Goal: Task Accomplishment & Management: Manage account settings

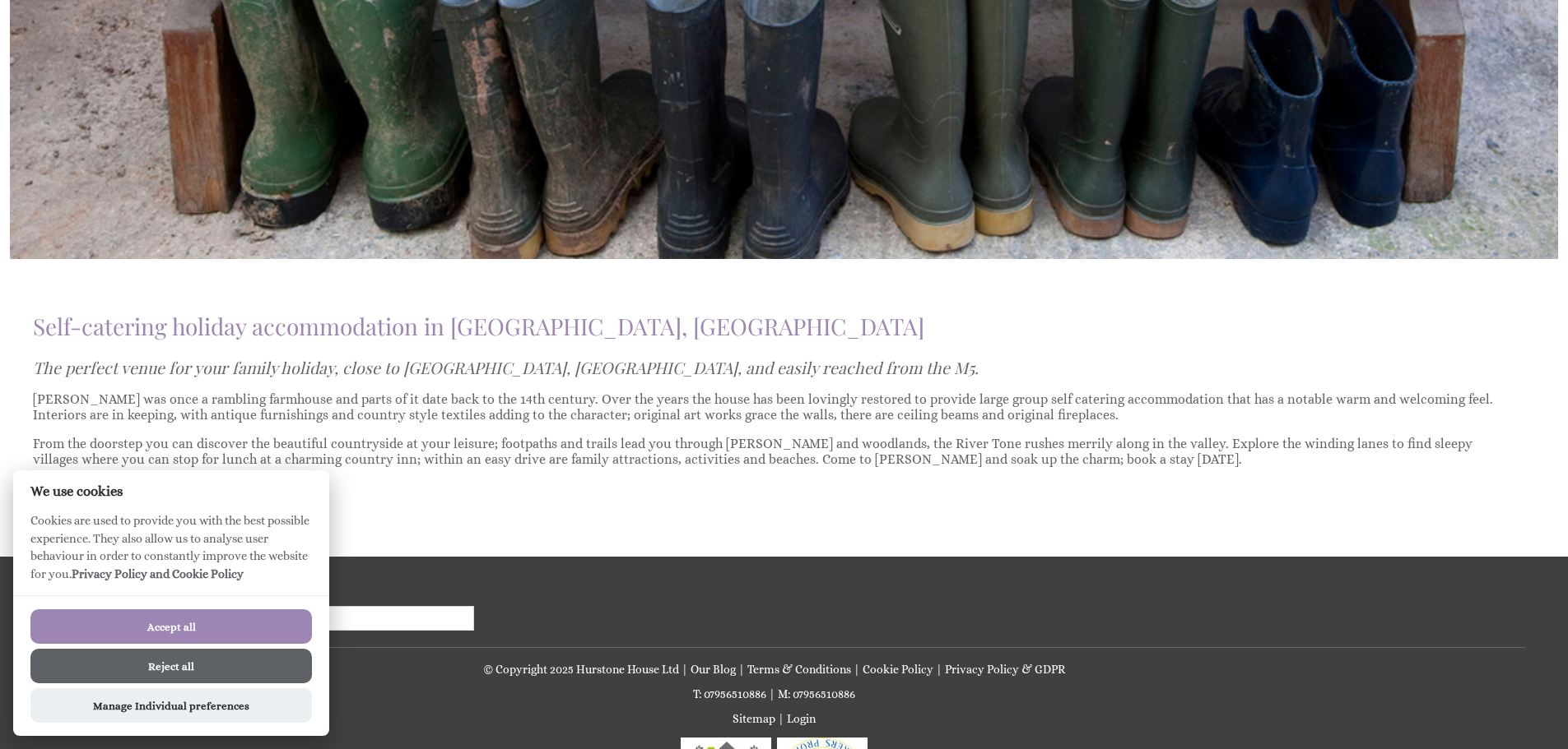
scroll to position [1217, 0]
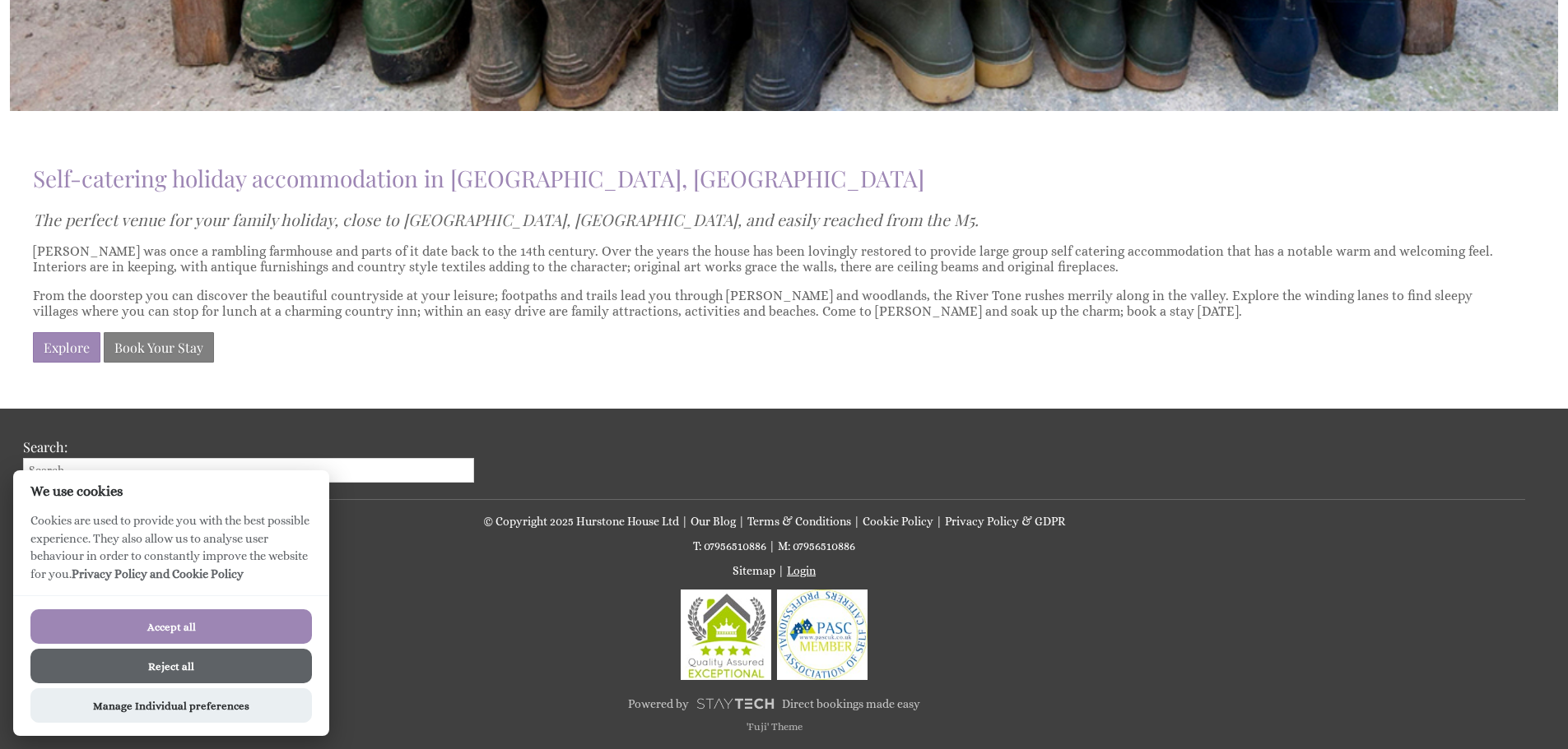
click at [800, 573] on link "Login" at bounding box center [800, 570] width 29 height 13
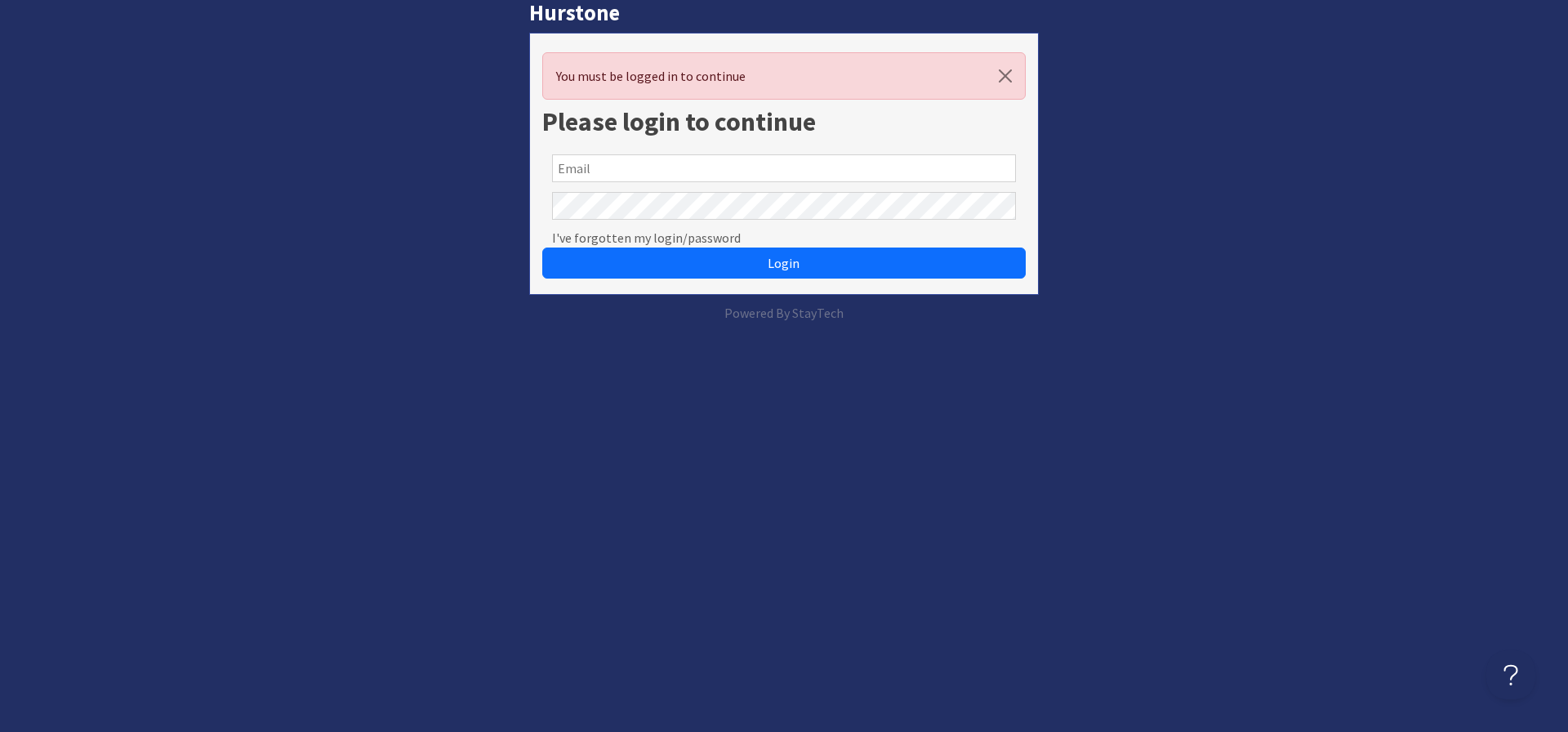
click at [726, 164] on input "text" at bounding box center [784, 168] width 464 height 27
type input "[PERSON_NAME][EMAIL_ADDRESS][DOMAIN_NAME]"
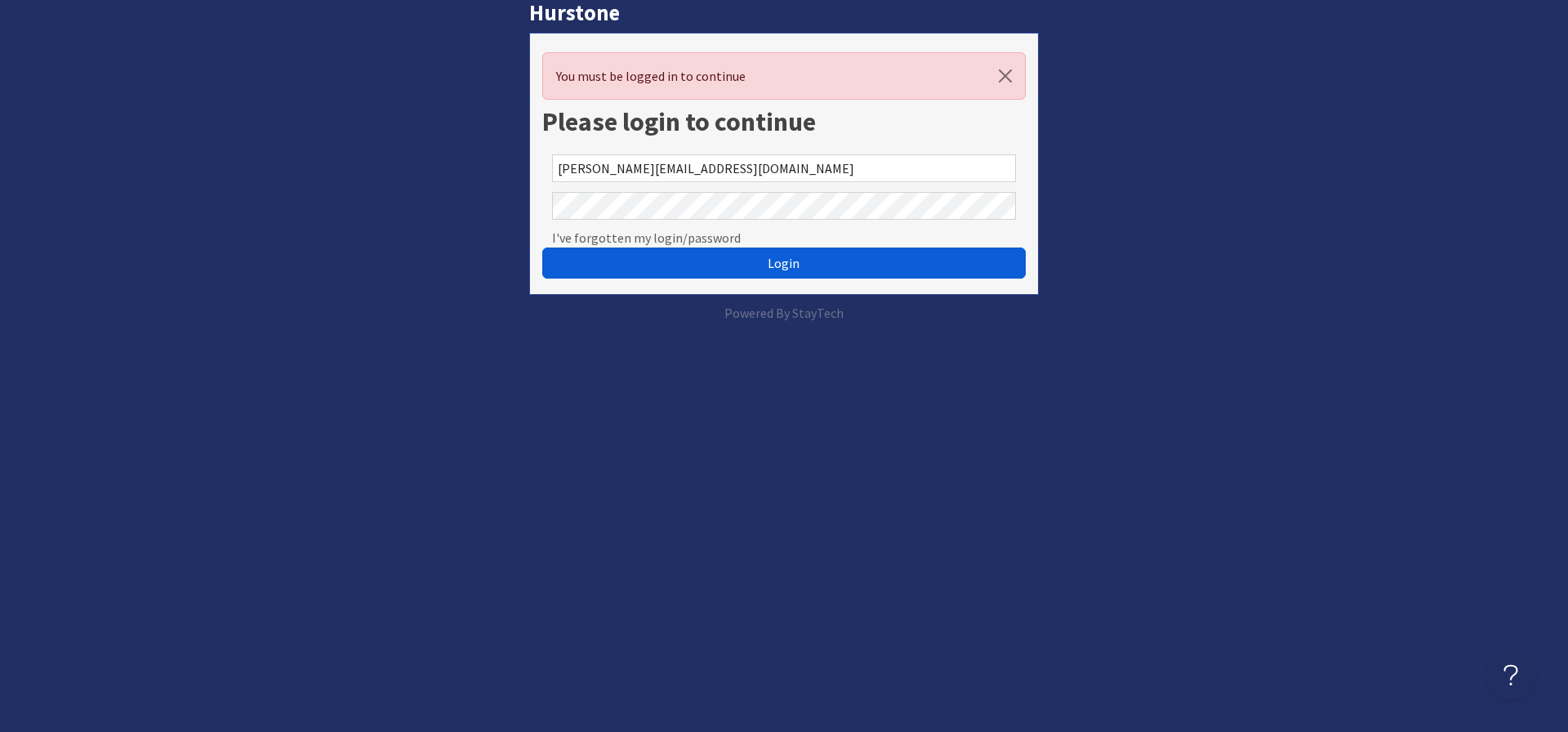
click at [758, 271] on button "Login" at bounding box center [783, 263] width 483 height 31
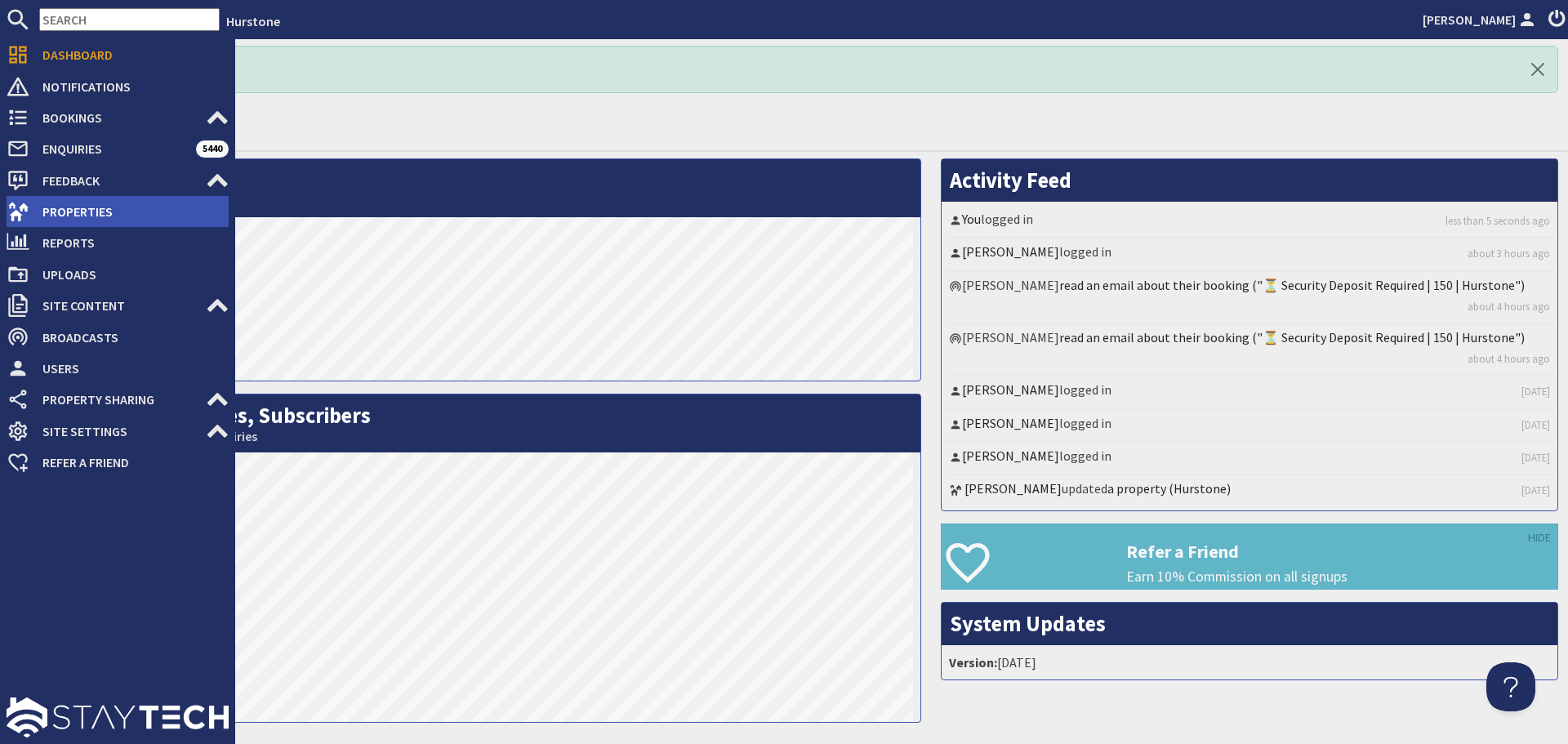
click at [22, 210] on use at bounding box center [18, 211] width 20 height 19
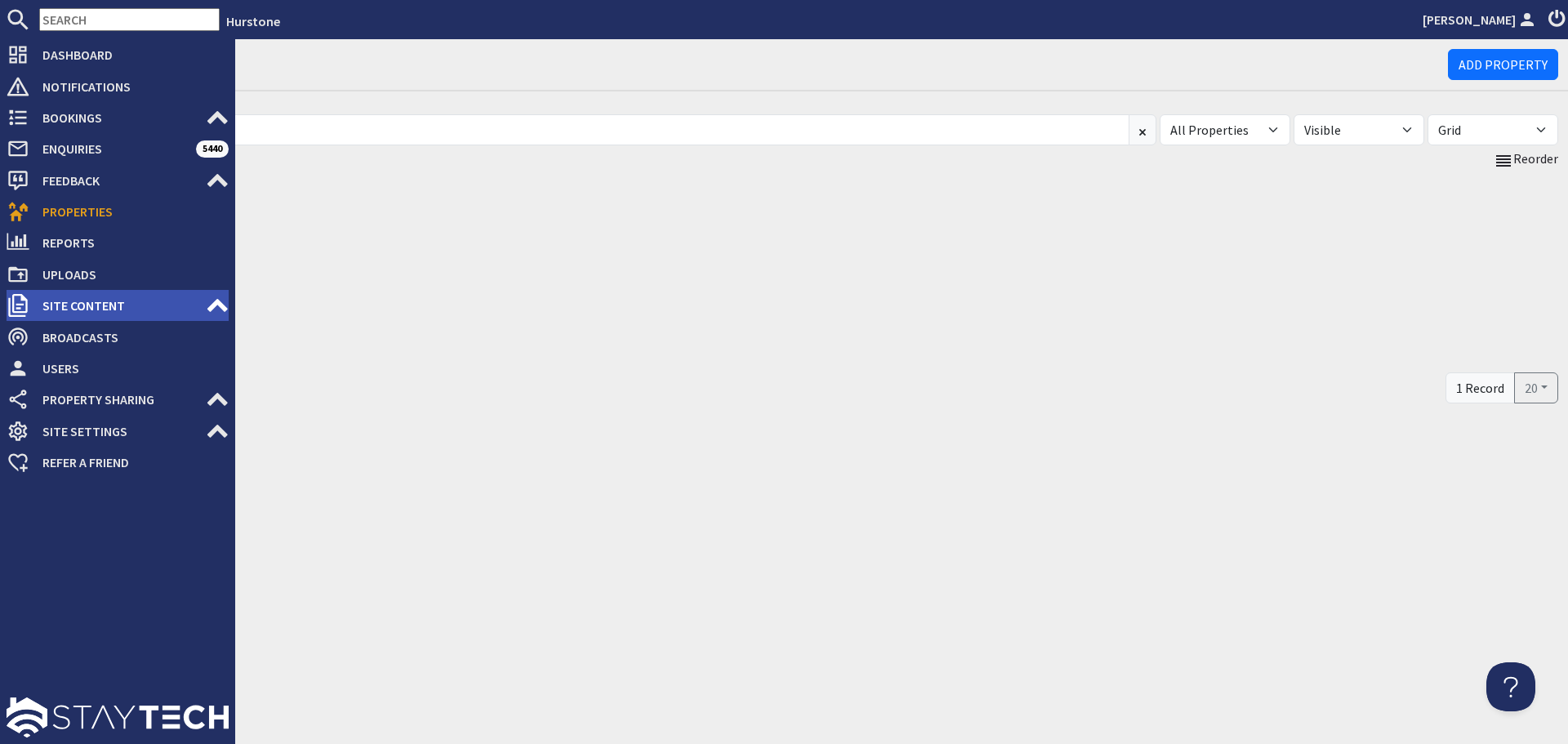
click at [90, 301] on span "Site Content" at bounding box center [117, 305] width 176 height 27
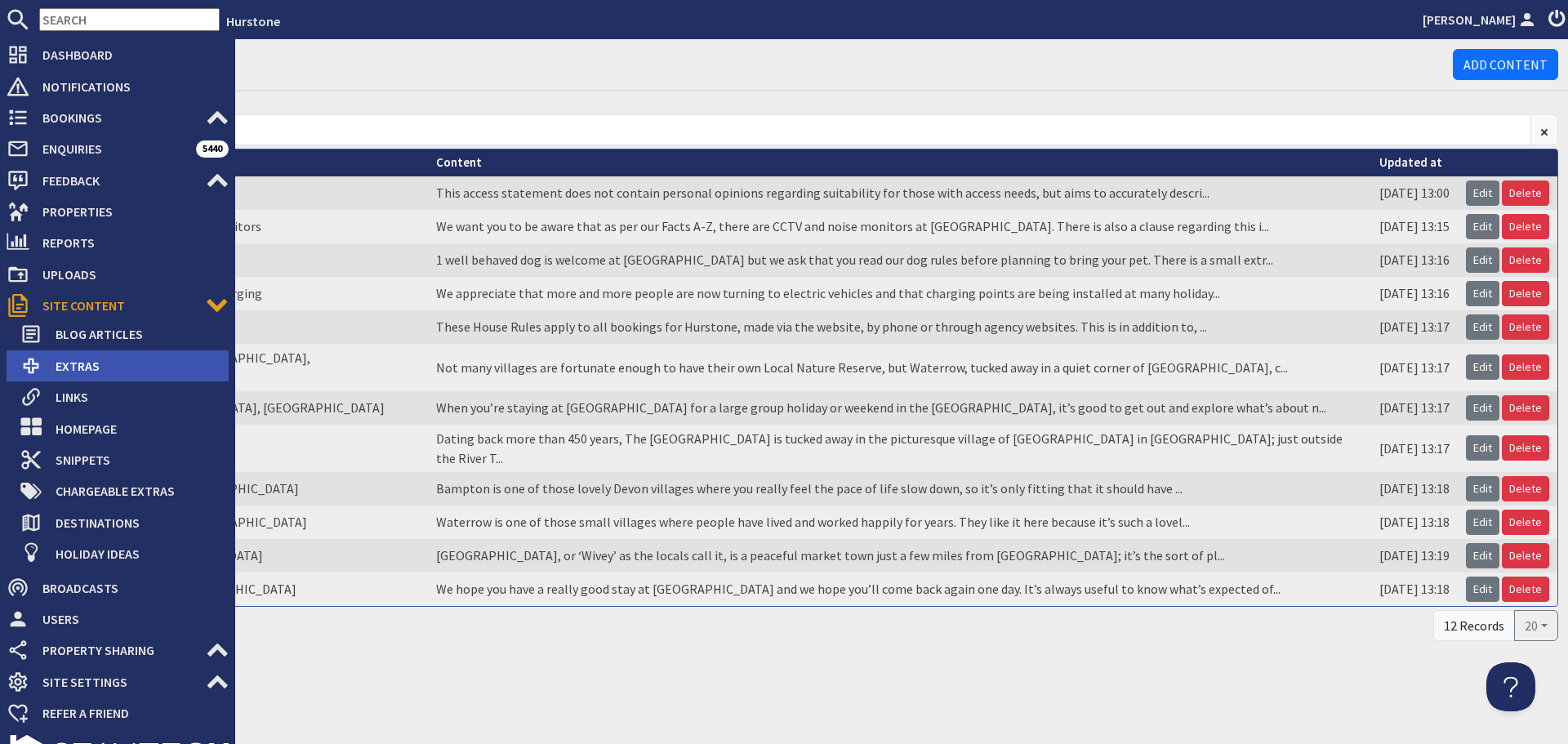
scroll to position [37, 0]
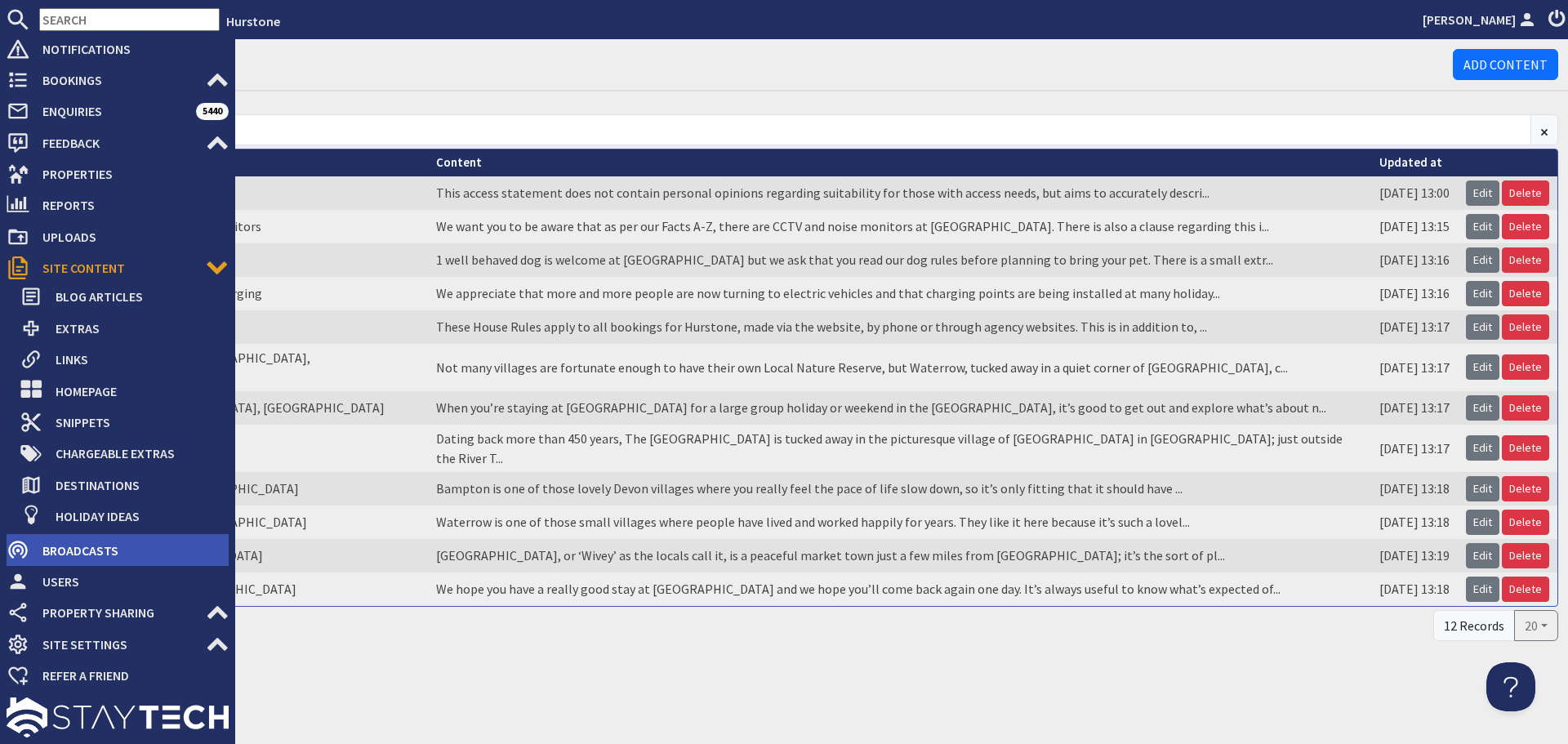
click at [73, 548] on span "Broadcasts" at bounding box center [129, 550] width 199 height 27
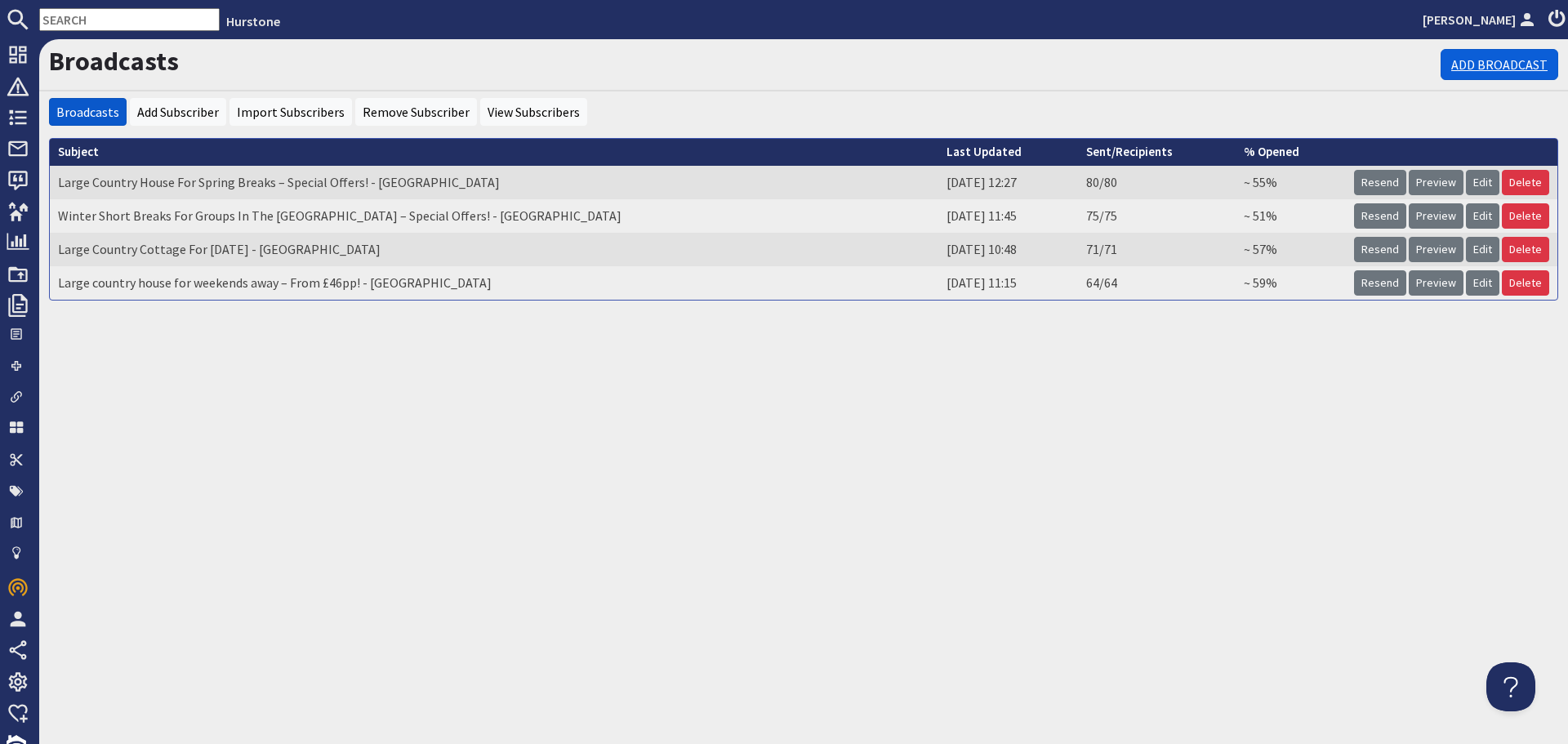
click at [1491, 58] on link "Add Broadcast" at bounding box center [1499, 65] width 118 height 31
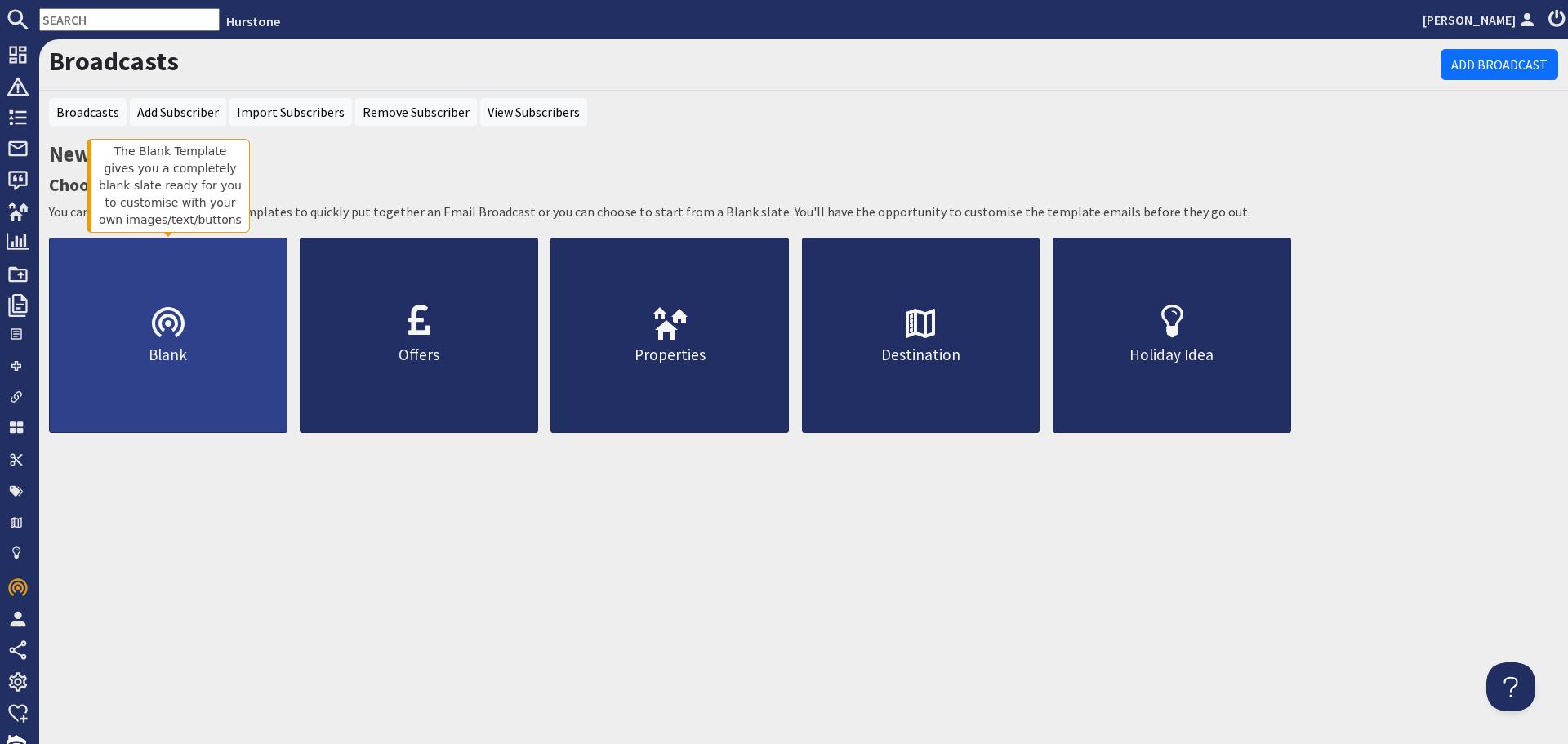
click at [163, 325] on icon at bounding box center [168, 323] width 39 height 39
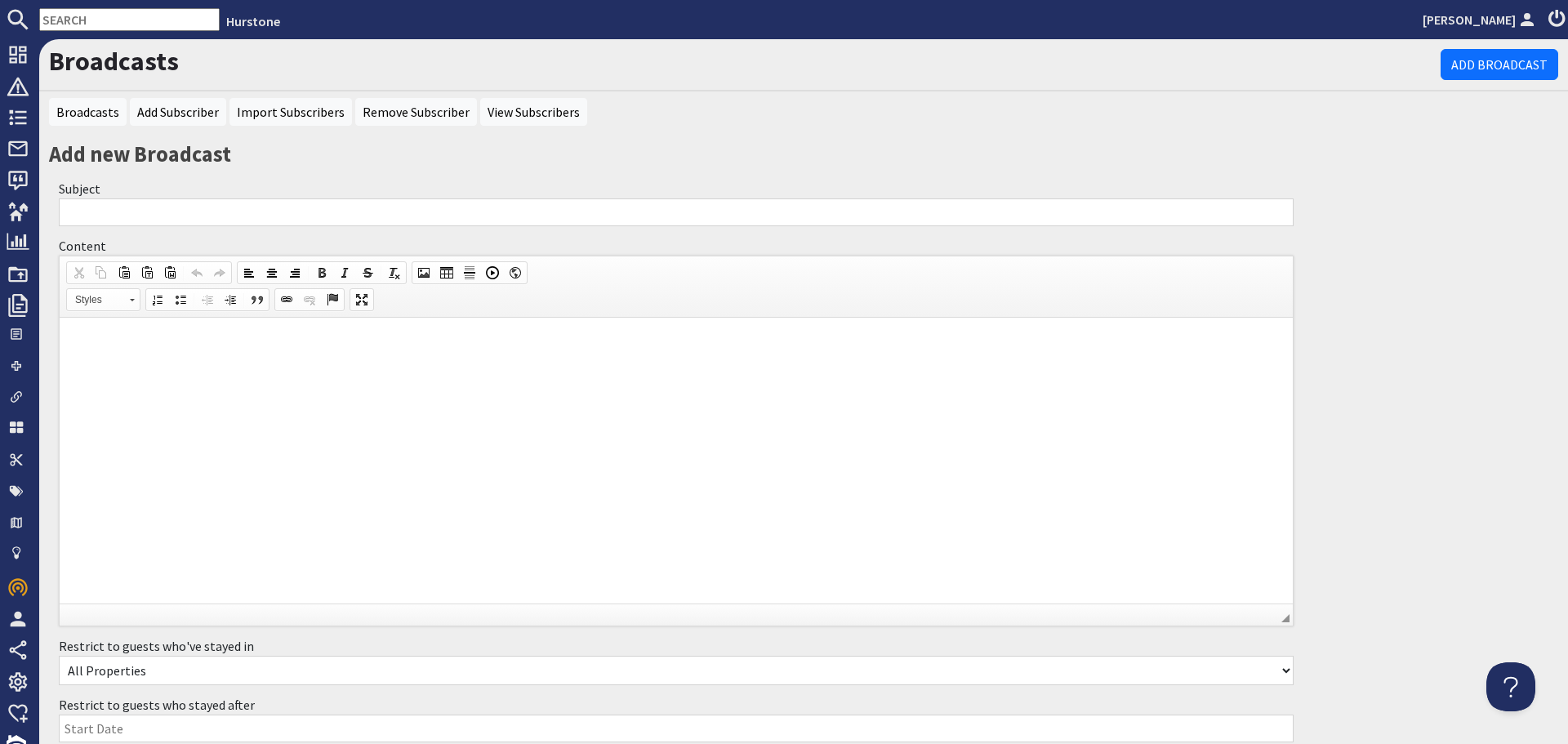
click at [166, 207] on input "Subject" at bounding box center [675, 212] width 1234 height 27
paste input "Save On Cosy Winter Breaks With Our Winter Warmer Special Offer!"
type input "Save On Cosy Winter Breaks With Our Winter Warmer Special Offer!"
click at [388, 348] on p at bounding box center [676, 343] width 1201 height 17
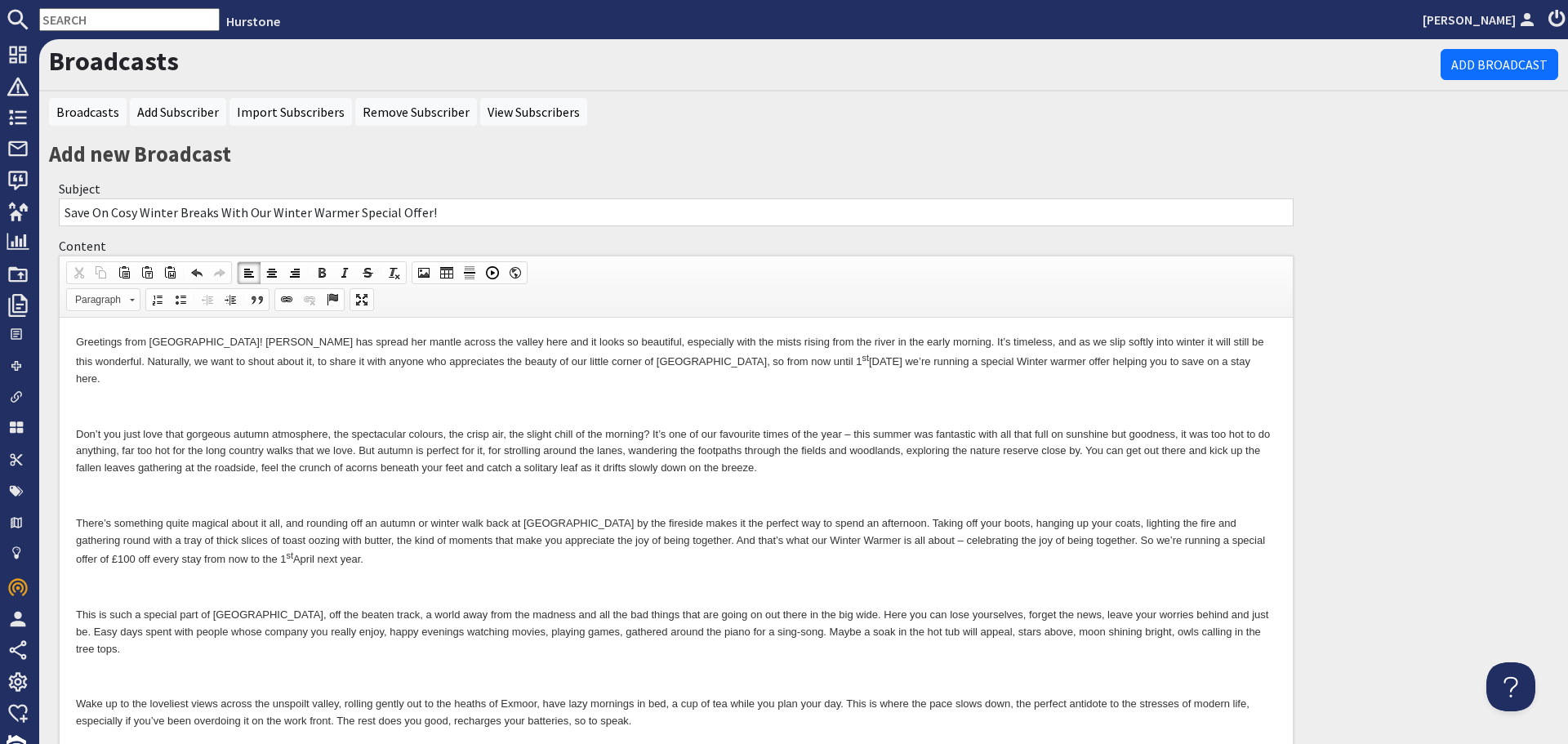
click at [373, 399] on p at bounding box center [676, 407] width 1201 height 17
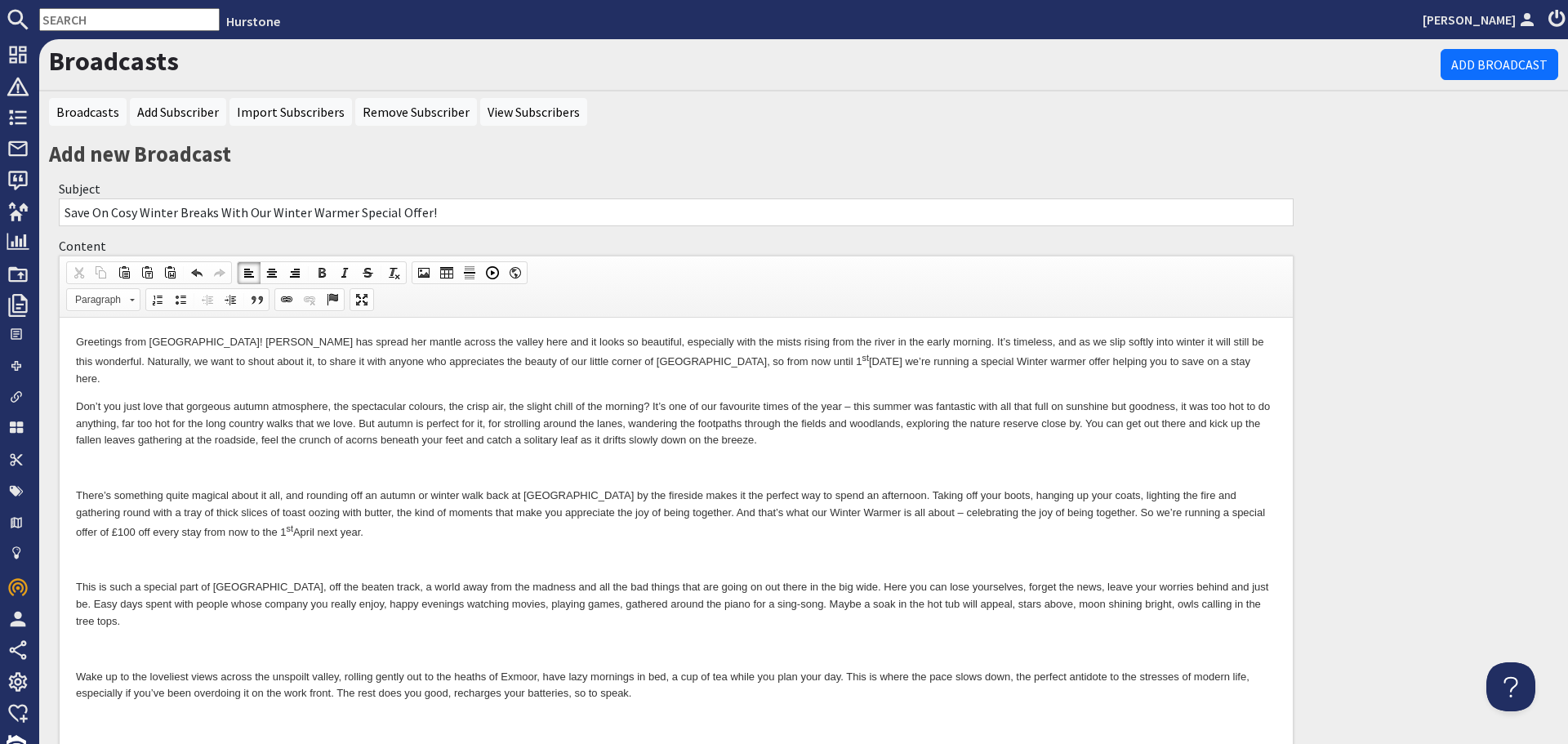
click at [892, 361] on p "Greetings from Hurstone! Autumn has spread her mantle across the valley here an…" at bounding box center [676, 361] width 1201 height 54
click at [694, 404] on p "Don’t you just love that gorgeous autumn atmosphere, the spectacular colours, t…" at bounding box center [676, 423] width 1201 height 50
click at [558, 439] on body "Greetings from Hurstone! Autumn has spread her mantle across the valley here an…" at bounding box center [676, 629] width 1201 height 589
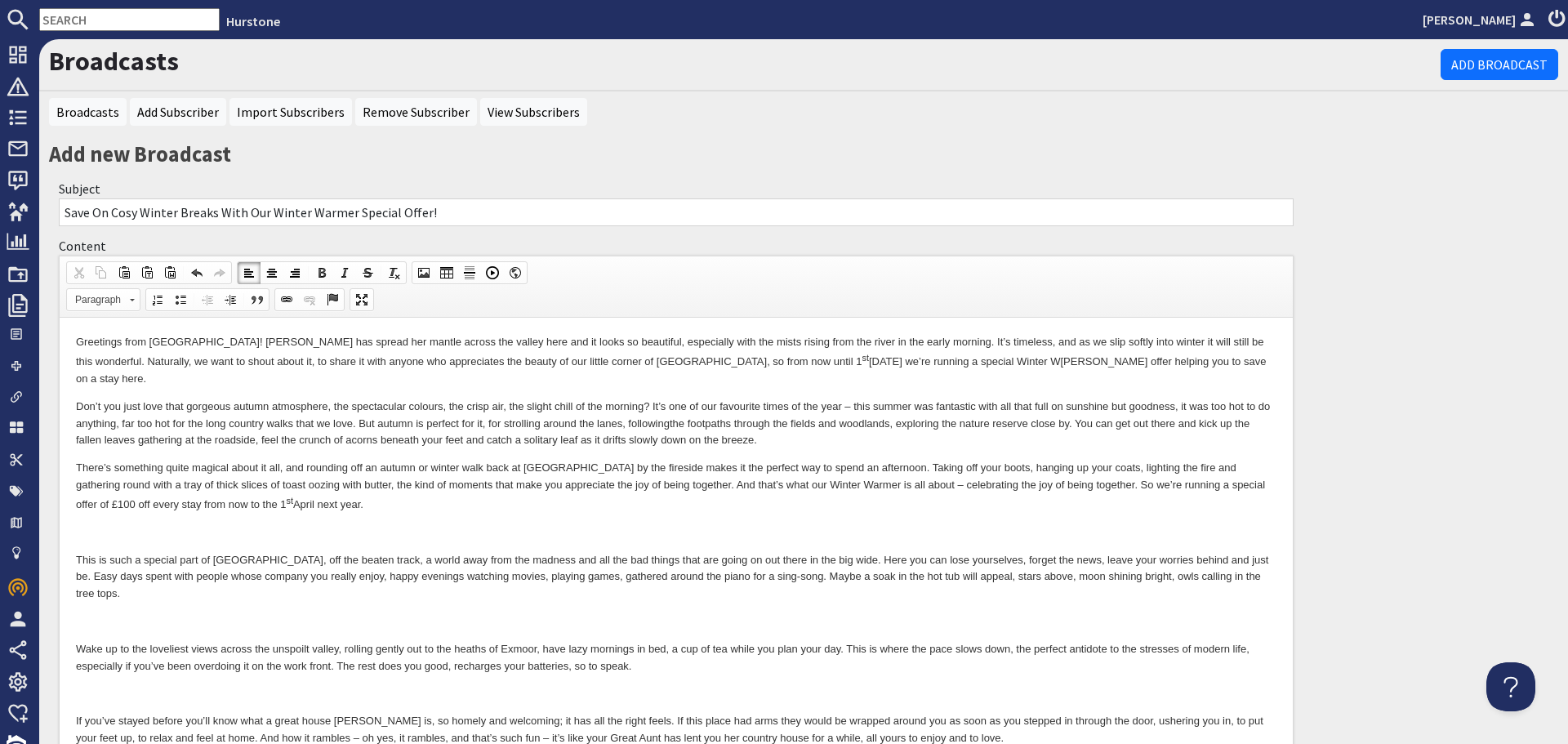
click at [352, 499] on body "Greetings from Hurstone! Autumn has spread her mantle across the valley here an…" at bounding box center [676, 614] width 1201 height 560
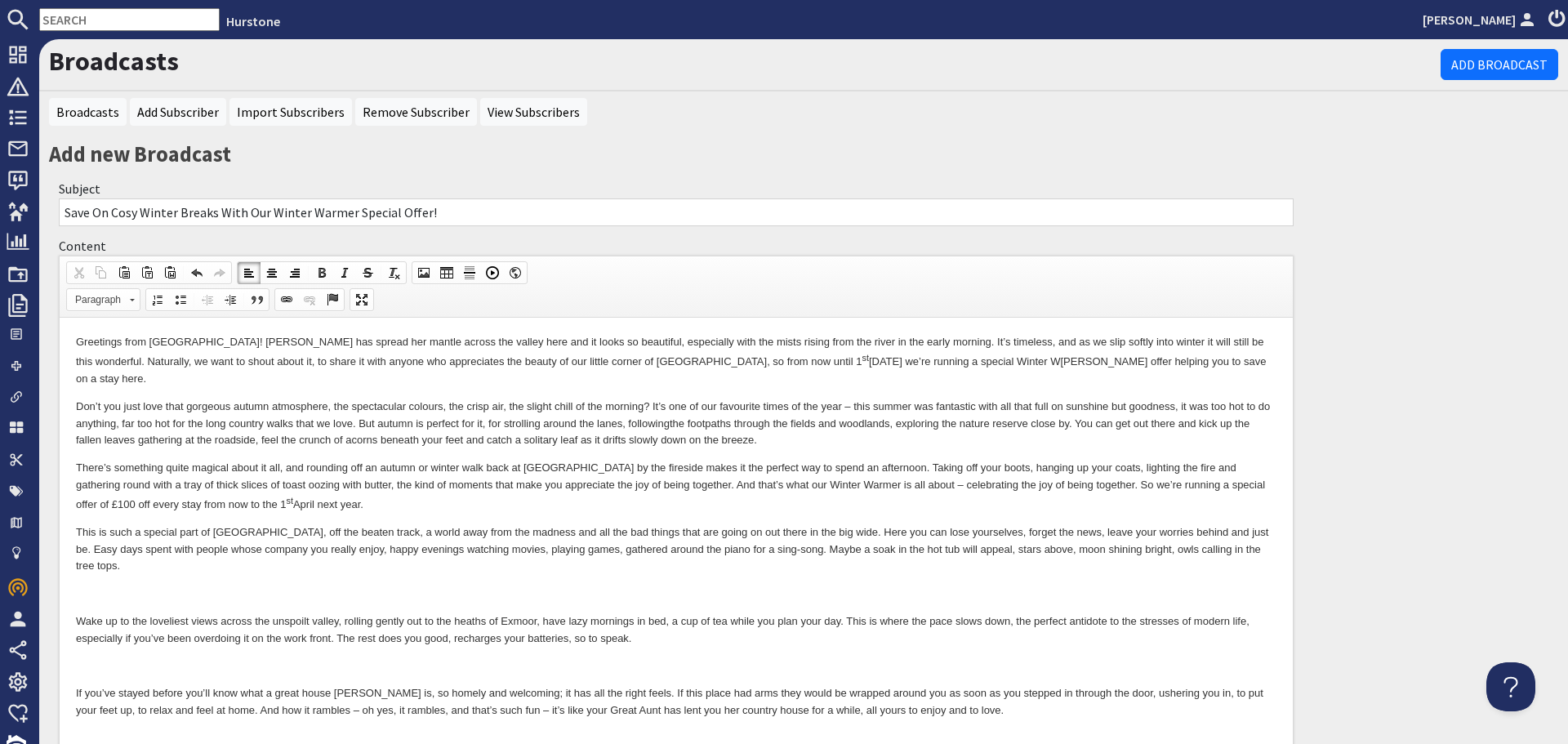
click at [1156, 469] on p "There’s something quite magical about it all, and rounding off an autumn or win…" at bounding box center [676, 486] width 1201 height 54
click at [252, 586] on p at bounding box center [676, 594] width 1201 height 17
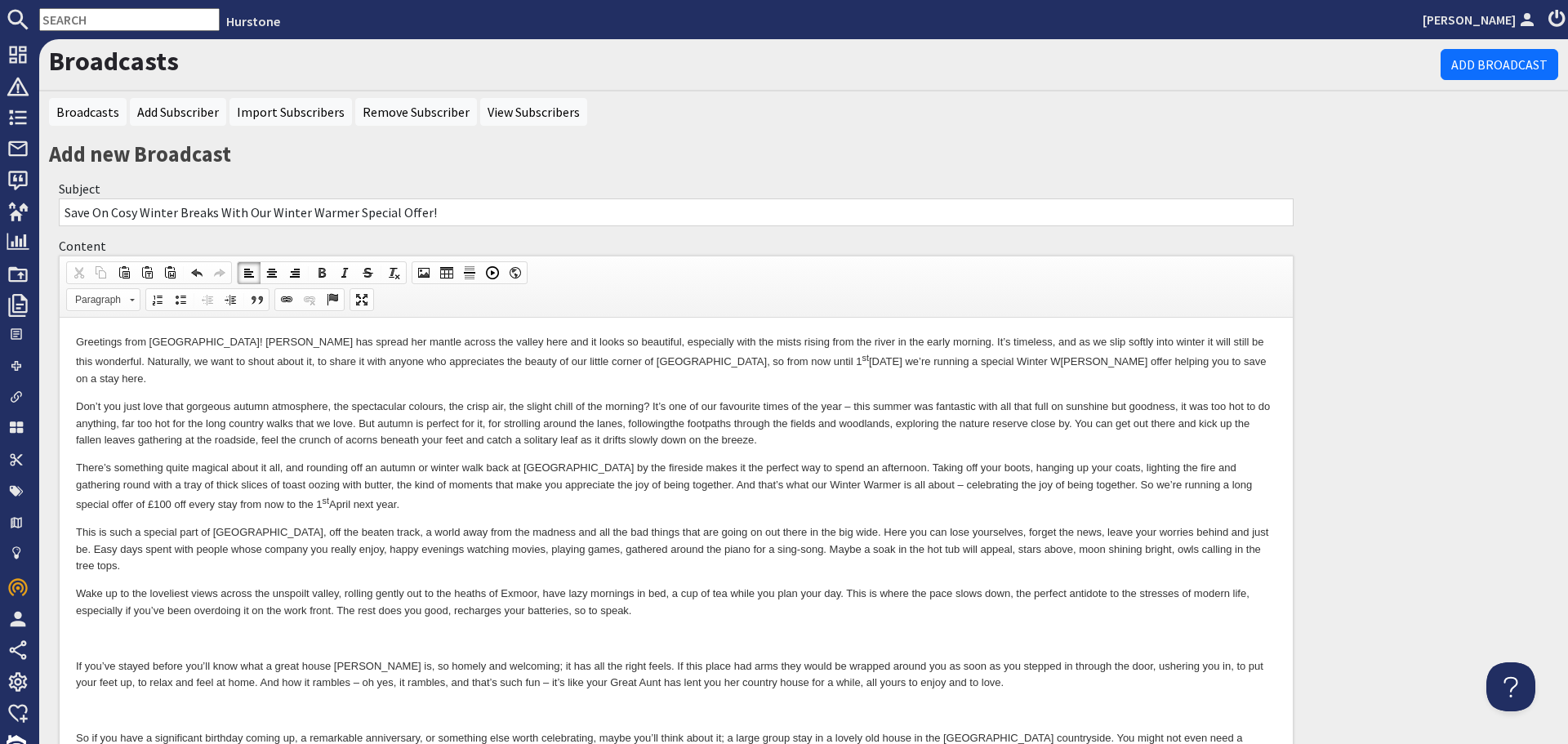
click at [512, 631] on p at bounding box center [676, 639] width 1201 height 17
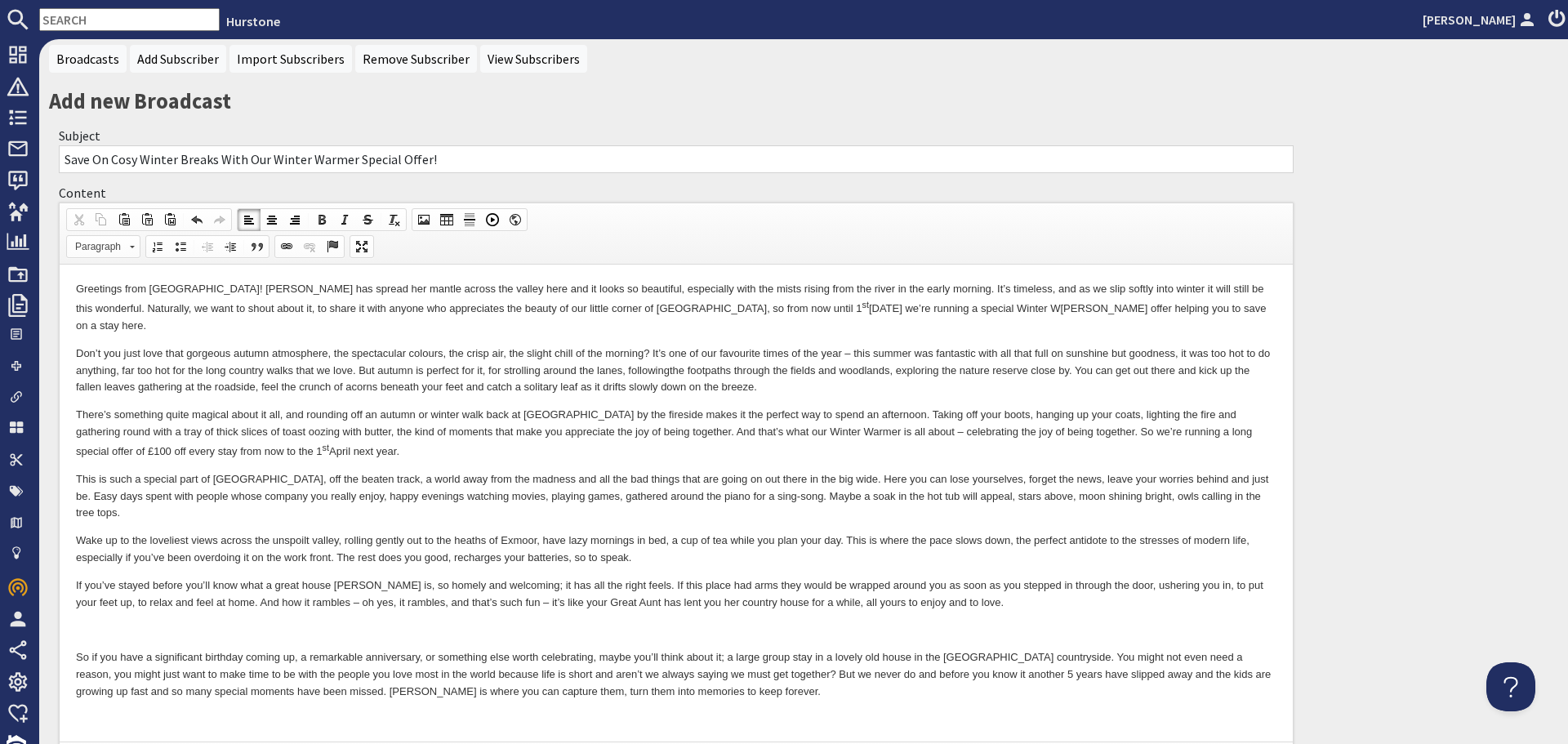
scroll to position [81, 0]
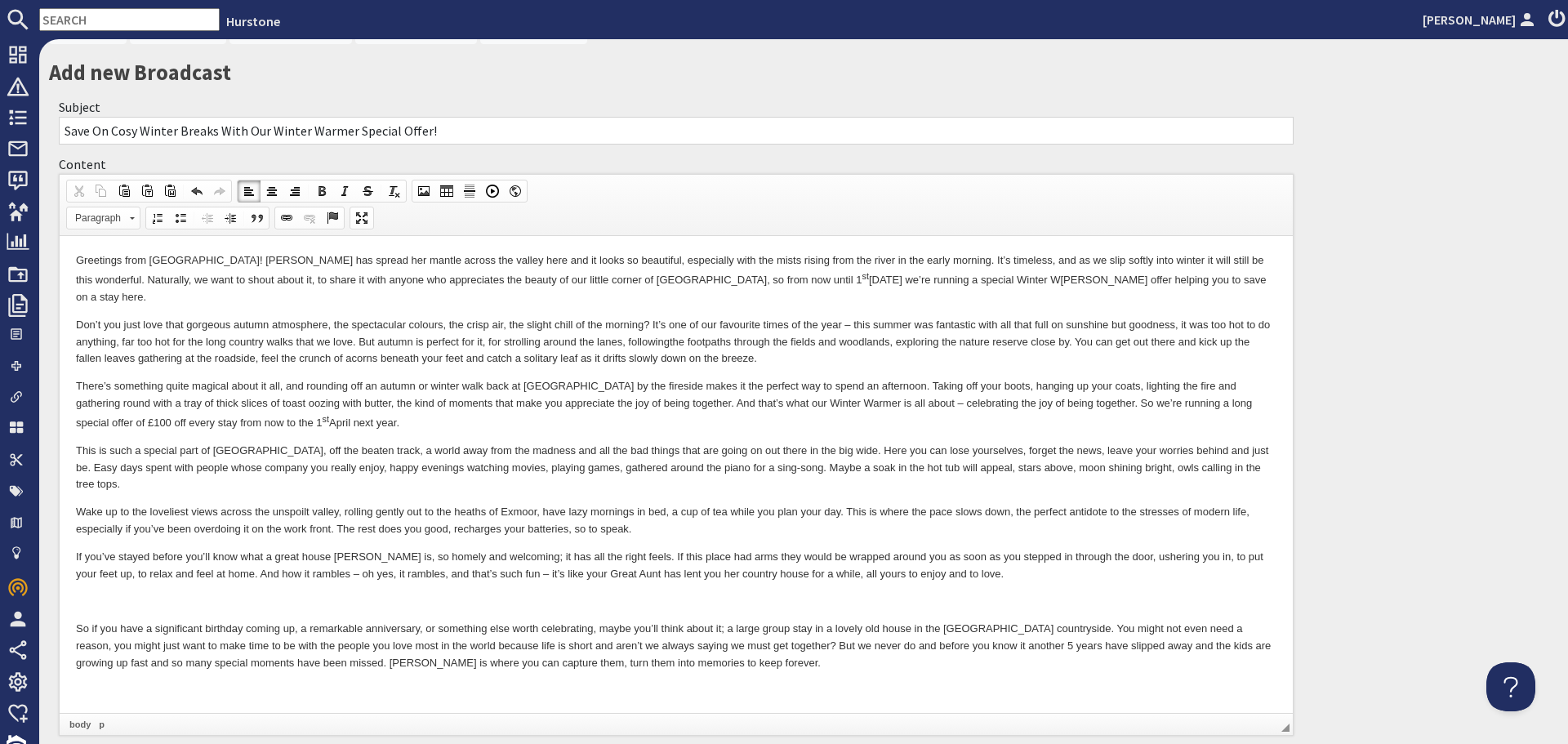
click at [532, 593] on p at bounding box center [676, 601] width 1201 height 17
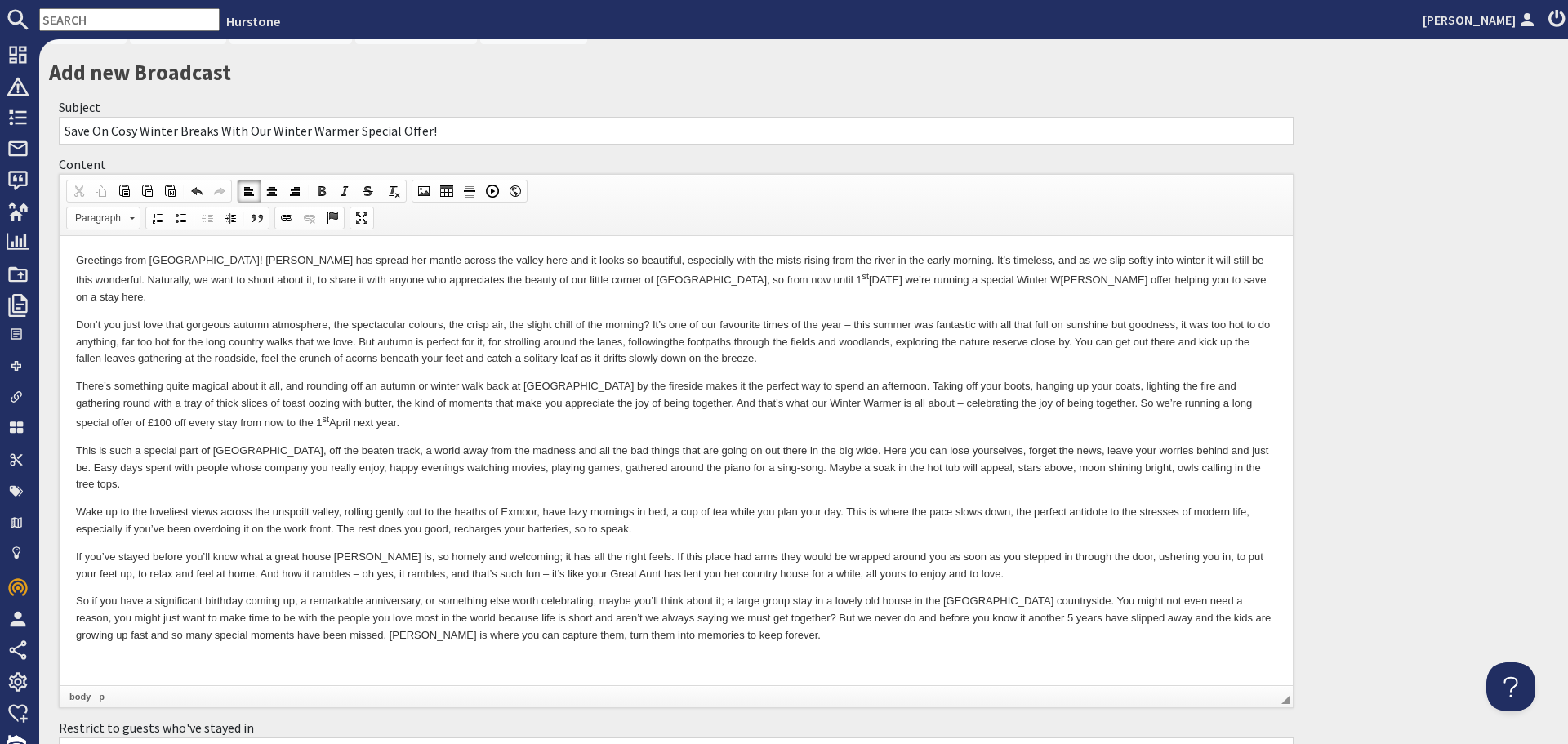
click at [644, 593] on p "So if you have a significant birthday coming up, a remarkable anniversary, or s…" at bounding box center [676, 618] width 1201 height 50
click at [743, 593] on p "So if you have a significant birthday coming up, a remarkable anniversary, or s…" at bounding box center [676, 618] width 1201 height 50
click at [879, 593] on p "So if you have a significant birthday coming up, a remarkable anniversary, or s…" at bounding box center [676, 618] width 1201 height 50
click at [882, 593] on p "So if you have a significant birthday coming up, a remarkable anniversary, or s…" at bounding box center [676, 618] width 1201 height 50
click at [1146, 593] on p "So if you have a significant birthday coming up, a remarkable anniversary, or s…" at bounding box center [676, 618] width 1201 height 50
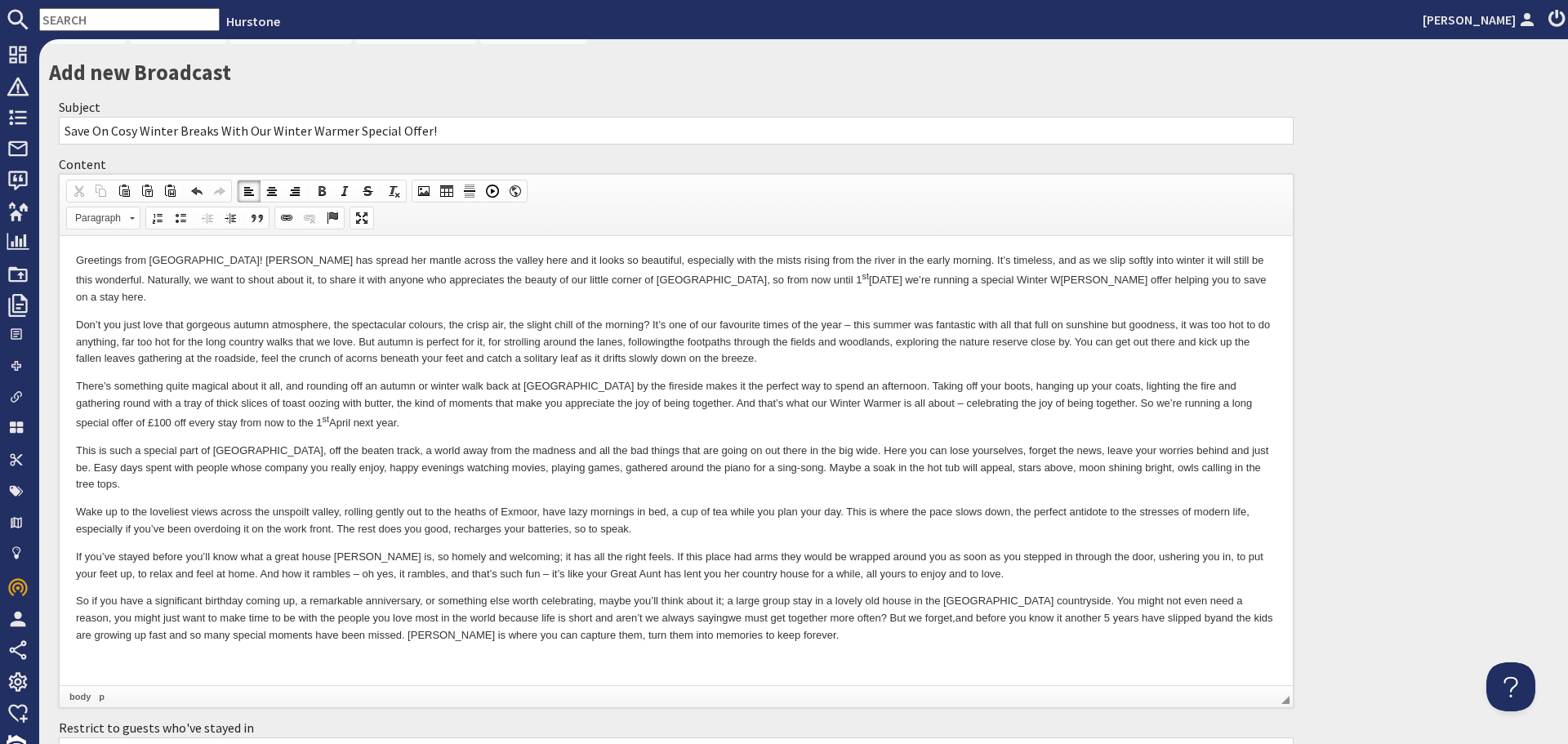
click at [1117, 593] on p "So if you have a significant birthday coming up, a remarkable anniversary, or s…" at bounding box center [676, 618] width 1201 height 50
click at [484, 617] on body "Greetings from Hurstone! Autumn has spread her mantle across the valley here an…" at bounding box center [676, 477] width 1201 height 450
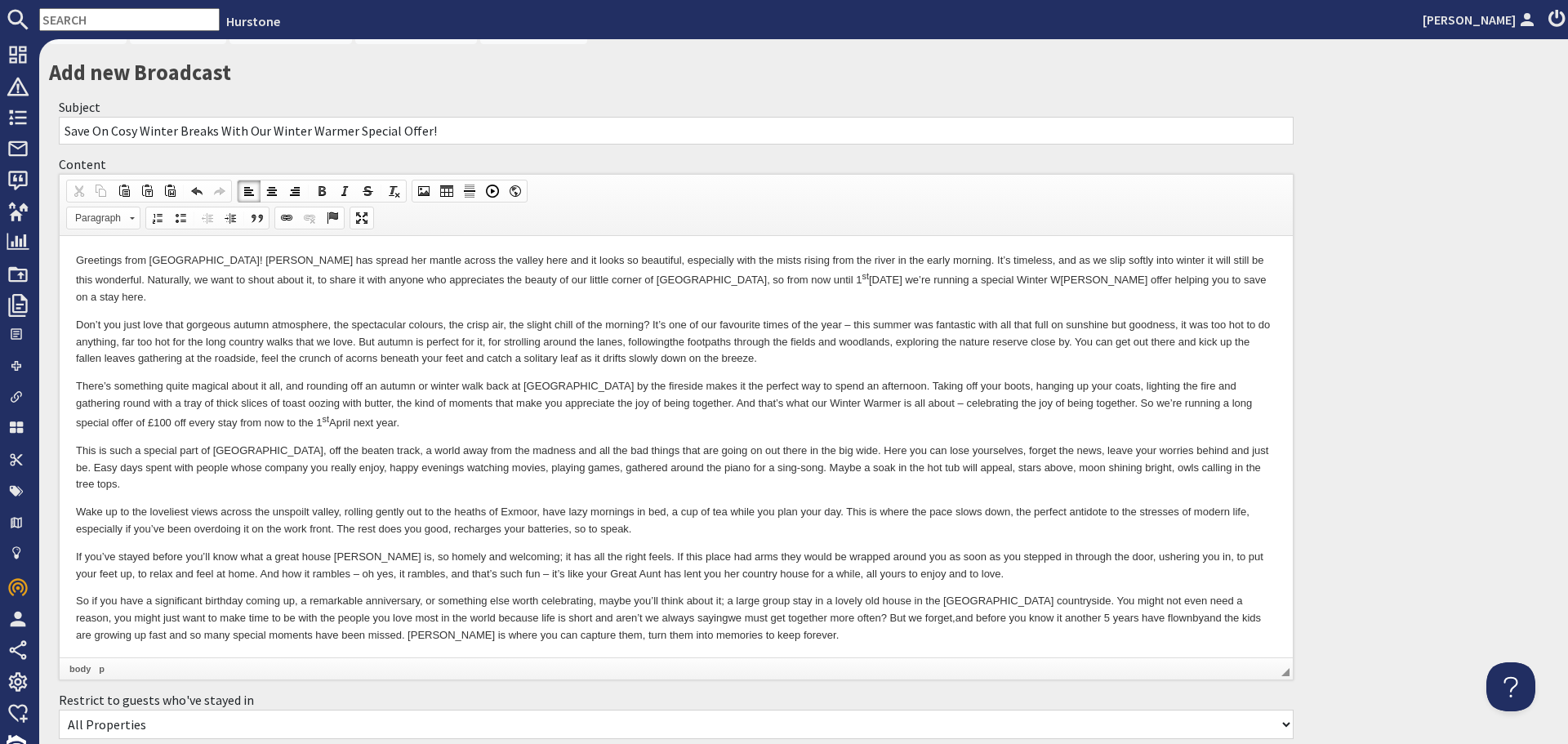
click at [1065, 655] on p "Book a stay at Hurstone for anytime up until 1 st April 2026 and that £100 Wint…" at bounding box center [676, 664] width 1201 height 19
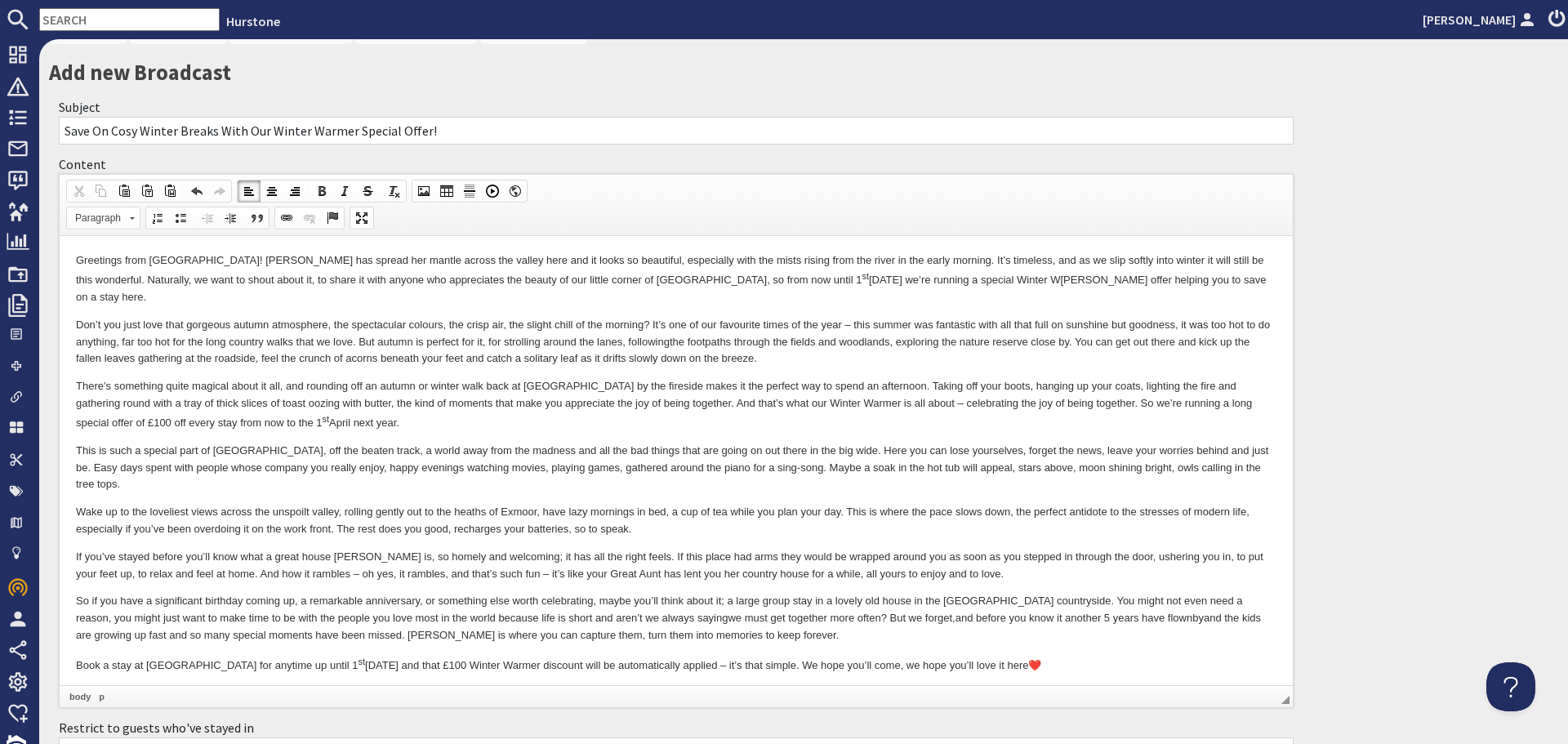
drag, startPoint x: 77, startPoint y: 657, endPoint x: 175, endPoint y: 652, distance: 98.1
click at [175, 686] on p "More About Hurstone" at bounding box center [676, 694] width 1201 height 17
click at [284, 212] on span at bounding box center [287, 218] width 13 height 13
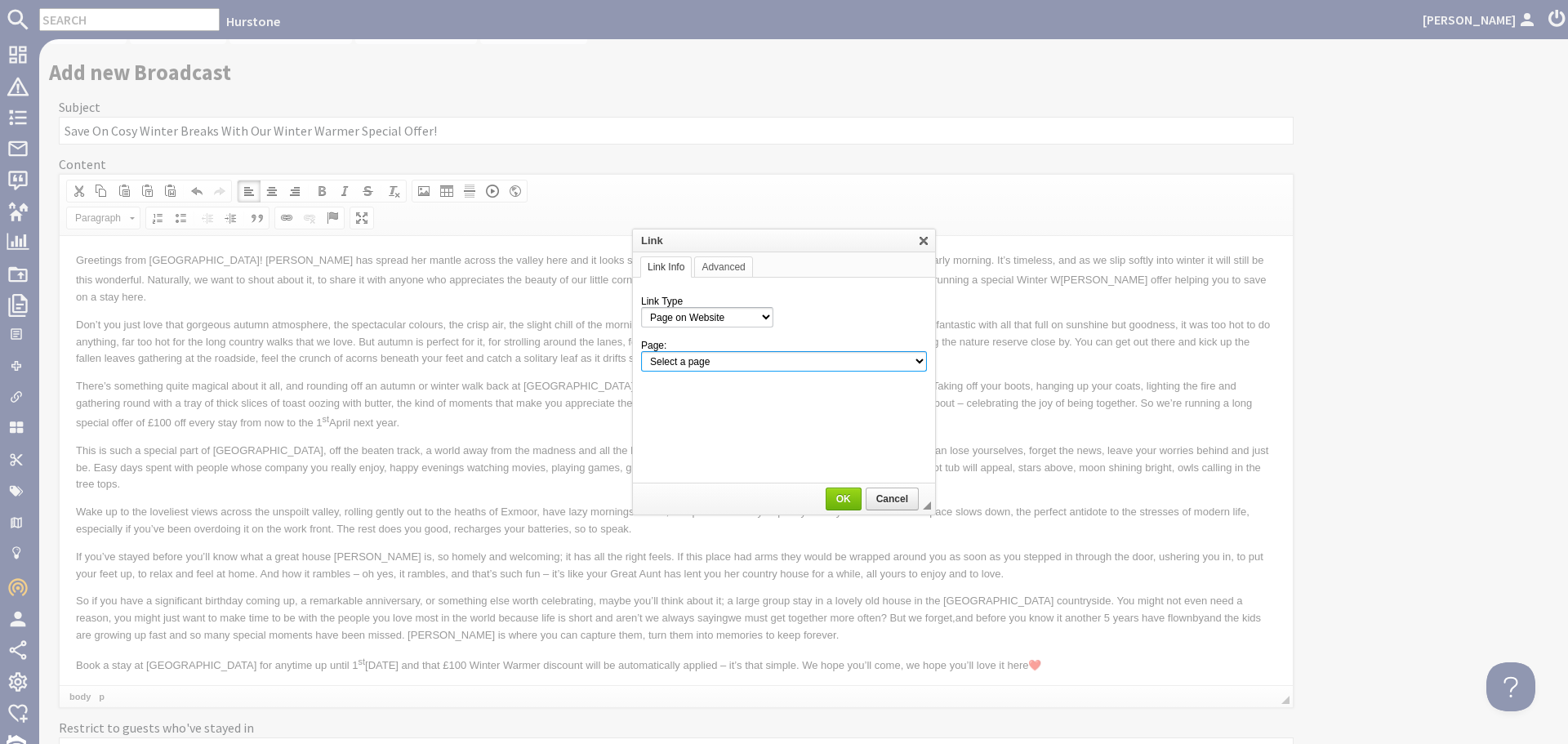
click at [859, 370] on select "Select a page Homepage Content Page · Hurstone - Access Statement · Hurstone - …" at bounding box center [784, 361] width 286 height 20
select select "property!hurstone-95"
click at [641, 351] on select "Select a page Homepage Content Page · Hurstone - Access Statement · Hurstone - …" at bounding box center [784, 361] width 286 height 20
click at [834, 493] on link "OK" at bounding box center [843, 499] width 36 height 23
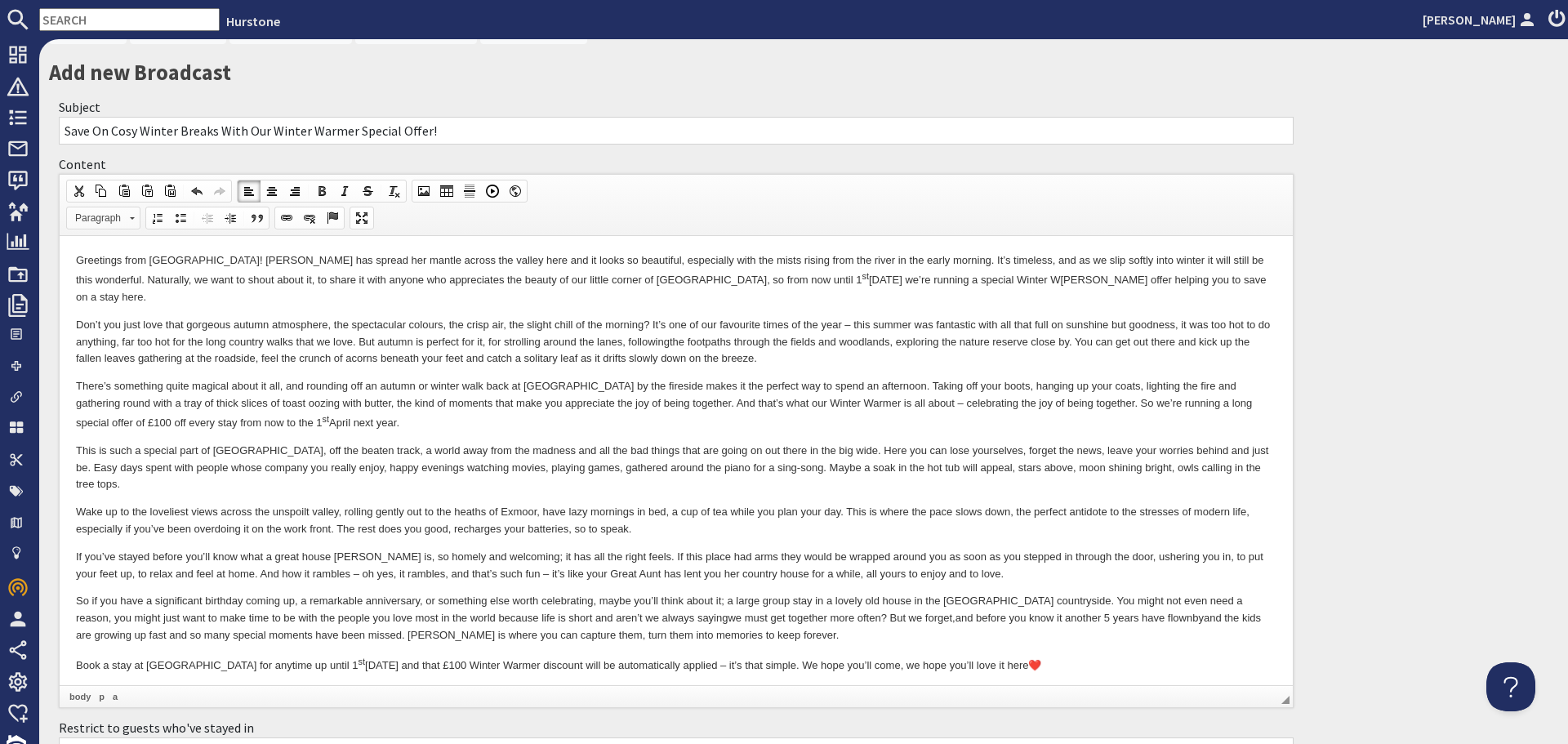
click at [124, 218] on link "Paragraph" at bounding box center [102, 218] width 74 height 23
click at [119, 252] on link "Primary Button" at bounding box center [128, 260] width 118 height 18
click at [771, 549] on p "If you’ve stayed before you’ll know what a great house Hurstone is, so homely a…" at bounding box center [676, 567] width 1201 height 35
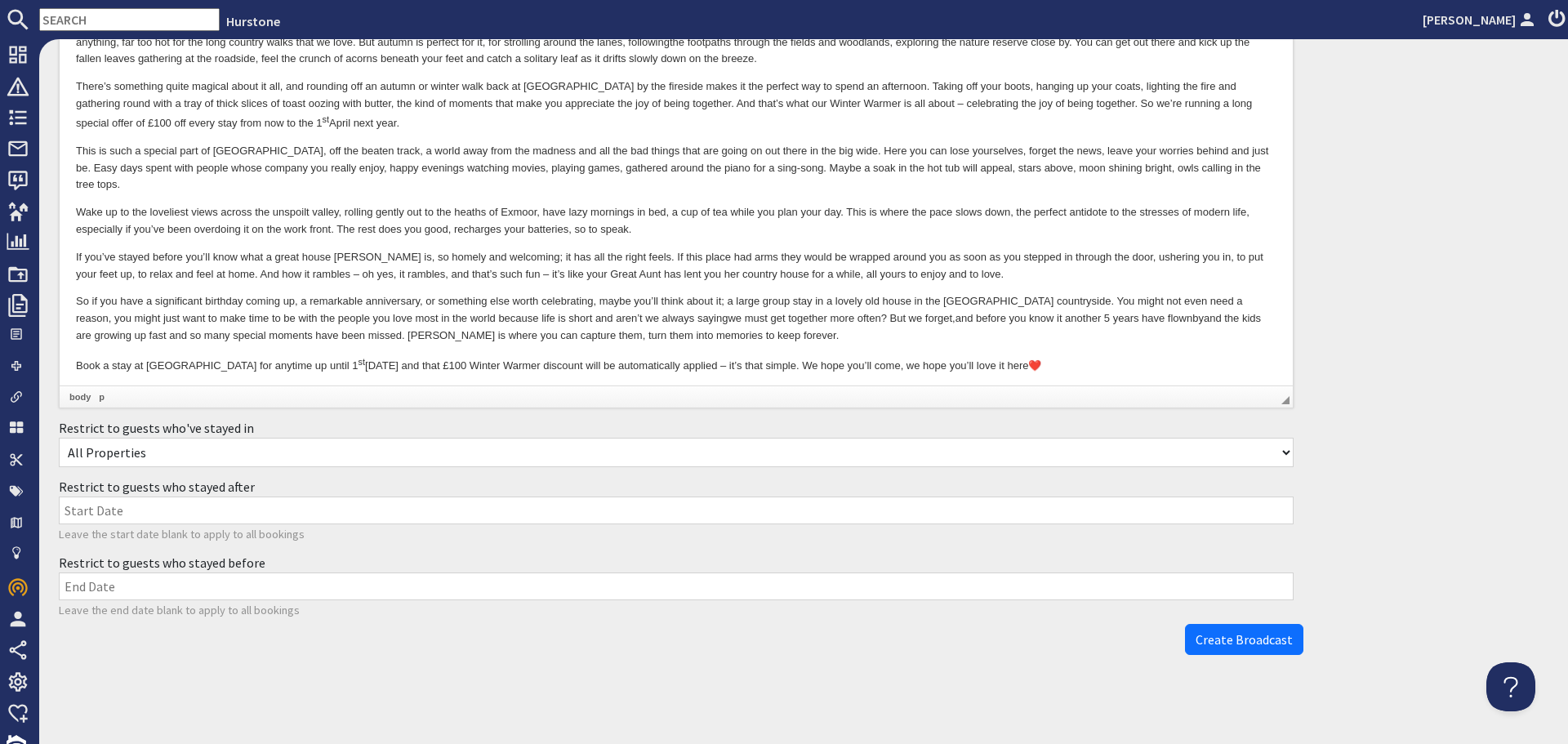
scroll to position [382, 0]
click at [1223, 637] on span "Create Broadcast" at bounding box center [1245, 639] width 97 height 16
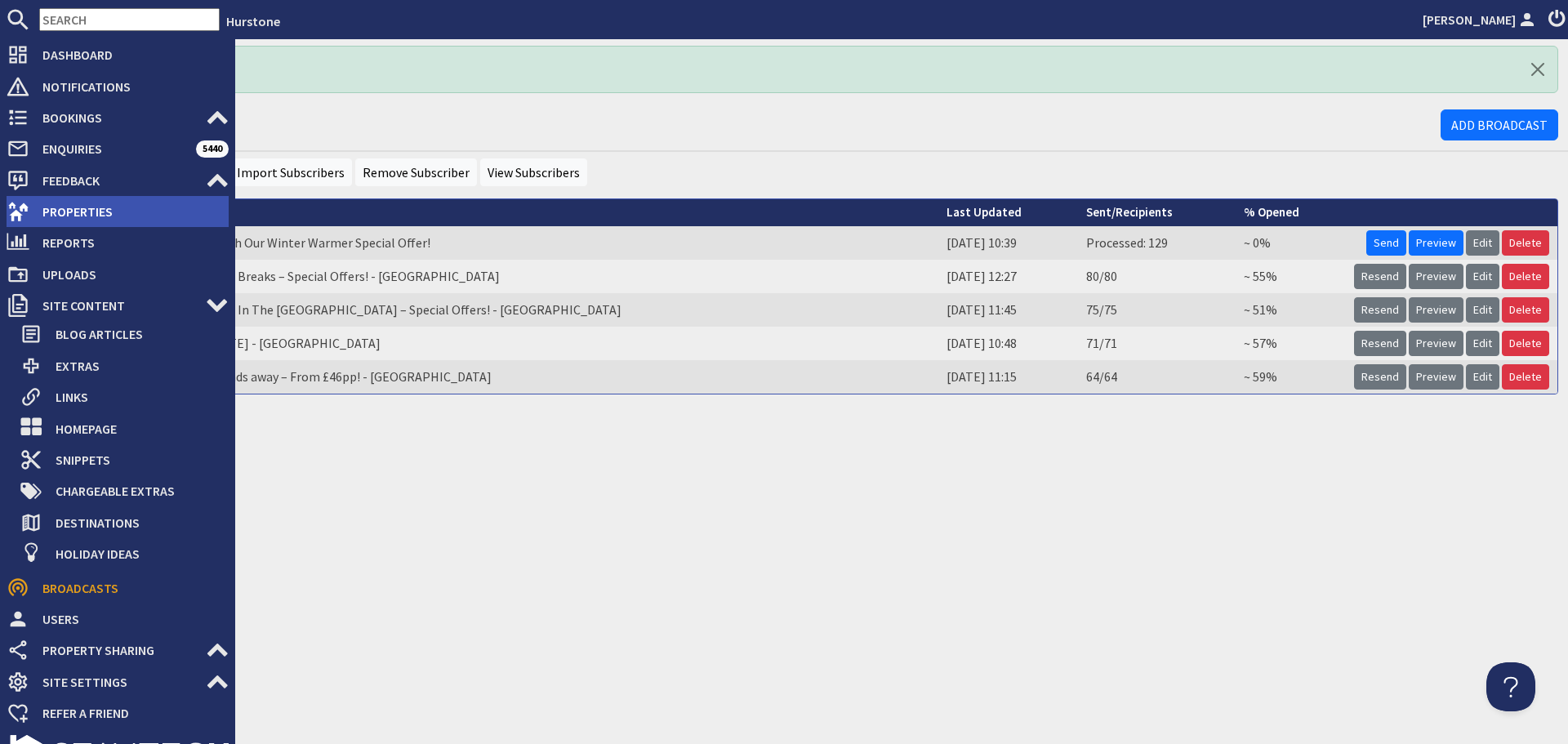
click at [96, 208] on span "Properties" at bounding box center [129, 211] width 199 height 27
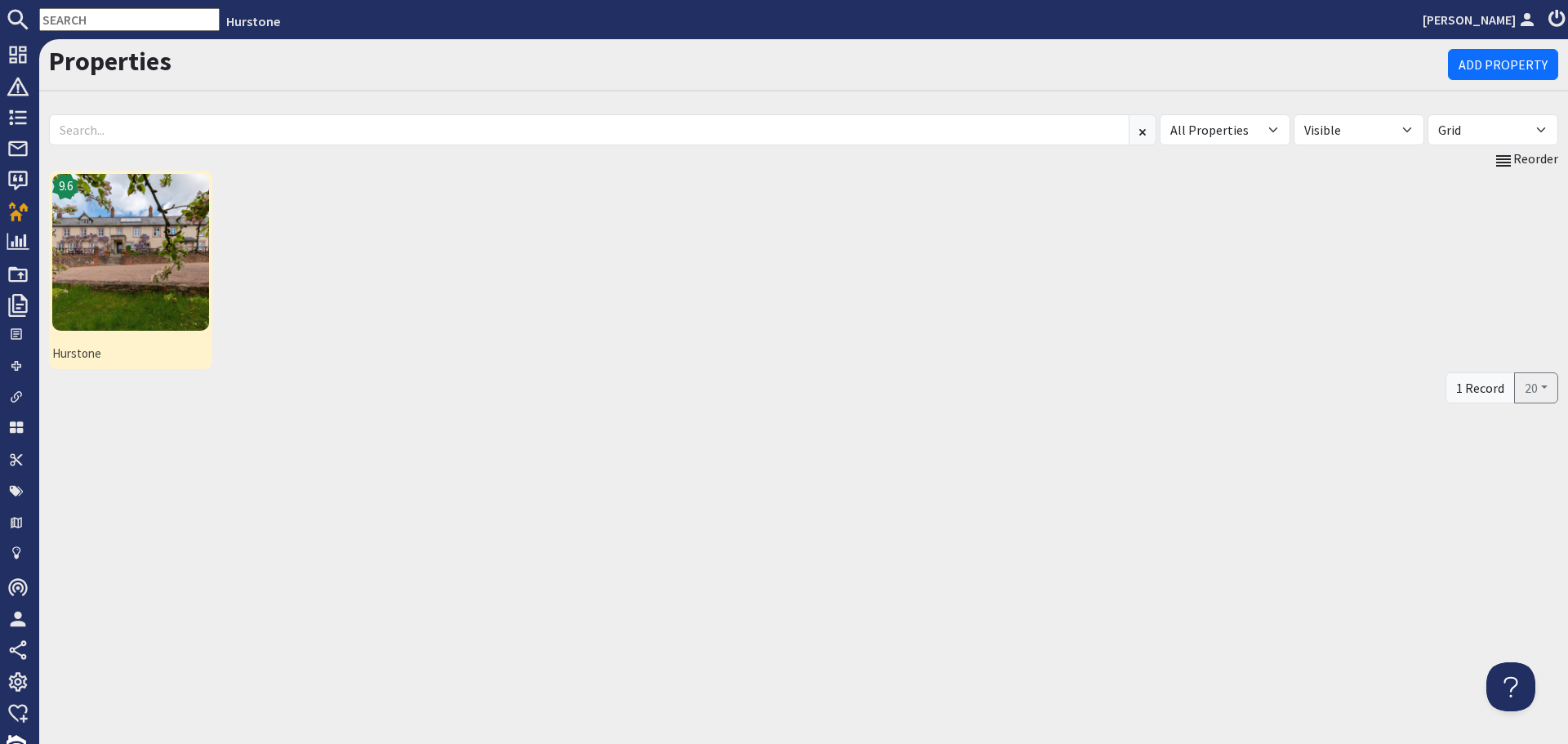
click at [165, 276] on img at bounding box center [131, 252] width 157 height 157
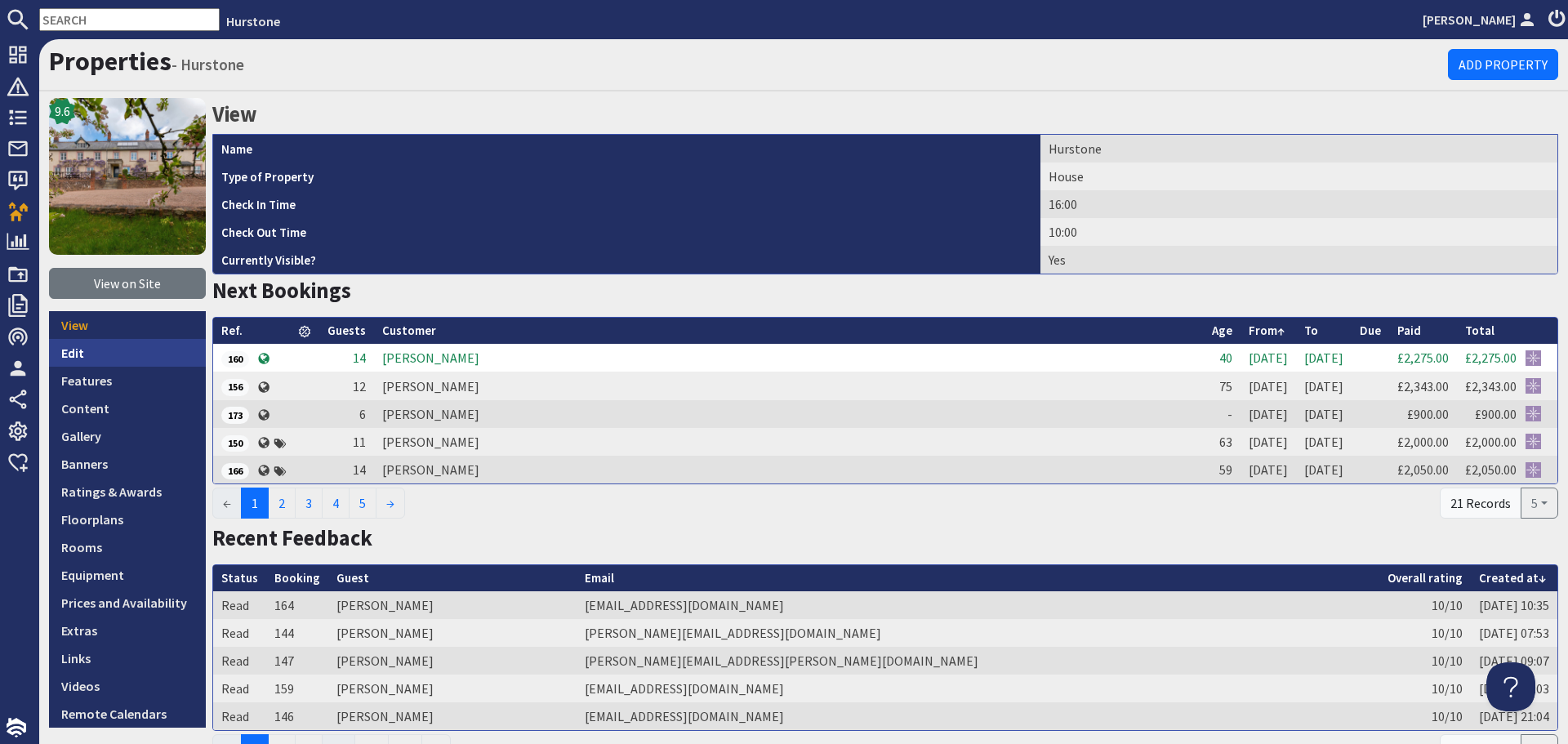
drag, startPoint x: 120, startPoint y: 347, endPoint x: 132, endPoint y: 350, distance: 12.4
click at [120, 347] on link "Edit" at bounding box center [128, 353] width 157 height 27
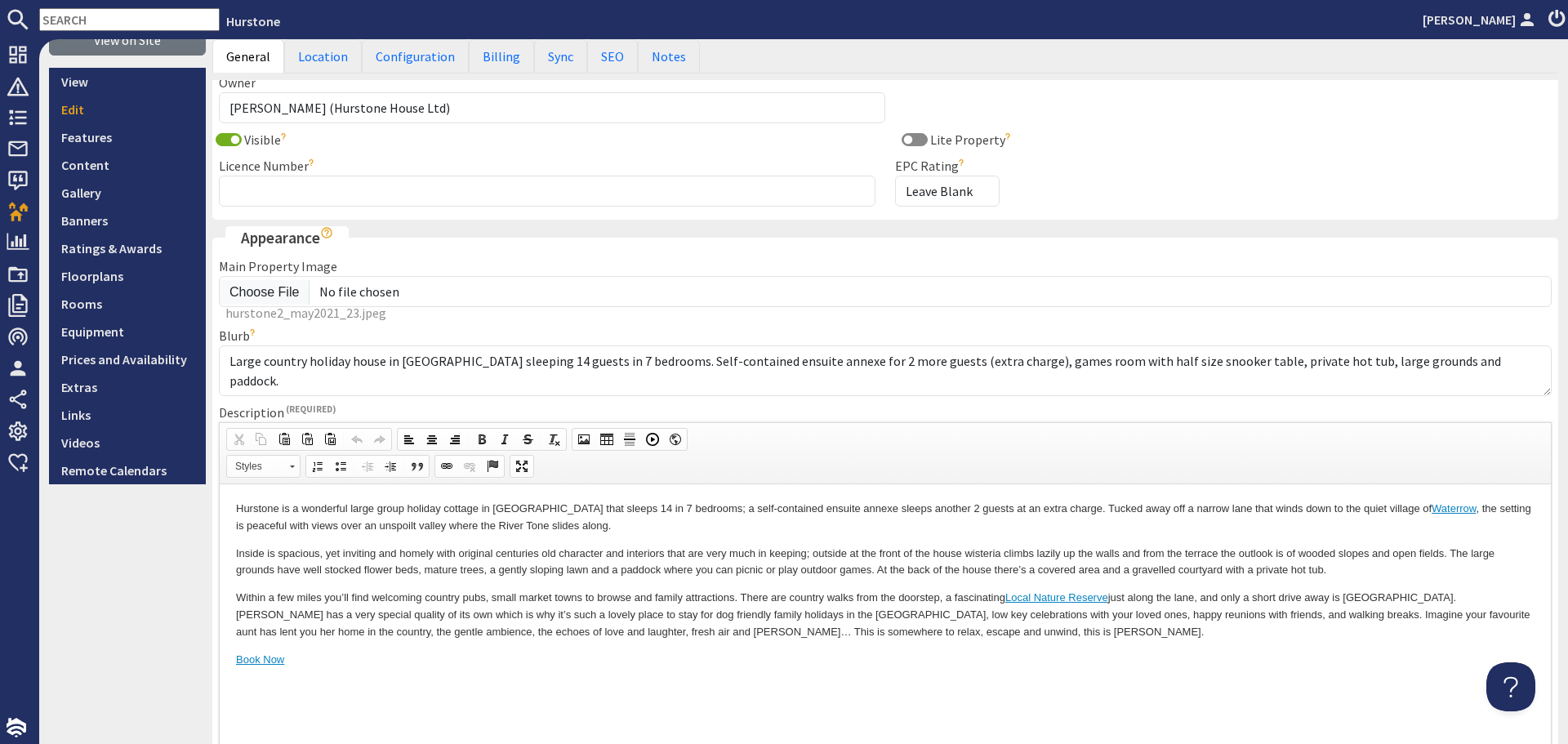
scroll to position [245, 0]
click at [80, 163] on link "Content" at bounding box center [128, 164] width 157 height 27
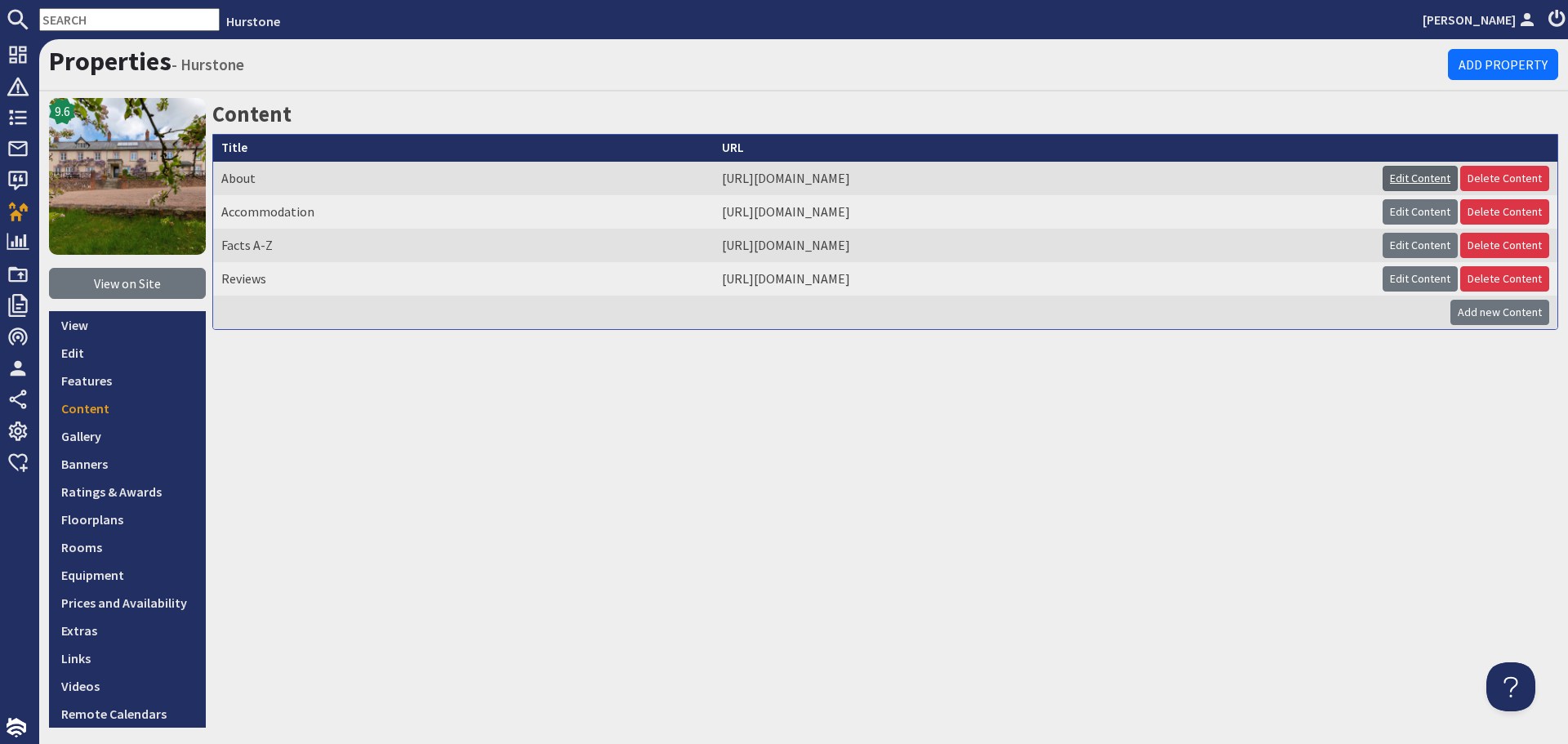
click at [1411, 178] on link "Edit Content" at bounding box center [1420, 178] width 75 height 26
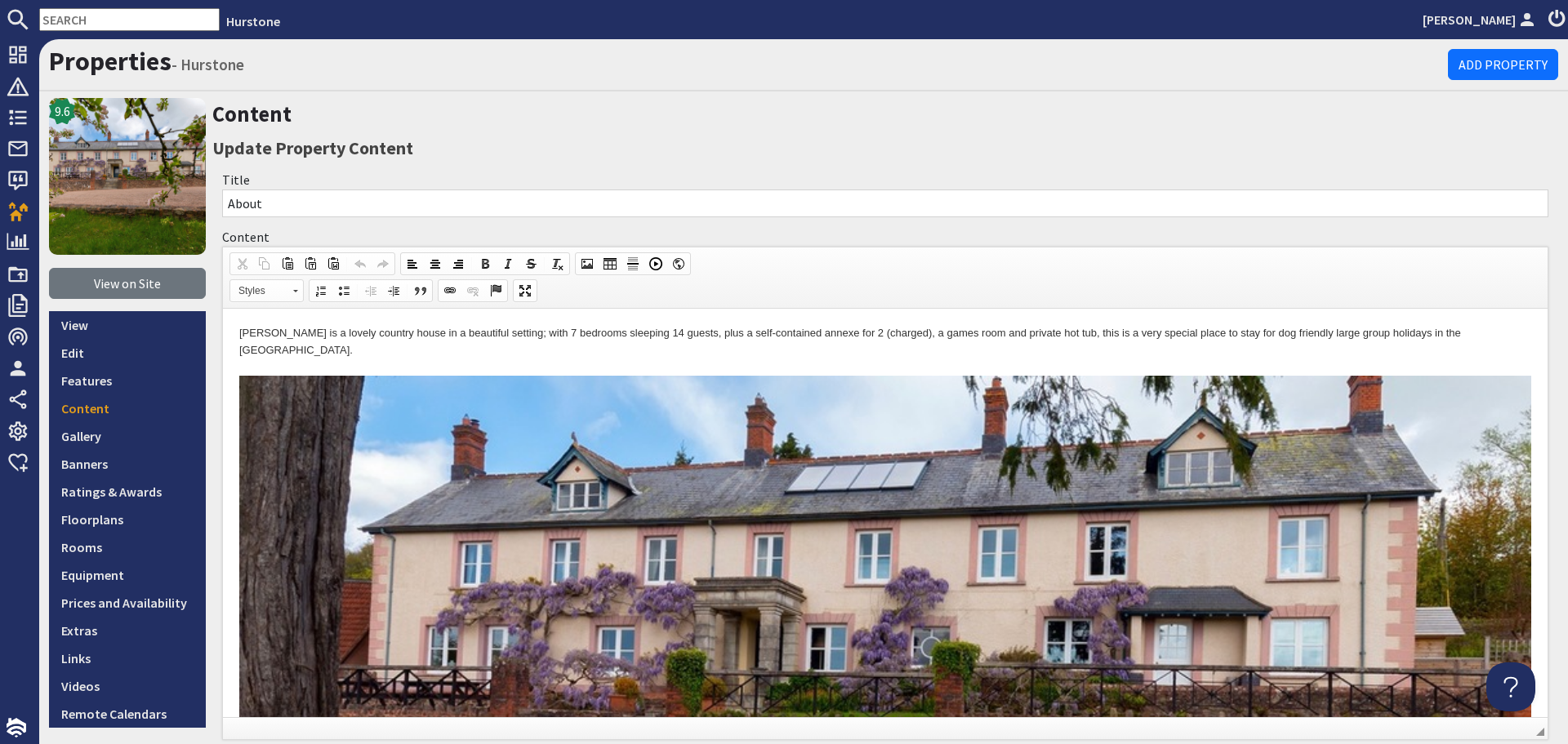
scroll to position [747, 0]
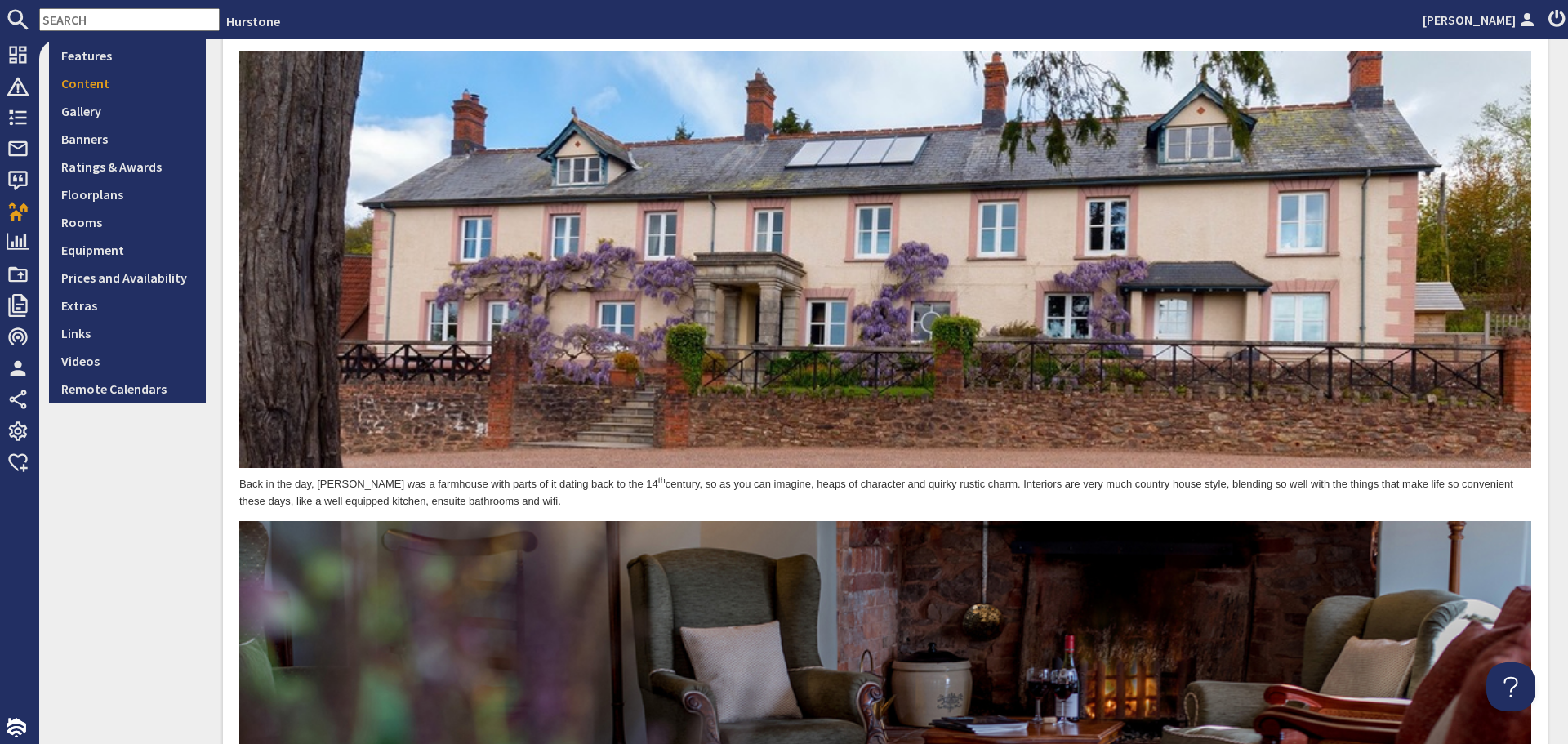
scroll to position [327, 0]
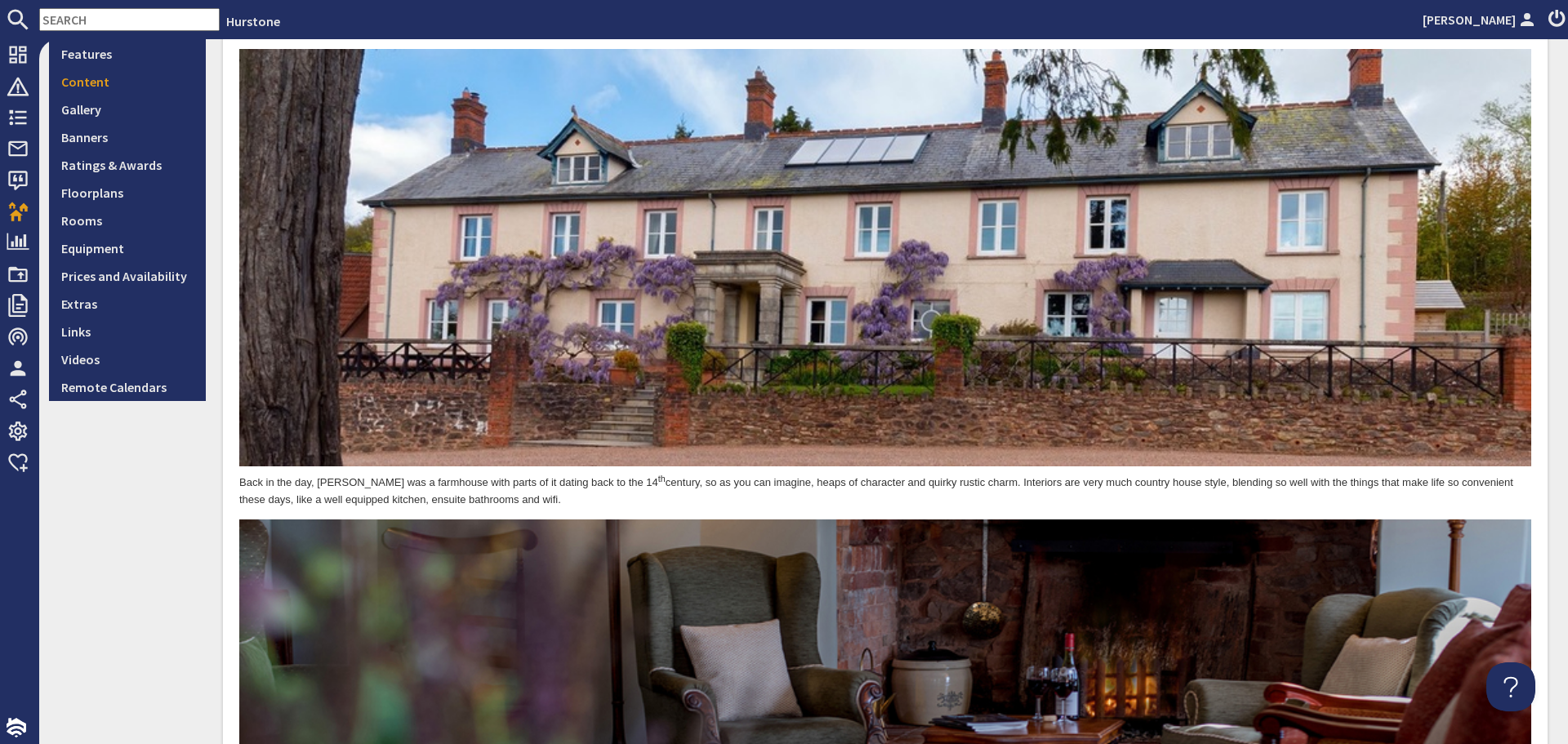
click at [1143, 474] on p "Hurstone is a lovely country house in a beautiful setting; with 7 bedrooms slee…" at bounding box center [885, 254] width 1292 height 511
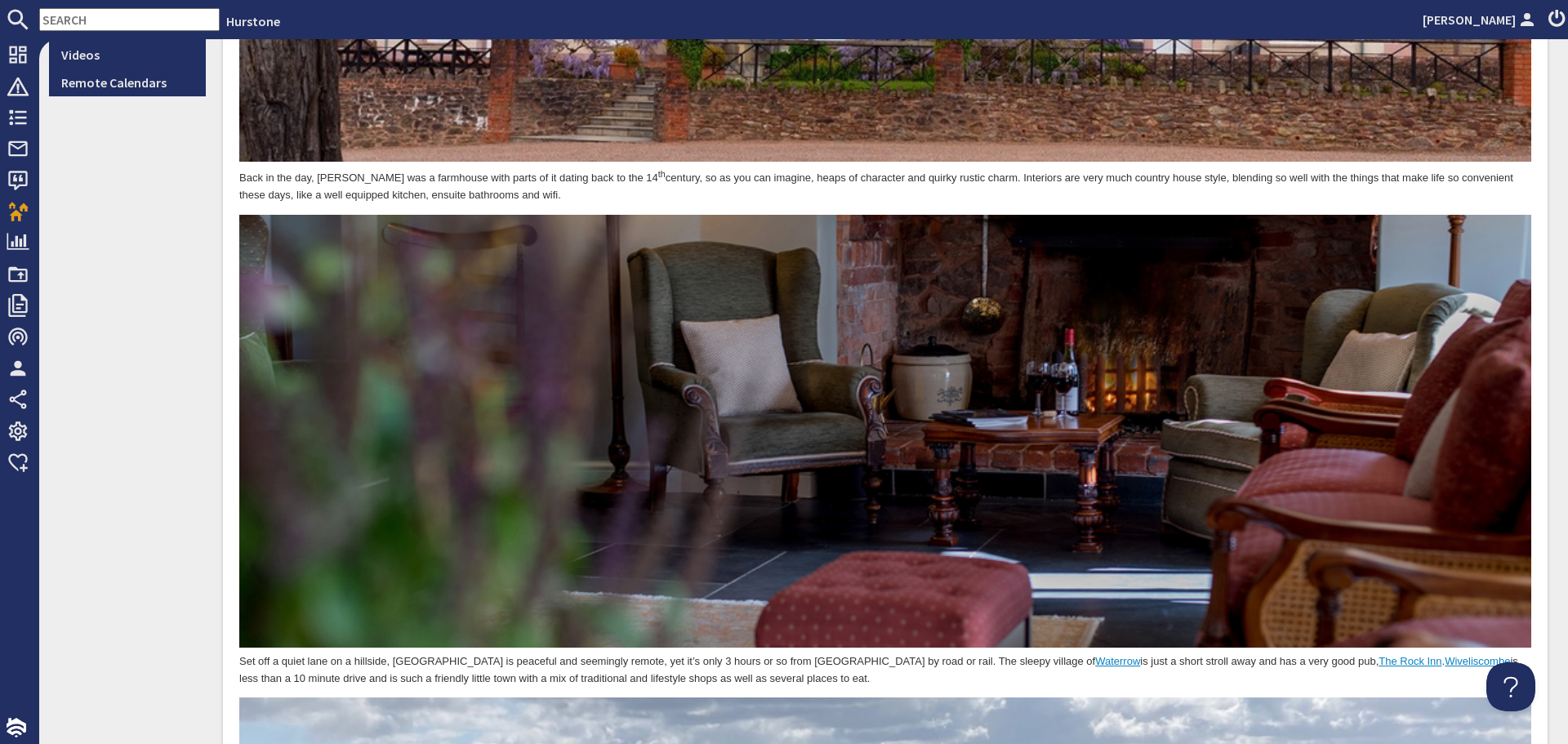
scroll to position [735, 0]
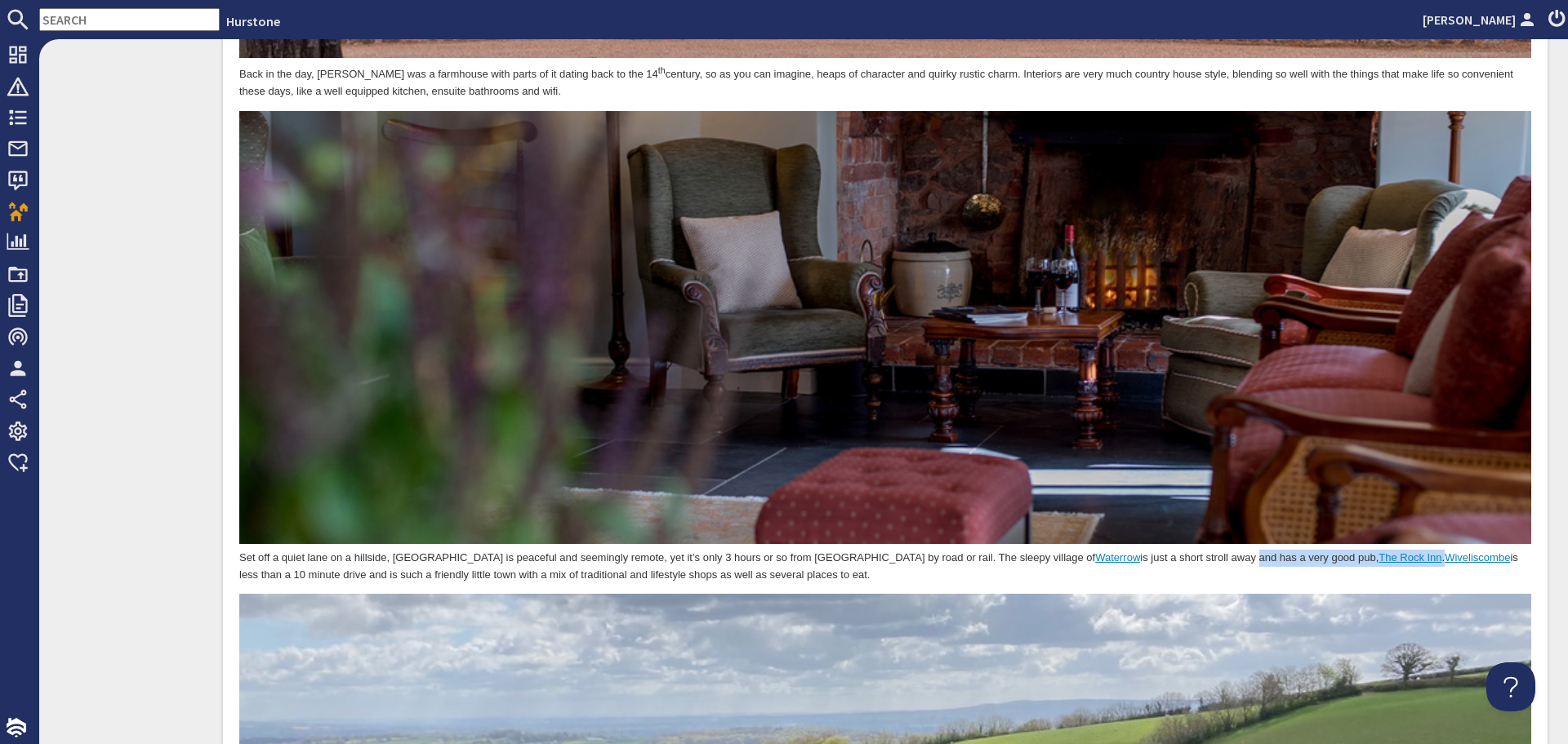
drag, startPoint x: 1311, startPoint y: 533, endPoint x: 1118, endPoint y: 535, distance: 193.0
click at [1118, 535] on p "Set off a quiet lane on a hillside, Hurstone is peaceful and seemingly remote, …" at bounding box center [885, 347] width 1292 height 473
click at [1314, 528] on p "Set off a quiet lane on a hillside, Hurstone is peaceful and seemingly remote, …" at bounding box center [885, 347] width 1292 height 473
drag, startPoint x: 1234, startPoint y: 530, endPoint x: 1130, endPoint y: 530, distance: 104.0
click at [1130, 530] on p "Set off a quiet lane on a hillside, Hurstone is peaceful and seemingly remote, …" at bounding box center [885, 347] width 1292 height 473
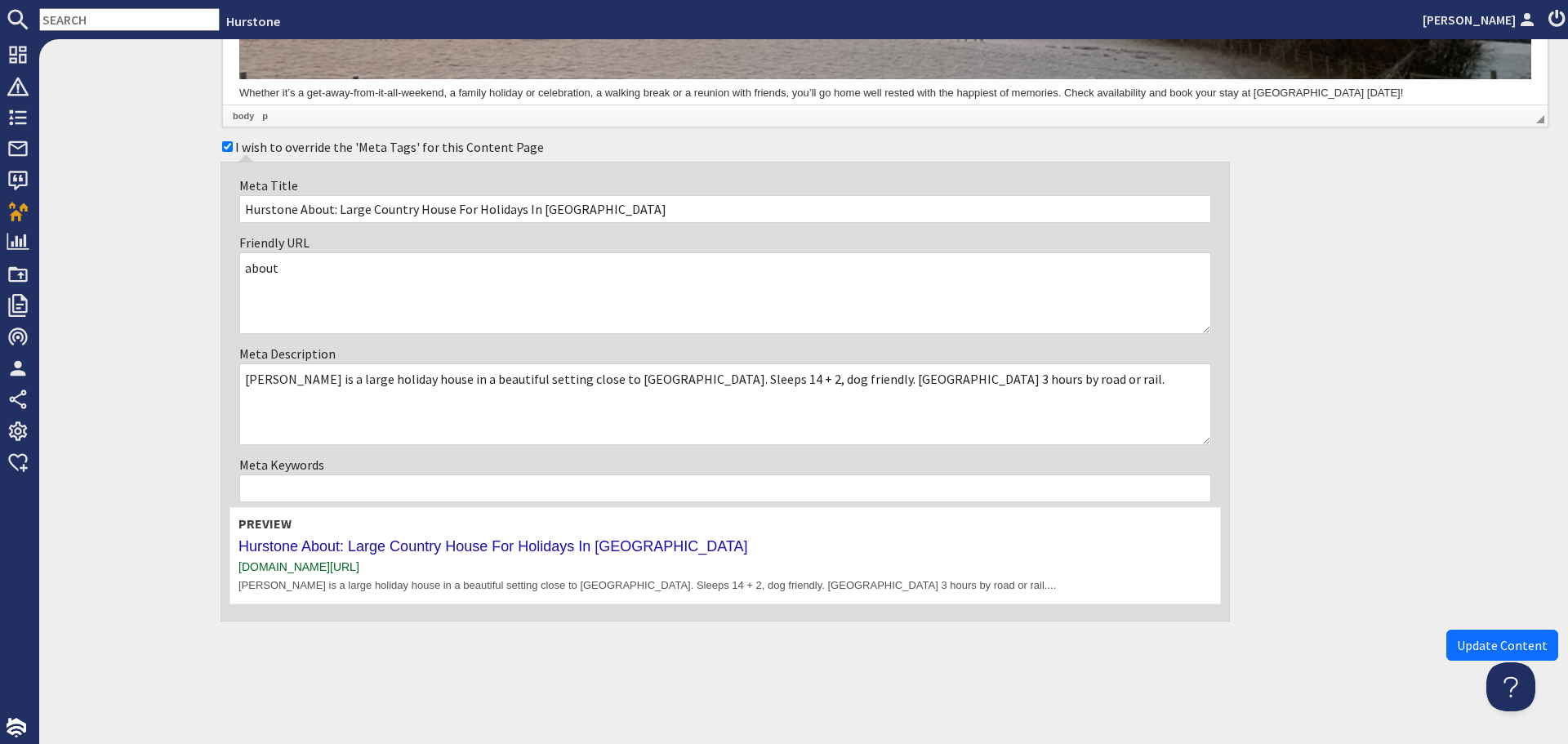
scroll to position [3271, 0]
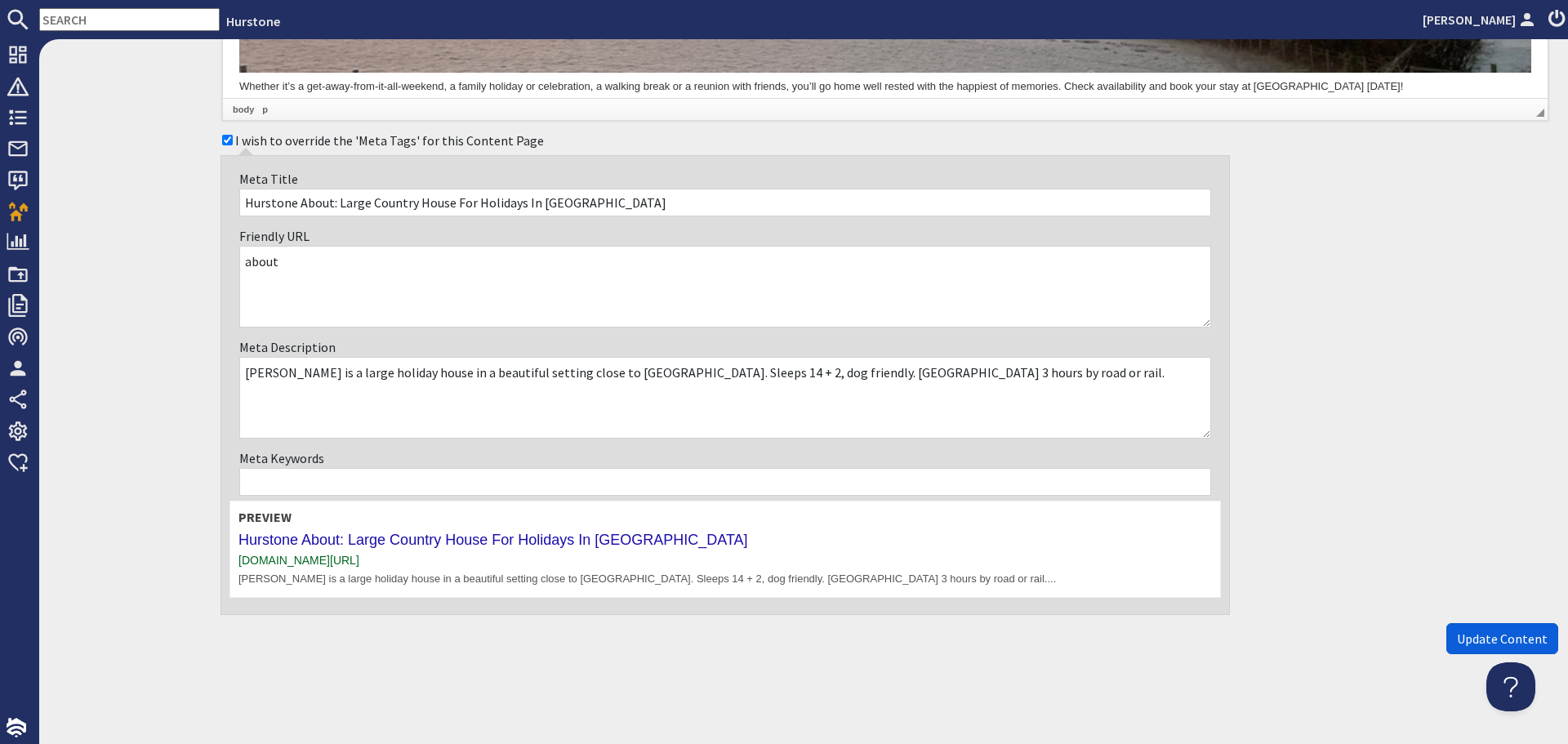
click at [1473, 639] on span "Update Content" at bounding box center [1502, 639] width 90 height 16
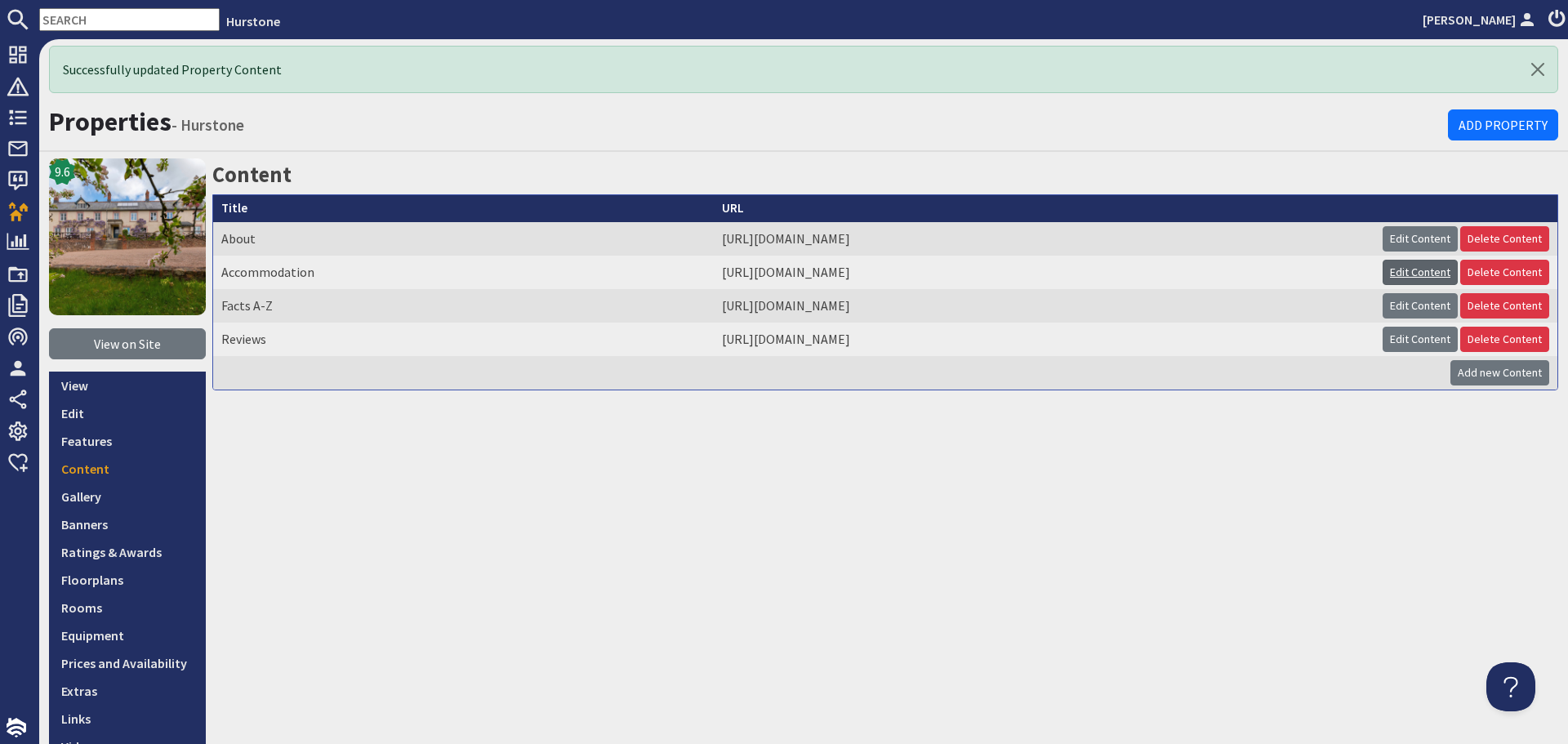
click at [1391, 269] on link "Edit Content" at bounding box center [1420, 272] width 75 height 26
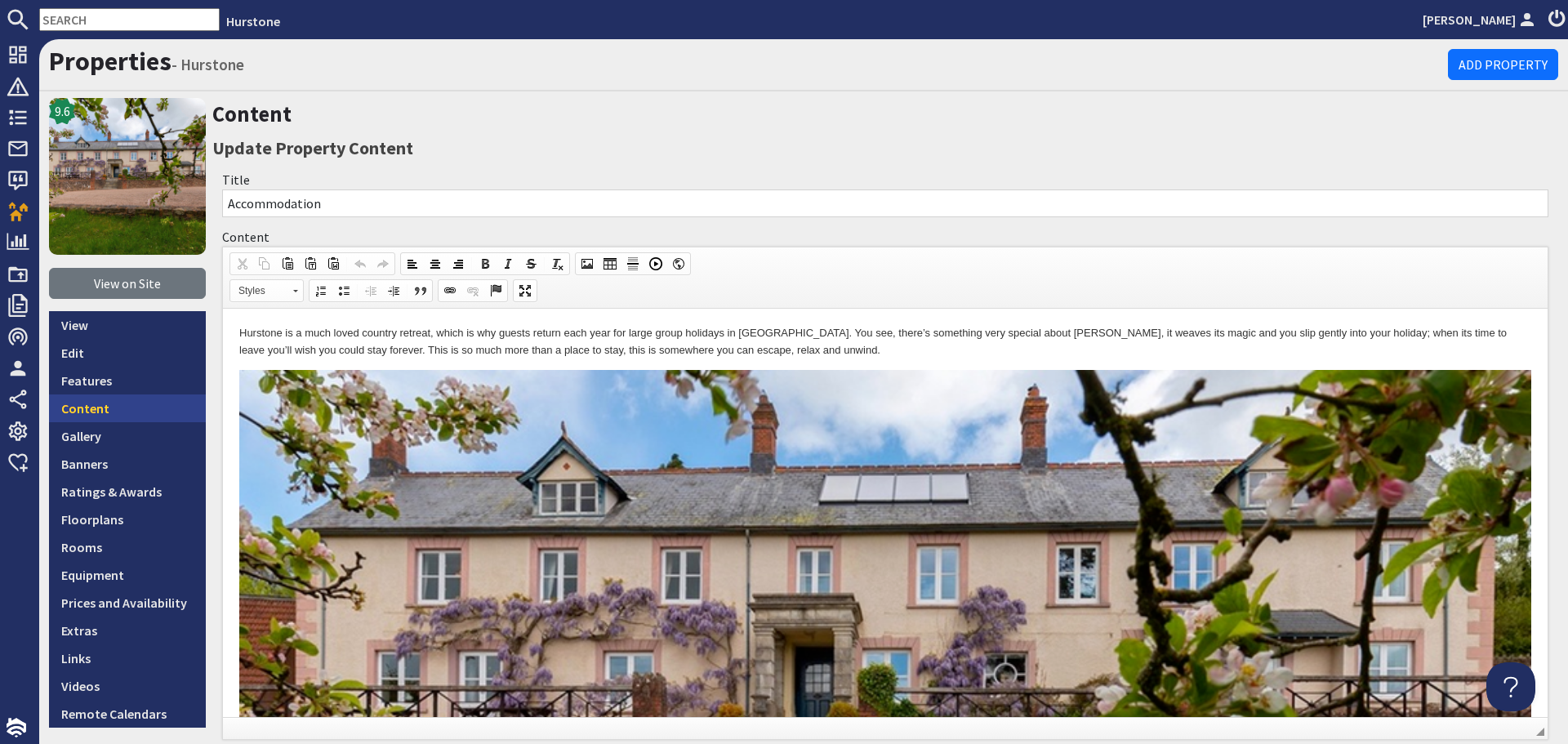
click at [112, 409] on link "Content" at bounding box center [128, 409] width 157 height 27
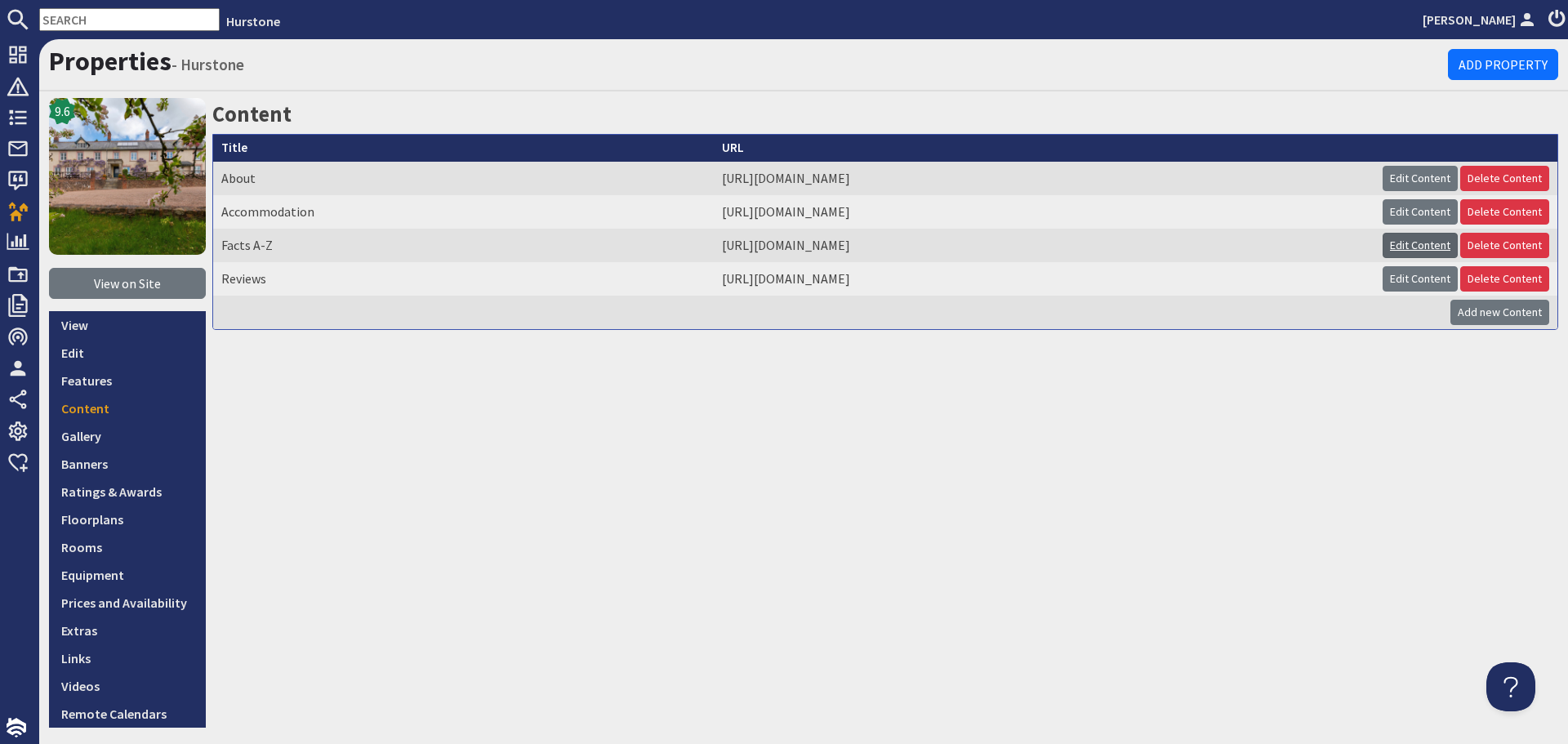
click at [1383, 250] on link "Edit Content" at bounding box center [1420, 246] width 75 height 26
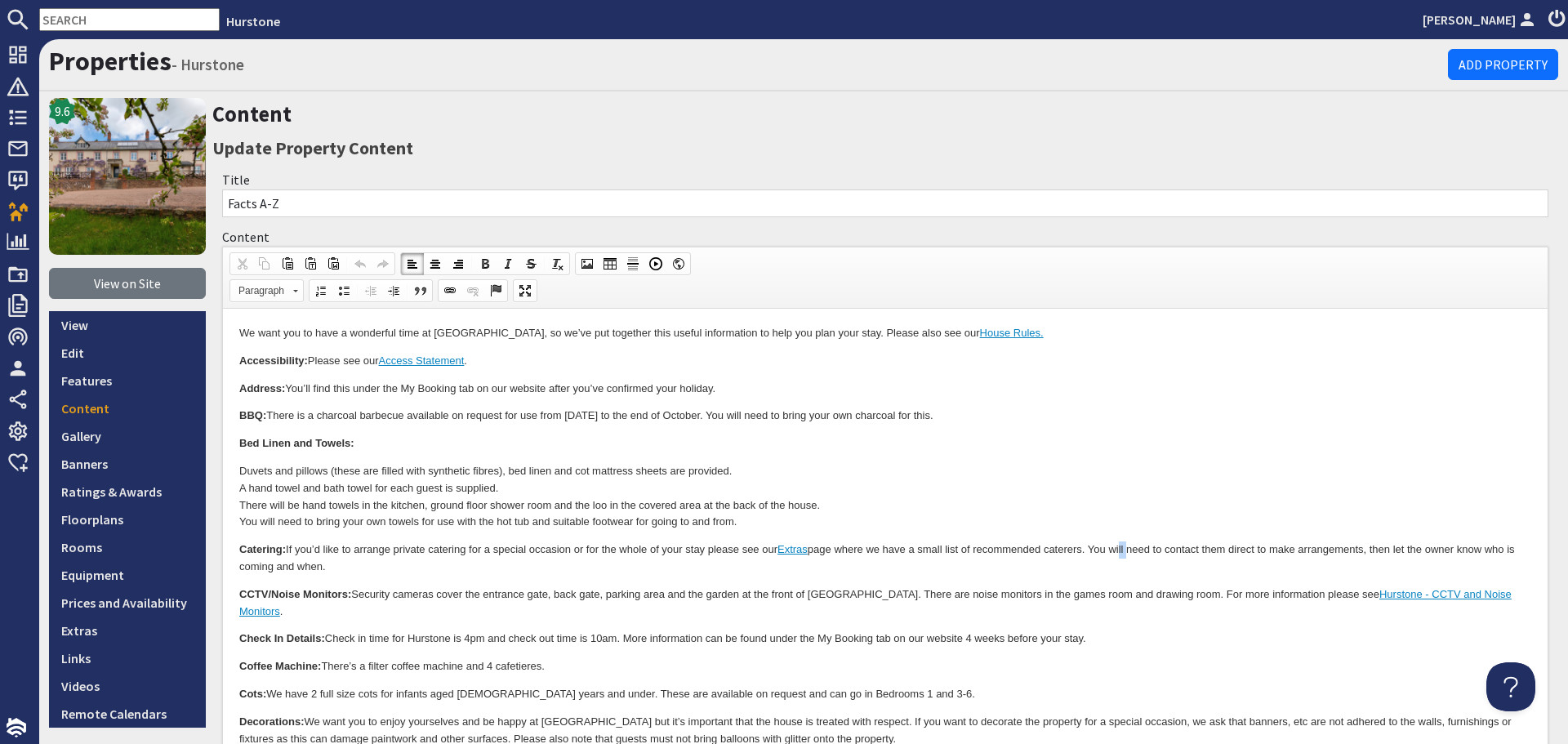
drag, startPoint x: 1134, startPoint y: 536, endPoint x: 1122, endPoint y: 536, distance: 12.0
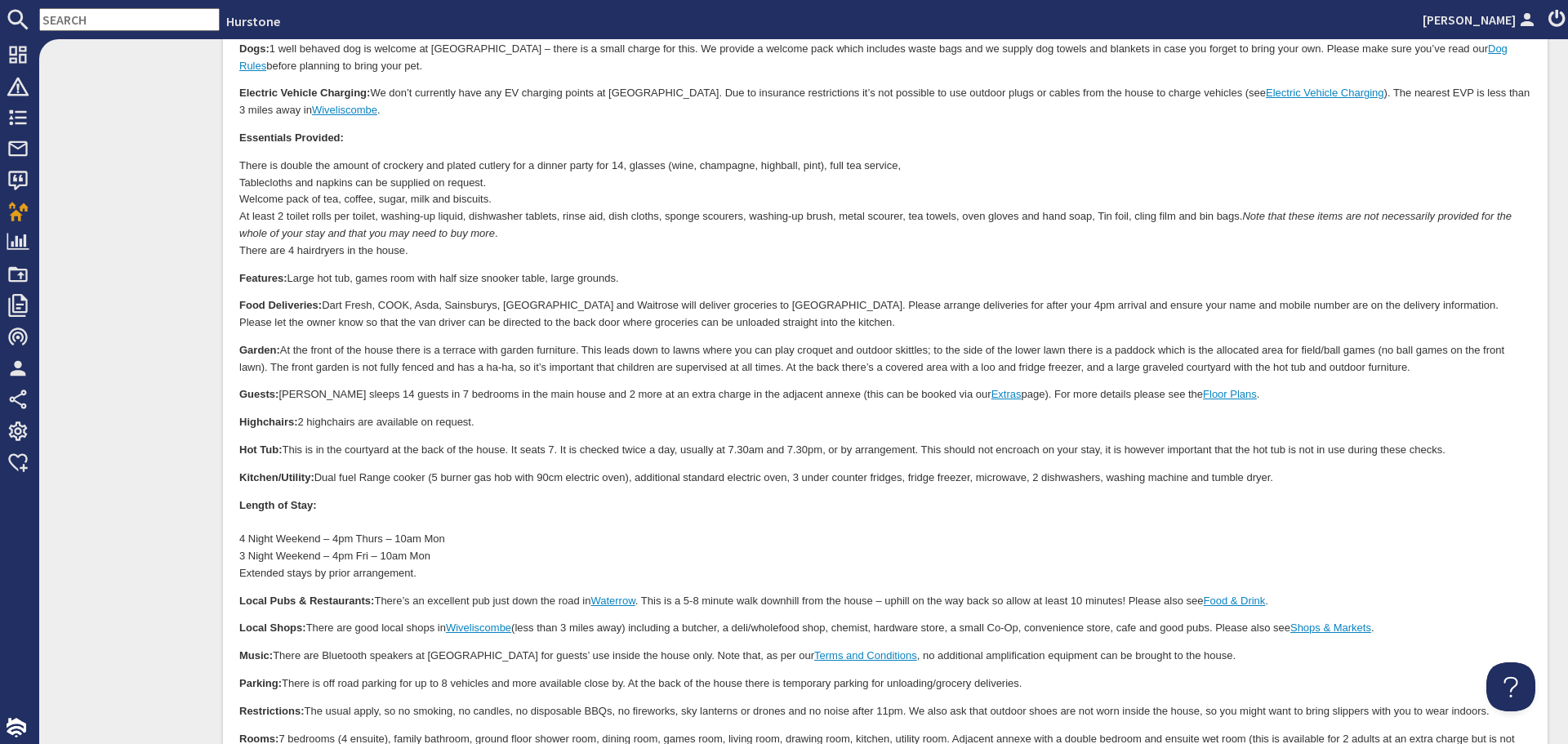
scroll to position [817, 0]
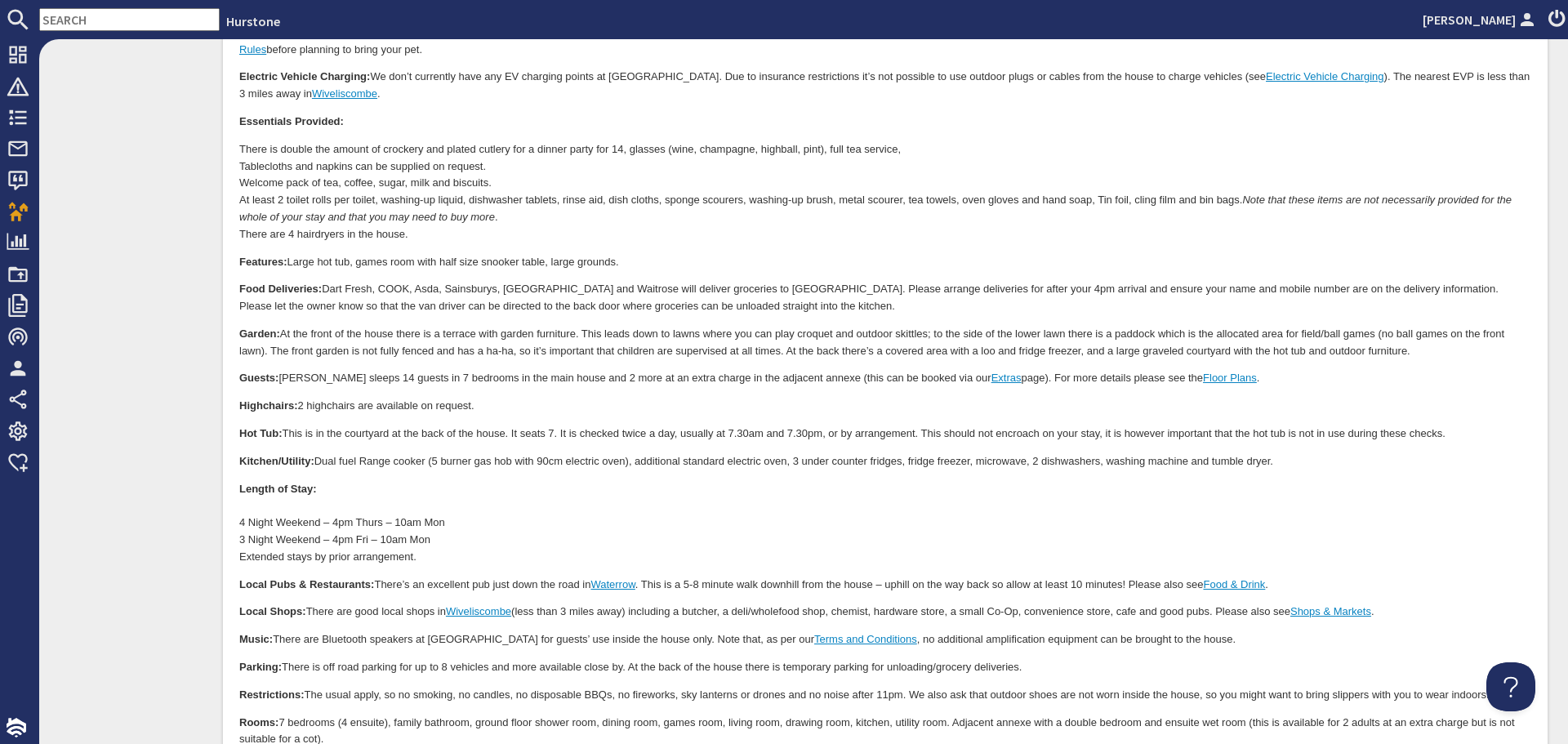
click at [1132, 578] on p "Local Pubs & Restaurants: There’s an excellent pub just down the road in Waterr…" at bounding box center [885, 586] width 1292 height 17
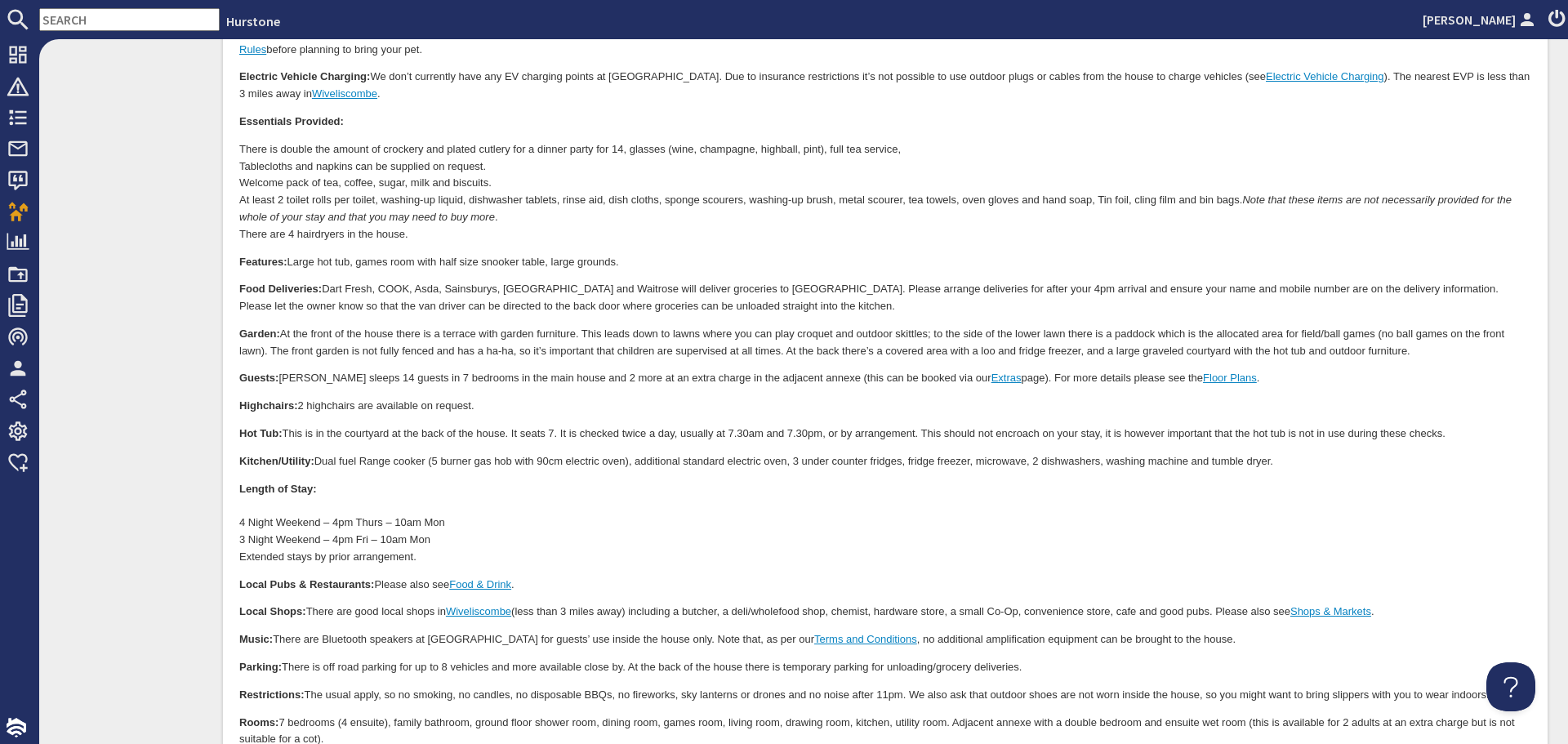
click at [433, 578] on p "Local Pubs & Restaurants: Please also see Food & Drink ." at bounding box center [885, 586] width 1292 height 17
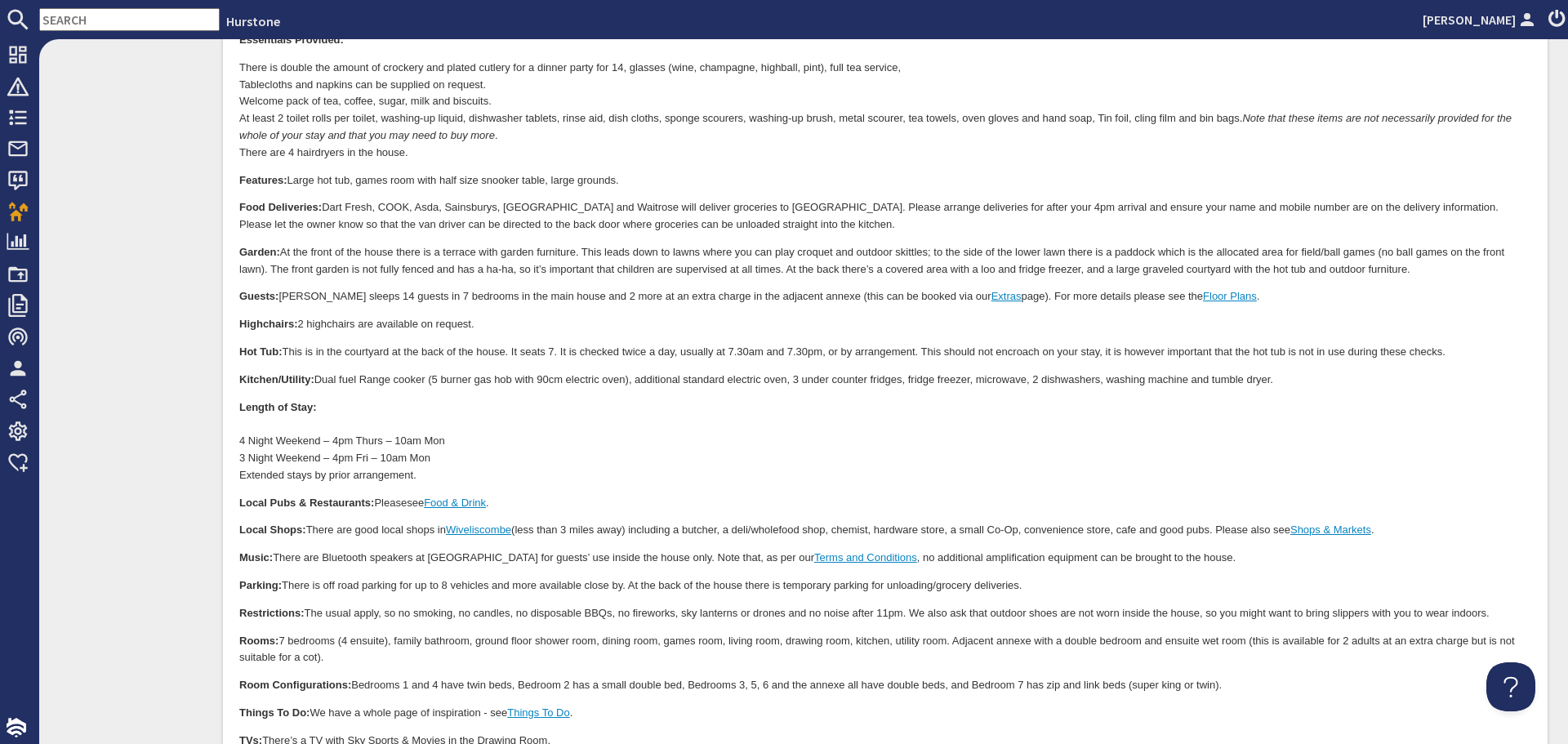
click at [383, 496] on p "Local Pubs & Restaurants: Please see Food & Drink ." at bounding box center [885, 505] width 1292 height 17
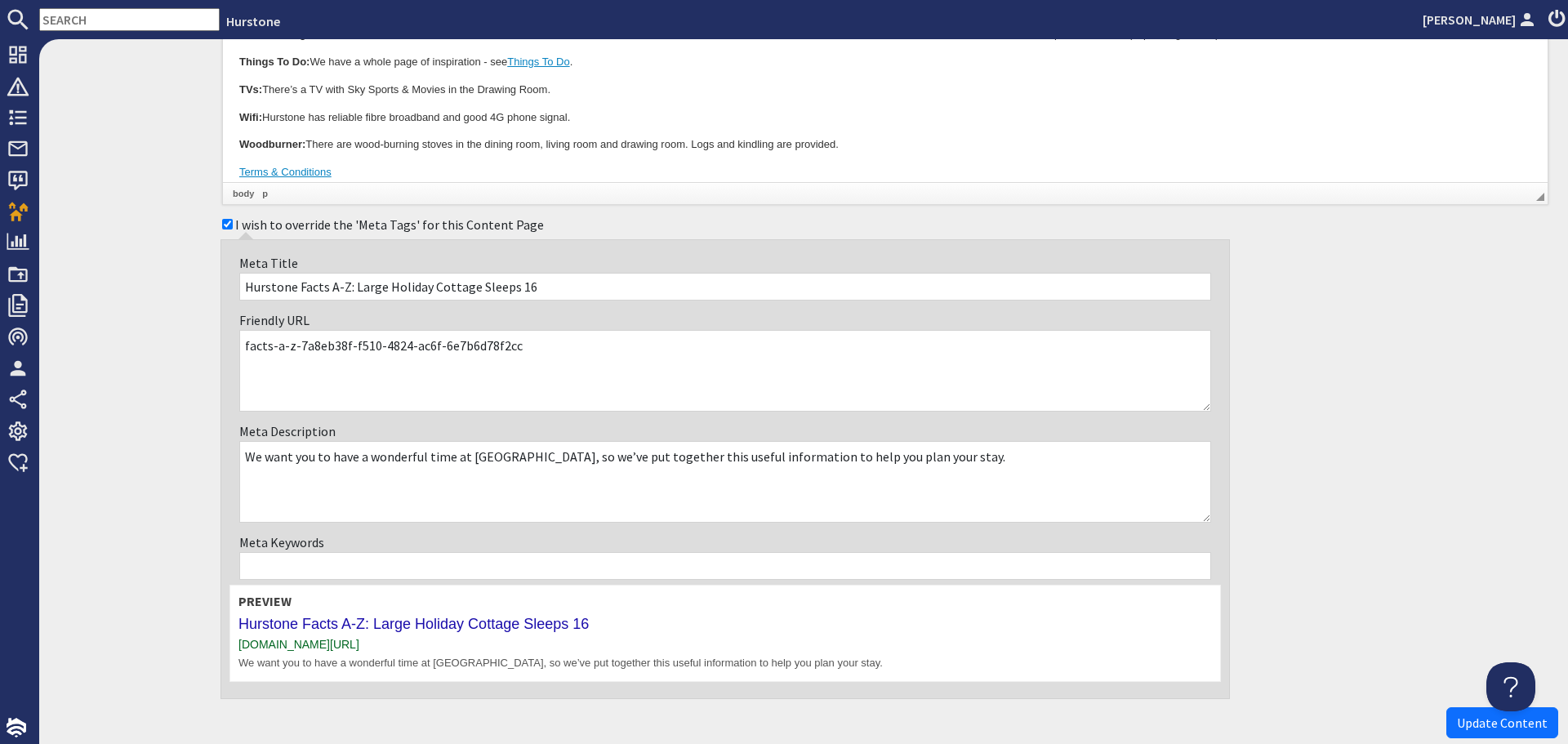
scroll to position [1634, 0]
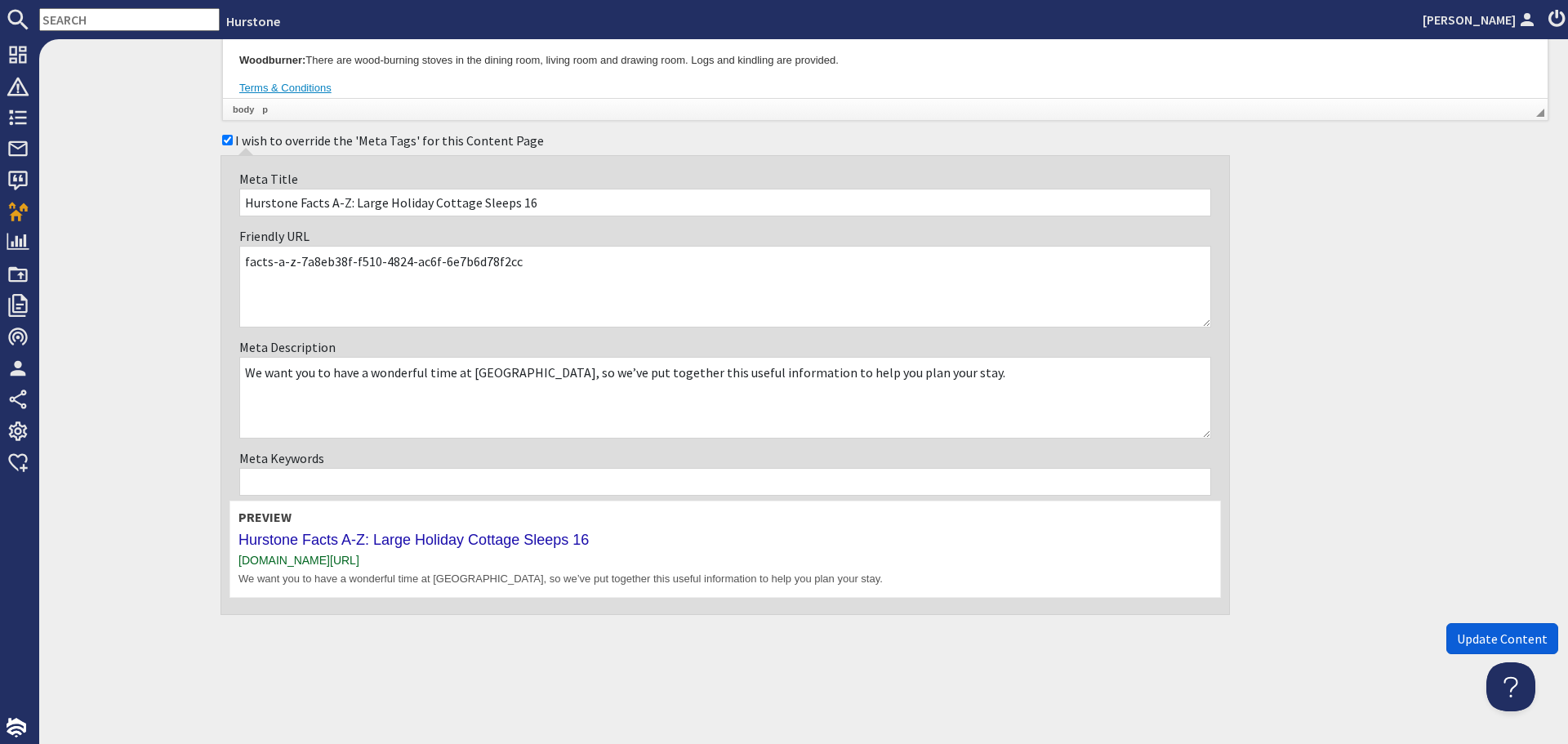
click at [1457, 637] on span "Update Content" at bounding box center [1502, 639] width 90 height 16
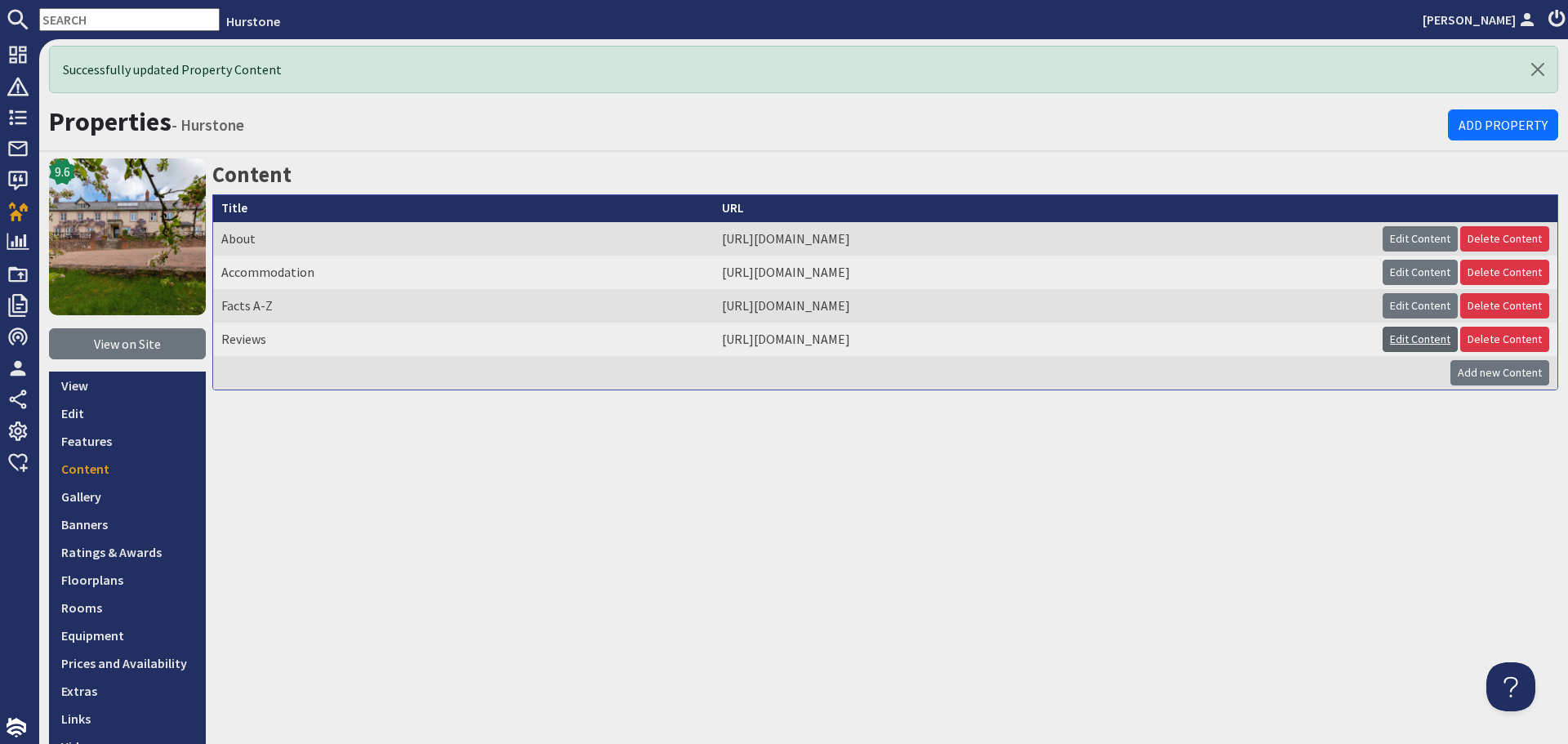
click at [1390, 340] on link "Edit Content" at bounding box center [1420, 340] width 75 height 26
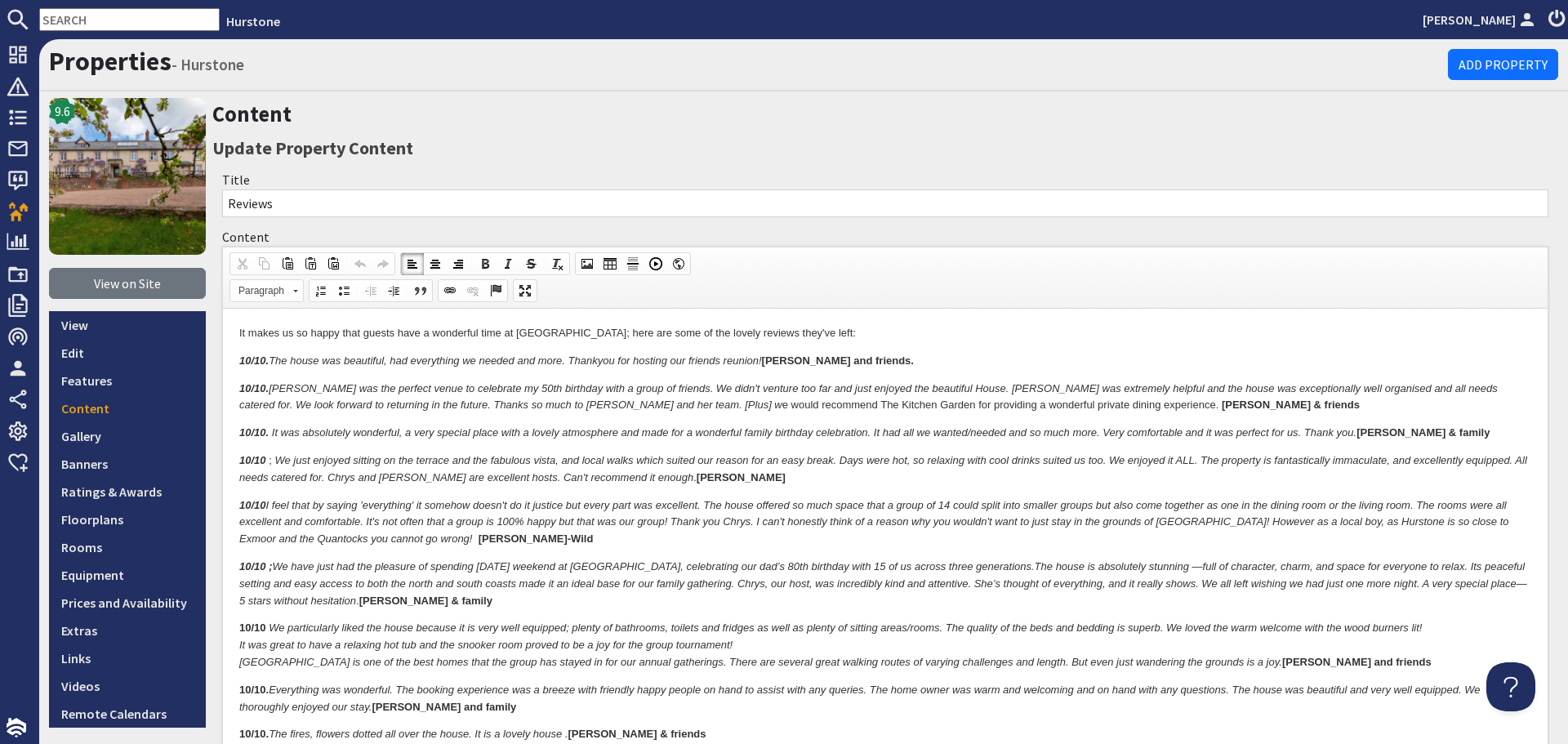
drag, startPoint x: 1002, startPoint y: 644, endPoint x: 1014, endPoint y: 644, distance: 12.0
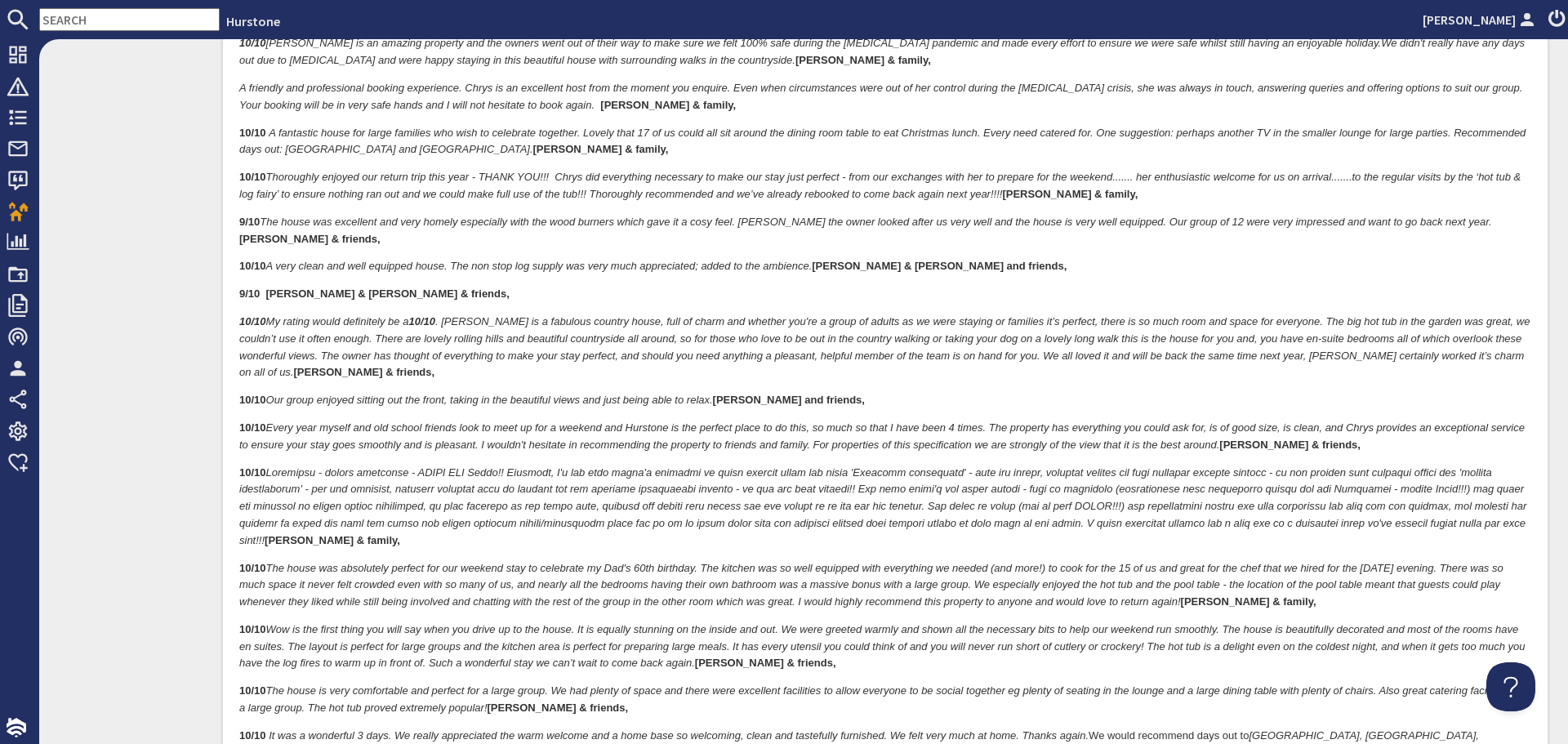
scroll to position [1961, 0]
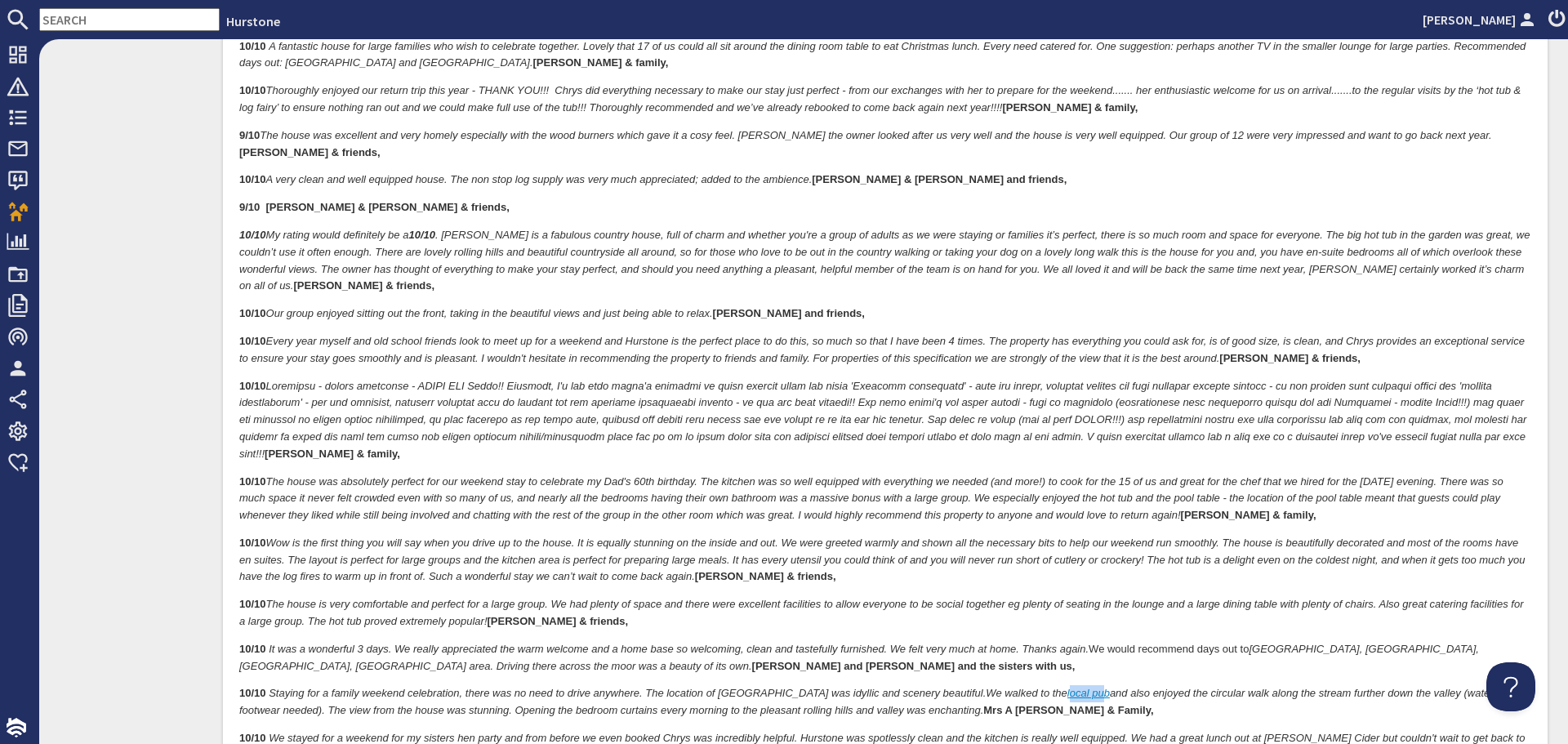
drag, startPoint x: 1004, startPoint y: 675, endPoint x: 1038, endPoint y: 672, distance: 34.1
click at [1067, 688] on link "local pub" at bounding box center [1088, 694] width 42 height 12
drag, startPoint x: 1001, startPoint y: 675, endPoint x: 1047, endPoint y: 669, distance: 46.4
click at [1047, 686] on p "10/10 Staying for a family weekend celebration, there was no need to drive anyw…" at bounding box center [885, 704] width 1292 height 35
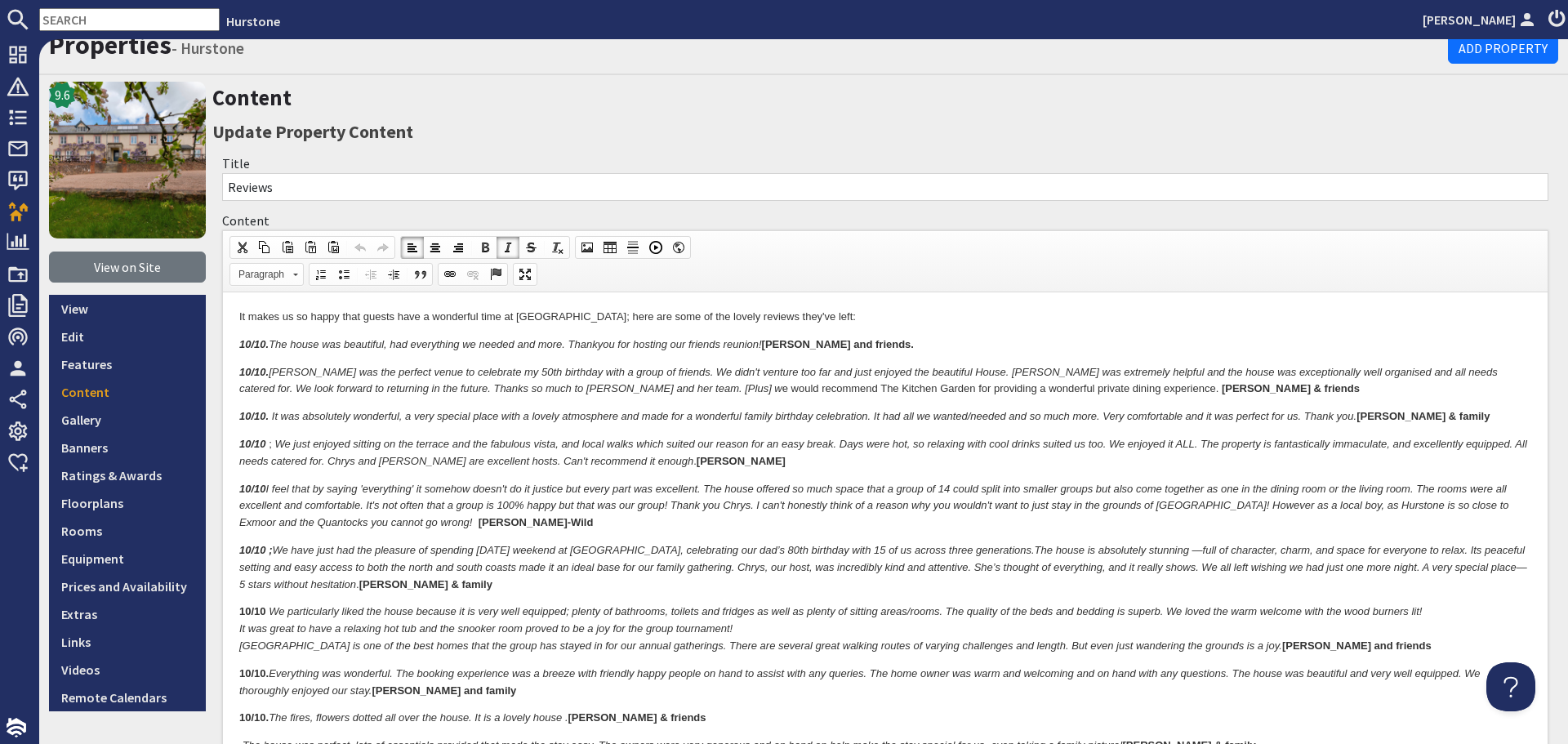
scroll to position [0, 0]
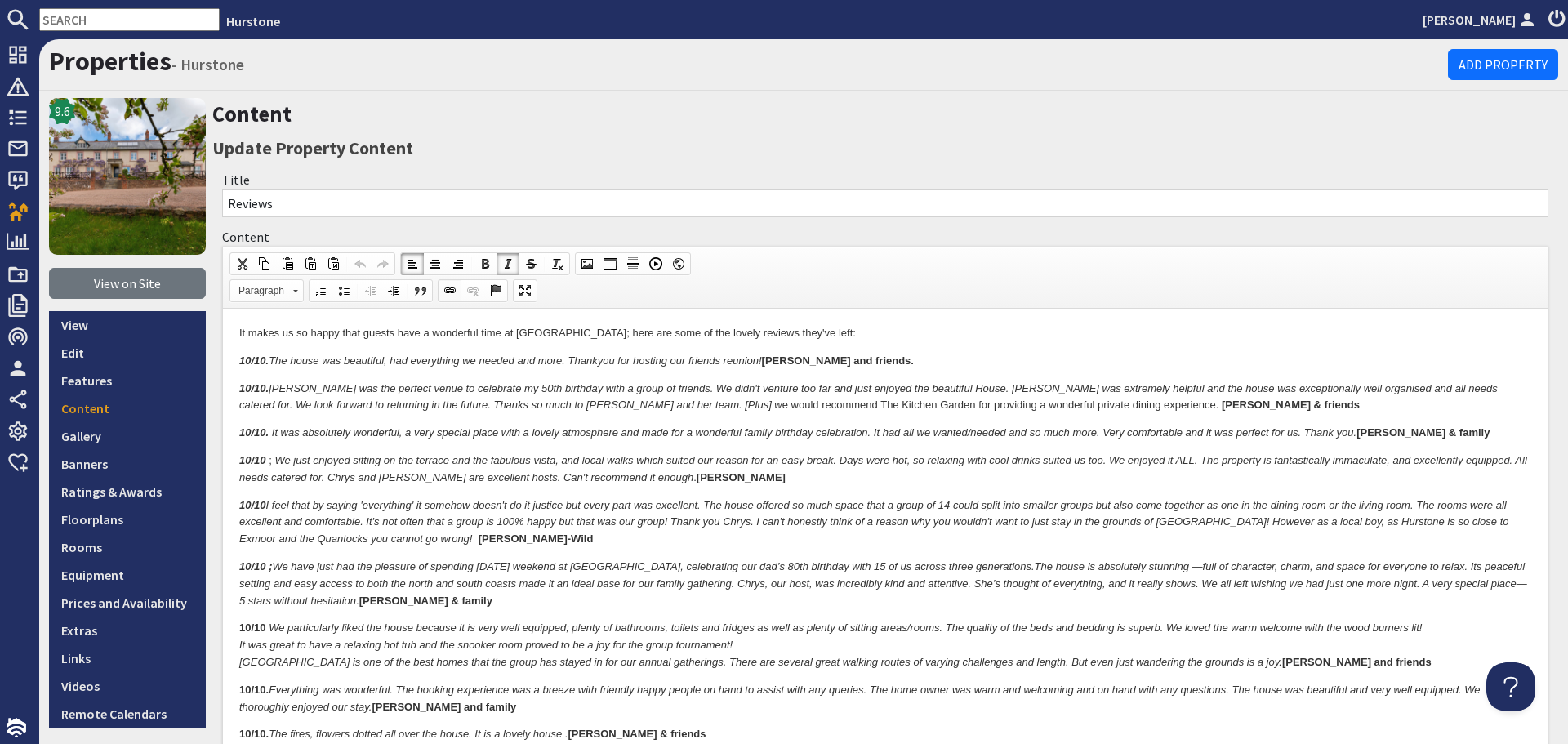
click at [448, 296] on span at bounding box center [450, 291] width 13 height 13
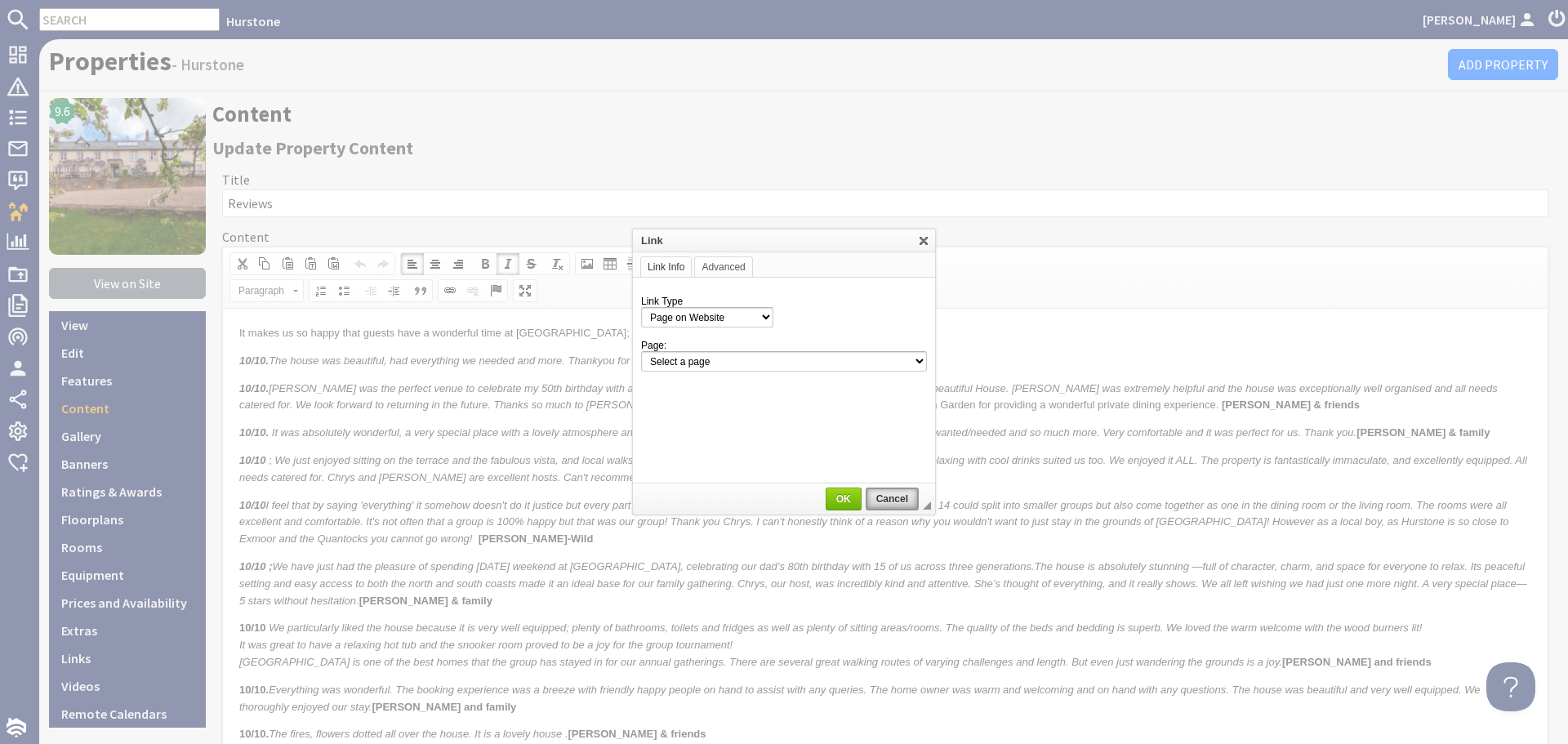
drag, startPoint x: 887, startPoint y: 504, endPoint x: 663, endPoint y: 2441, distance: 1949.9
click at [887, 504] on span "Cancel" at bounding box center [892, 499] width 50 height 12
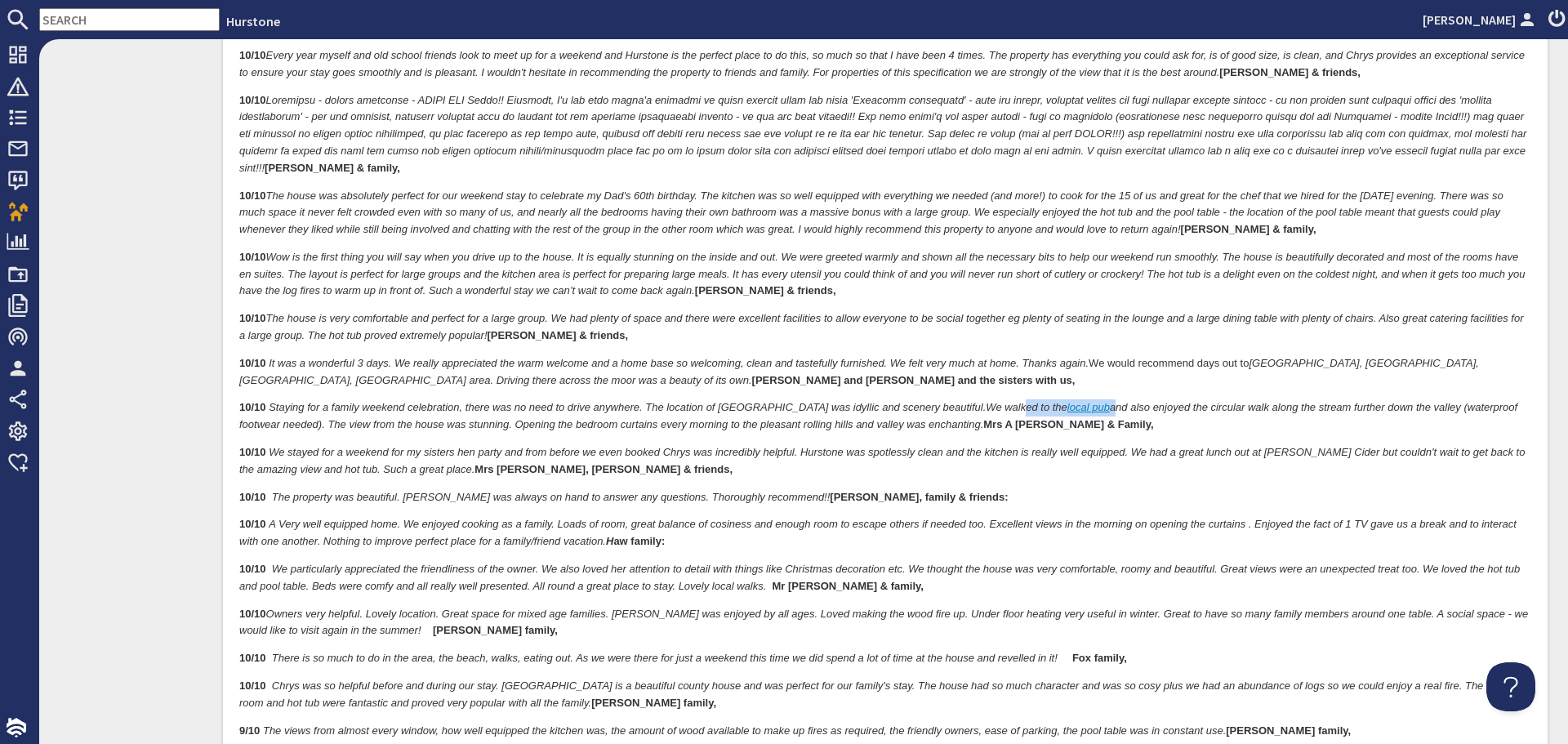
click at [1024, 400] on p "10/10 Staying for a family weekend celebration, there was no need to drive anyw…" at bounding box center [885, 418] width 1292 height 35
drag, startPoint x: 1002, startPoint y: 388, endPoint x: 1044, endPoint y: 386, distance: 42.0
click at [1067, 402] on link "local pub" at bounding box center [1088, 408] width 42 height 12
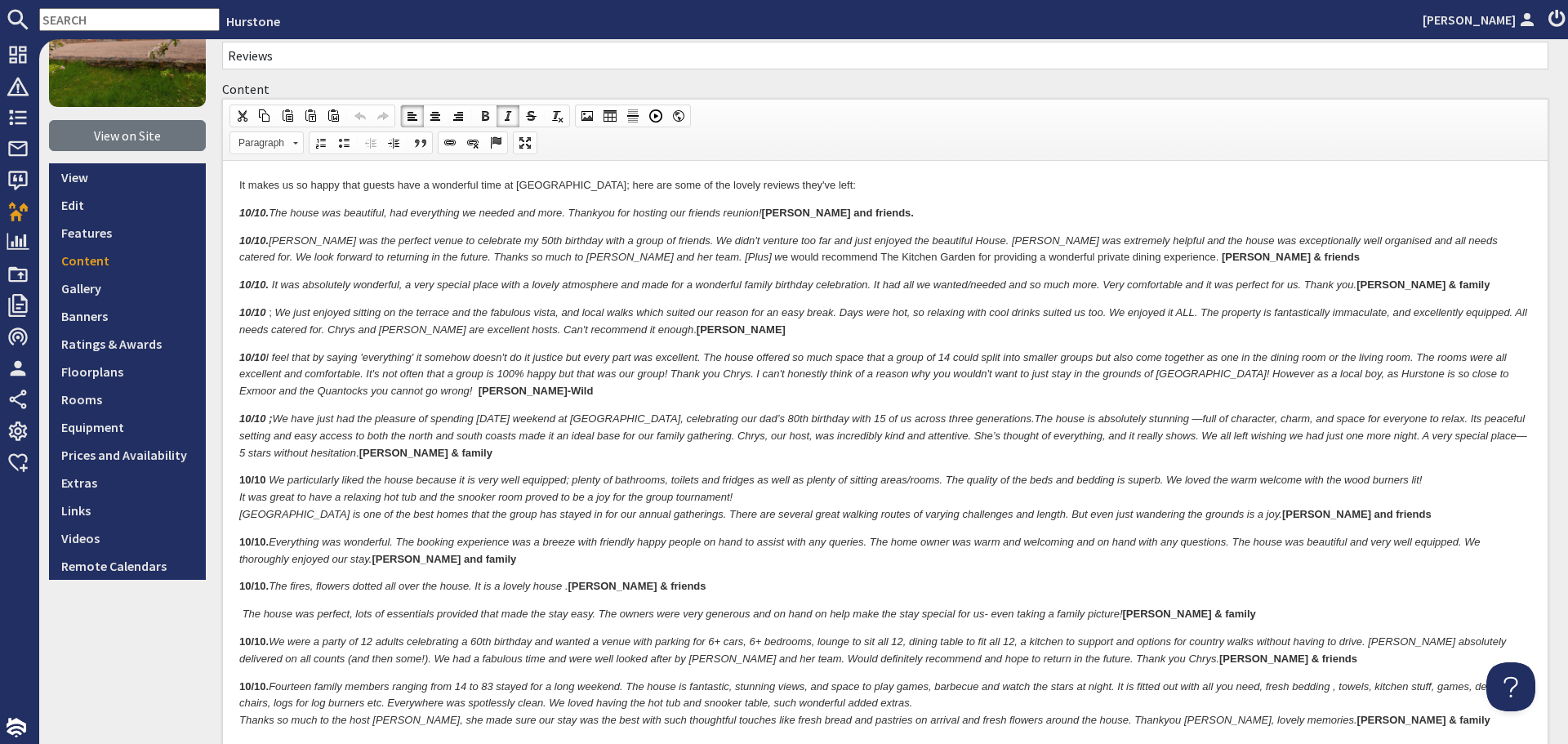
scroll to position [122, 0]
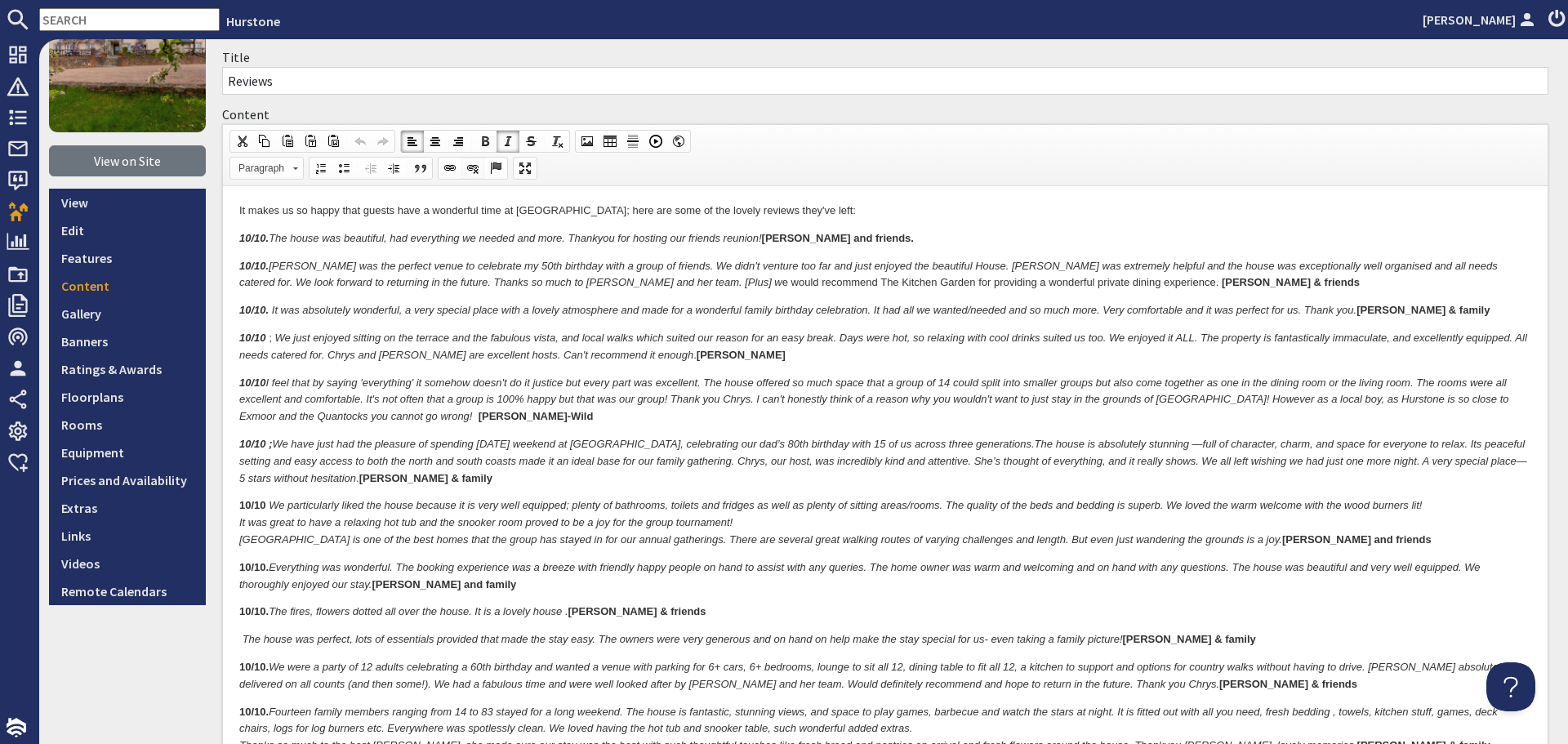
click at [473, 167] on span at bounding box center [472, 168] width 13 height 13
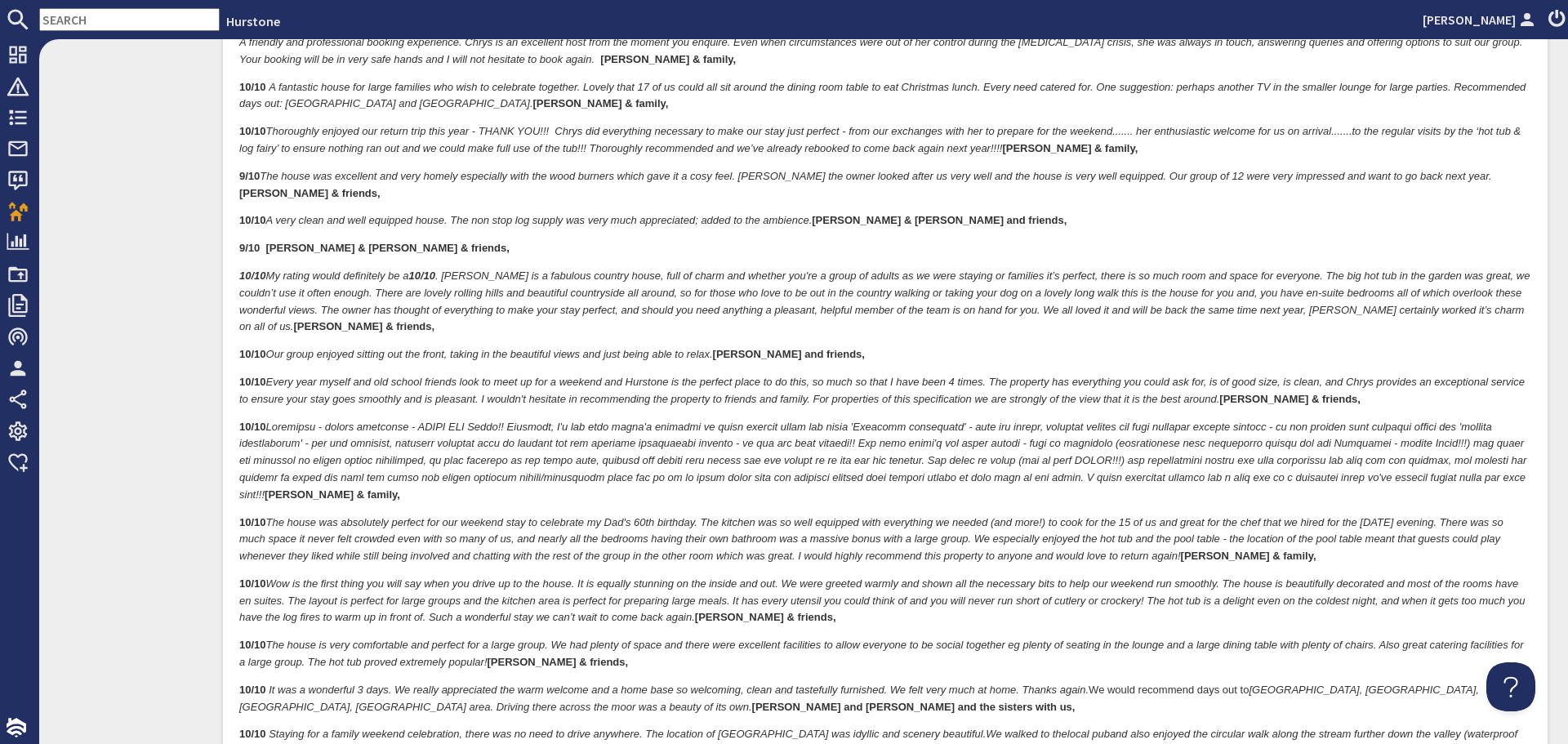
scroll to position [2083, 0]
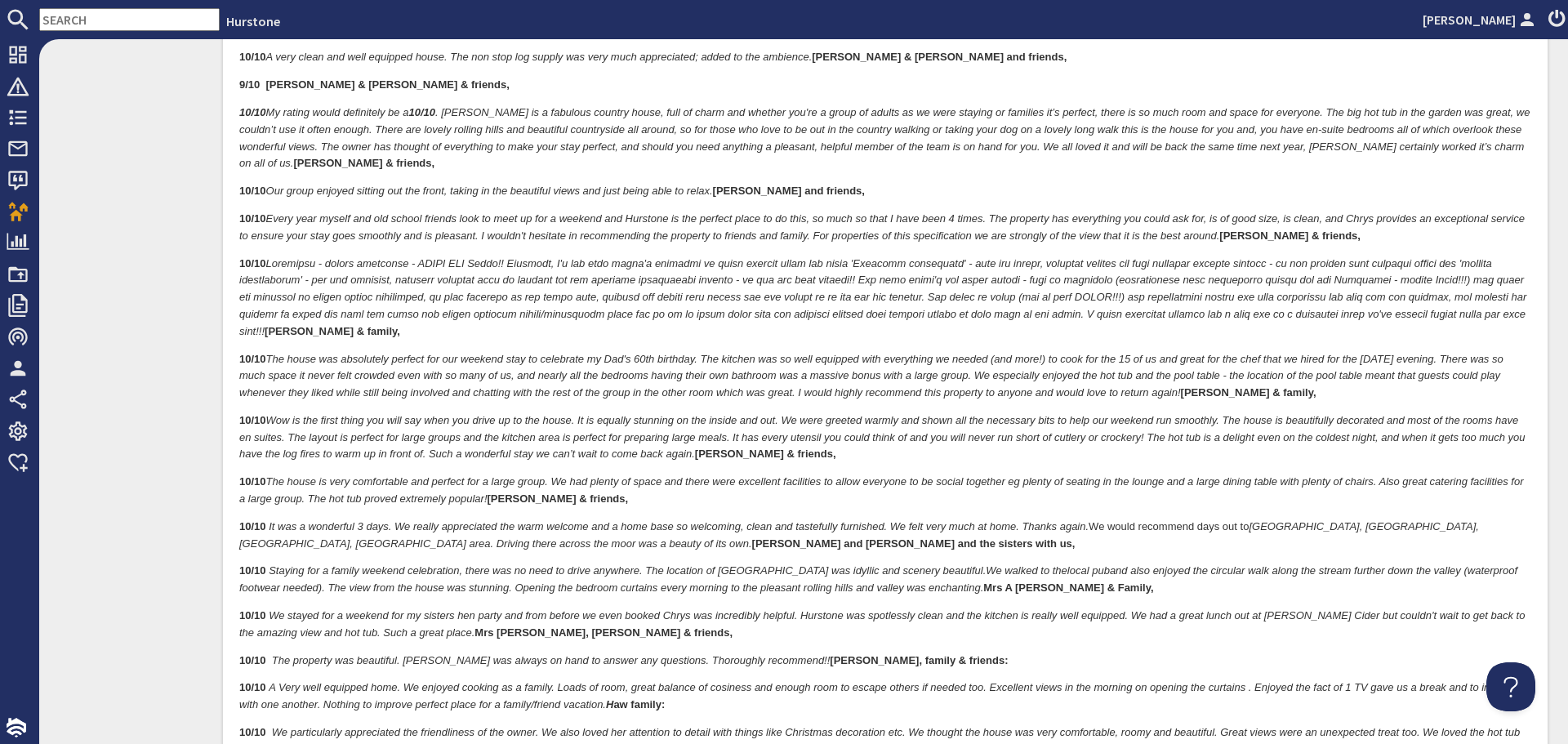
click at [1242, 574] on p "10/10 Staying for a family weekend celebration, there was no need to drive anyw…" at bounding box center [885, 581] width 1292 height 35
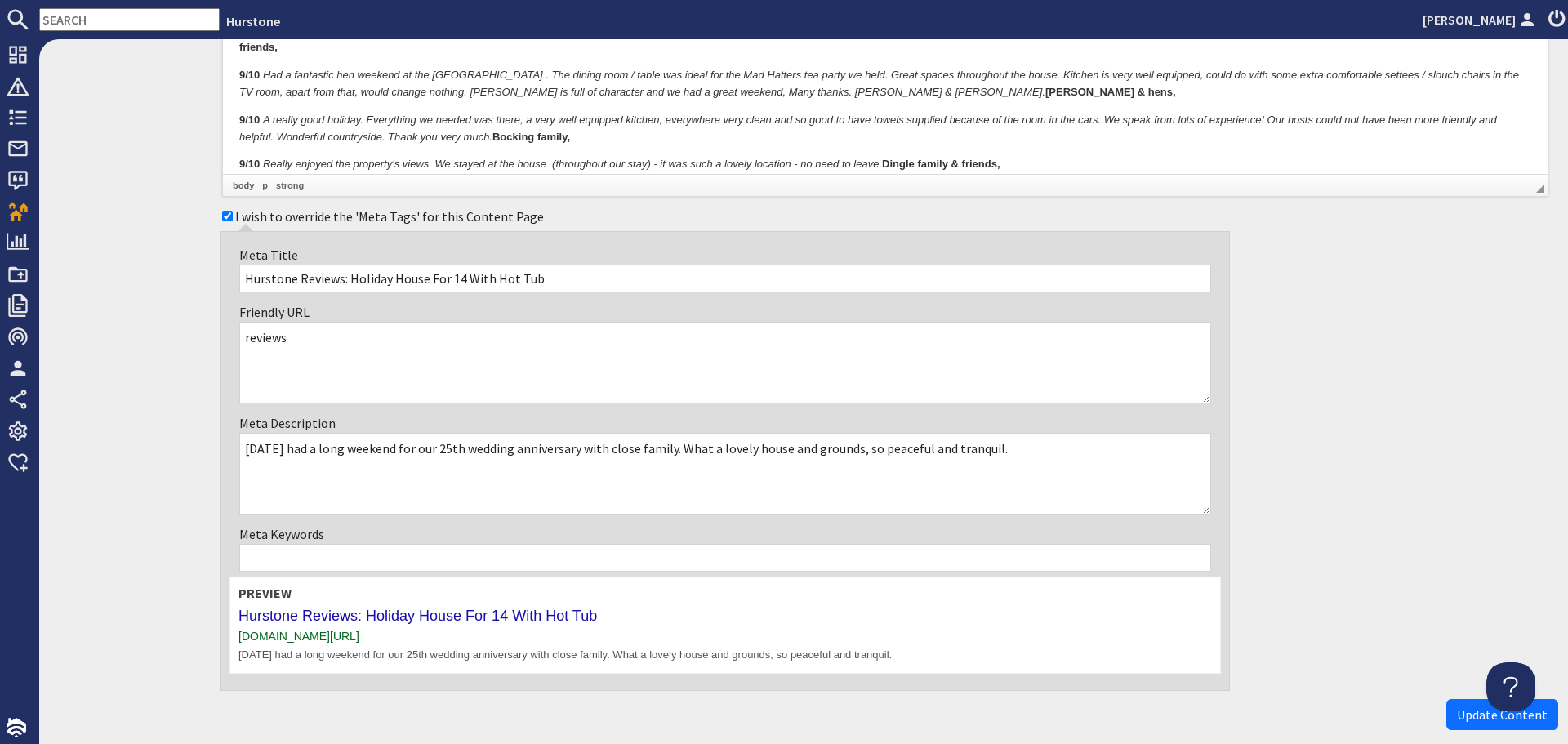
scroll to position [3140, 0]
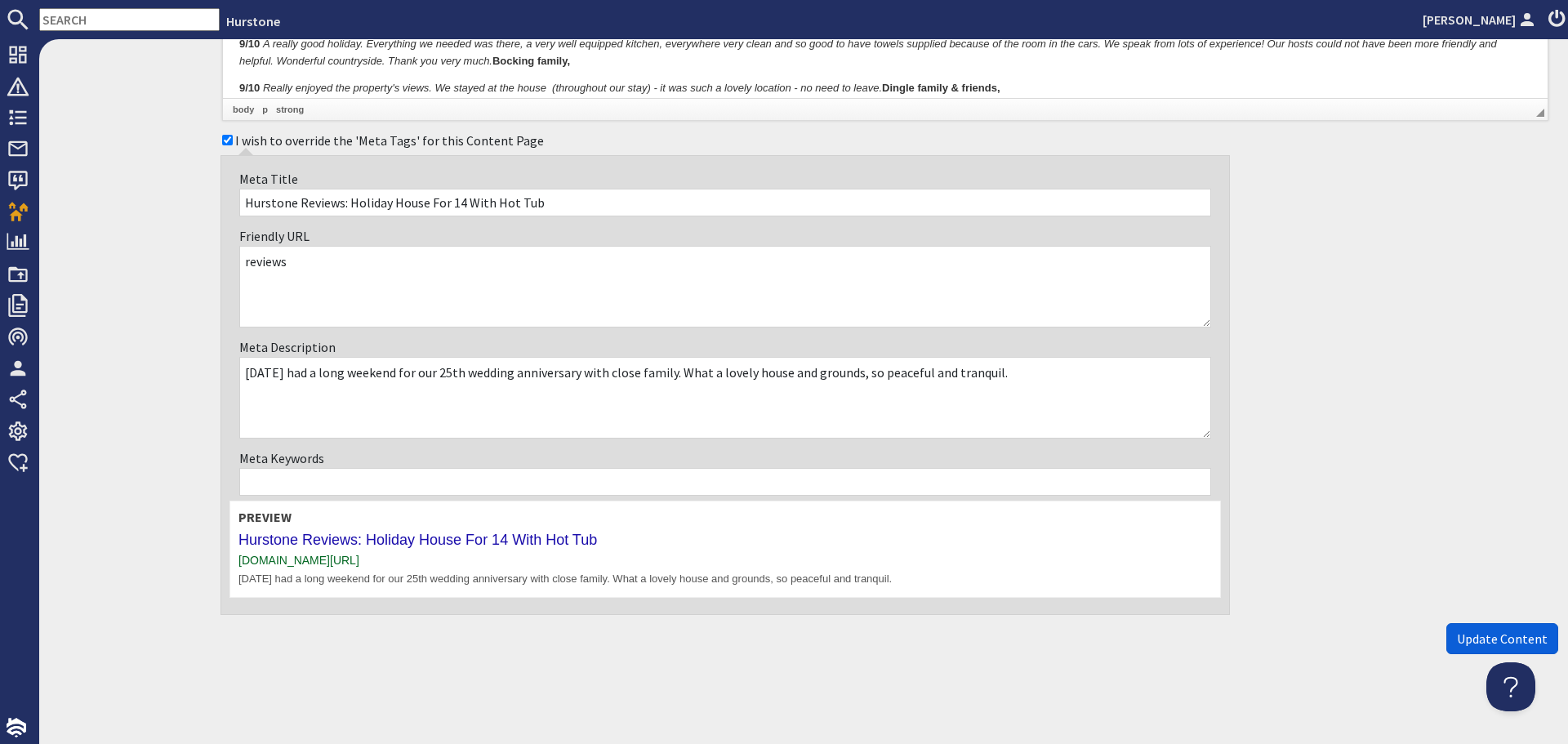
click at [1457, 634] on span "Update Content" at bounding box center [1502, 639] width 90 height 16
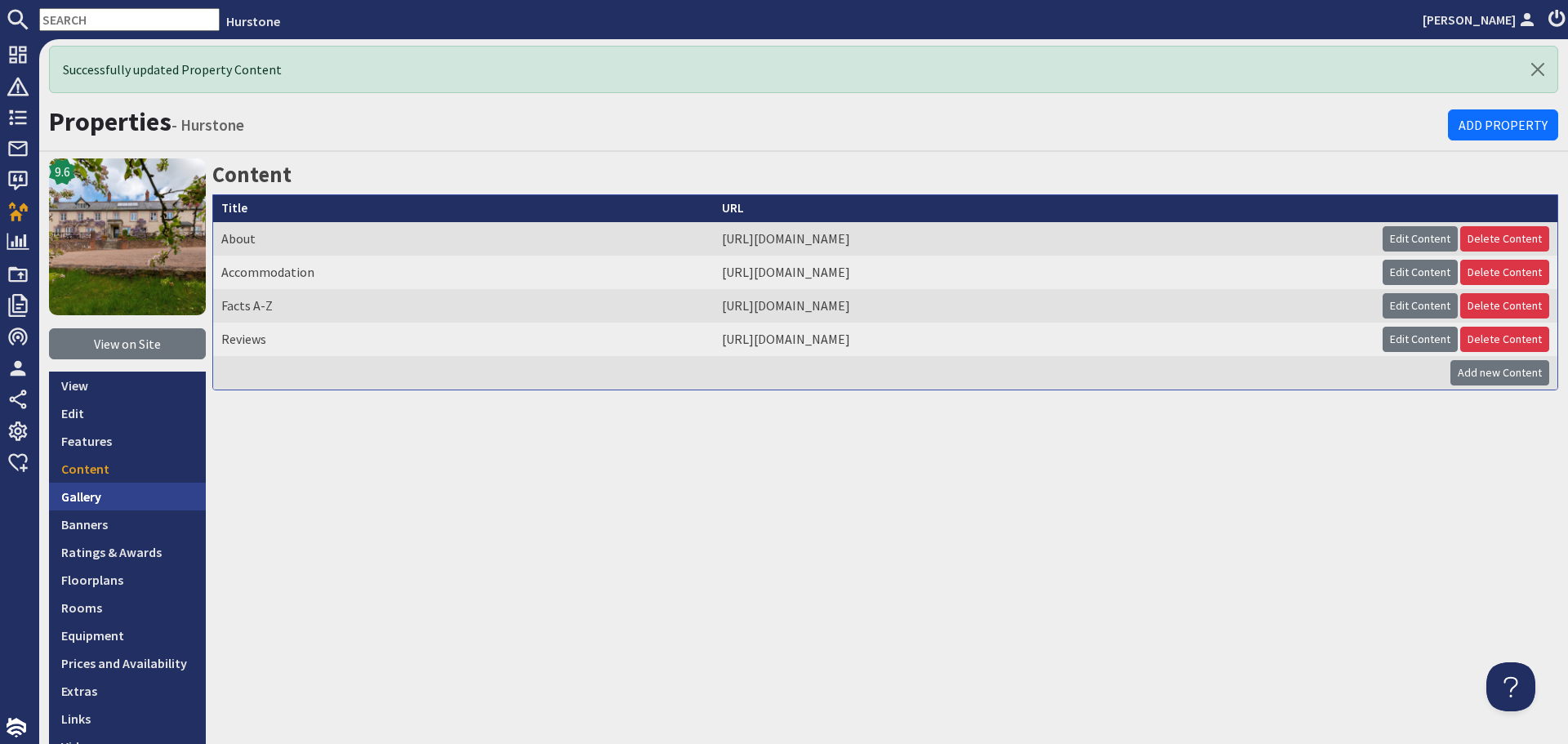
click at [85, 504] on link "Gallery" at bounding box center [128, 496] width 157 height 27
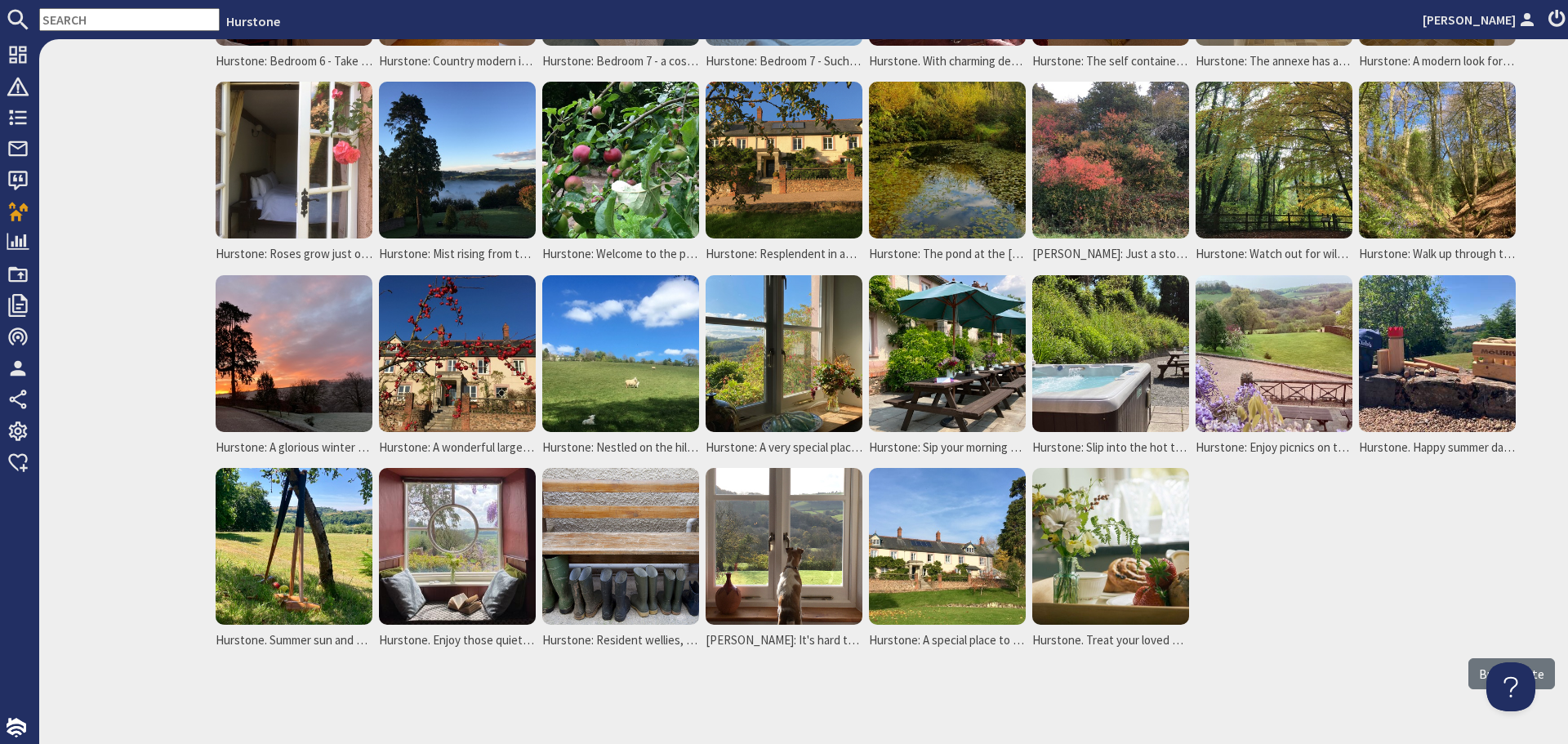
scroll to position [1297, 0]
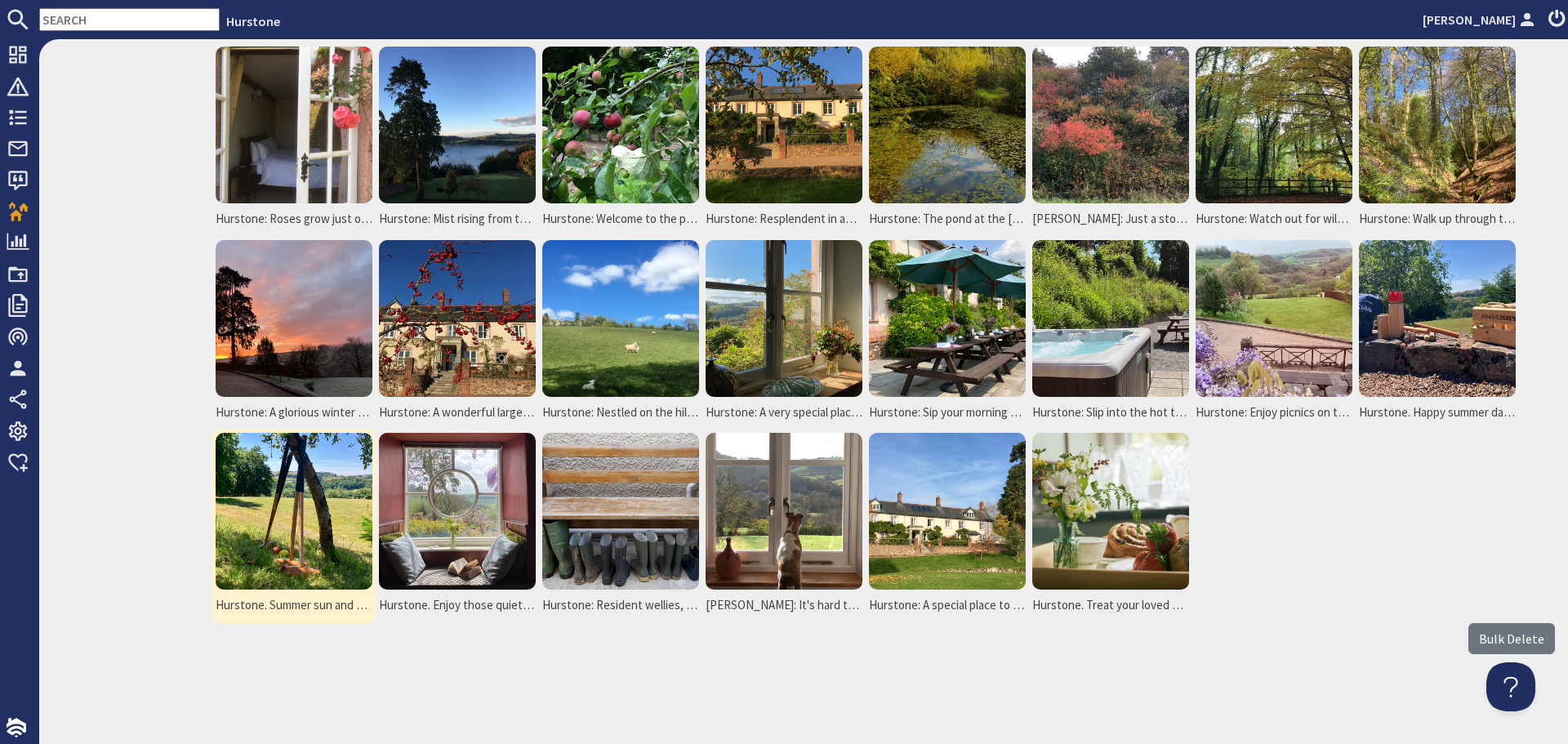
click at [280, 537] on img at bounding box center [294, 512] width 157 height 157
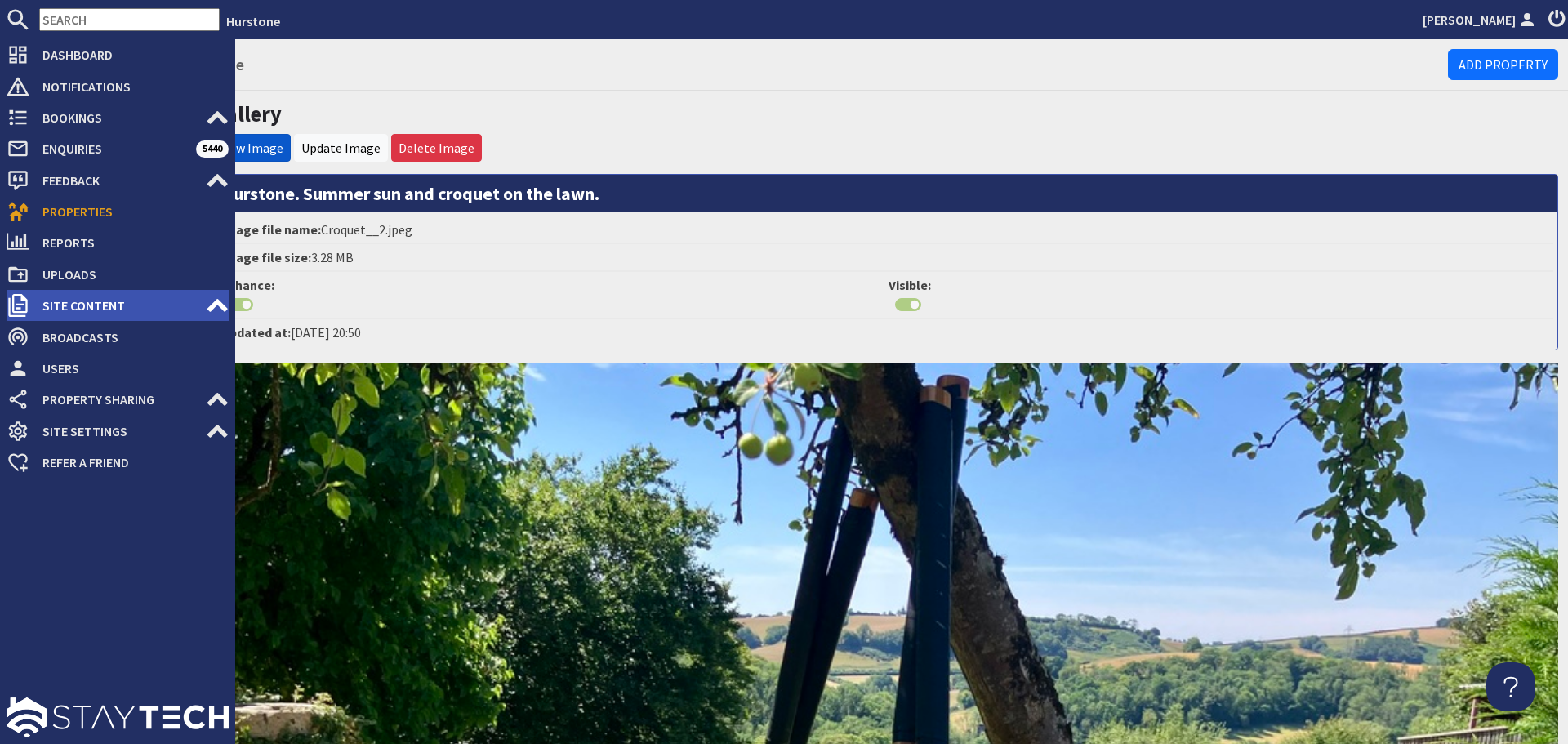
click at [172, 303] on span "Site Content" at bounding box center [117, 305] width 176 height 27
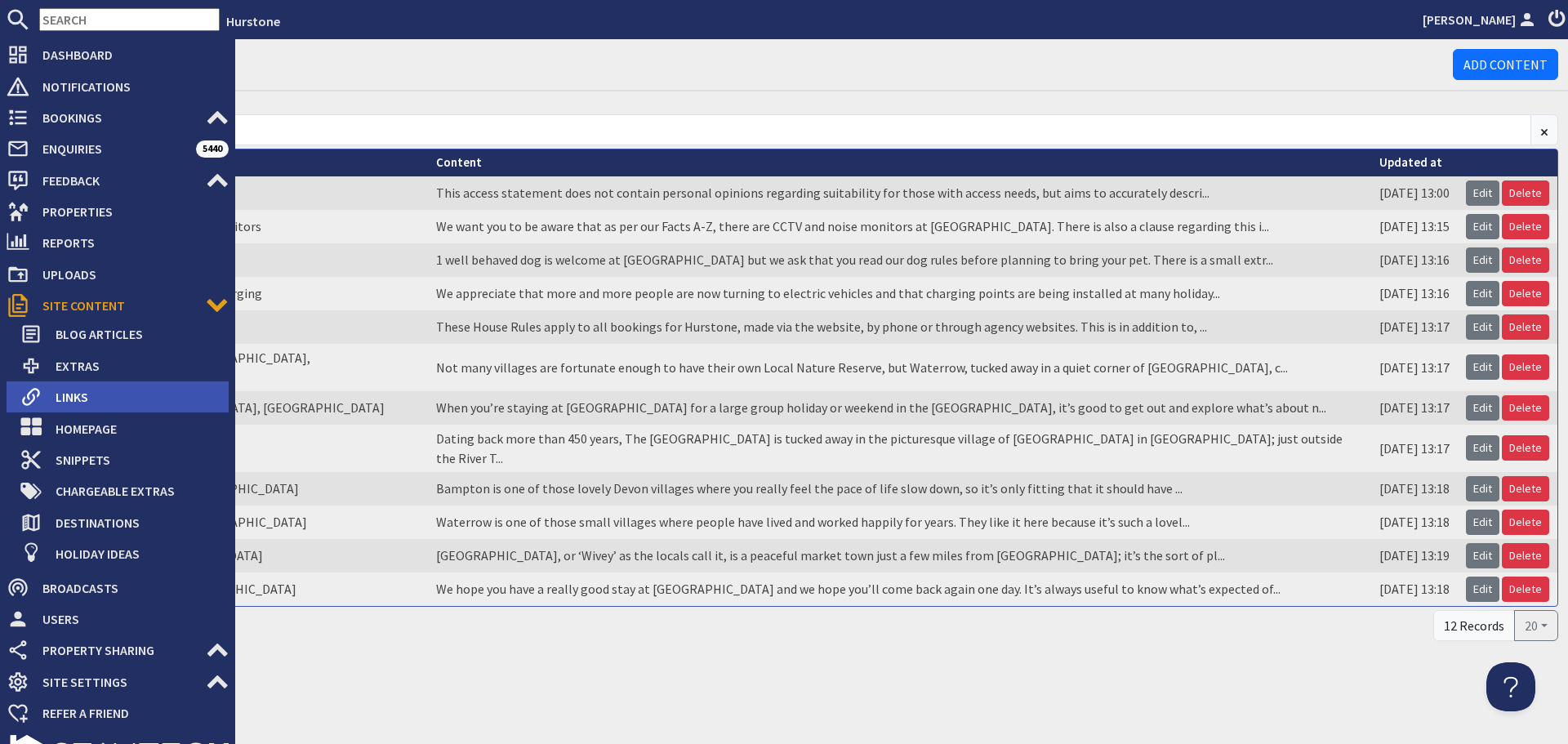
click at [108, 397] on span "Links" at bounding box center [135, 397] width 186 height 27
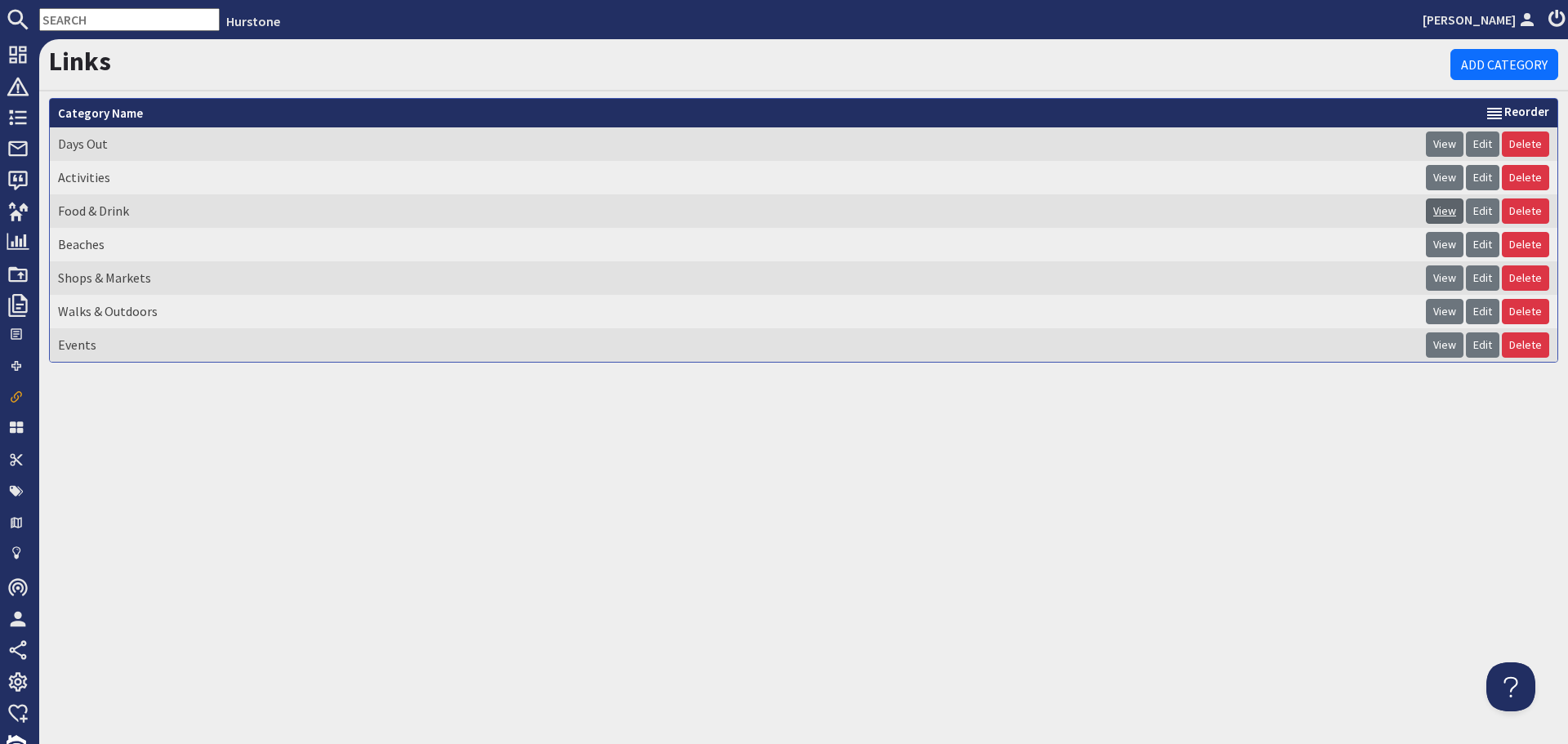
click at [1441, 212] on link "View" at bounding box center [1445, 211] width 37 height 26
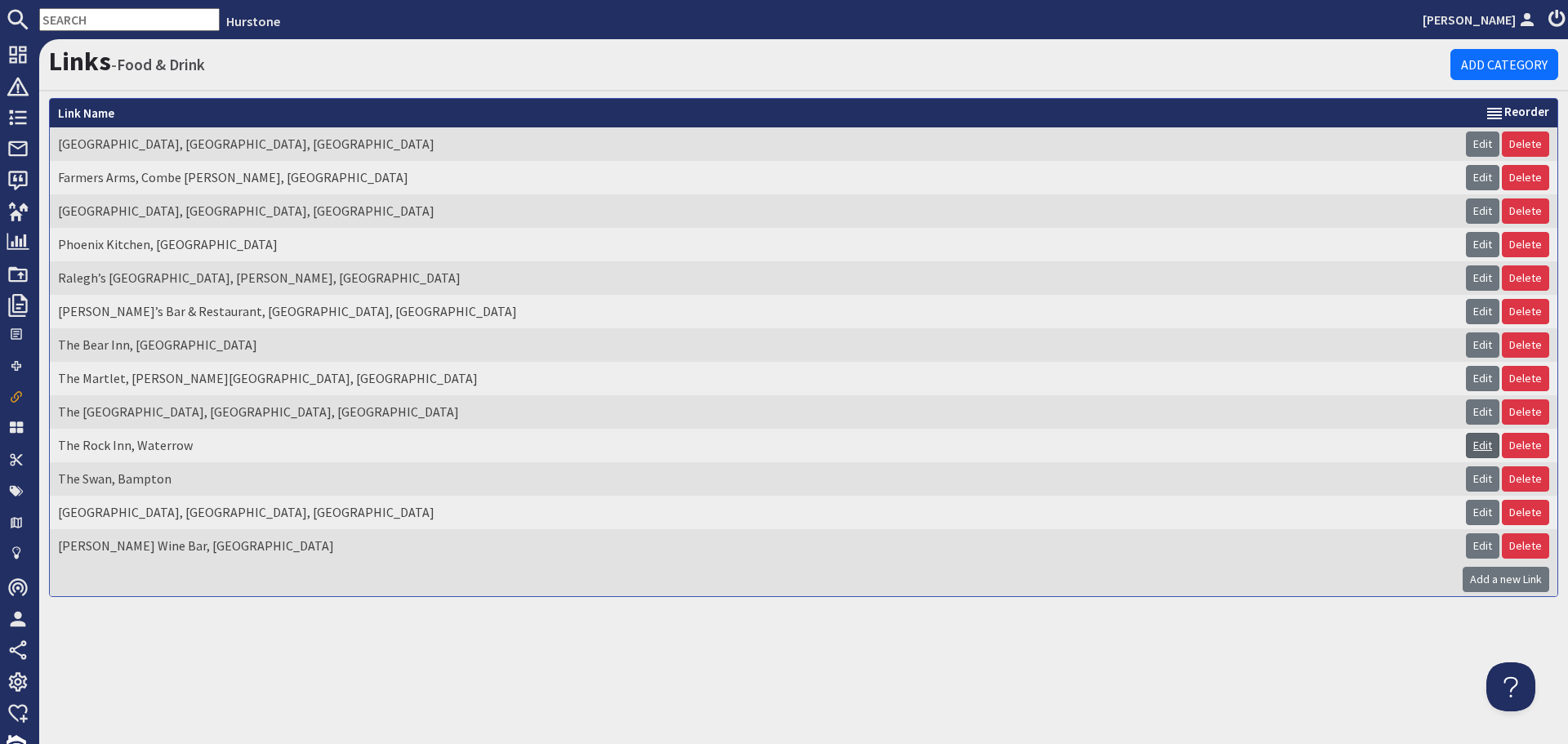
click at [1473, 442] on link "Edit" at bounding box center [1482, 446] width 34 height 26
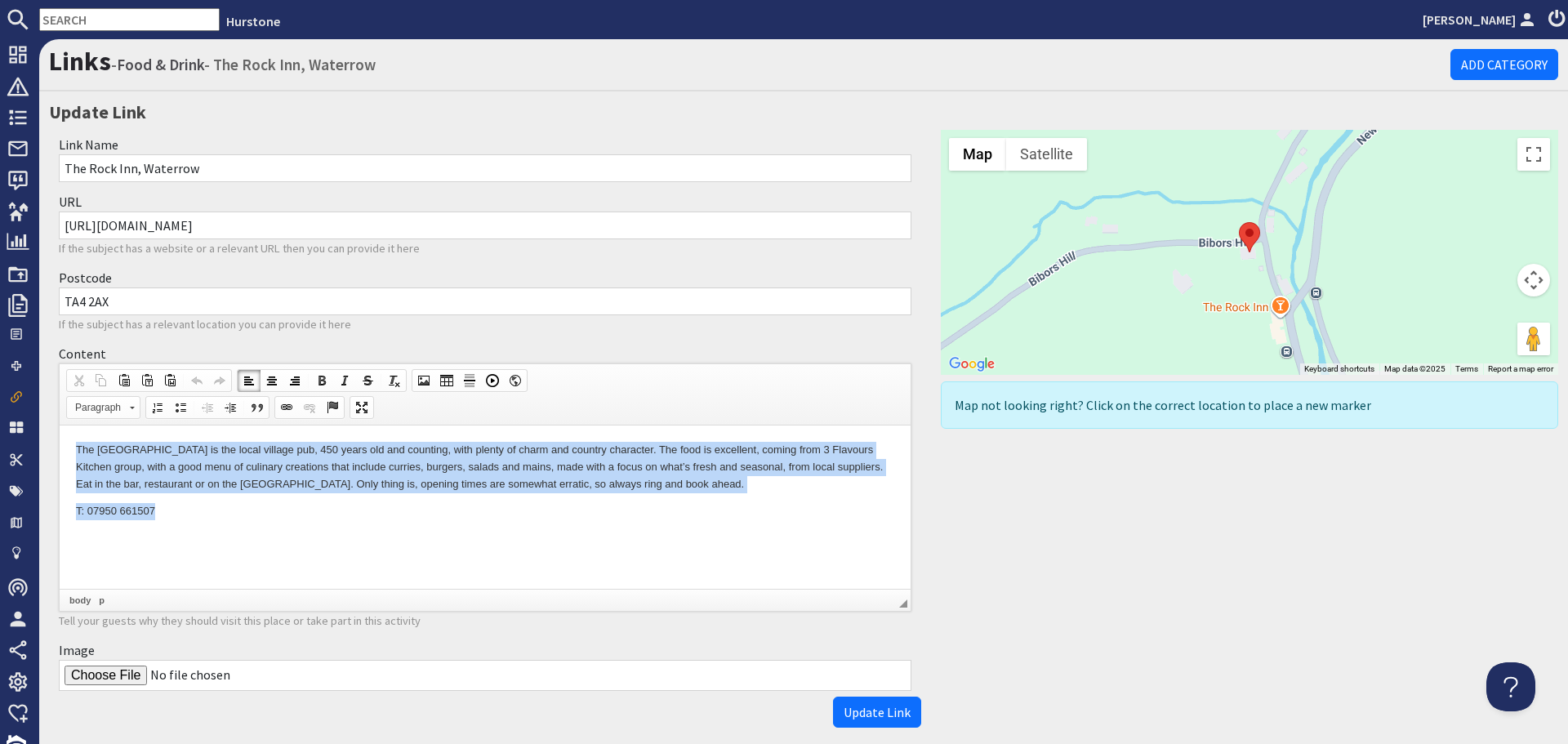
drag, startPoint x: 72, startPoint y: 441, endPoint x: 188, endPoint y: 515, distance: 137.6
click at [188, 515] on html "The Rock Inn is the local village pub, 450 years old and counting, with plenty …" at bounding box center [484, 481] width 851 height 112
copy body "The Rock Inn is the local village pub, 450 years old and counting, with plenty …"
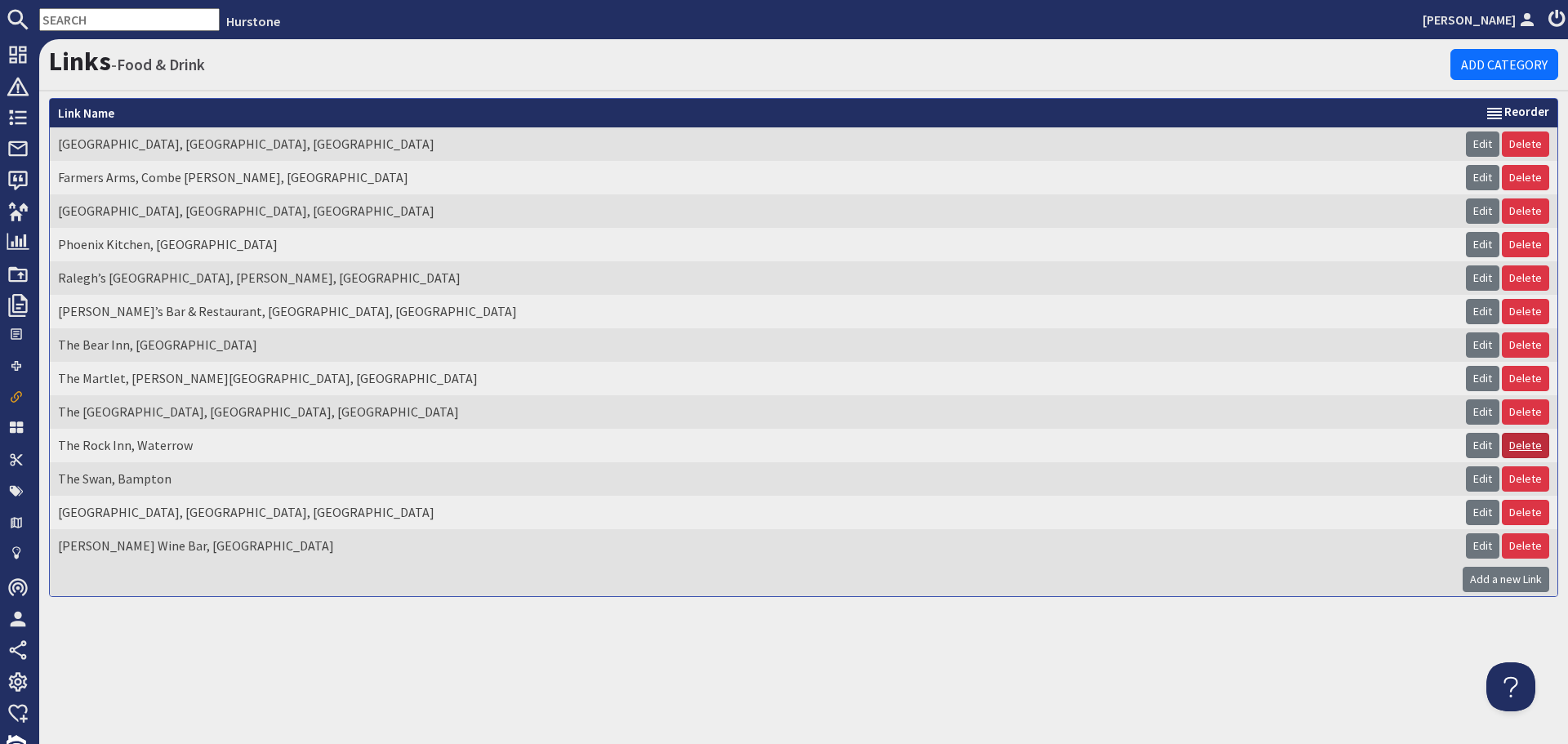
click at [1518, 448] on link "Delete" at bounding box center [1526, 446] width 48 height 26
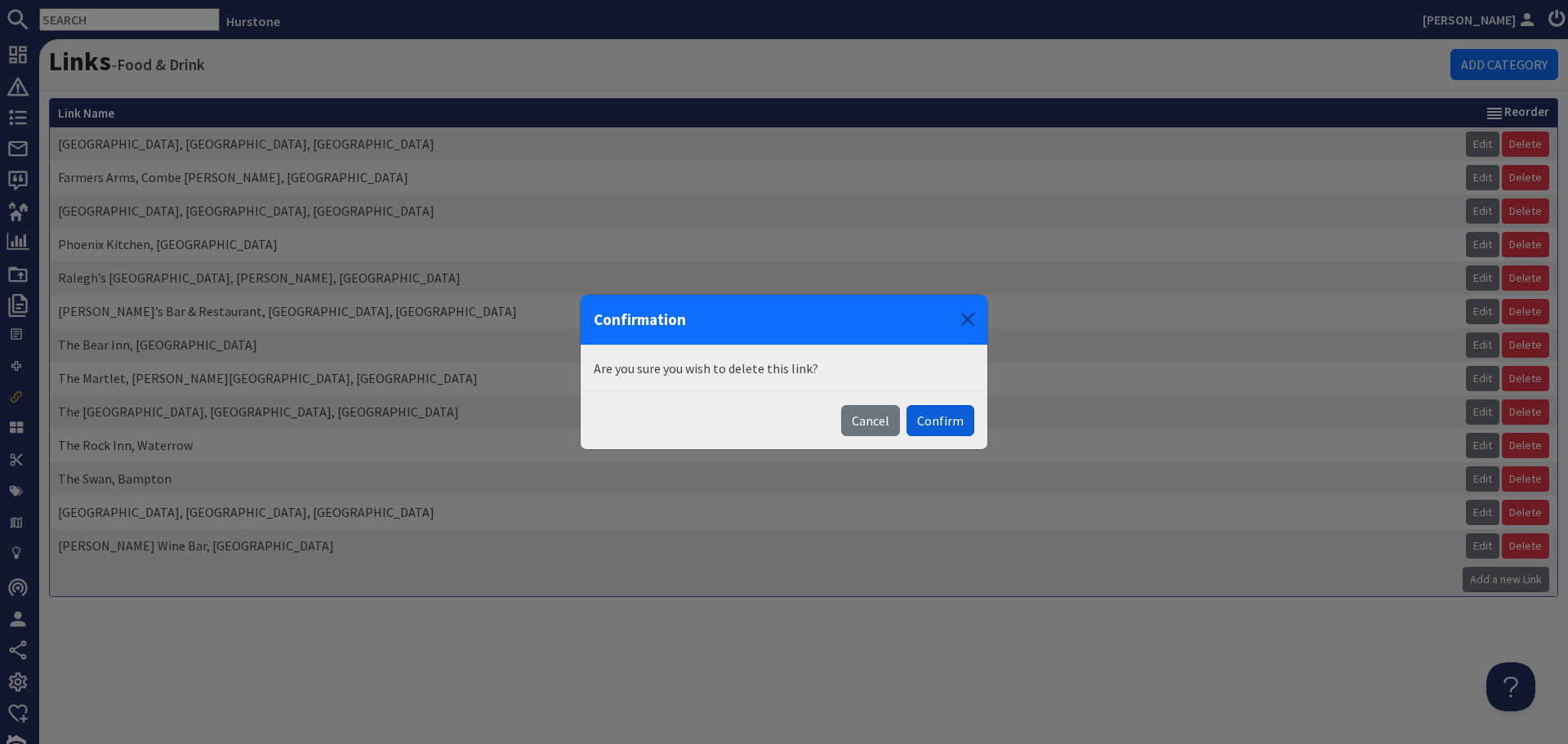
click at [948, 419] on button "Confirm" at bounding box center [940, 420] width 68 height 31
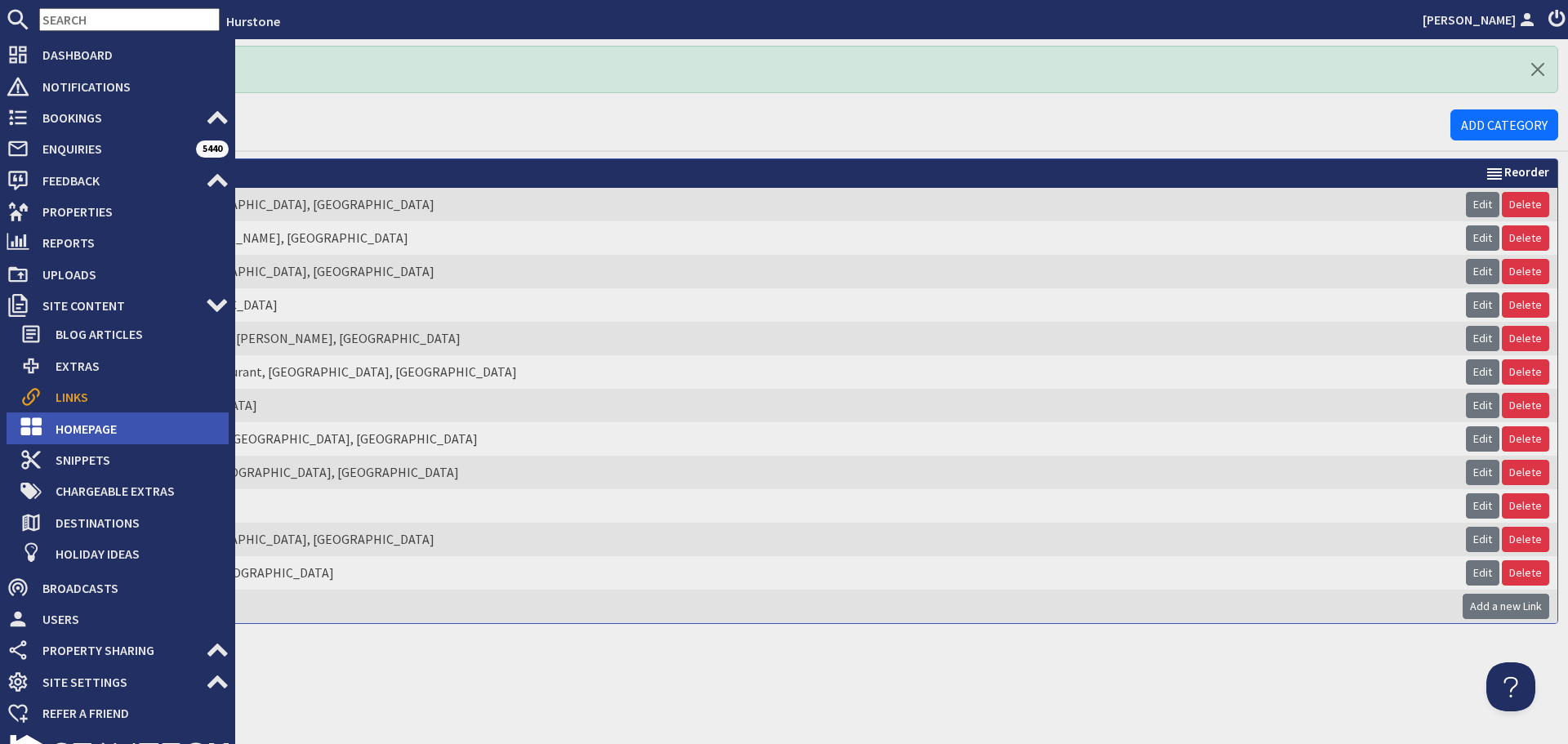
click at [93, 427] on span "Homepage" at bounding box center [135, 429] width 186 height 27
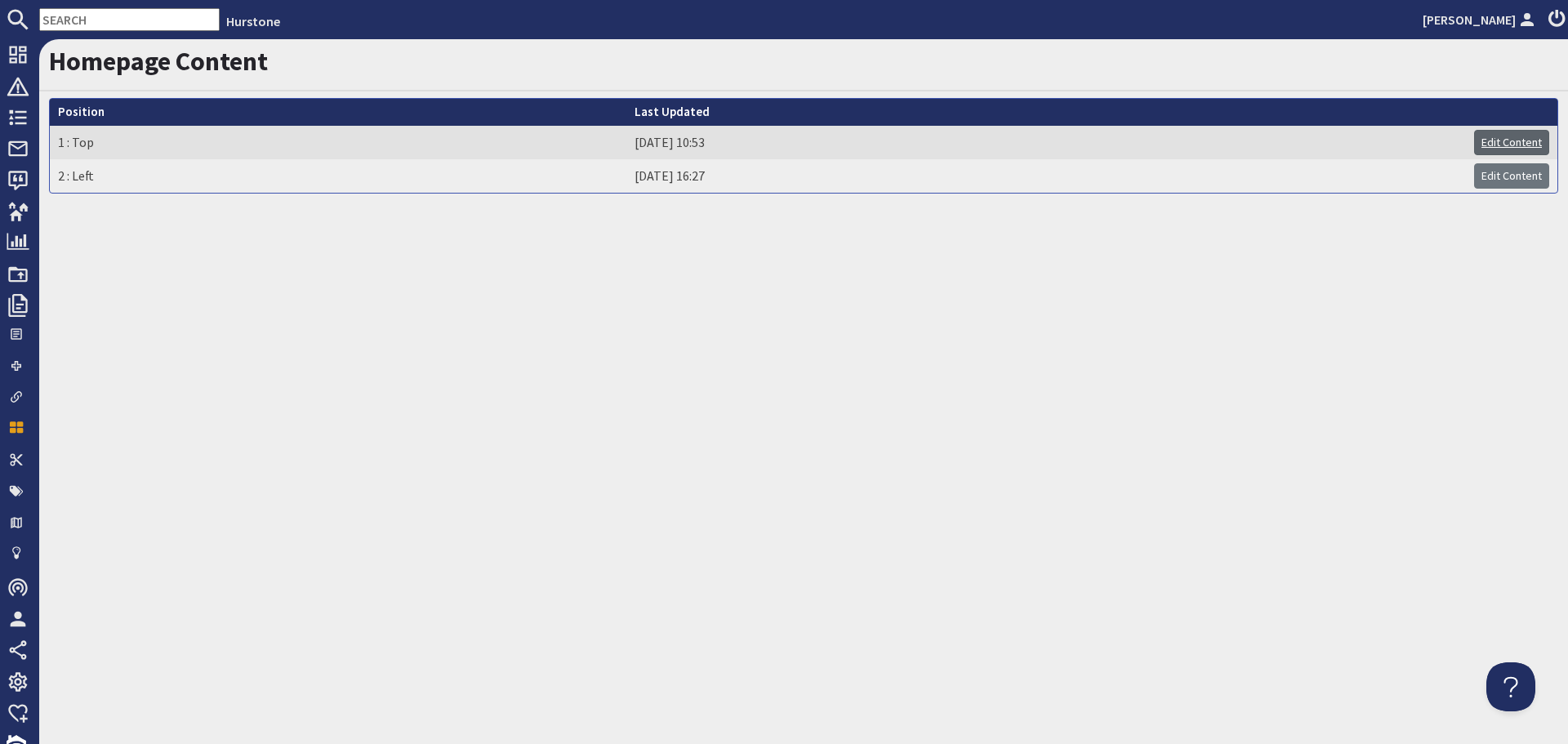
click at [1512, 140] on link "Edit Content" at bounding box center [1511, 143] width 75 height 26
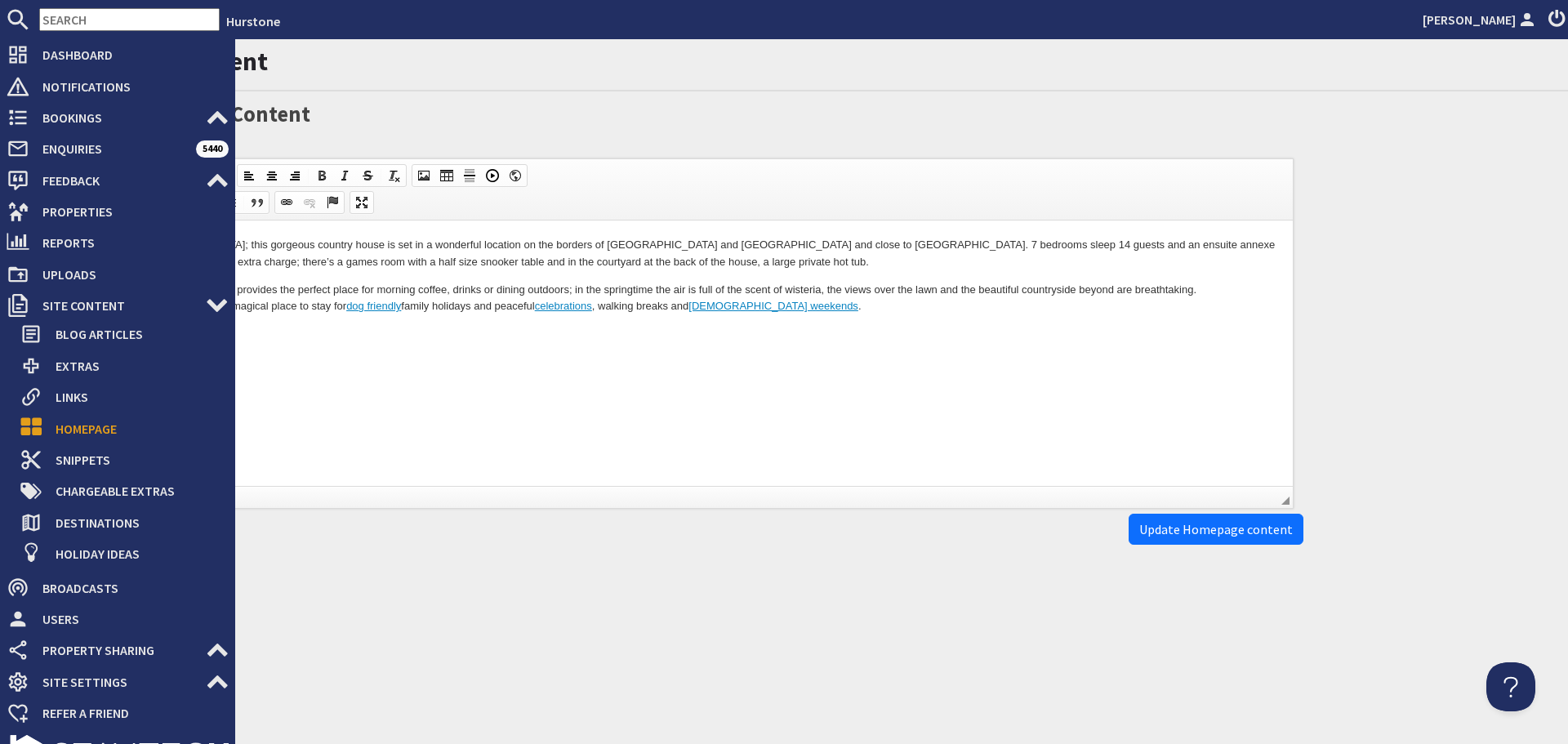
drag, startPoint x: 126, startPoint y: 423, endPoint x: 232, endPoint y: 415, distance: 106.3
click at [126, 423] on span "Homepage" at bounding box center [135, 429] width 186 height 27
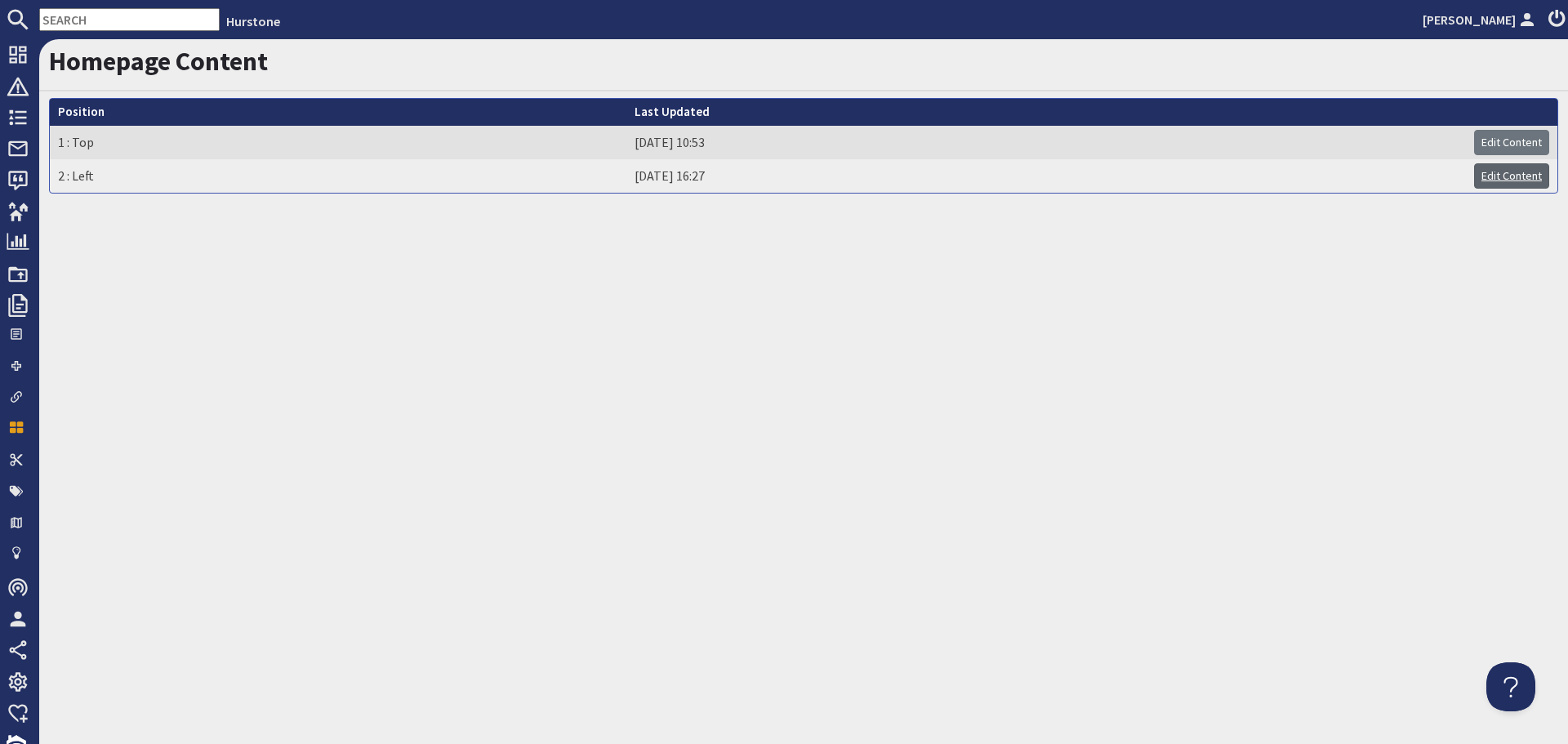
click at [1488, 171] on link "Edit Content" at bounding box center [1511, 176] width 75 height 26
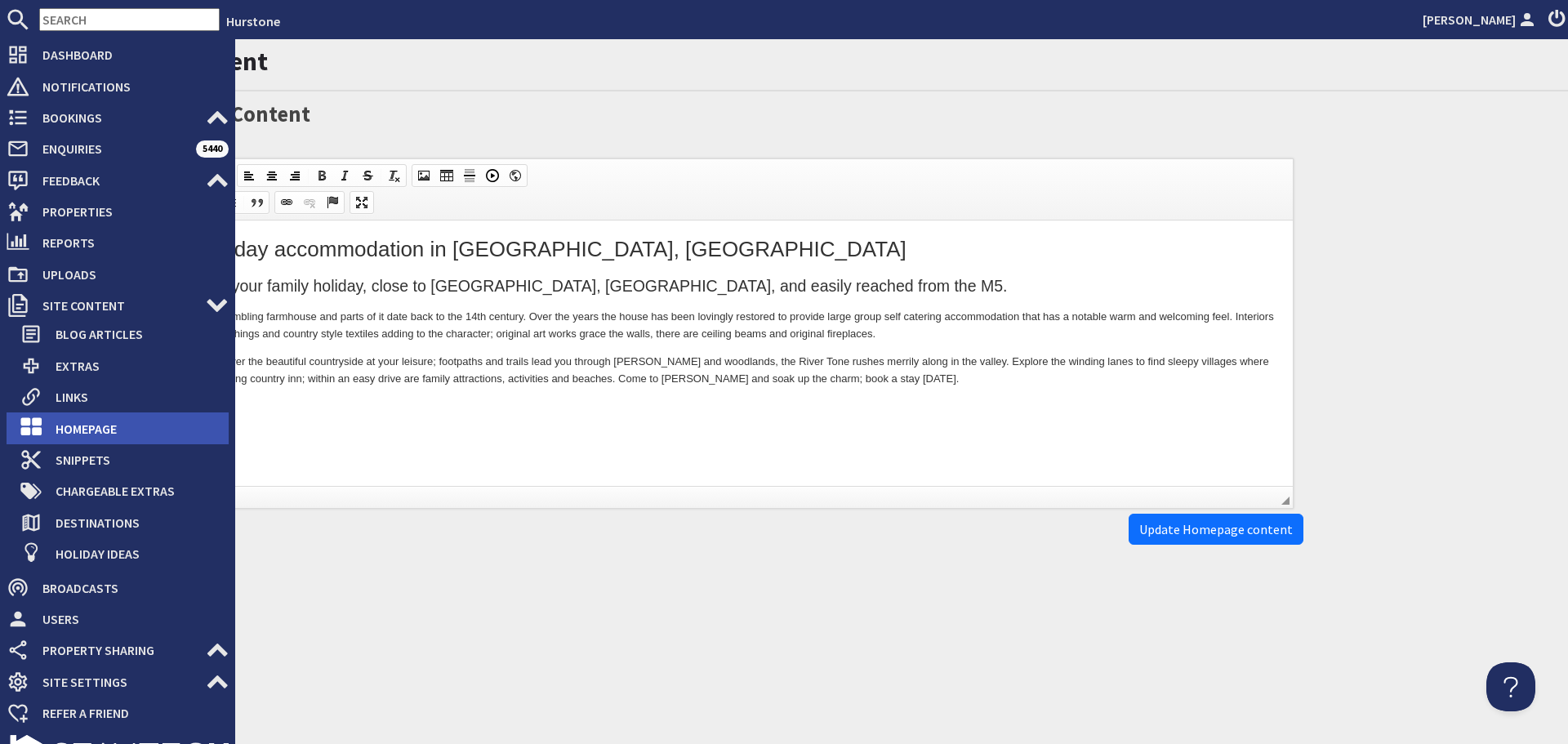
click at [107, 417] on span "Homepage" at bounding box center [135, 429] width 186 height 27
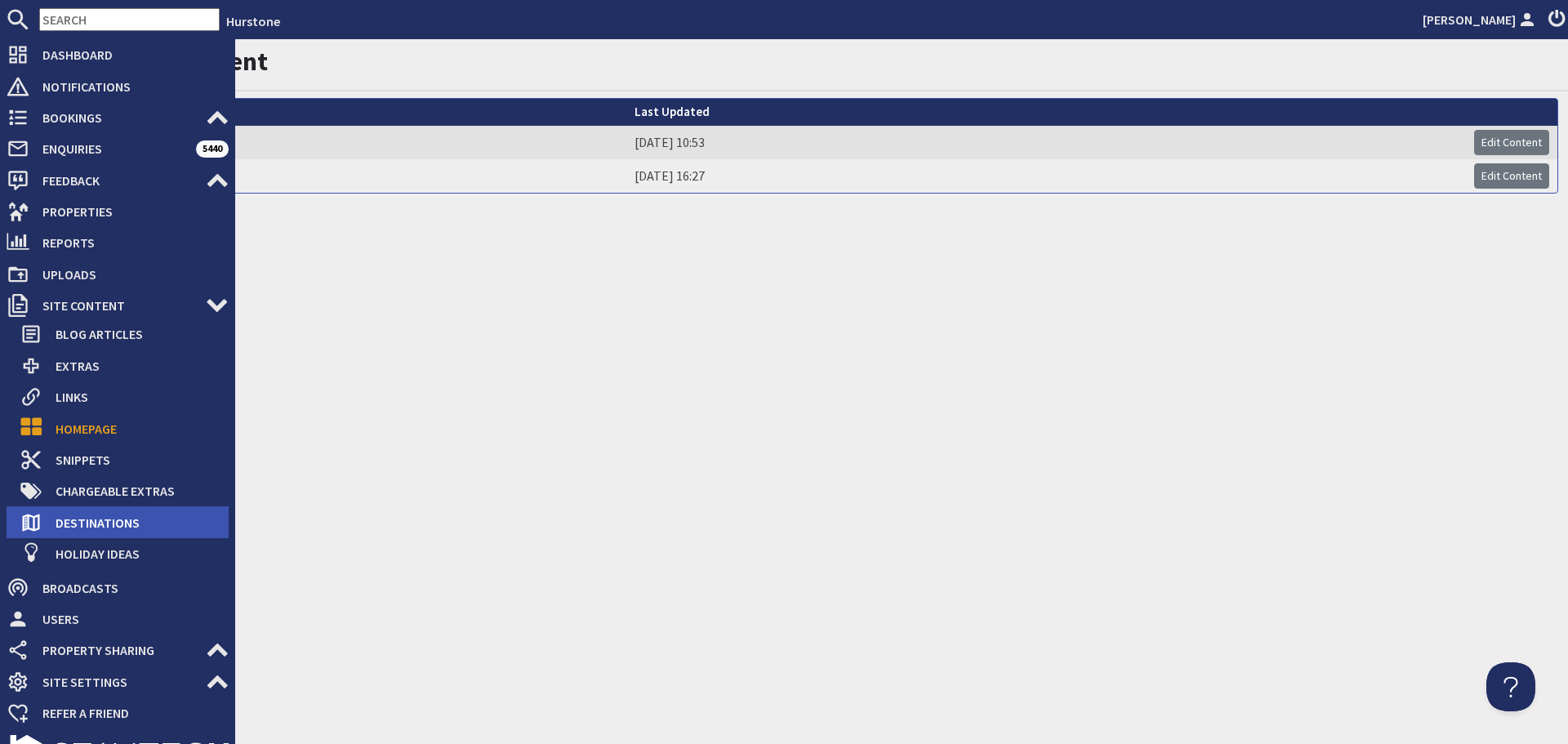
click at [91, 515] on span "Destinations" at bounding box center [135, 523] width 186 height 27
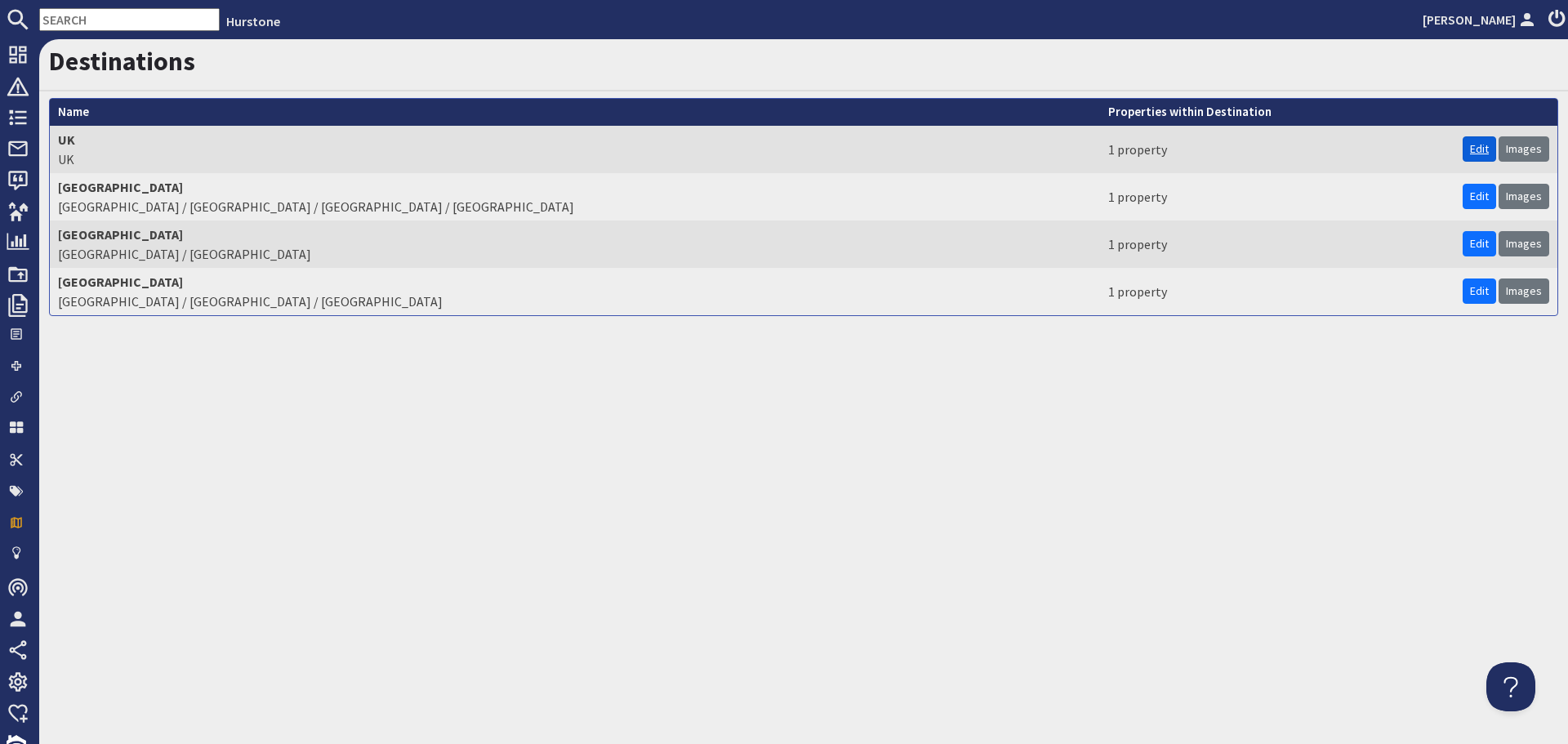
click at [1474, 154] on link "Edit" at bounding box center [1479, 149] width 34 height 26
click at [1476, 196] on link "Edit" at bounding box center [1479, 197] width 34 height 26
click at [1485, 241] on link "Edit" at bounding box center [1479, 244] width 34 height 26
click at [1476, 290] on link "Edit" at bounding box center [1479, 292] width 34 height 26
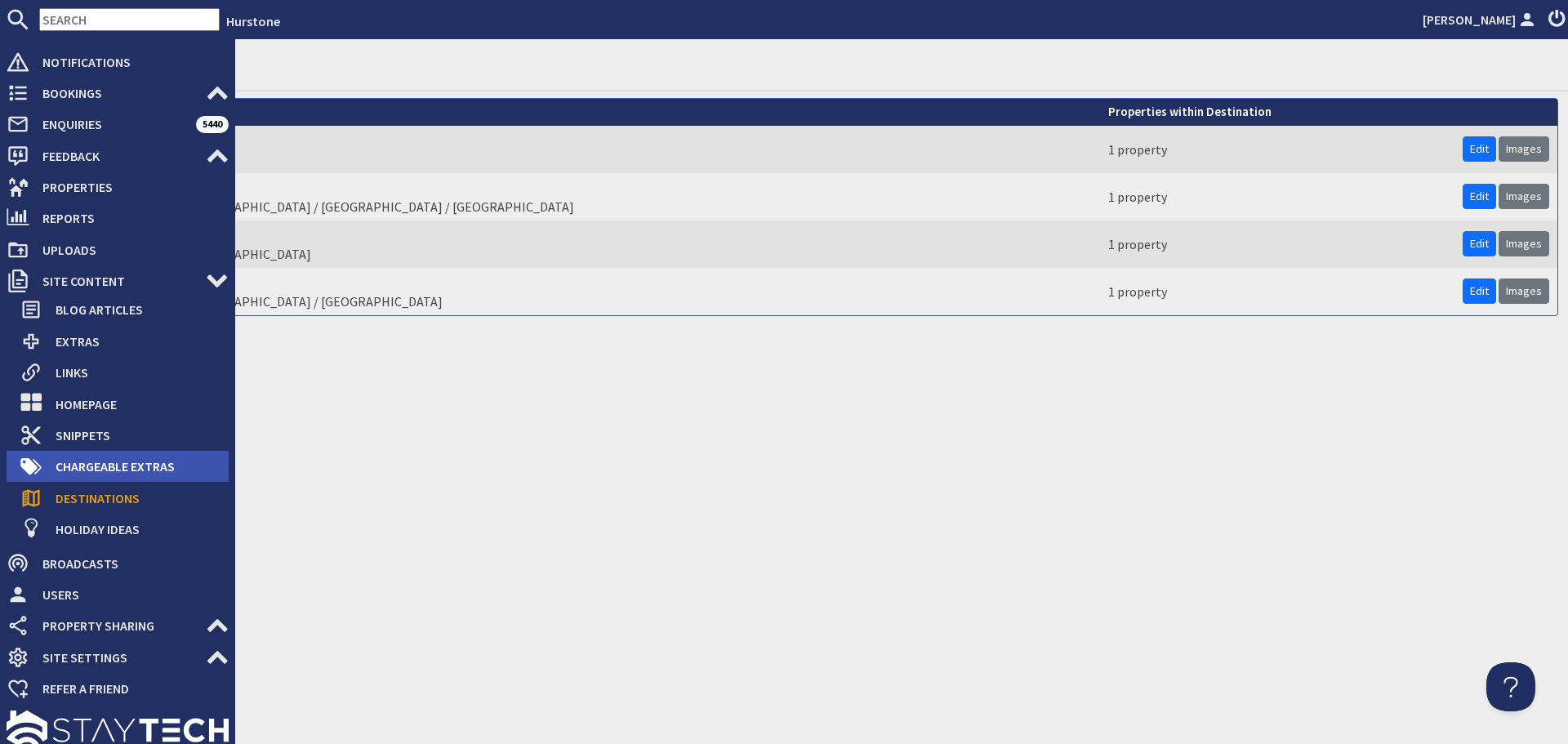
scroll to position [37, 0]
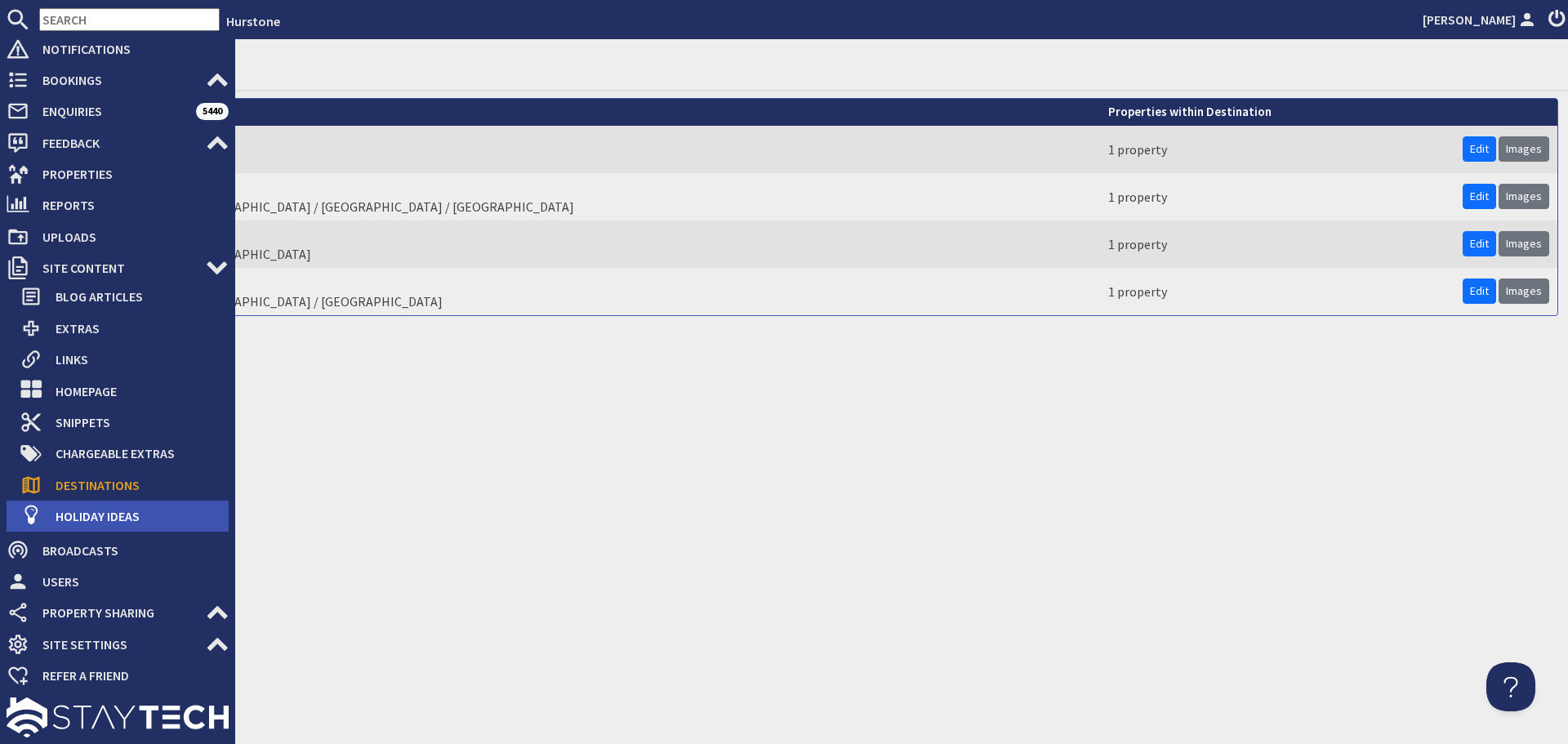
click at [86, 520] on span "Holiday Ideas" at bounding box center [135, 516] width 186 height 27
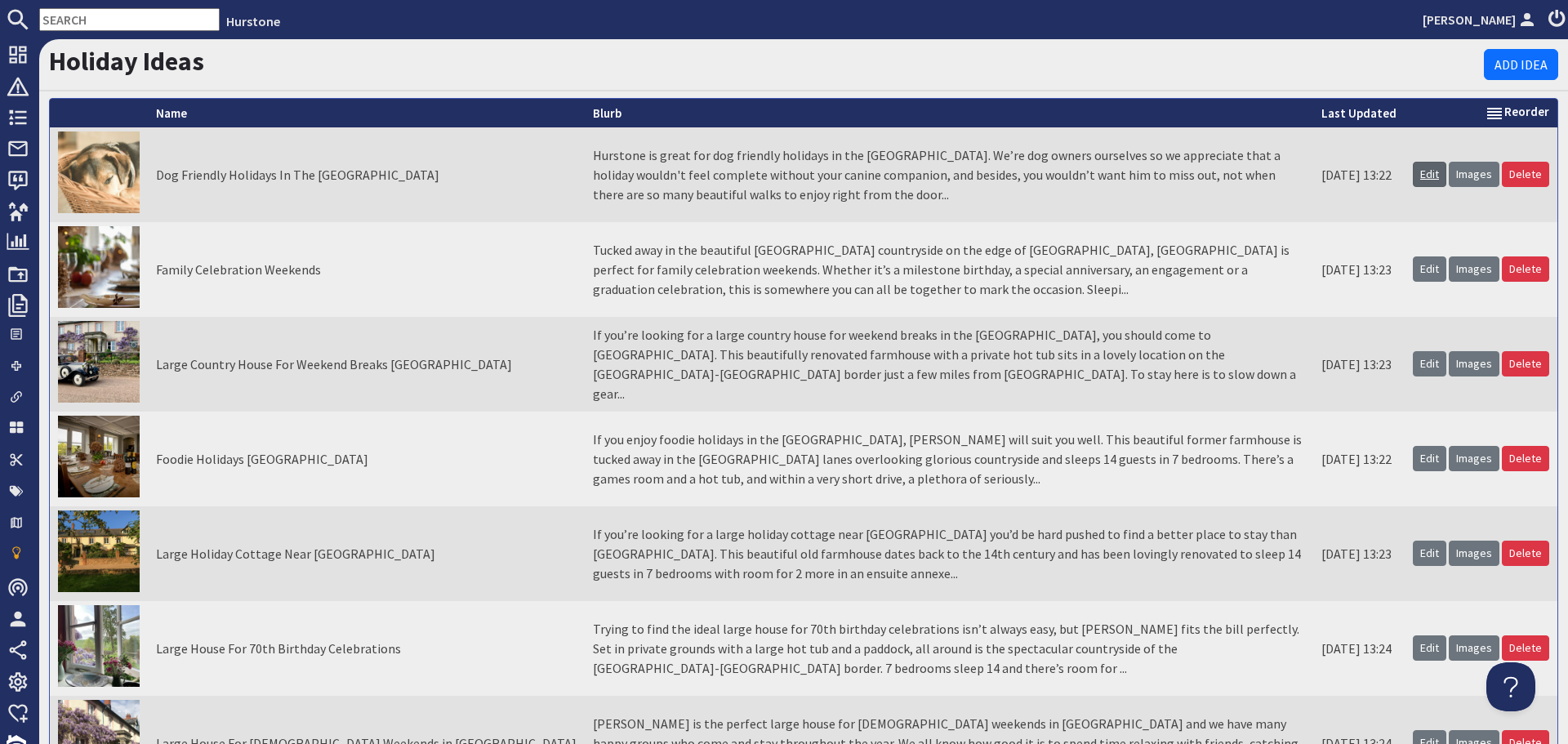
click at [1423, 179] on link "Edit" at bounding box center [1429, 175] width 34 height 26
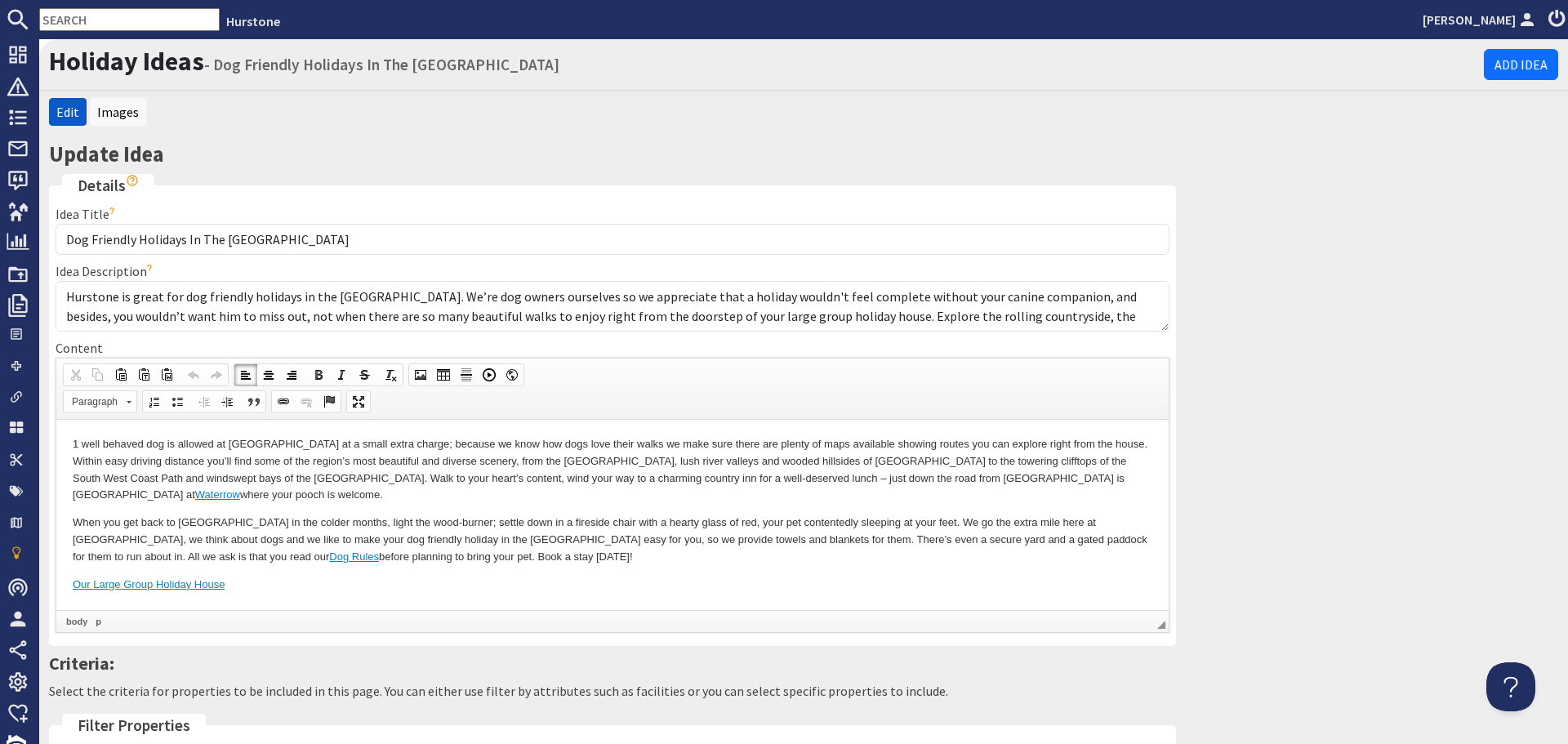
click at [1016, 511] on body "1 well behaved dog is allowed at Hurstone at a small extra charge; because we k…" at bounding box center [613, 514] width 1080 height 157
click at [491, 475] on p "1 well behaved dog is allowed at Hurstone at a small extra charge; because we k…" at bounding box center [613, 469] width 1080 height 68
click at [522, 479] on p "1 well behaved dog is allowed at Hurstone at a small extra charge; because we k…" at bounding box center [613, 469] width 1080 height 68
drag, startPoint x: 735, startPoint y: 476, endPoint x: 741, endPoint y: 500, distance: 24.7
click at [741, 500] on p "1 well behaved dog is allowed at Hurstone at a small extra charge; because we k…" at bounding box center [613, 469] width 1080 height 68
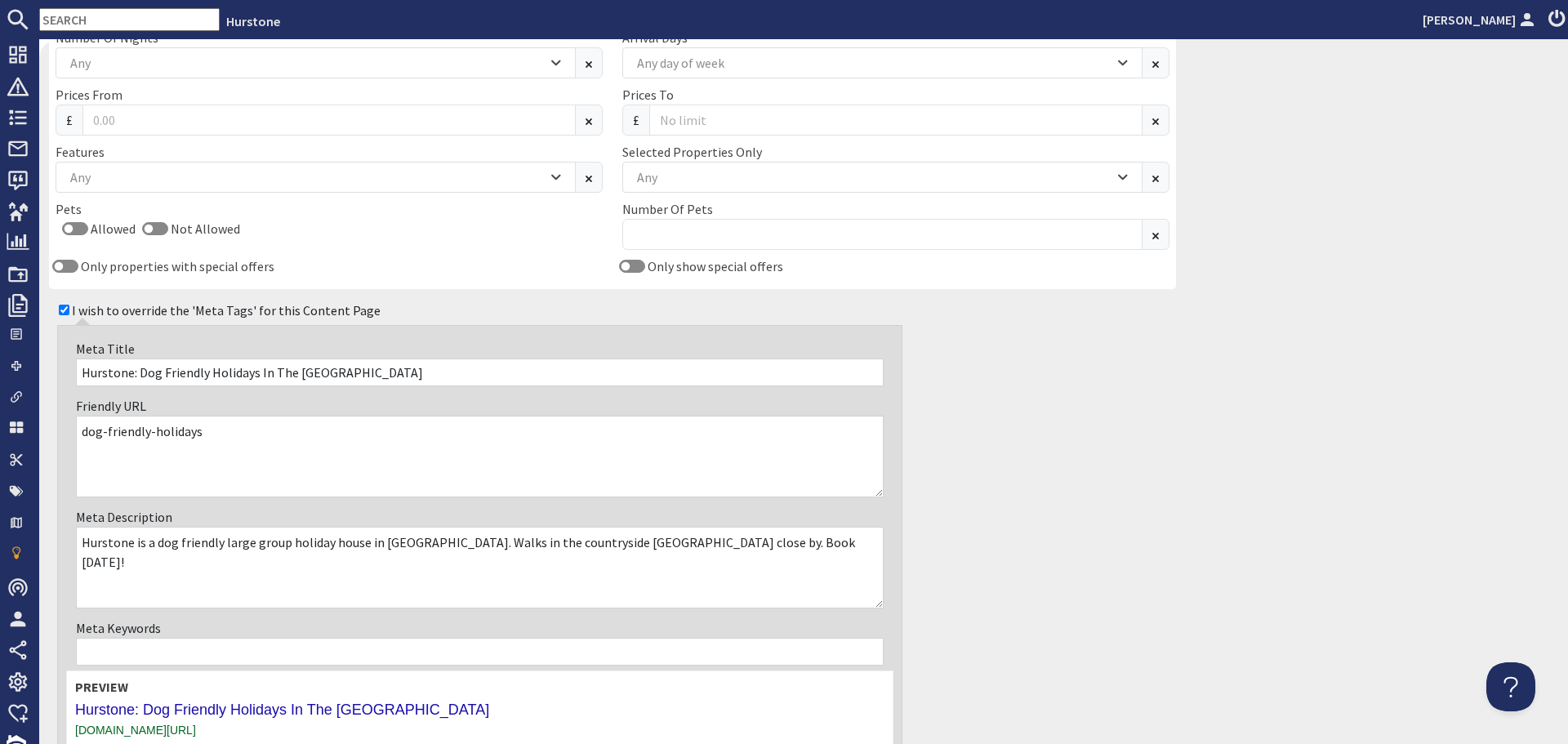
scroll to position [1068, 0]
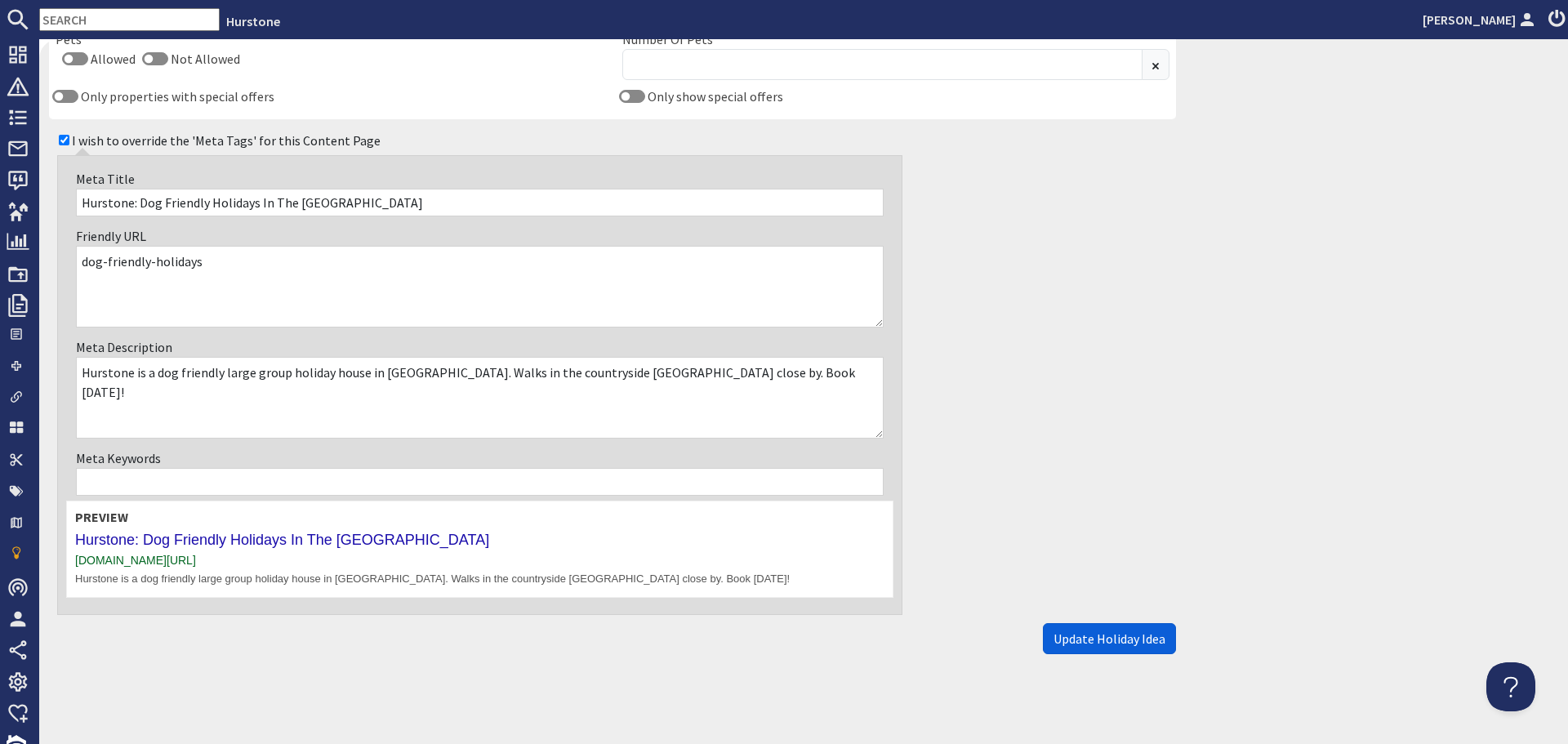
click at [1134, 632] on span "Update Holiday Idea" at bounding box center [1109, 639] width 111 height 16
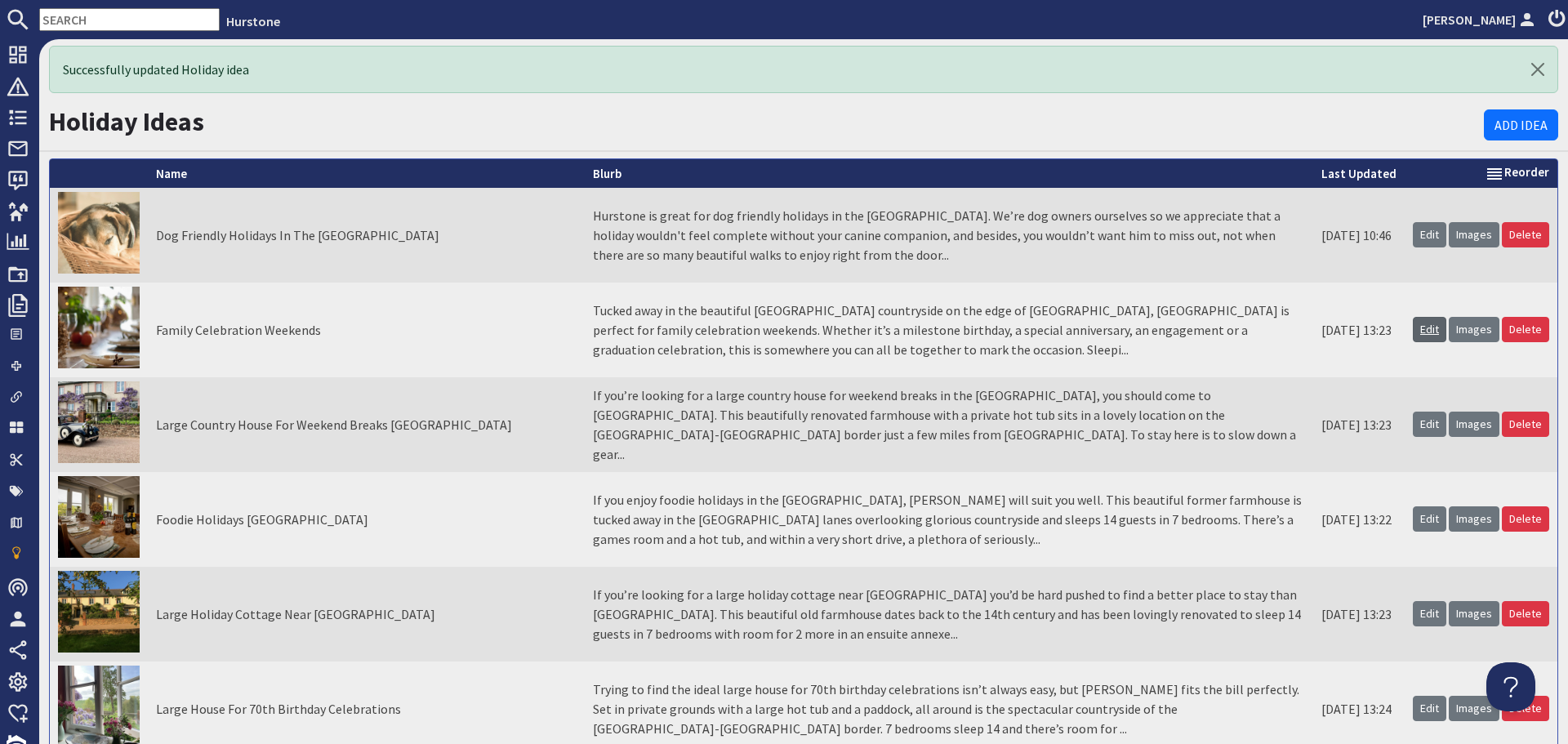
click at [1426, 329] on link "Edit" at bounding box center [1429, 330] width 34 height 26
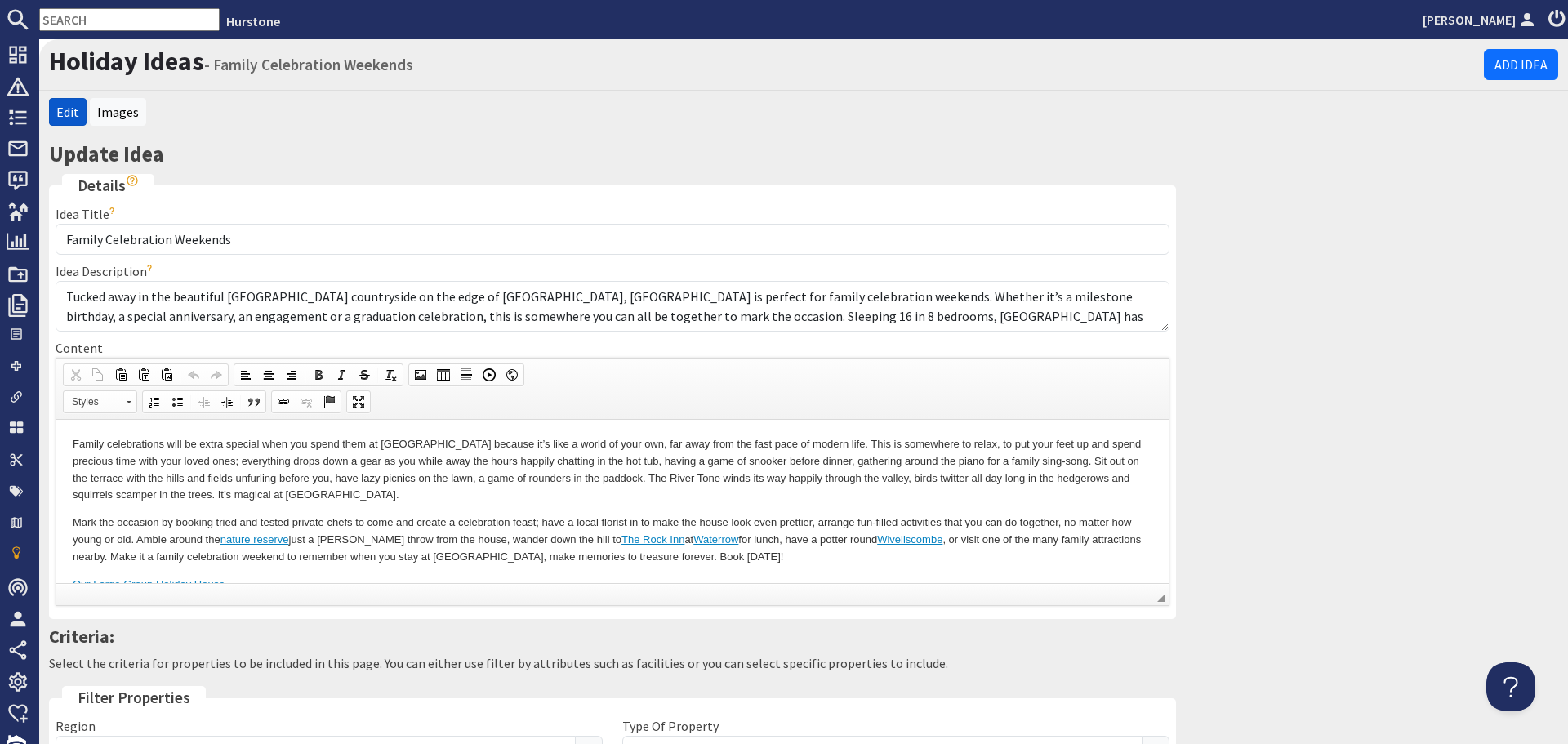
click at [738, 547] on p "Mark the occasion by booking tried and tested private chefs to come and create …" at bounding box center [613, 538] width 1080 height 50
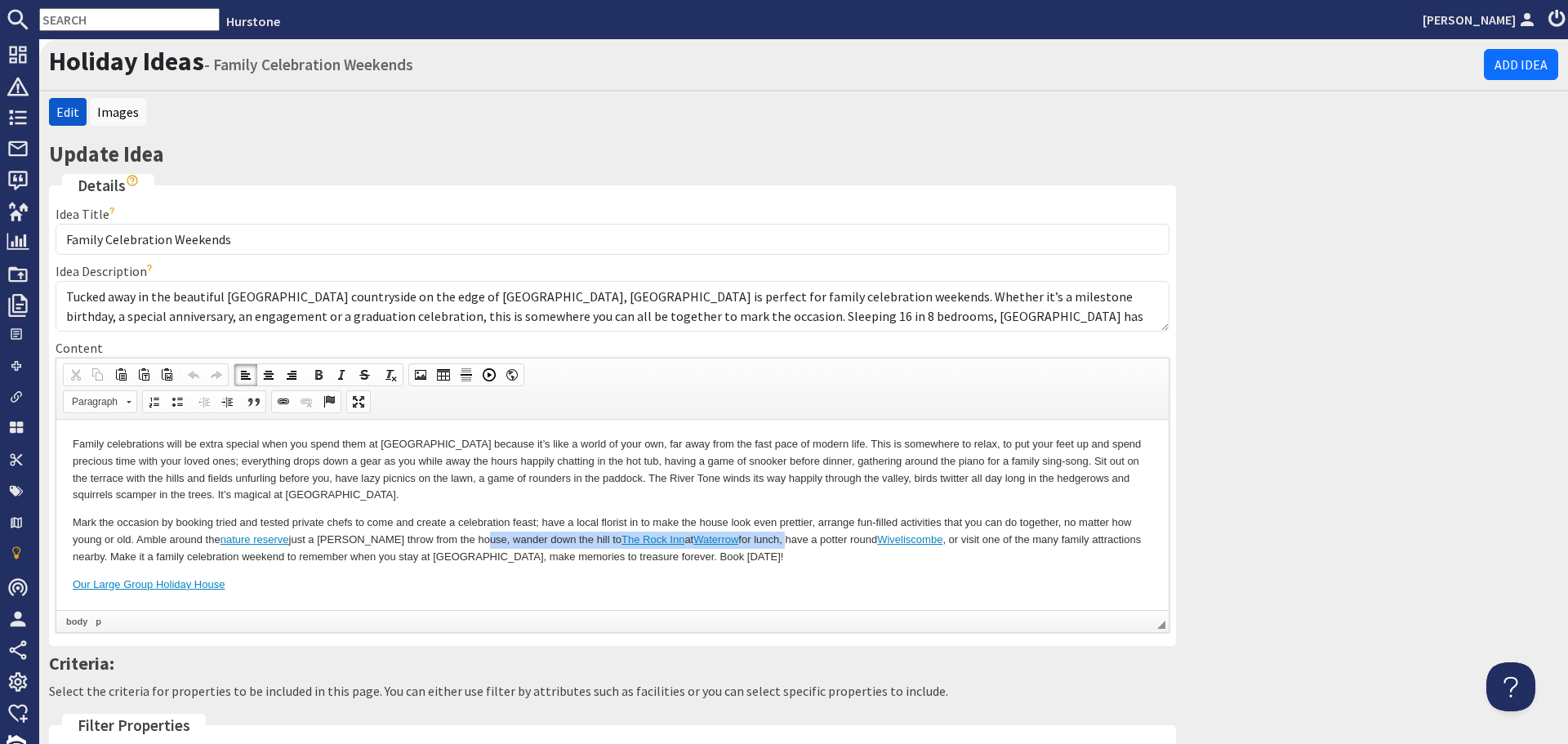
drag, startPoint x: 747, startPoint y: 536, endPoint x: 468, endPoint y: 537, distance: 279.0
click at [468, 537] on p "Mark the occasion by booking tried and tested private chefs to come and create …" at bounding box center [613, 538] width 1080 height 50
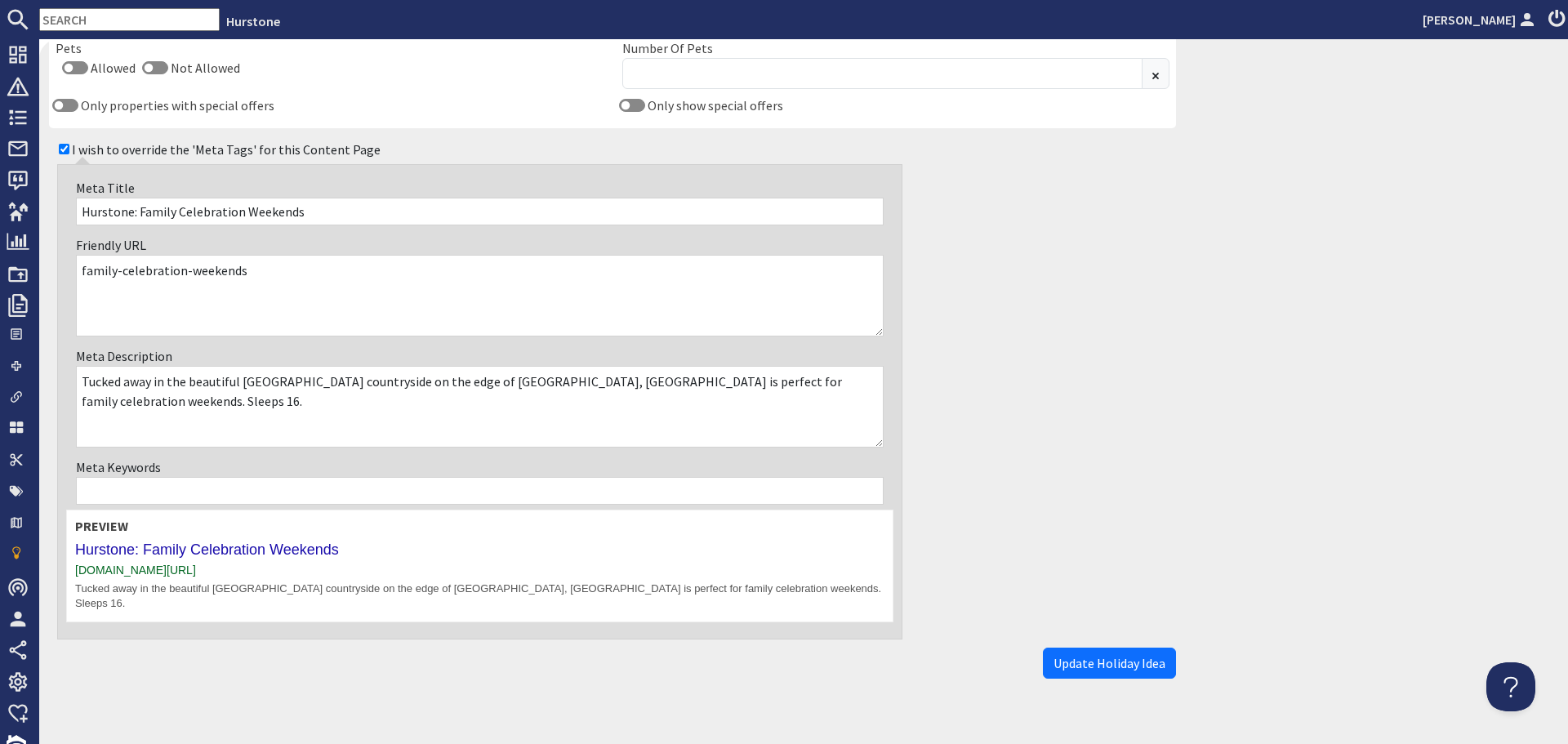
scroll to position [1086, 0]
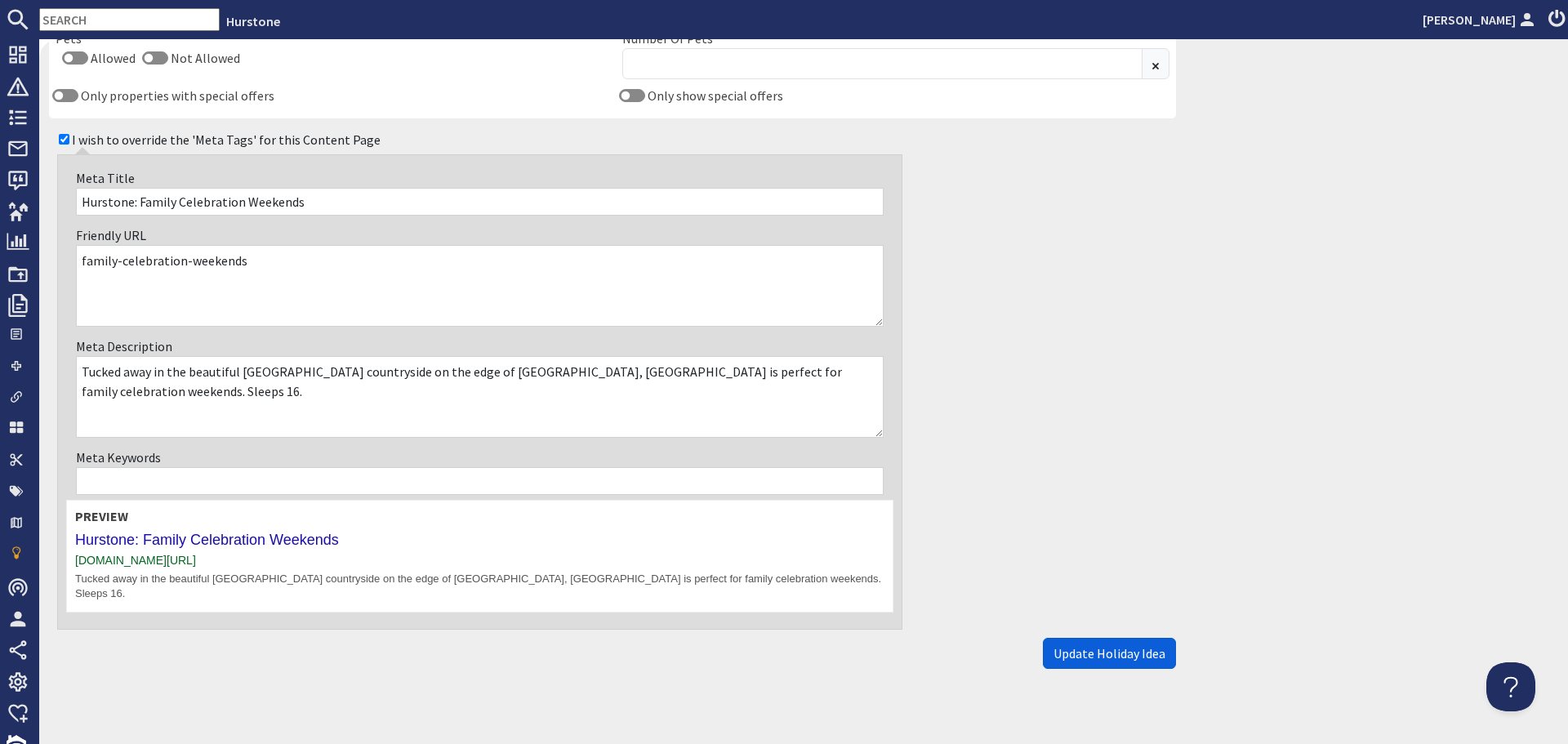
click at [1115, 645] on span "Update Holiday Idea" at bounding box center [1109, 654] width 111 height 16
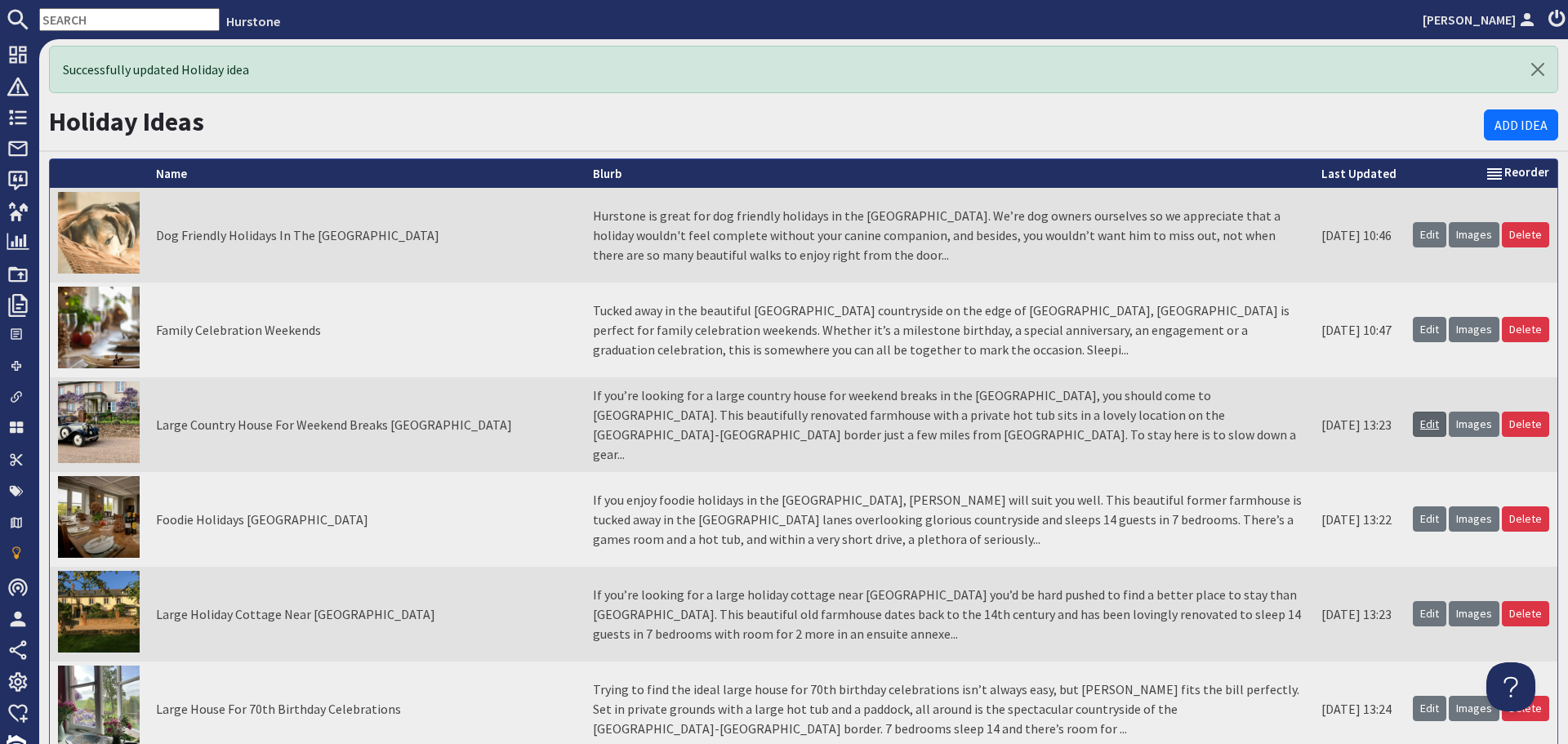
click at [1413, 413] on link "Edit" at bounding box center [1429, 424] width 34 height 26
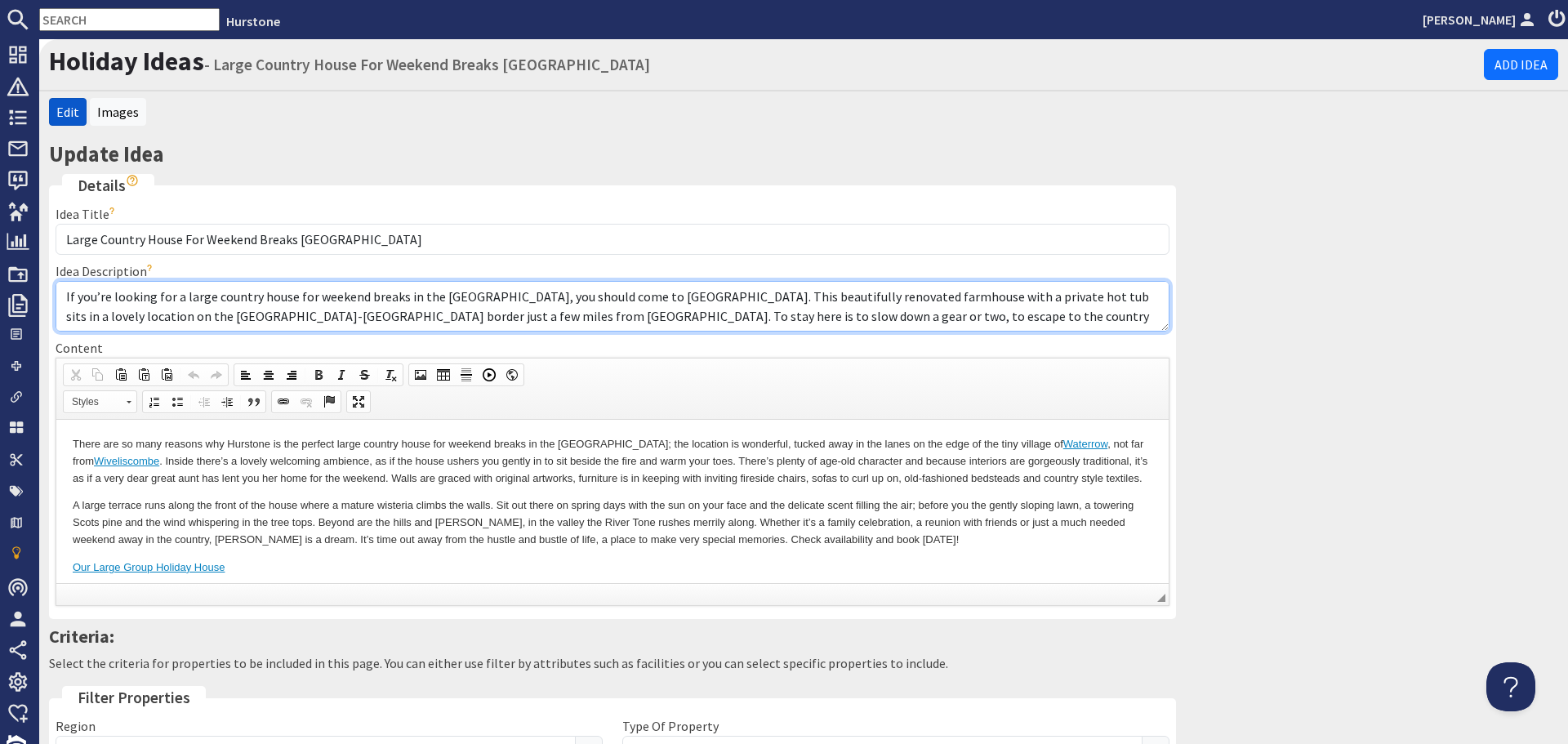
click at [518, 297] on textarea "If you’re looking for a large country house for weekend breaks in the UK, you s…" at bounding box center [612, 305] width 1114 height 50
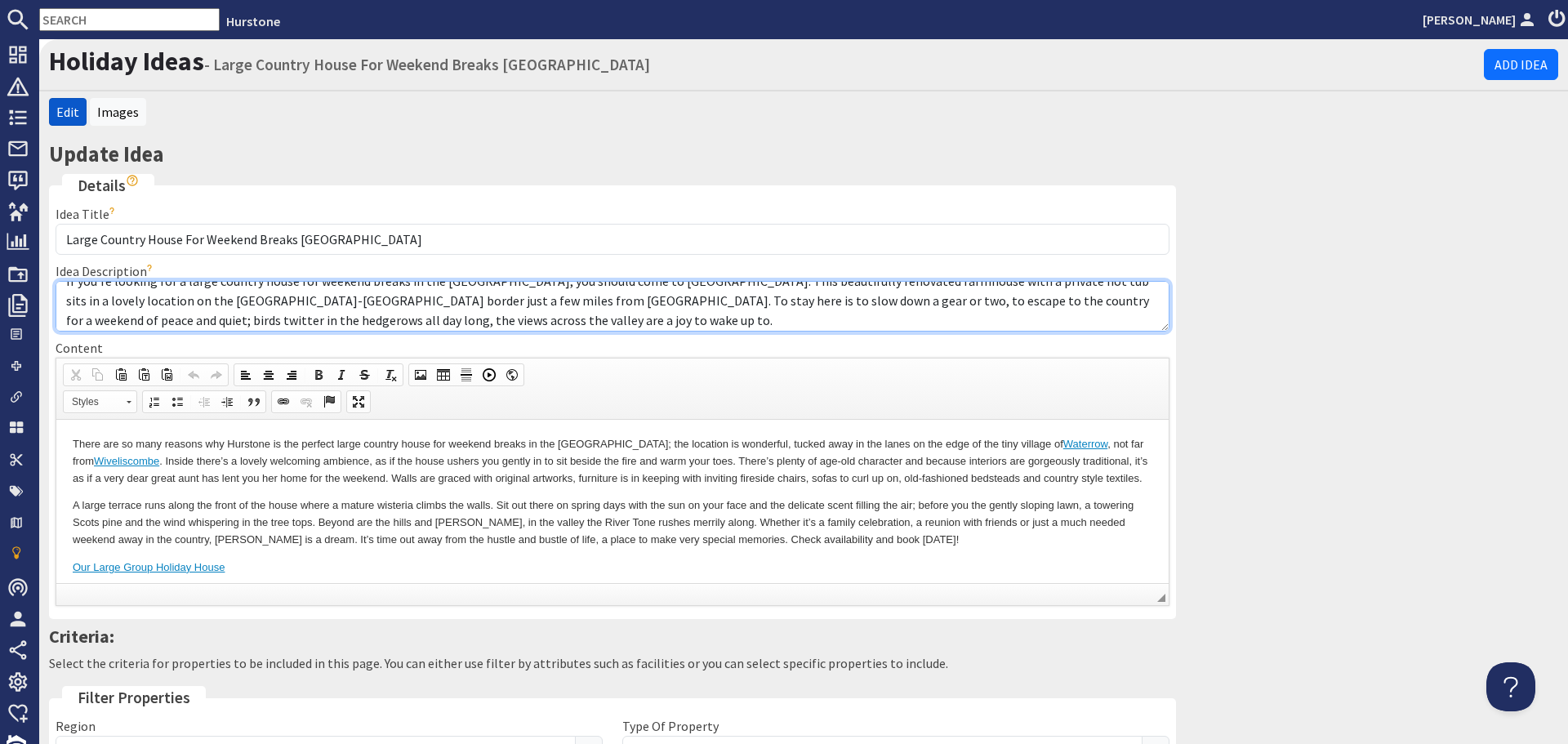
scroll to position [19, 0]
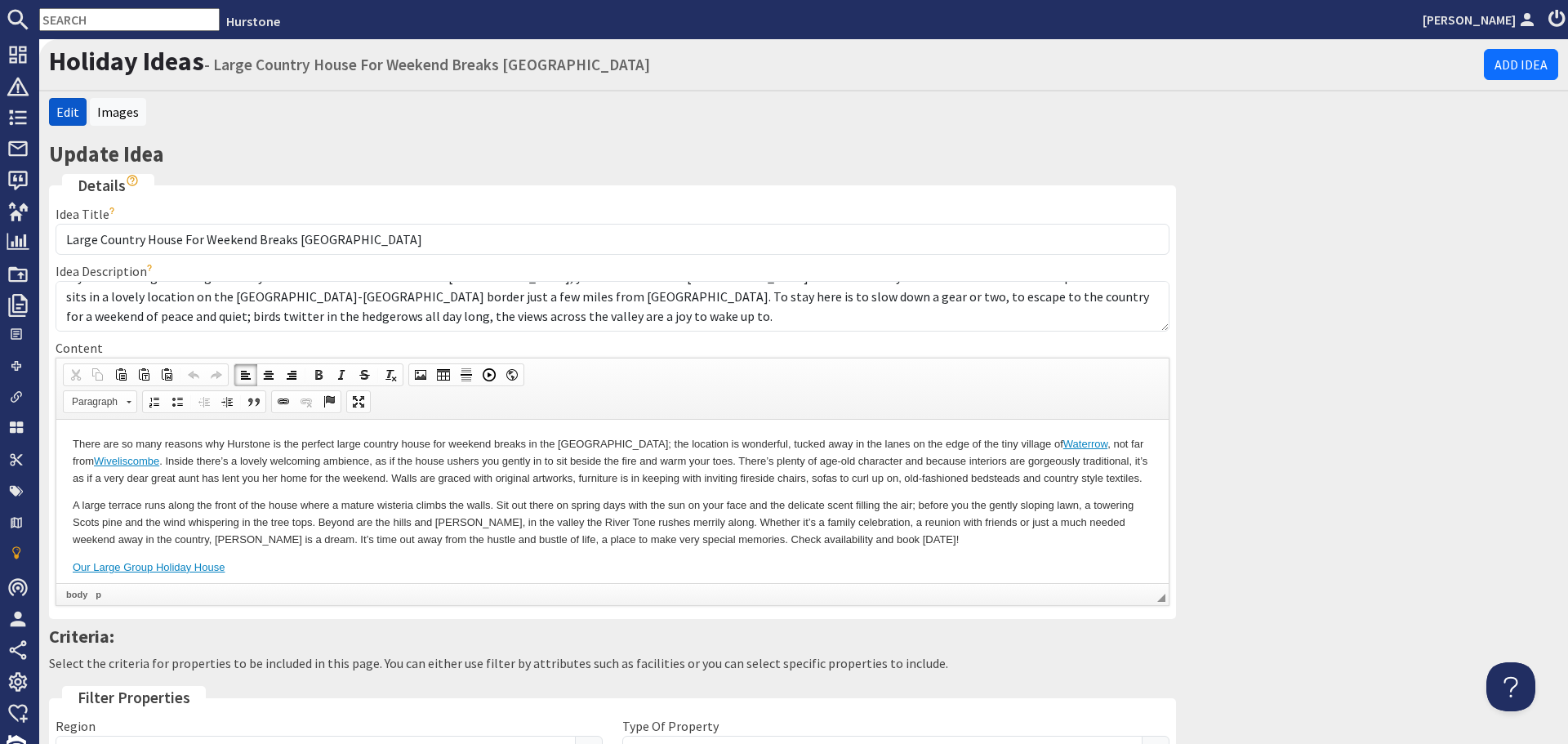
click at [496, 486] on p "There are so many reasons why Hurstone is the perfect large country house for w…" at bounding box center [613, 460] width 1080 height 50
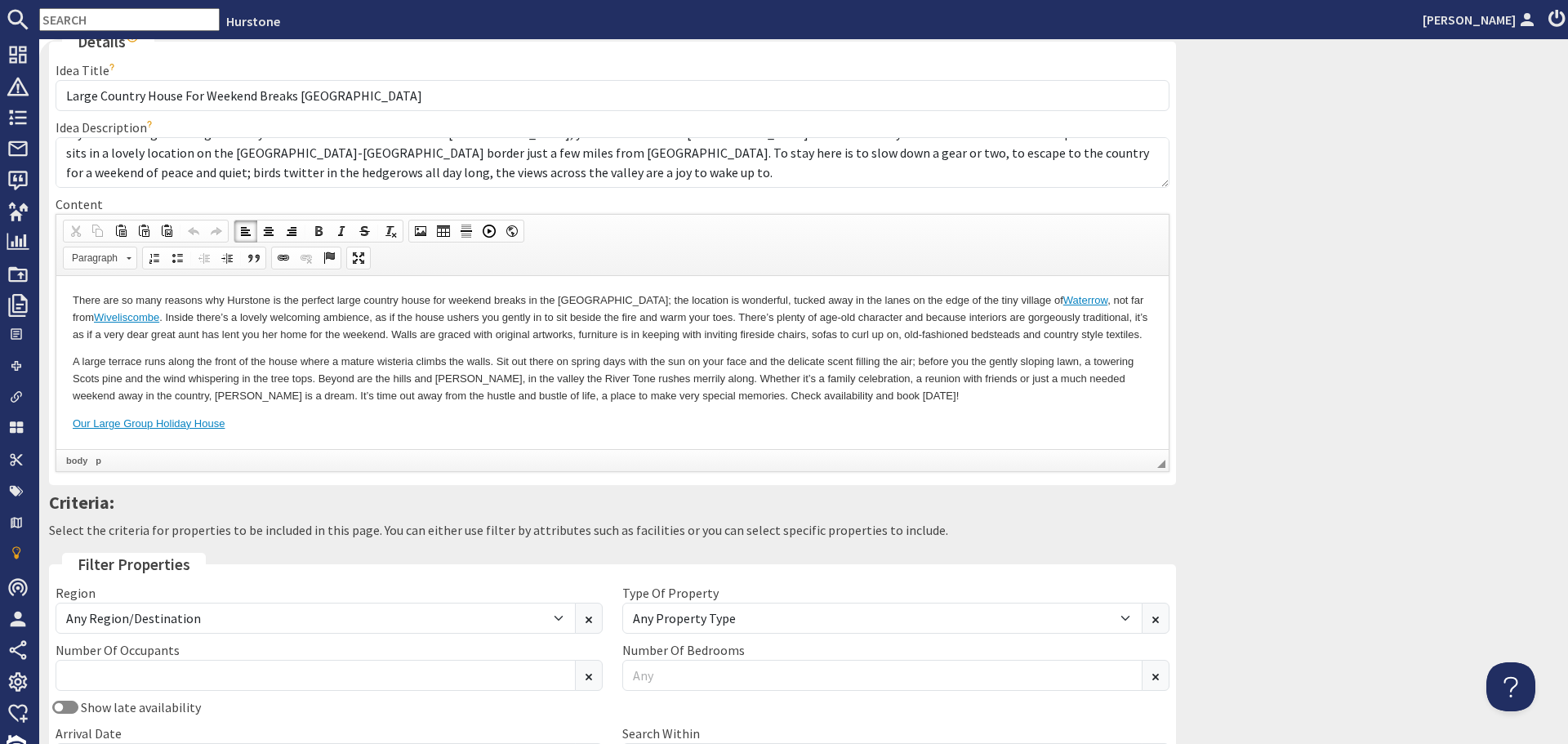
scroll to position [81, 0]
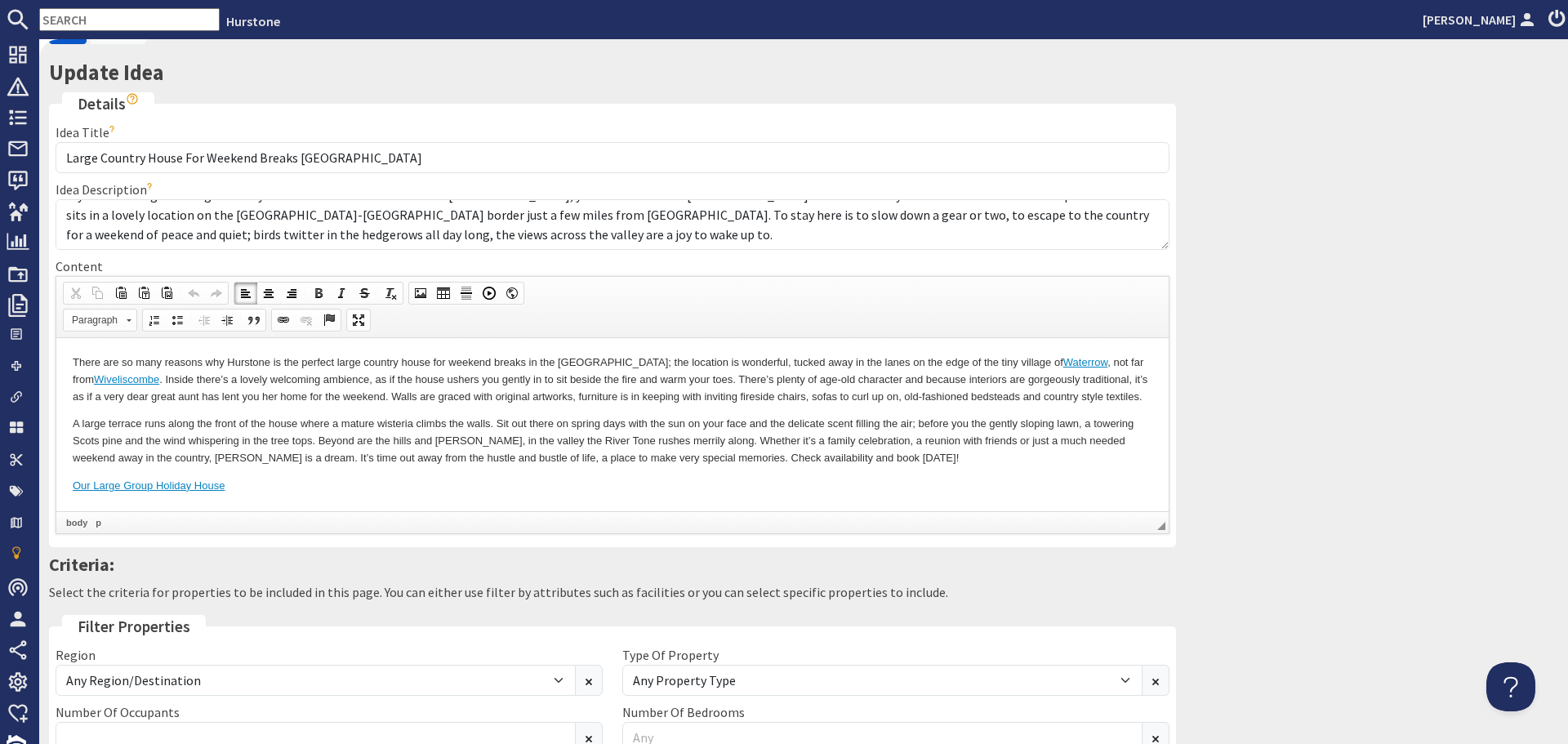
click at [718, 438] on p "A large terrace runs along the front of the house where a mature wisteria climb…" at bounding box center [613, 440] width 1080 height 50
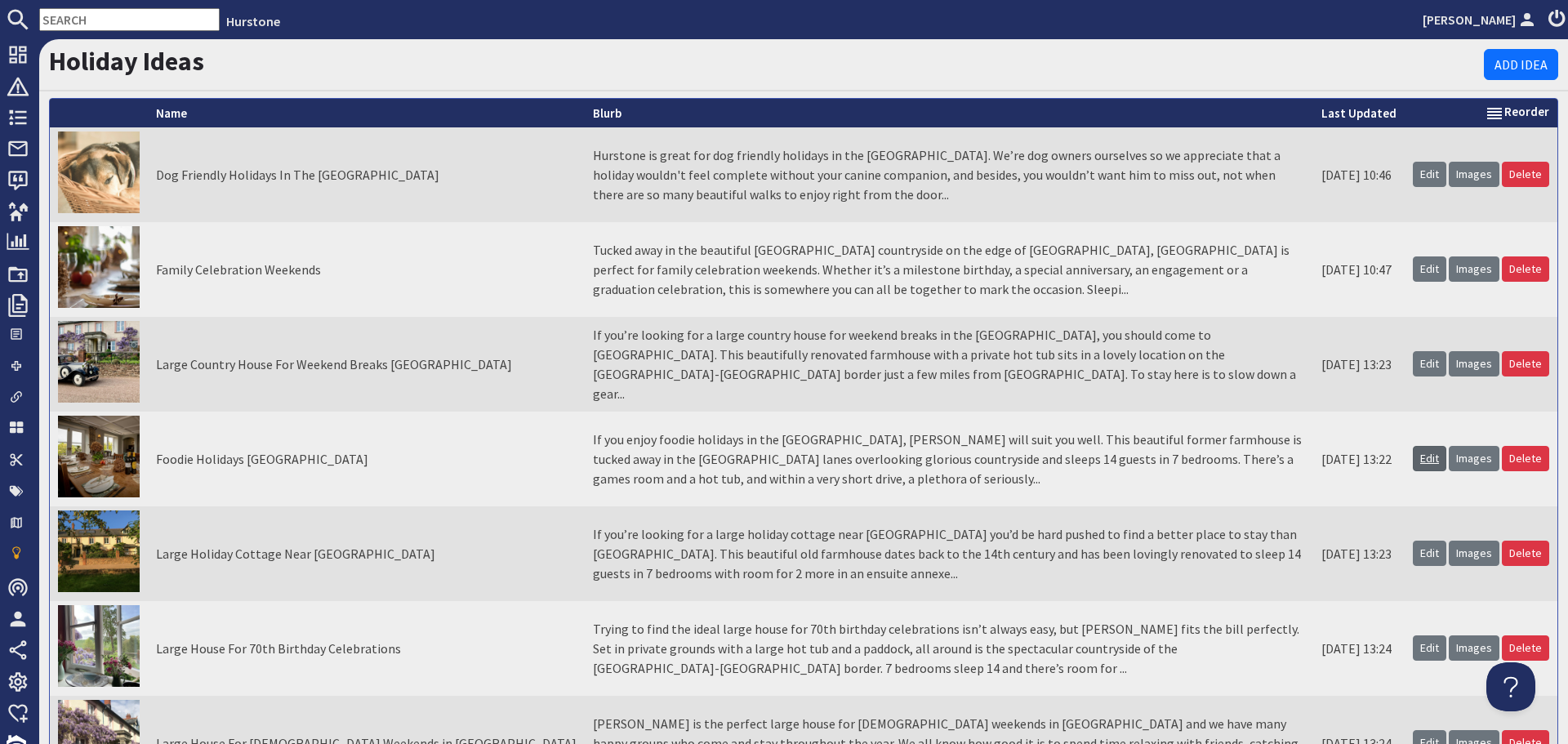
click at [1413, 458] on link "Edit" at bounding box center [1429, 459] width 34 height 26
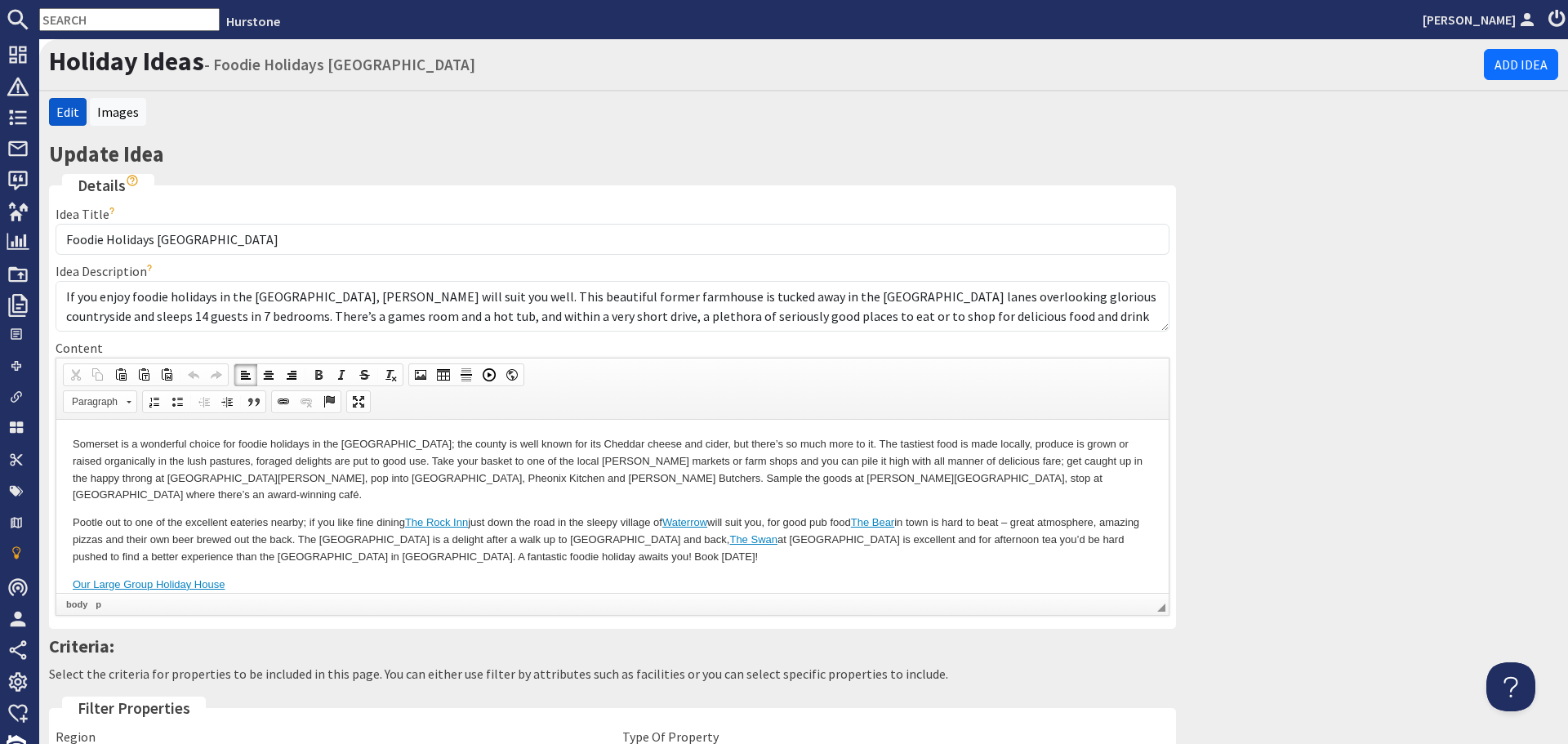
click at [953, 551] on body "Somerset is a wonderful choice for foodie holidays in the UK; the county is wel…" at bounding box center [613, 514] width 1080 height 157
click at [783, 514] on p "Pootle out to one of the excellent eateries nearby; if you like fine dining The…" at bounding box center [613, 538] width 1080 height 50
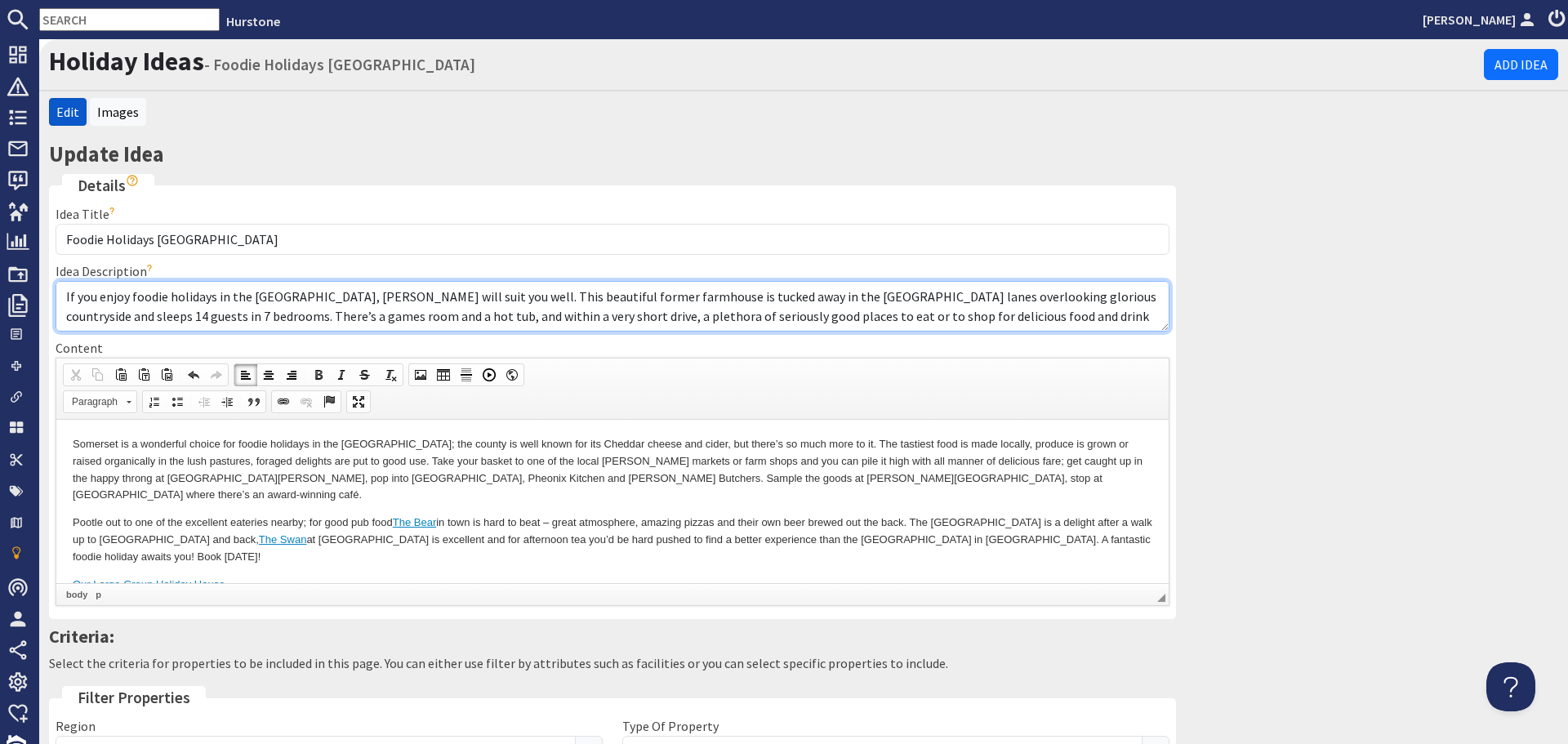
click at [901, 309] on textarea "If you enjoy foodie holidays in the UK, Hurstone will suit you well. This beaut…" at bounding box center [612, 305] width 1114 height 50
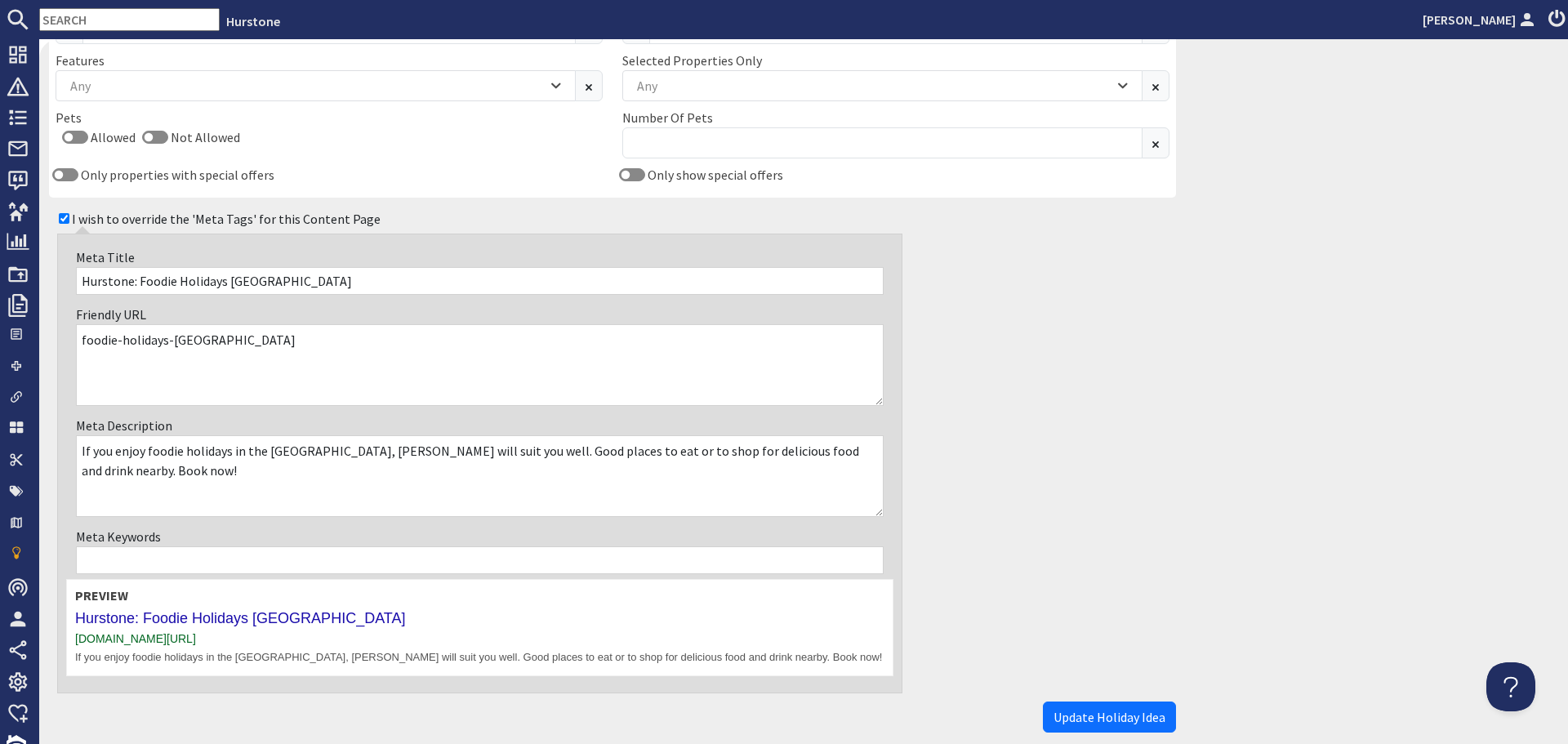
scroll to position [981, 0]
click at [1117, 711] on span "Update Holiday Idea" at bounding box center [1109, 717] width 111 height 16
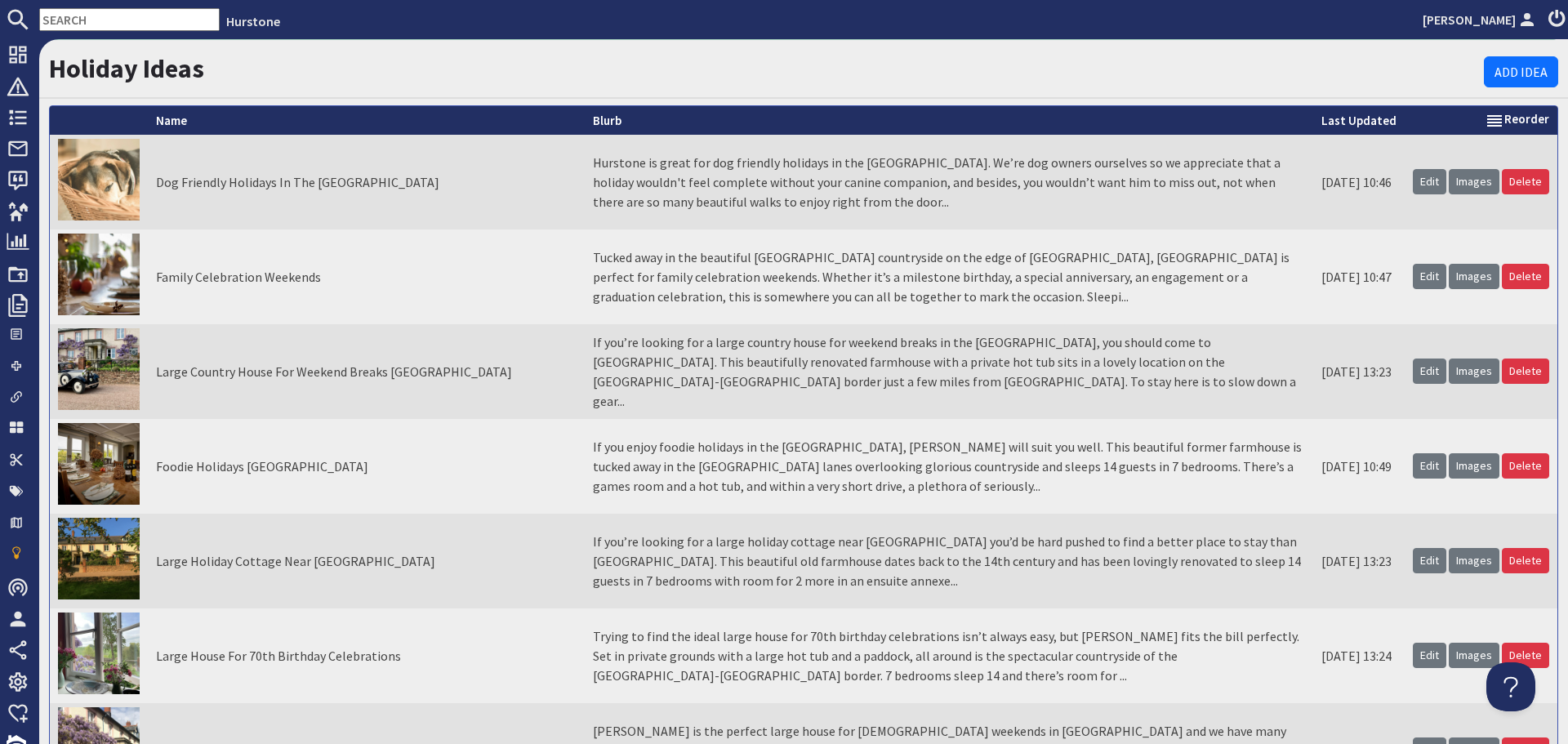
scroll to position [81, 0]
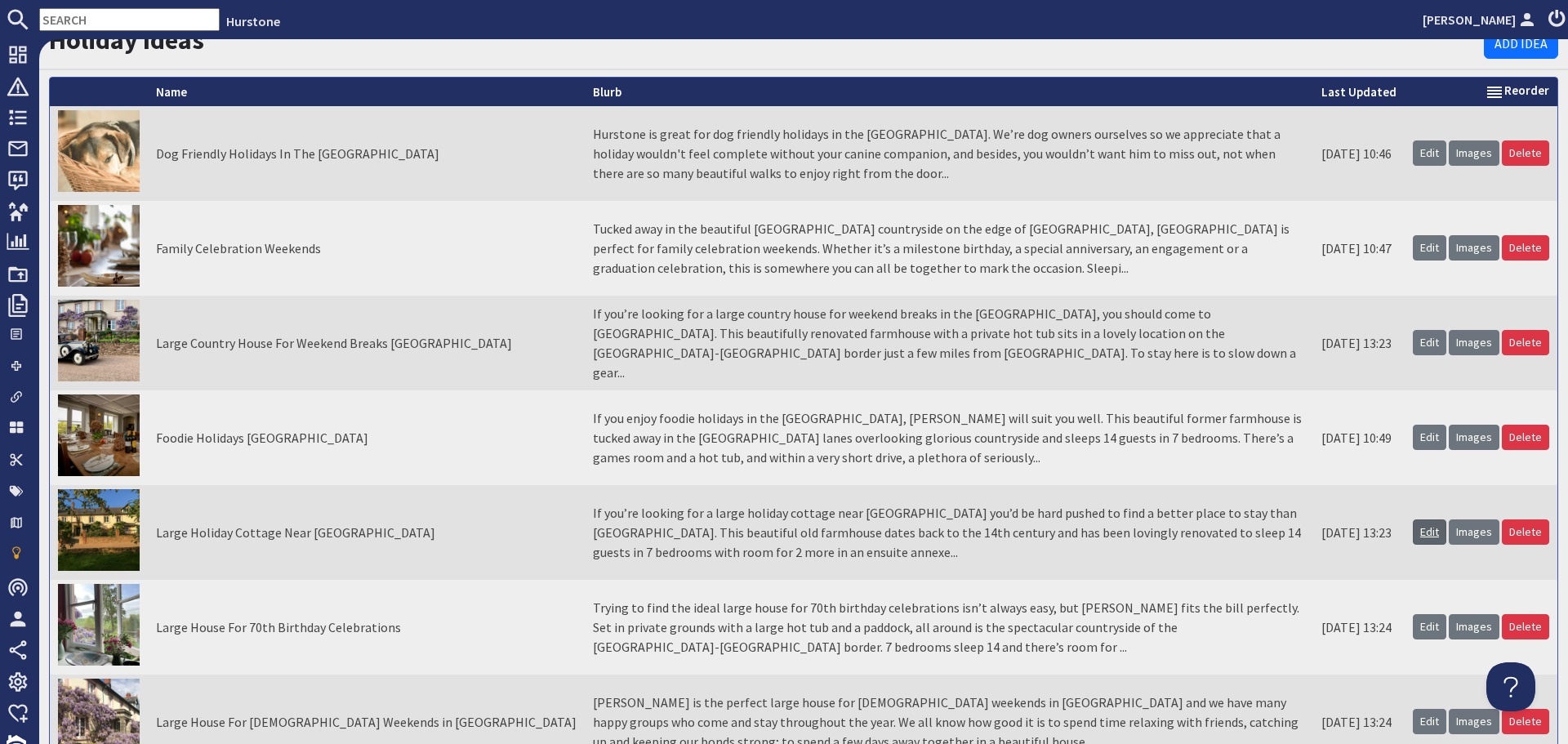
click at [1415, 535] on link "Edit" at bounding box center [1429, 532] width 34 height 26
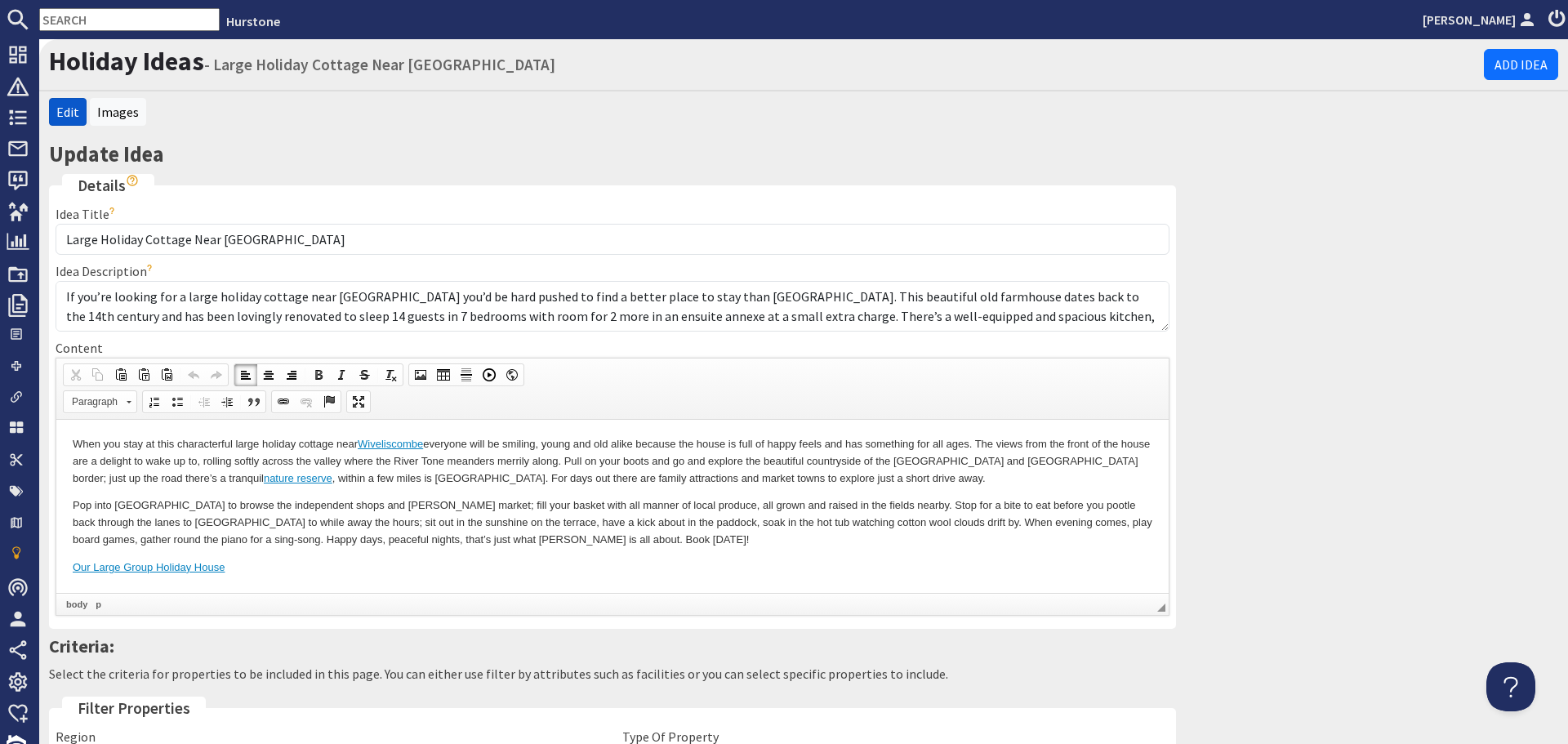
click at [895, 534] on p "Pop into Wiveliscombe to browse the independent shops and farmer’s market; fill…" at bounding box center [613, 521] width 1080 height 50
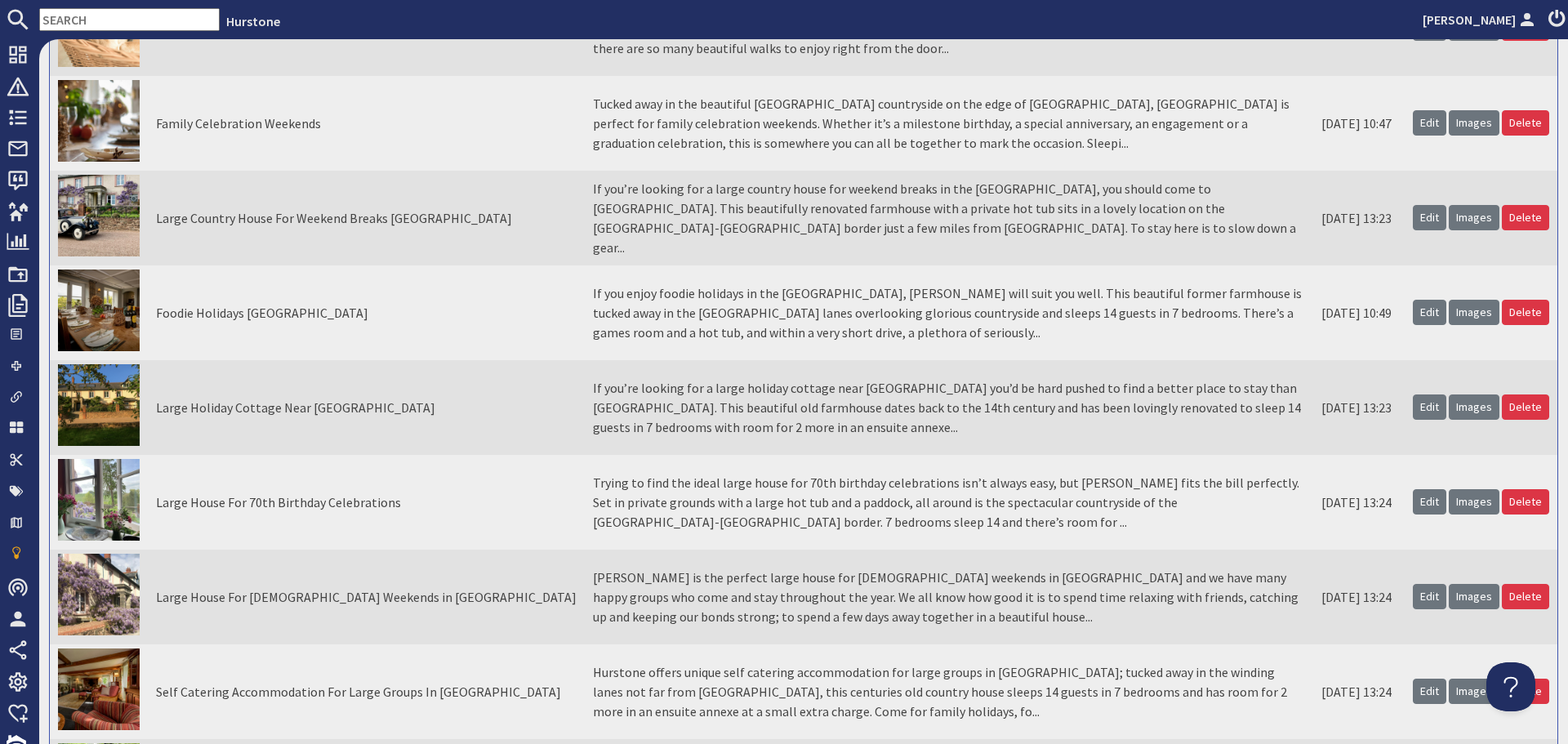
scroll to position [164, 0]
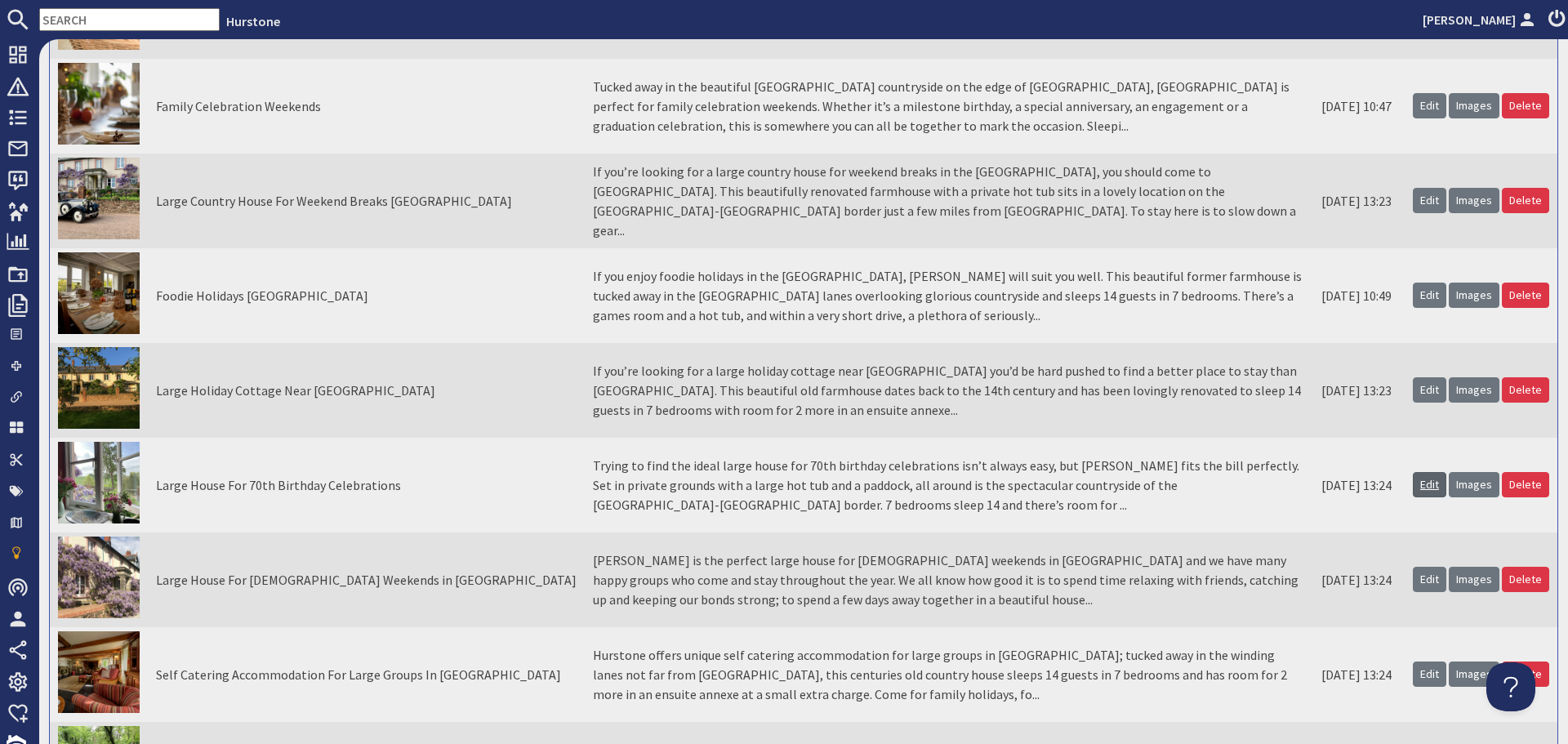
click at [1419, 484] on link "Edit" at bounding box center [1429, 485] width 34 height 26
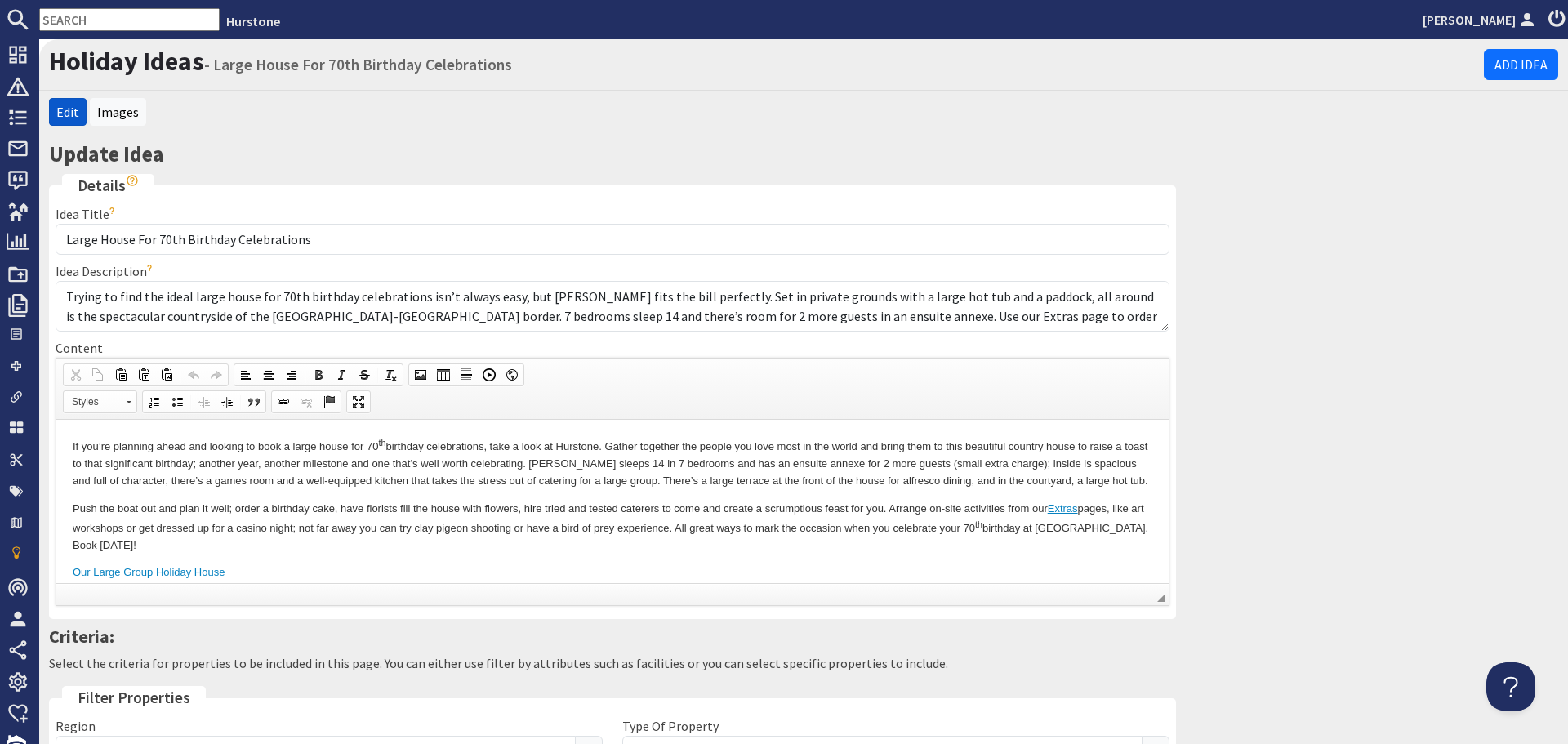
click at [670, 504] on body "If you’re planning ahead and looking to book a large house for 70 th birthday c…" at bounding box center [613, 507] width 1080 height 145
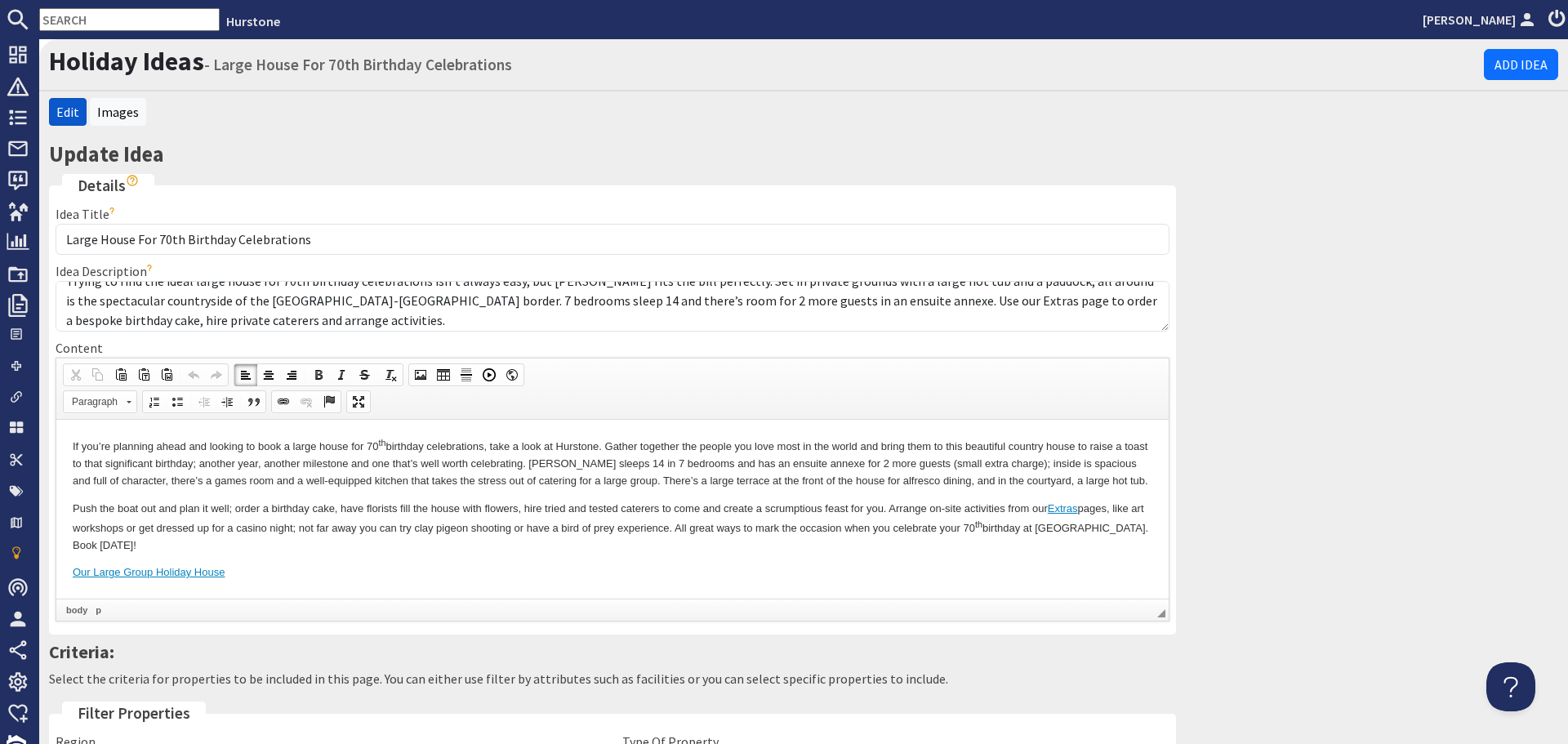
scroll to position [19, 0]
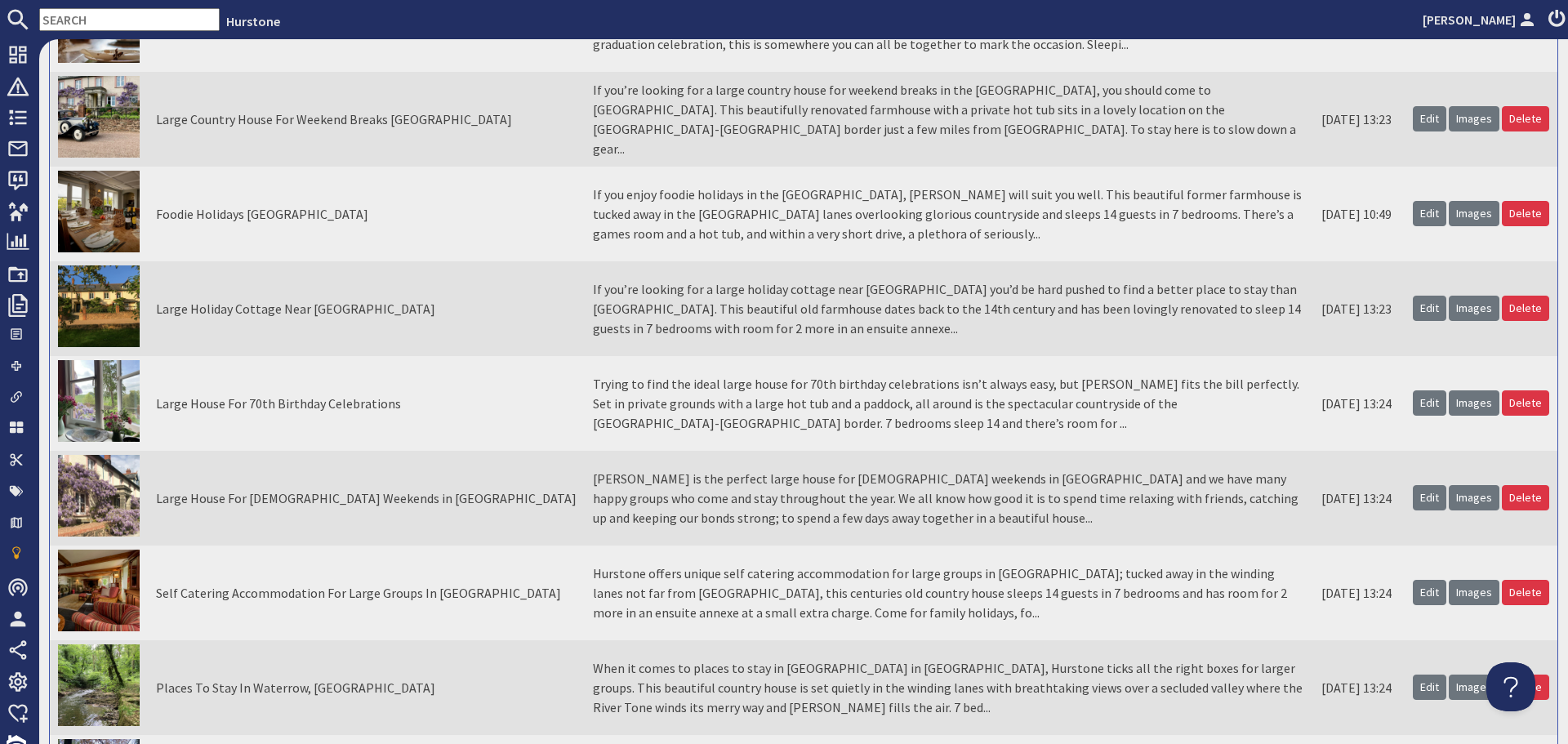
scroll to position [327, 0]
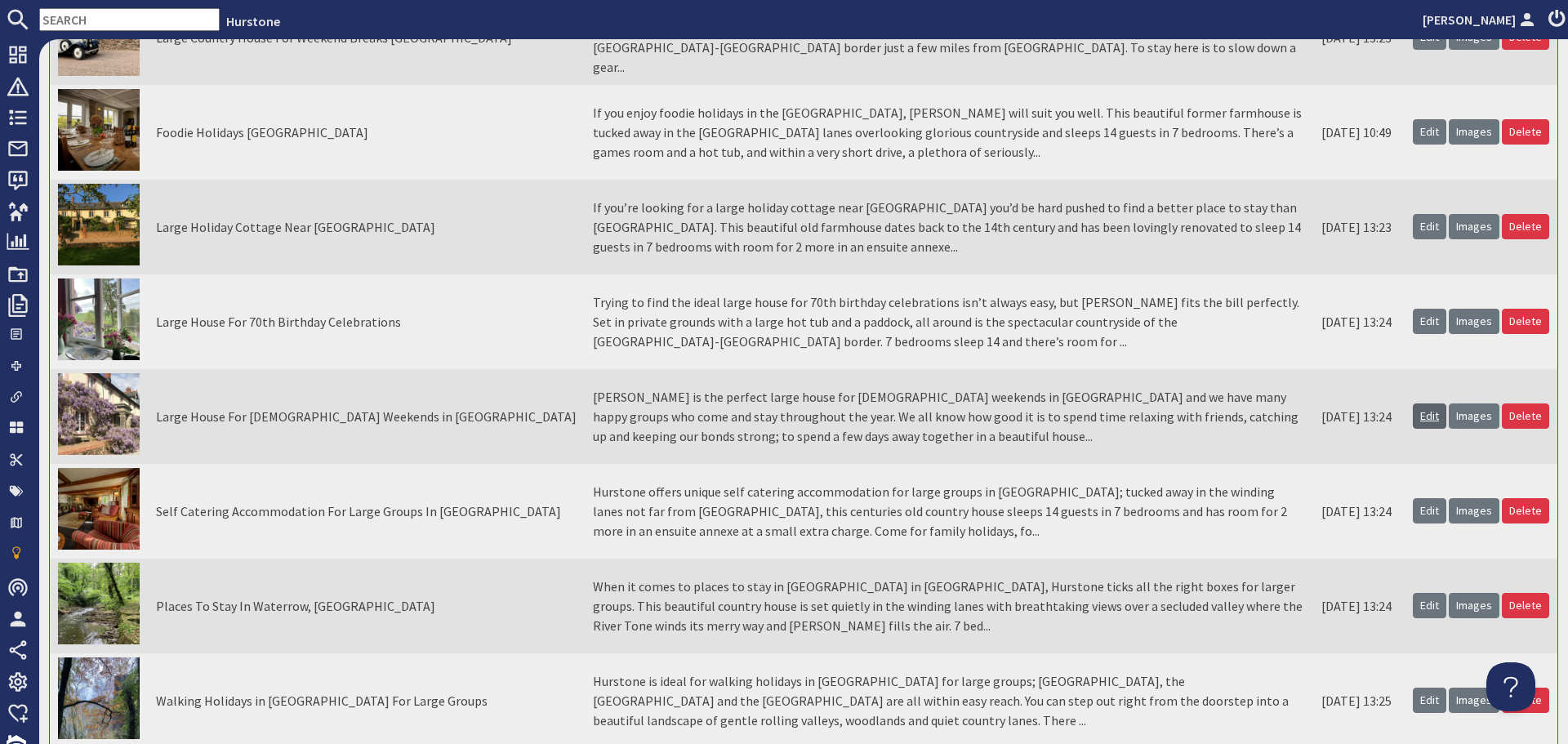
click at [1427, 417] on link "Edit" at bounding box center [1429, 417] width 34 height 26
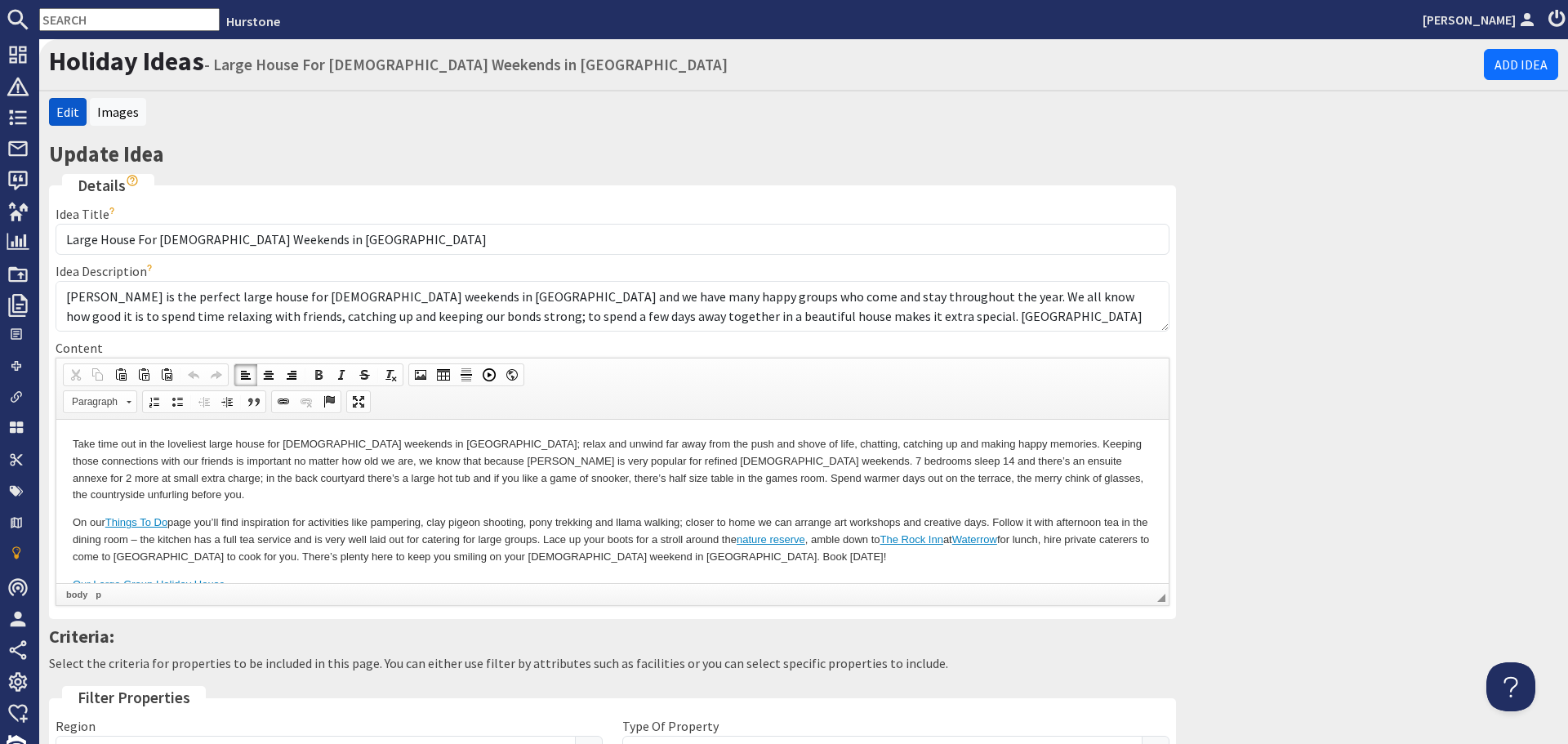
click at [634, 488] on body "Take time out in the loveliest large house for ladies weekends in Somerset; rel…" at bounding box center [613, 514] width 1080 height 157
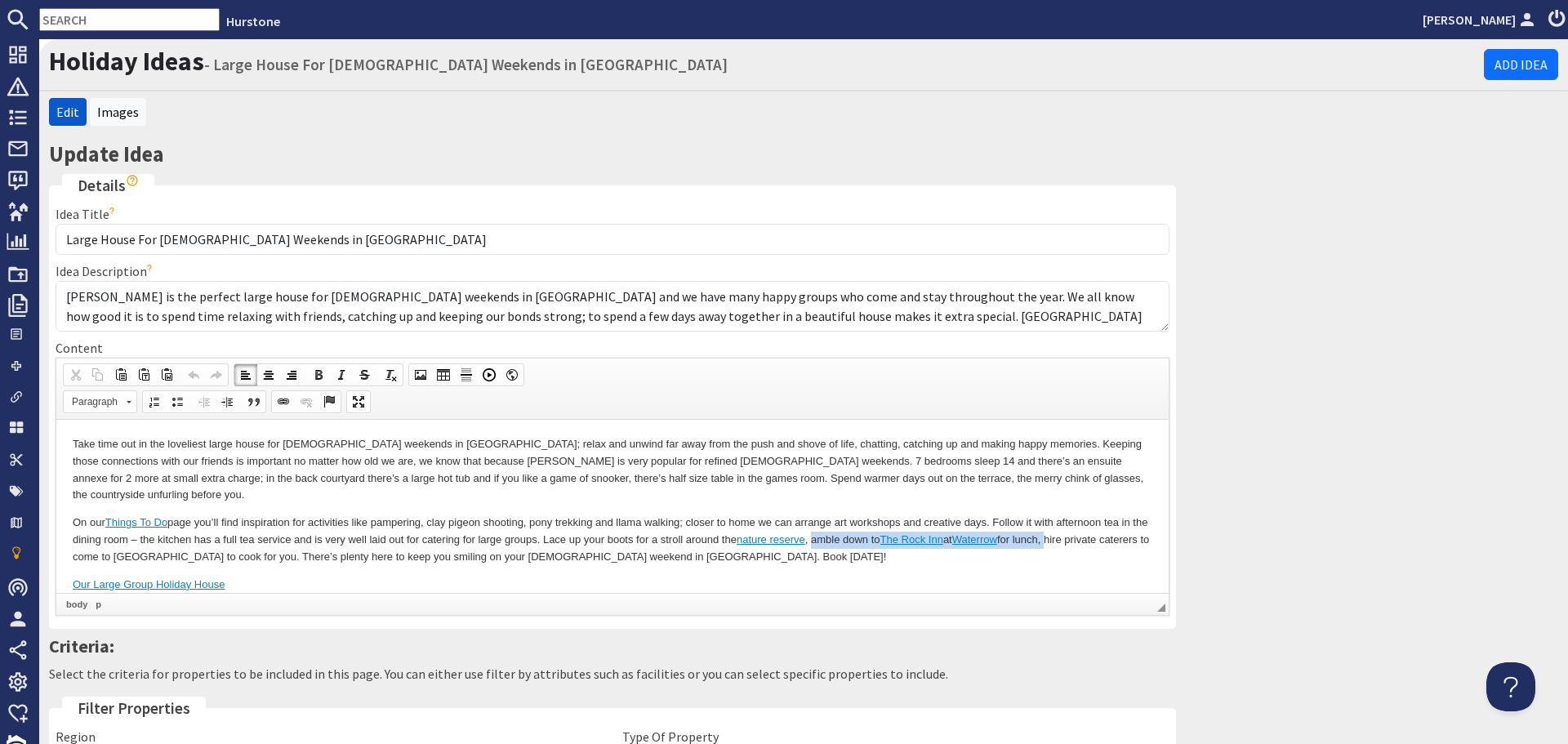
drag, startPoint x: 1073, startPoint y: 523, endPoint x: 834, endPoint y: 518, distance: 239.1
click at [834, 518] on p "On our Things To Do page you’ll find inspiration for activities like pampering,…" at bounding box center [613, 538] width 1080 height 50
click at [914, 520] on p "On our Things To Do page you’ll find inspiration for activities like pampering,…" at bounding box center [613, 538] width 1080 height 50
drag, startPoint x: 889, startPoint y: 520, endPoint x: 933, endPoint y: 519, distance: 44.0
click at [933, 519] on p "On our Things To Do page you’ll find inspiration for activities like pampering,…" at bounding box center [613, 538] width 1080 height 50
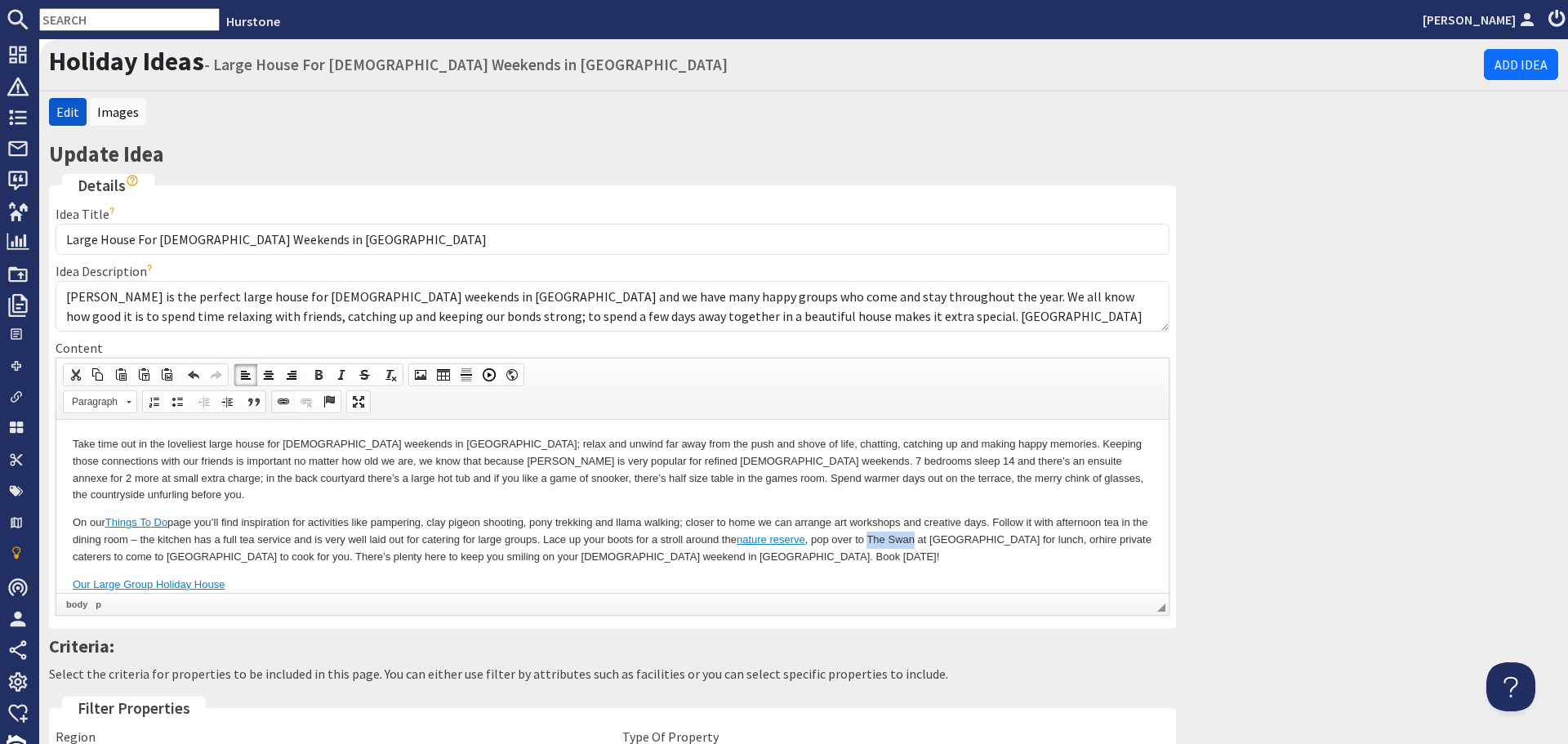
click at [285, 402] on span at bounding box center [283, 402] width 13 height 13
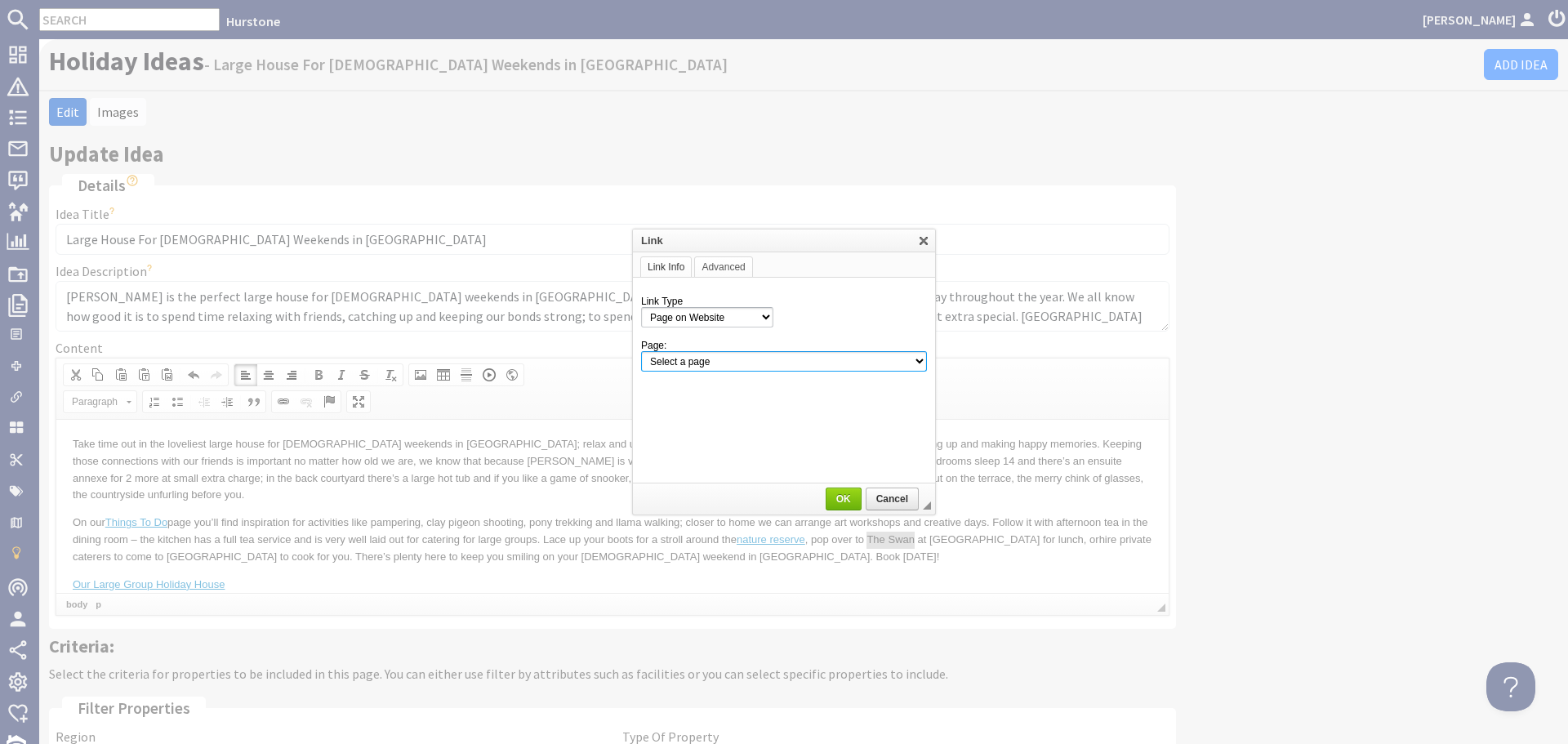
click at [862, 361] on select "Select a page Homepage Content Page · Hurstone - Access Statement · Hurstone - …" at bounding box center [784, 361] width 286 height 20
select select "content!the-swan-bampton-devon"
click at [641, 351] on select "Select a page Homepage Content Page · Hurstone - Access Statement · Hurstone - …" at bounding box center [784, 361] width 286 height 20
drag, startPoint x: 837, startPoint y: 494, endPoint x: 789, endPoint y: 80, distance: 416.8
click at [837, 494] on span "OK" at bounding box center [843, 499] width 33 height 12
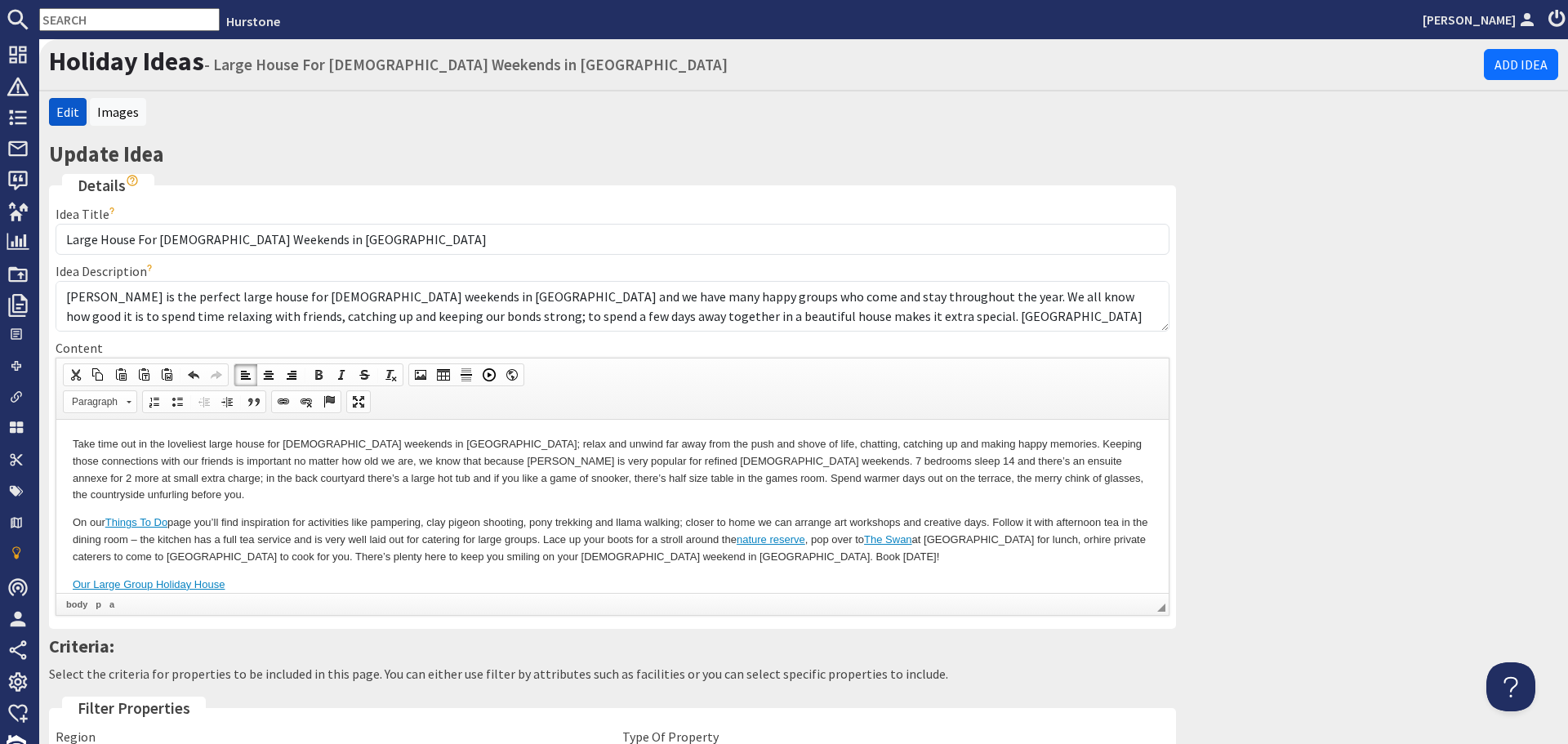
drag, startPoint x: 1018, startPoint y: 547, endPoint x: 1150, endPoint y: 549, distance: 132.0
click at [1054, 547] on p "On our Things To Do page you’ll find inspiration for activities like pampering,…" at bounding box center [613, 538] width 1080 height 50
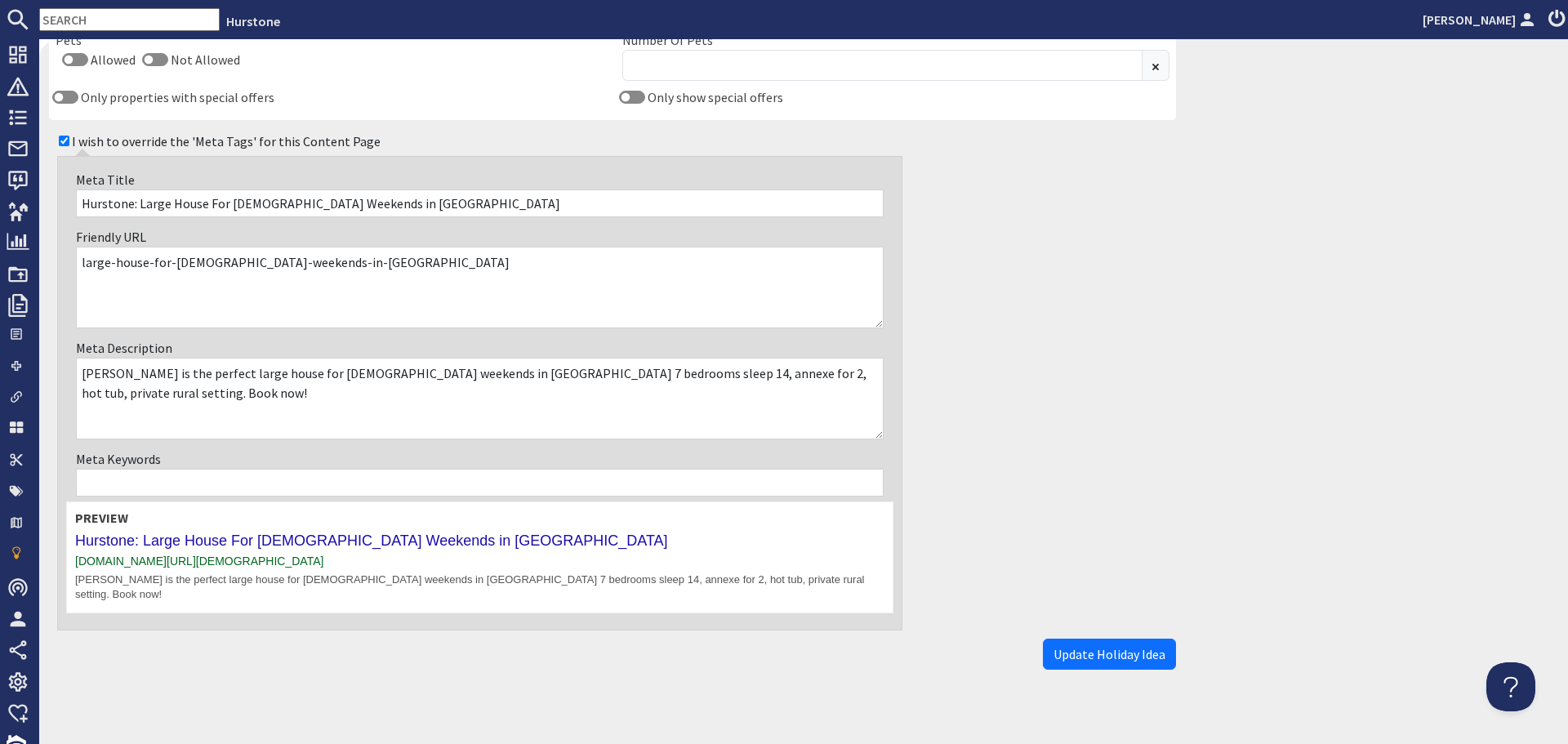
scroll to position [1068, 0]
click at [1101, 645] on span "Update Holiday Idea" at bounding box center [1109, 654] width 111 height 16
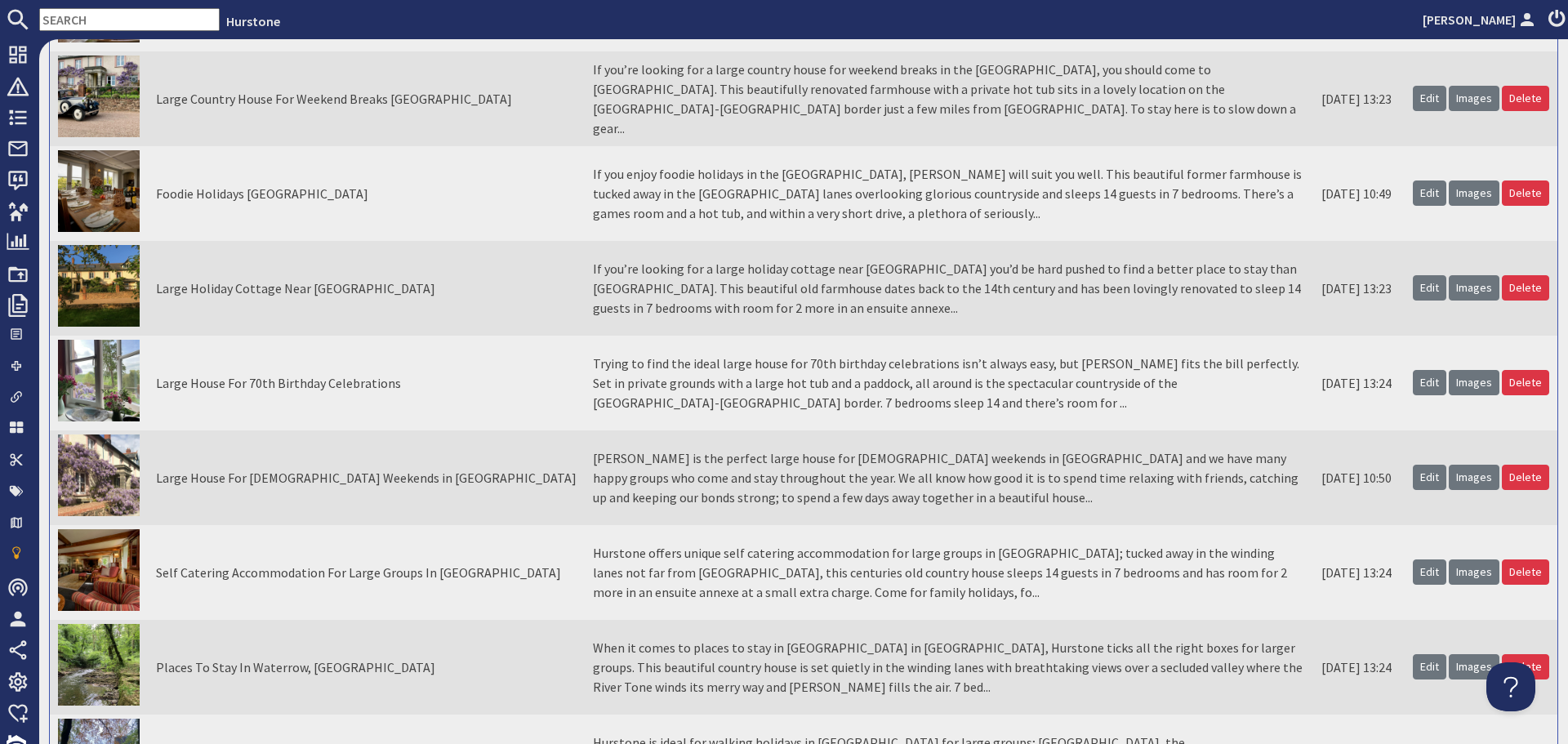
scroll to position [327, 0]
click at [1427, 573] on link "Edit" at bounding box center [1429, 571] width 34 height 26
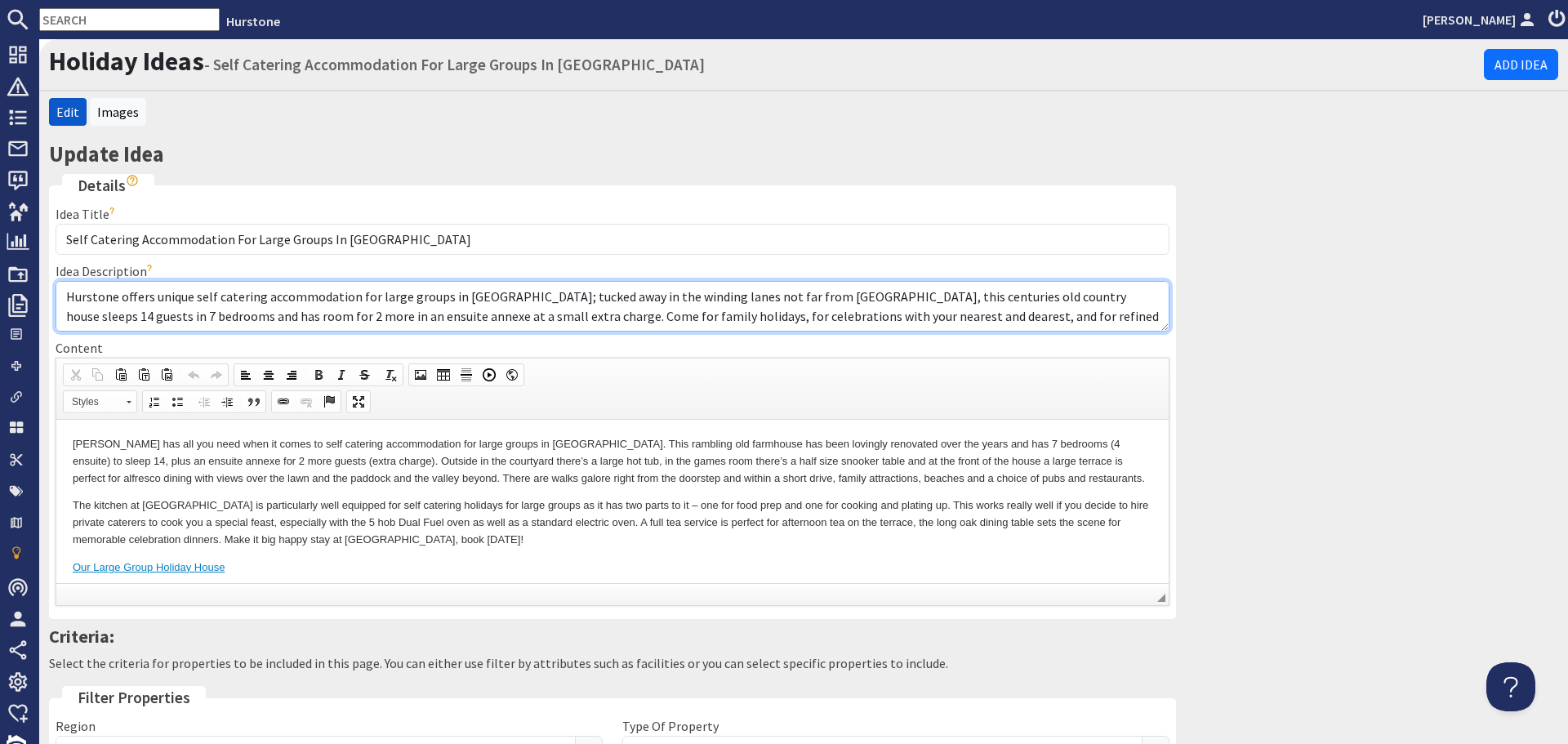
click at [731, 297] on textarea "Hurstone offers unique self catering accommodation for large groups in Somerset…" at bounding box center [612, 305] width 1114 height 50
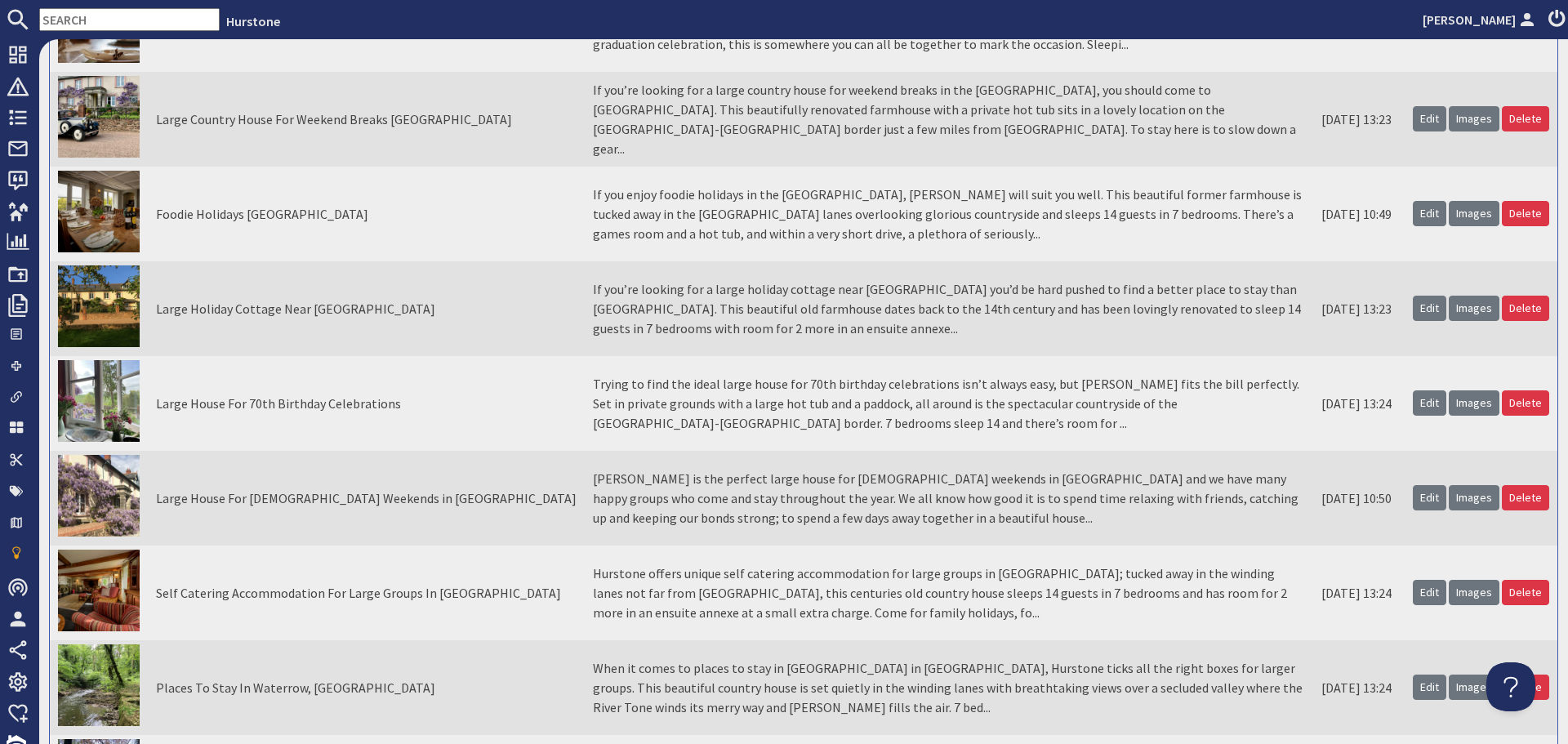
scroll to position [327, 0]
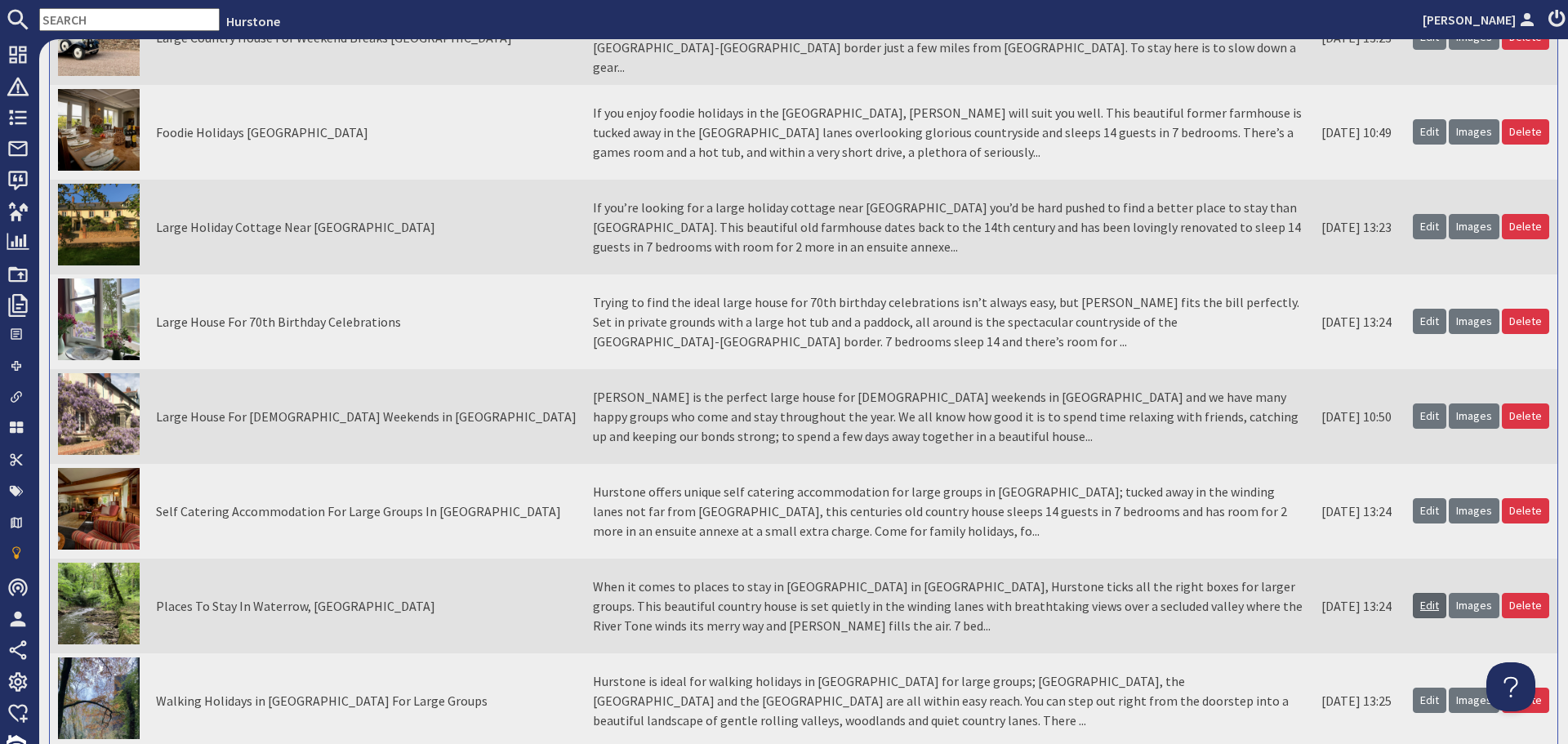
click at [1413, 603] on link "Edit" at bounding box center [1429, 606] width 34 height 26
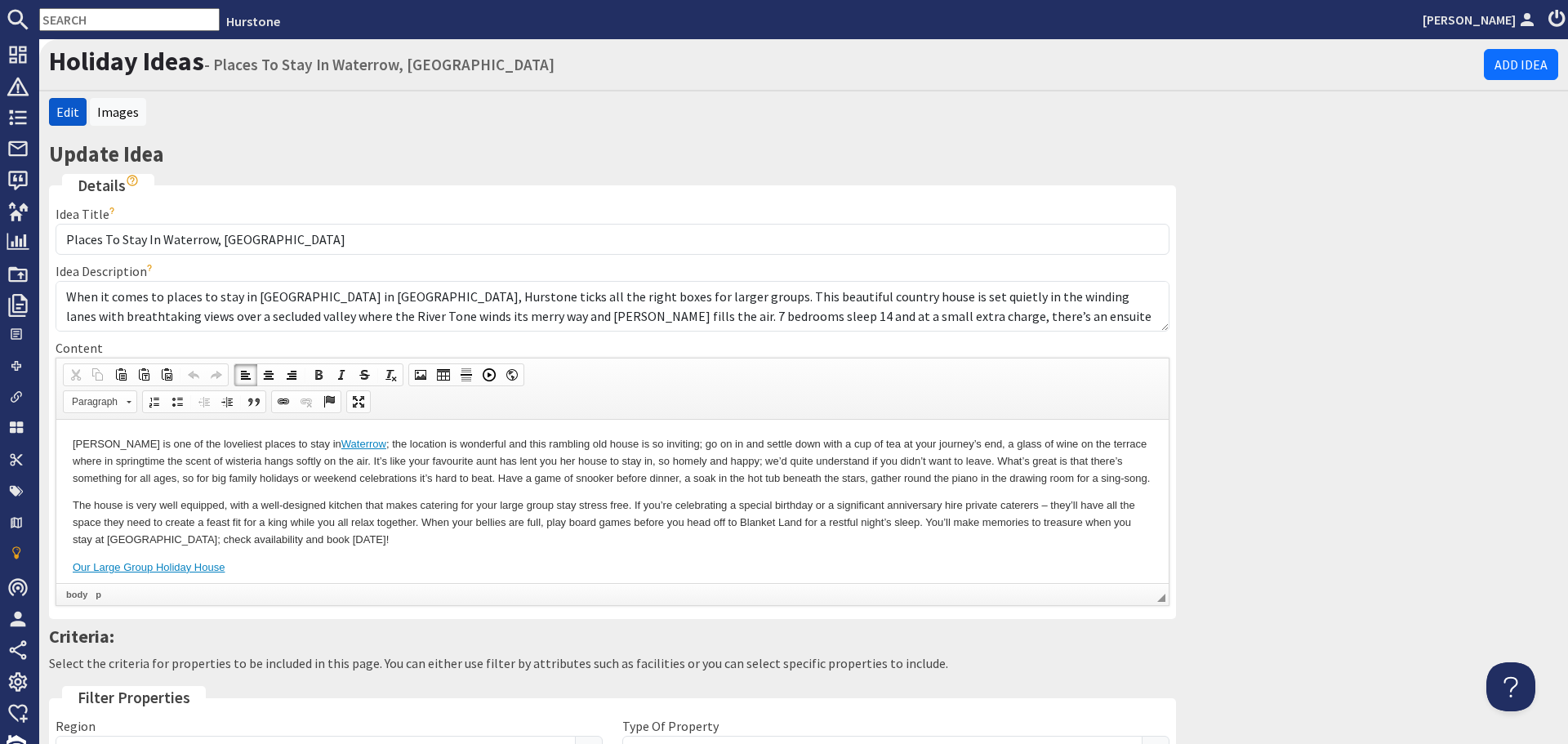
click at [660, 504] on body "Hurstone is one of the loveliest places to stay in Waterrow ; the location is w…" at bounding box center [613, 505] width 1080 height 141
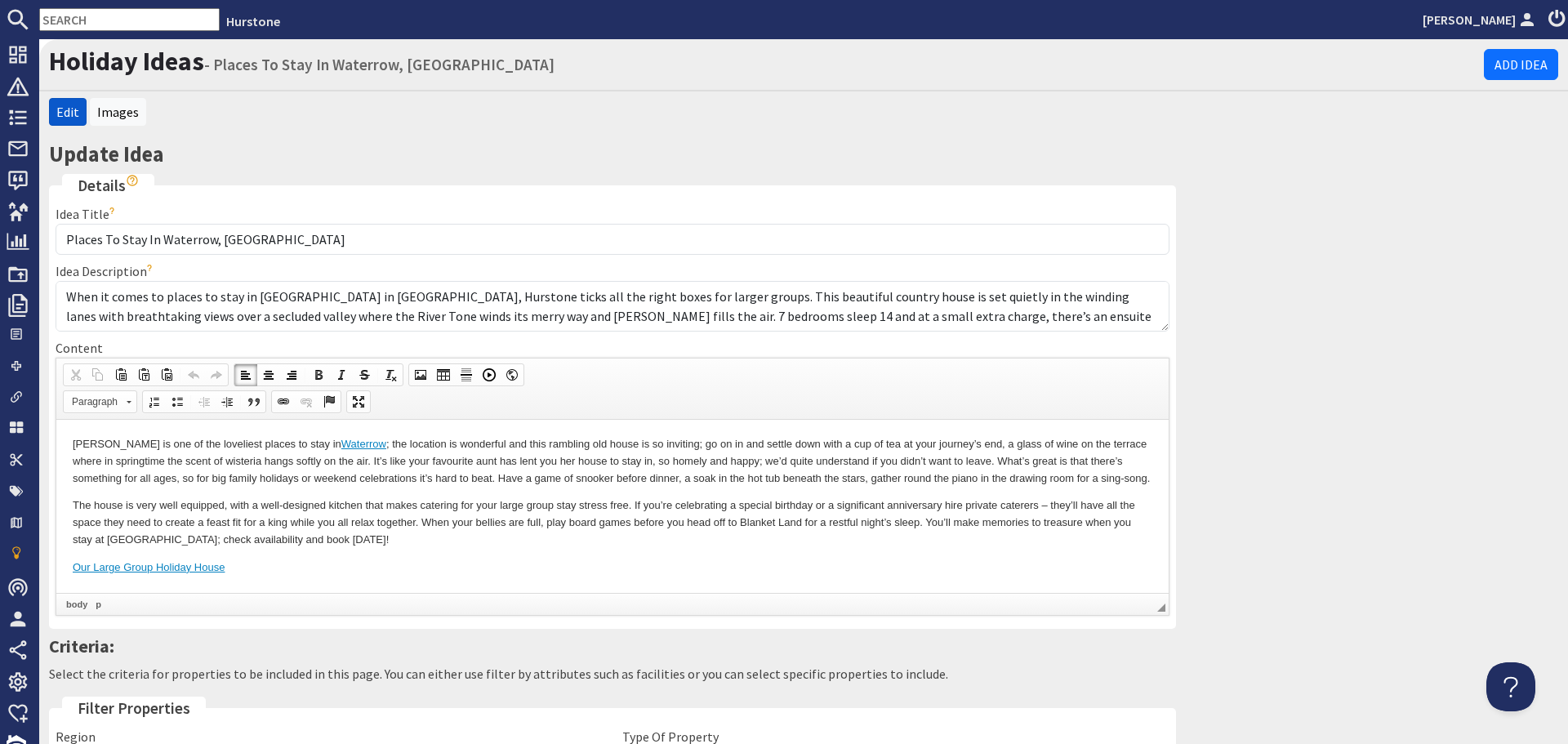
scroll to position [19, 0]
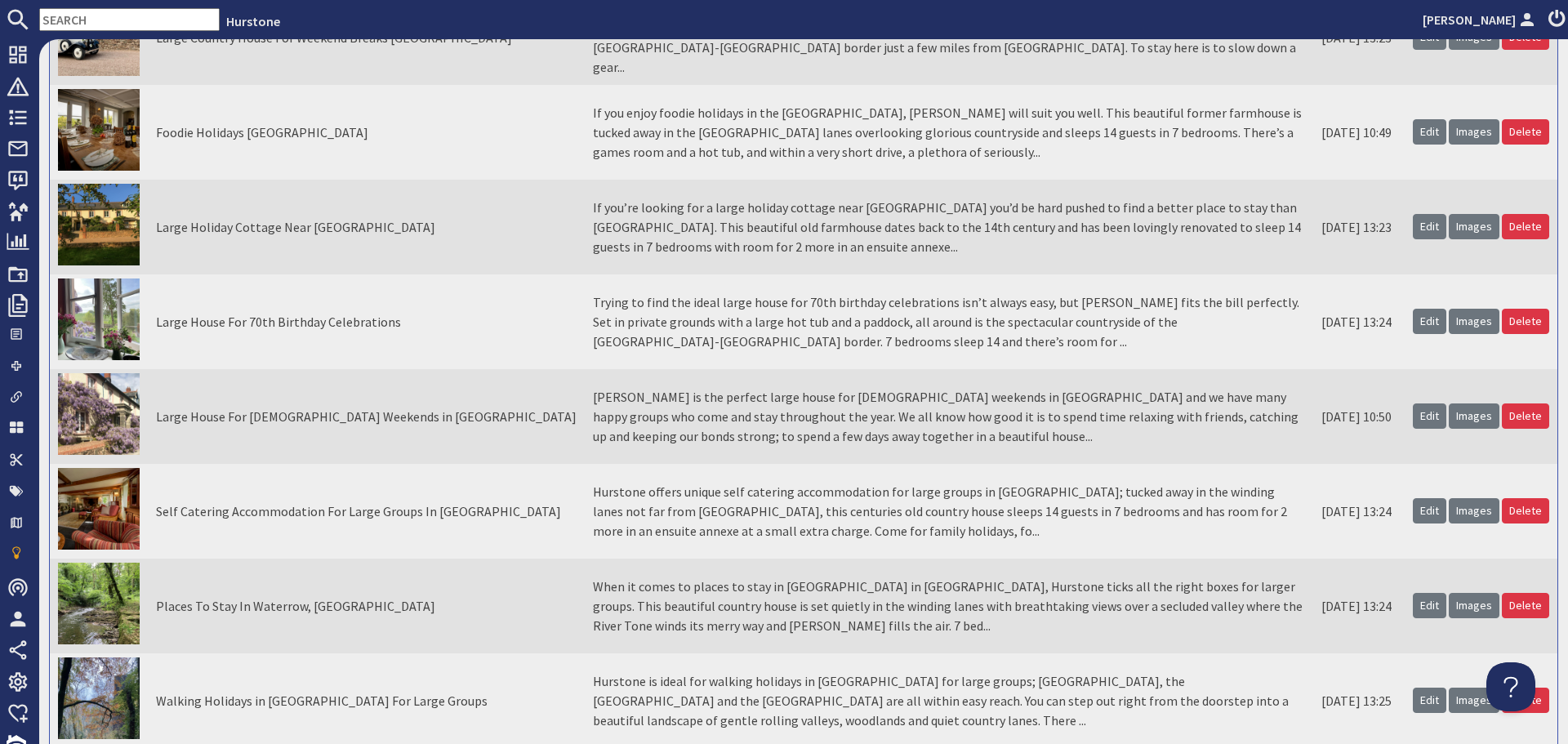
scroll to position [490, 0]
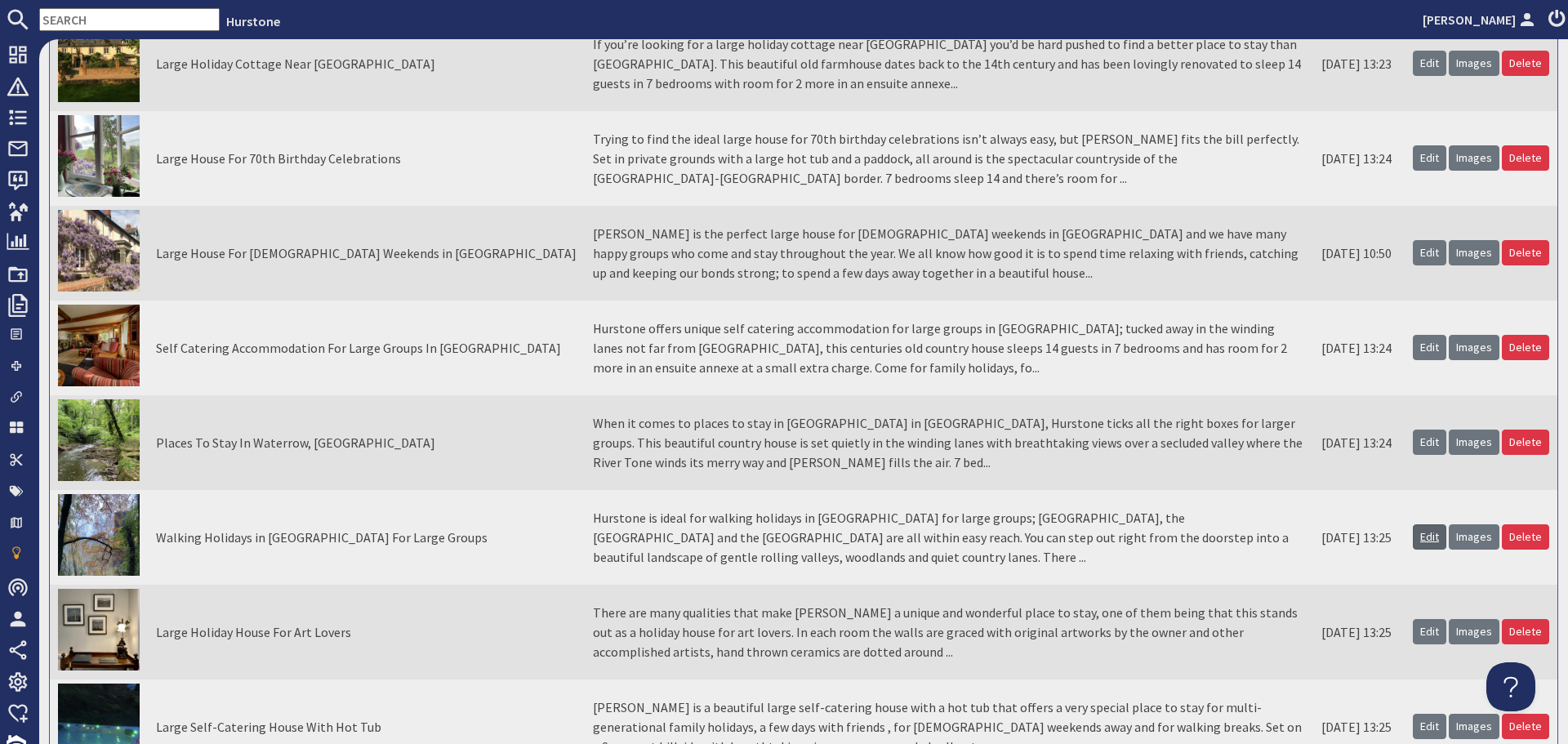
click at [1418, 541] on link "Edit" at bounding box center [1429, 537] width 34 height 26
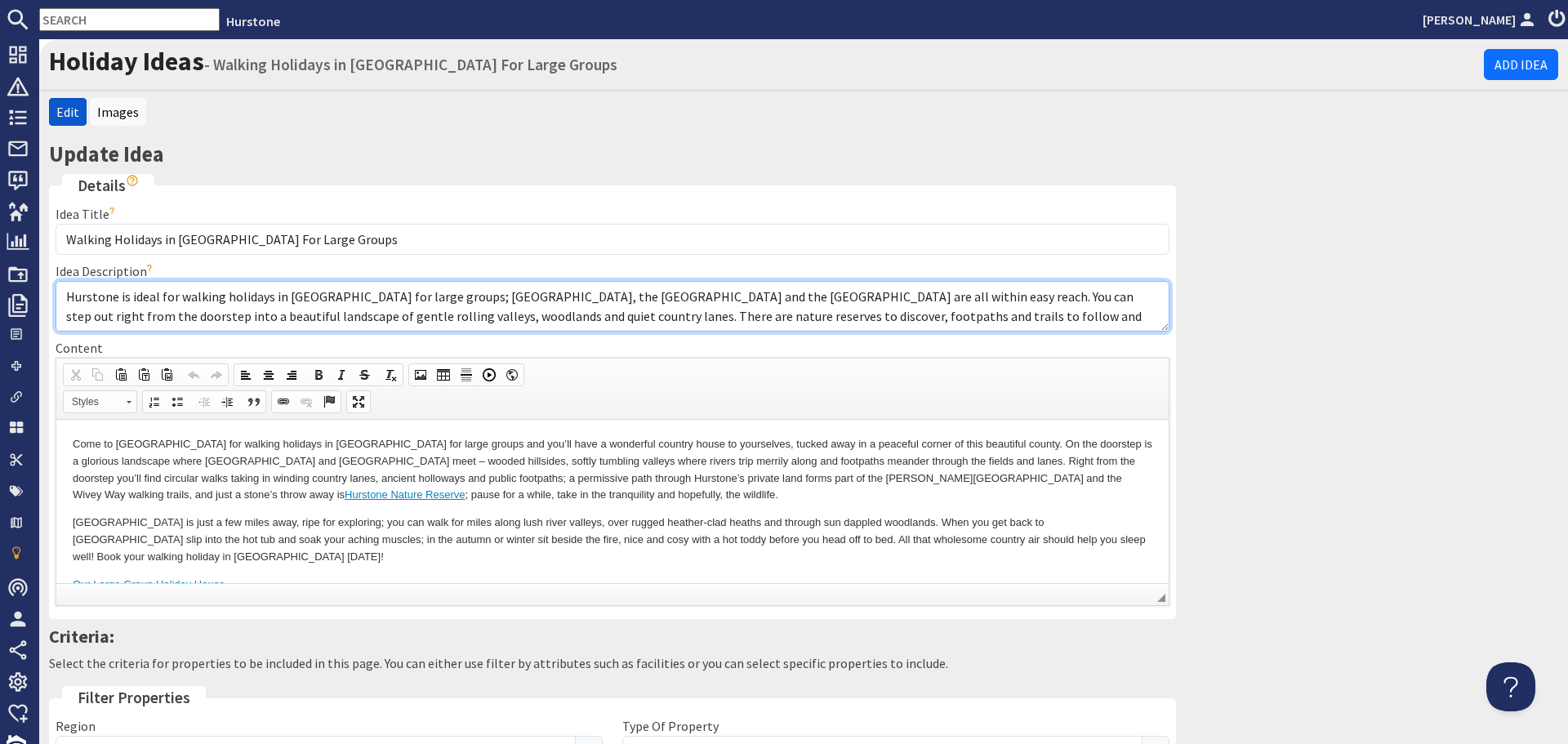
click at [722, 306] on textarea "Hurstone is ideal for walking holidays in Somerset for large groups; Exmoor Nat…" at bounding box center [612, 305] width 1114 height 50
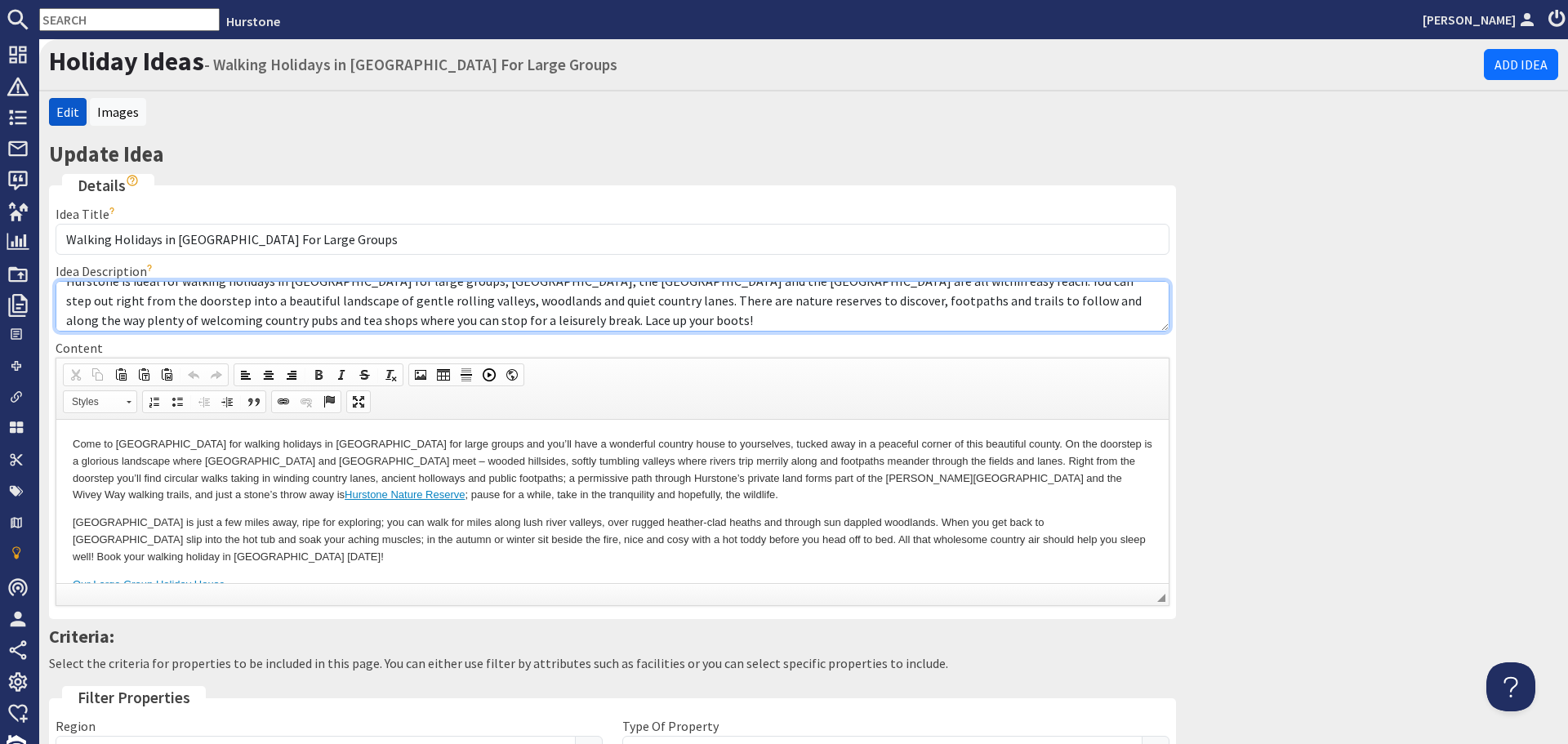
scroll to position [19, 0]
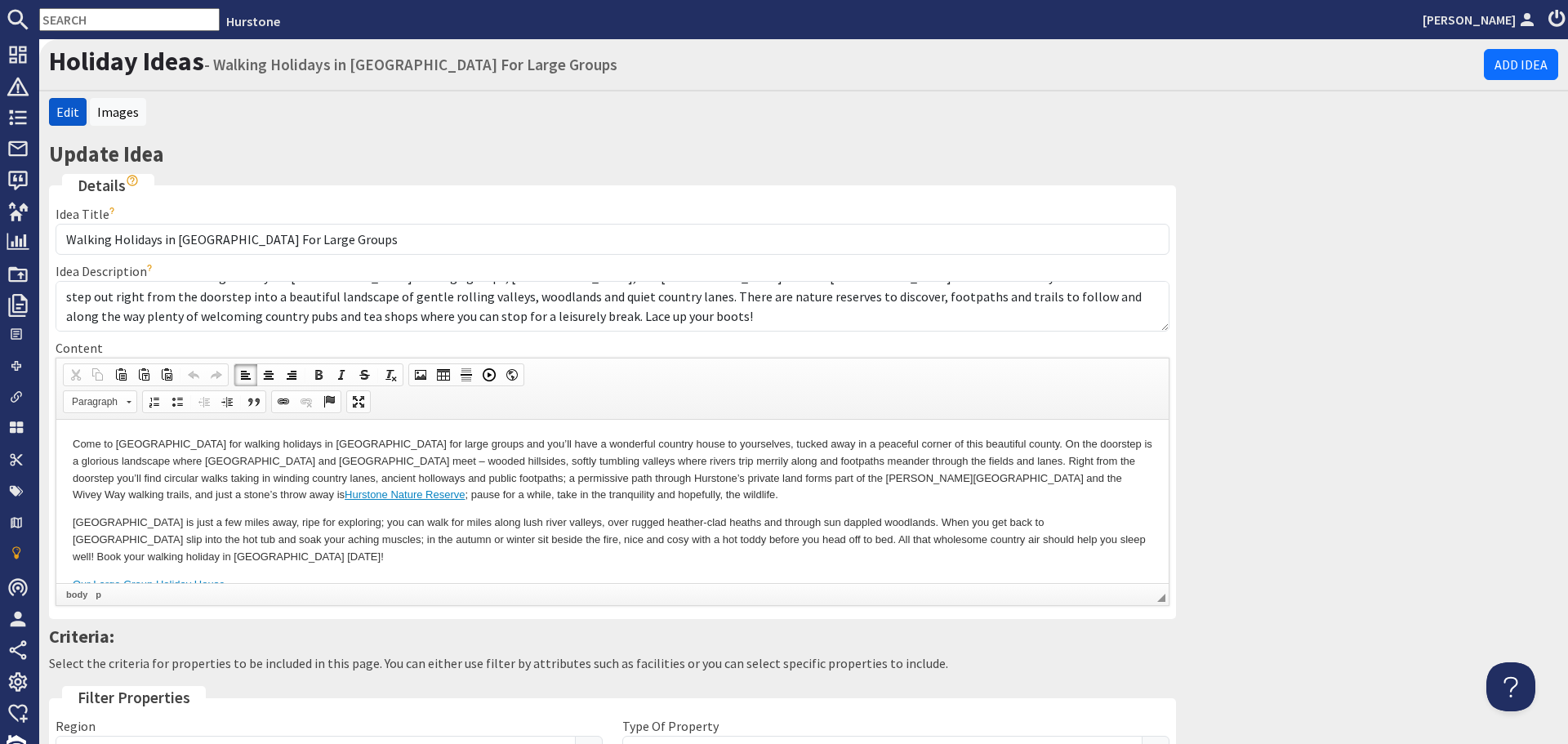
click at [652, 475] on p "Come to Hurstone for walking holidays in Somerset for large groups and you’ll h…" at bounding box center [613, 469] width 1080 height 68
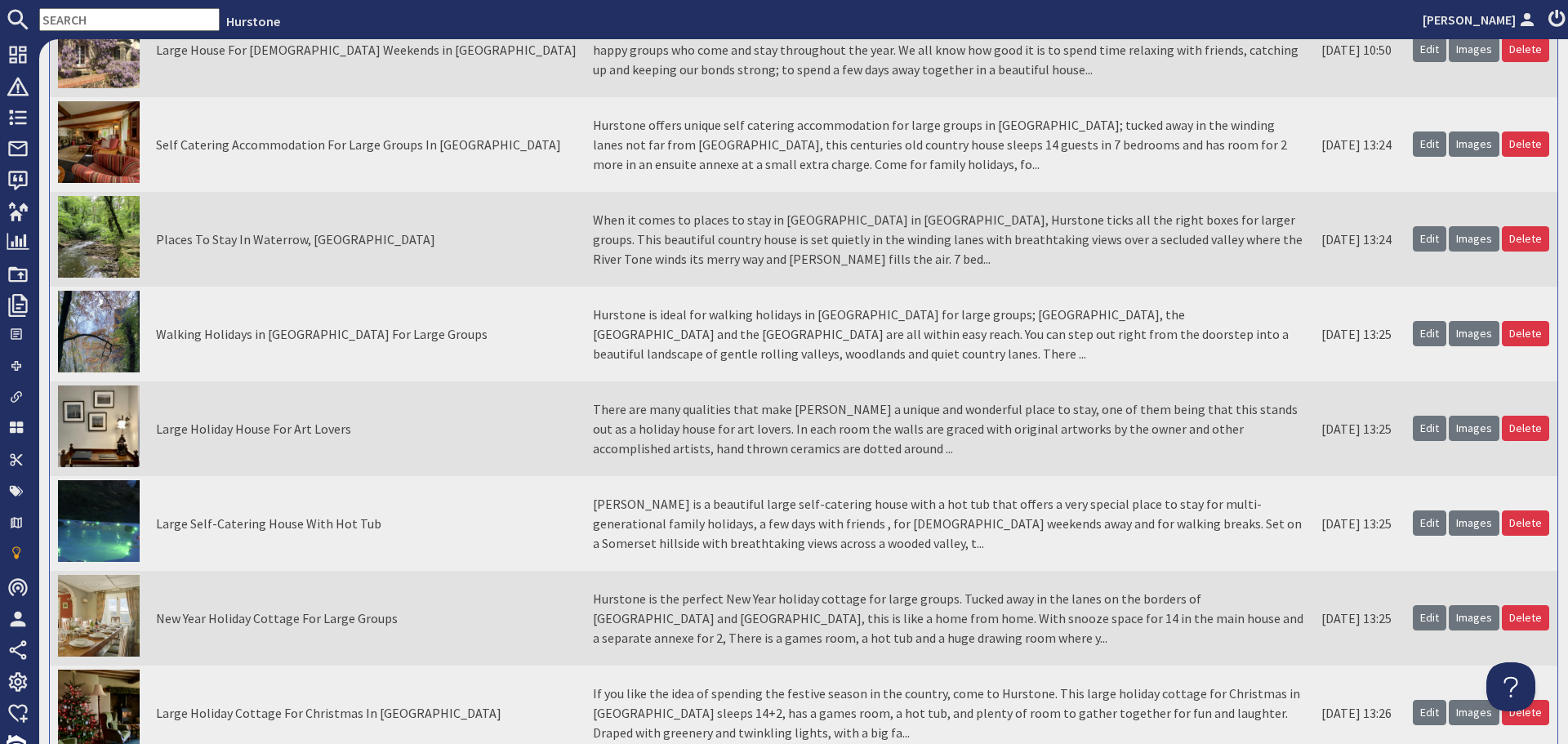
scroll to position [735, 0]
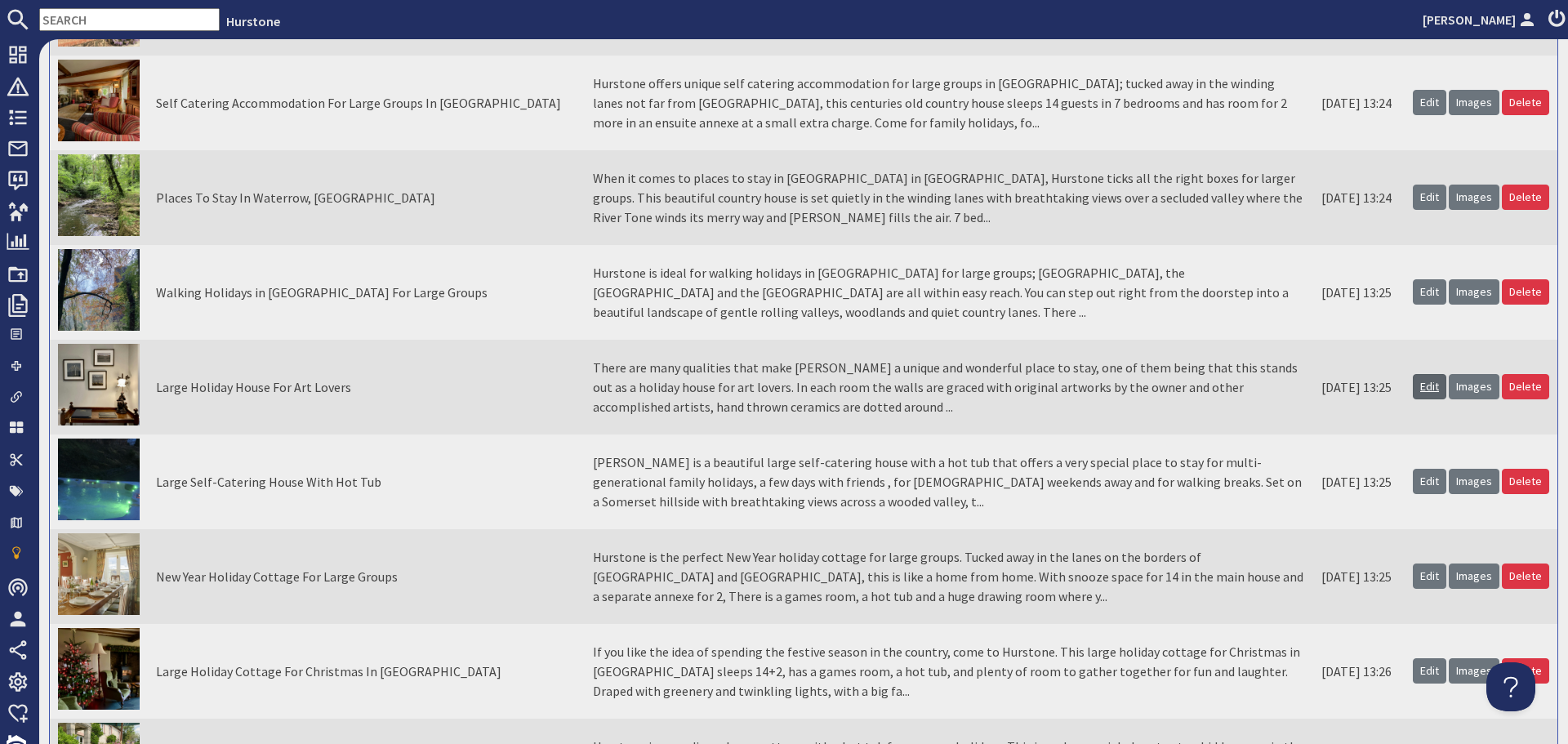
click at [1419, 386] on link "Edit" at bounding box center [1429, 387] width 34 height 26
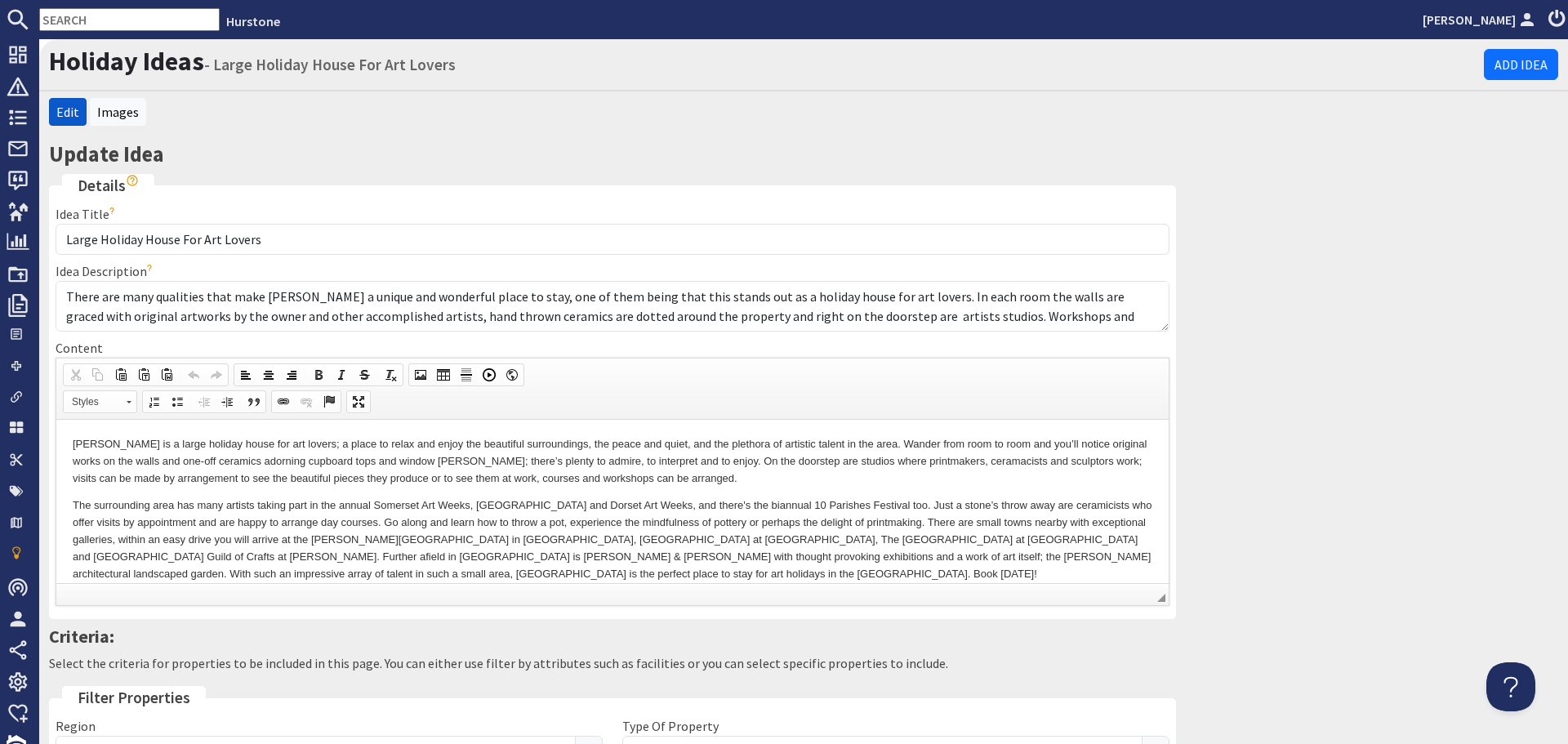
click at [576, 473] on p "Hurstone is a large holiday house for art lovers; a place to relax and enjoy th…" at bounding box center [613, 460] width 1080 height 50
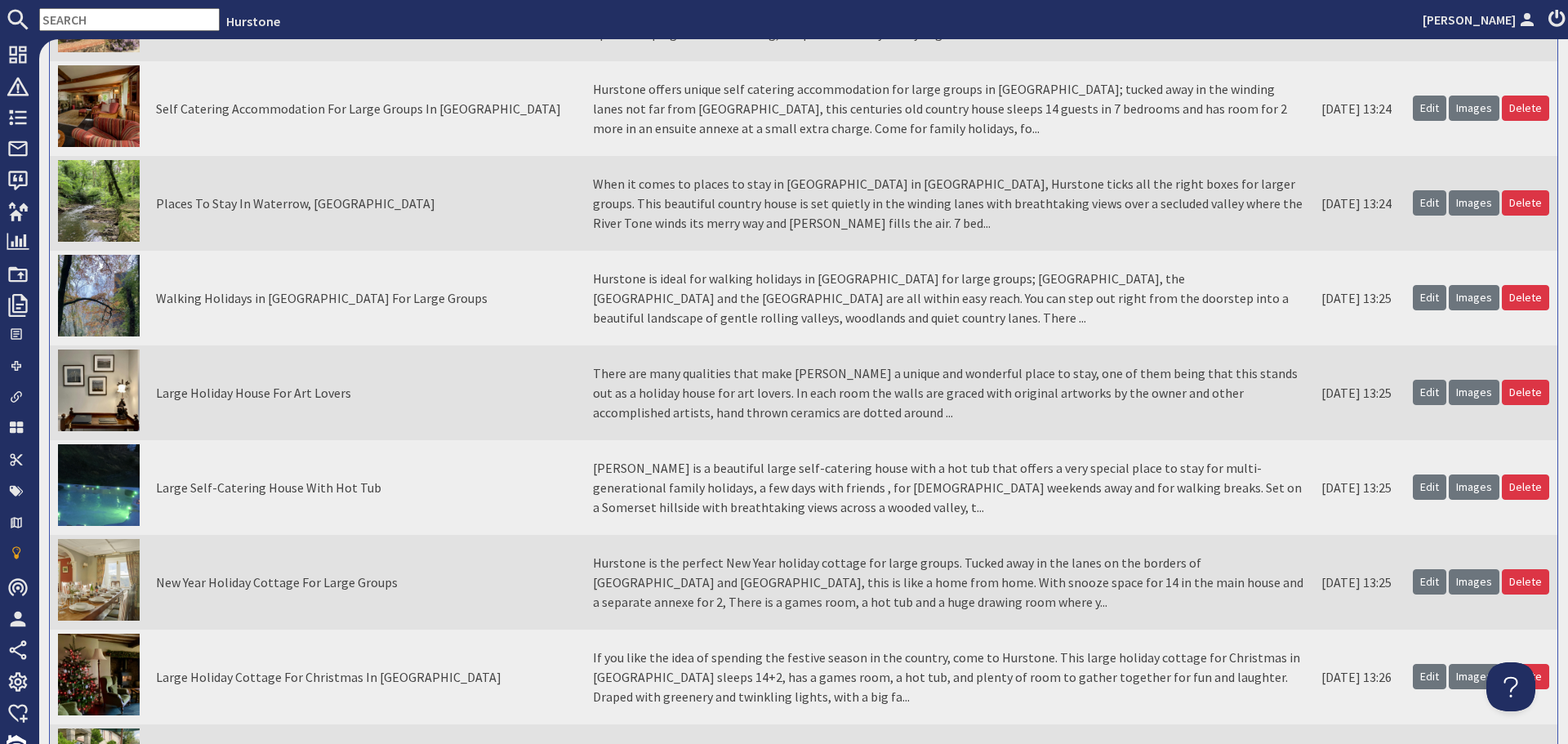
scroll to position [735, 0]
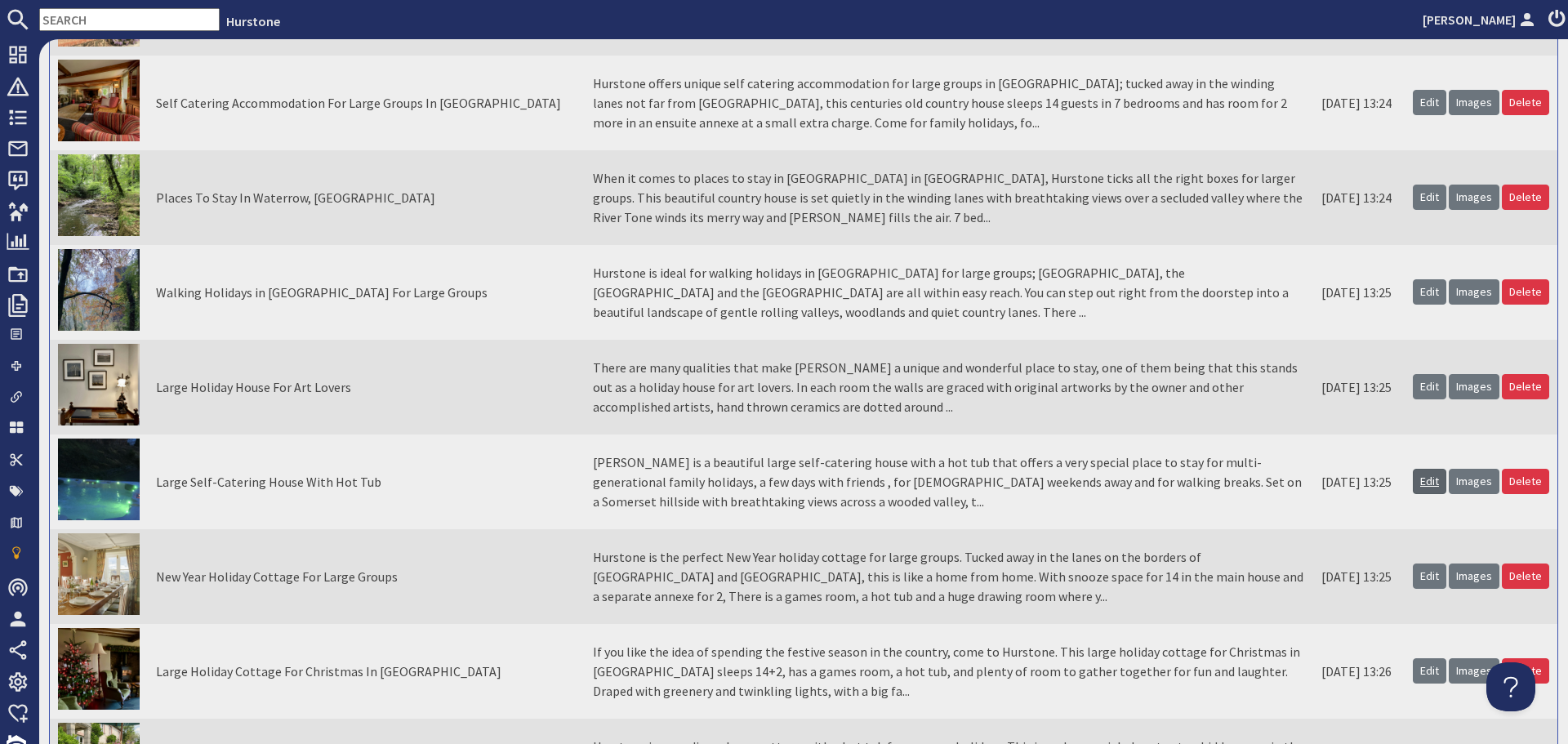
click at [1424, 478] on link "Edit" at bounding box center [1429, 482] width 34 height 26
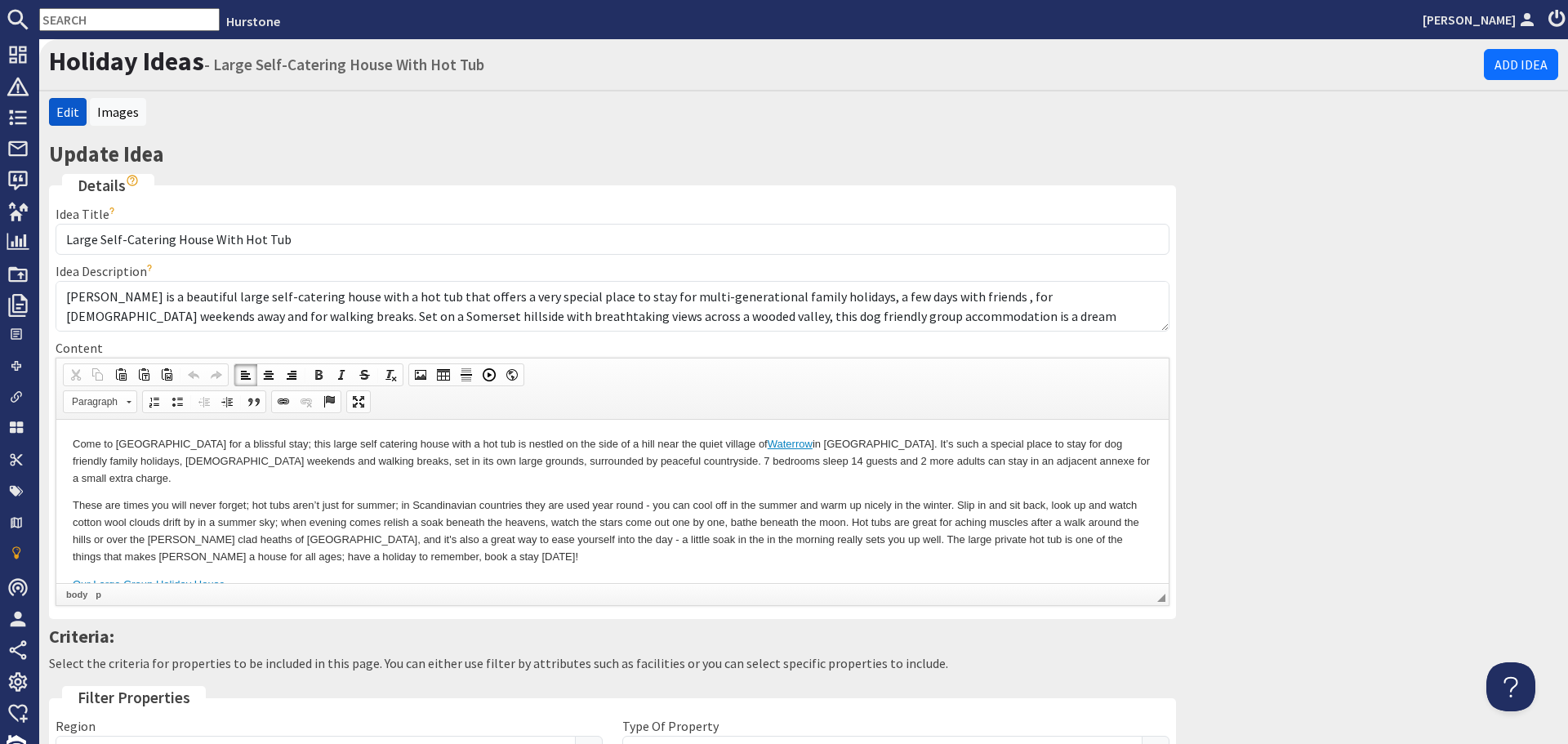
click at [696, 465] on p "Come to Hurstone for a blissful stay; this large self catering house with a hot…" at bounding box center [613, 460] width 1080 height 50
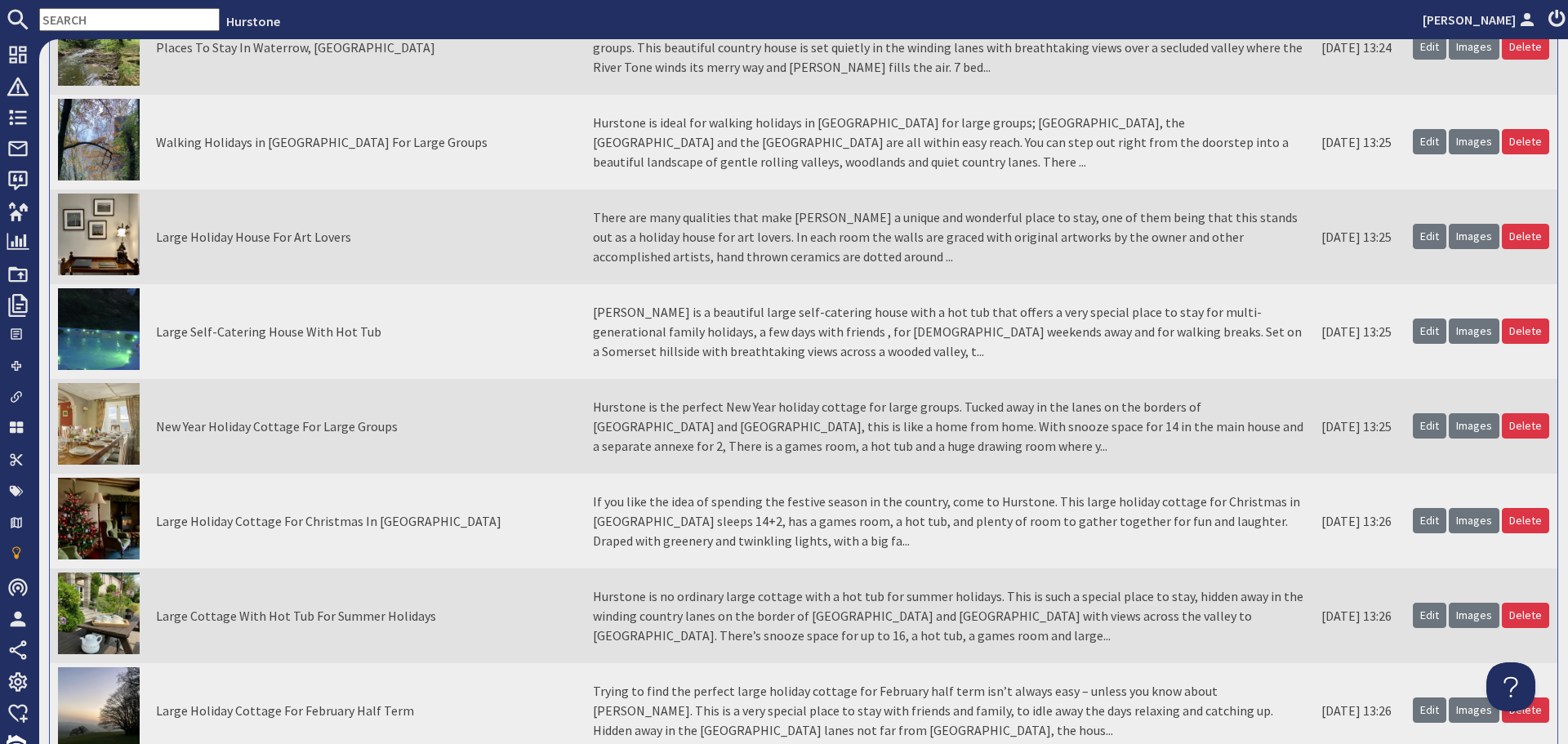
scroll to position [898, 0]
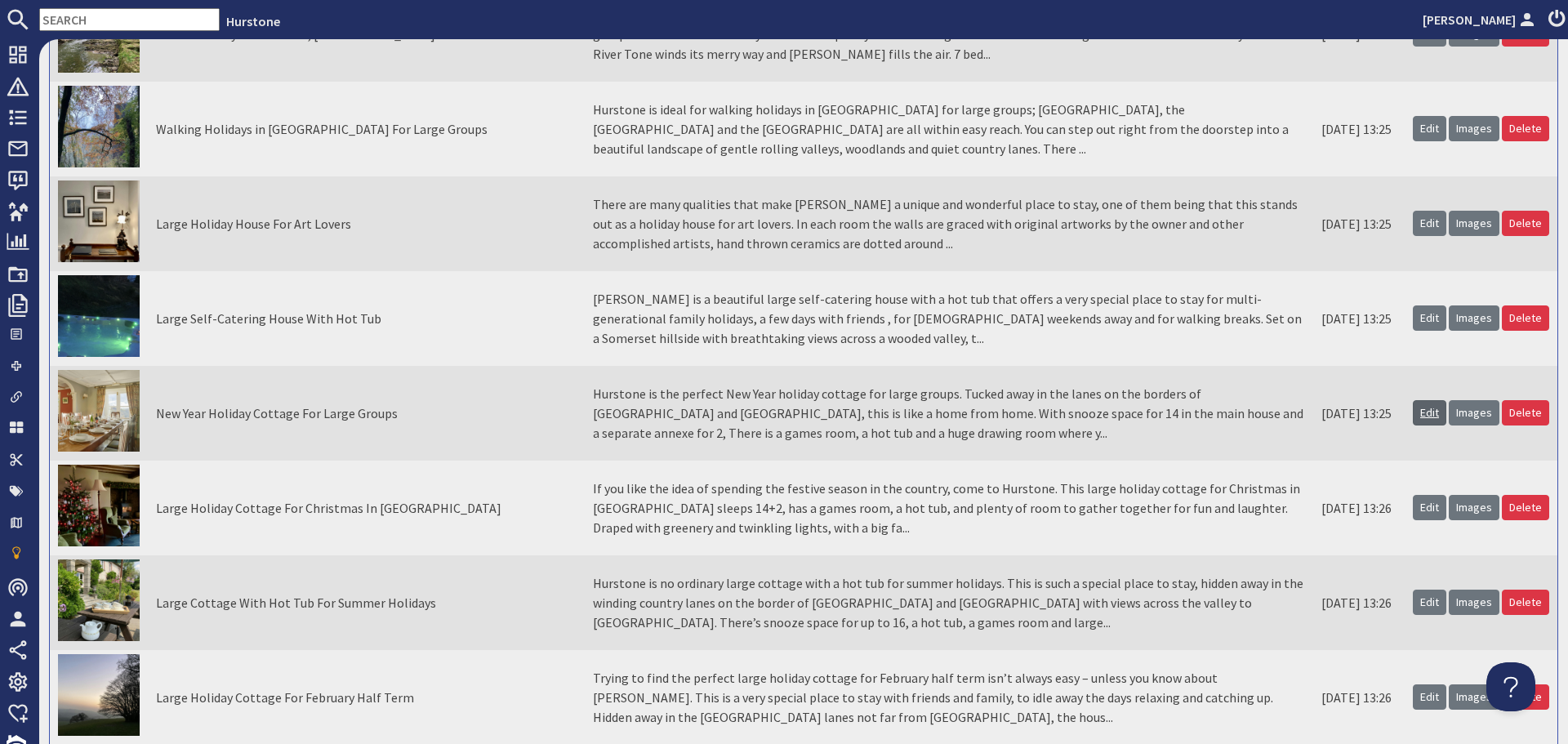
click at [1425, 408] on link "Edit" at bounding box center [1429, 413] width 34 height 26
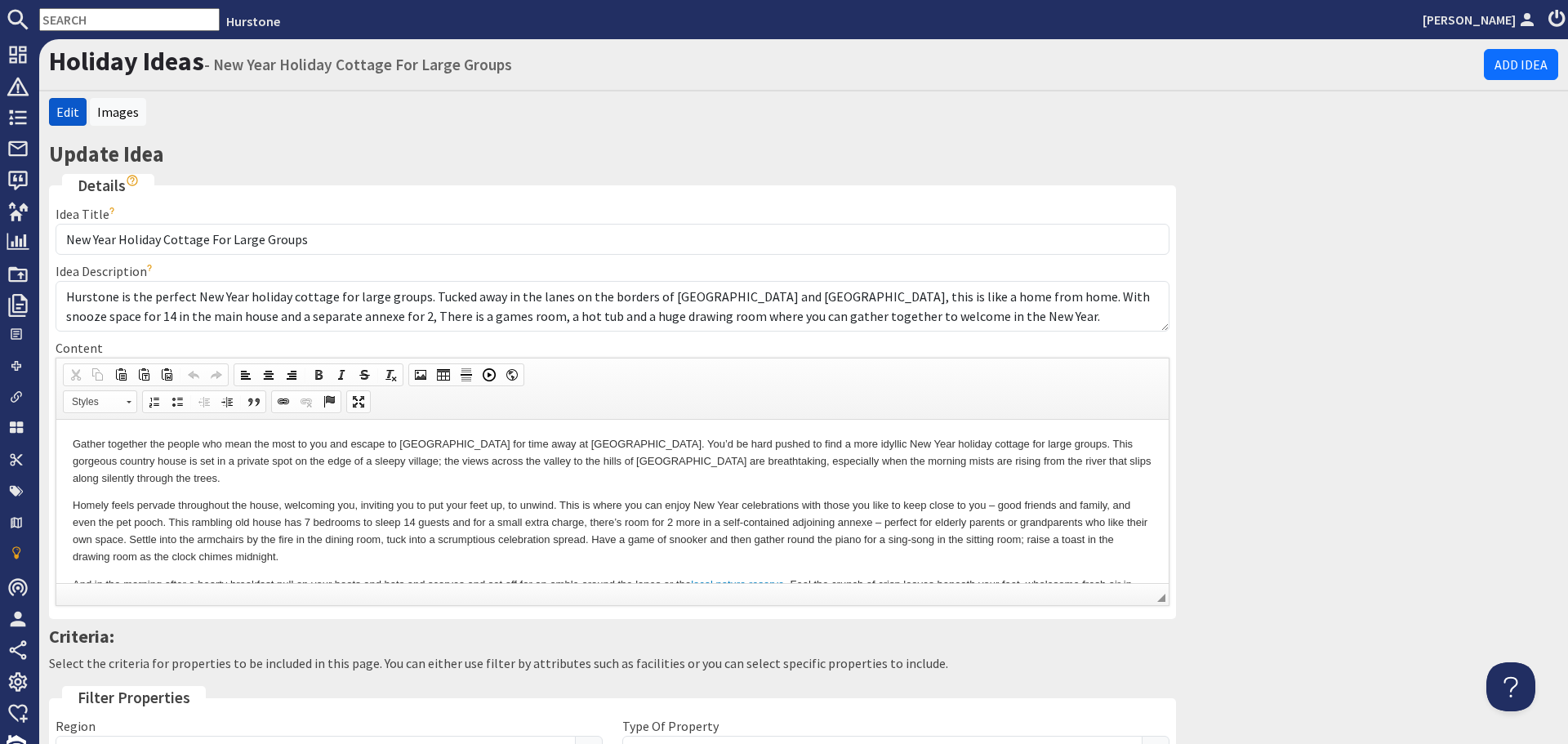
click at [523, 455] on p "Gather together the people who mean the most to you and escape to Somerset for …" at bounding box center [613, 460] width 1080 height 50
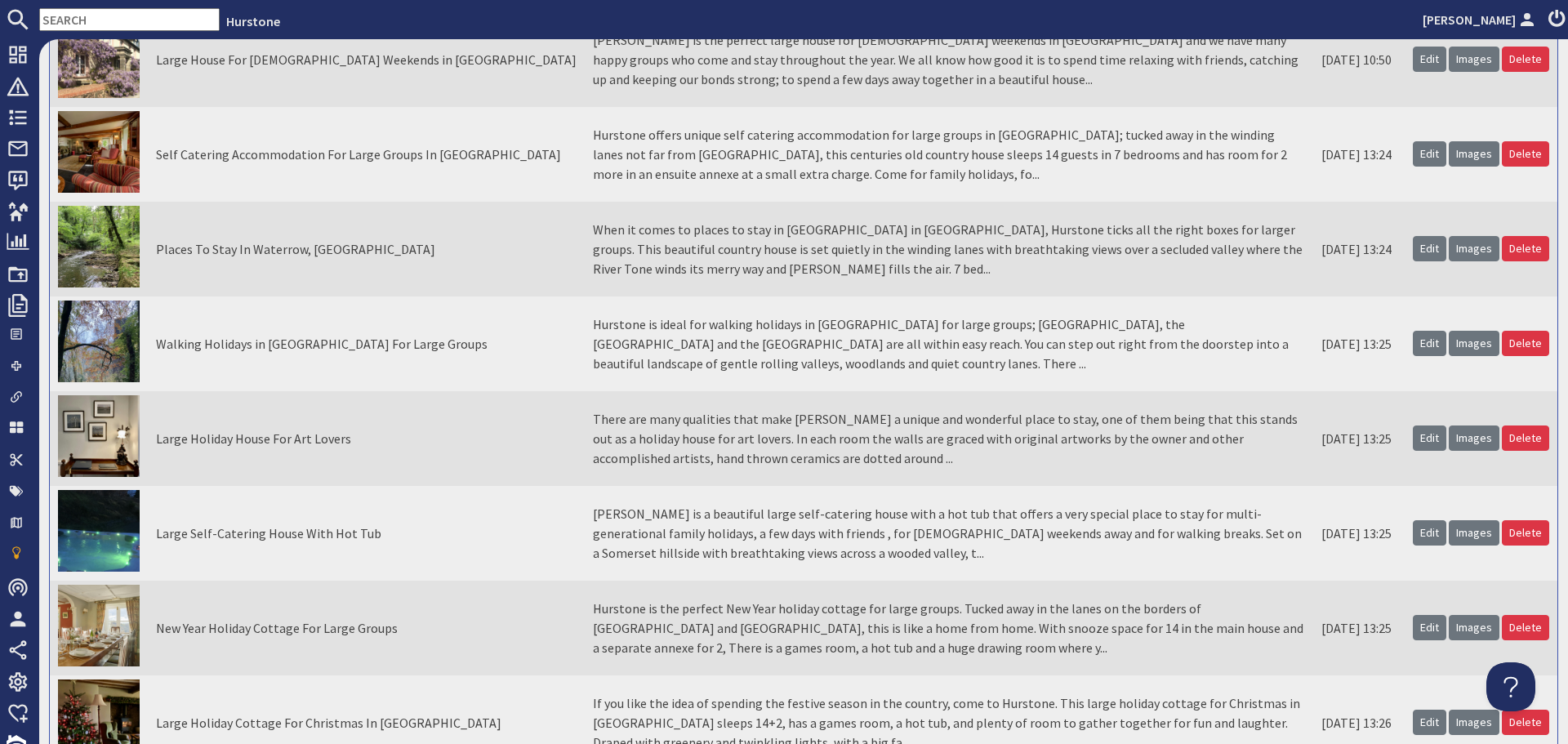
scroll to position [817, 0]
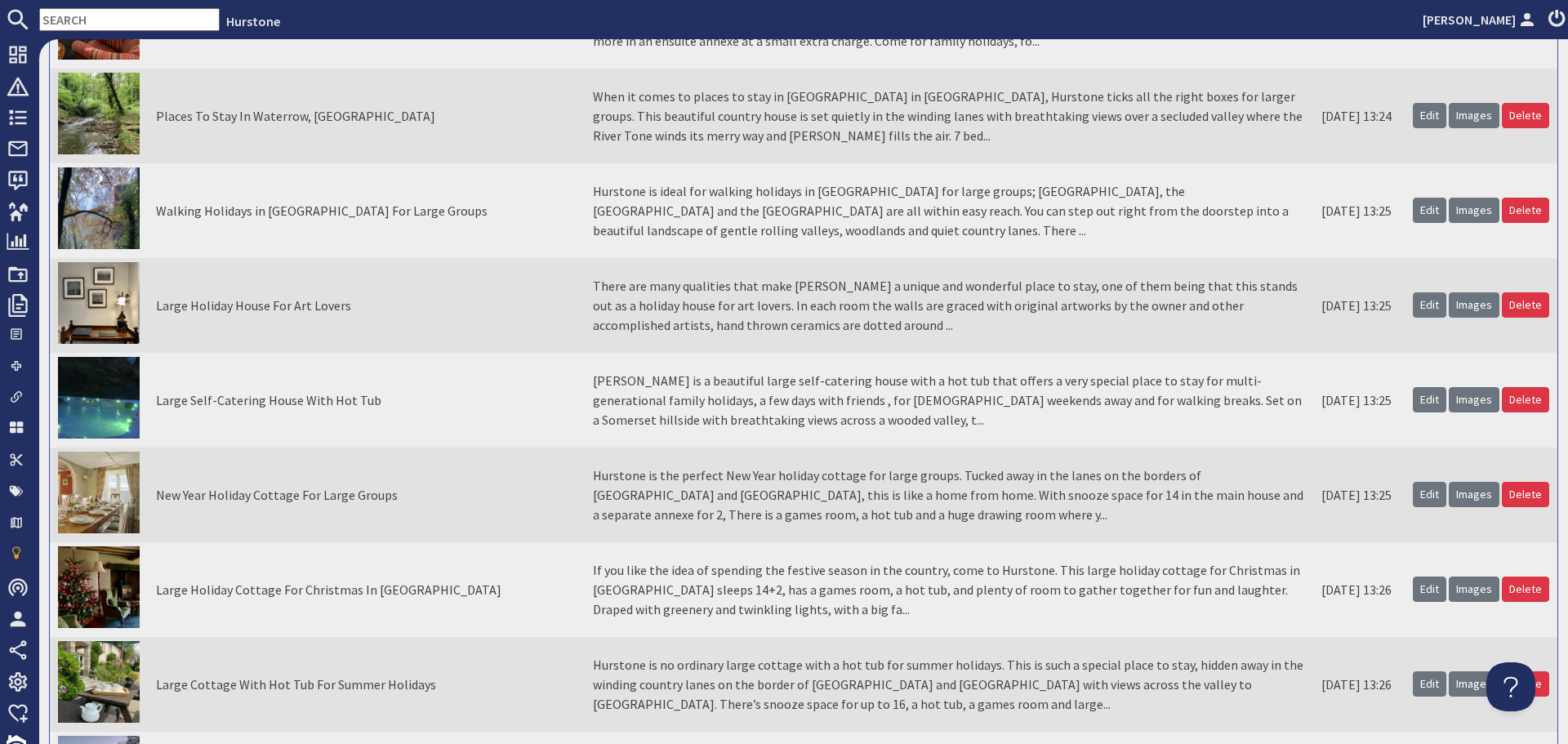
scroll to position [898, 0]
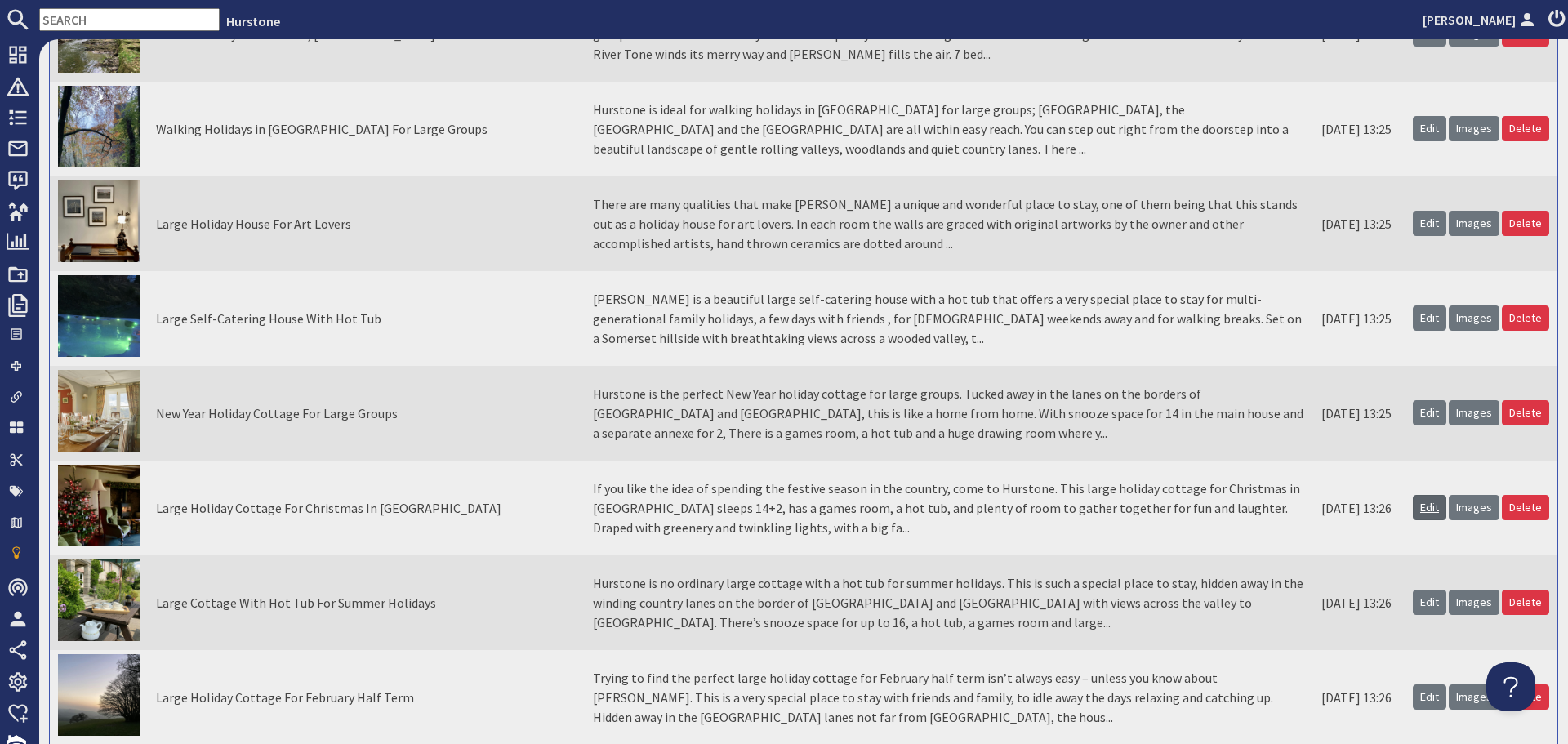
click at [1421, 507] on link "Edit" at bounding box center [1429, 508] width 34 height 26
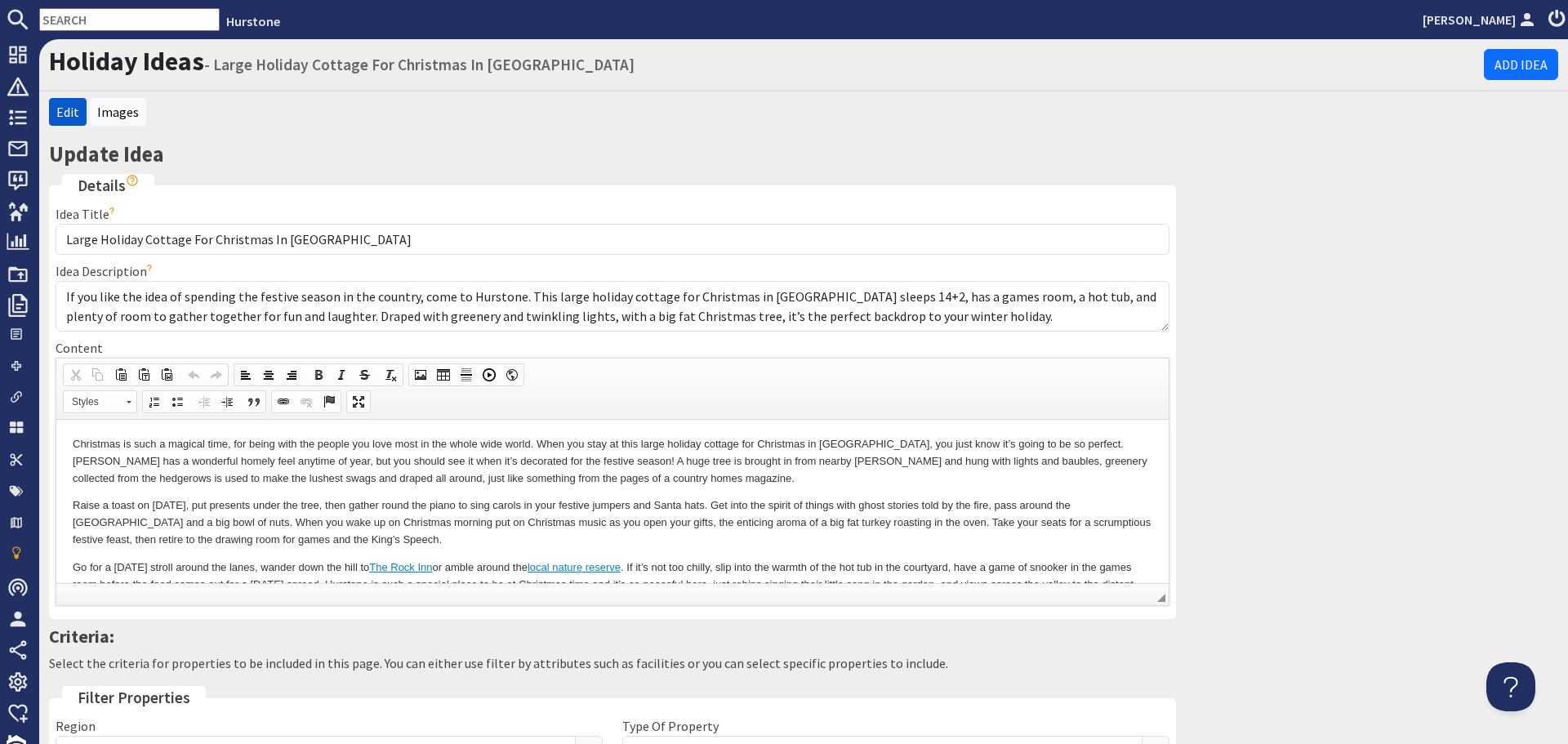
click at [538, 473] on p "Christmas is such a magical time, for being with the people you love most in th…" at bounding box center [613, 460] width 1080 height 50
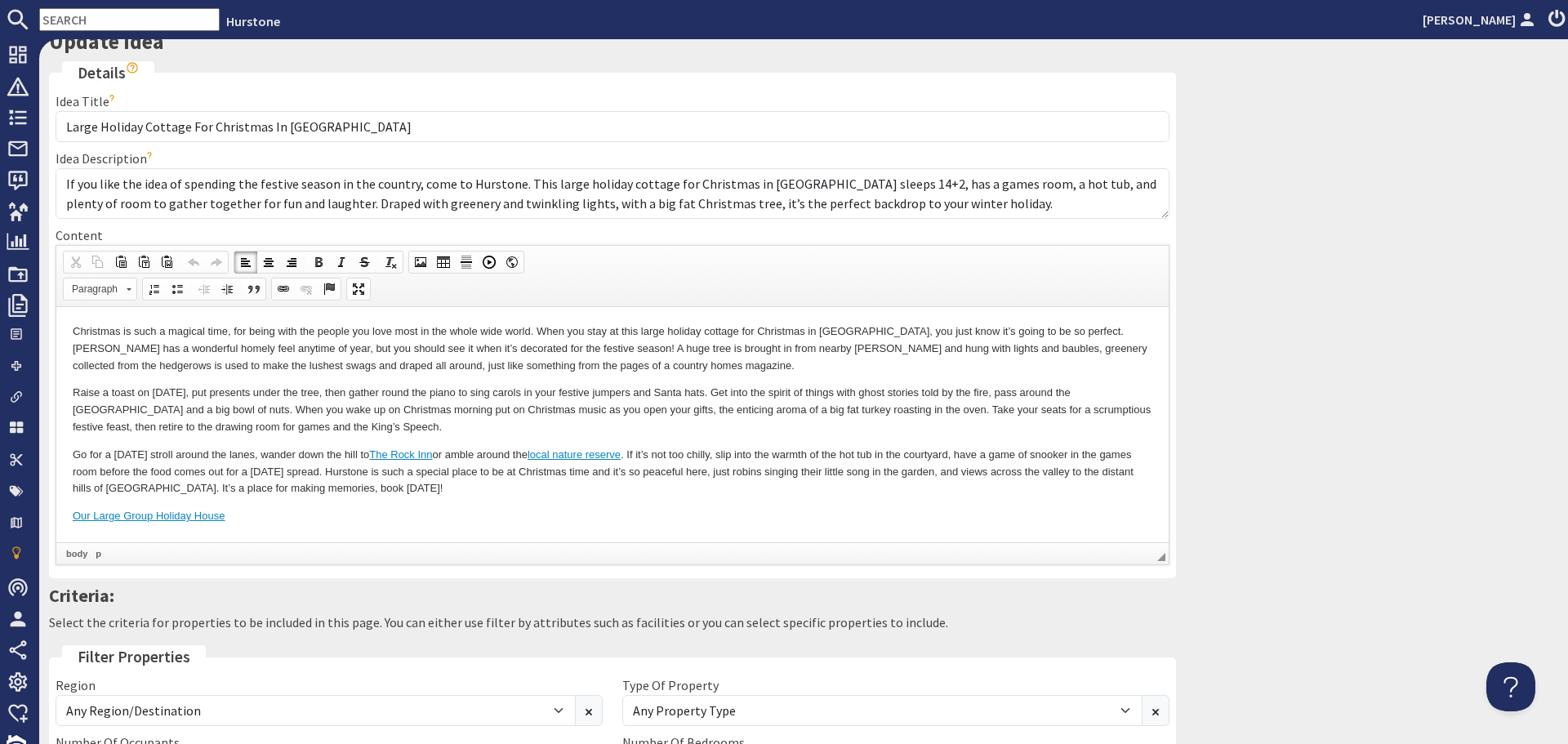
scroll to position [164, 0]
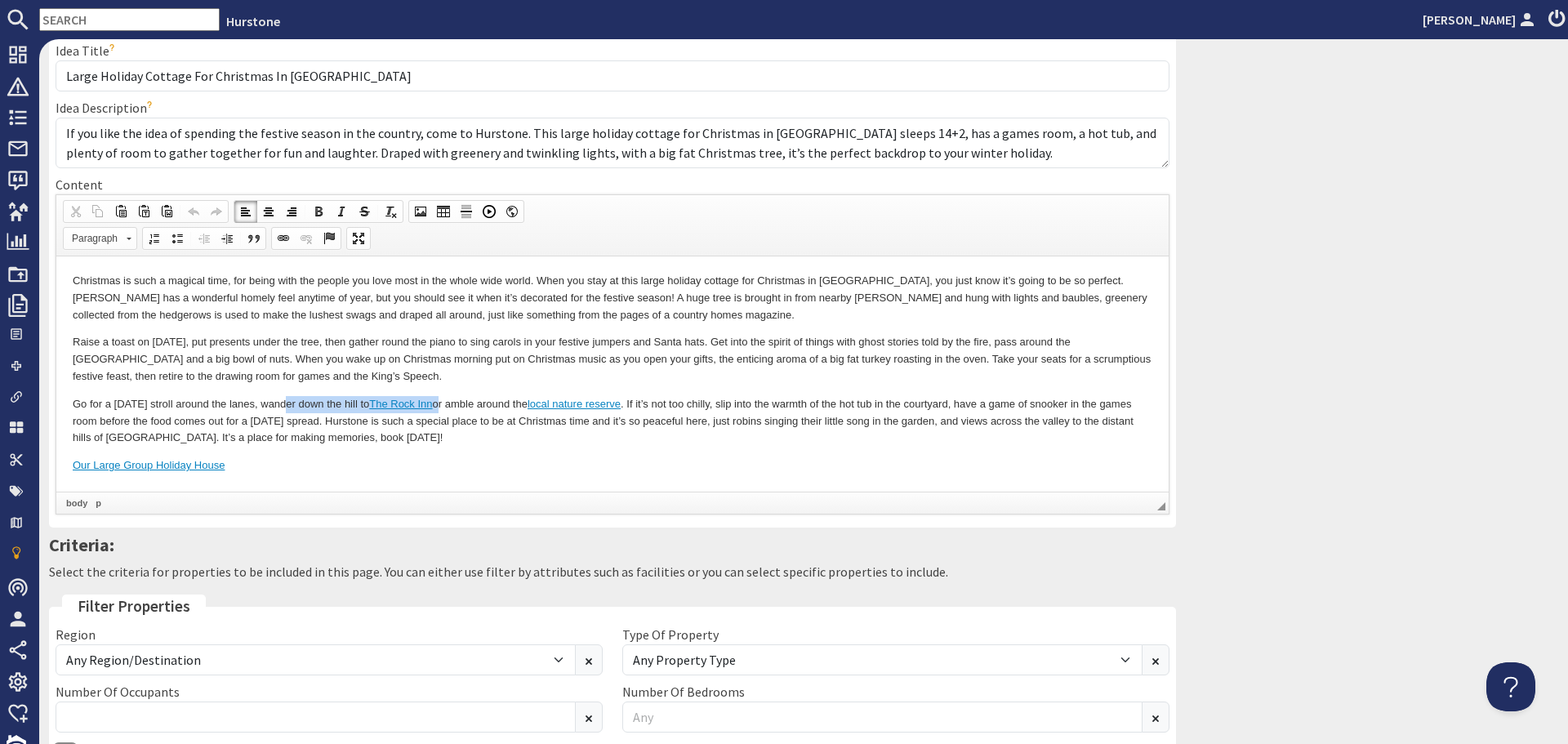
drag, startPoint x: 458, startPoint y: 401, endPoint x: 281, endPoint y: 396, distance: 177.1
click at [281, 396] on p "Go for a [DATE] stroll around the lanes, wander down the hill to [GEOGRAPHIC_DA…" at bounding box center [613, 420] width 1080 height 50
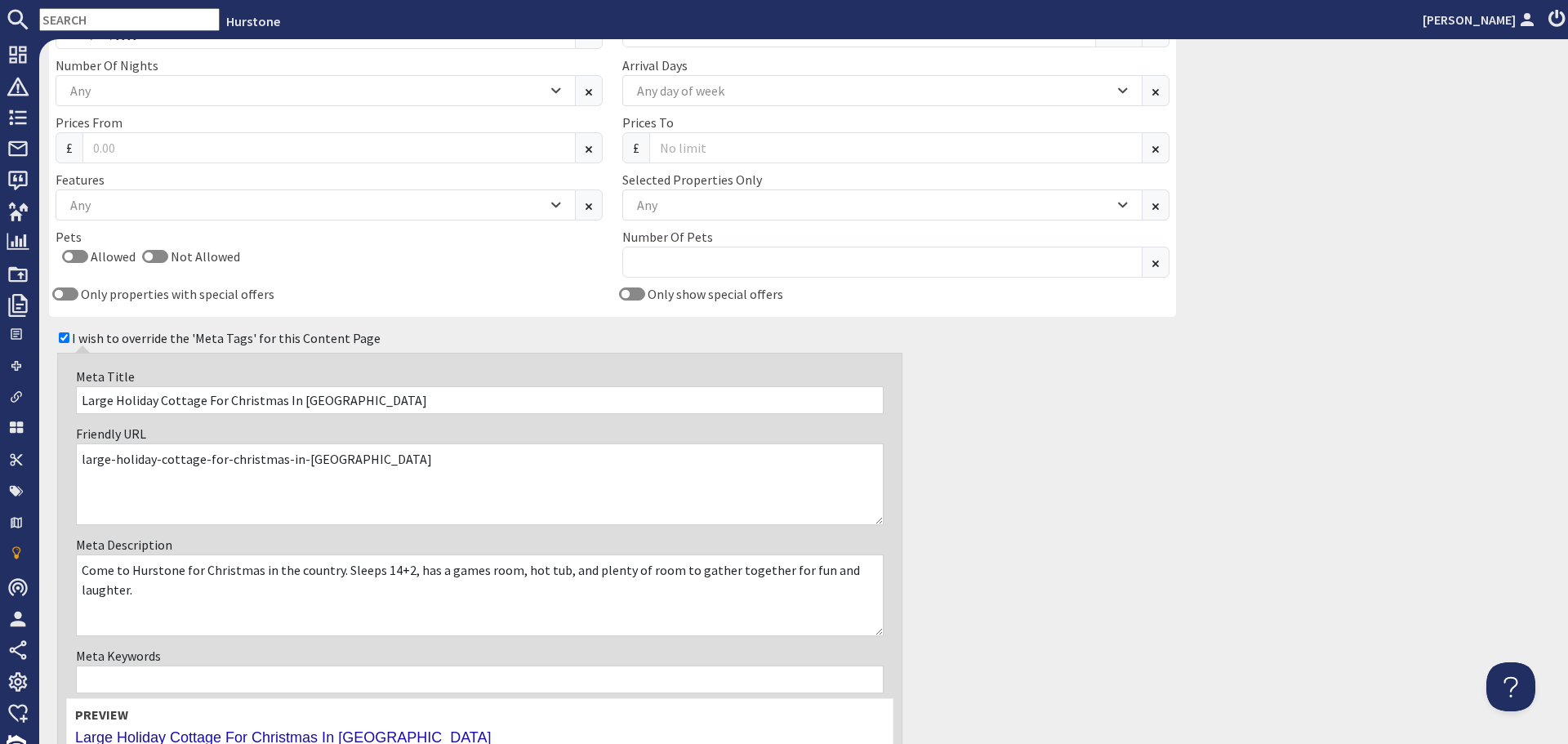
scroll to position [1130, 0]
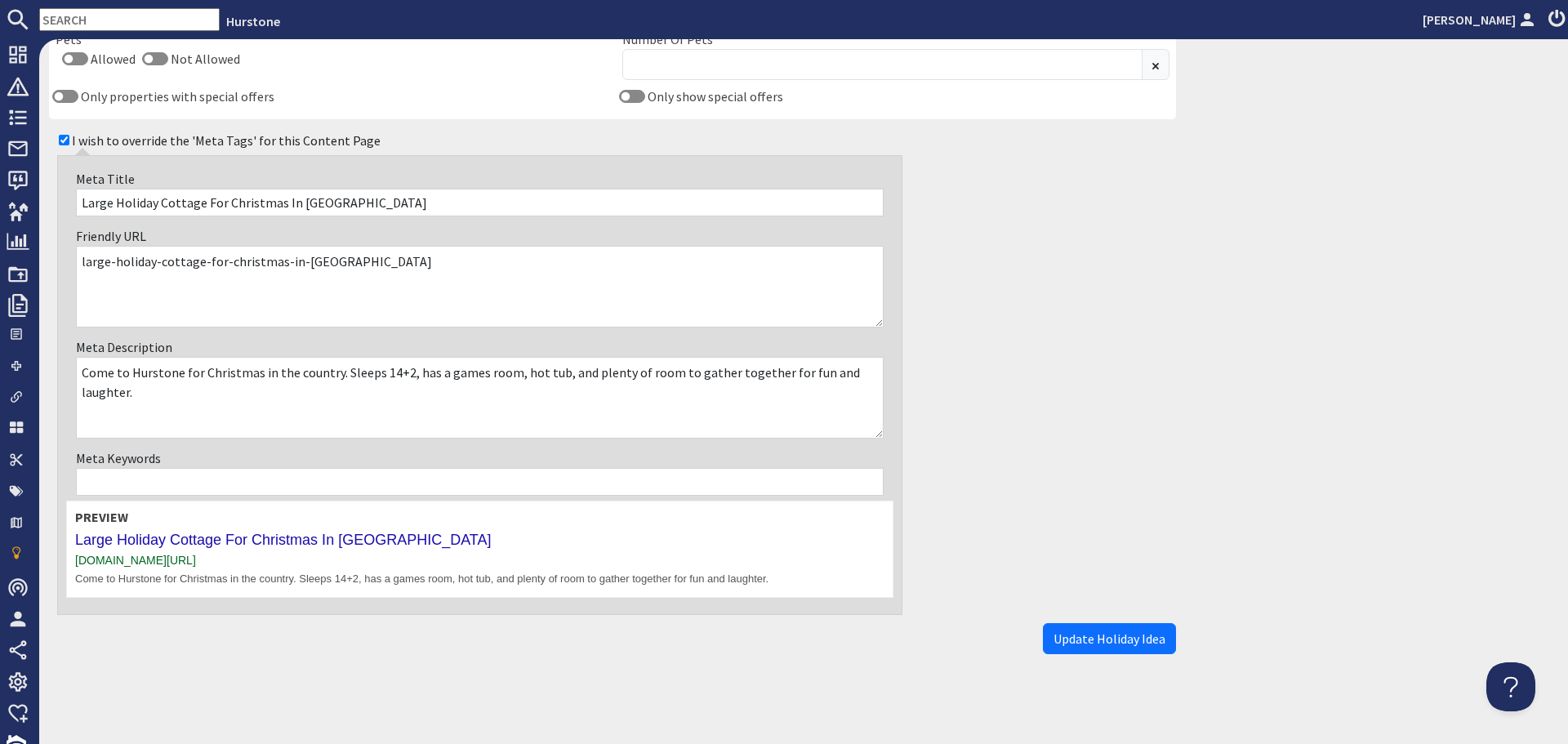
click at [1062, 629] on button "Update Holiday Idea" at bounding box center [1109, 639] width 133 height 31
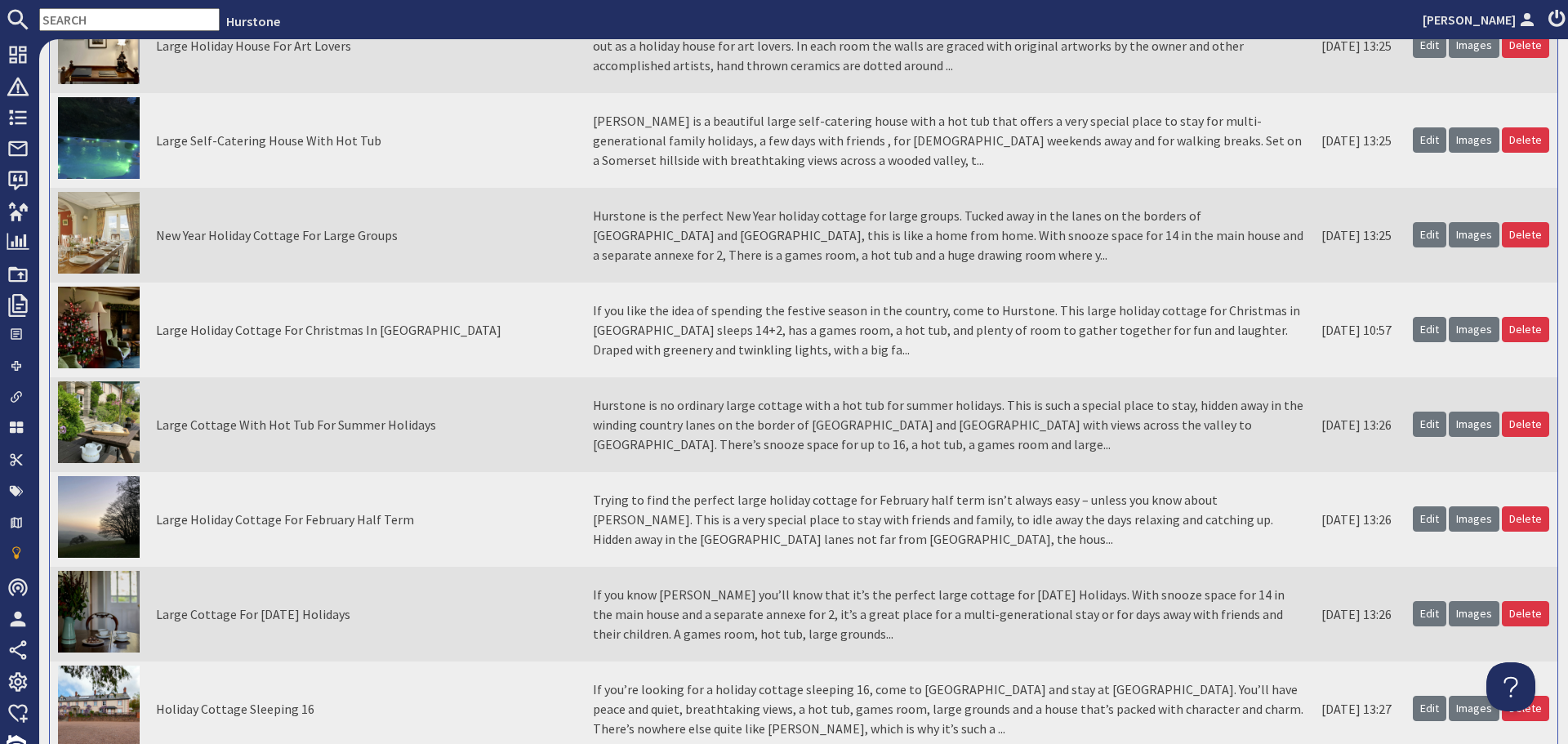
scroll to position [1143, 0]
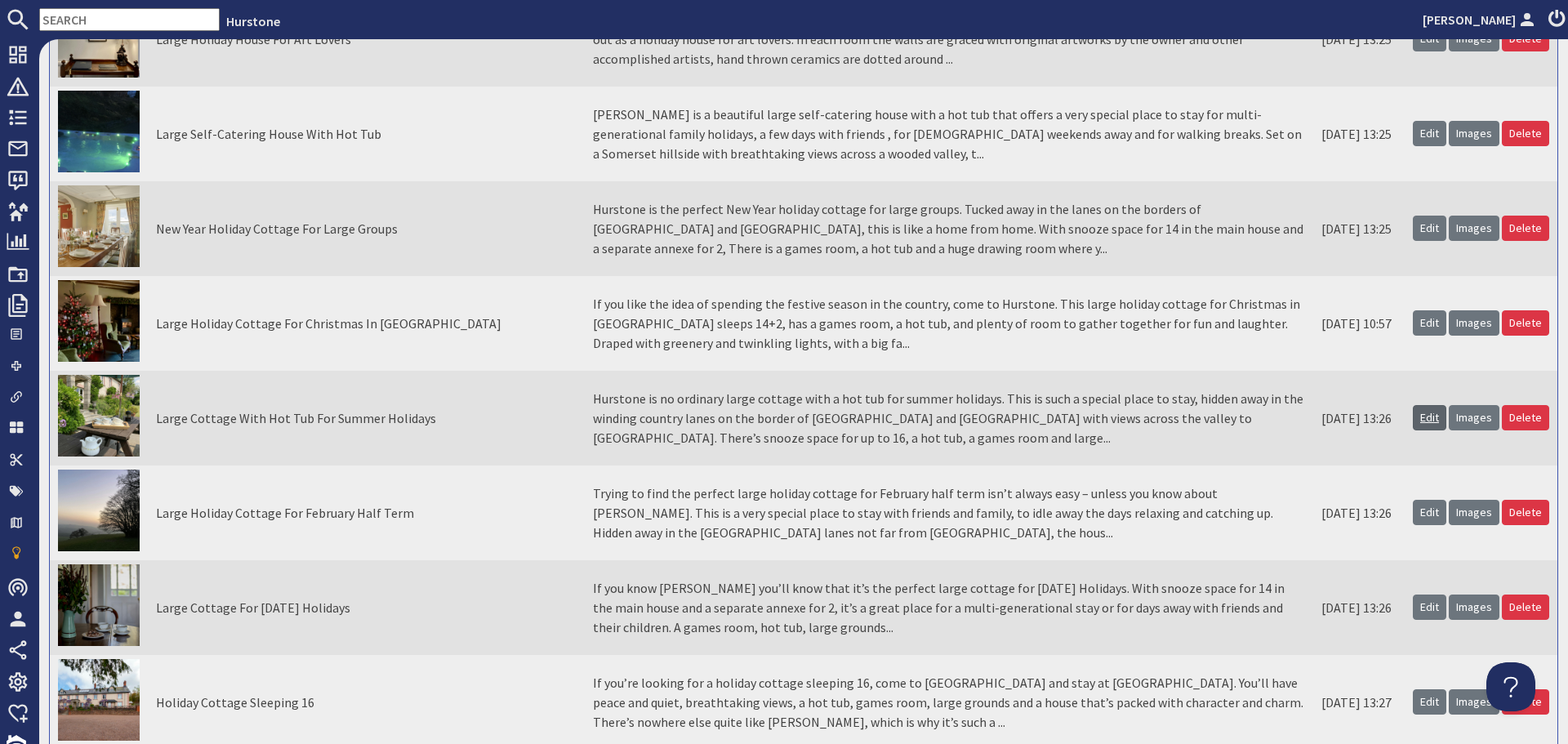
click at [1415, 410] on link "Edit" at bounding box center [1429, 418] width 34 height 26
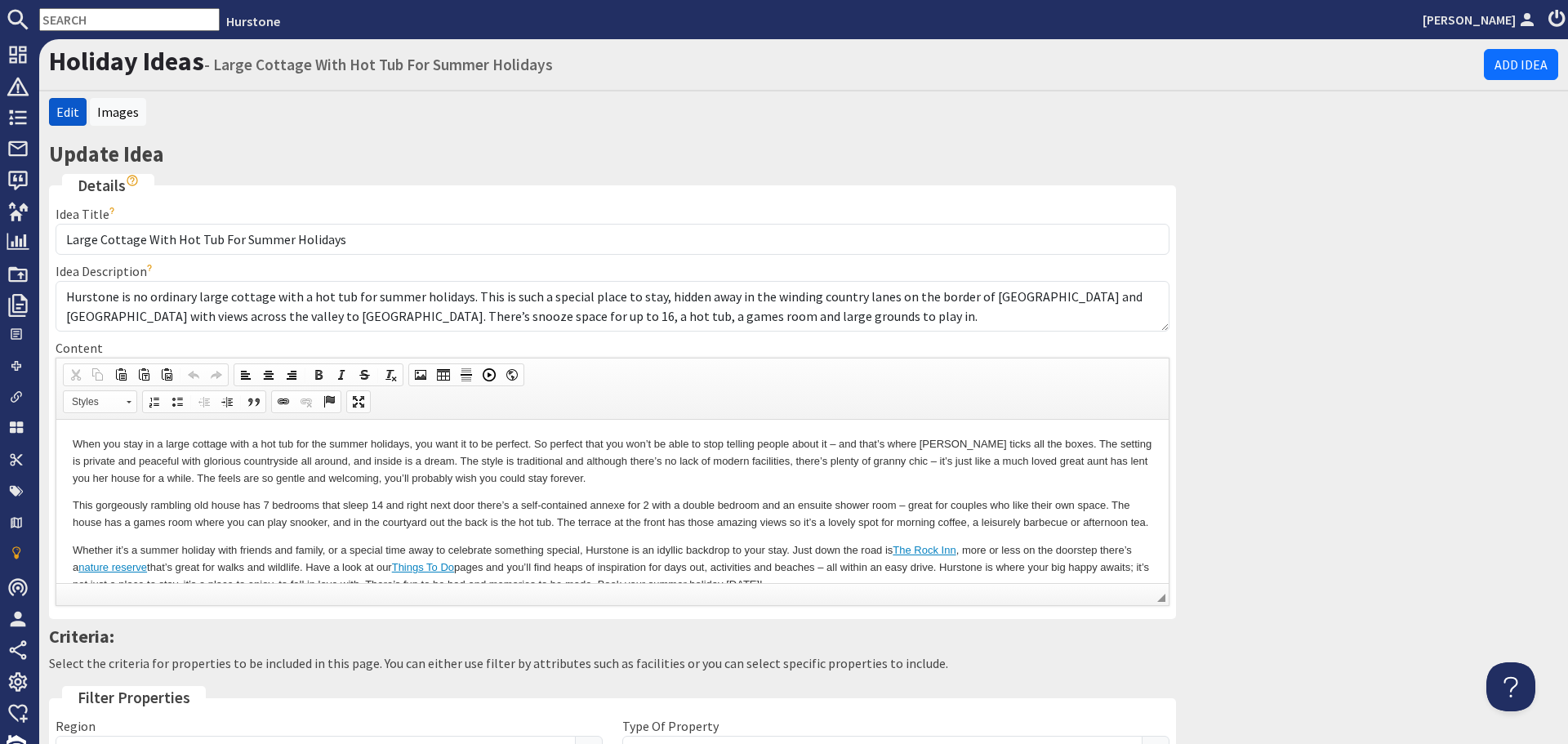
click at [639, 473] on p "When you stay in a large cottage with a hot tub for the summer holidays, you wa…" at bounding box center [613, 460] width 1080 height 50
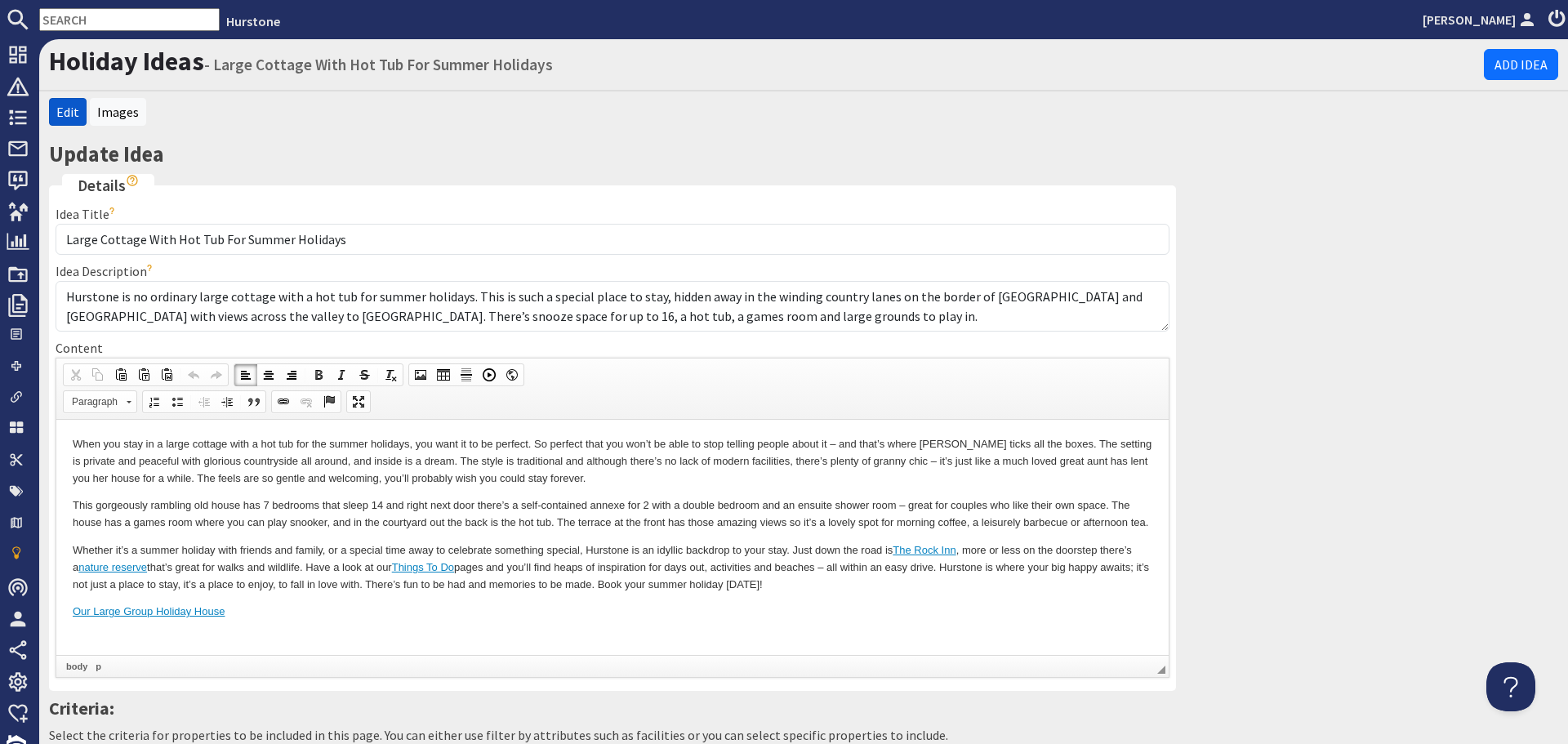
click at [971, 566] on p "Whether it’s a summer holiday with friends and family, or a special time away t…" at bounding box center [613, 567] width 1080 height 50
click at [123, 584] on p "Whether it’s a summer holiday with friends and family, or a special time away t…" at bounding box center [613, 567] width 1080 height 50
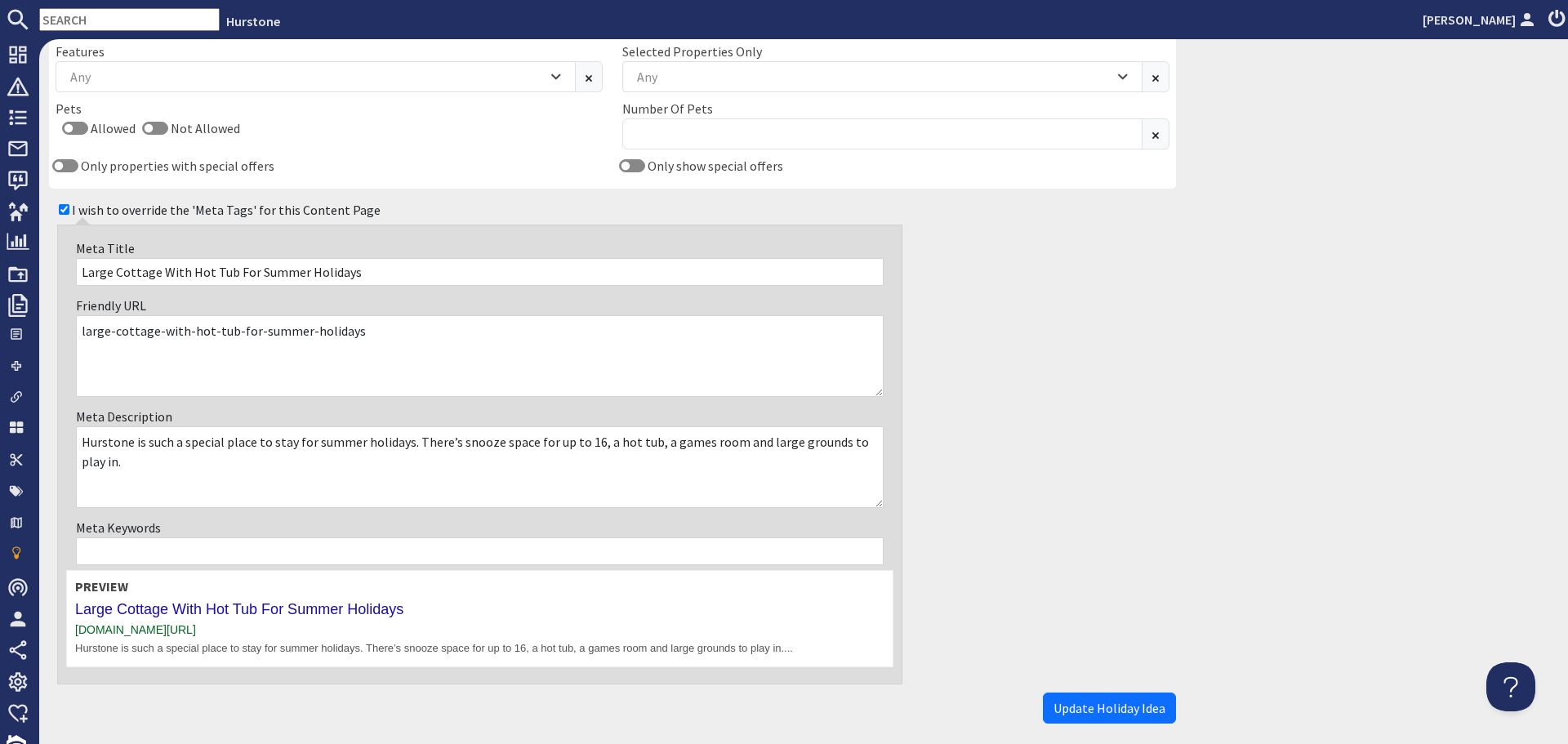
scroll to position [1130, 0]
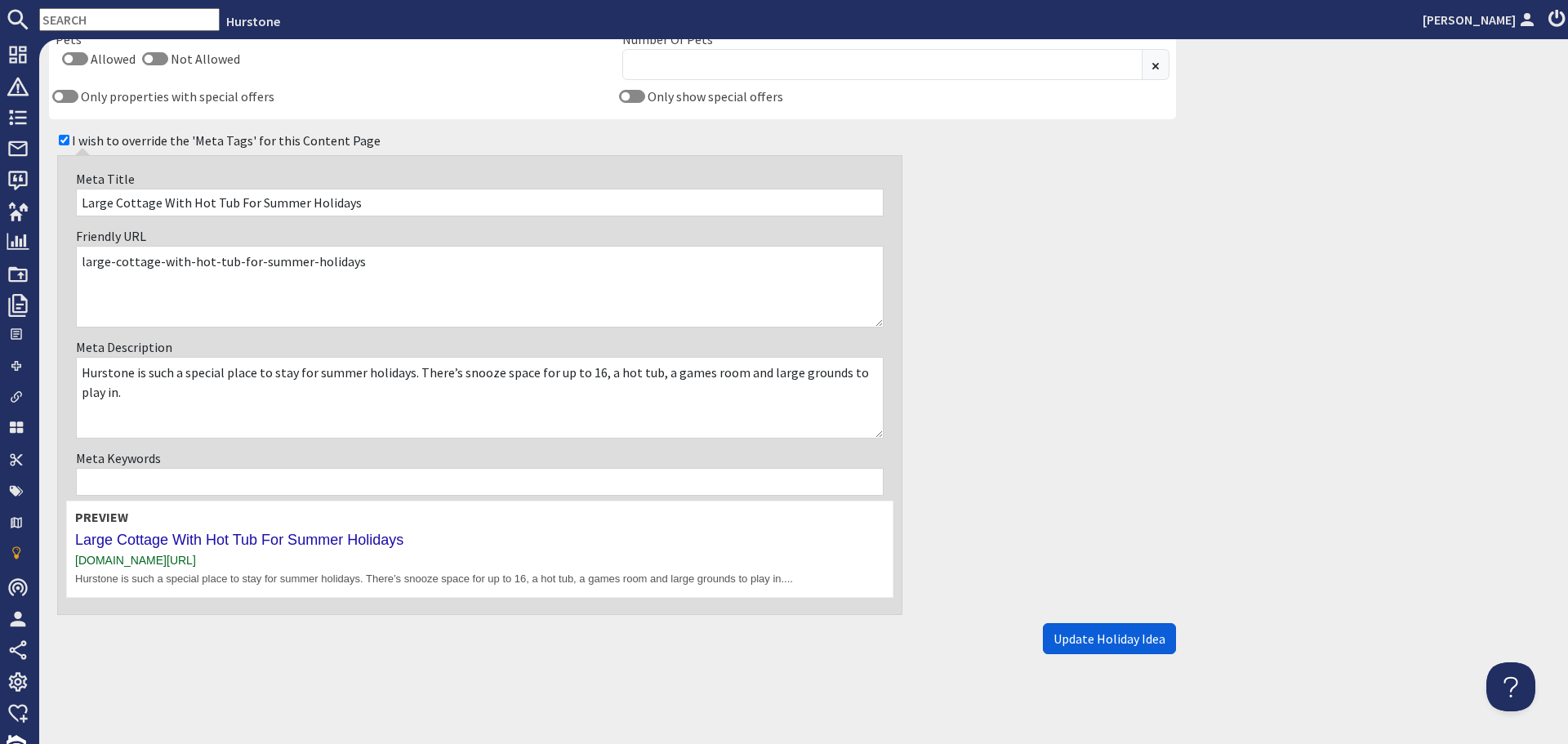
click at [1124, 643] on span "Update Holiday Idea" at bounding box center [1109, 639] width 111 height 16
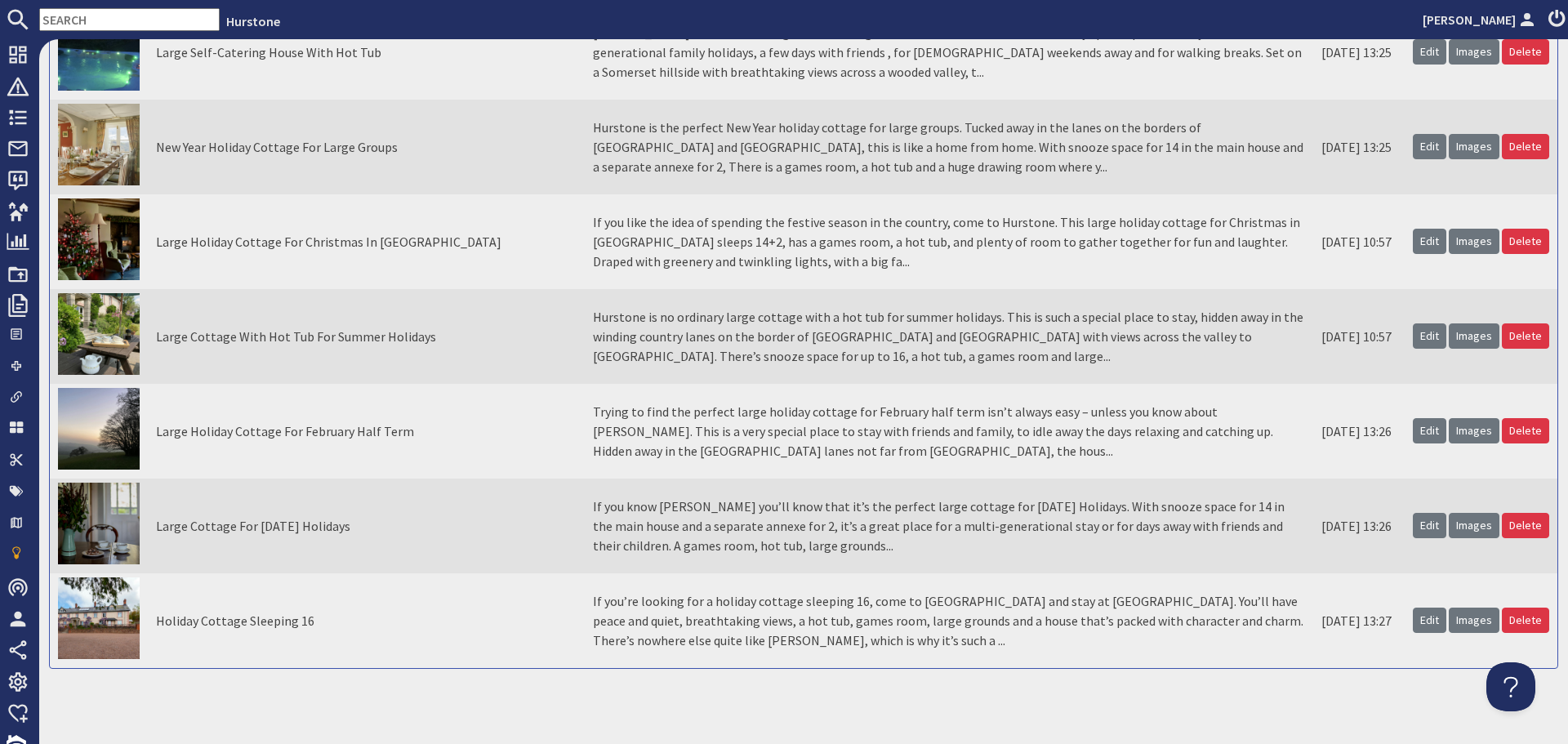
scroll to position [1232, 0]
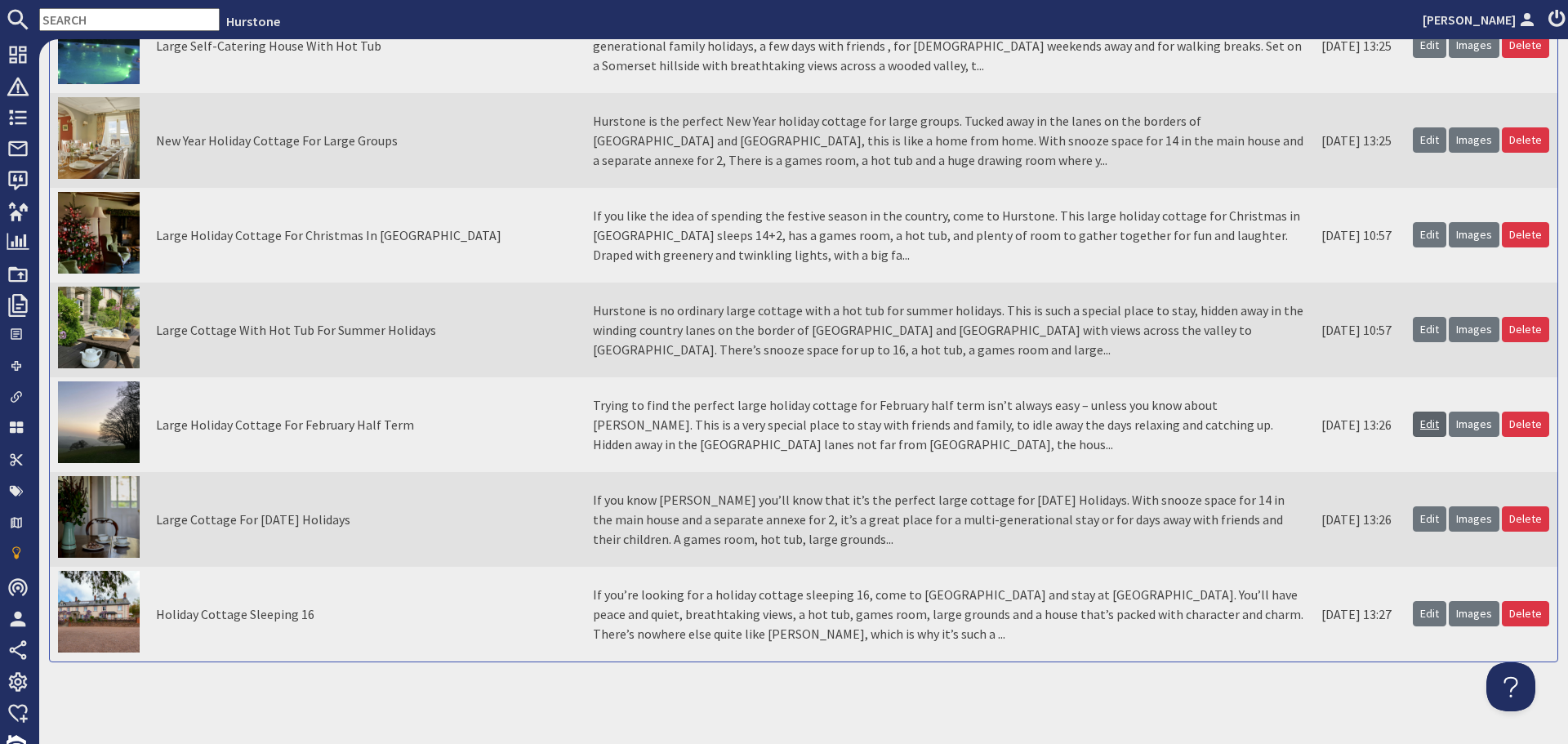
click at [1415, 427] on link "Edit" at bounding box center [1429, 424] width 34 height 26
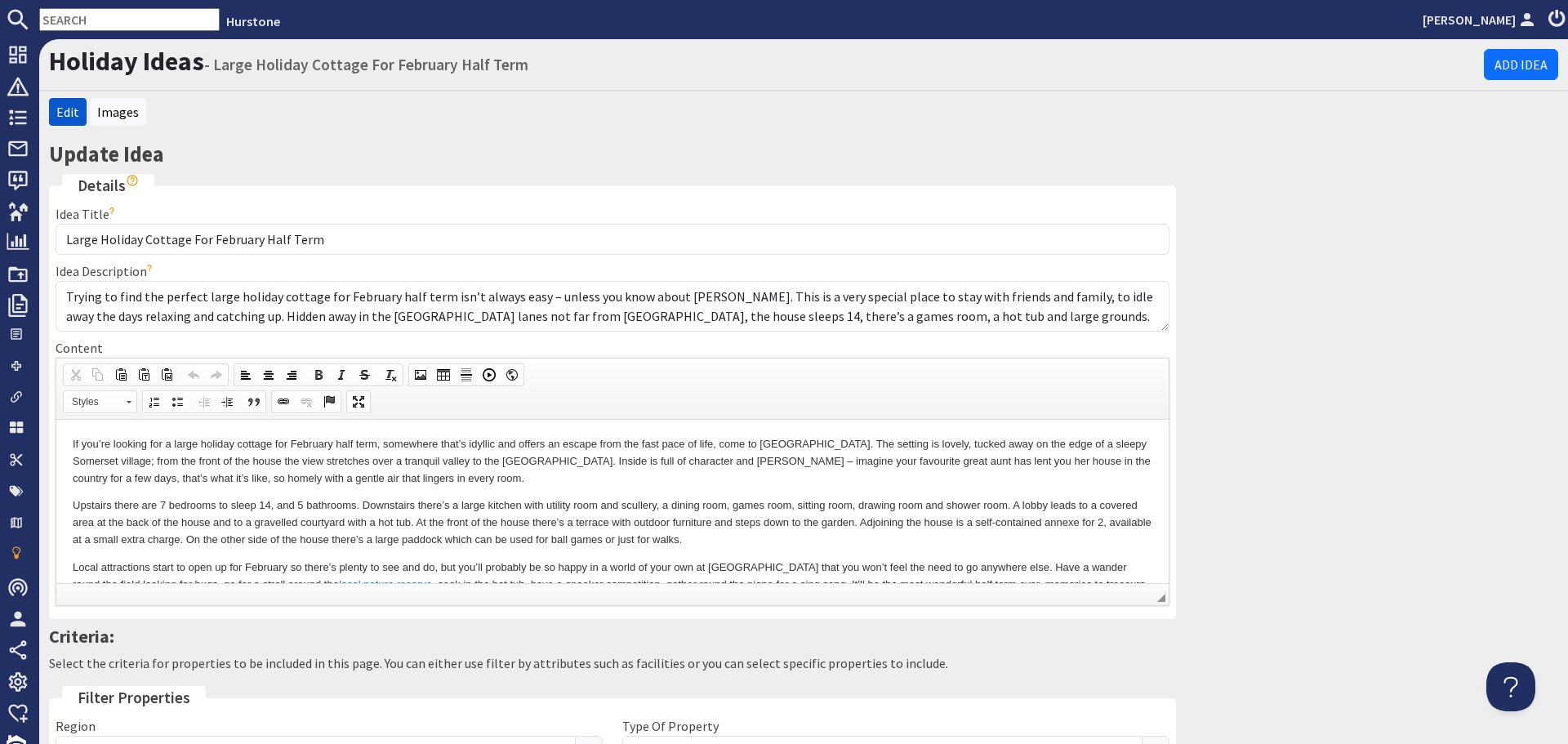
click at [842, 512] on p "Upstairs there are 7 bedrooms to sleep 14, and 5 bathrooms. Downstairs there’s …" at bounding box center [613, 521] width 1080 height 50
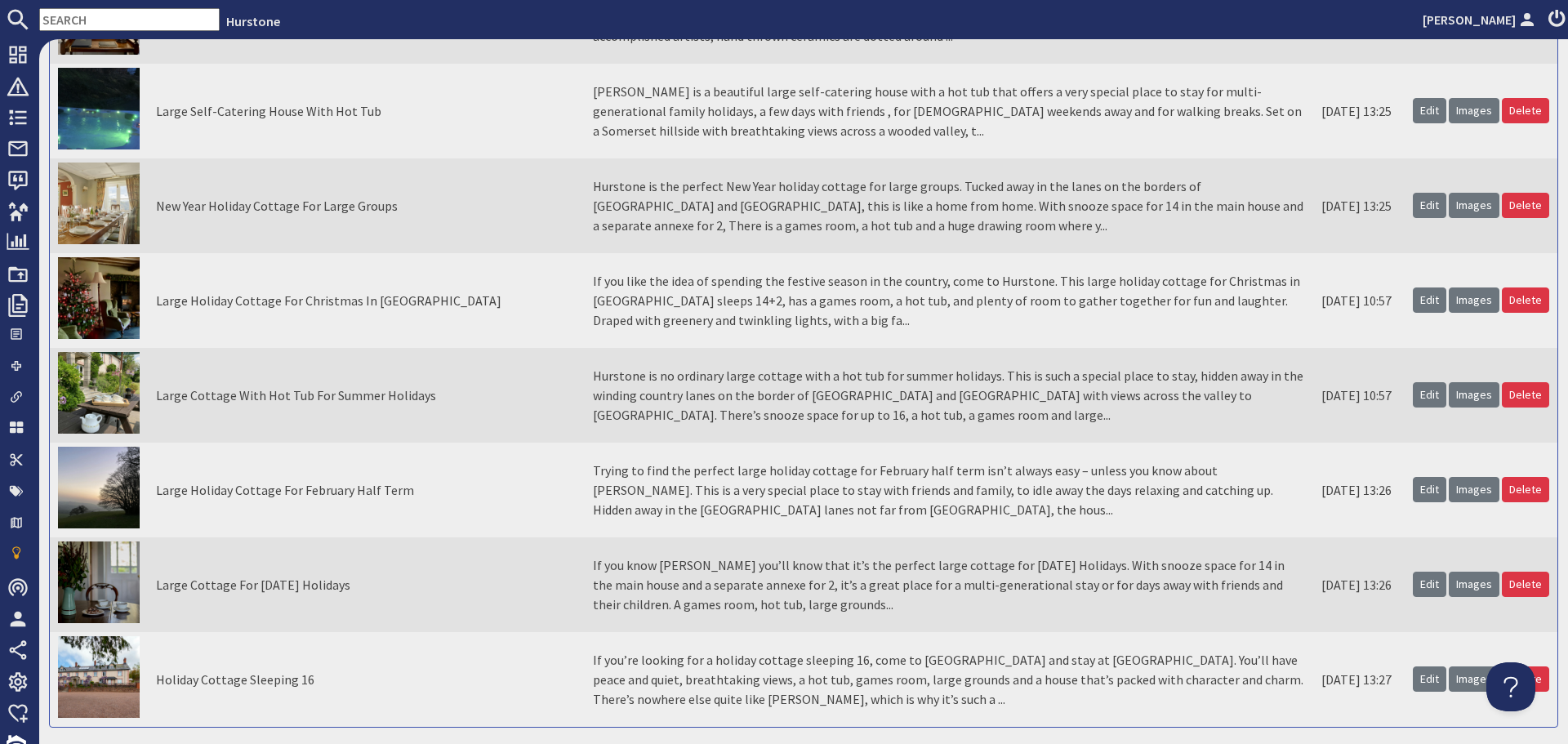
scroll to position [1143, 0]
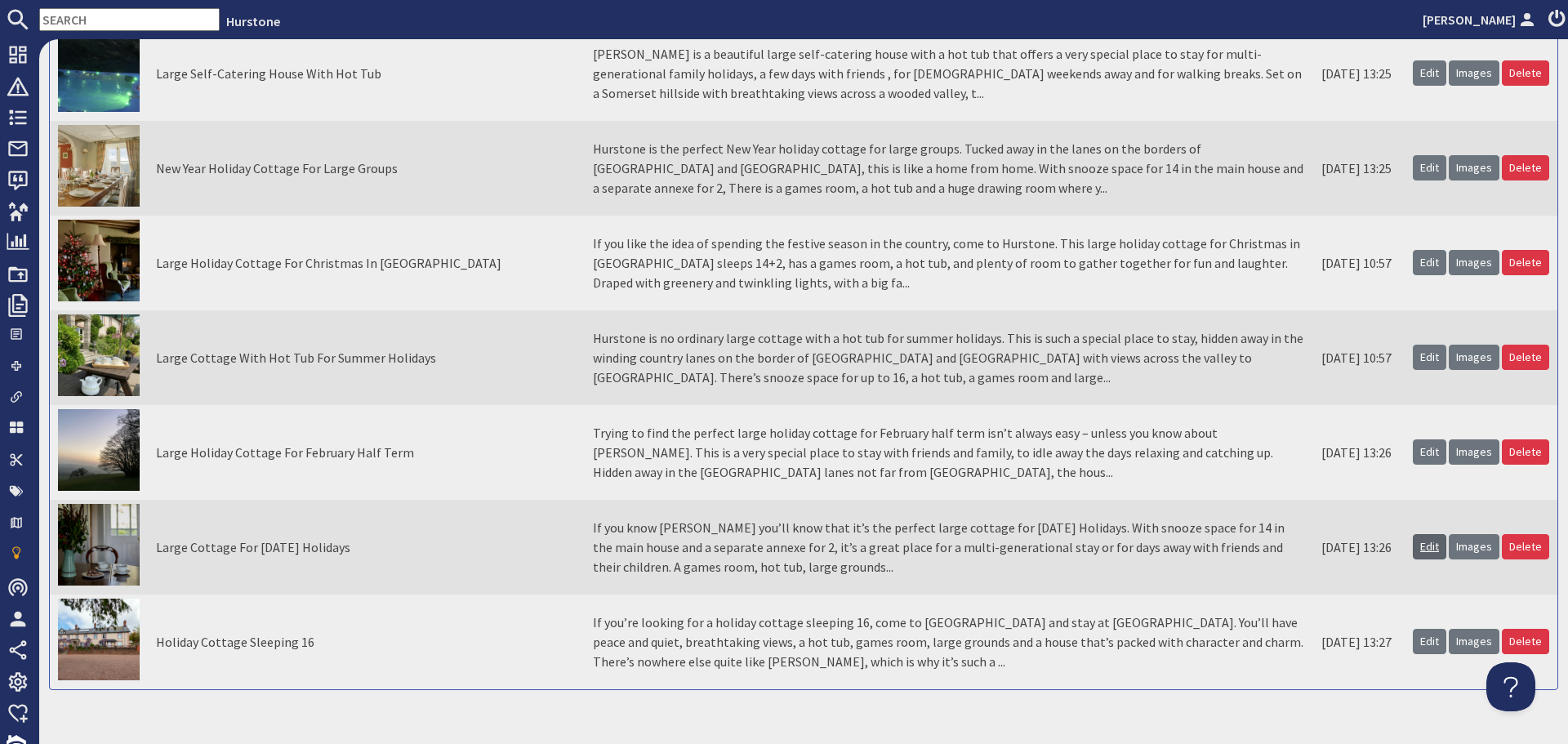
click at [1416, 543] on link "Edit" at bounding box center [1429, 547] width 34 height 26
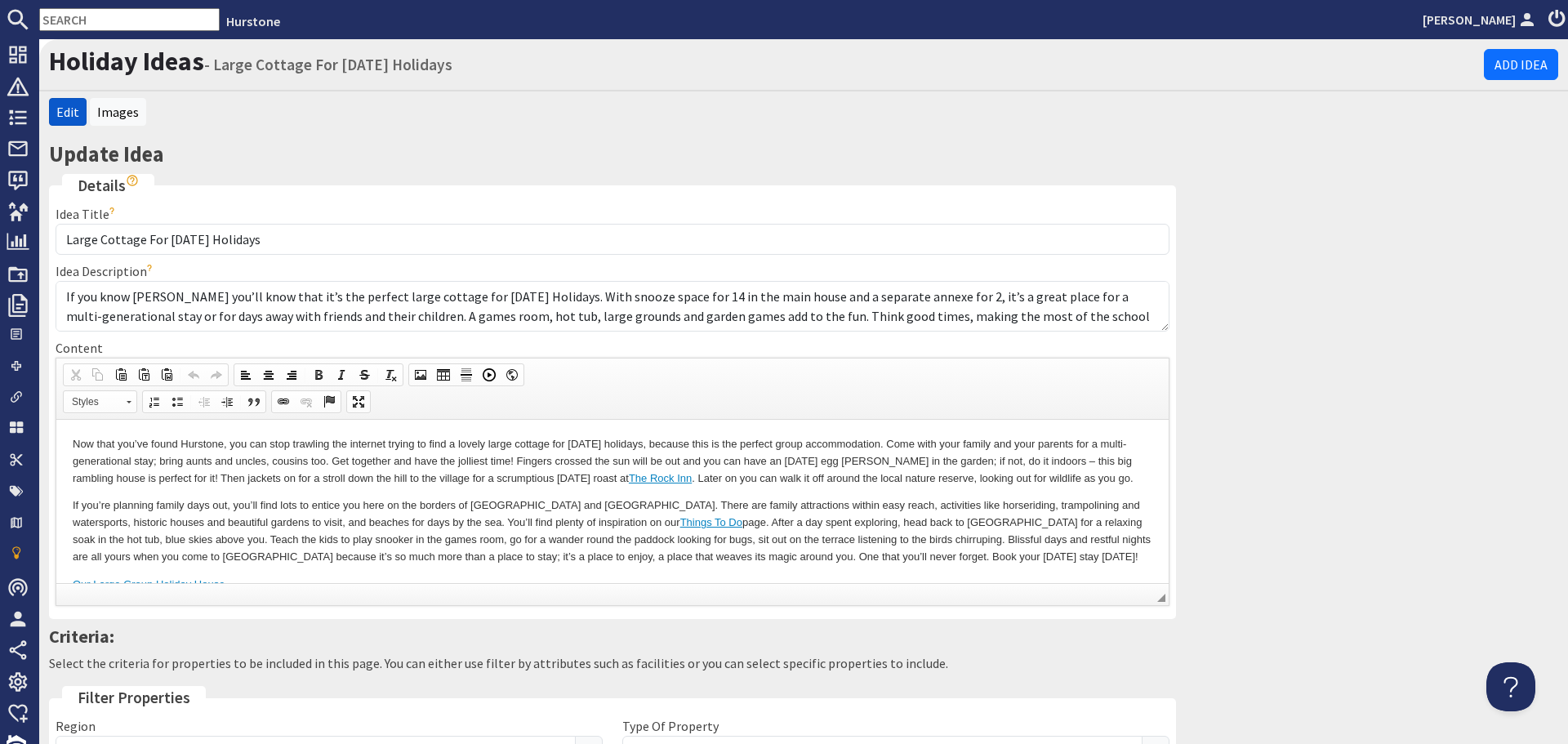
click at [770, 493] on body "Now that you’ve found Hurstone, you can stop trawling the internet trying to fi…" at bounding box center [613, 514] width 1080 height 157
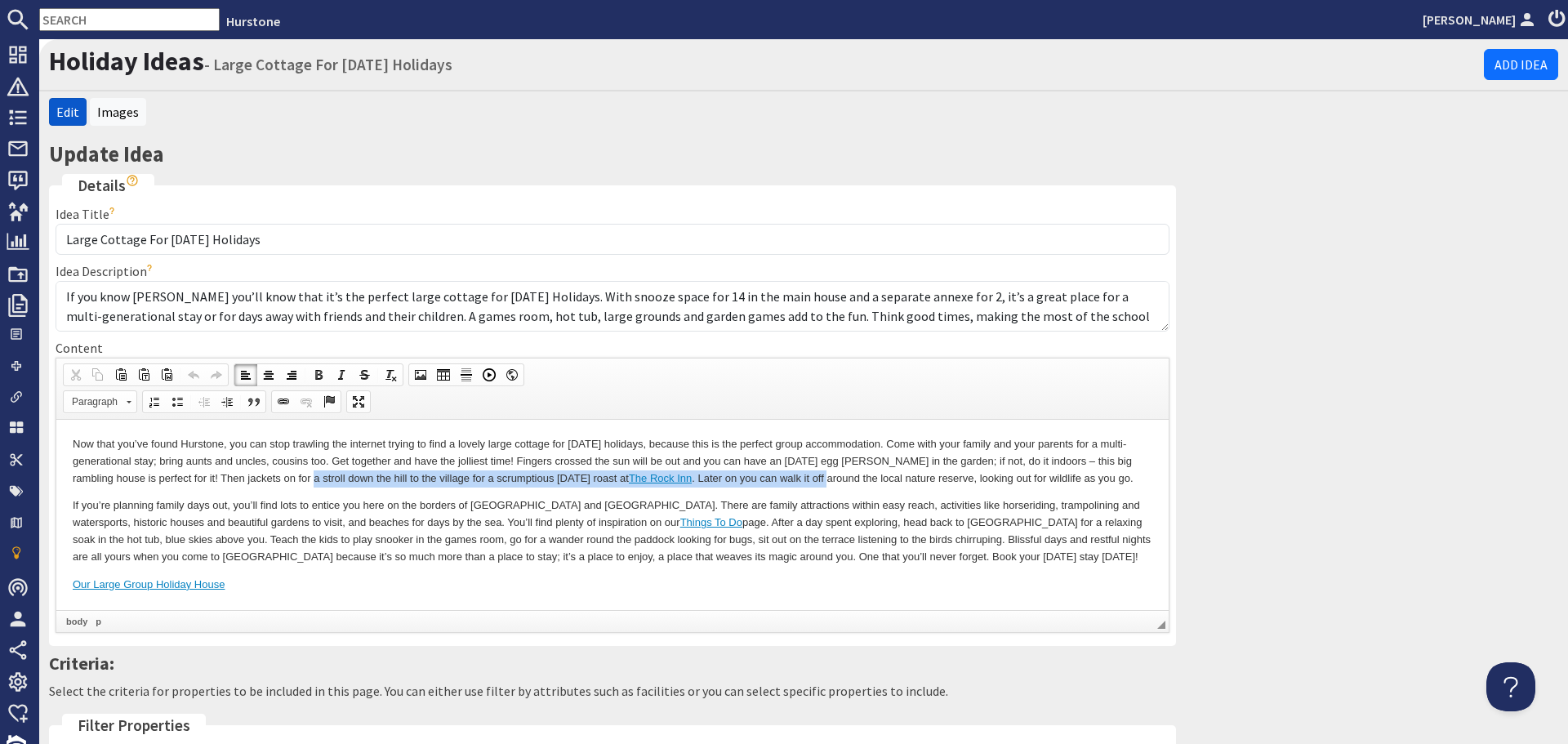
drag, startPoint x: 757, startPoint y: 476, endPoint x: 274, endPoint y: 476, distance: 483.0
click at [274, 476] on p "Now that you’ve found Hurstone, you can stop trawling the internet trying to fi…" at bounding box center [613, 460] width 1080 height 50
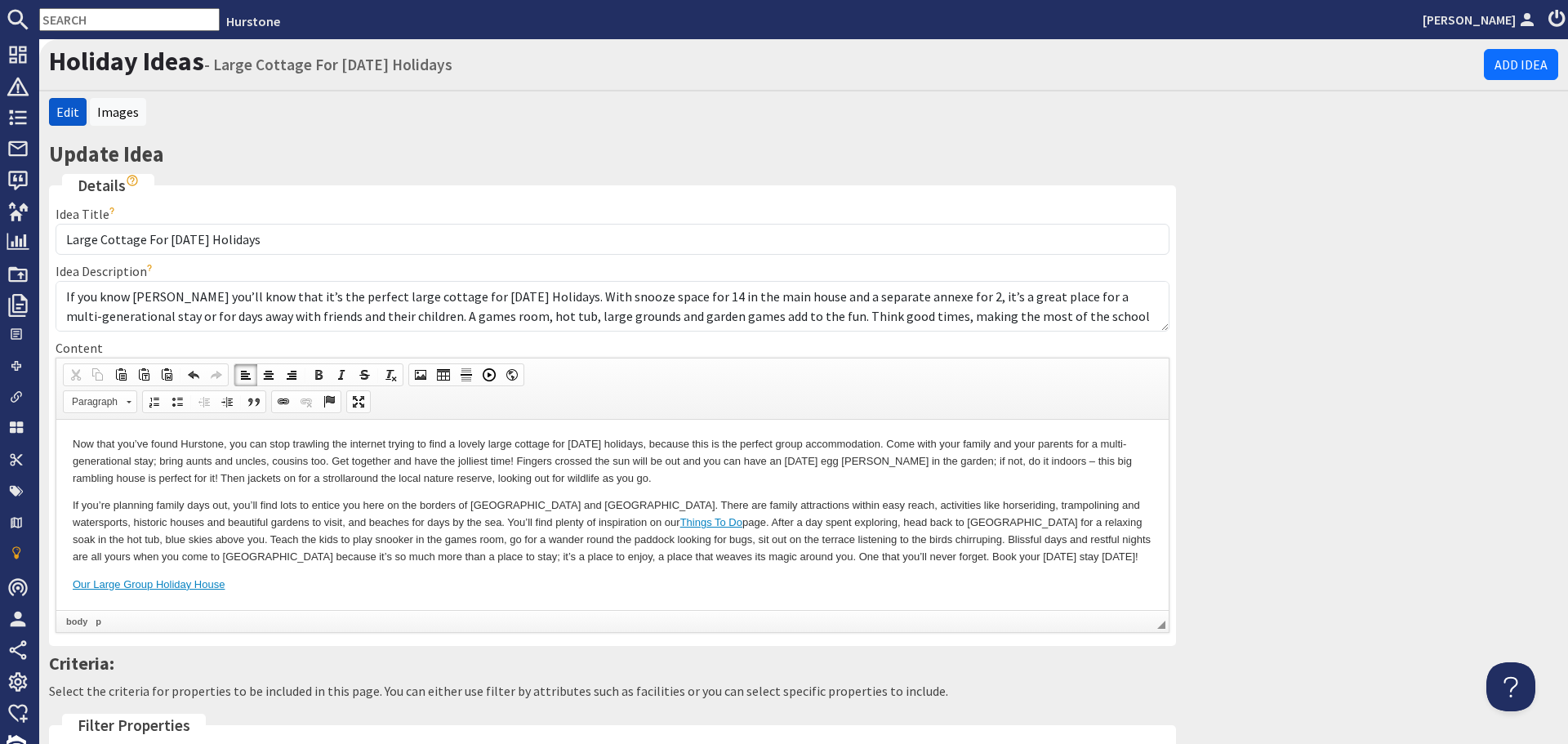
click at [324, 482] on p "Now that you’ve found Hurstone, you can stop trawling the internet trying to fi…" at bounding box center [613, 460] width 1080 height 50
drag, startPoint x: 325, startPoint y: 474, endPoint x: 420, endPoint y: 474, distance: 95.0
click at [420, 474] on p "Now that you’ve found Hurstone, you can stop trawling the internet trying to fi…" at bounding box center [613, 460] width 1080 height 50
click at [281, 399] on span at bounding box center [283, 402] width 13 height 13
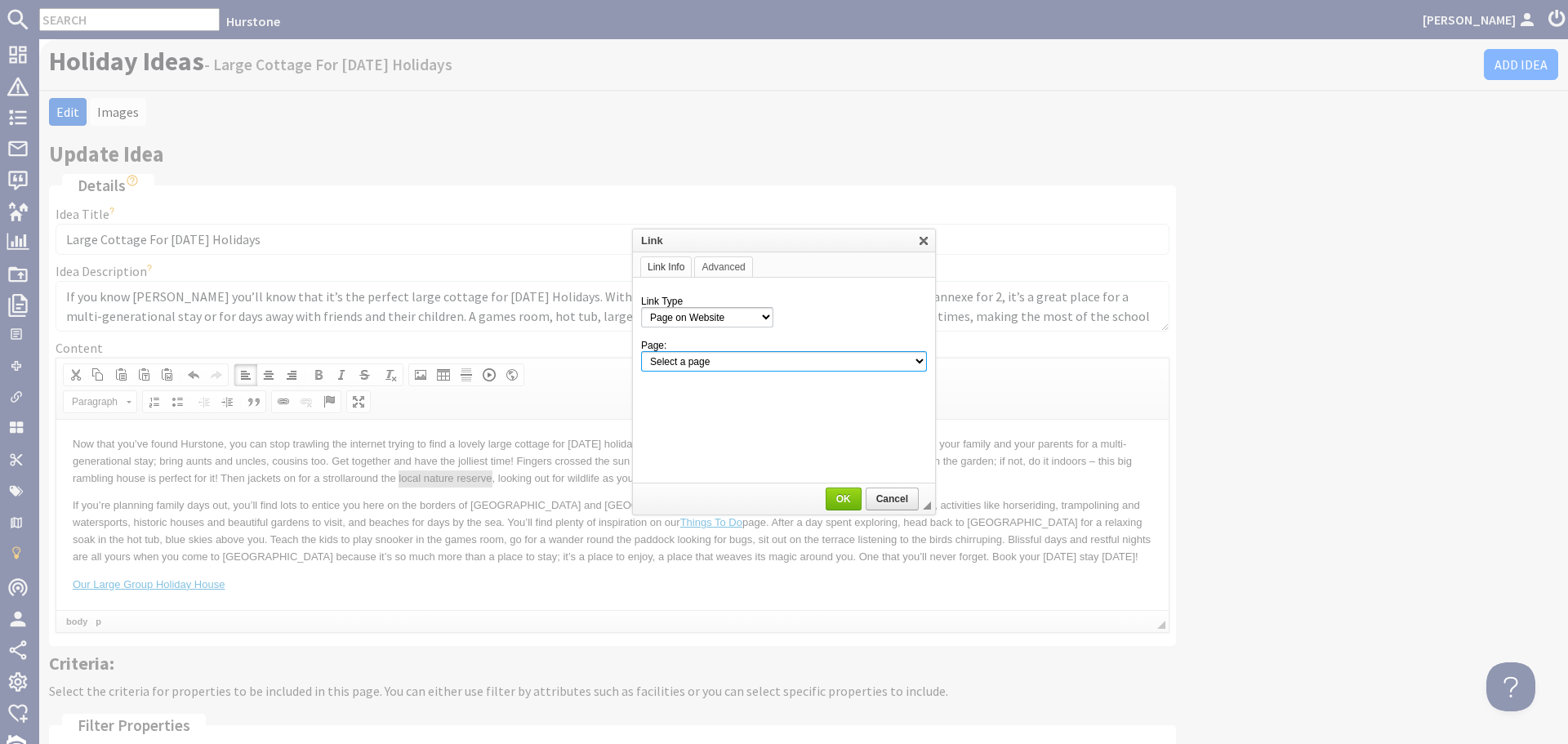
click at [812, 371] on select "Select a page Homepage Content Page · Hurstone - Access Statement · Hurstone - …" at bounding box center [784, 361] width 286 height 20
select select "content!hurstone-nature-reserve-[GEOGRAPHIC_DATA]-[GEOGRAPHIC_DATA]"
click at [641, 351] on select "Select a page Homepage Content Page · Hurstone - Access Statement · Hurstone - …" at bounding box center [784, 361] width 286 height 20
click at [842, 496] on span "OK" at bounding box center [843, 499] width 33 height 12
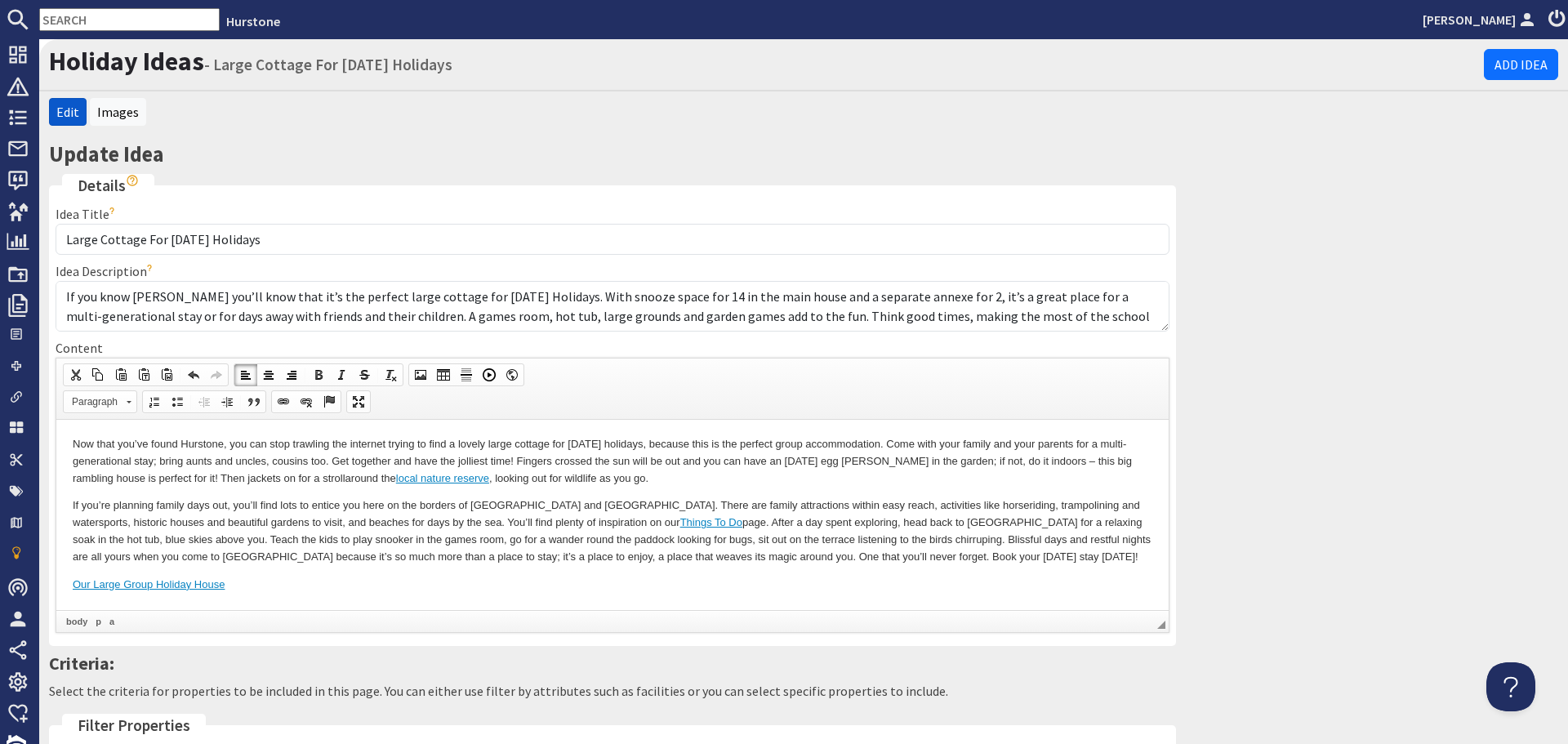
click at [1019, 568] on body "Now that you’ve found Hurstone, you can stop trawling the internet trying to fi…" at bounding box center [613, 514] width 1080 height 157
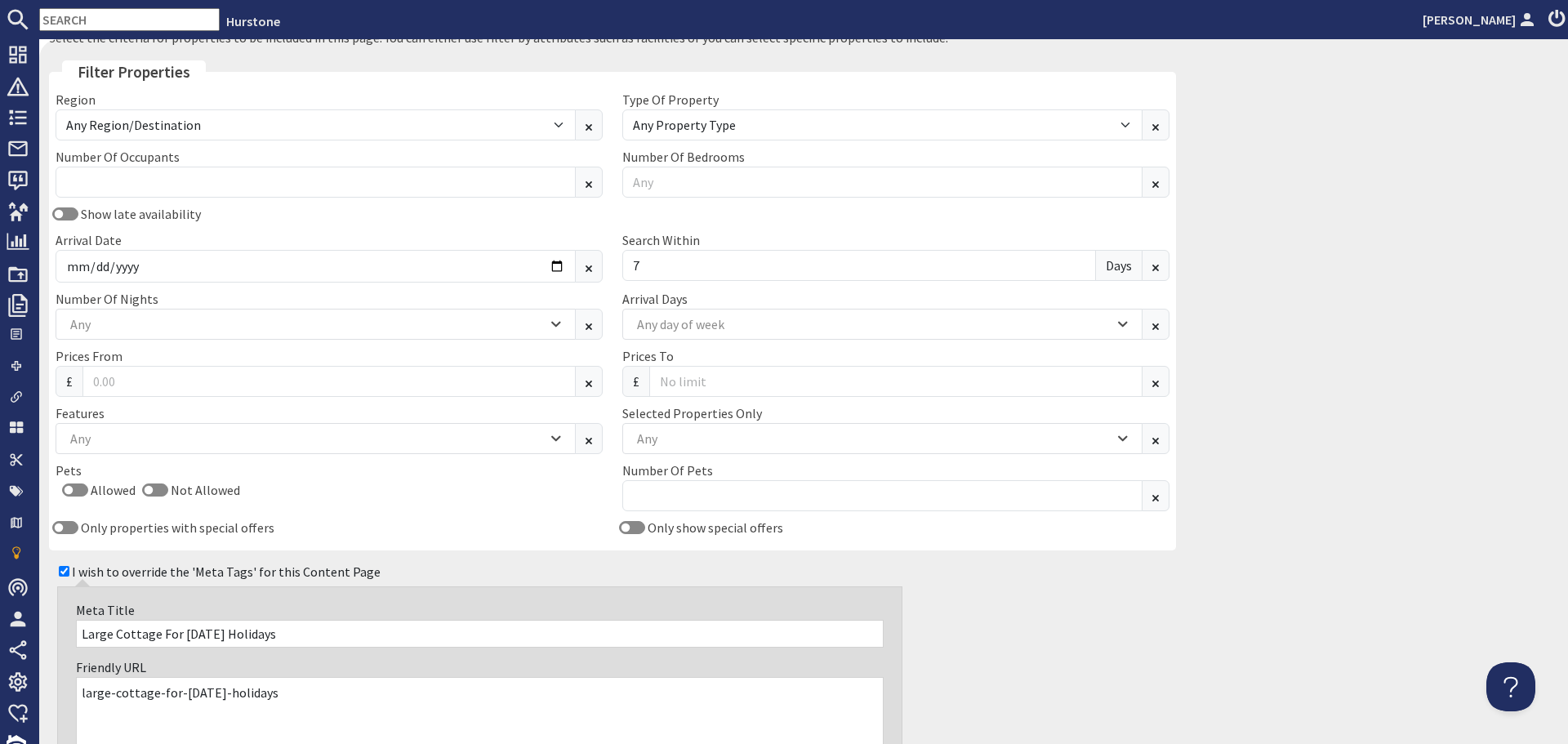
scroll to position [1086, 0]
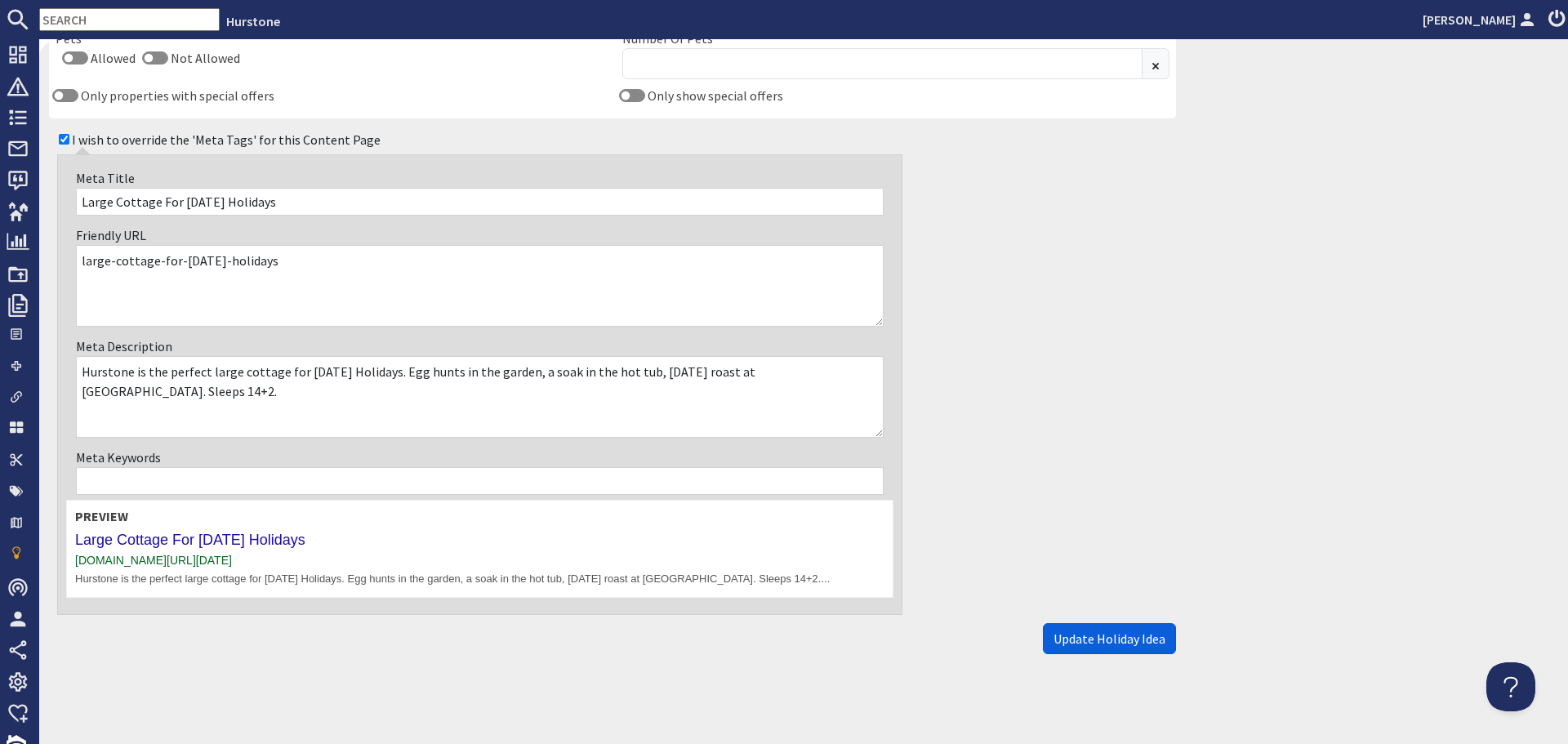
click at [1118, 640] on span "Update Holiday Idea" at bounding box center [1109, 639] width 111 height 16
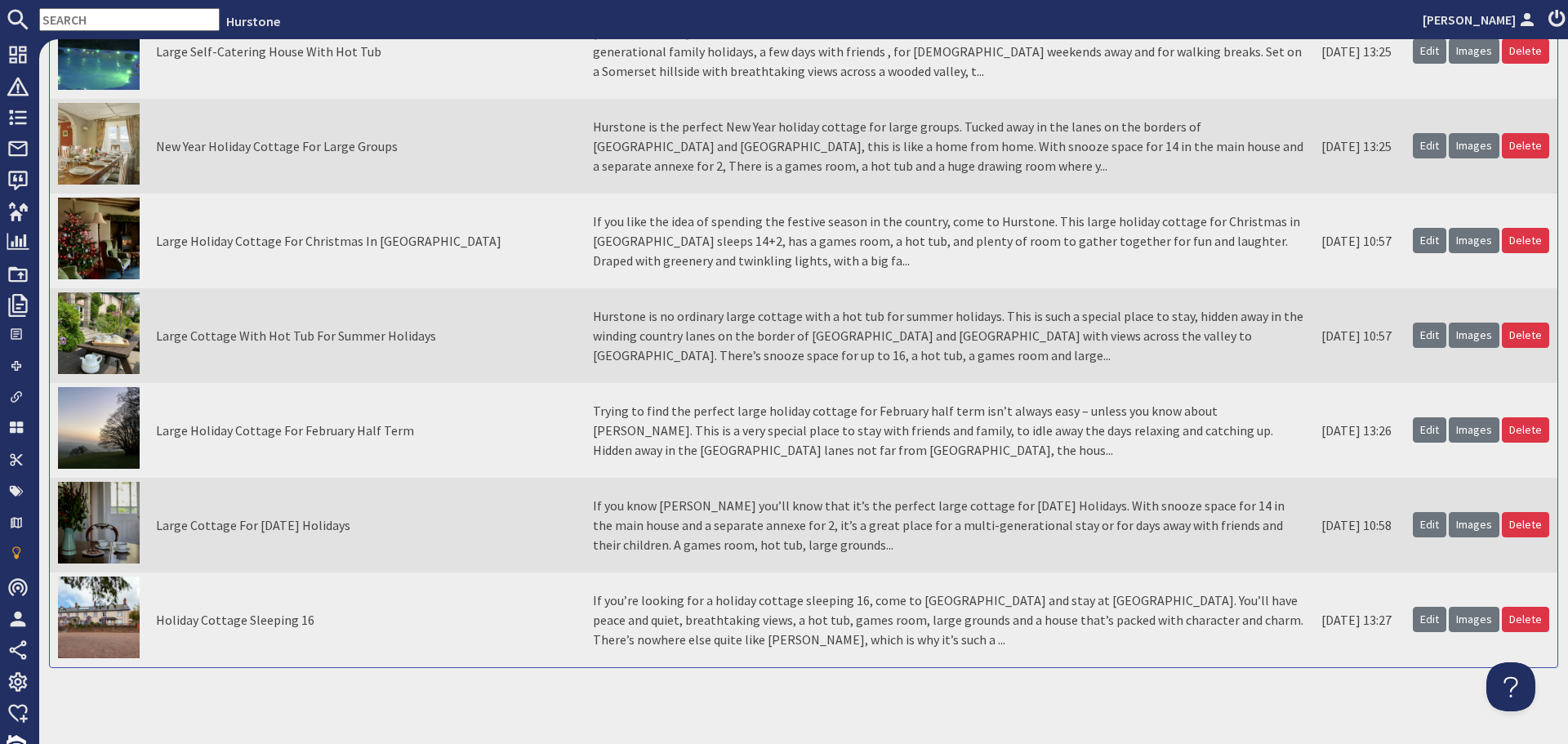
scroll to position [1232, 0]
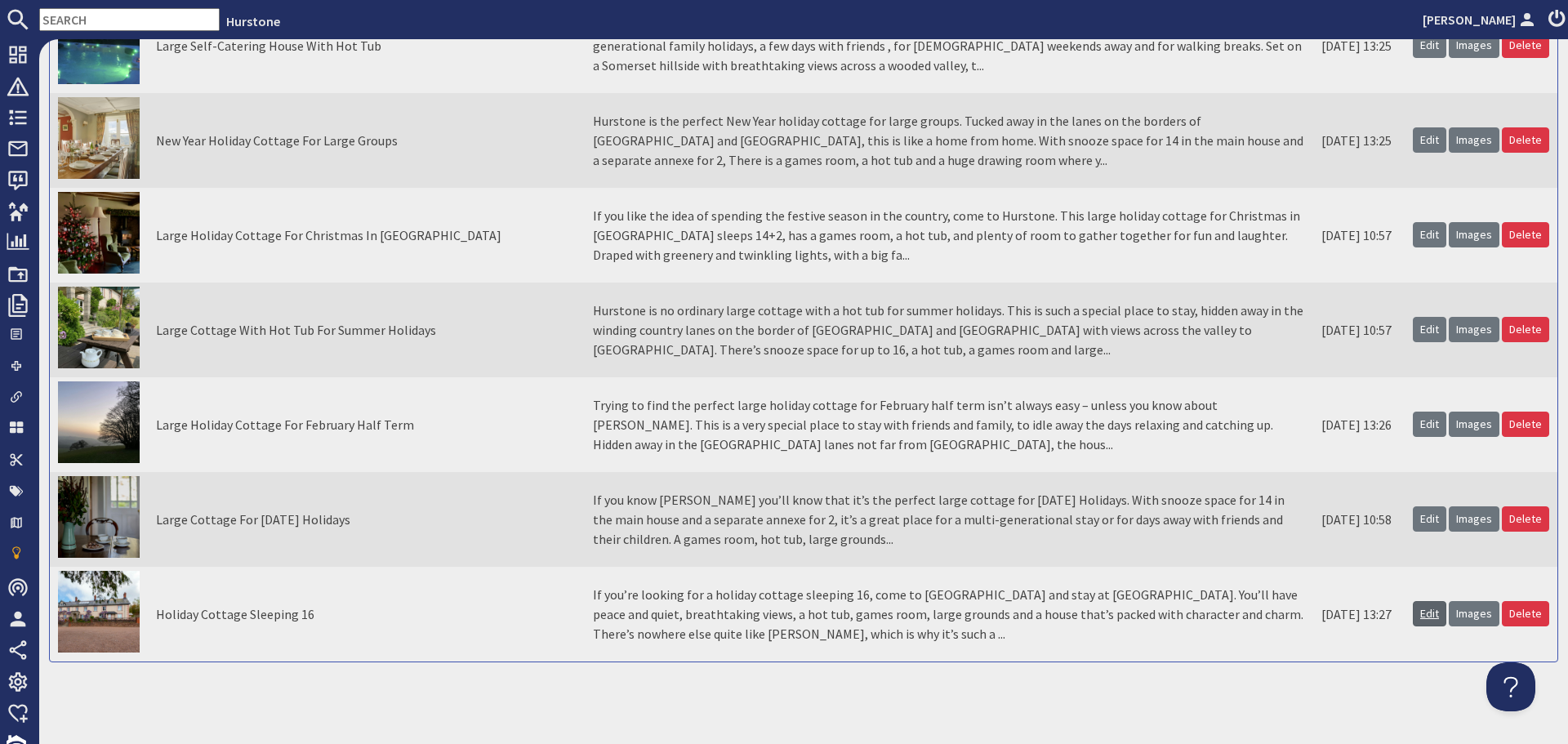
click at [1423, 611] on link "Edit" at bounding box center [1429, 614] width 34 height 26
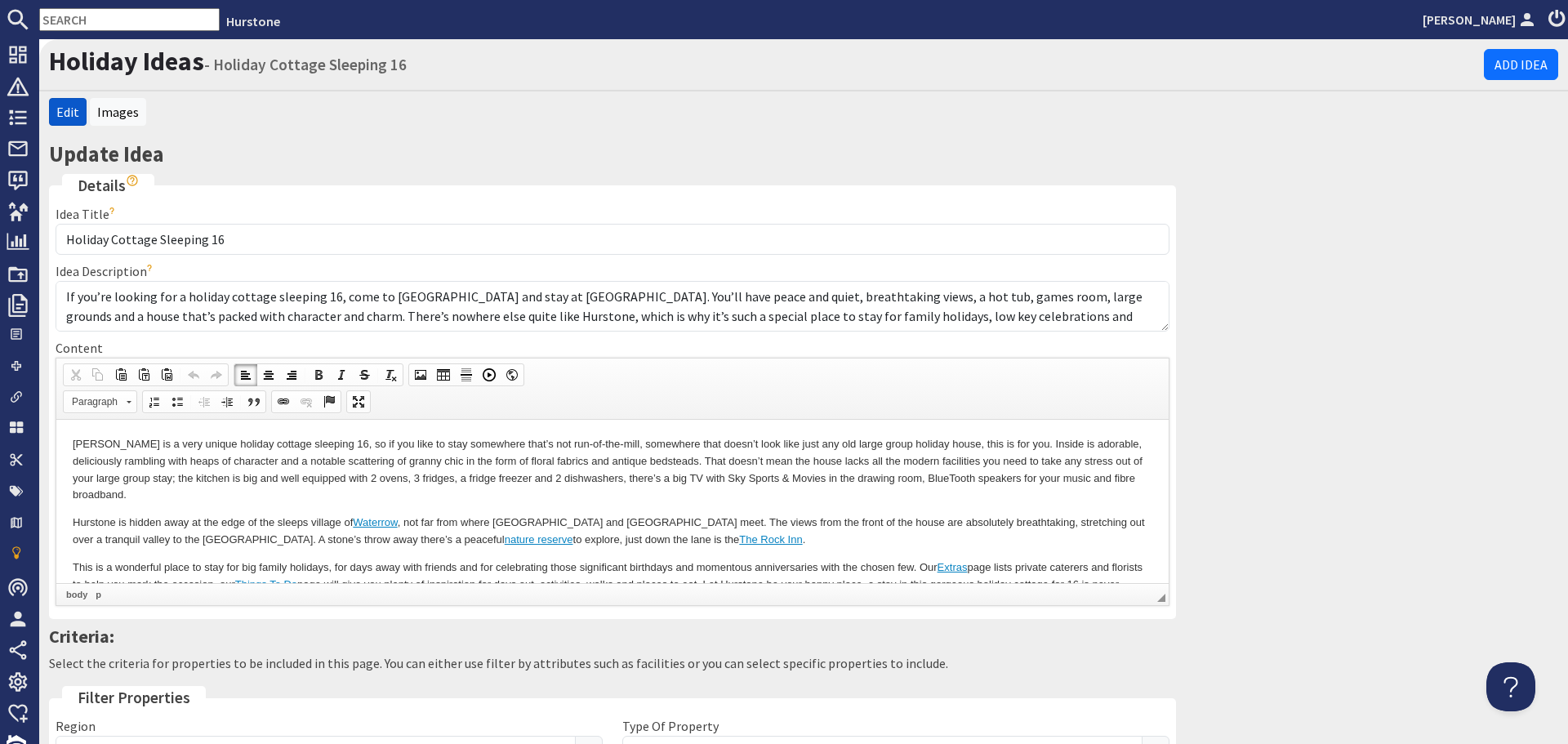
click at [706, 520] on p "Hurstone is hidden away at the edge of the sleeps village of [GEOGRAPHIC_DATA] …" at bounding box center [613, 531] width 1080 height 35
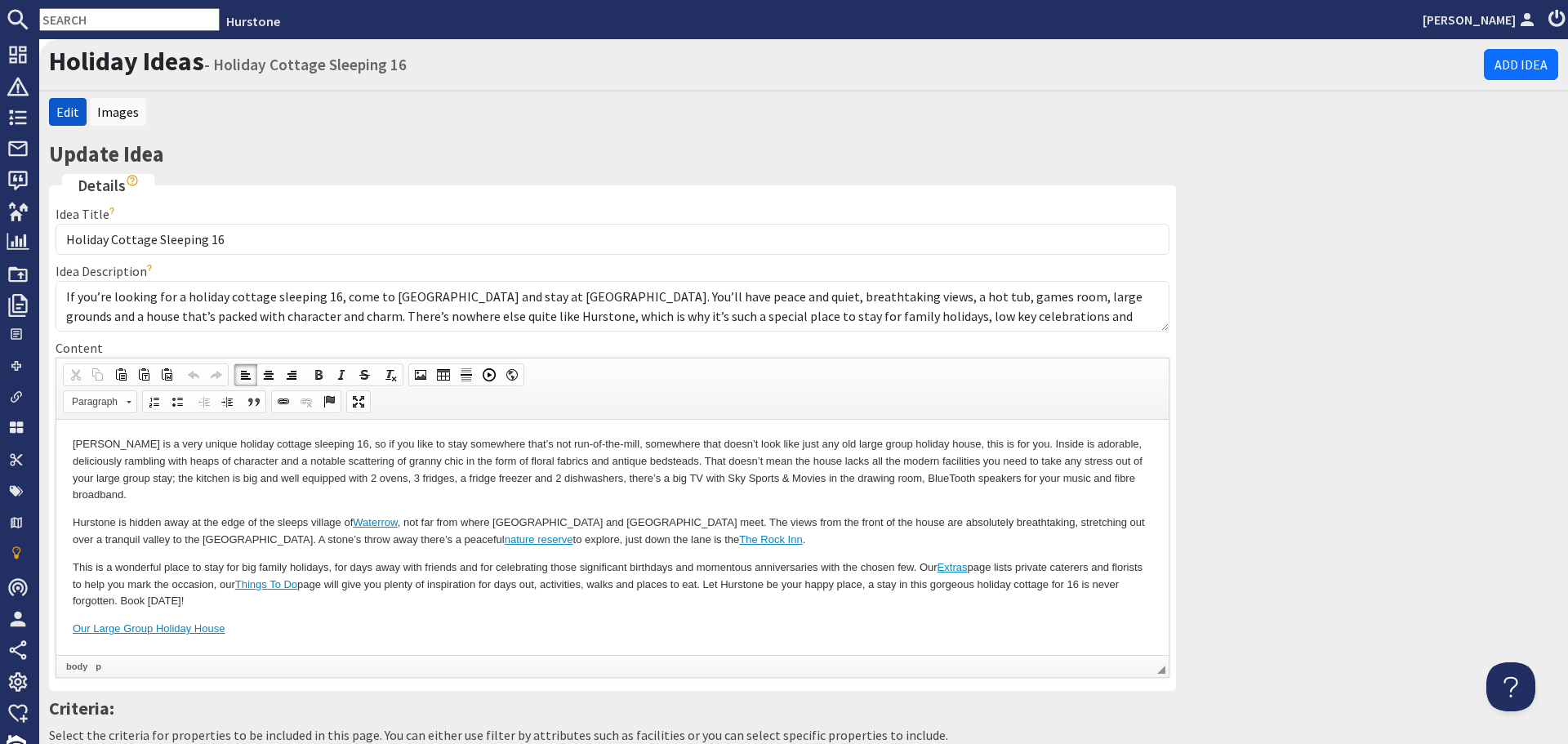
click at [652, 539] on p "Hurstone is hidden away at the edge of the sleeps village of [GEOGRAPHIC_DATA] …" at bounding box center [613, 531] width 1080 height 35
click at [143, 537] on p "Hurstone is hidden away at the edge of the sleeps village of [GEOGRAPHIC_DATA] …" at bounding box center [613, 531] width 1080 height 35
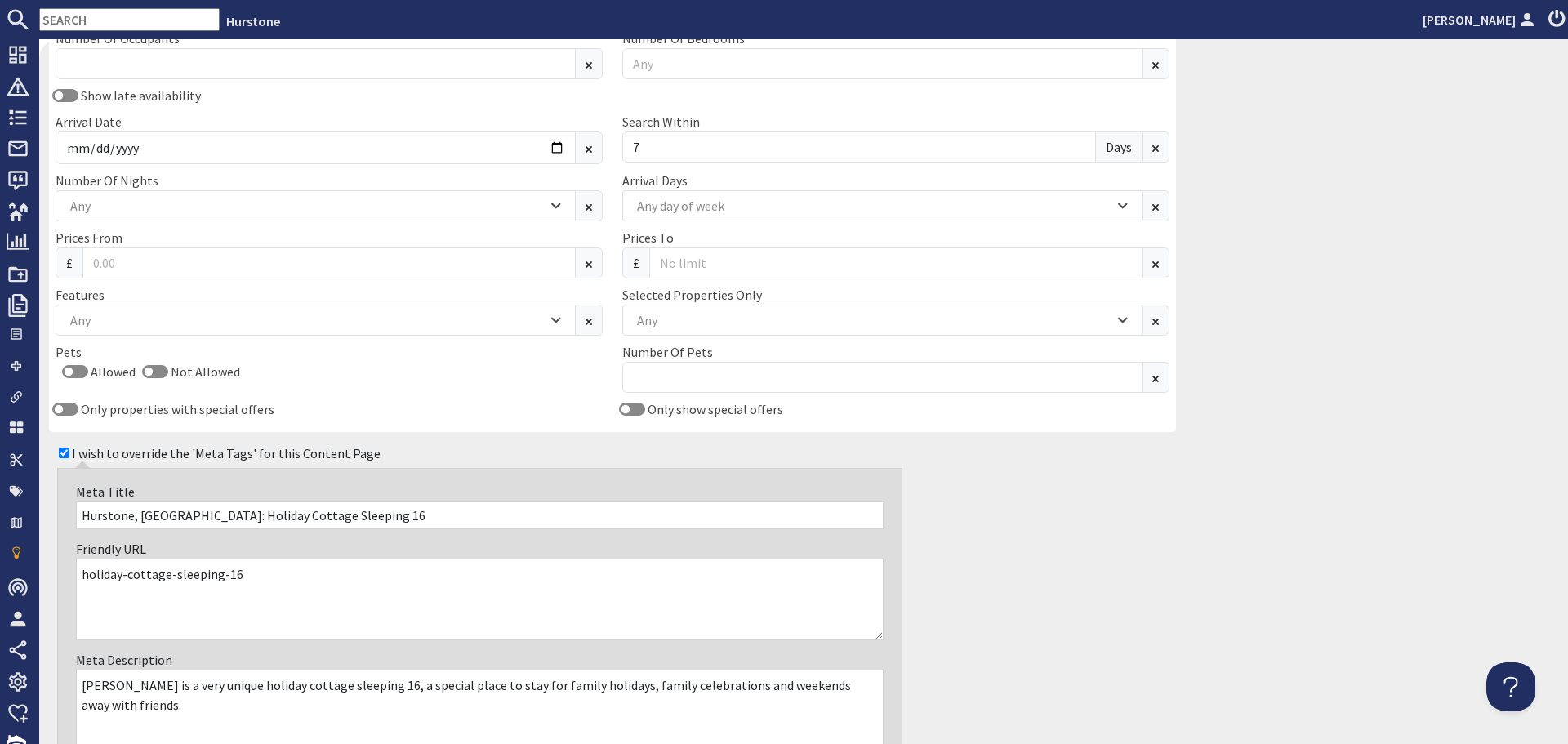
scroll to position [1130, 0]
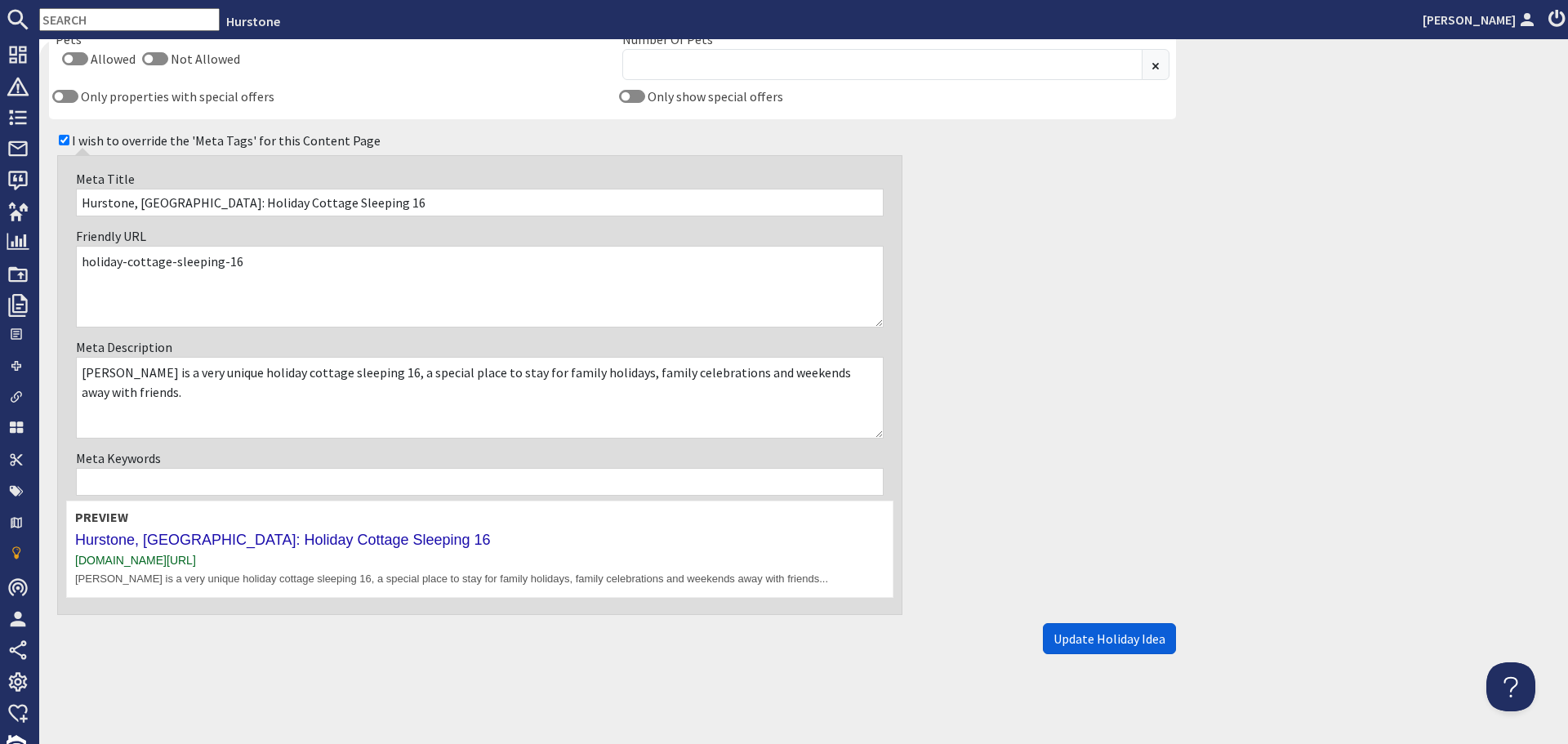
click at [1075, 639] on span "Update Holiday Idea" at bounding box center [1109, 639] width 111 height 16
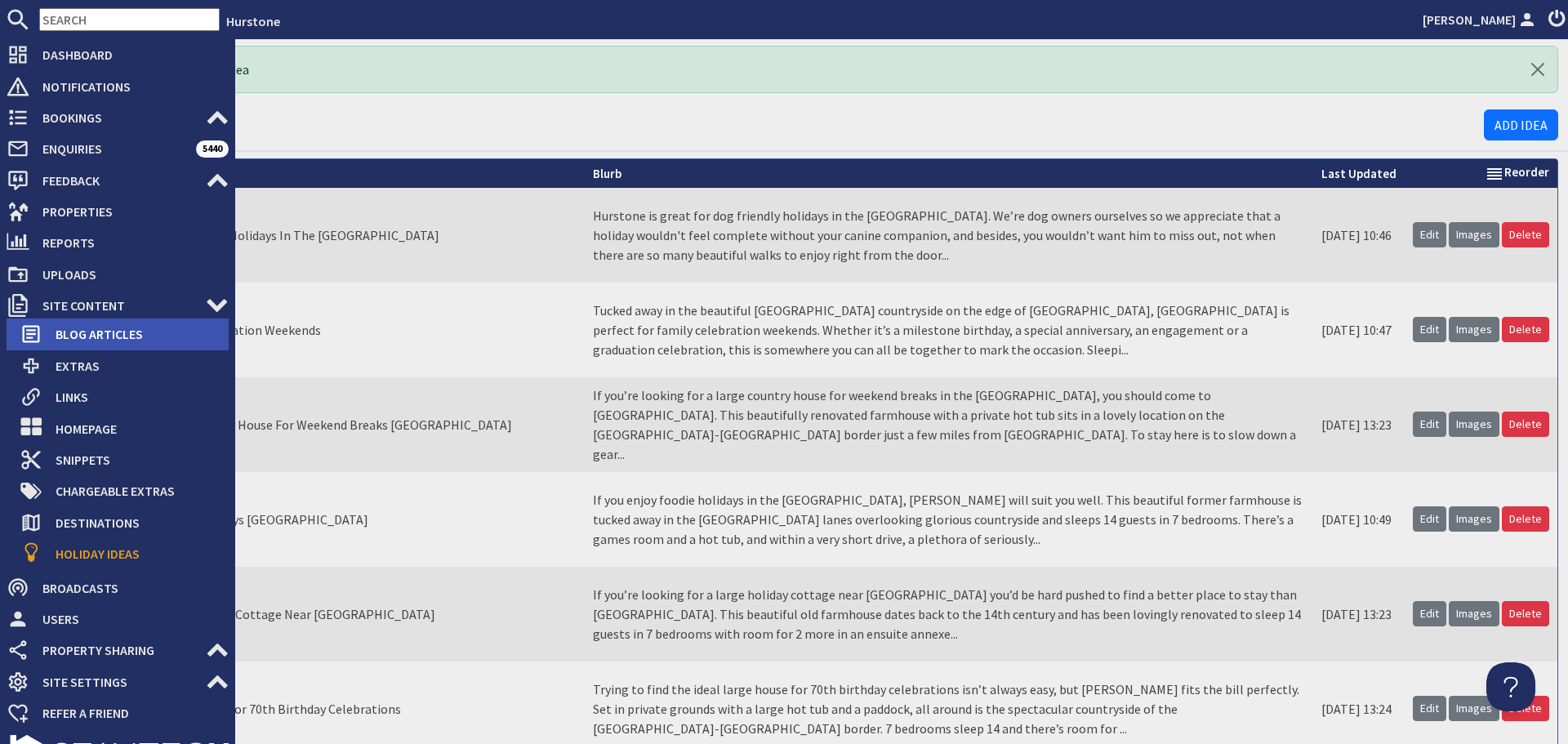
click at [111, 335] on span "Blog Articles" at bounding box center [135, 334] width 186 height 27
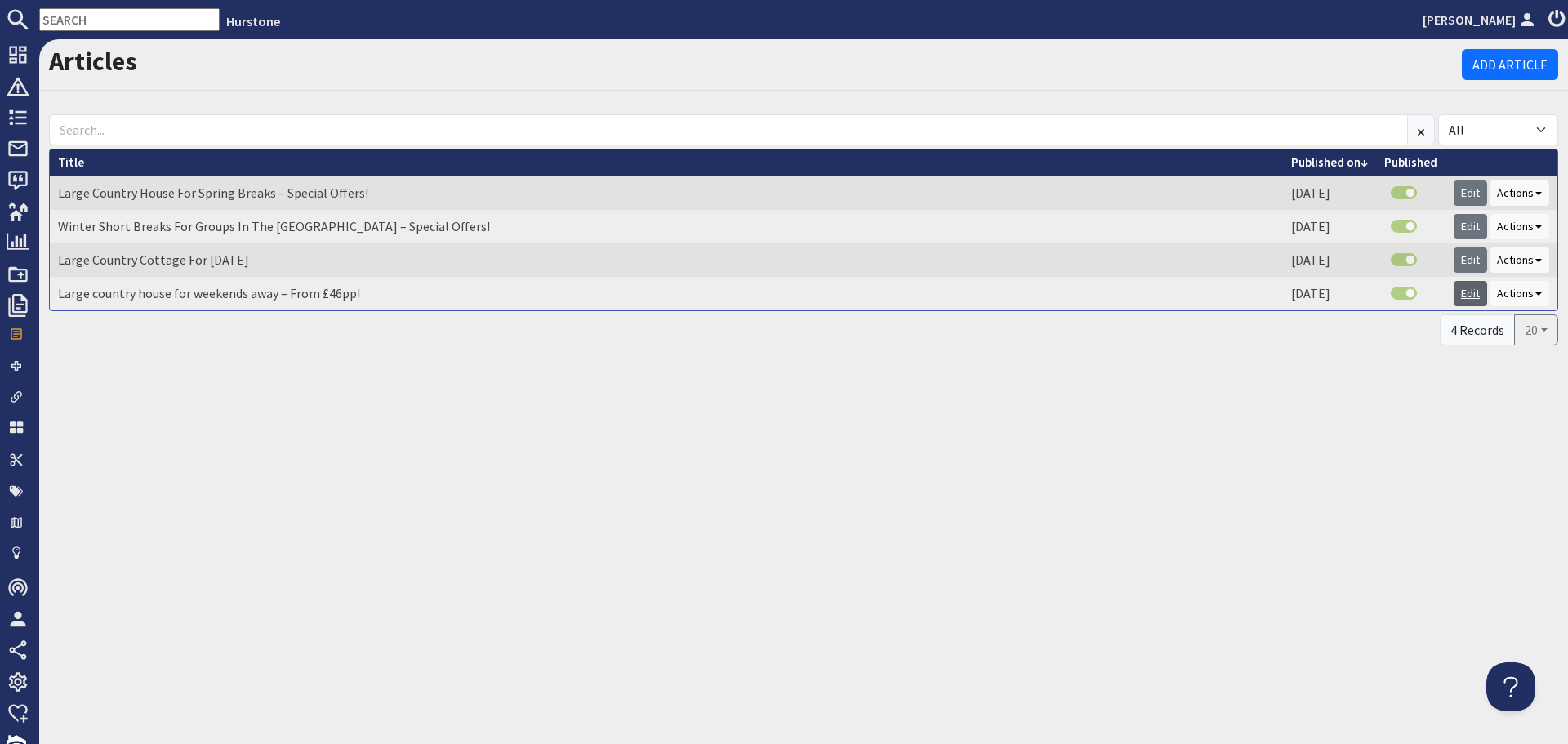
click at [1468, 297] on link "Edit" at bounding box center [1470, 293] width 34 height 26
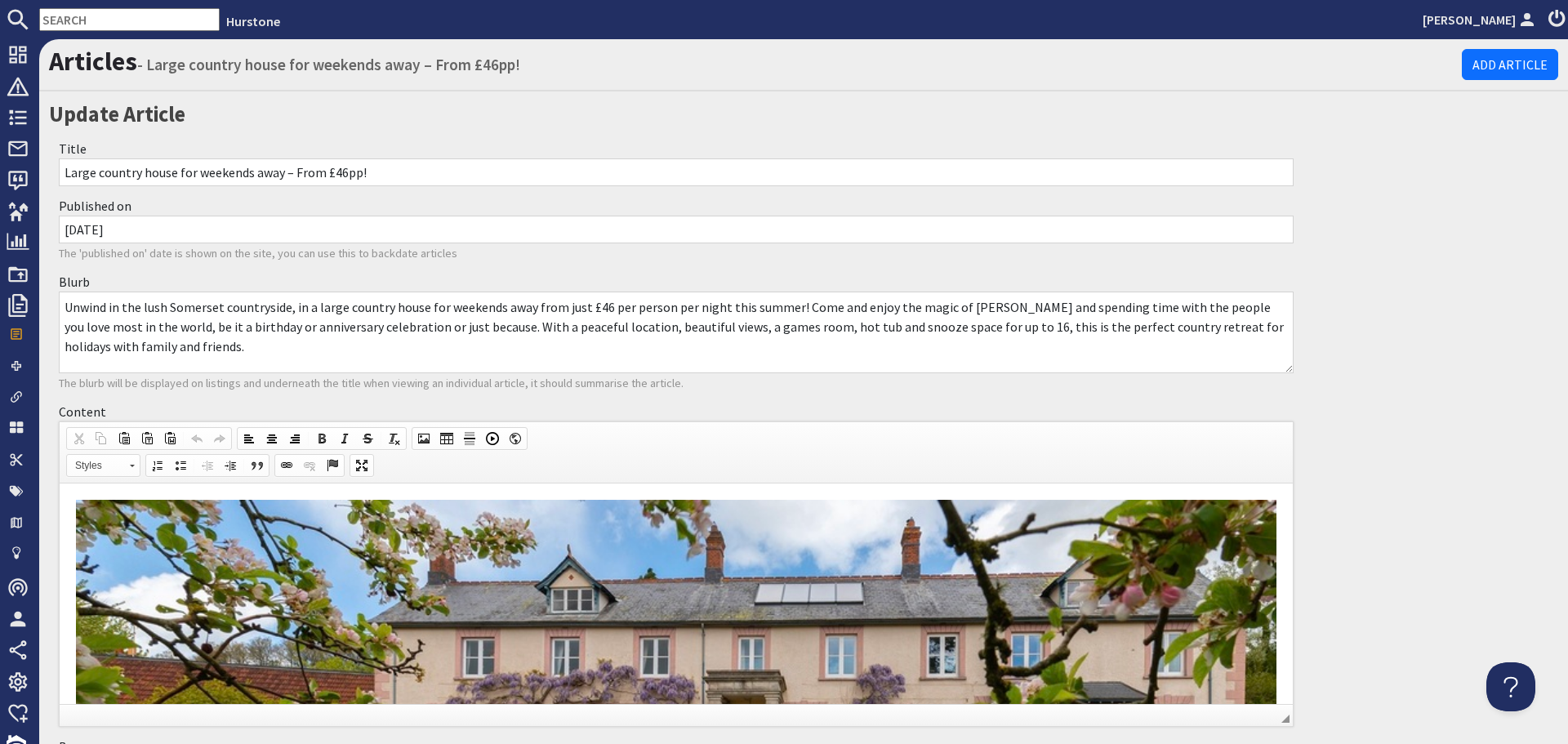
click at [580, 531] on img at bounding box center [676, 728] width 1201 height 457
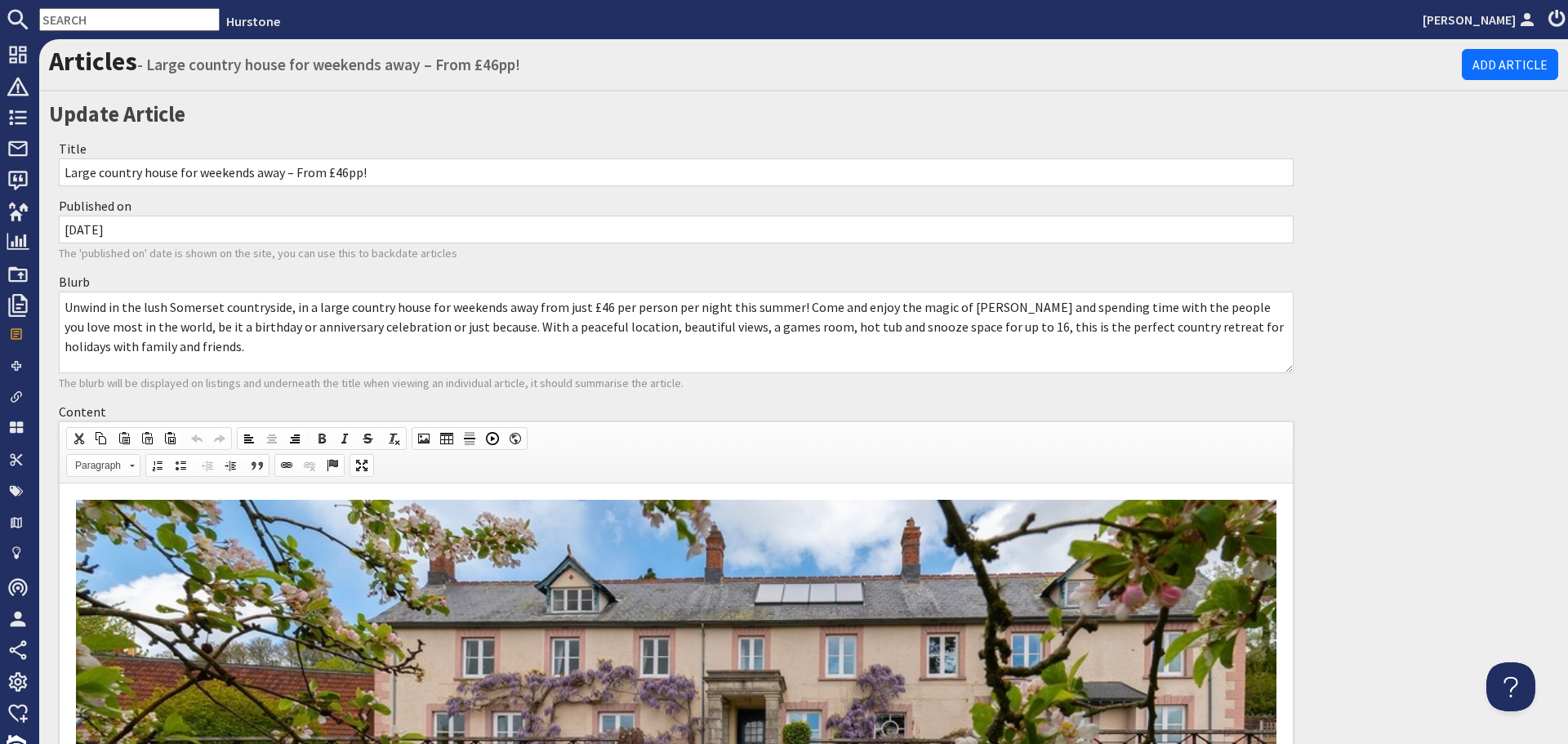
click at [658, 347] on textarea "Unwind in the lush Somerset countryside, in a large country house for weekends …" at bounding box center [675, 332] width 1234 height 81
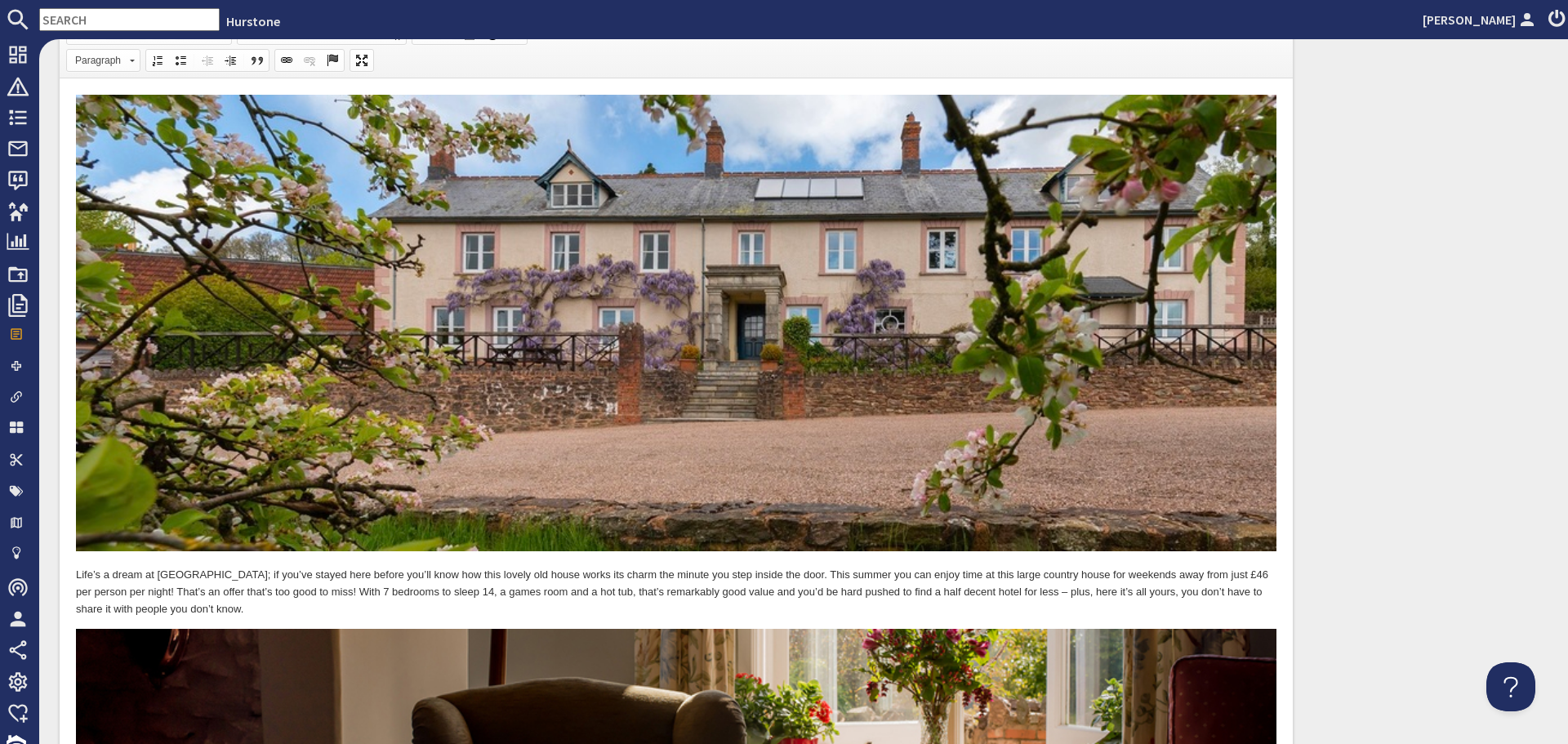
scroll to position [490, 0]
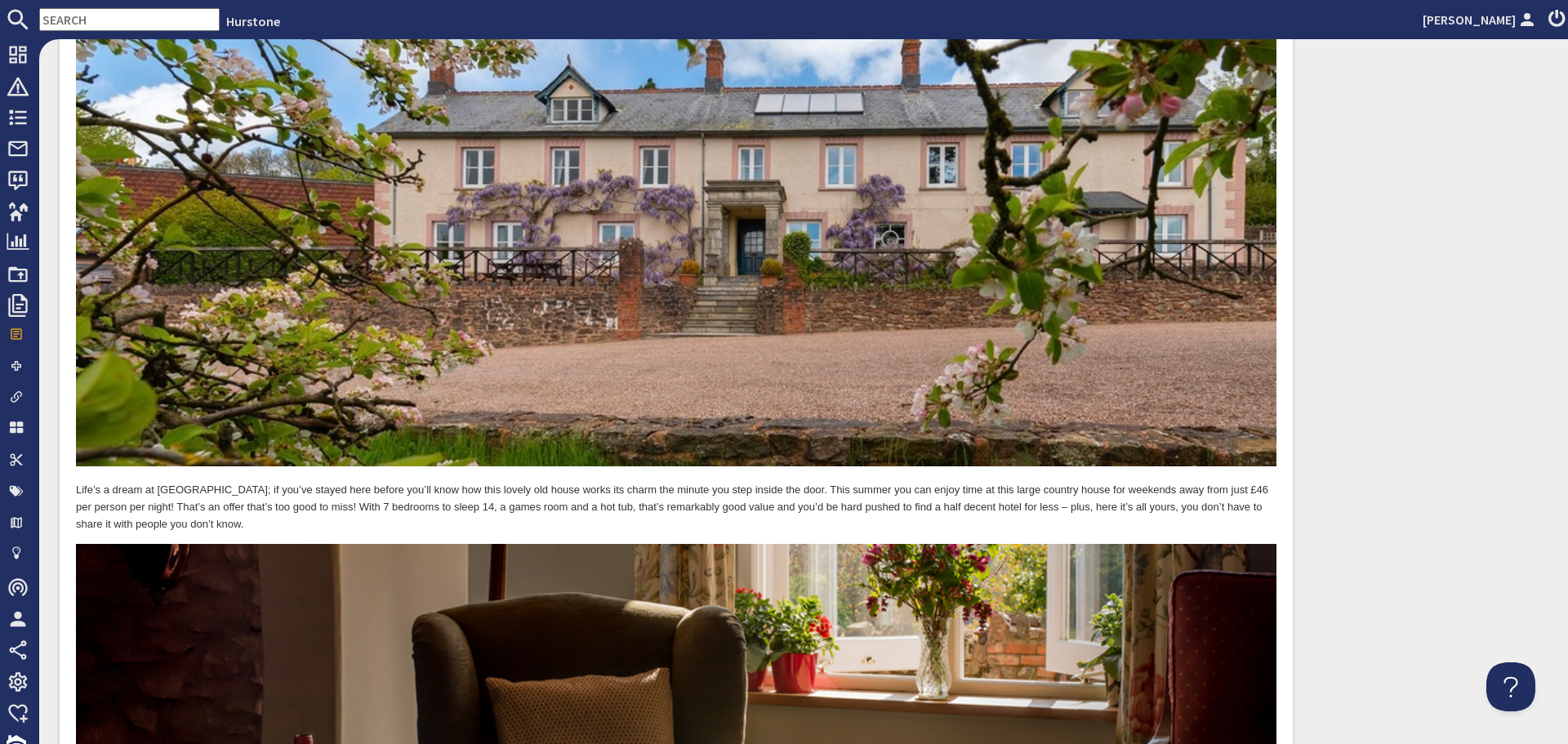
click at [738, 501] on p "Life’s a dream at Hurstone; if you’ve stayed here before you’ll know how this l…" at bounding box center [676, 507] width 1201 height 50
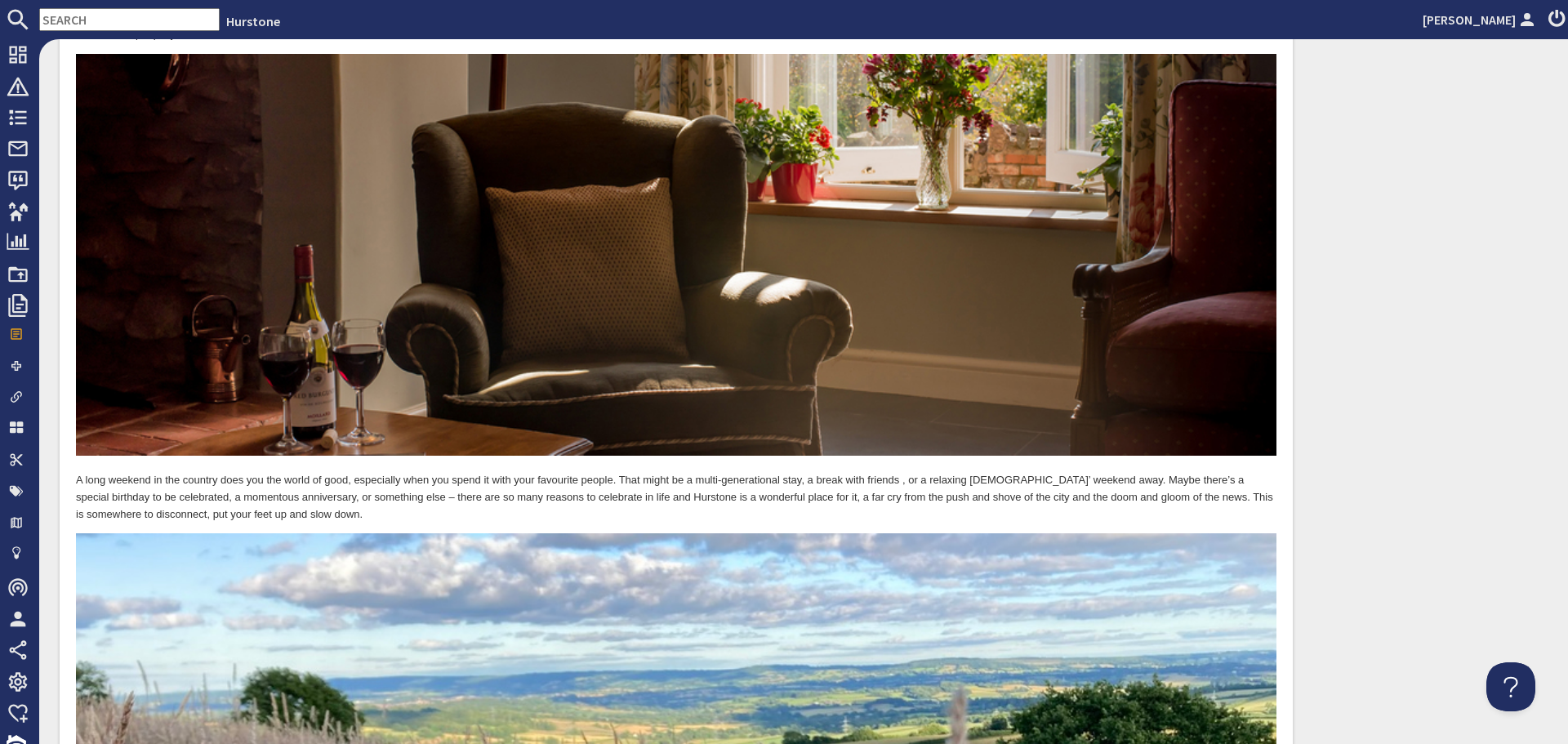
scroll to position [1619, 0]
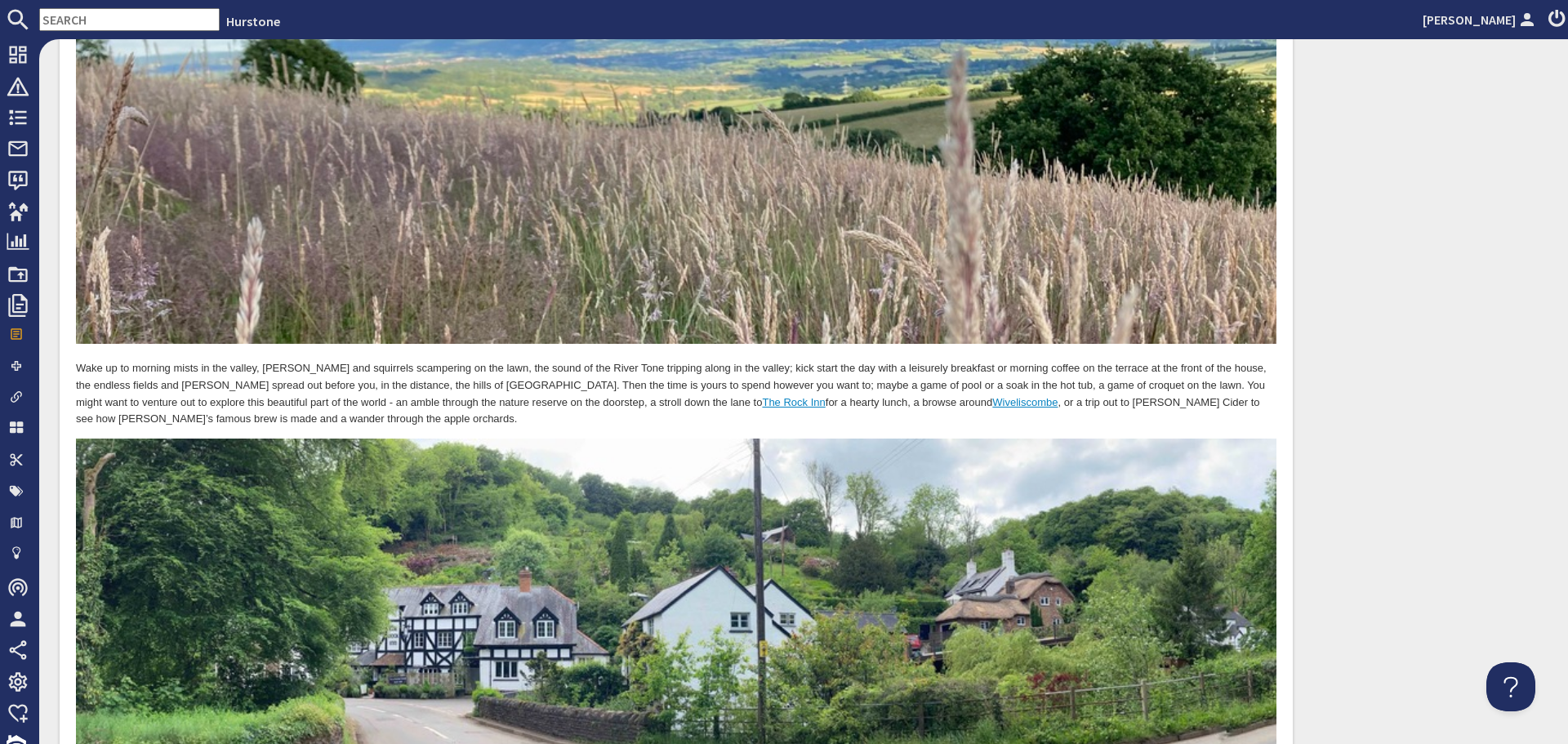
click at [498, 409] on p "Wake up to morning mists in the valley, birdsong and squirrels scampering on th…" at bounding box center [676, 395] width 1201 height 68
click at [783, 396] on p "Wake up to morning mists in the valley, birdsong and squirrels scampering on th…" at bounding box center [676, 395] width 1201 height 68
drag, startPoint x: 634, startPoint y: 391, endPoint x: 692, endPoint y: 394, distance: 58.1
click at [762, 397] on link "The Rock Inn" at bounding box center [793, 402] width 63 height 12
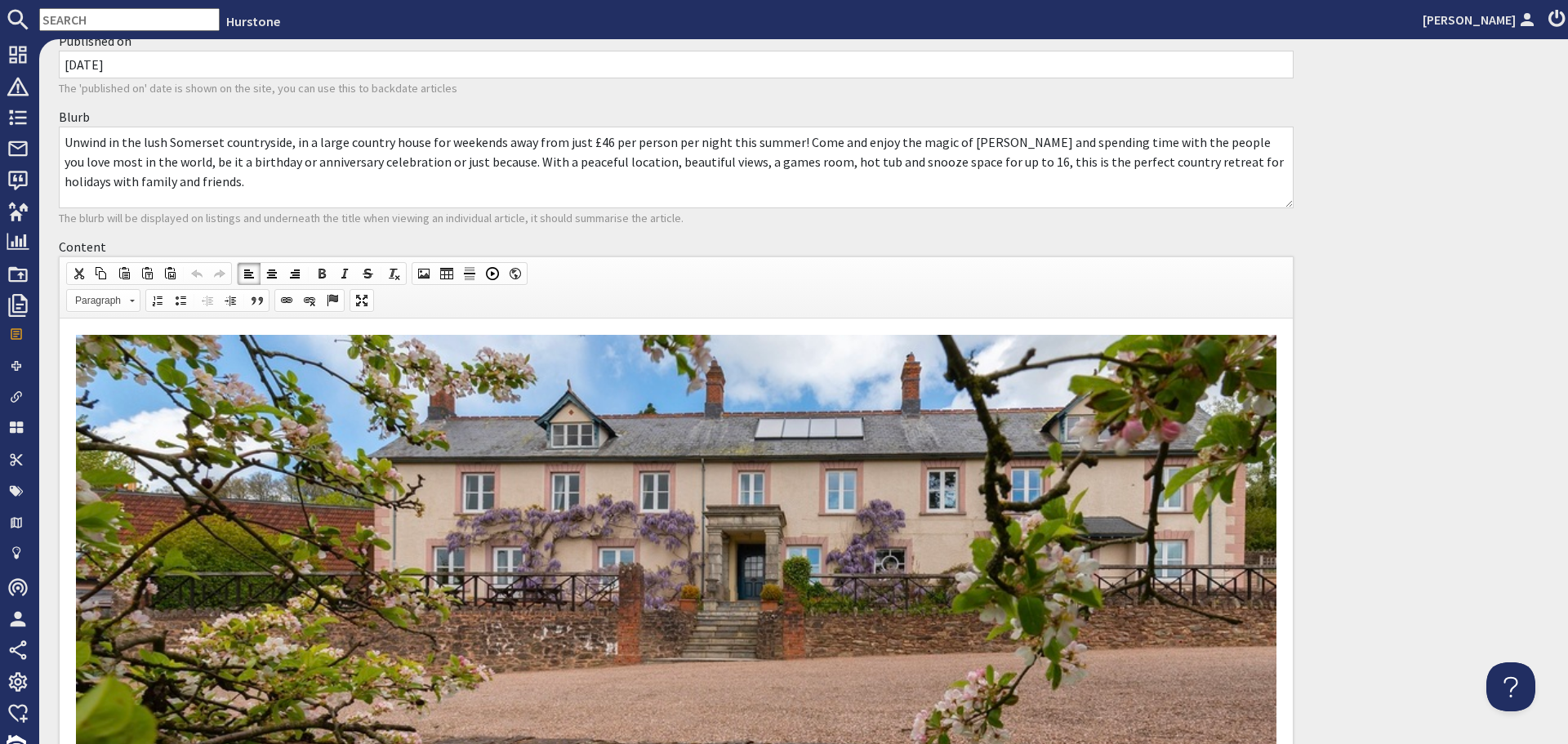
scroll to position [149, 0]
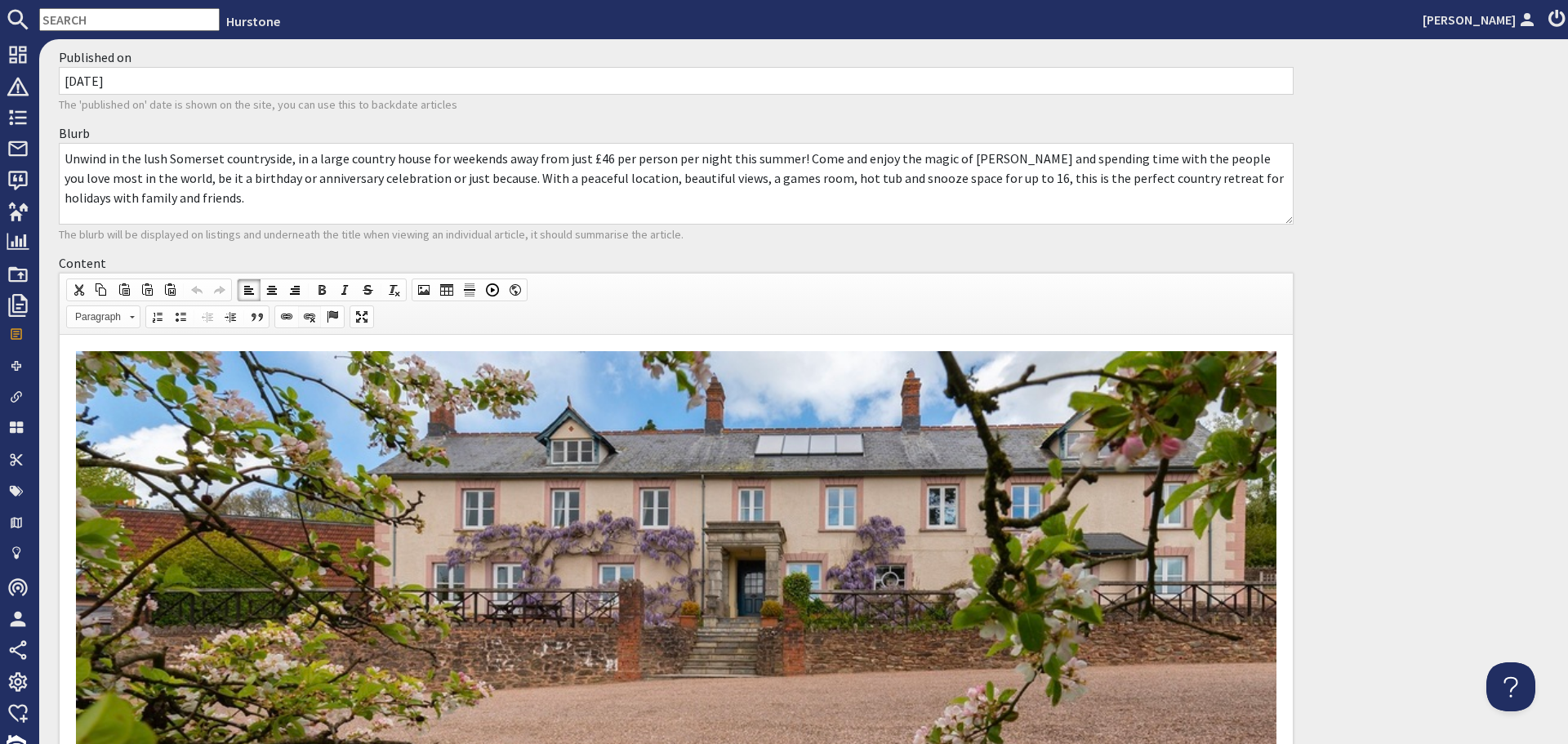
click at [311, 315] on span at bounding box center [310, 317] width 13 height 13
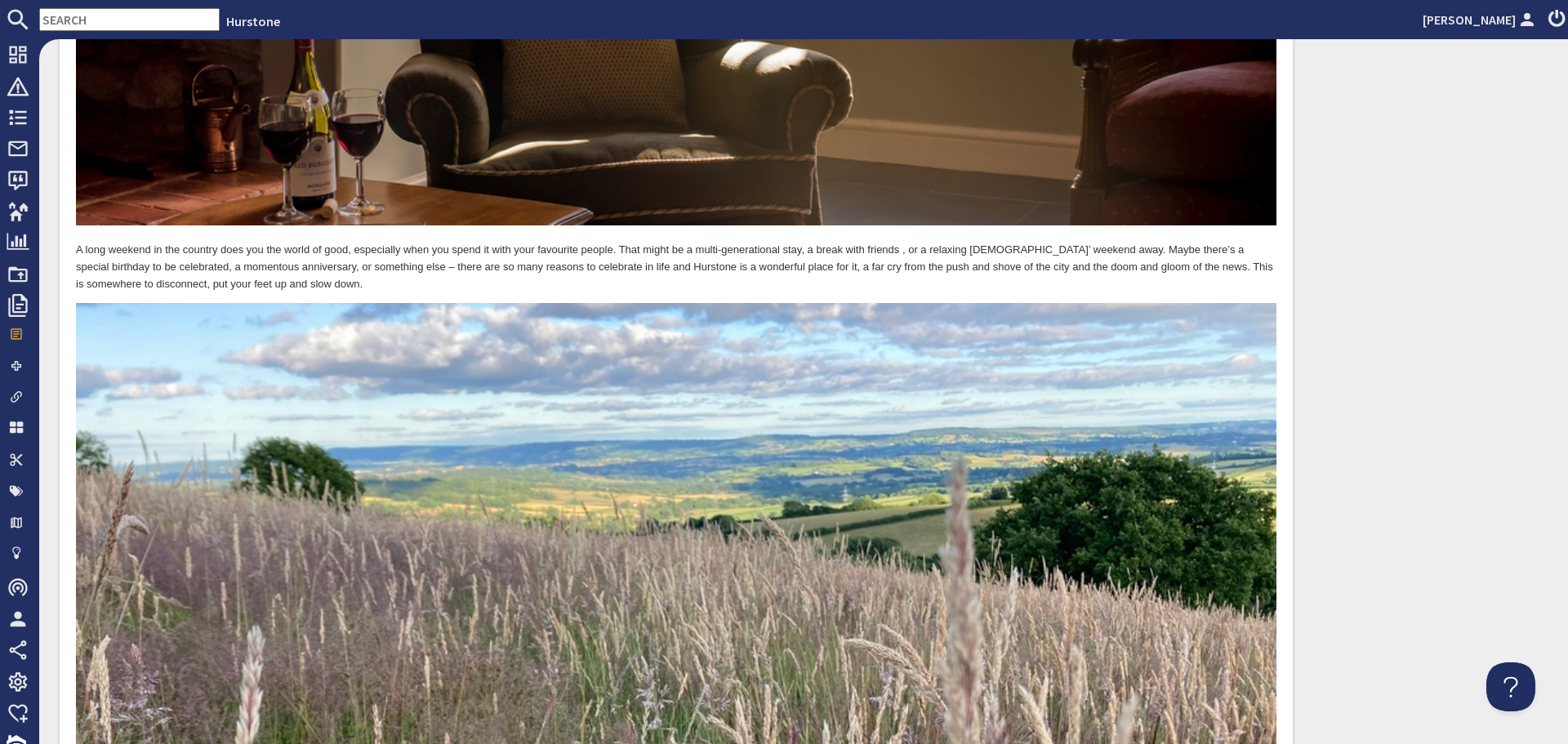
scroll to position [3940, 0]
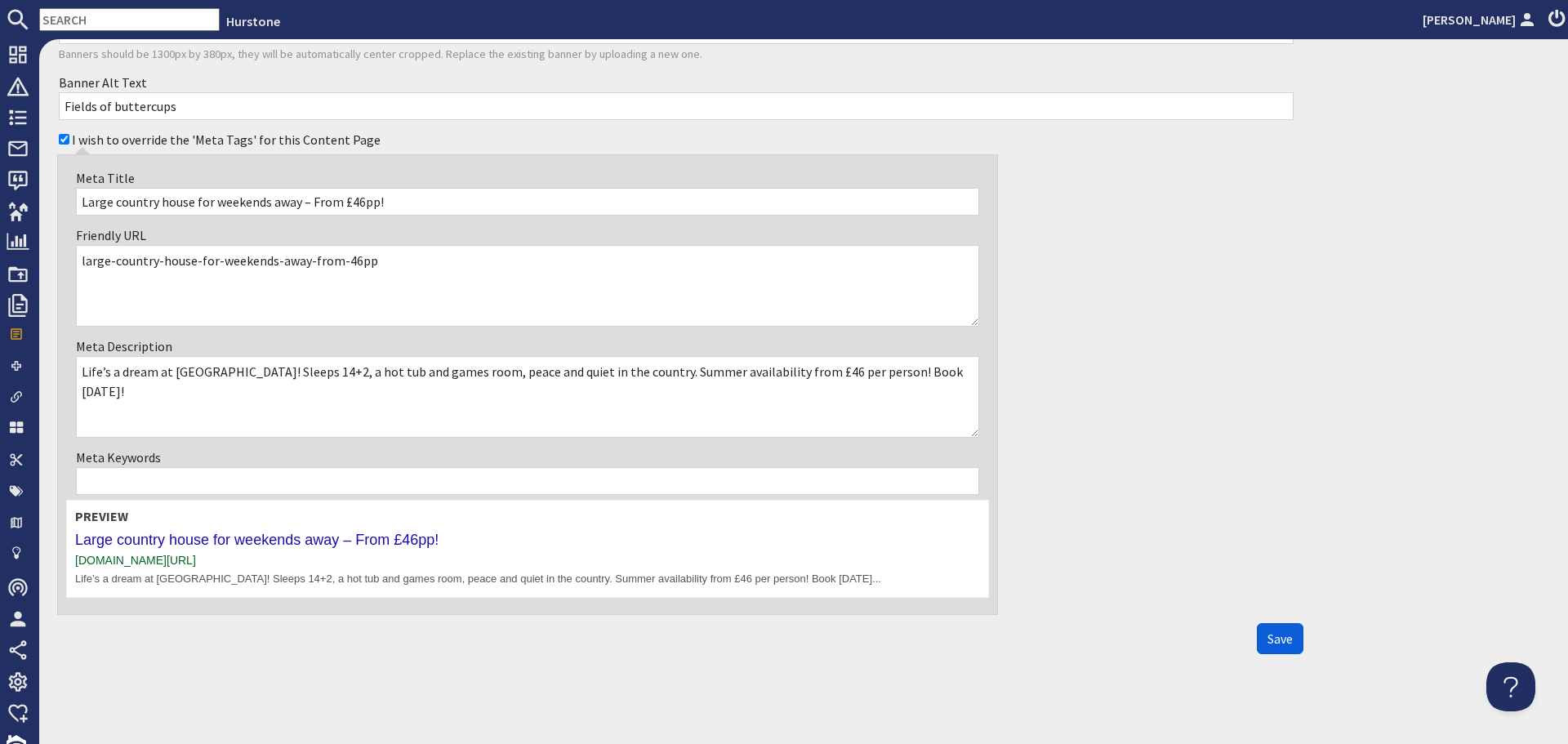
click at [1272, 640] on span "Save" at bounding box center [1280, 639] width 26 height 16
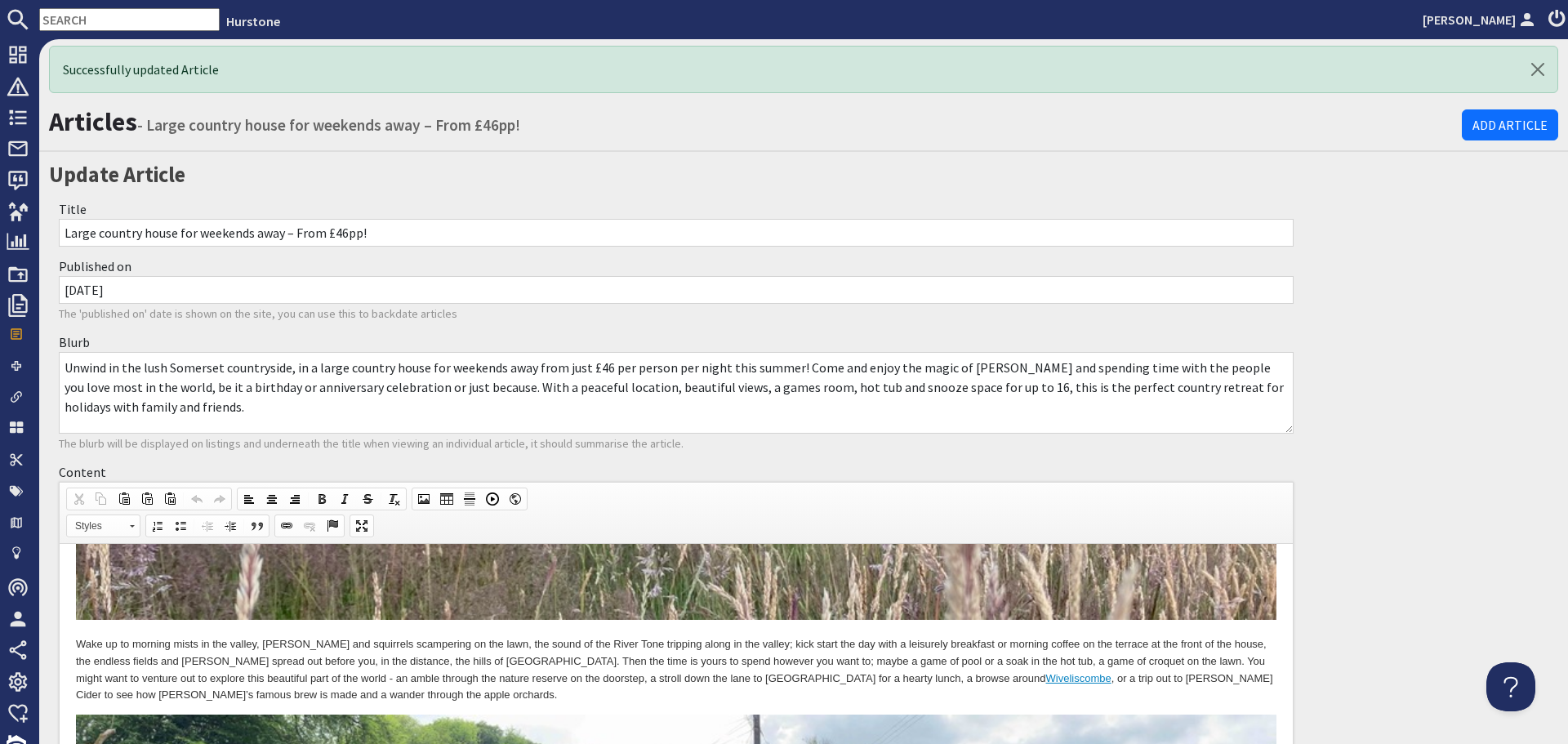
scroll to position [0, 0]
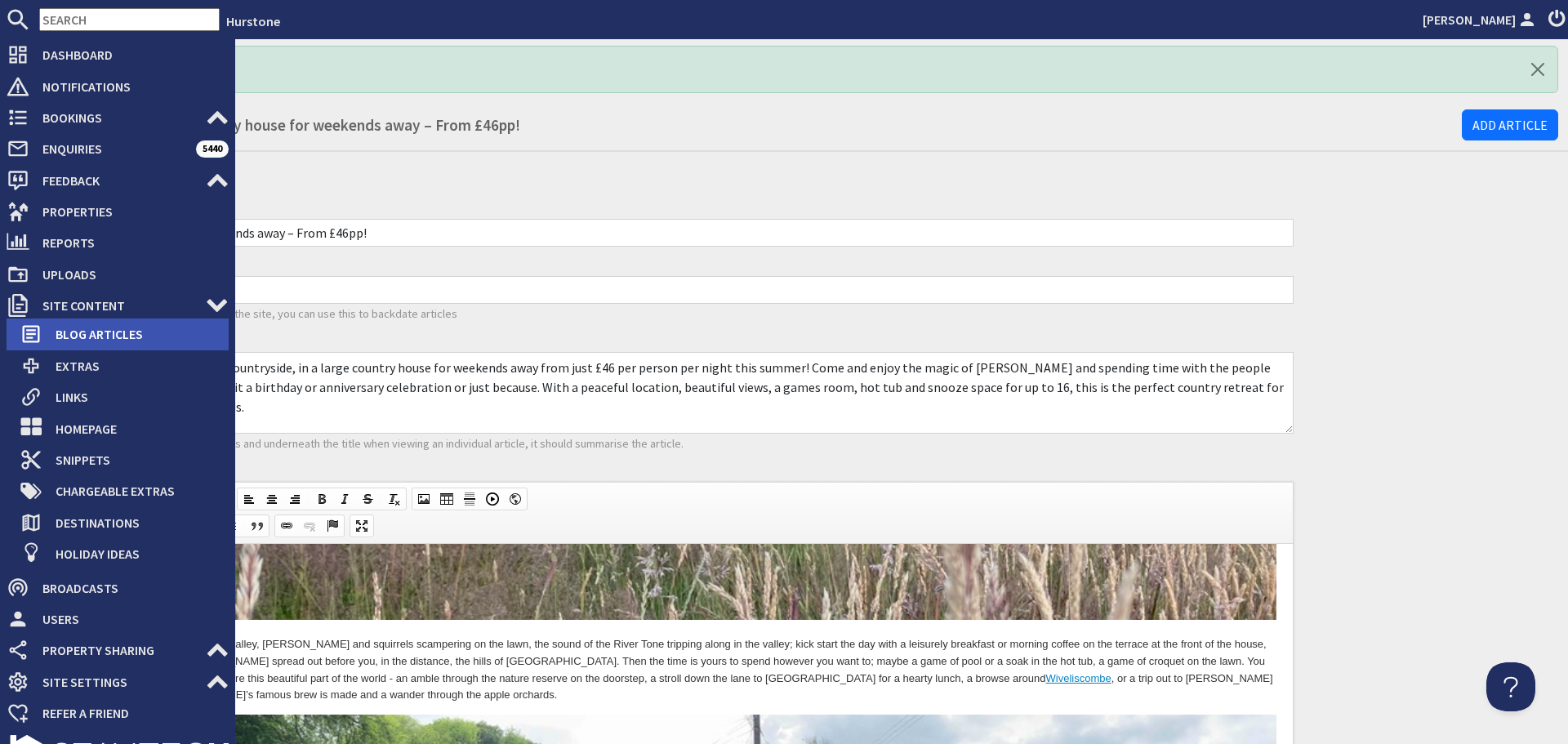
click at [72, 339] on span "Blog Articles" at bounding box center [135, 334] width 186 height 27
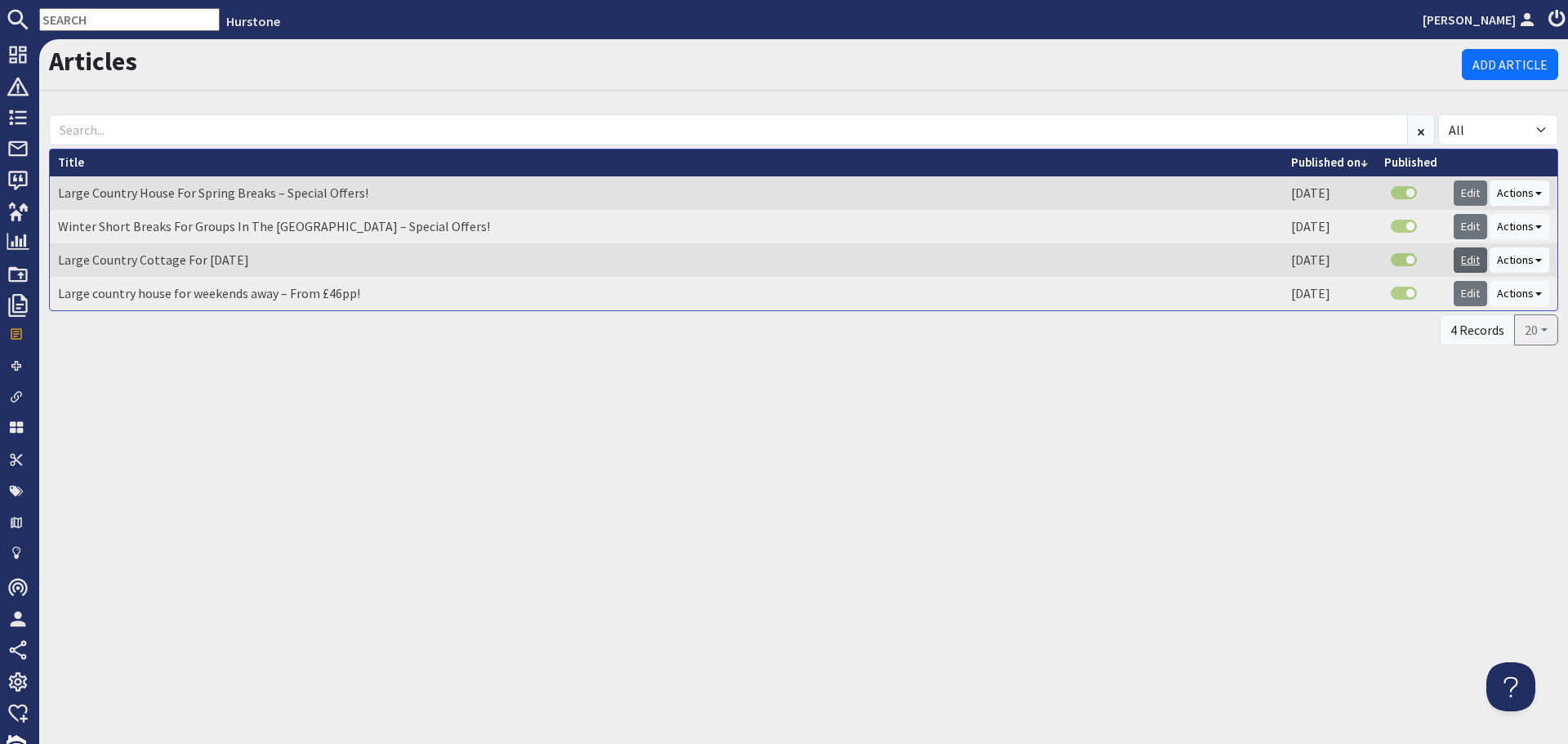
click at [1463, 260] on link "Edit" at bounding box center [1470, 260] width 34 height 26
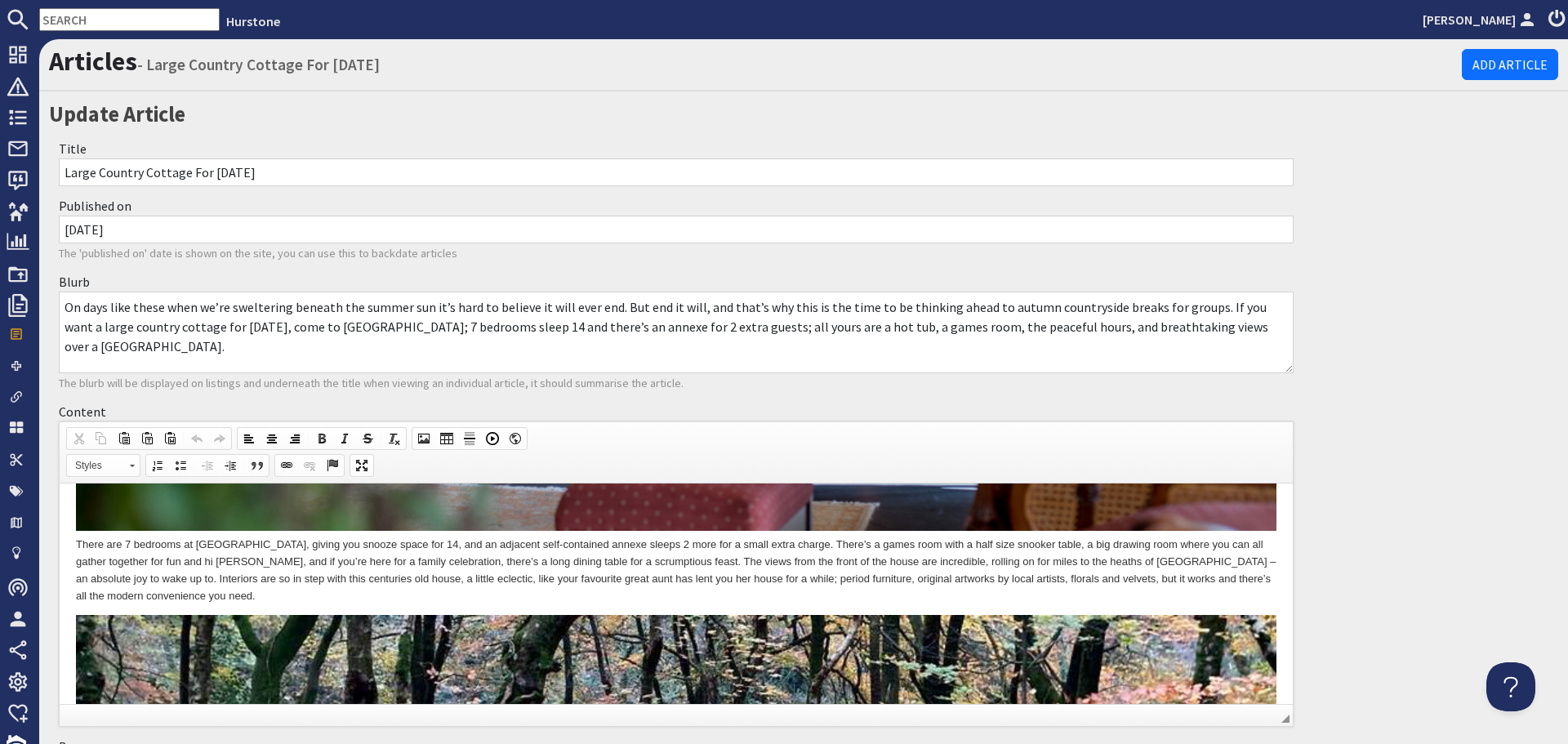
click at [726, 530] on p "There are 7 bedrooms at Hurstone, giving you snooze space for 14, and an adjace…" at bounding box center [676, 367] width 1201 height 475
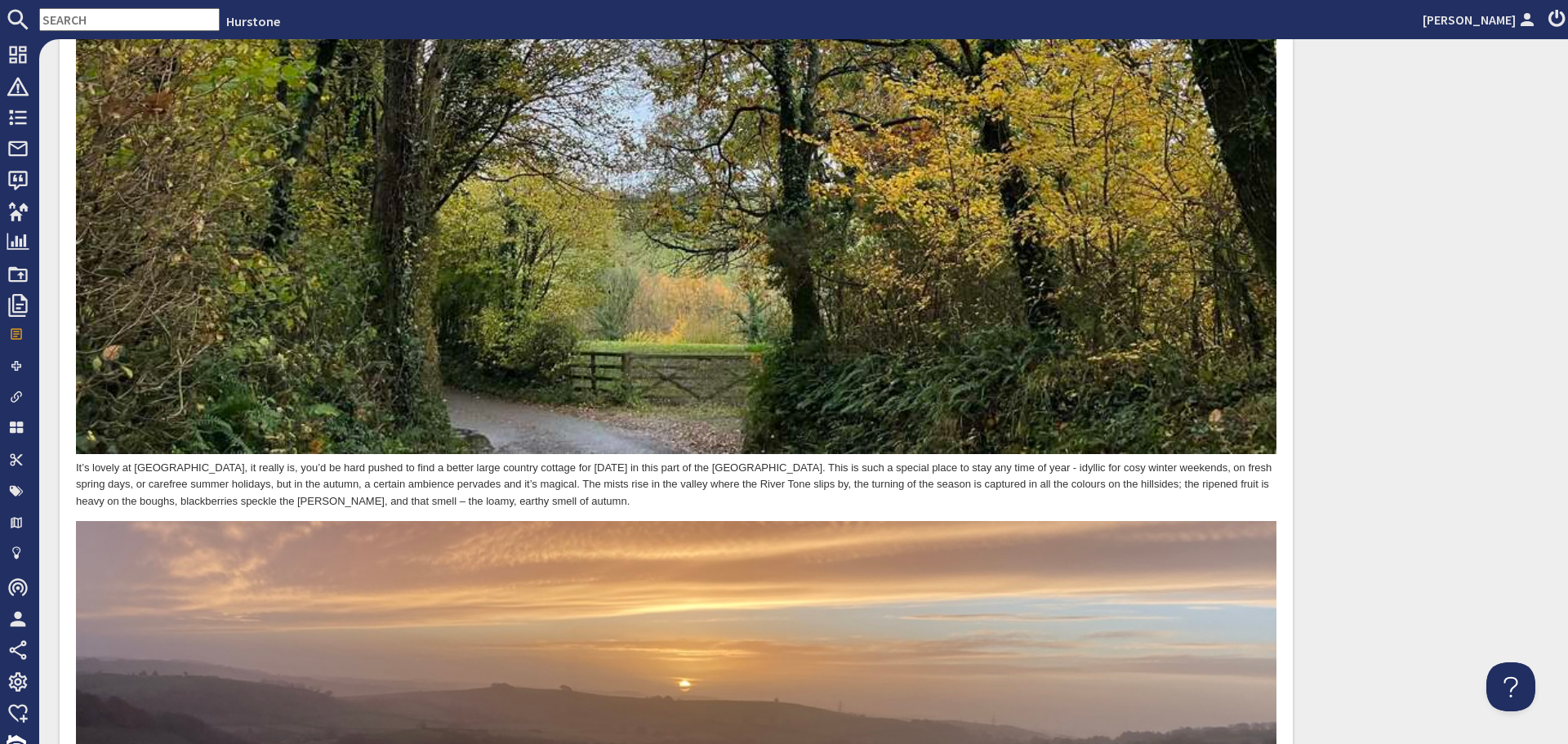
scroll to position [3405, 0]
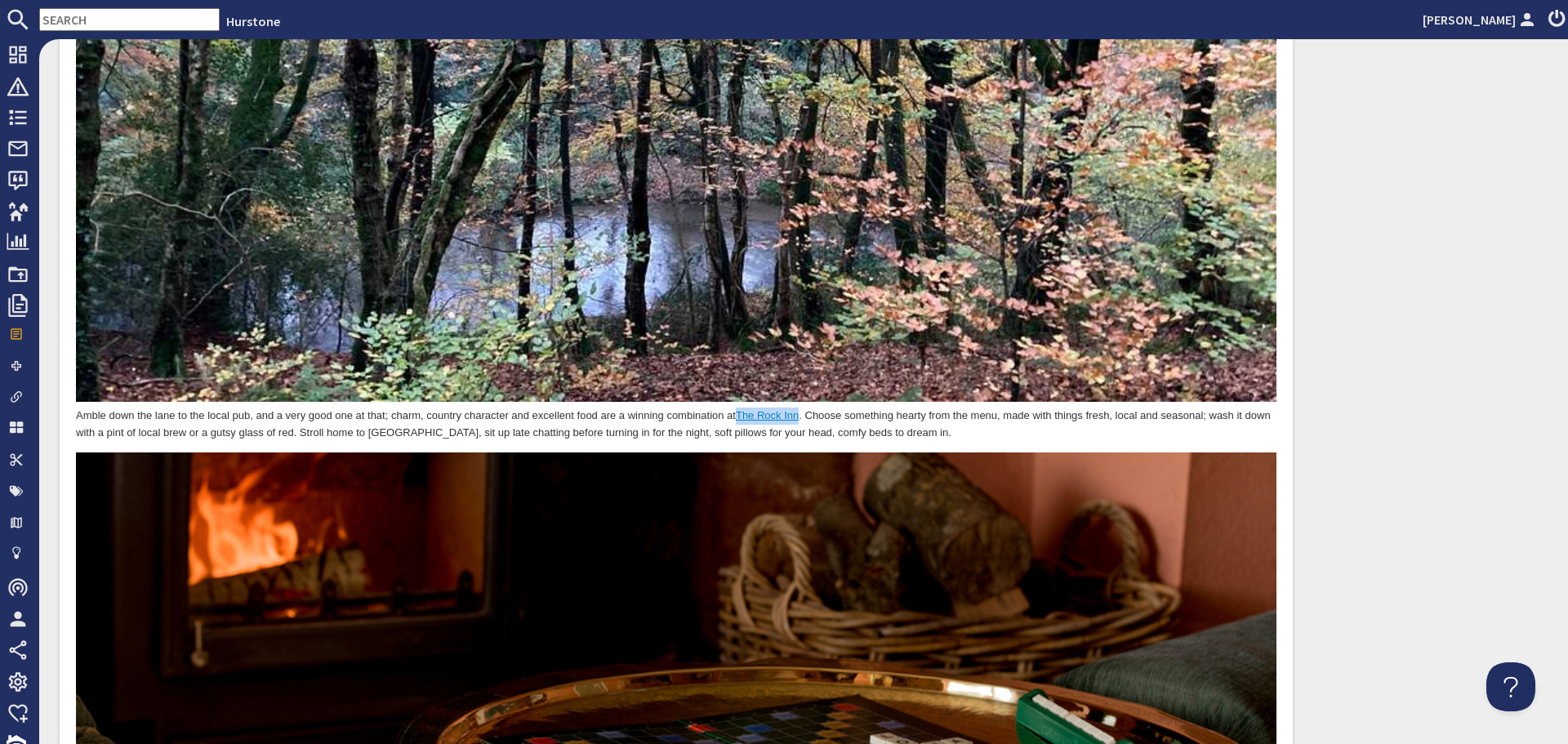
drag, startPoint x: 740, startPoint y: 389, endPoint x: 801, endPoint y: 388, distance: 61.0
click at [799, 410] on link "The Rock Inn" at bounding box center [767, 416] width 63 height 12
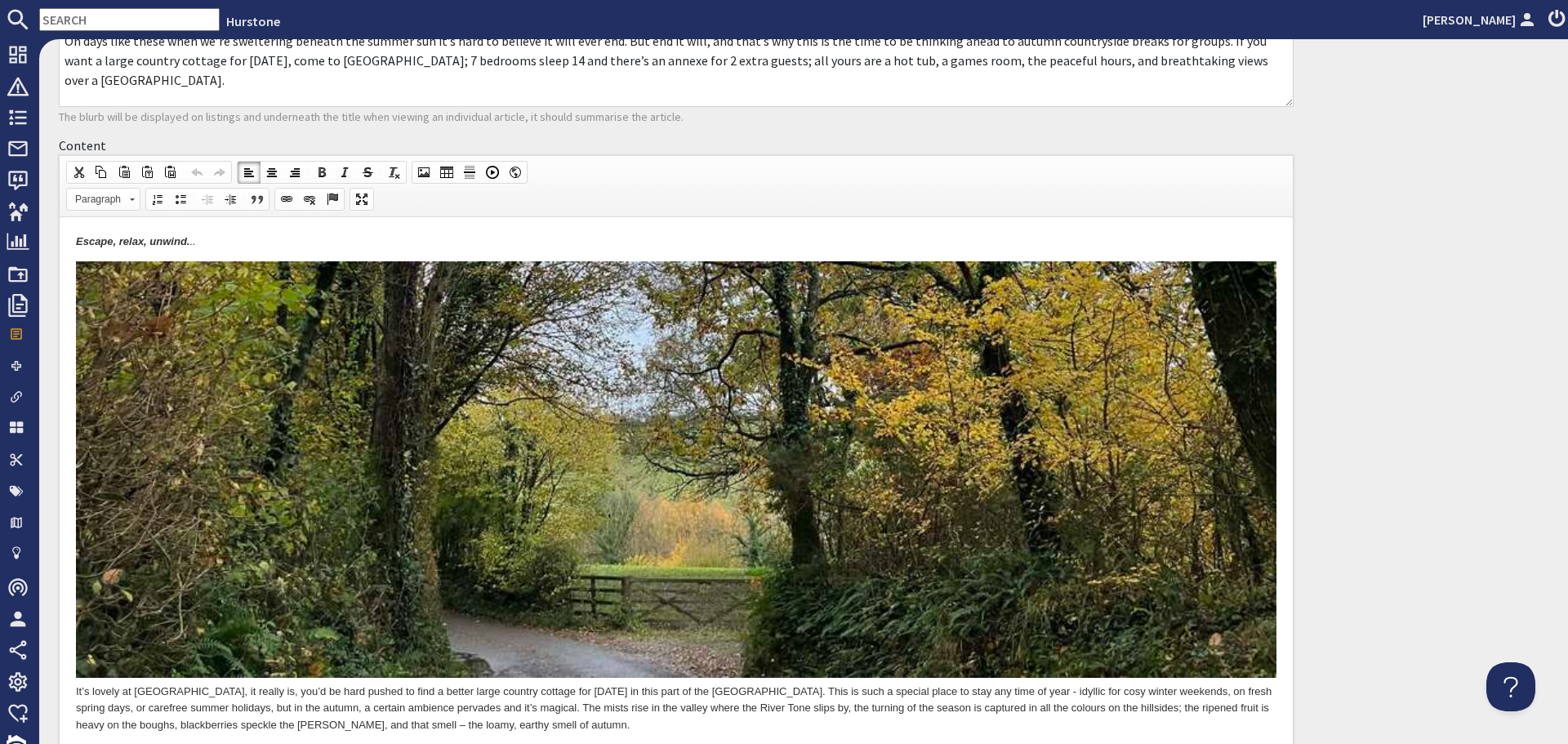
scroll to position [219, 0]
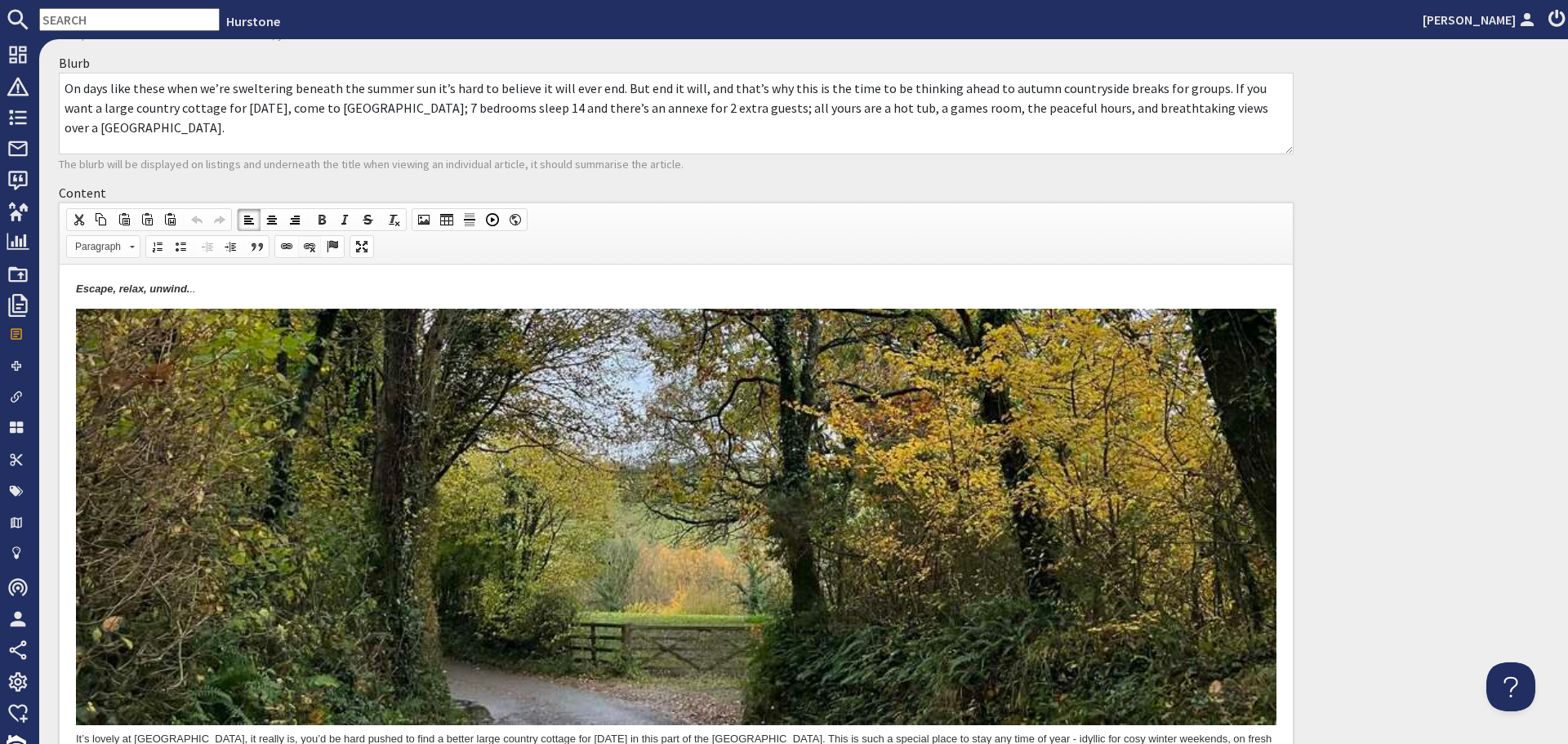
click at [303, 245] on span at bounding box center [310, 247] width 13 height 13
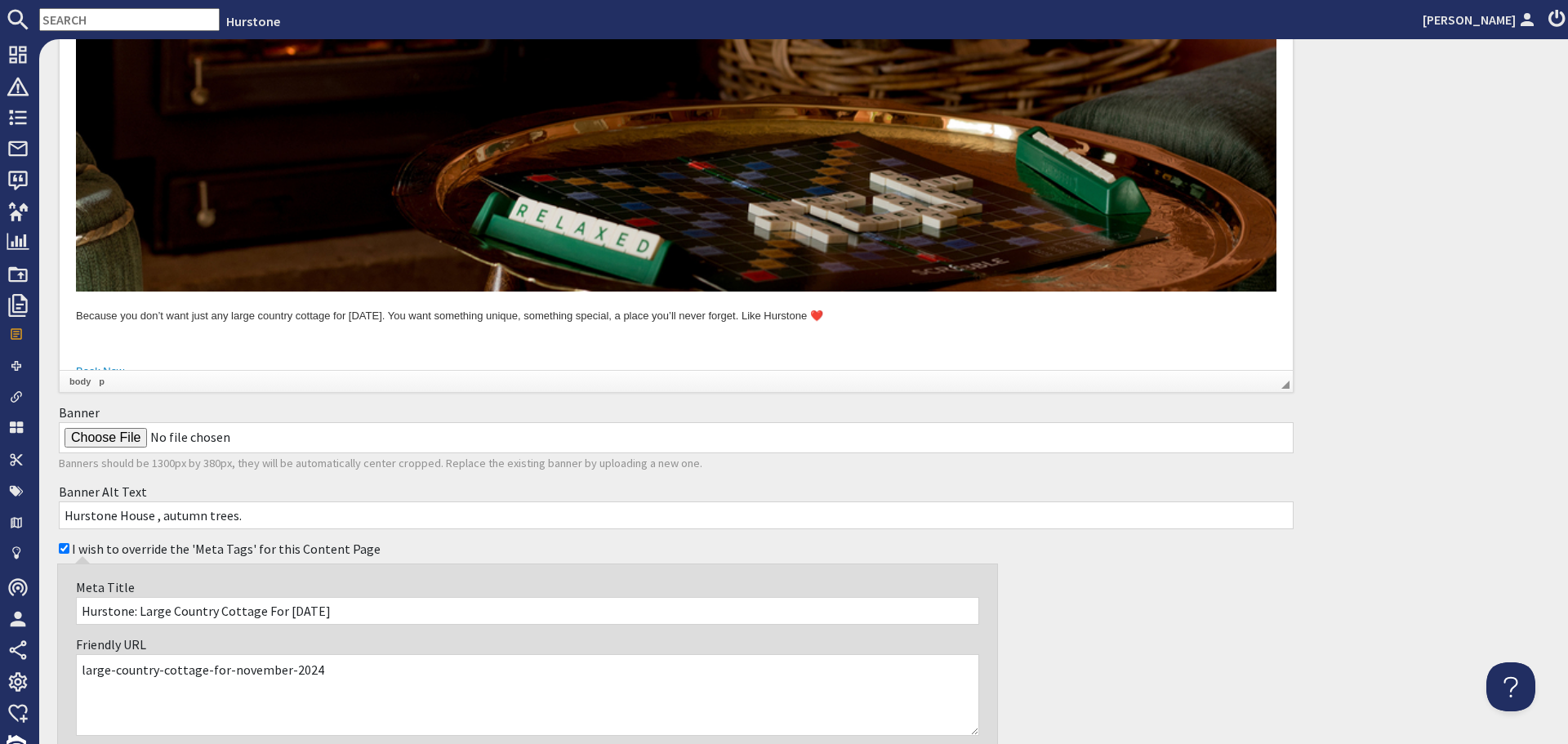
scroll to position [4377, 0]
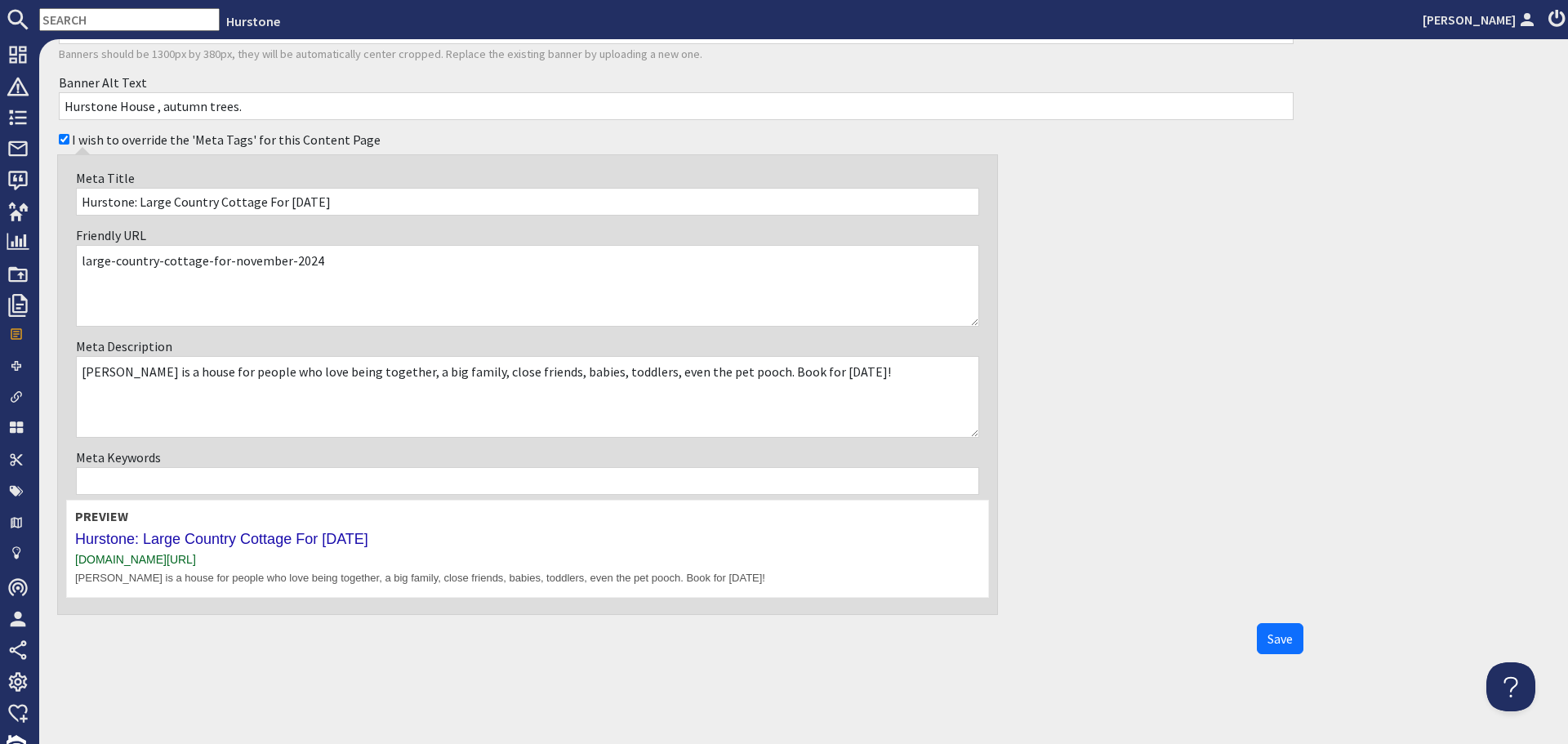
click at [1242, 632] on div "Save" at bounding box center [676, 639] width 1255 height 31
click at [1257, 633] on button "Save" at bounding box center [1280, 639] width 47 height 31
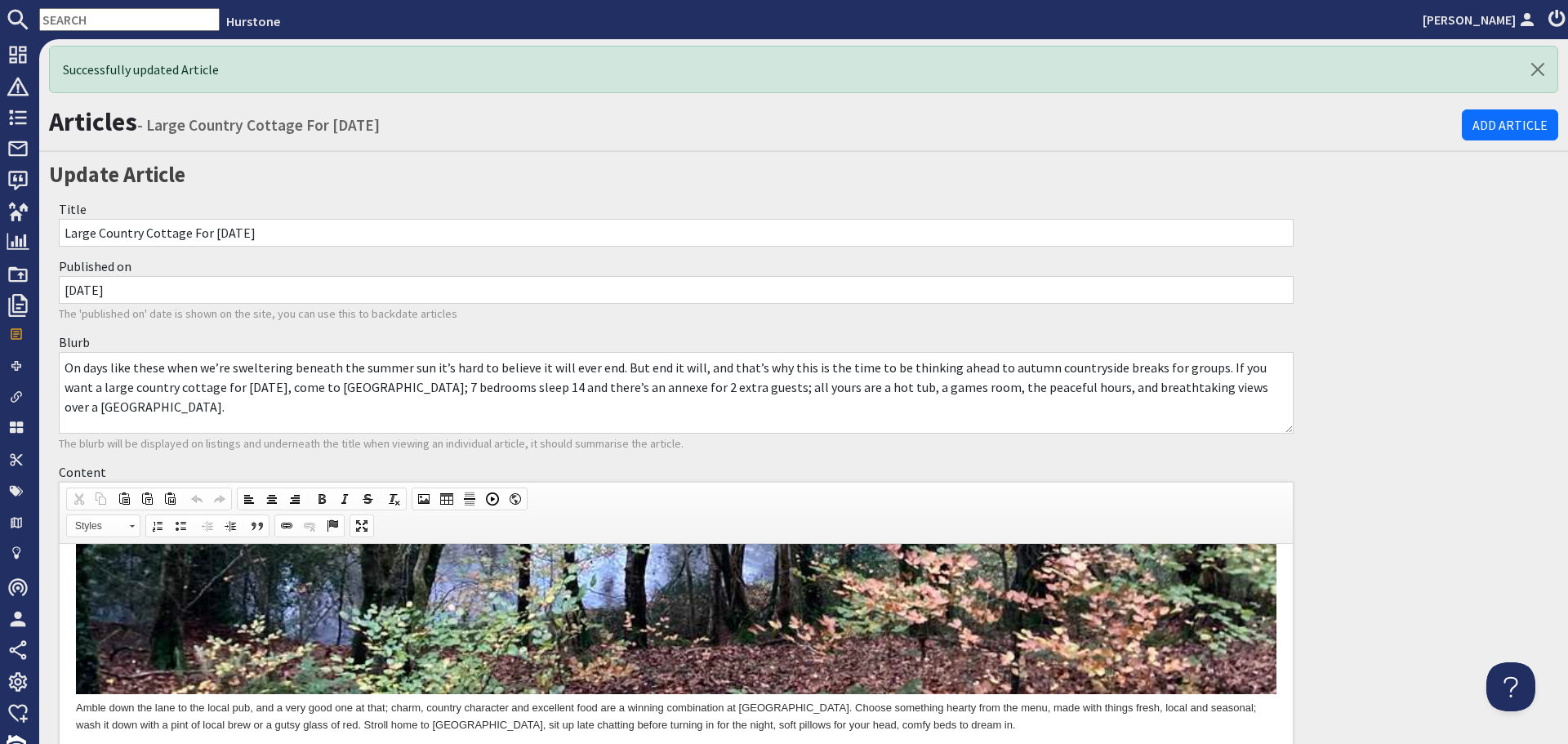
scroll to position [0, 0]
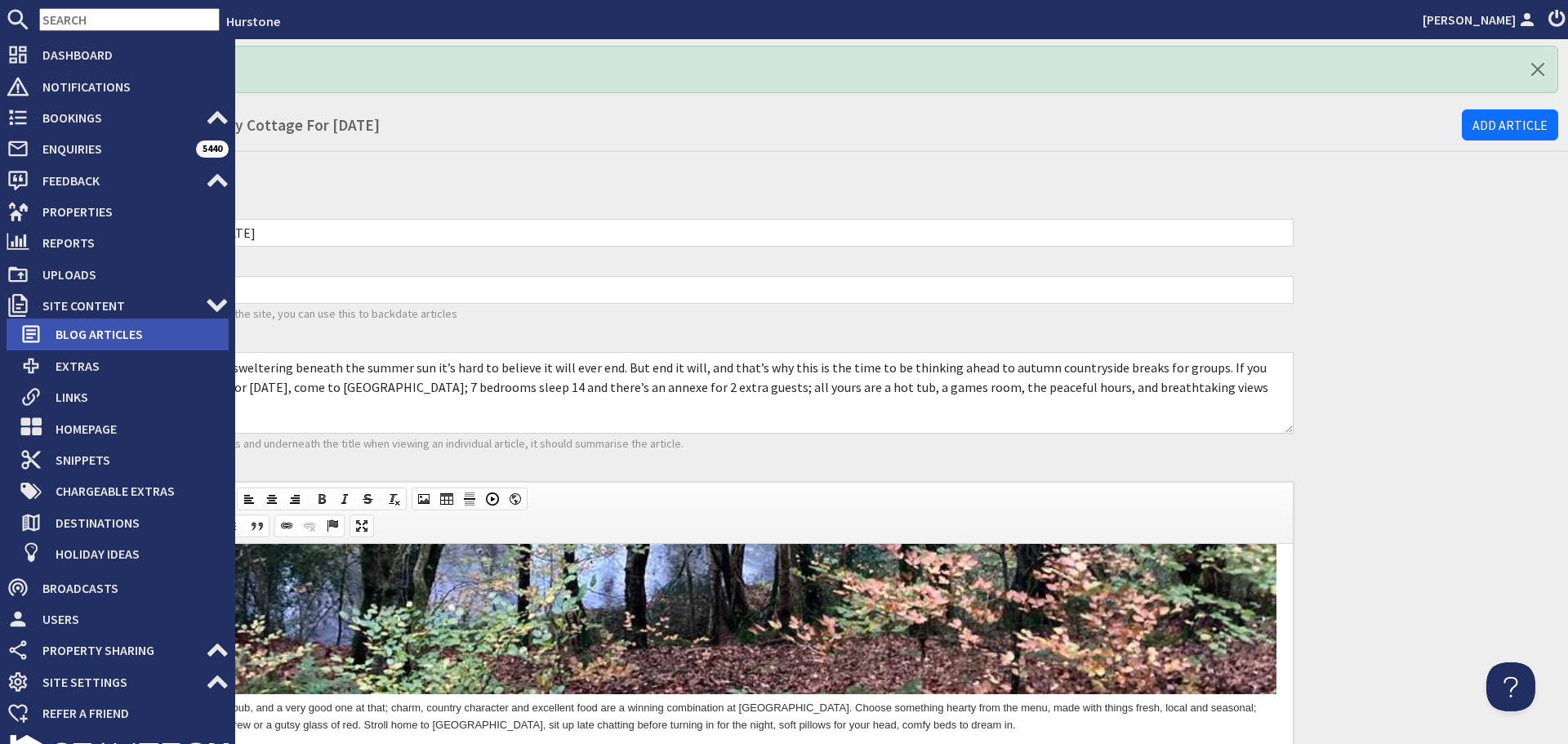
click at [35, 328] on icon at bounding box center [30, 334] width 23 height 23
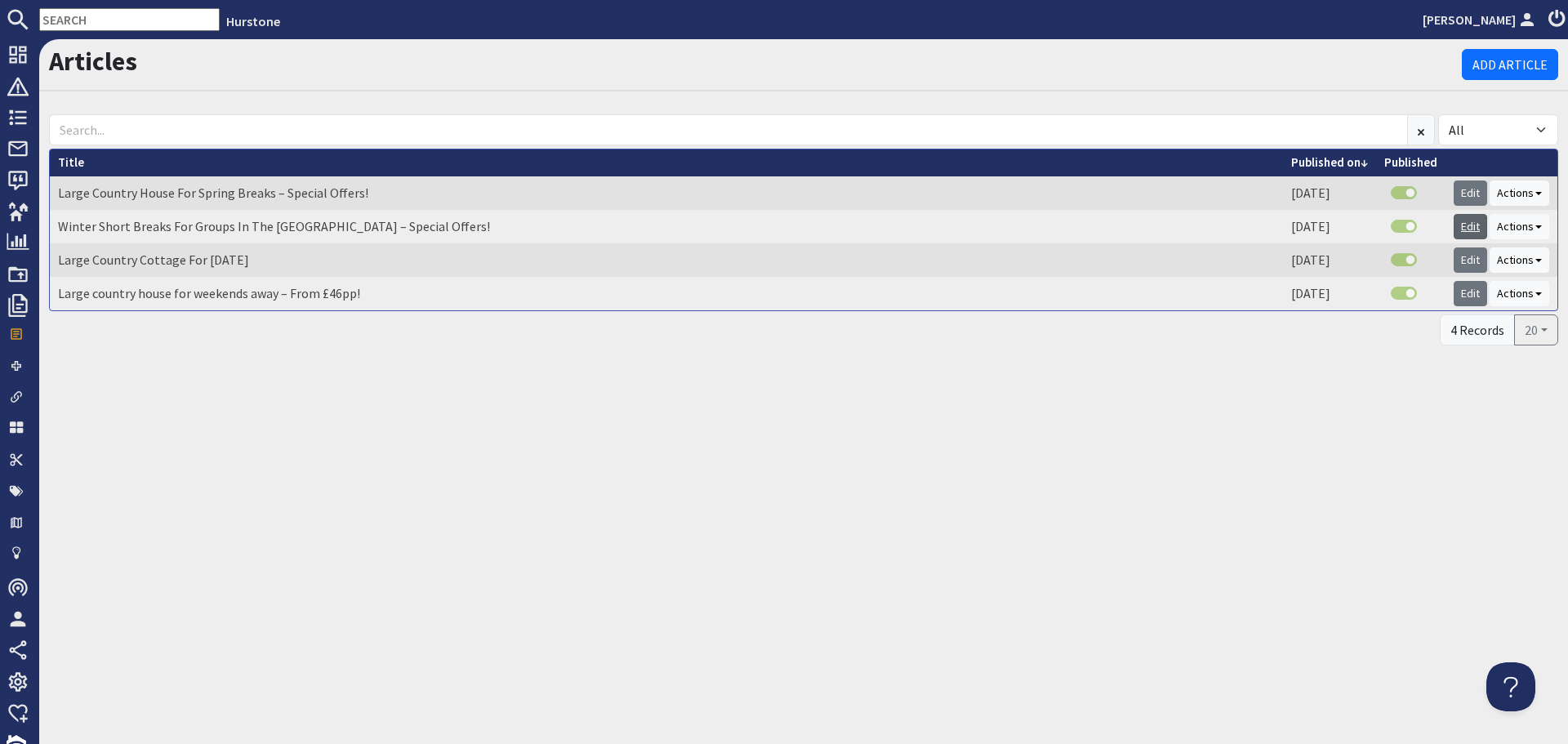
click at [1478, 222] on link "Edit" at bounding box center [1470, 227] width 34 height 26
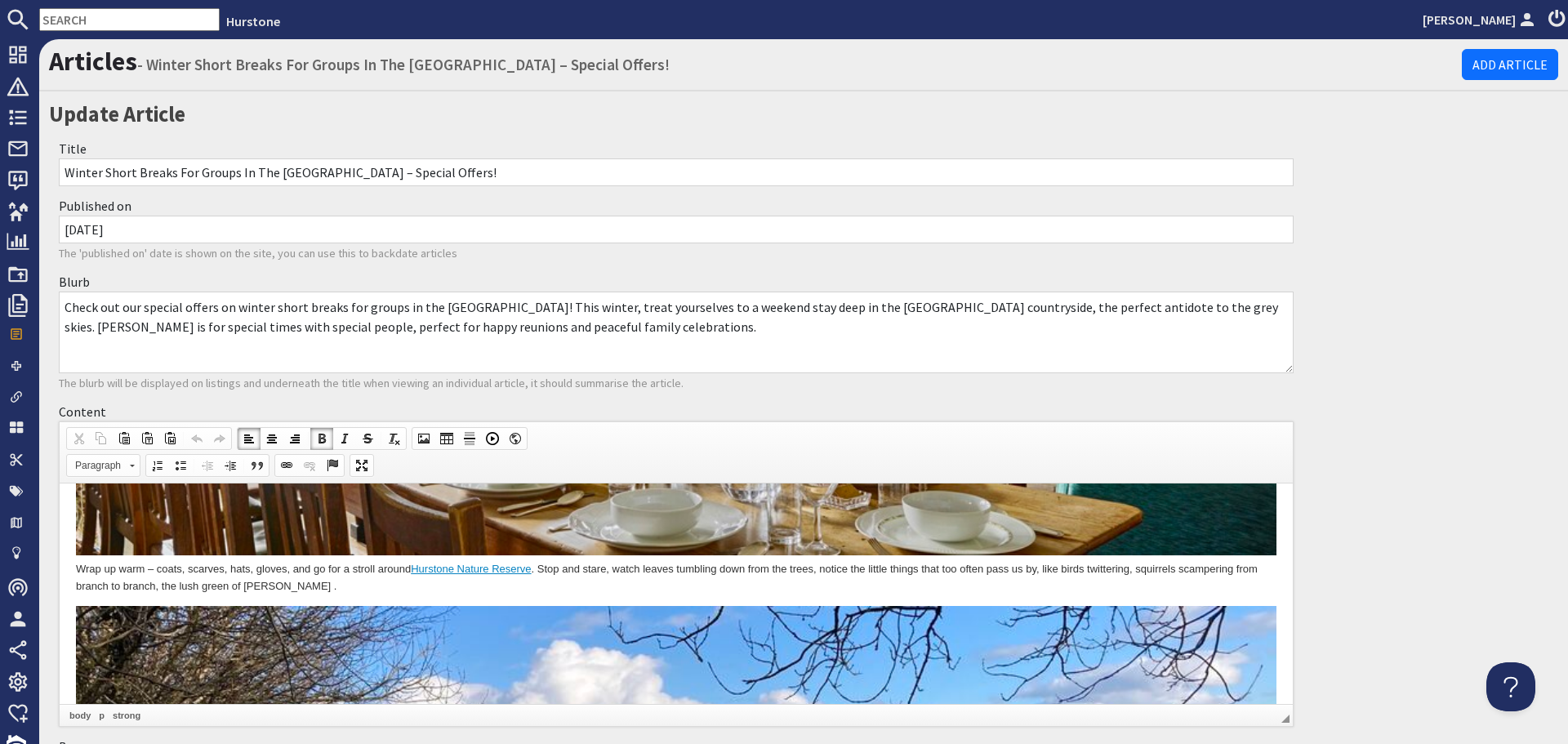
drag, startPoint x: 707, startPoint y: 535, endPoint x: 780, endPoint y: 498, distance: 81.8
click at [720, 528] on p "Wrap up warm – coats, scarves, hats, gloves, and go for a stroll around Hurston…" at bounding box center [676, 399] width 1201 height 390
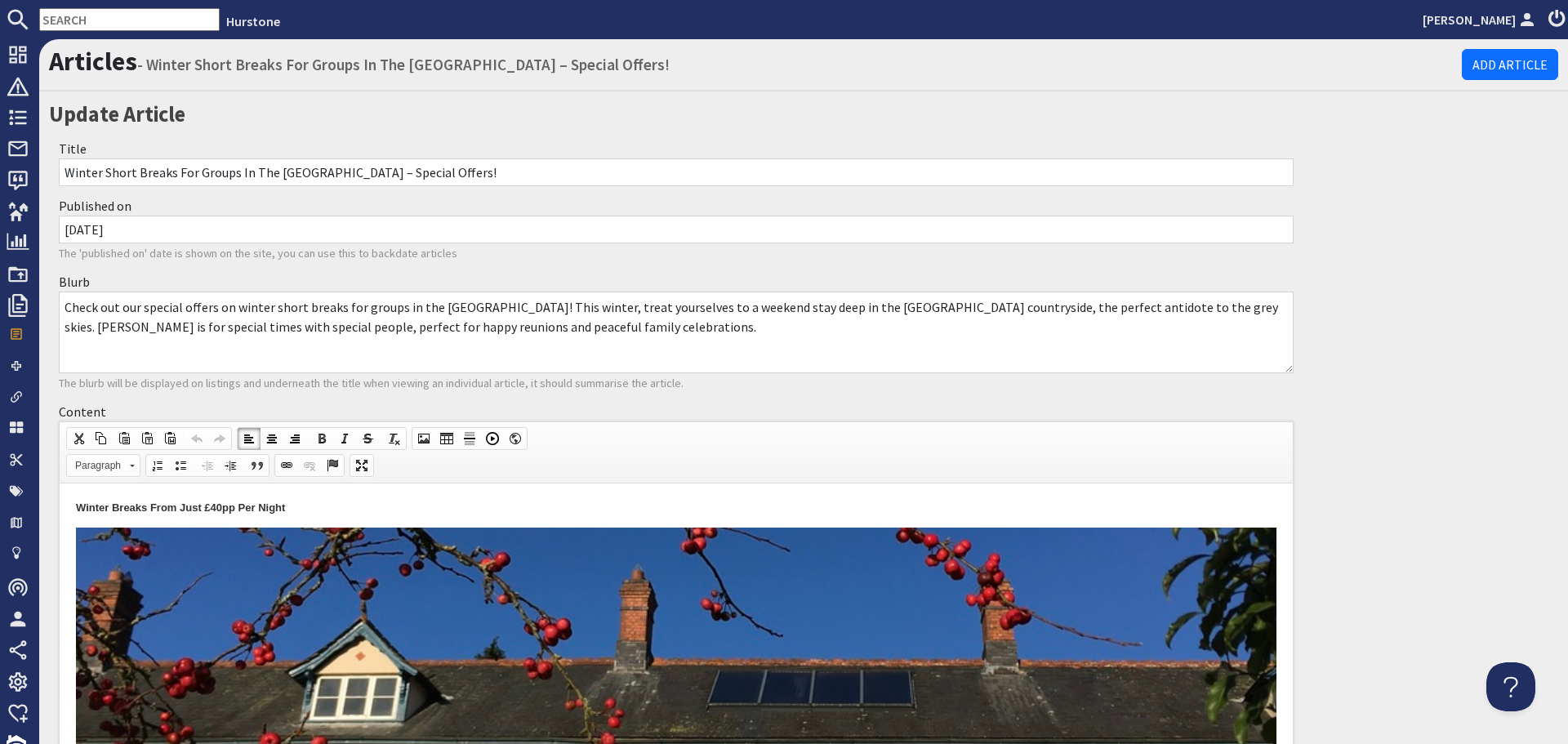
scroll to position [3798, 0]
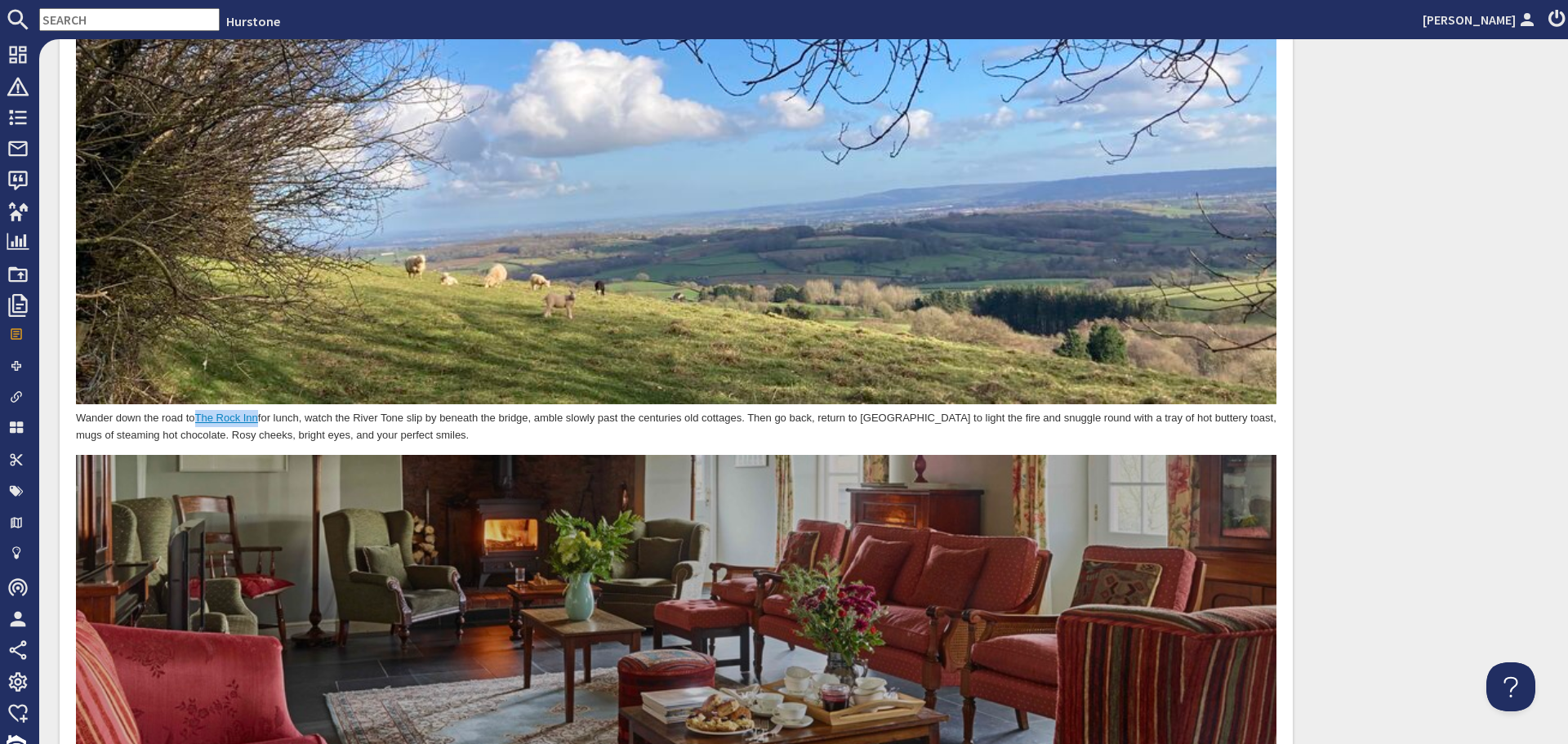
drag, startPoint x: 199, startPoint y: 387, endPoint x: 259, endPoint y: 390, distance: 60.1
click at [258, 412] on link "The Rock Inn" at bounding box center [227, 418] width 63 height 12
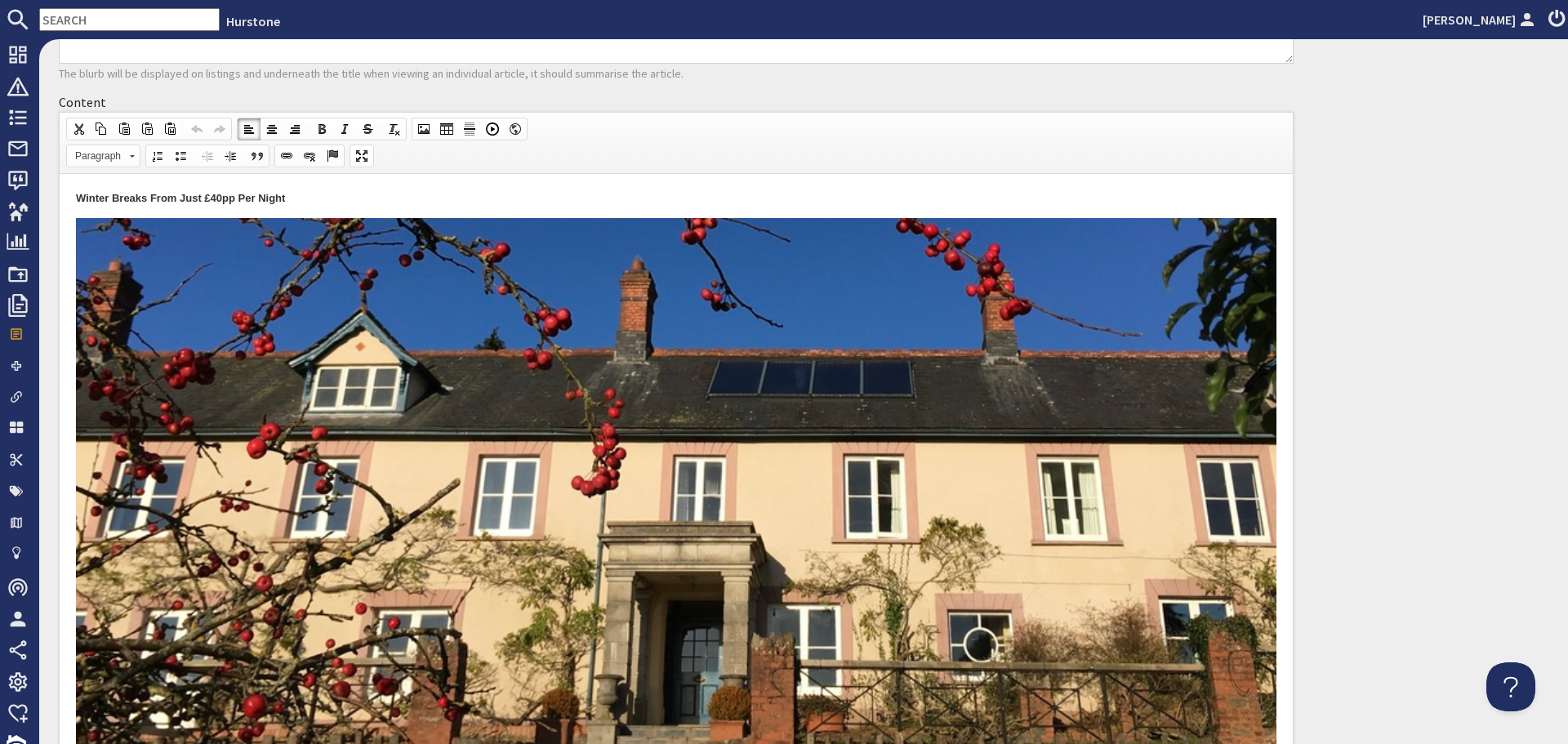
scroll to position [285, 0]
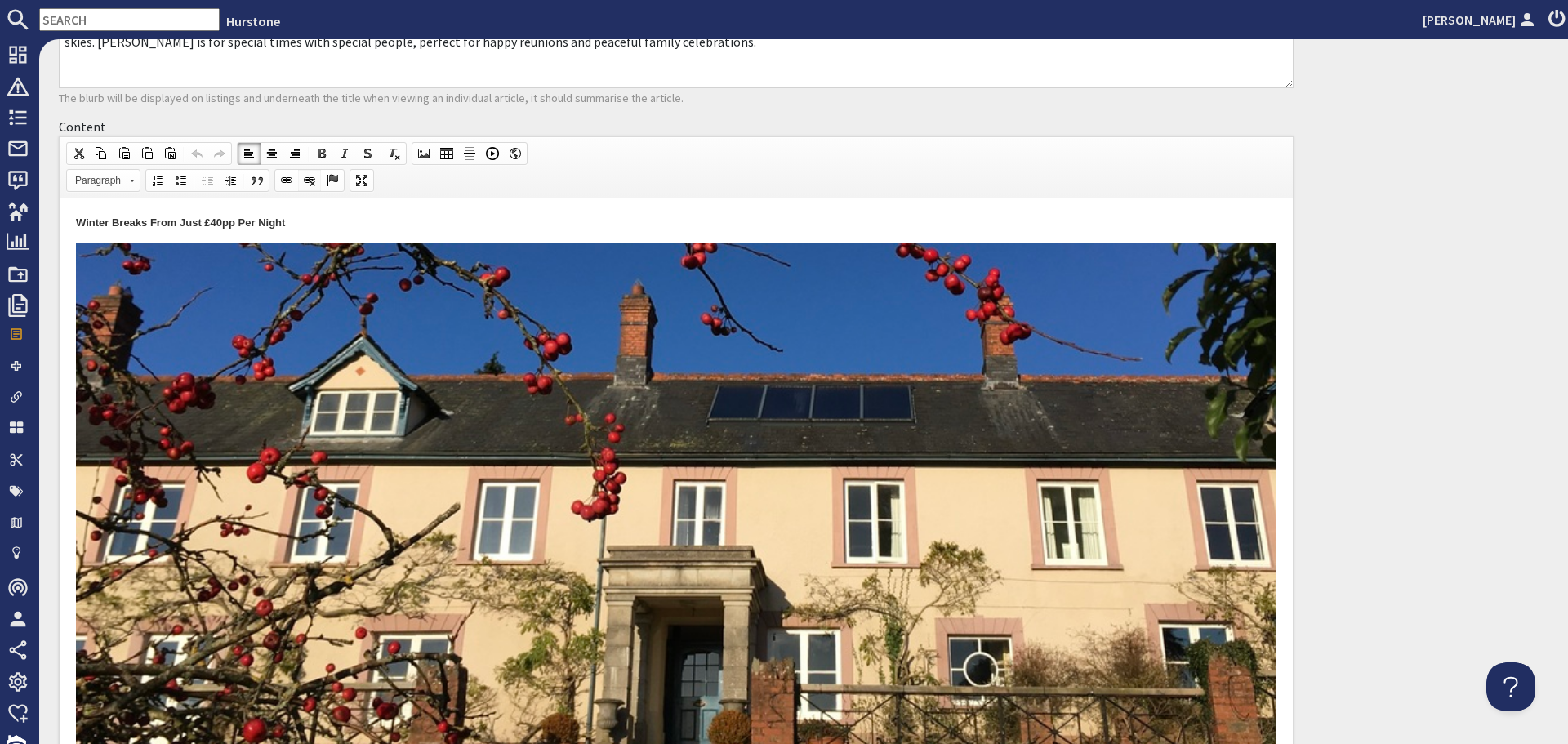
click at [303, 180] on span at bounding box center [310, 180] width 13 height 13
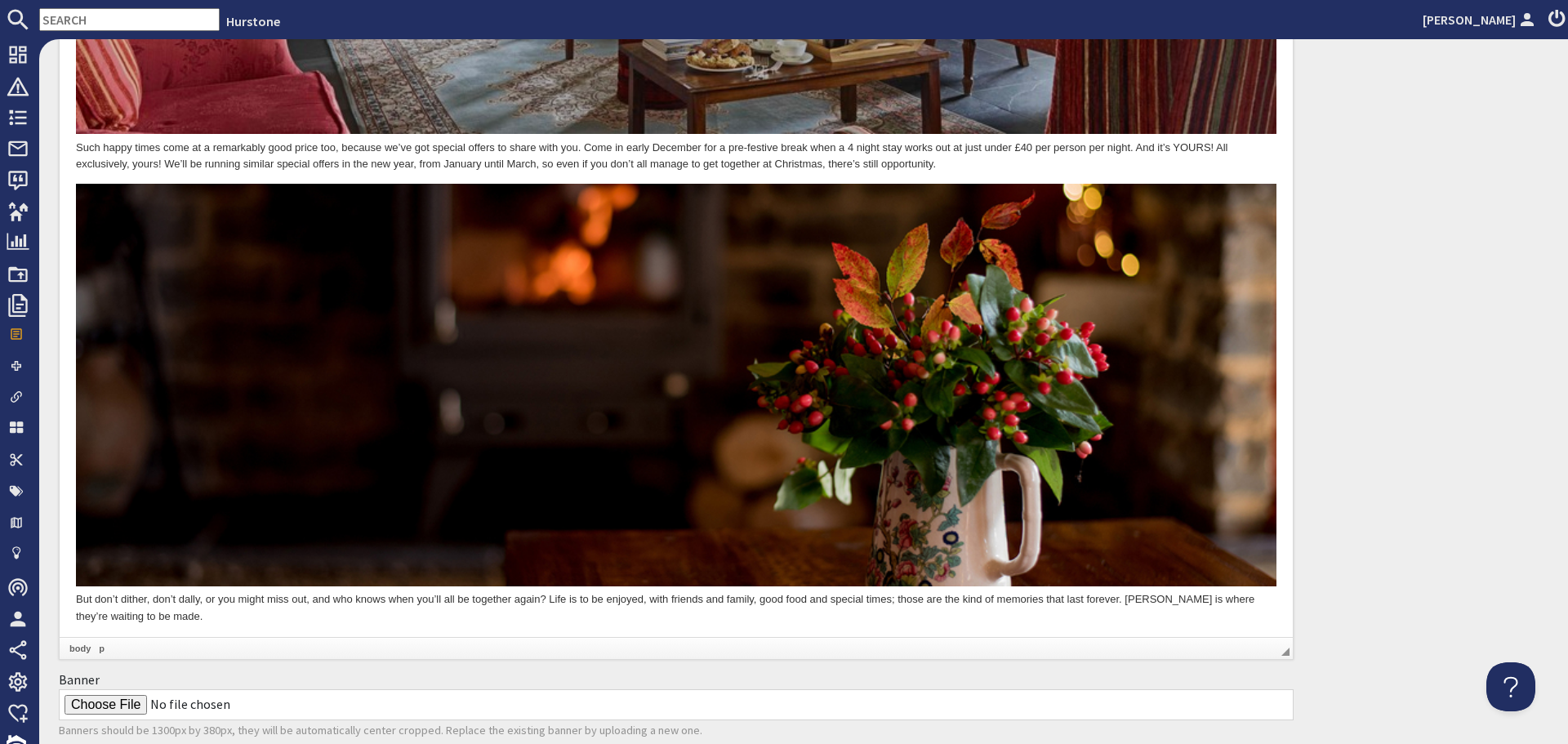
scroll to position [5138, 0]
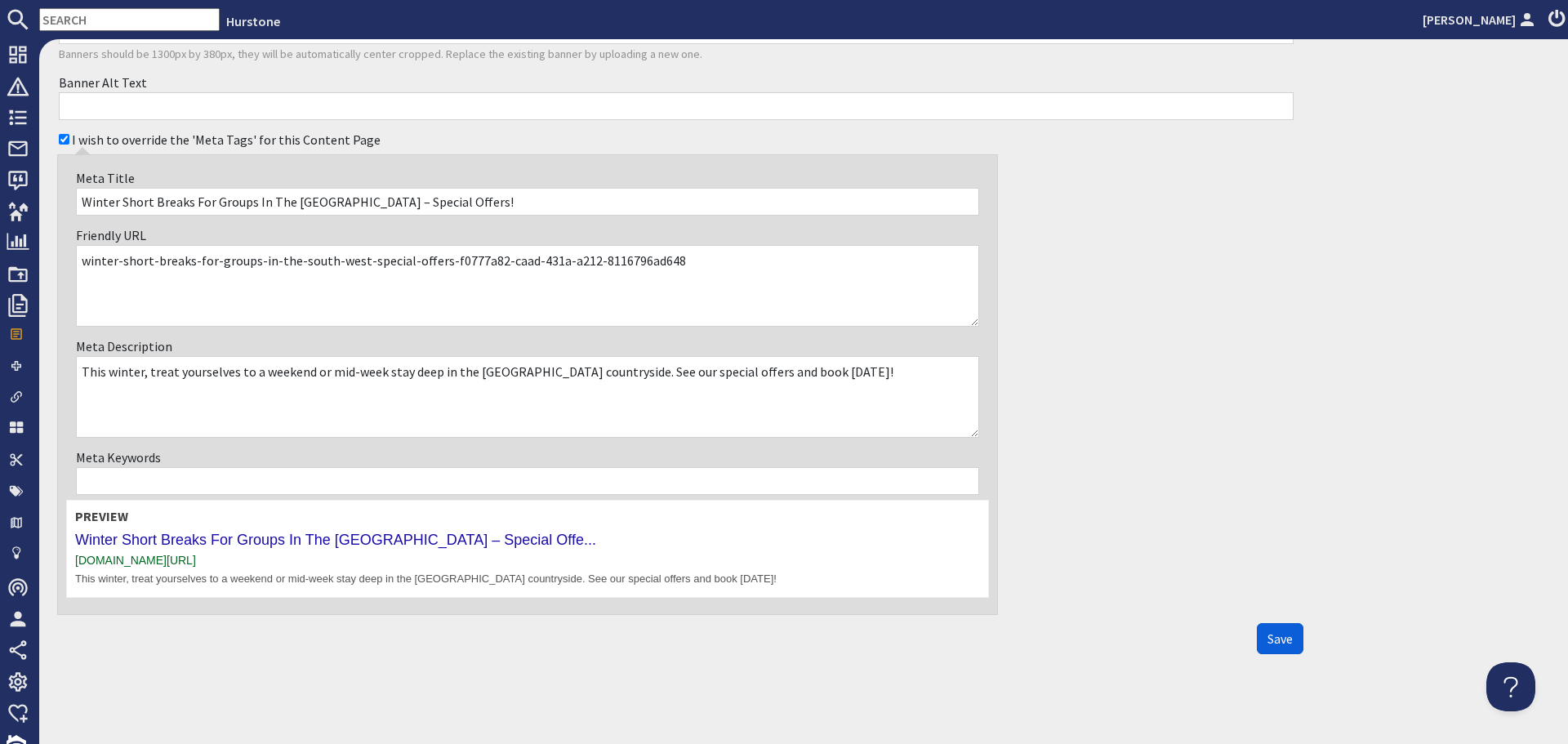
click at [1269, 643] on span "Save" at bounding box center [1280, 639] width 26 height 16
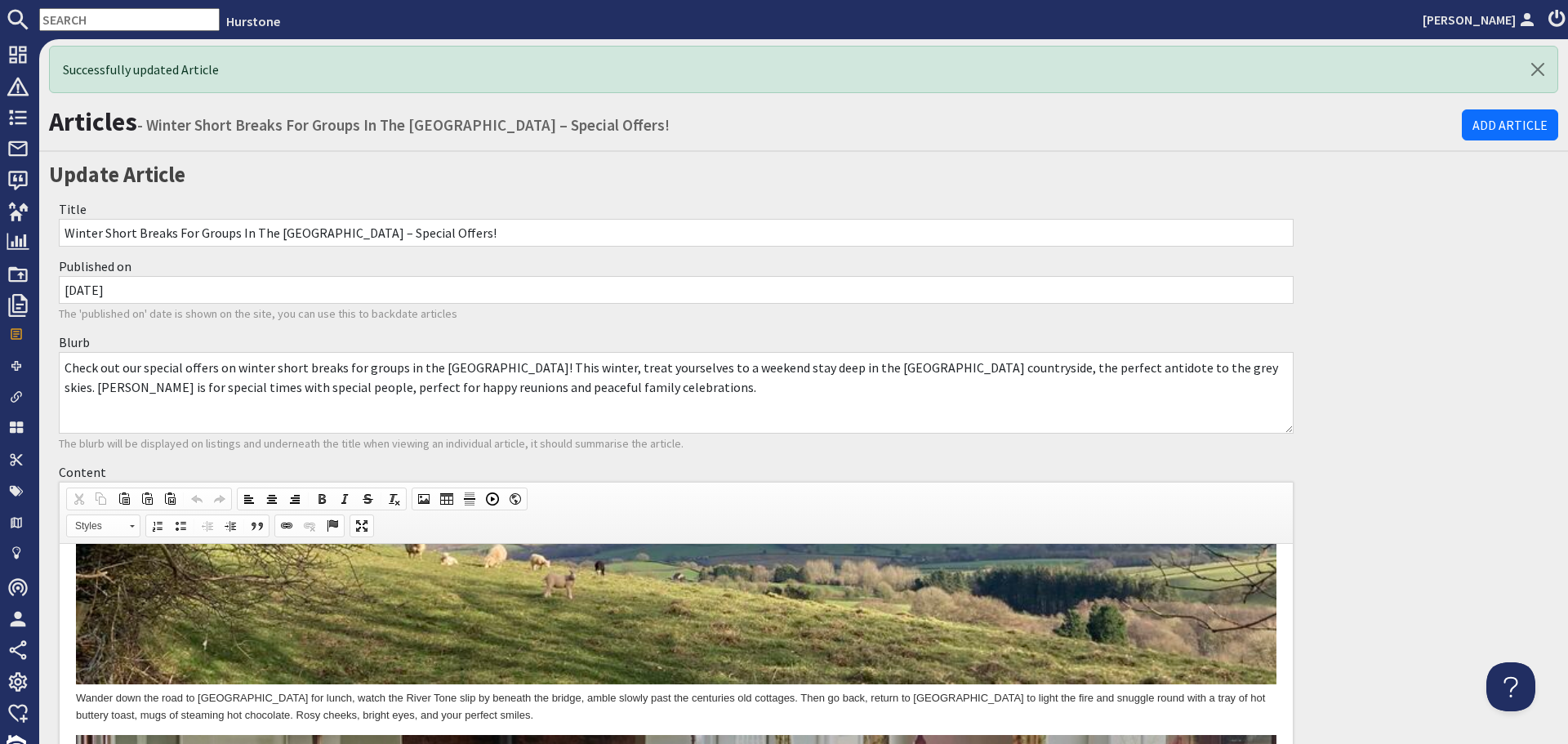
scroll to position [0, 0]
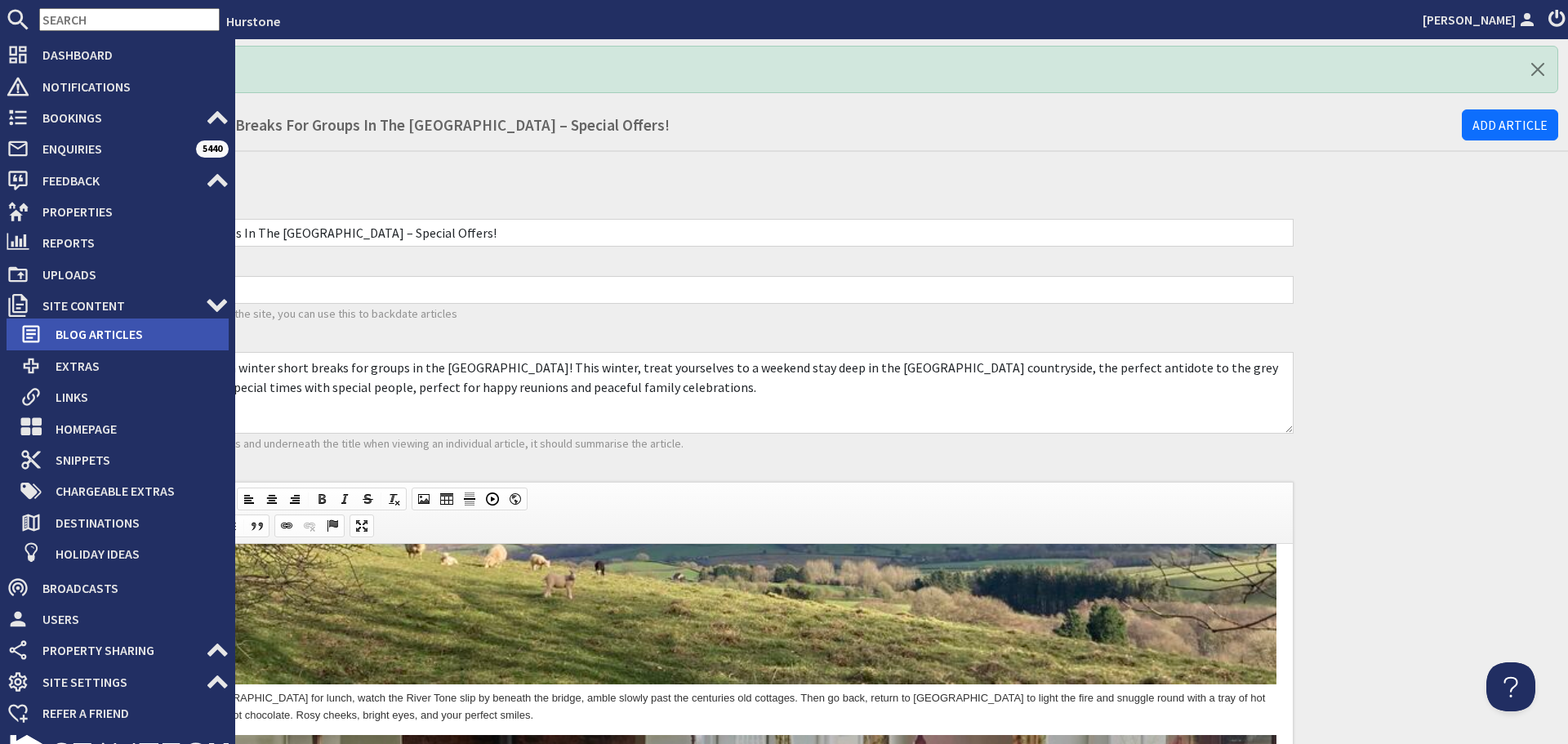
click at [58, 333] on span "Blog Articles" at bounding box center [135, 334] width 186 height 27
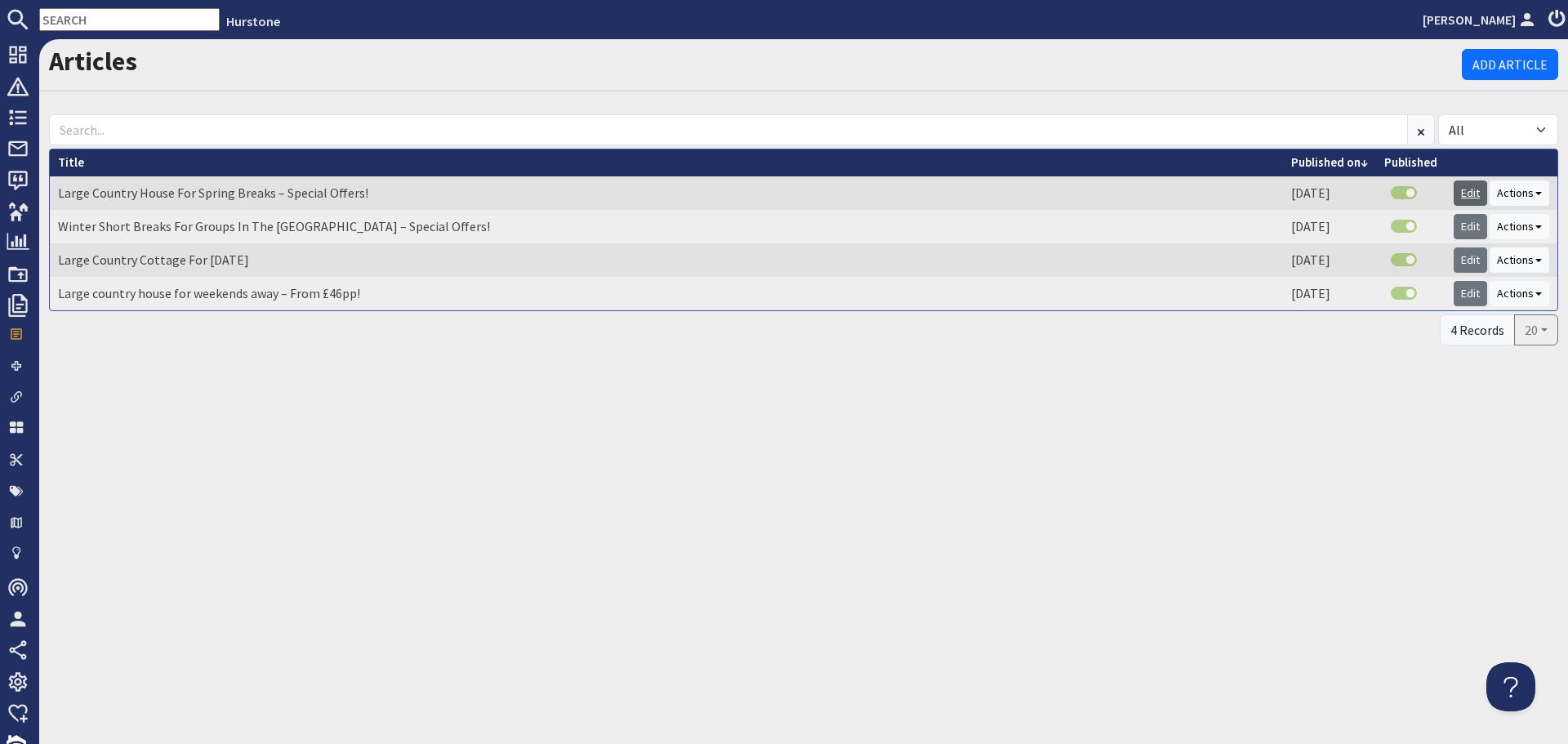
click at [1468, 191] on link "Edit" at bounding box center [1470, 194] width 34 height 26
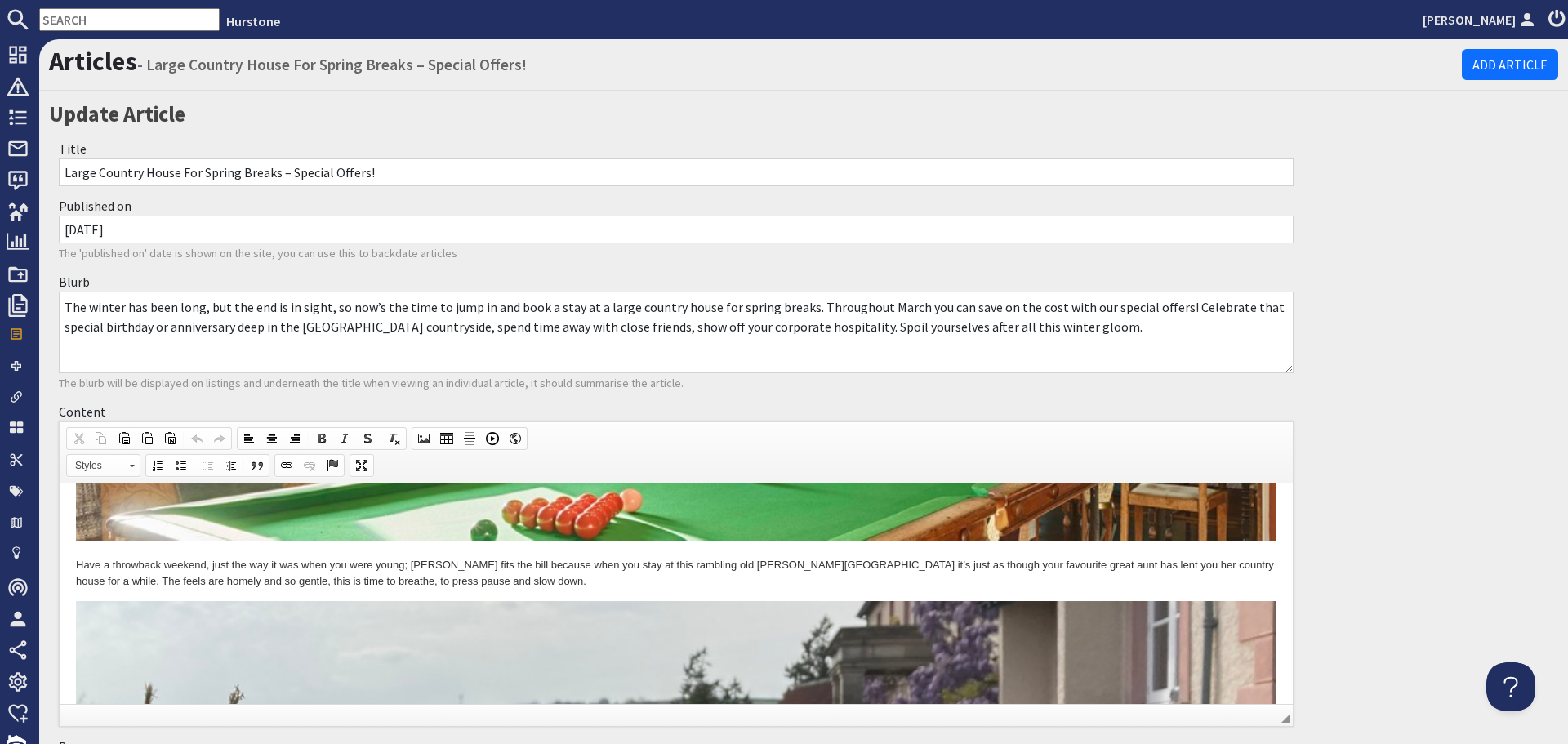
click at [828, 360] on textarea "The winter has been long, but the end is in sight, so now’s the time to jump in…" at bounding box center [675, 332] width 1234 height 81
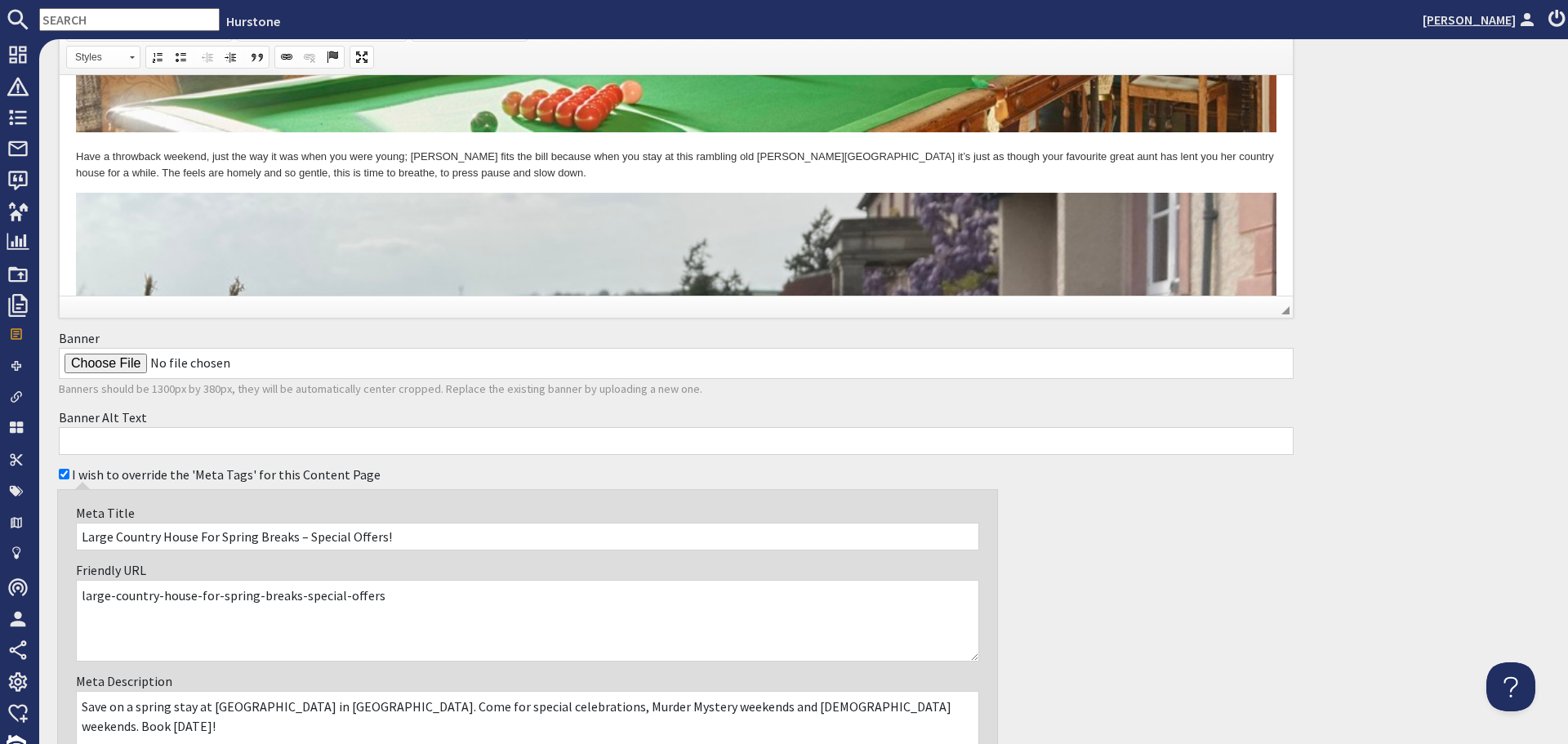
scroll to position [2426, 0]
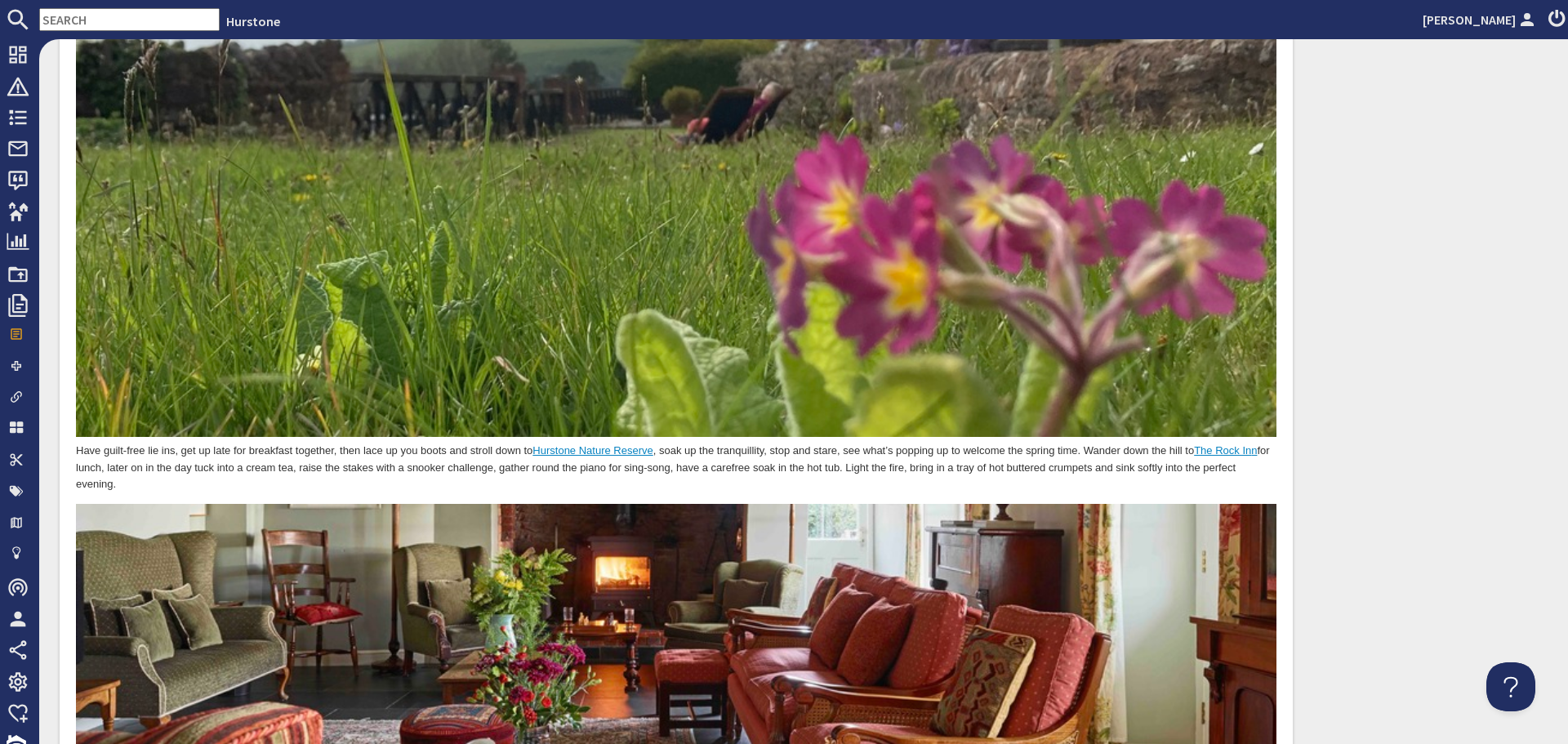
scroll to position [2614, 0]
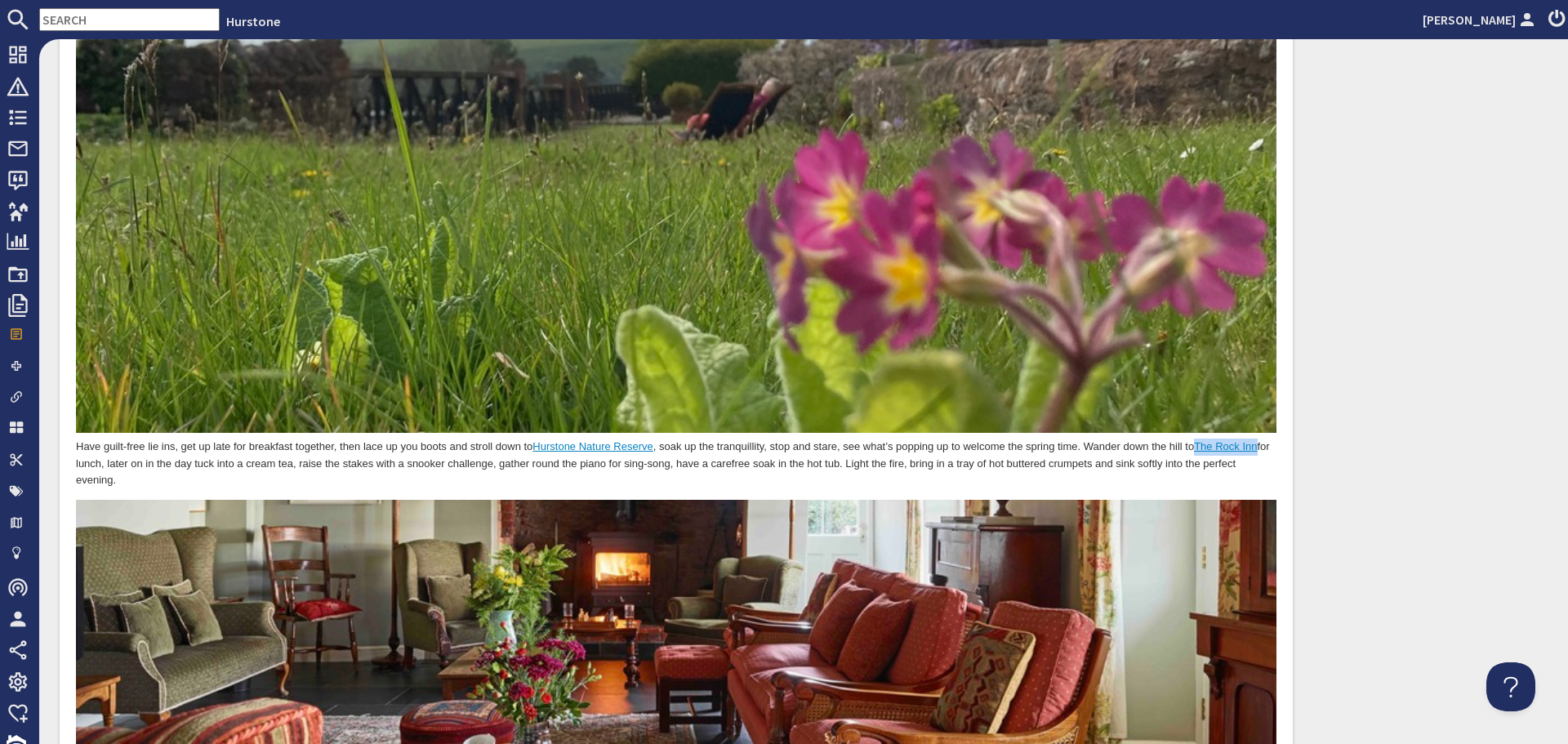
drag, startPoint x: 1200, startPoint y: 428, endPoint x: 1261, endPoint y: 424, distance: 61.1
click at [1261, 424] on p "Have guilt-free lie ins, get up late for breakfast together, then lace up you b…" at bounding box center [676, 198] width 1201 height 582
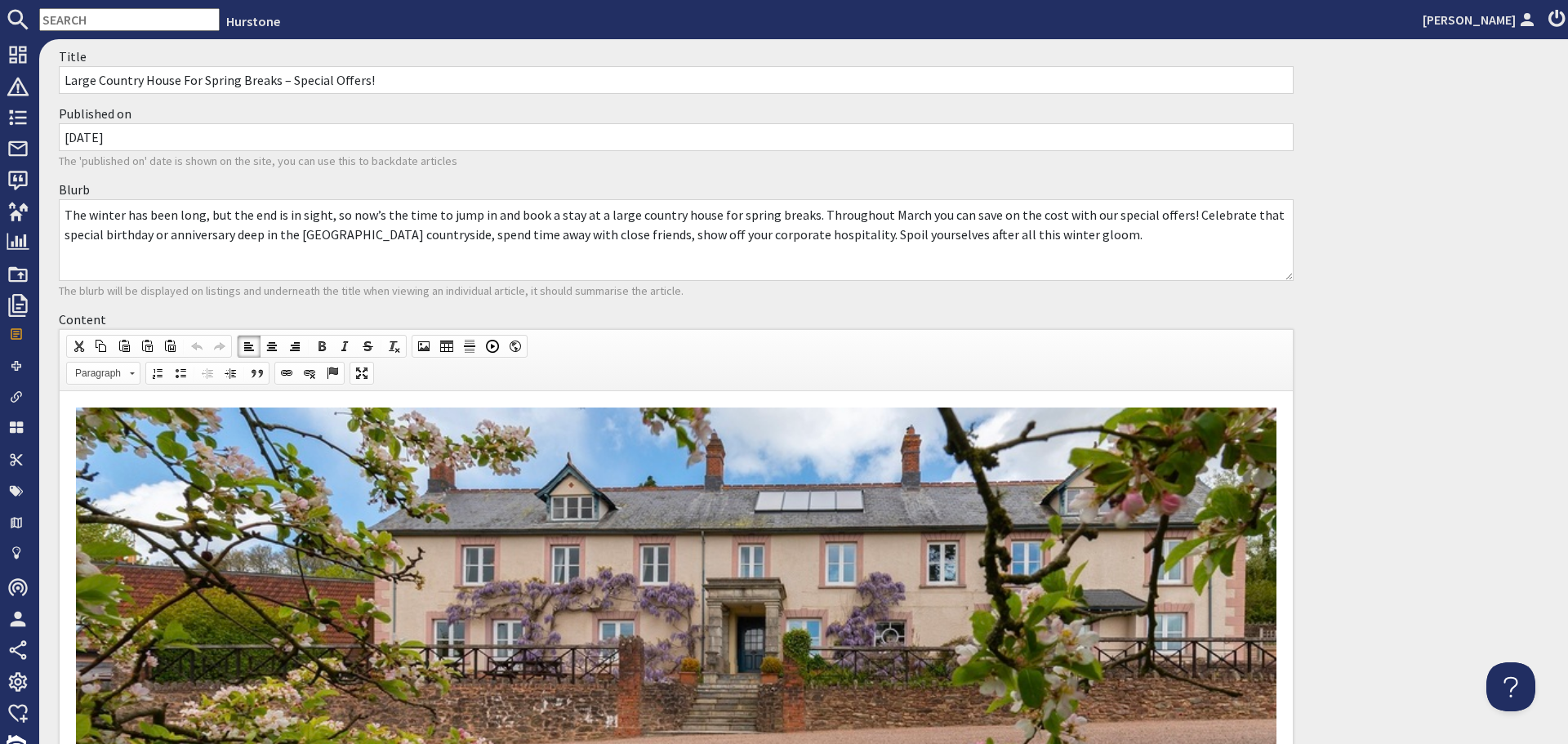
scroll to position [81, 0]
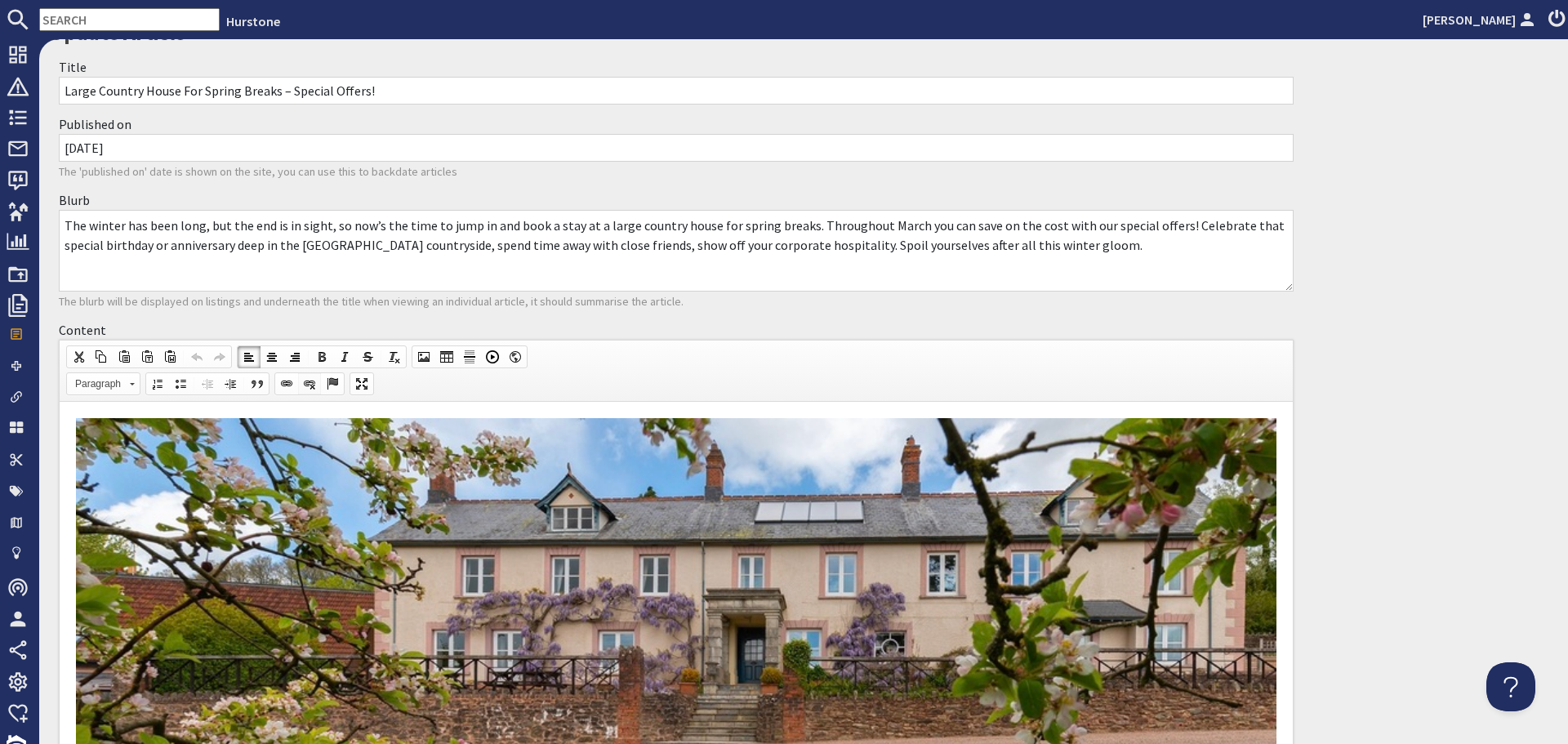
click at [304, 381] on span at bounding box center [310, 384] width 13 height 13
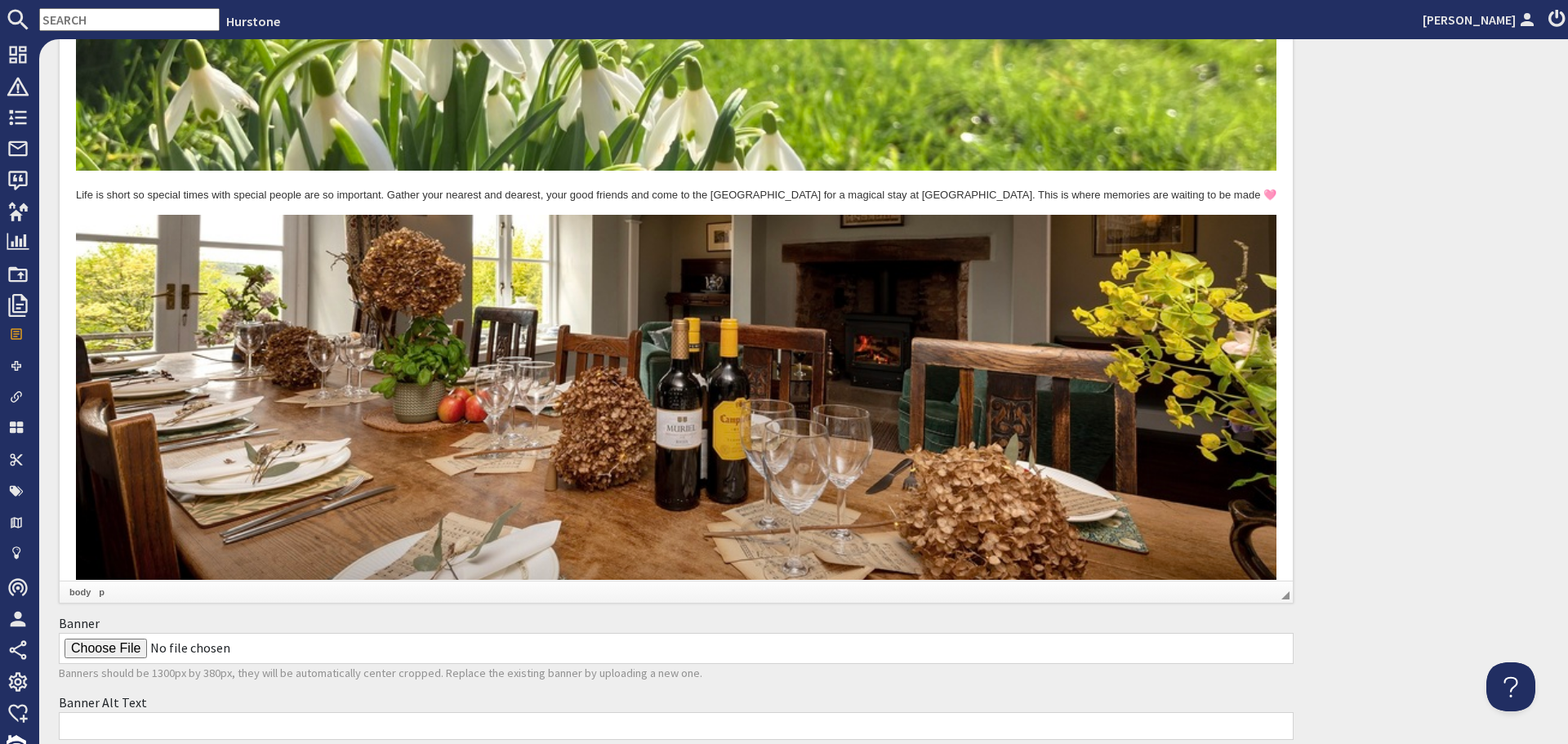
scroll to position [4425, 0]
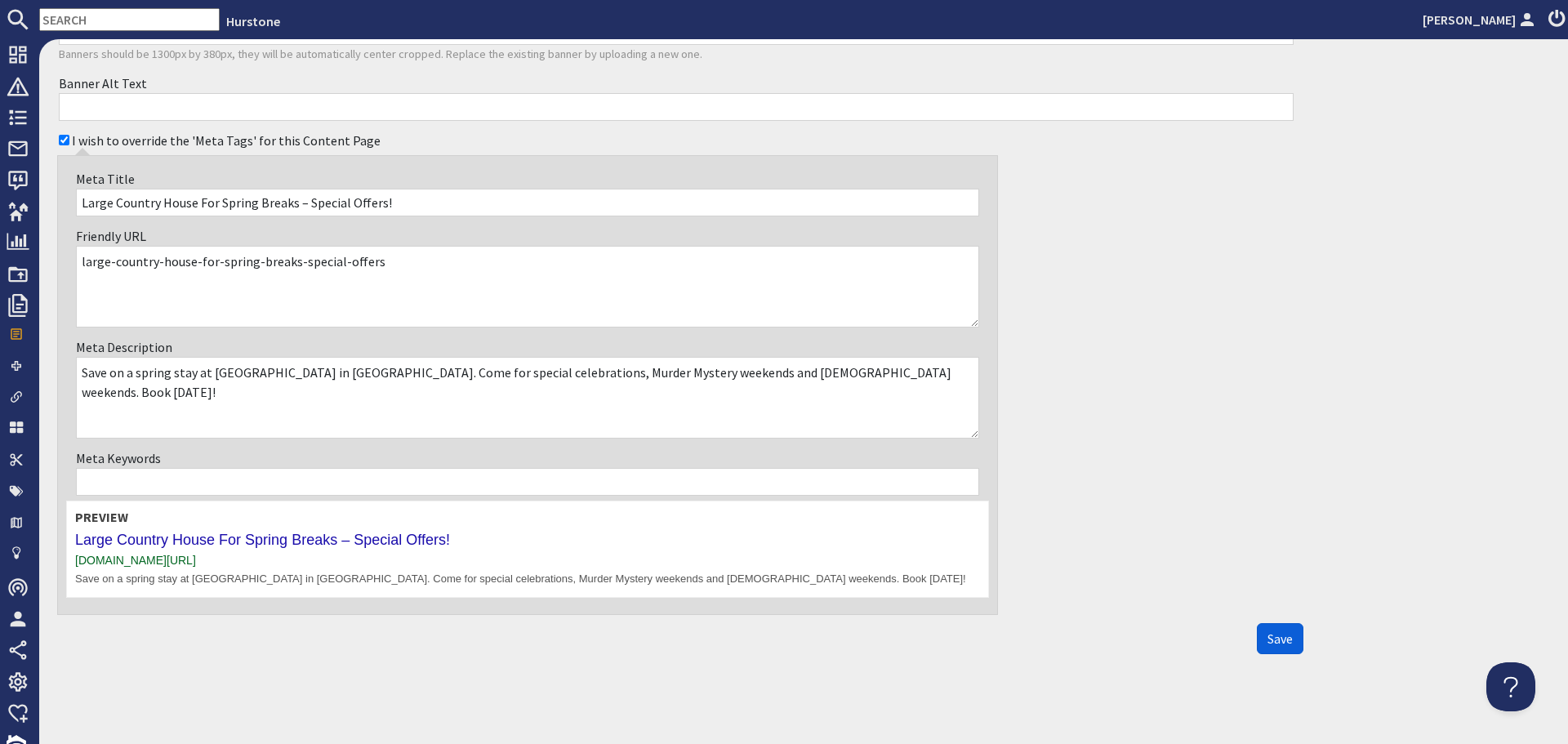
click at [1275, 637] on span "Save" at bounding box center [1280, 639] width 26 height 16
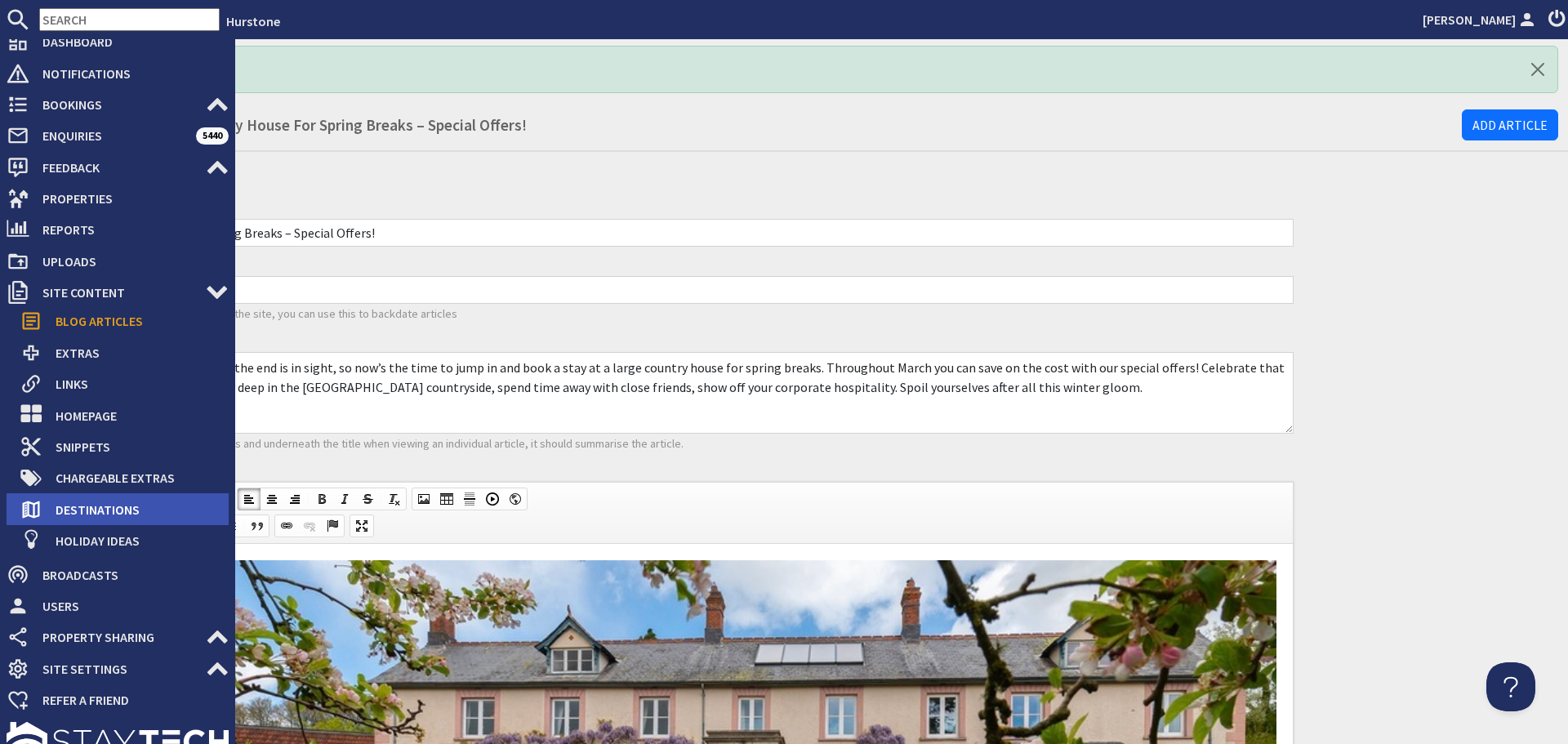
scroll to position [0, 0]
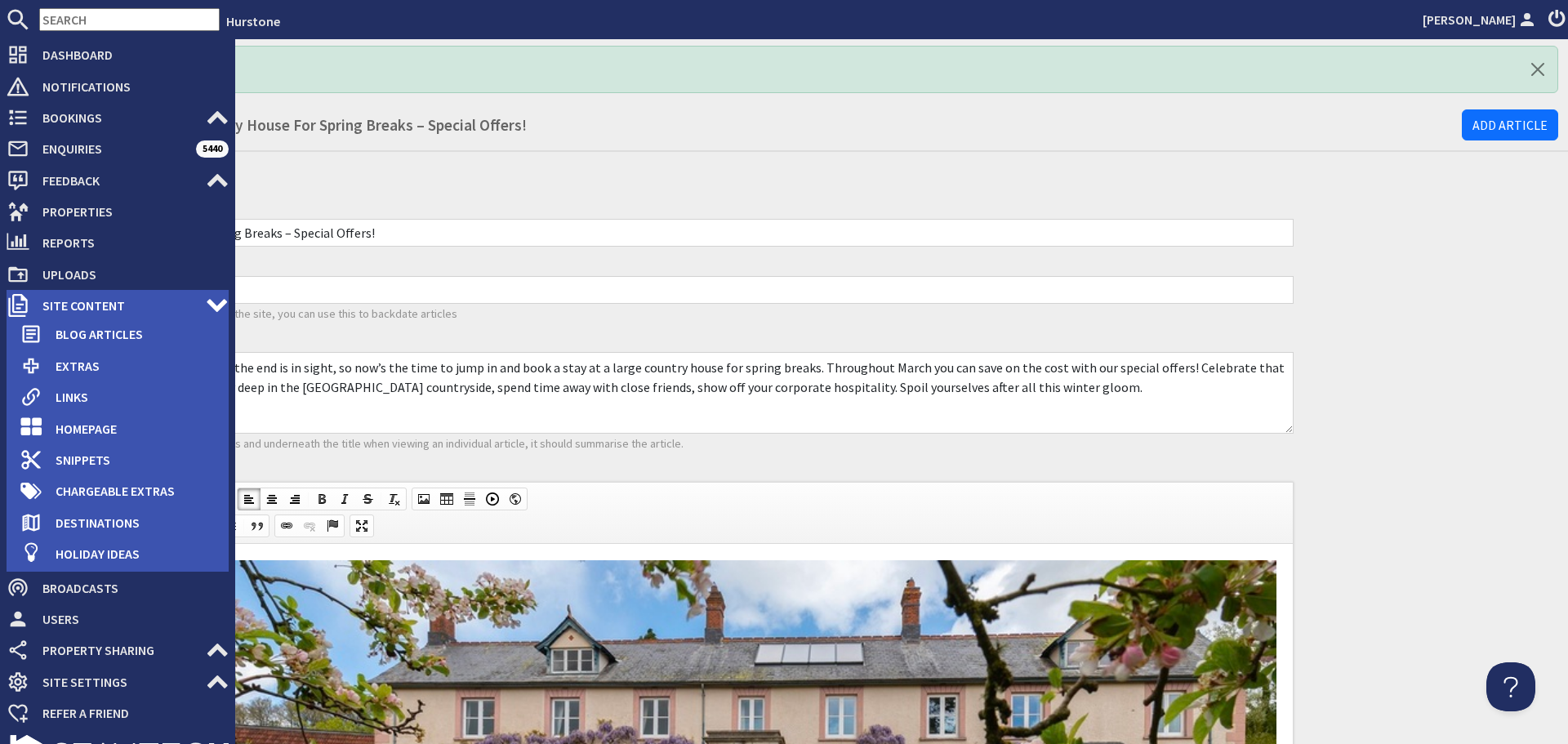
click at [101, 303] on span "Site Content" at bounding box center [117, 305] width 176 height 27
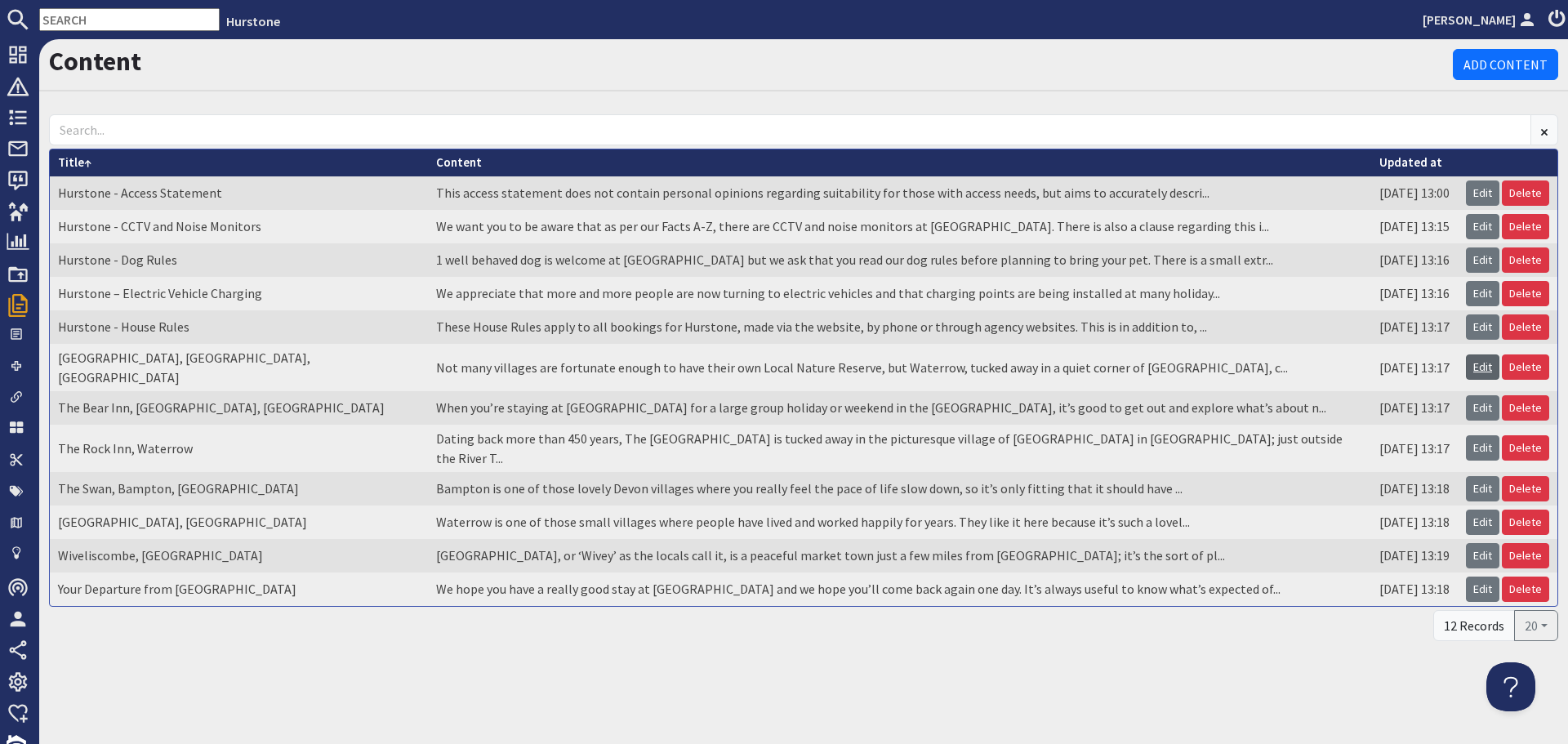
click at [1482, 357] on link "Edit" at bounding box center [1482, 367] width 34 height 26
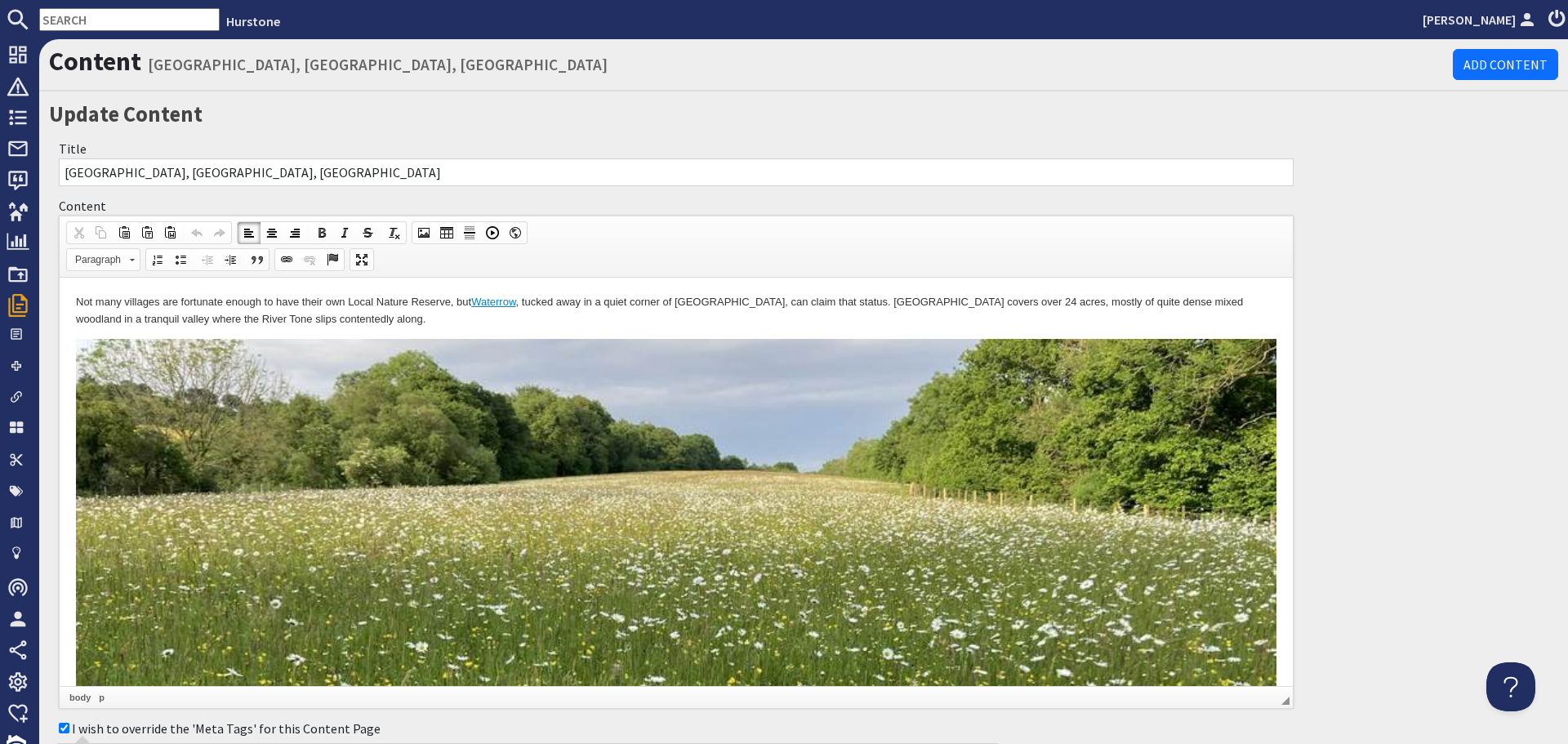
click at [949, 303] on p "Not many villages are fortunate enough to have their own Local Nature Reserve, …" at bounding box center [676, 312] width 1201 height 35
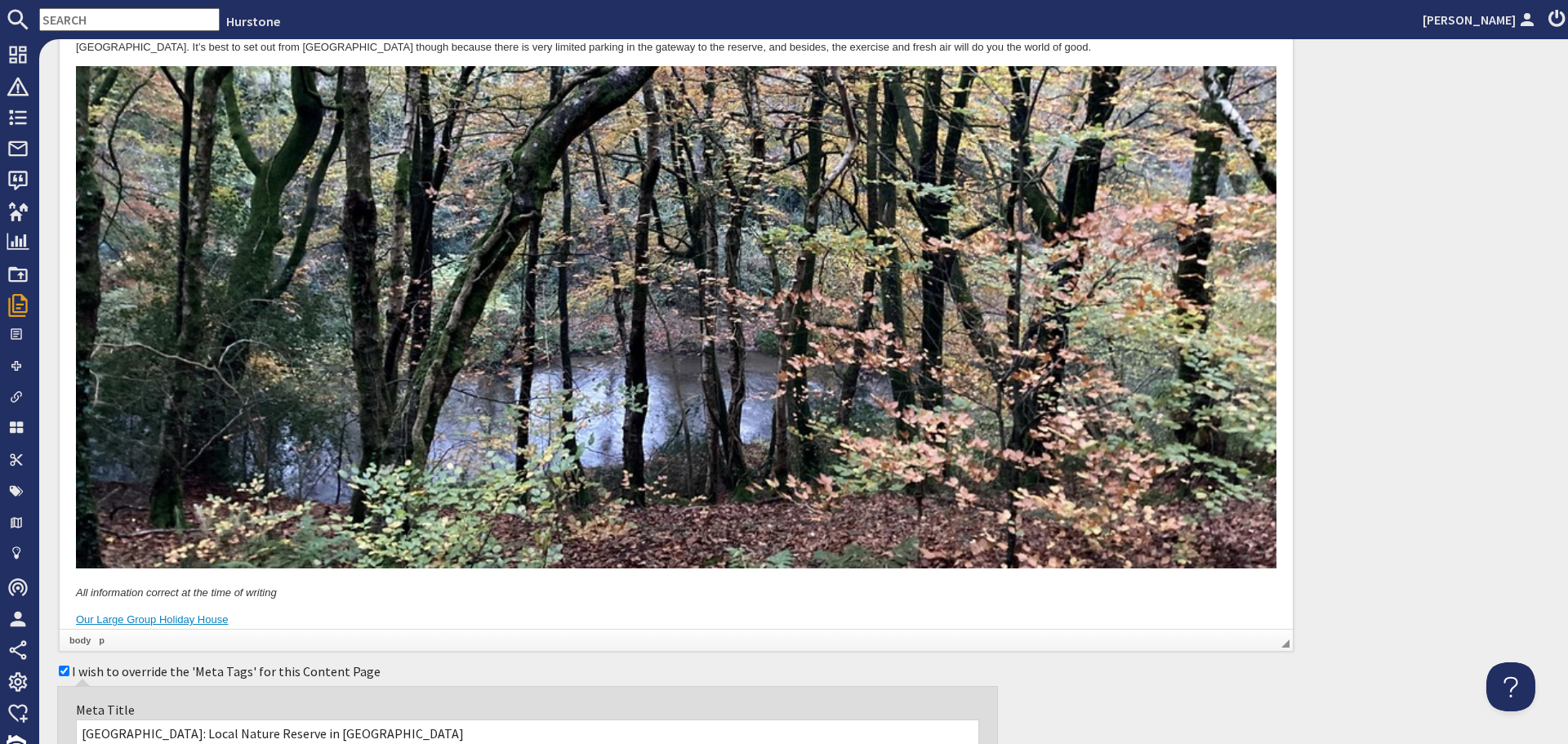
scroll to position [2205, 0]
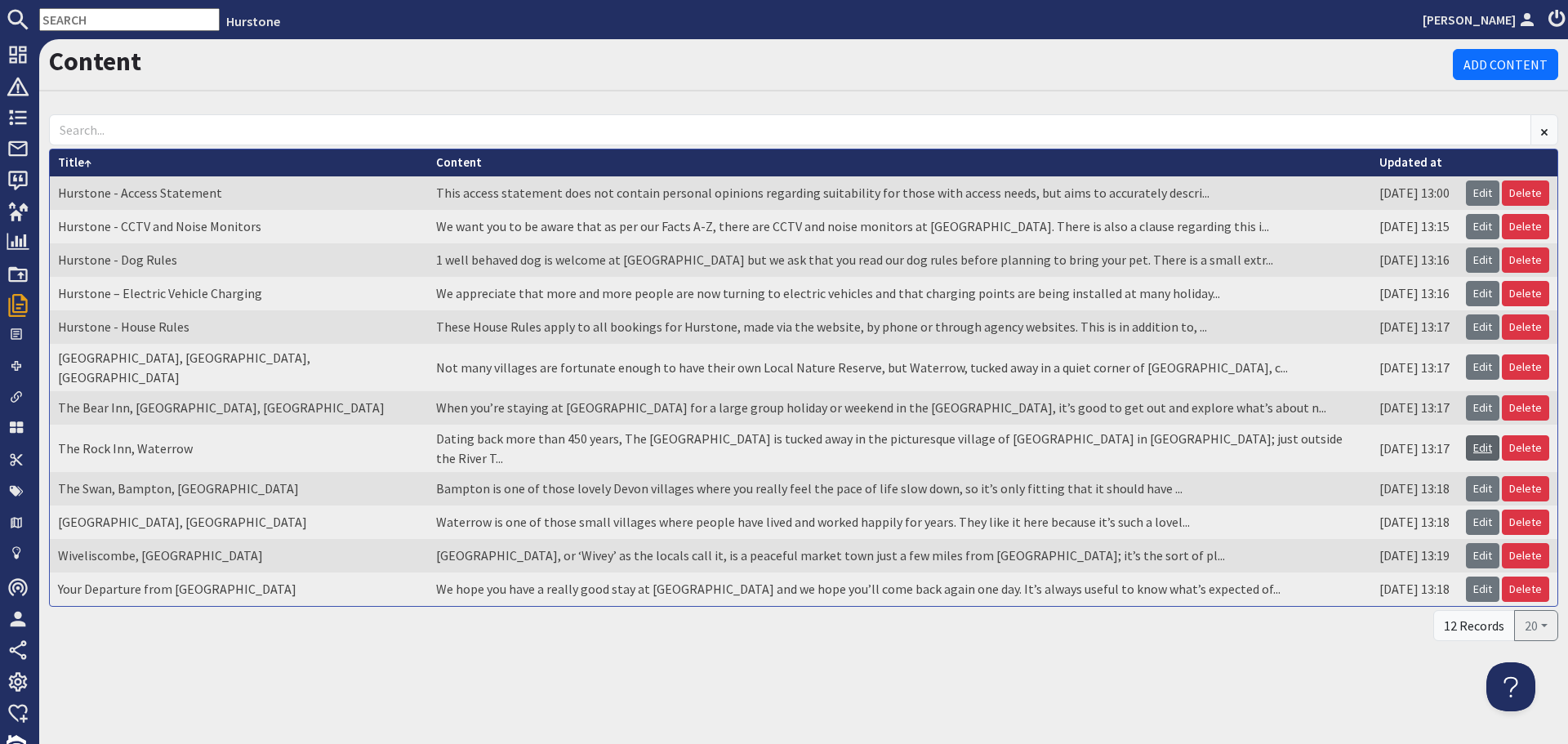
click at [1480, 435] on link "Edit" at bounding box center [1482, 448] width 34 height 26
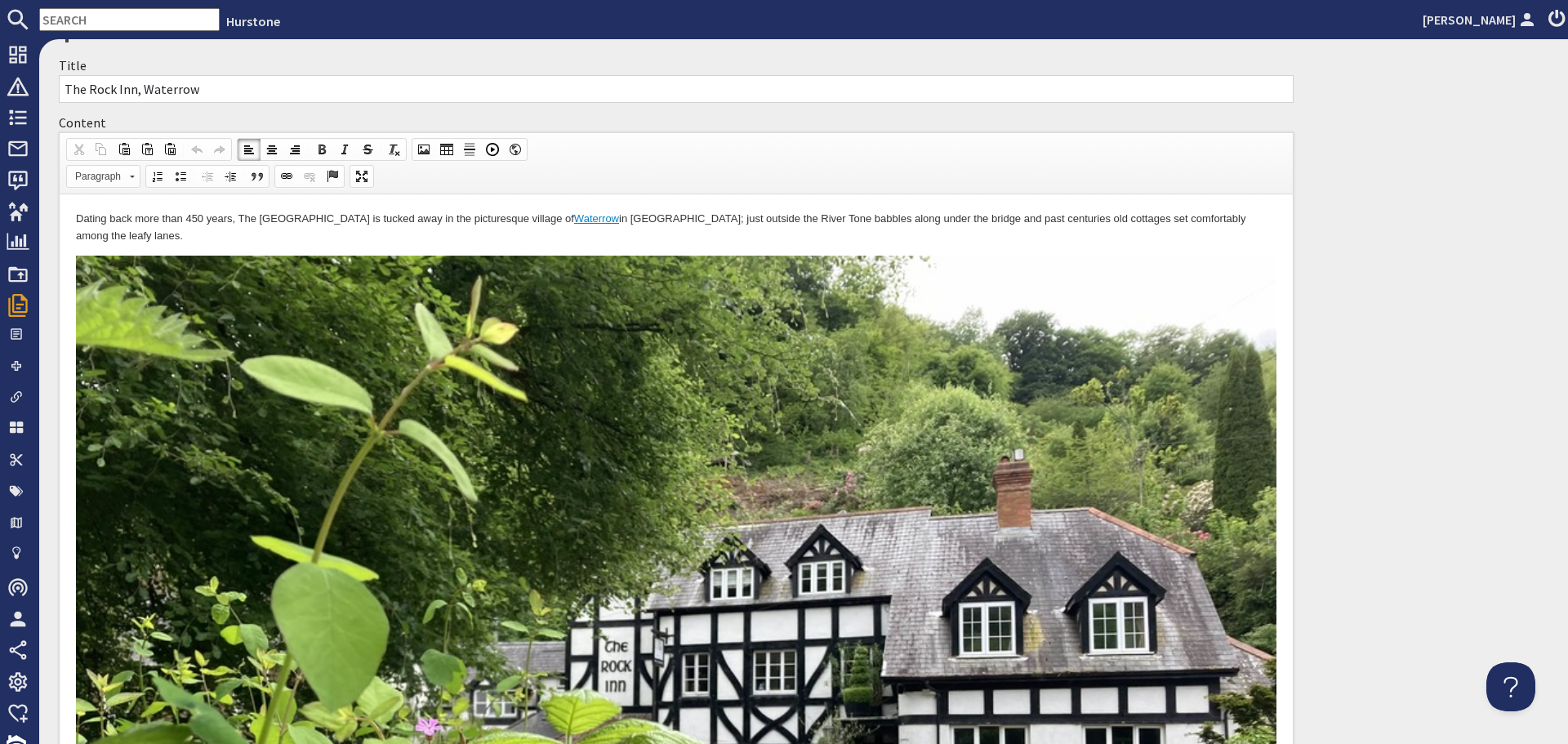
scroll to position [81, 0]
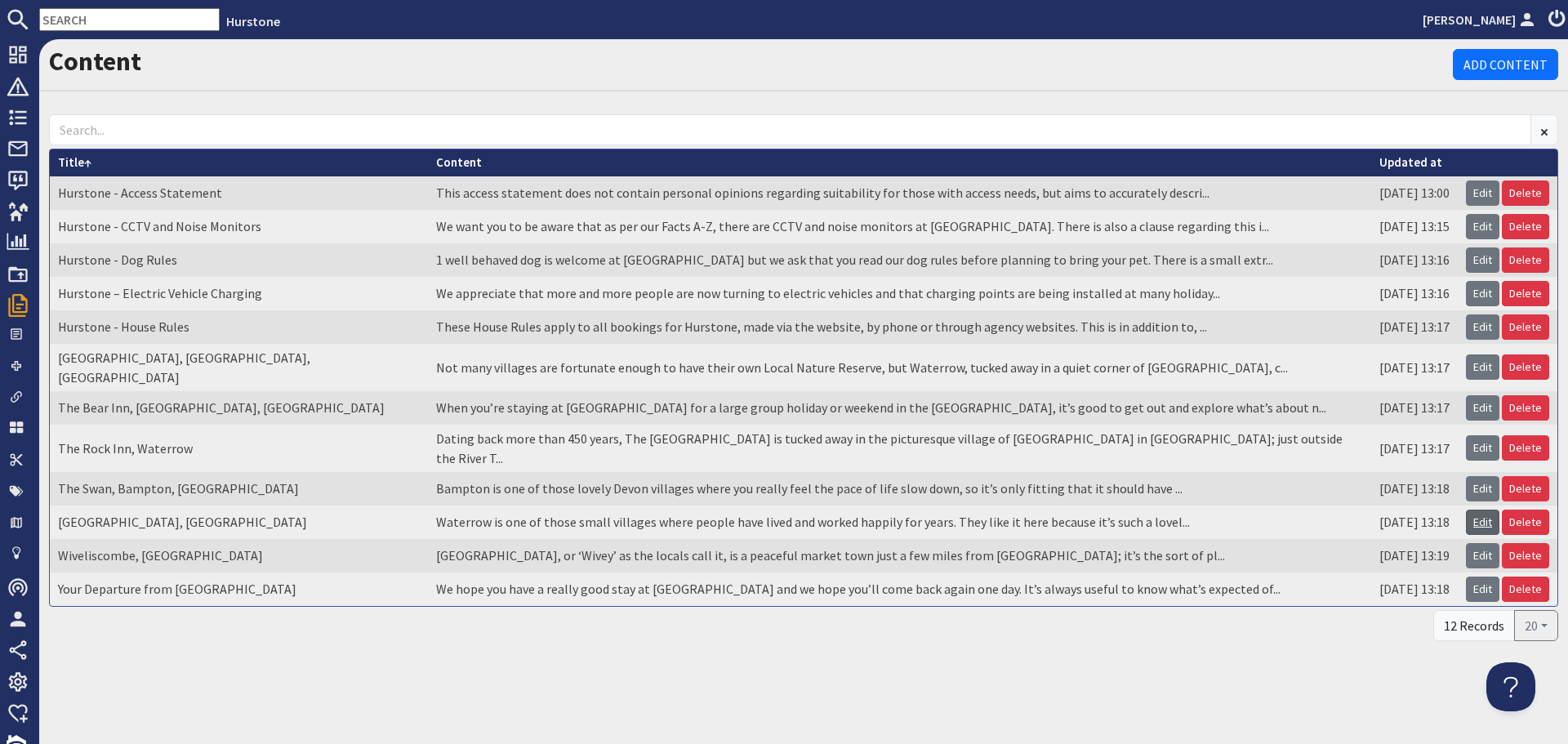
click at [1483, 510] on link "Edit" at bounding box center [1482, 523] width 34 height 26
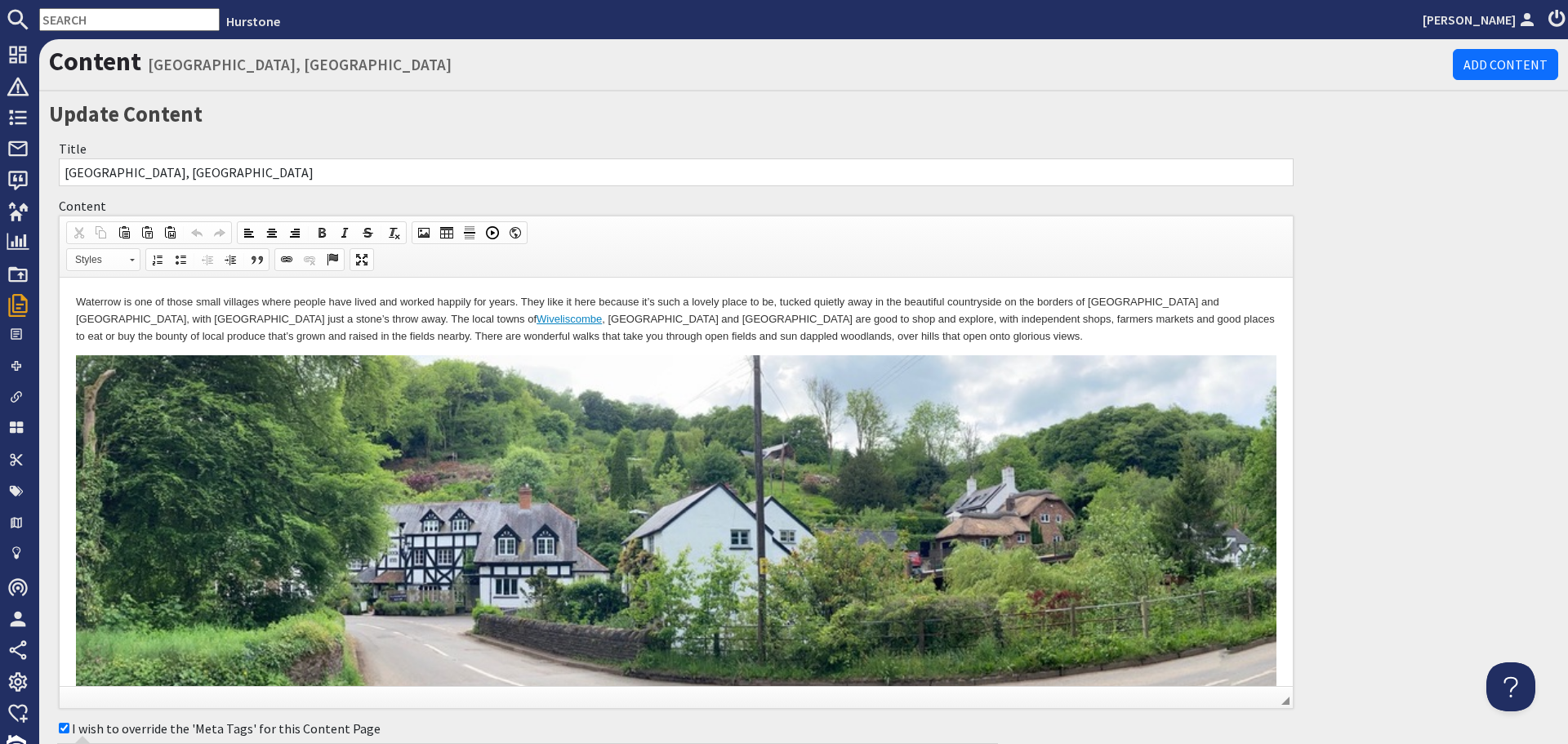
click at [583, 318] on p "Waterrow is one of those small villages where people have lived and worked happ…" at bounding box center [676, 319] width 1201 height 50
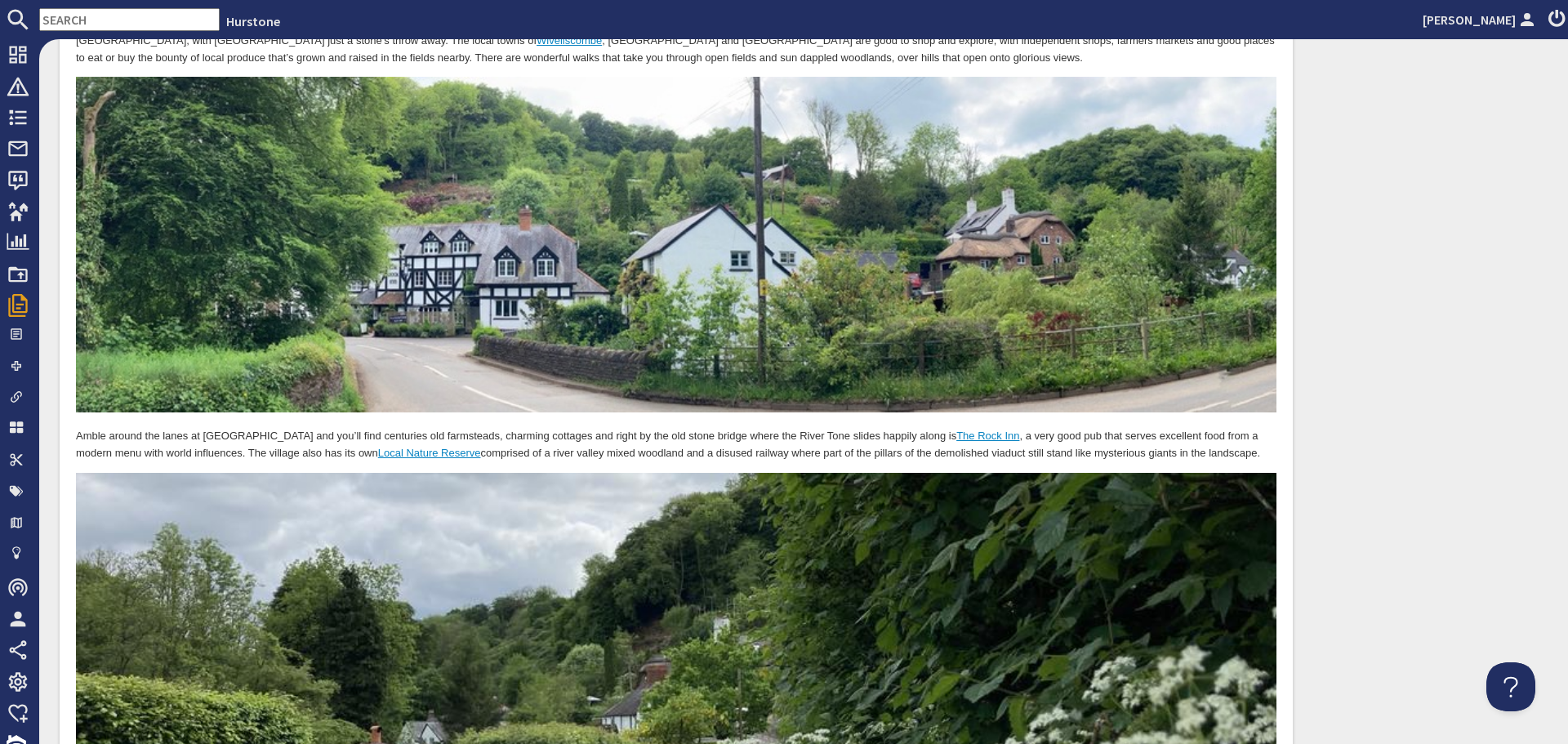
scroll to position [327, 0]
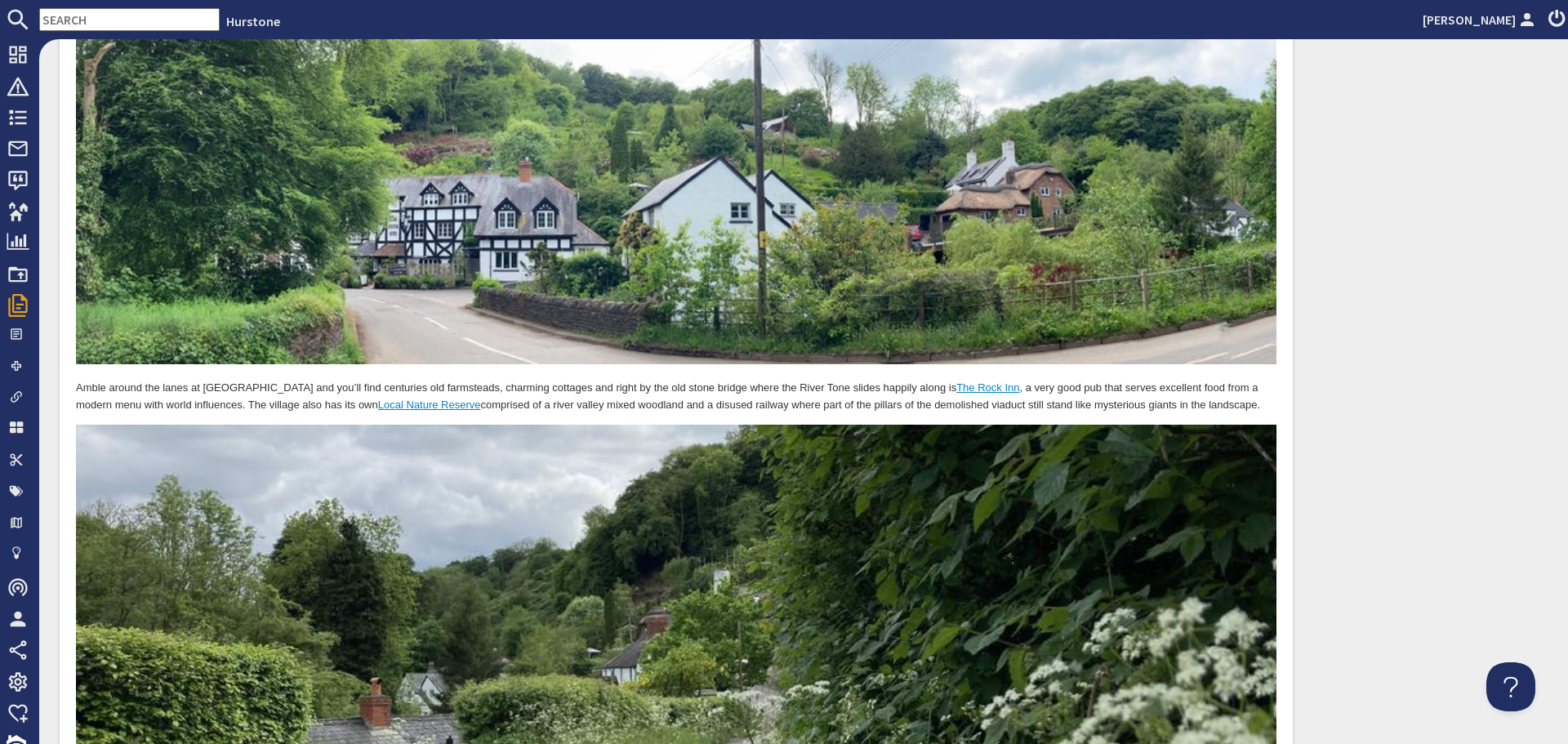
click at [654, 399] on p "Amble around the lanes at Waterrow and you’ll find centuries old farmsteads, ch…" at bounding box center [676, 399] width 1201 height 35
drag, startPoint x: 895, startPoint y: 387, endPoint x: 955, endPoint y: 381, distance: 60.3
click at [957, 382] on link "The Rock Inn" at bounding box center [988, 388] width 63 height 12
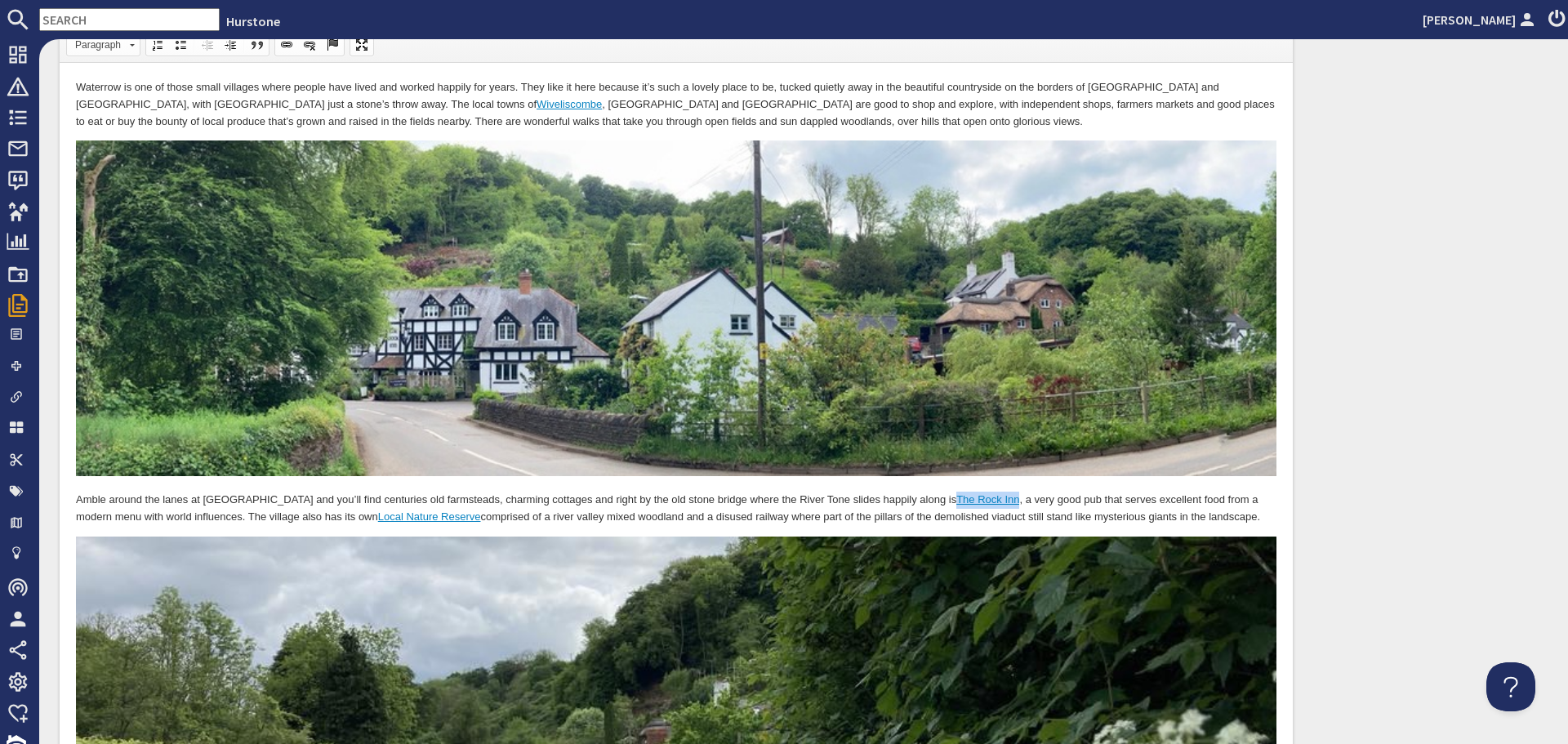
scroll to position [0, 0]
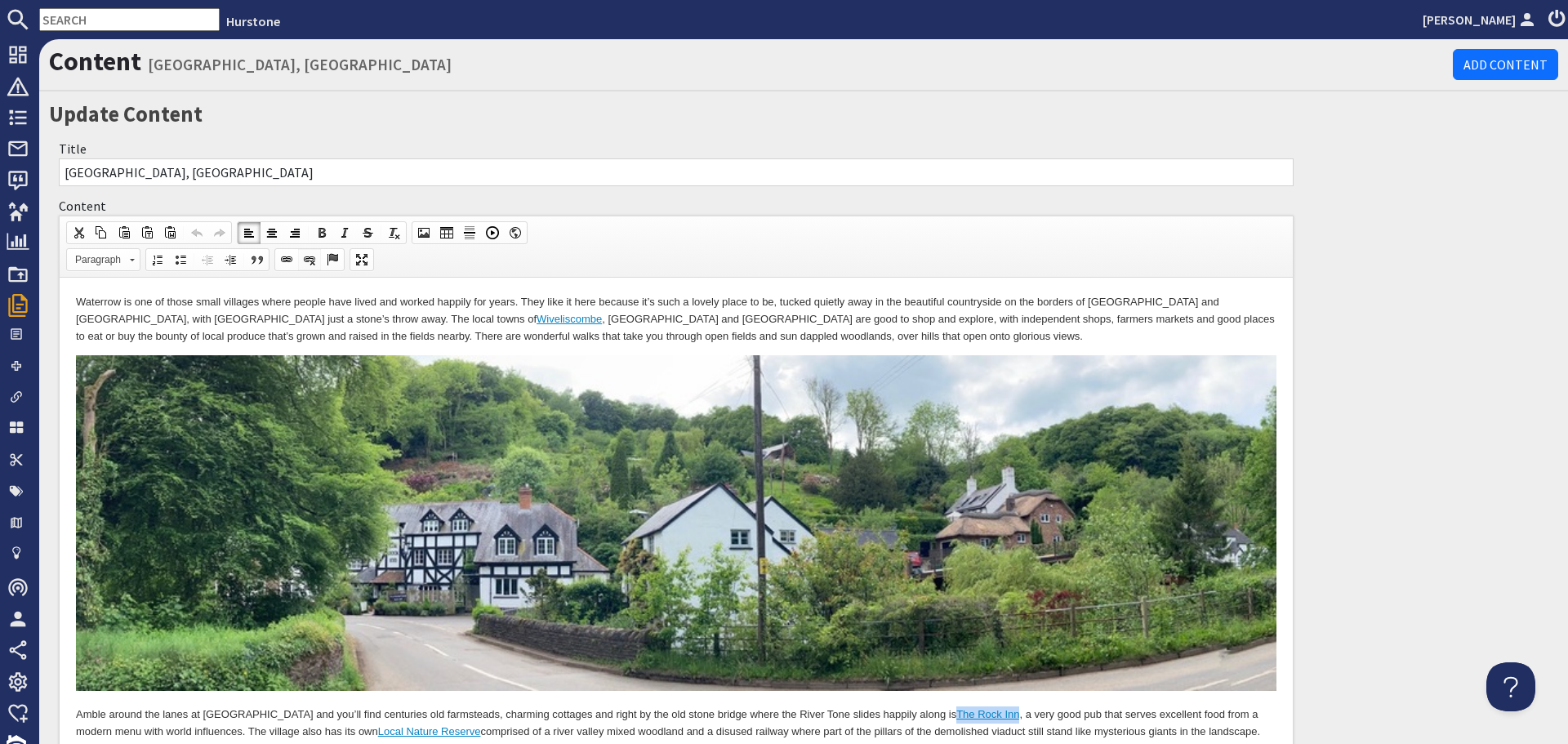
drag, startPoint x: 307, startPoint y: 258, endPoint x: 359, endPoint y: 78, distance: 187.4
click at [307, 258] on span at bounding box center [310, 260] width 13 height 13
click at [980, 713] on p "Amble around the lanes at Waterrow and you’ll find centuries old farmsteads, ch…" at bounding box center [676, 724] width 1201 height 35
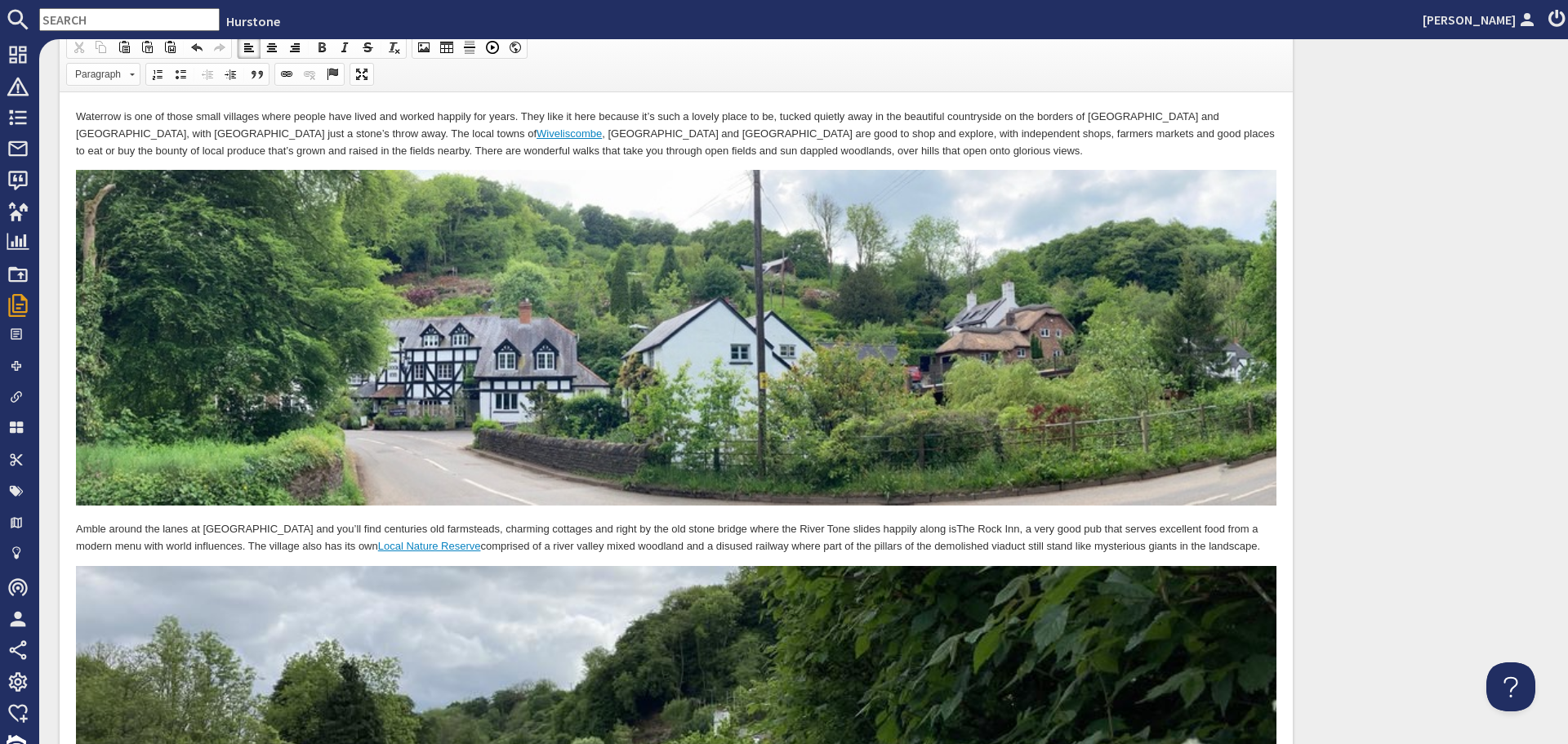
scroll to position [245, 0]
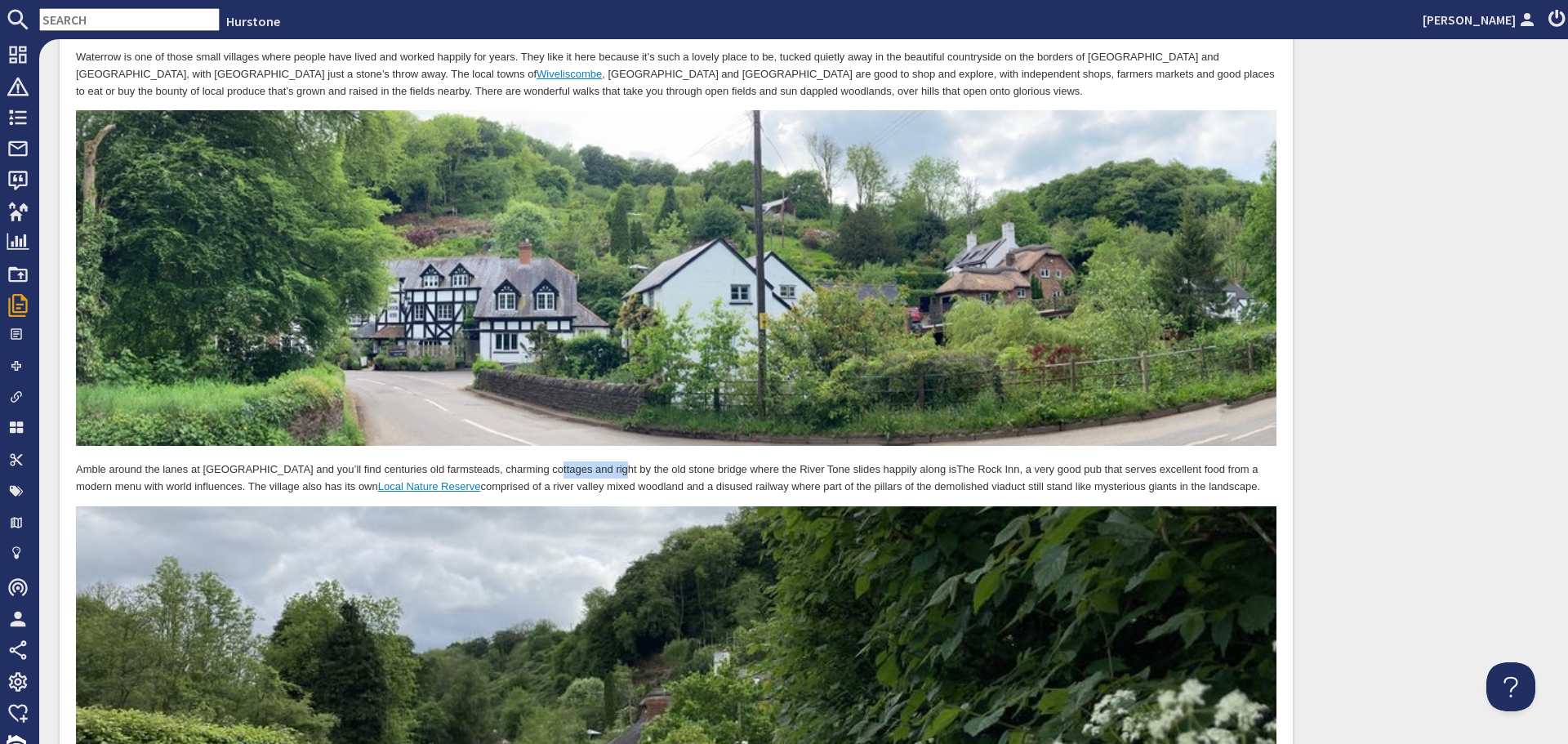
drag, startPoint x: 604, startPoint y: 465, endPoint x: 542, endPoint y: 465, distance: 62.0
click at [542, 465] on p "Amble around the lanes at Waterrow and you’ll find centuries old farmsteads, ch…" at bounding box center [676, 479] width 1201 height 35
click at [441, 465] on p "Amble around the lanes at Waterrow and you’ll find centuries old farmsteads, ch…" at bounding box center [676, 479] width 1201 height 35
click at [550, 469] on p "Amble around the lanes at Waterrow and you’ll find centuries old farmsteads and…" at bounding box center [676, 479] width 1201 height 35
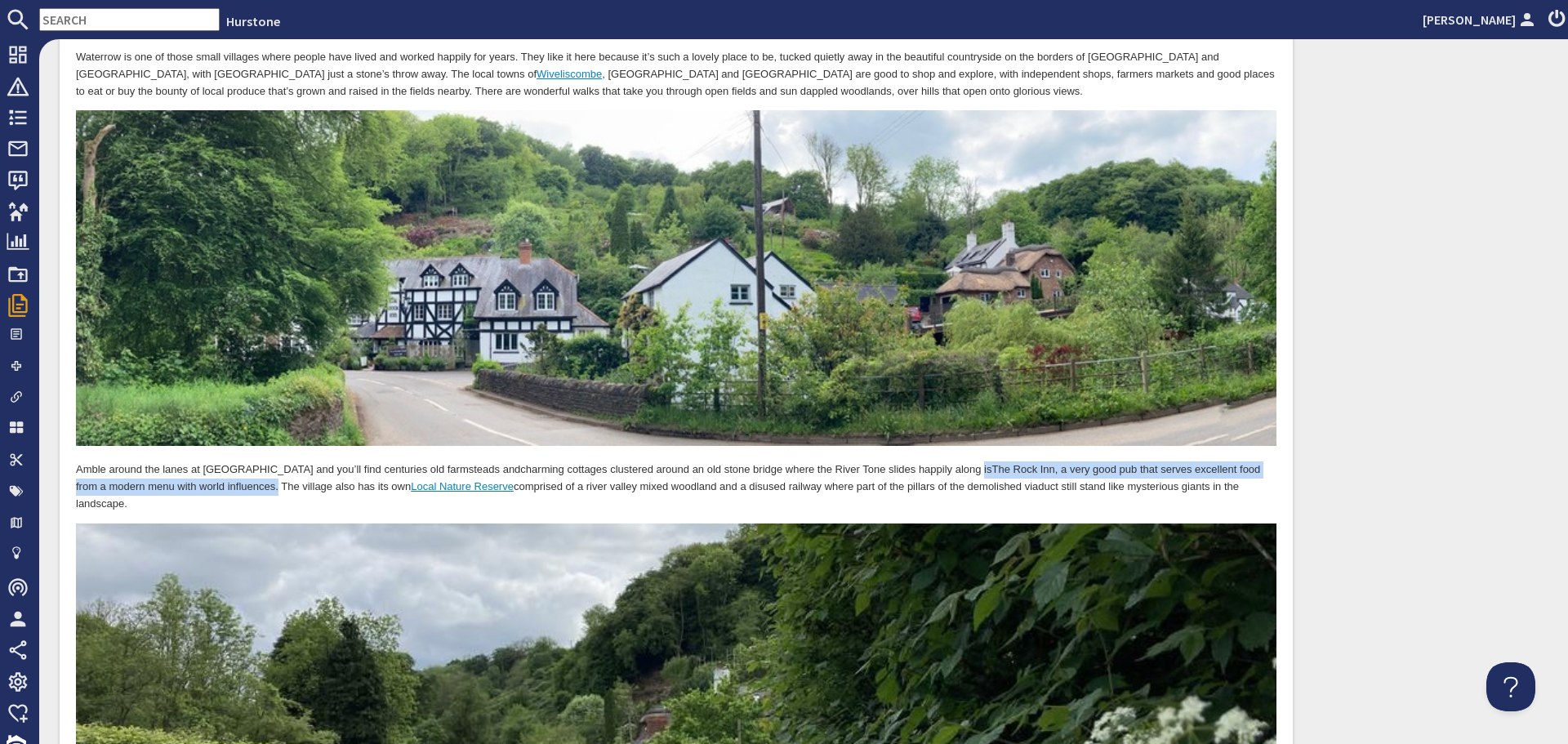
drag, startPoint x: 922, startPoint y: 466, endPoint x: 244, endPoint y: 484, distance: 678.2
click at [244, 484] on p "Amble around the lanes at Waterrow and you’ll find centuries old farmsteads and…" at bounding box center [676, 486] width 1201 height 50
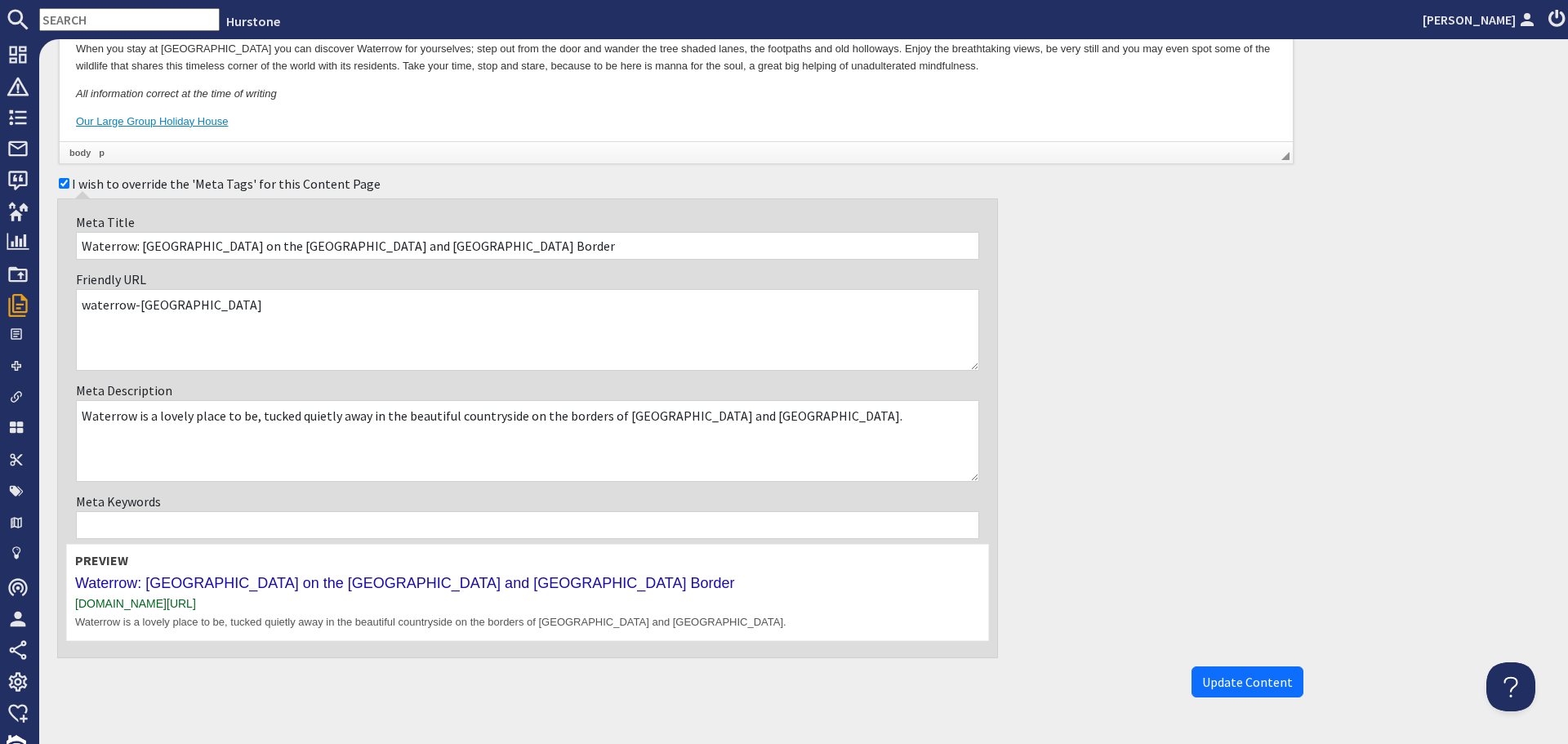
scroll to position [1173, 0]
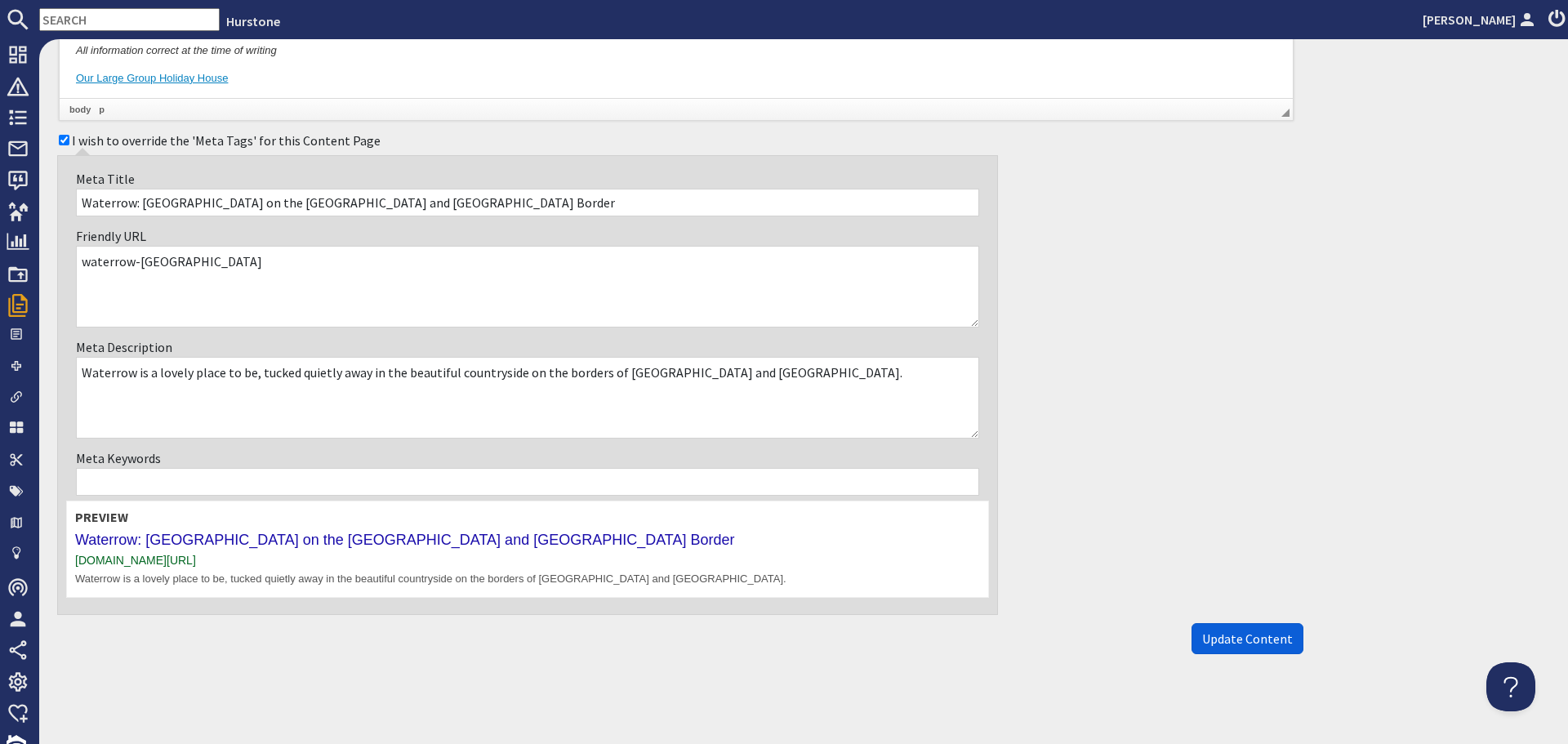
click at [1223, 635] on span "Update Content" at bounding box center [1247, 639] width 90 height 16
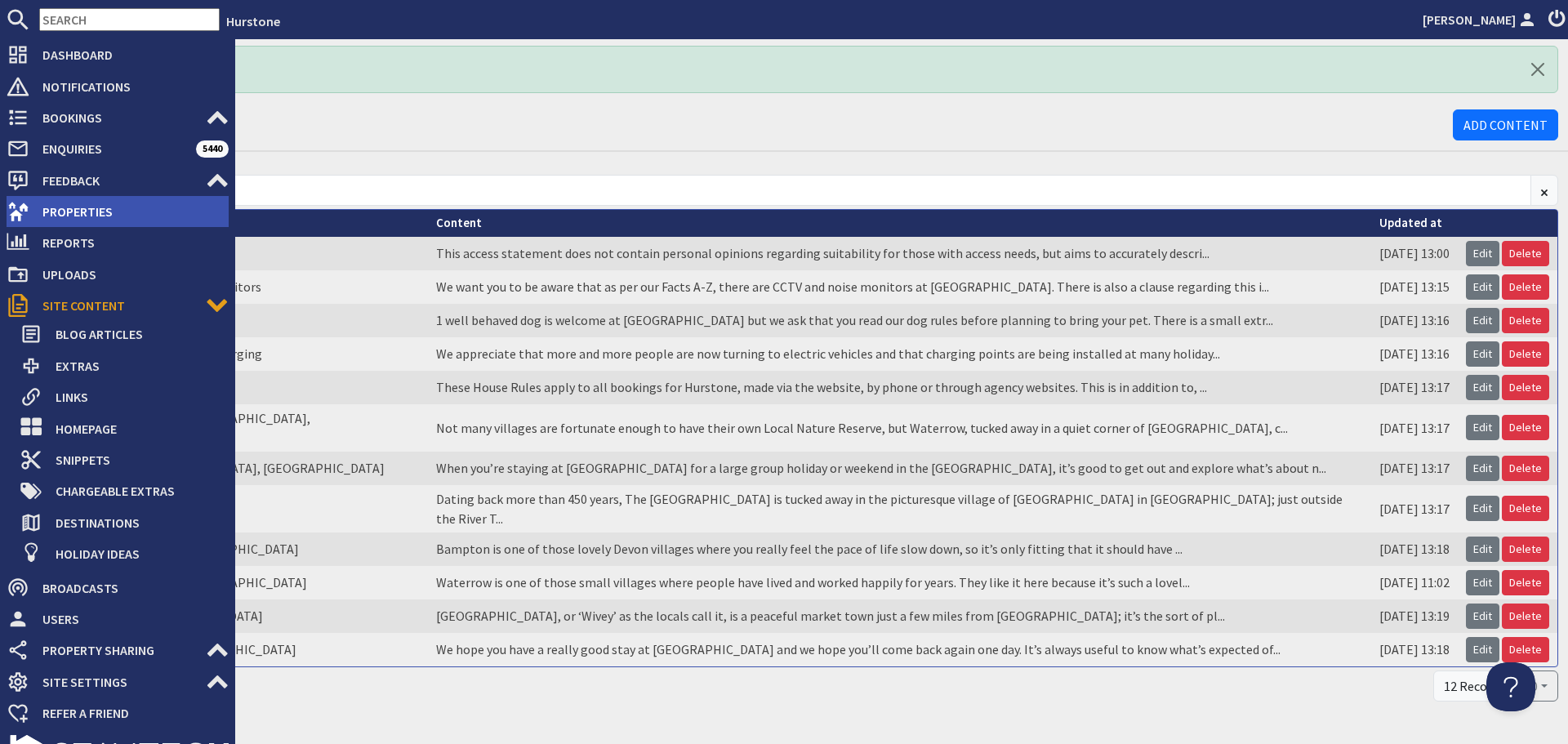
click at [22, 208] on use at bounding box center [18, 211] width 20 height 19
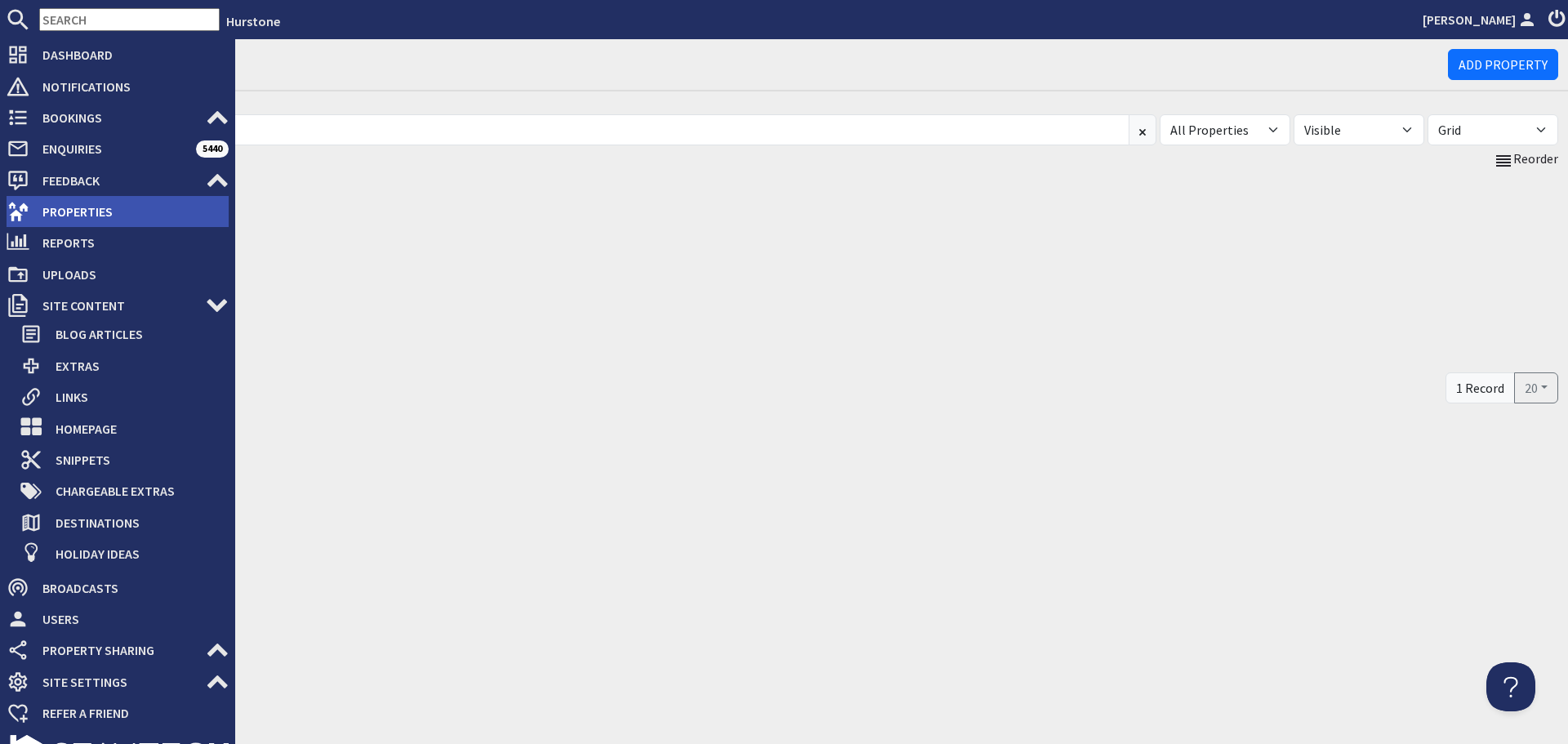
click at [48, 220] on span "Properties" at bounding box center [129, 211] width 199 height 27
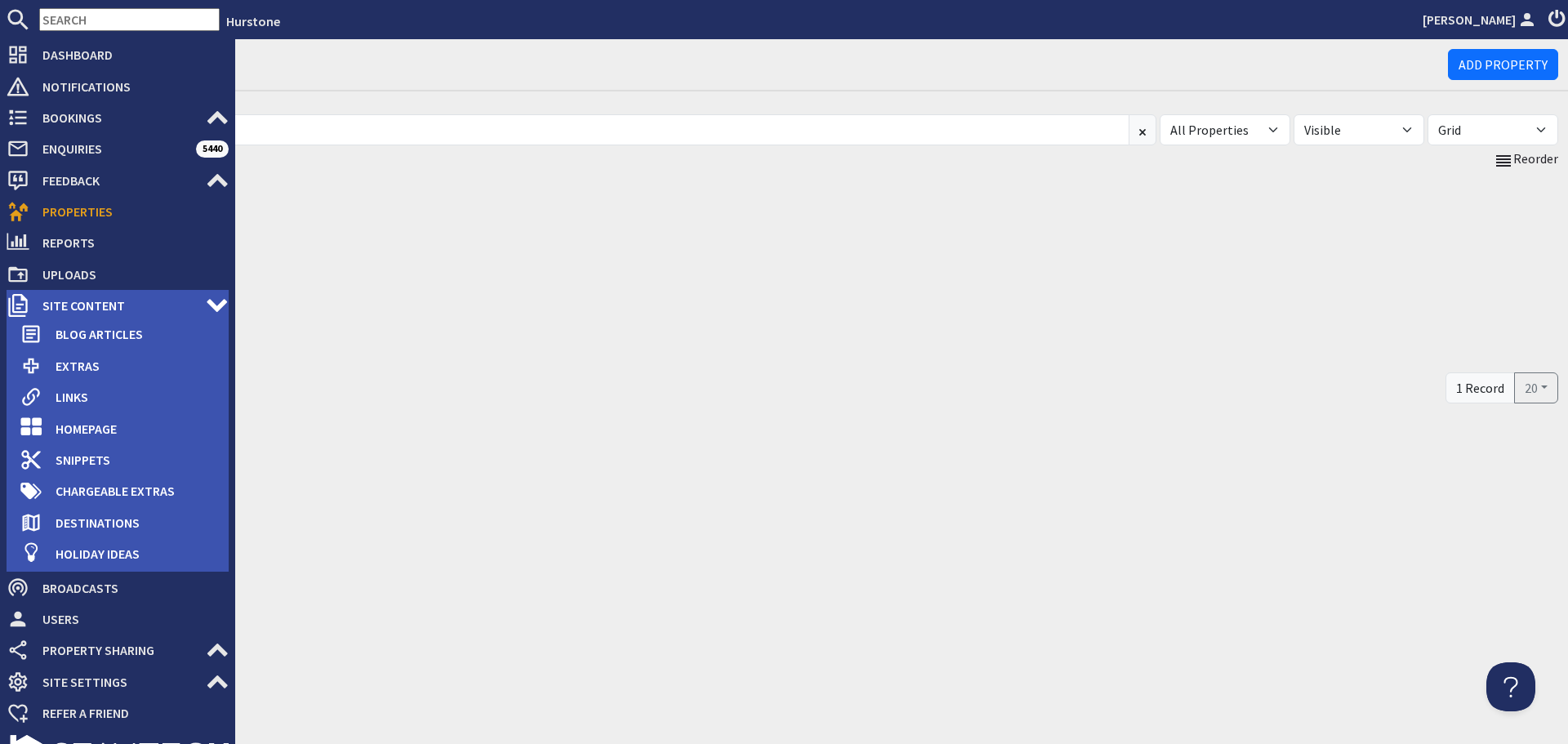
click at [72, 294] on span "Site Content" at bounding box center [117, 305] width 176 height 27
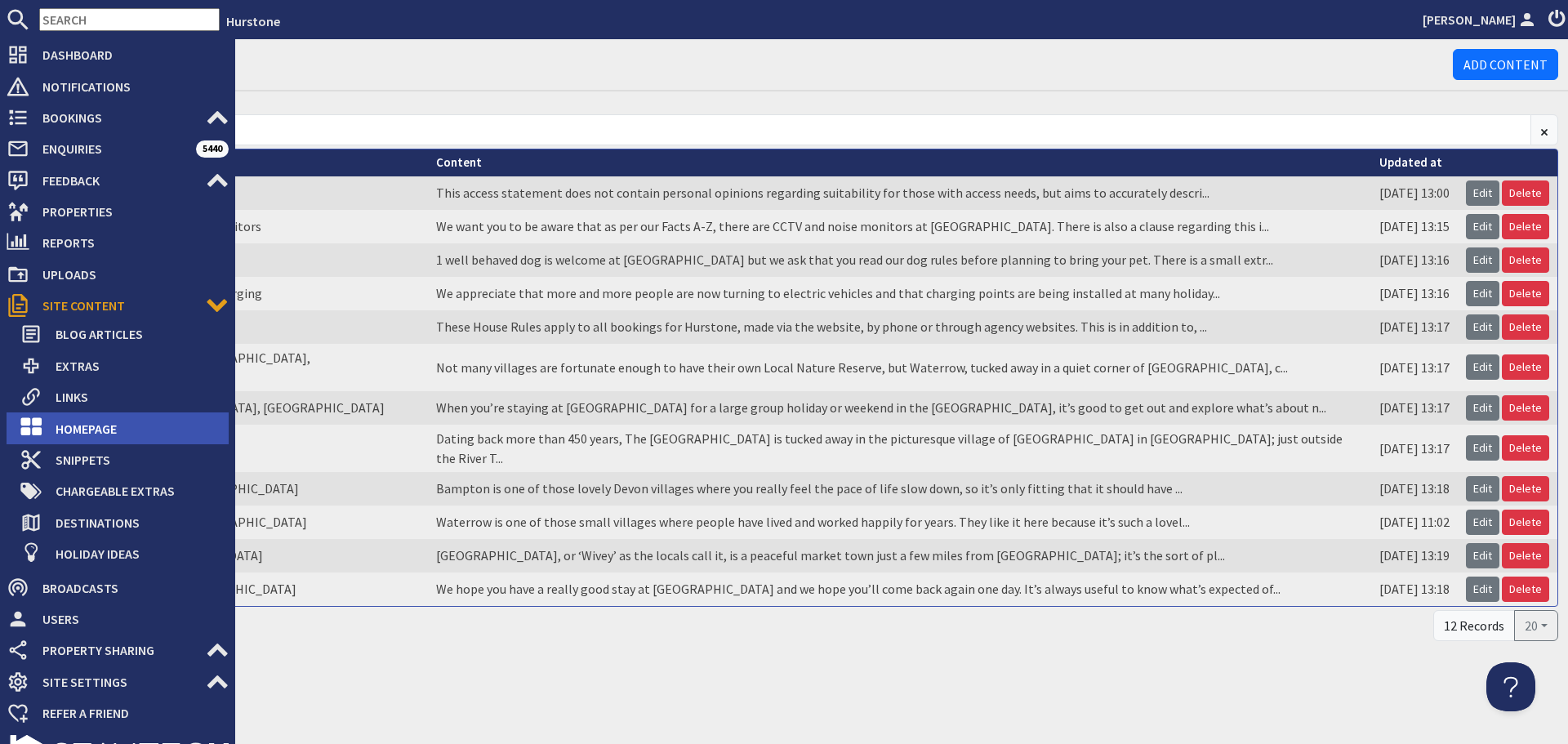
click at [83, 429] on span "Homepage" at bounding box center [135, 429] width 186 height 27
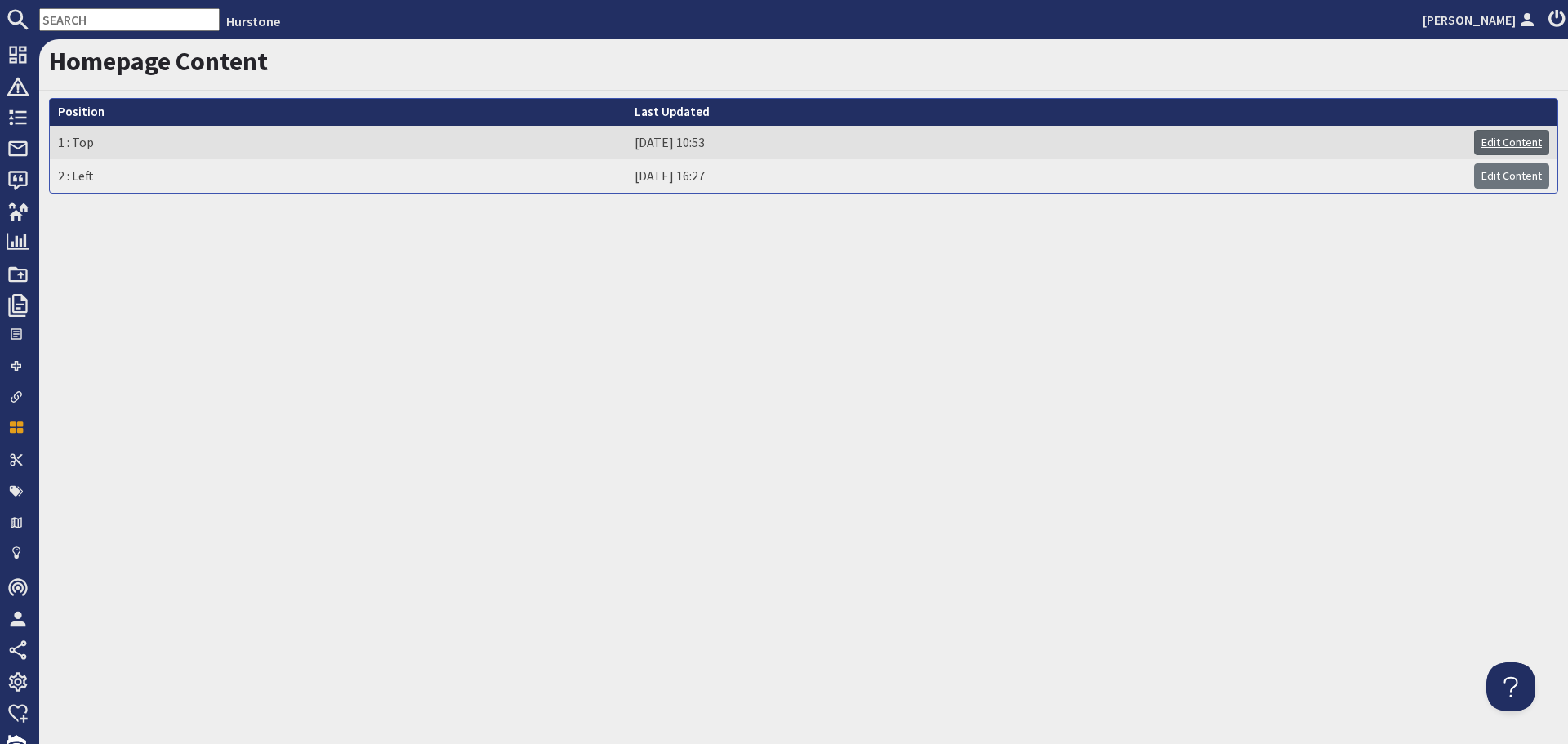
click at [1511, 134] on link "Edit Content" at bounding box center [1511, 143] width 75 height 26
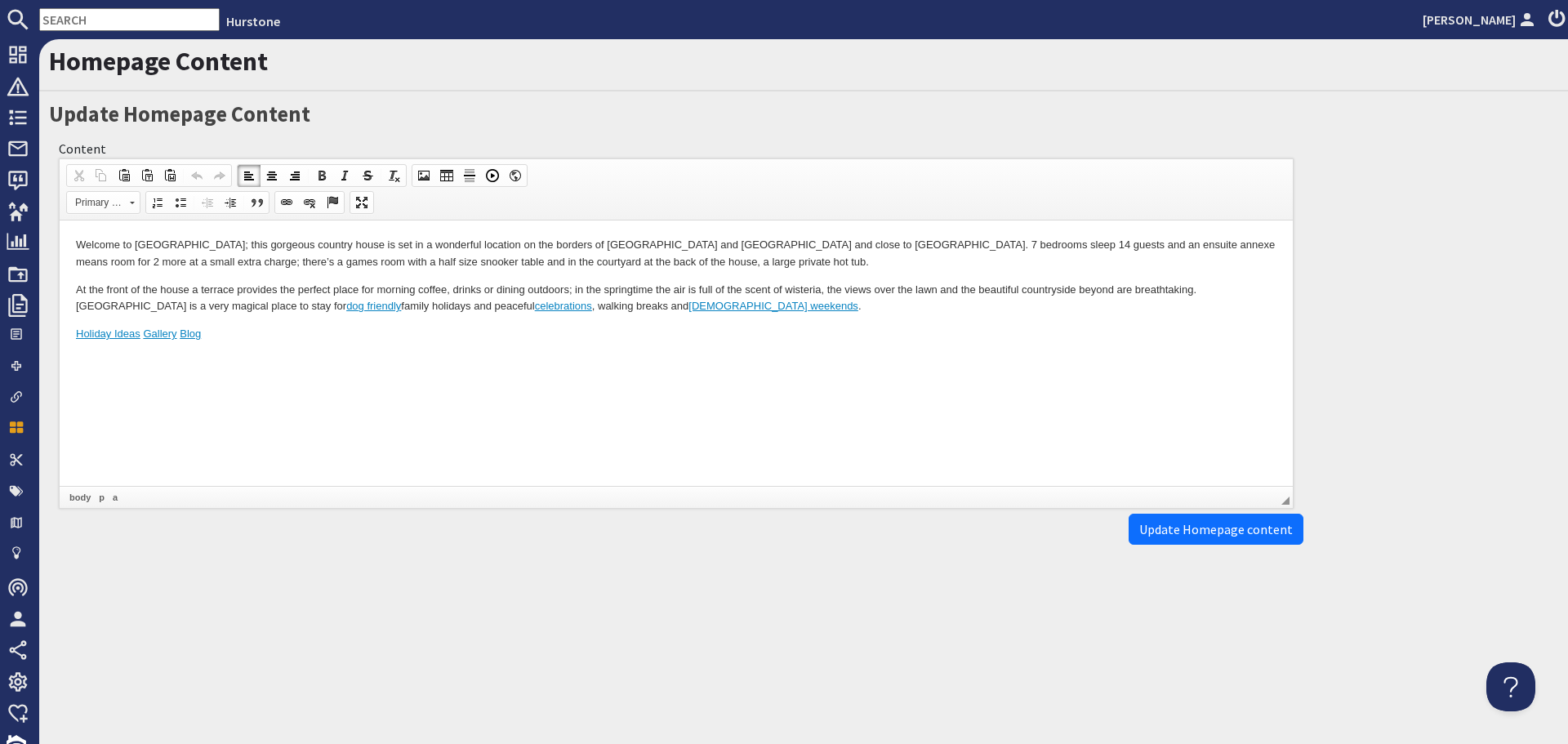
click at [604, 359] on html "Welcome to Hurstone; this gorgeous country house is set in a wonderful location…" at bounding box center [676, 290] width 1234 height 139
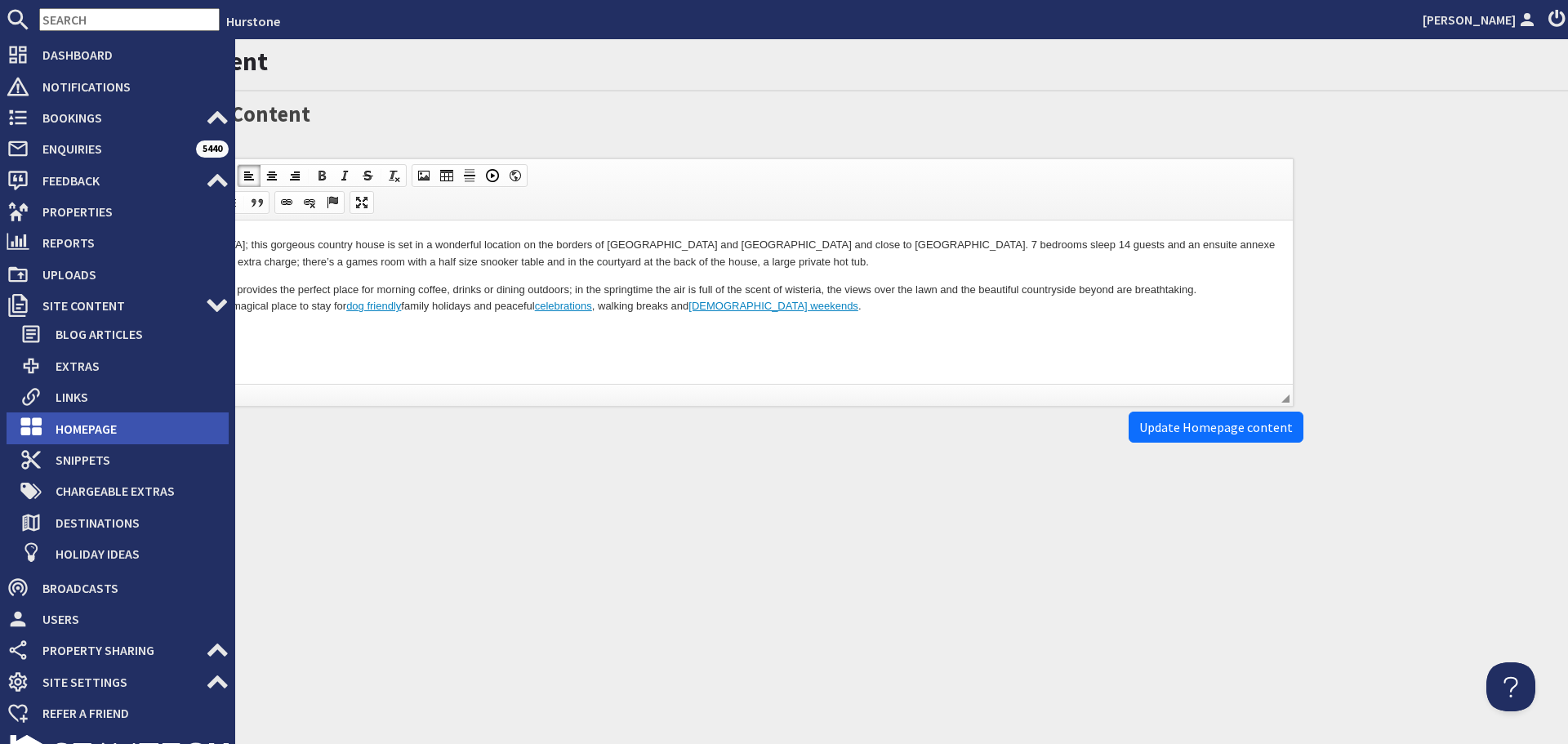
click at [77, 434] on span "Homepage" at bounding box center [135, 429] width 186 height 27
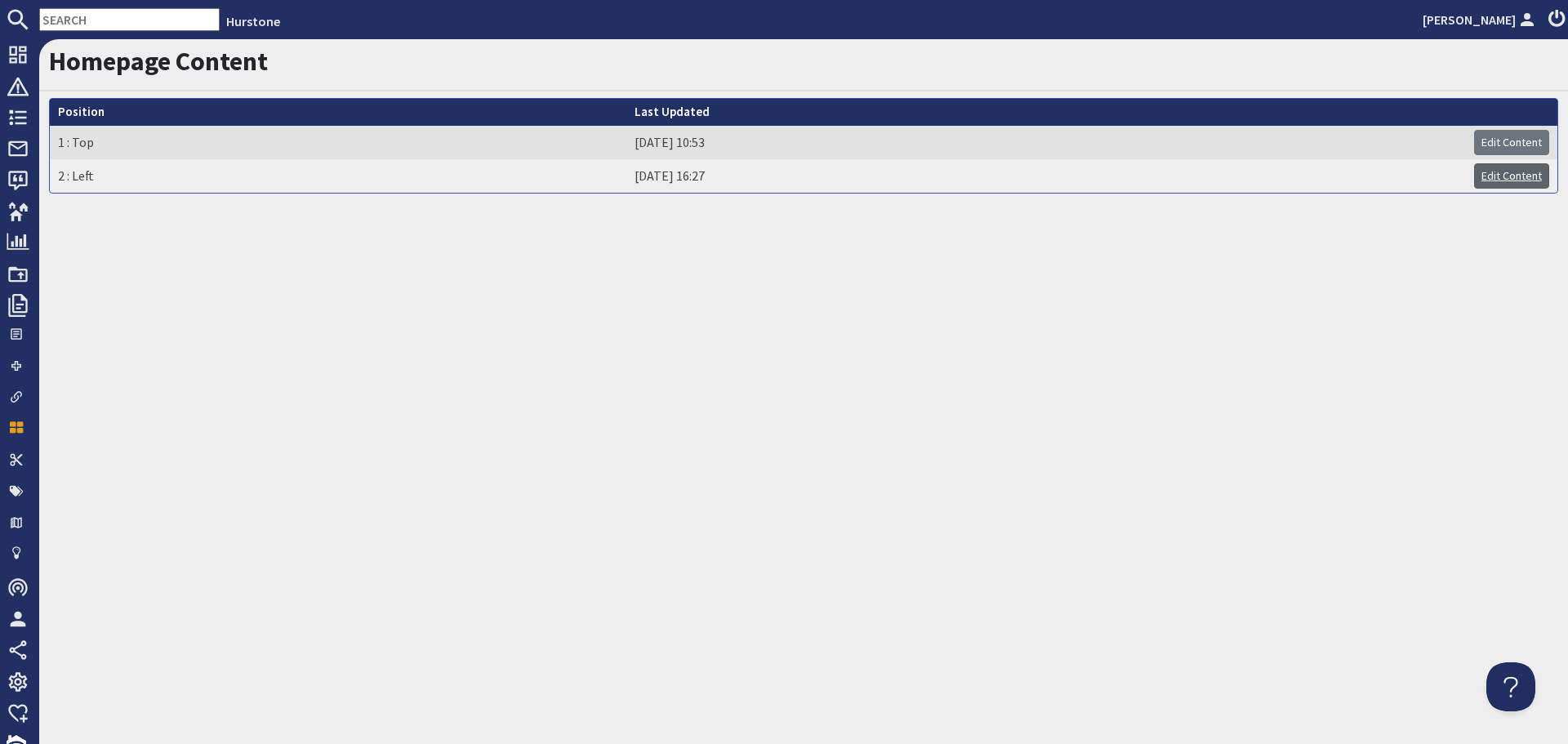
click at [1488, 177] on link "Edit Content" at bounding box center [1511, 176] width 75 height 26
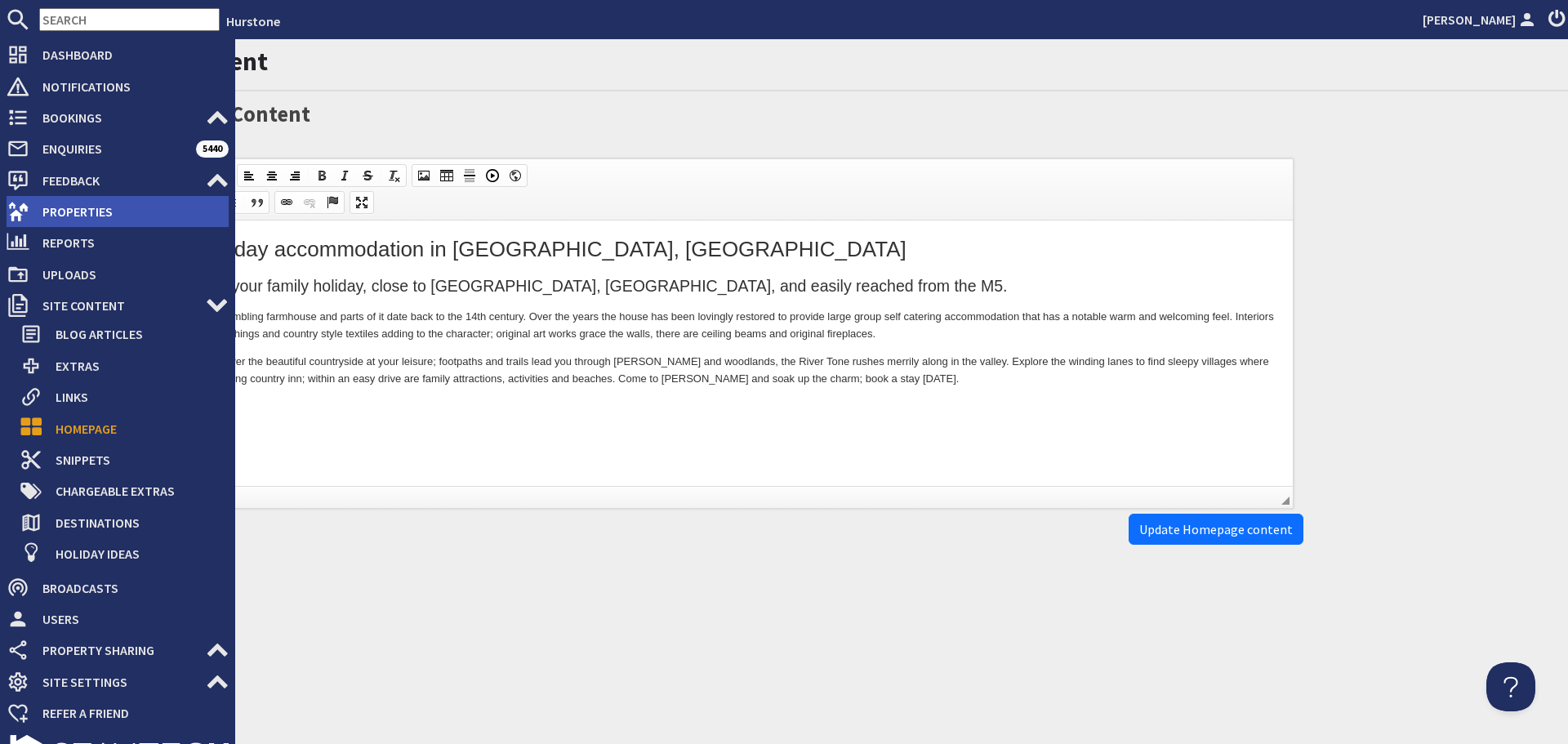
click at [51, 216] on span "Properties" at bounding box center [129, 211] width 199 height 27
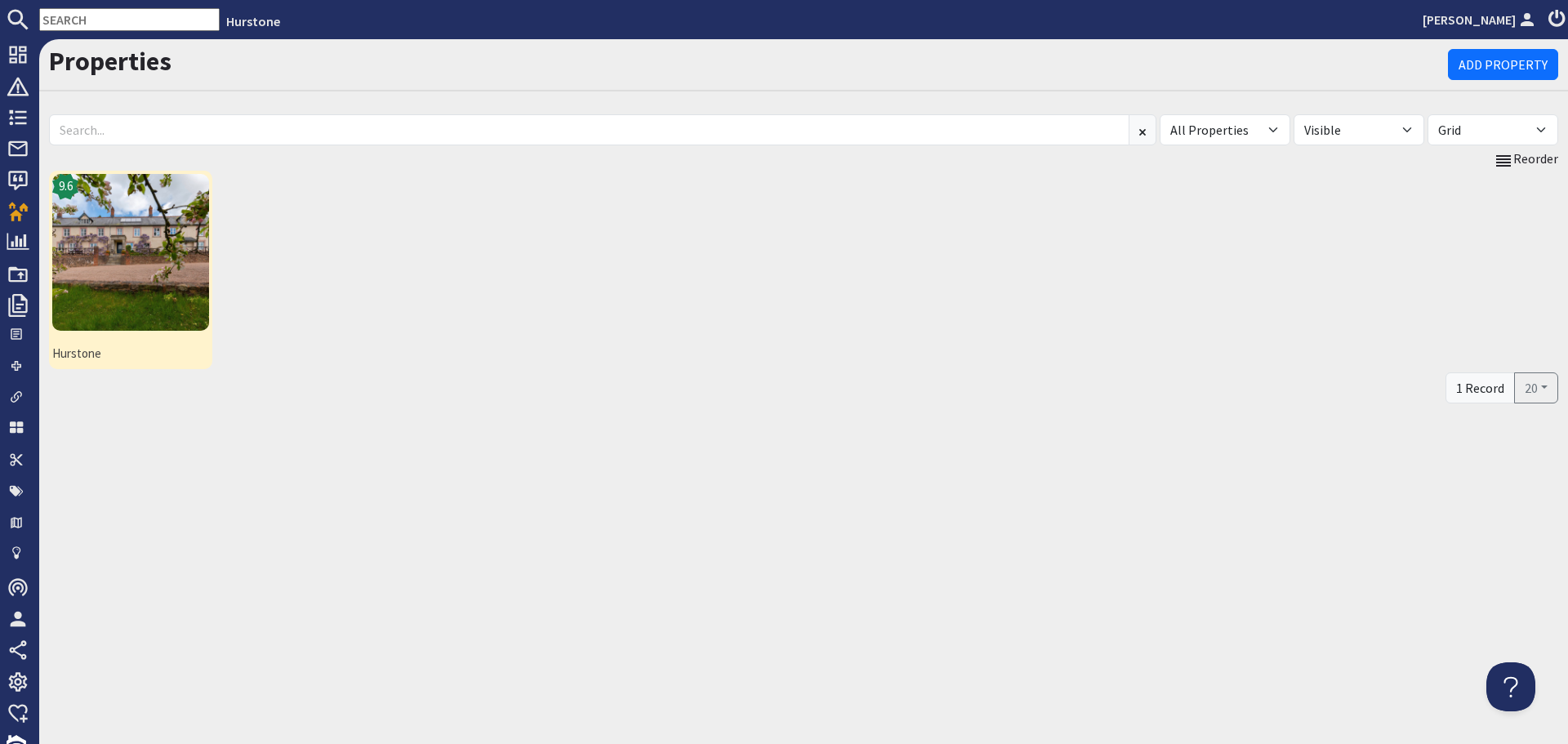
click at [143, 305] on img at bounding box center [131, 252] width 157 height 157
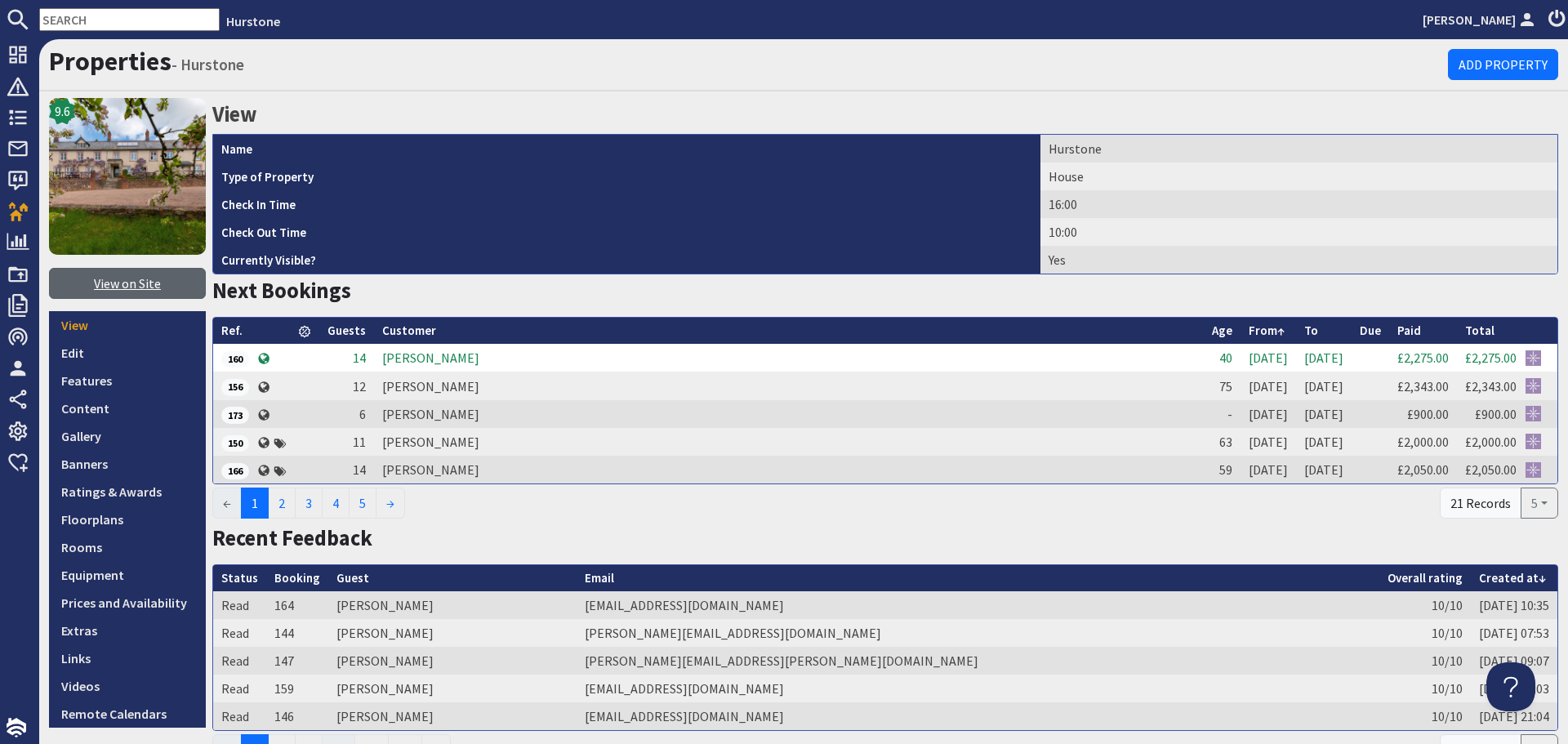
click at [136, 293] on link "View on Site" at bounding box center [128, 283] width 157 height 31
click at [92, 371] on link "Features" at bounding box center [128, 380] width 157 height 27
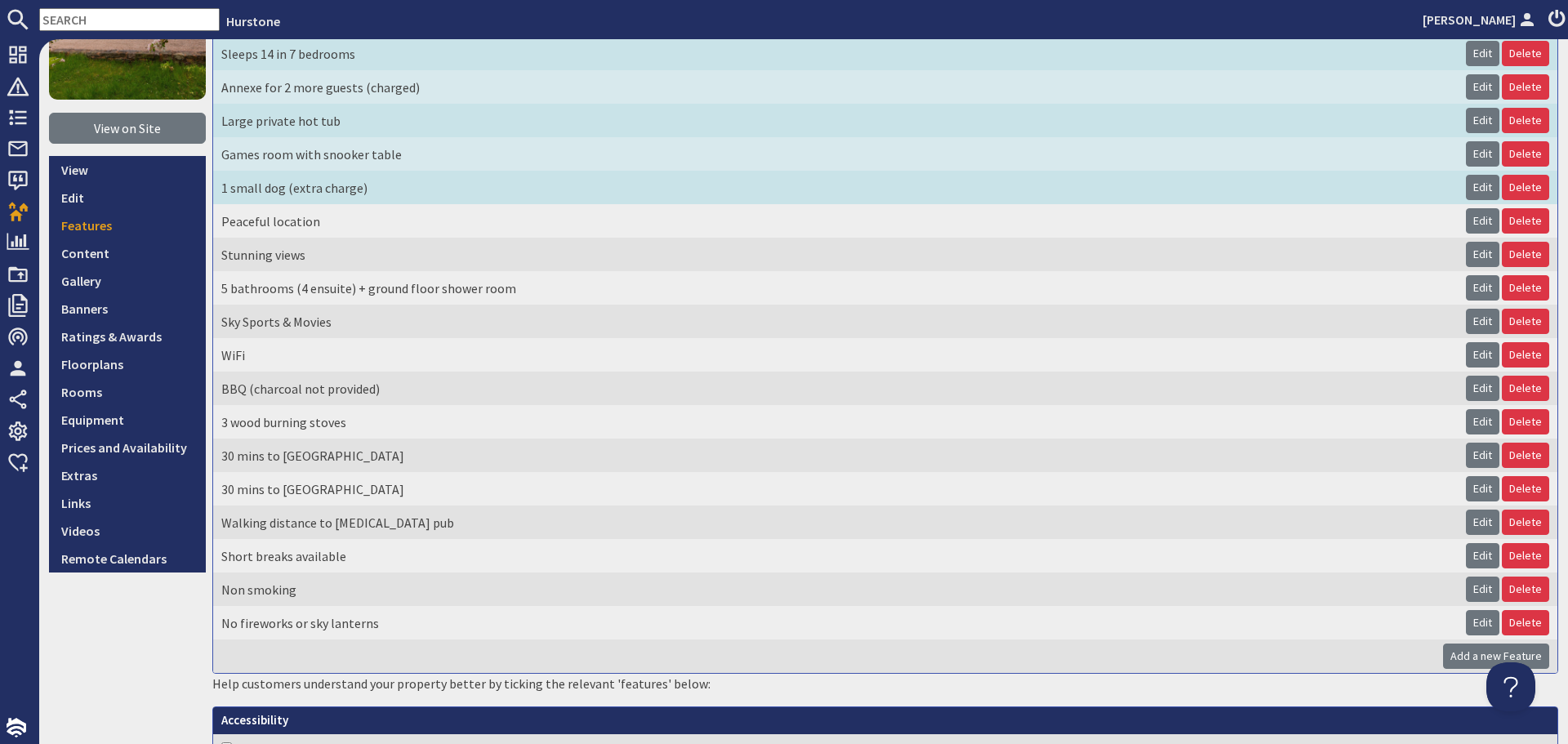
scroll to position [164, 0]
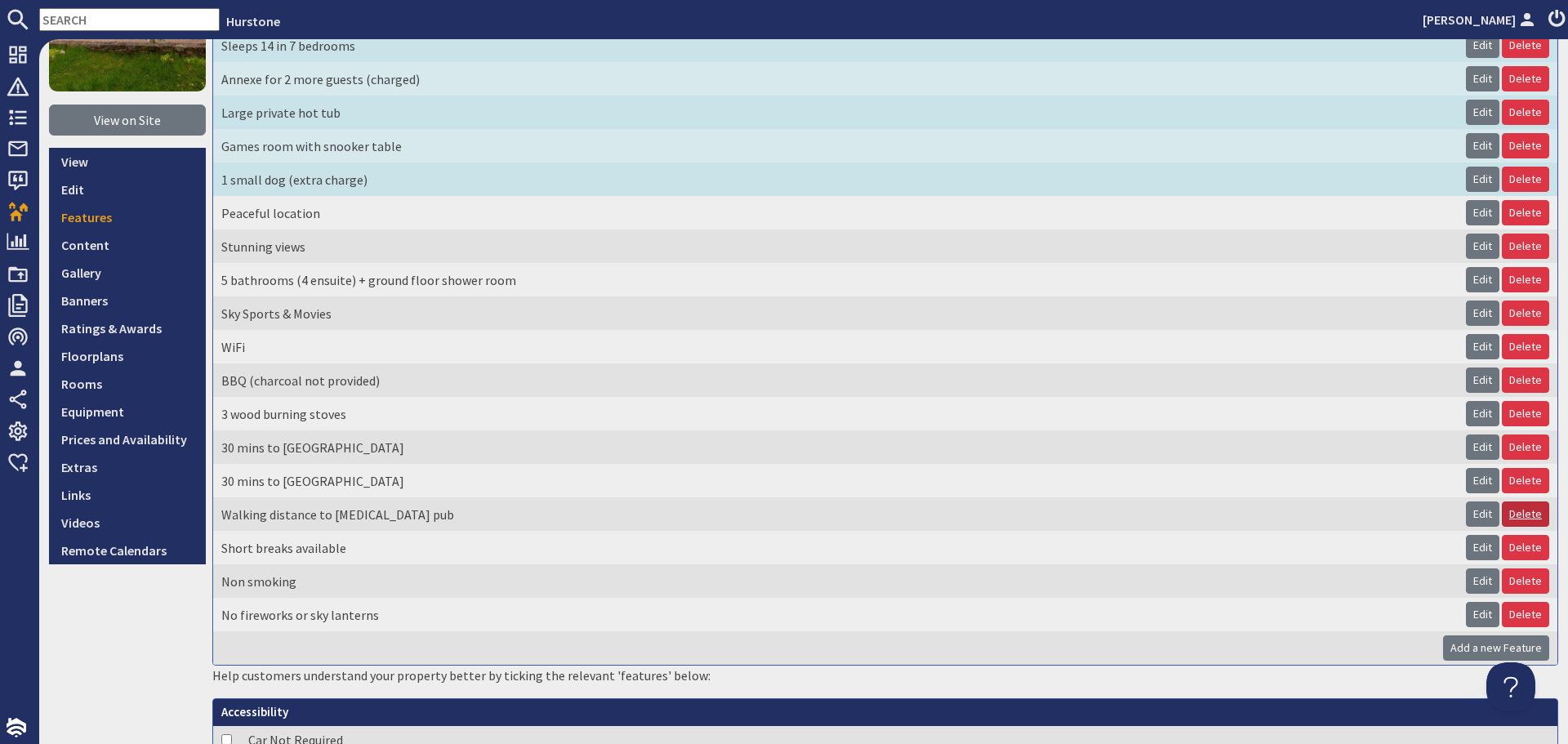
click at [1512, 511] on link "Delete" at bounding box center [1526, 515] width 48 height 26
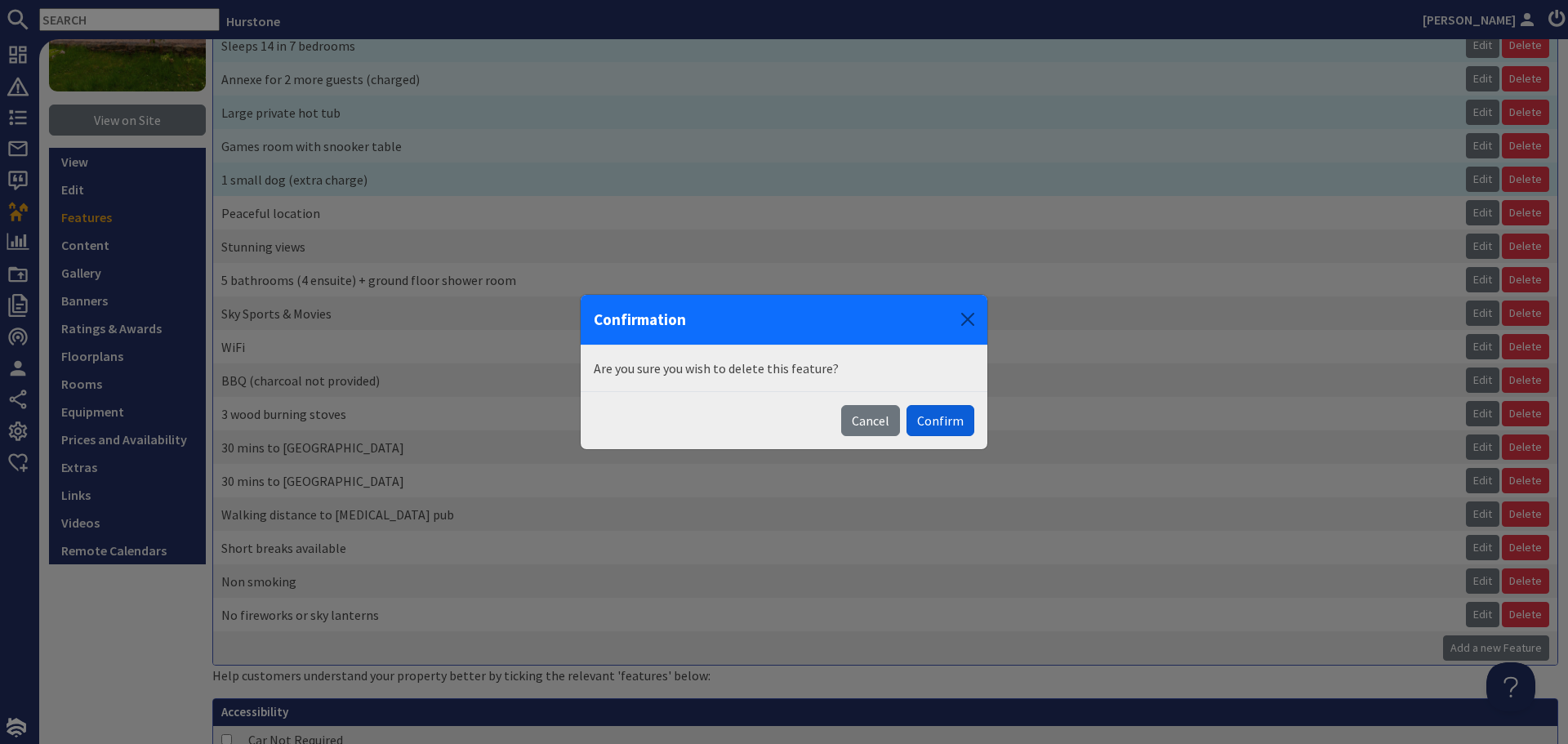
click at [940, 422] on button "Confirm" at bounding box center [940, 420] width 68 height 31
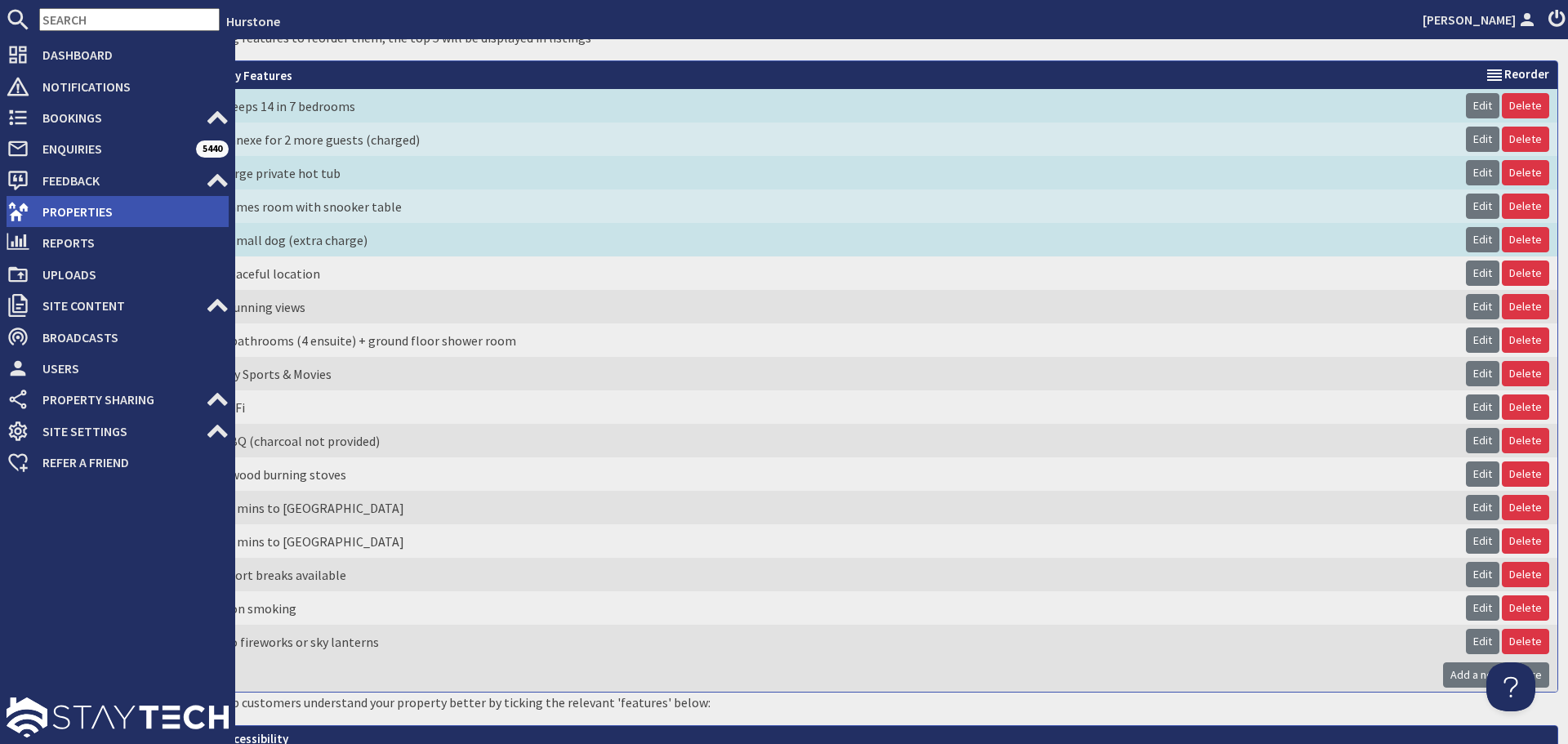
click at [56, 211] on span "Properties" at bounding box center [129, 211] width 199 height 27
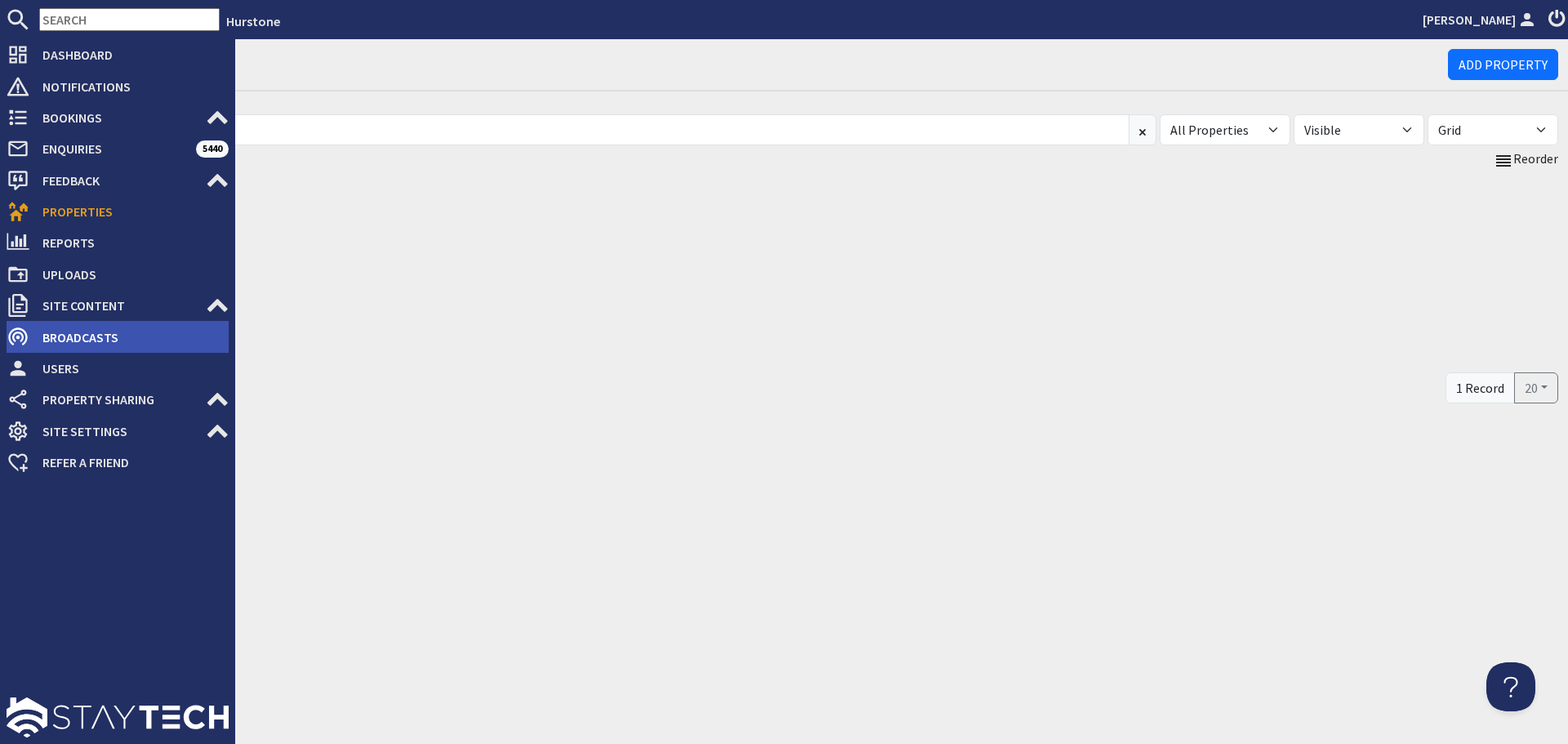
drag, startPoint x: 113, startPoint y: 333, endPoint x: 122, endPoint y: 331, distance: 9.2
click at [113, 333] on span "Broadcasts" at bounding box center [129, 337] width 199 height 27
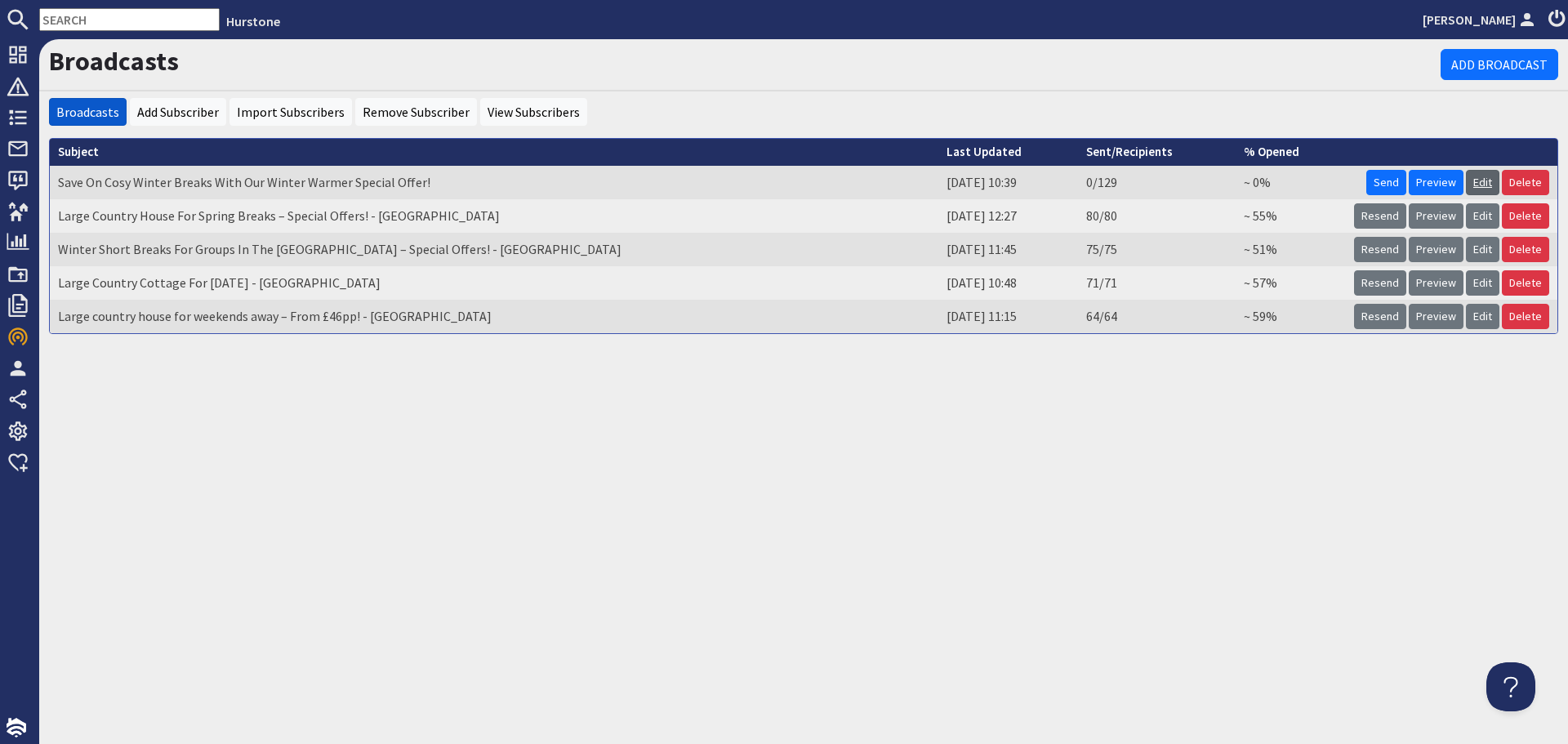
click at [1488, 177] on link "Edit" at bounding box center [1482, 183] width 34 height 26
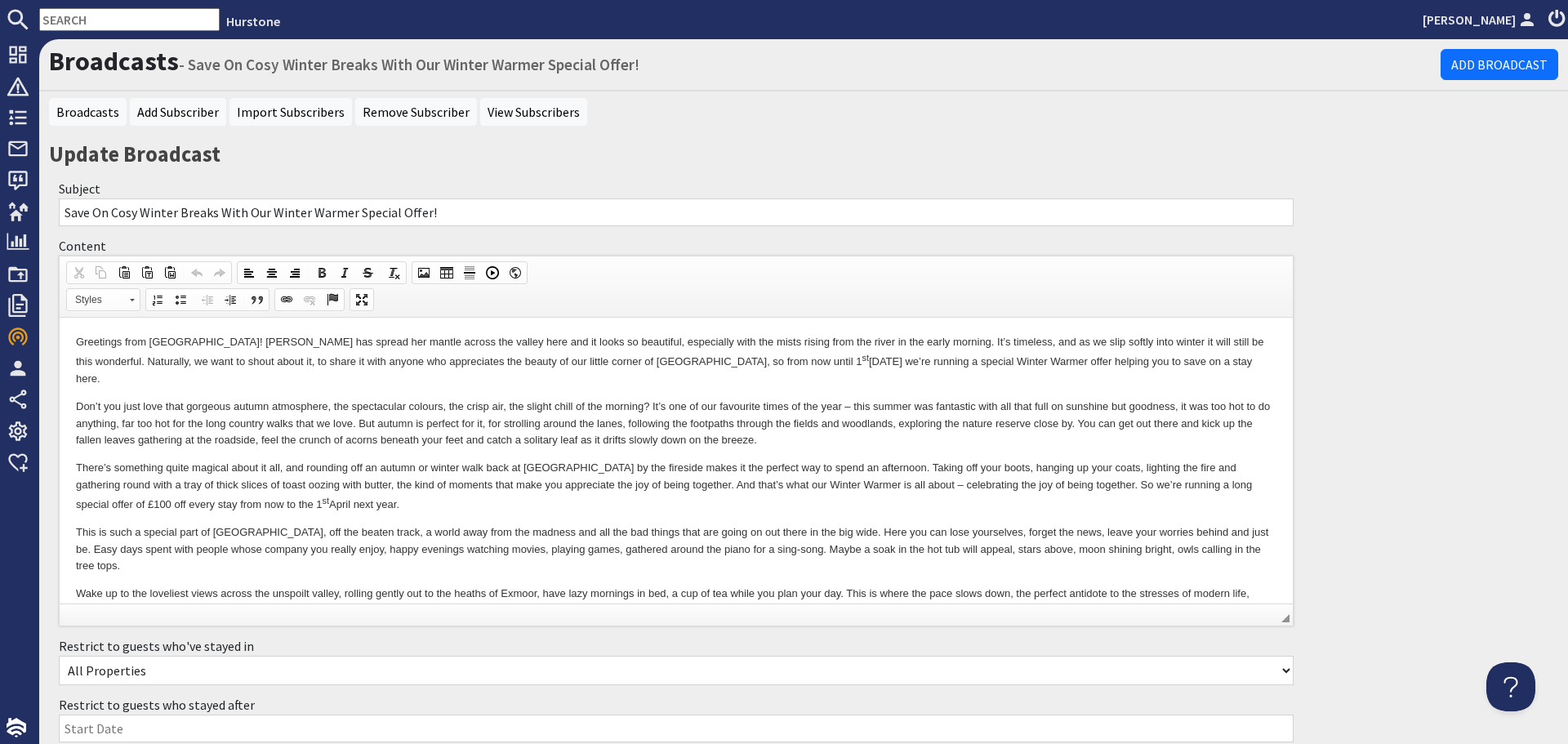
click at [539, 505] on body "Greetings from [GEOGRAPHIC_DATA]! [PERSON_NAME] has spread her mantle across th…" at bounding box center [676, 559] width 1201 height 450
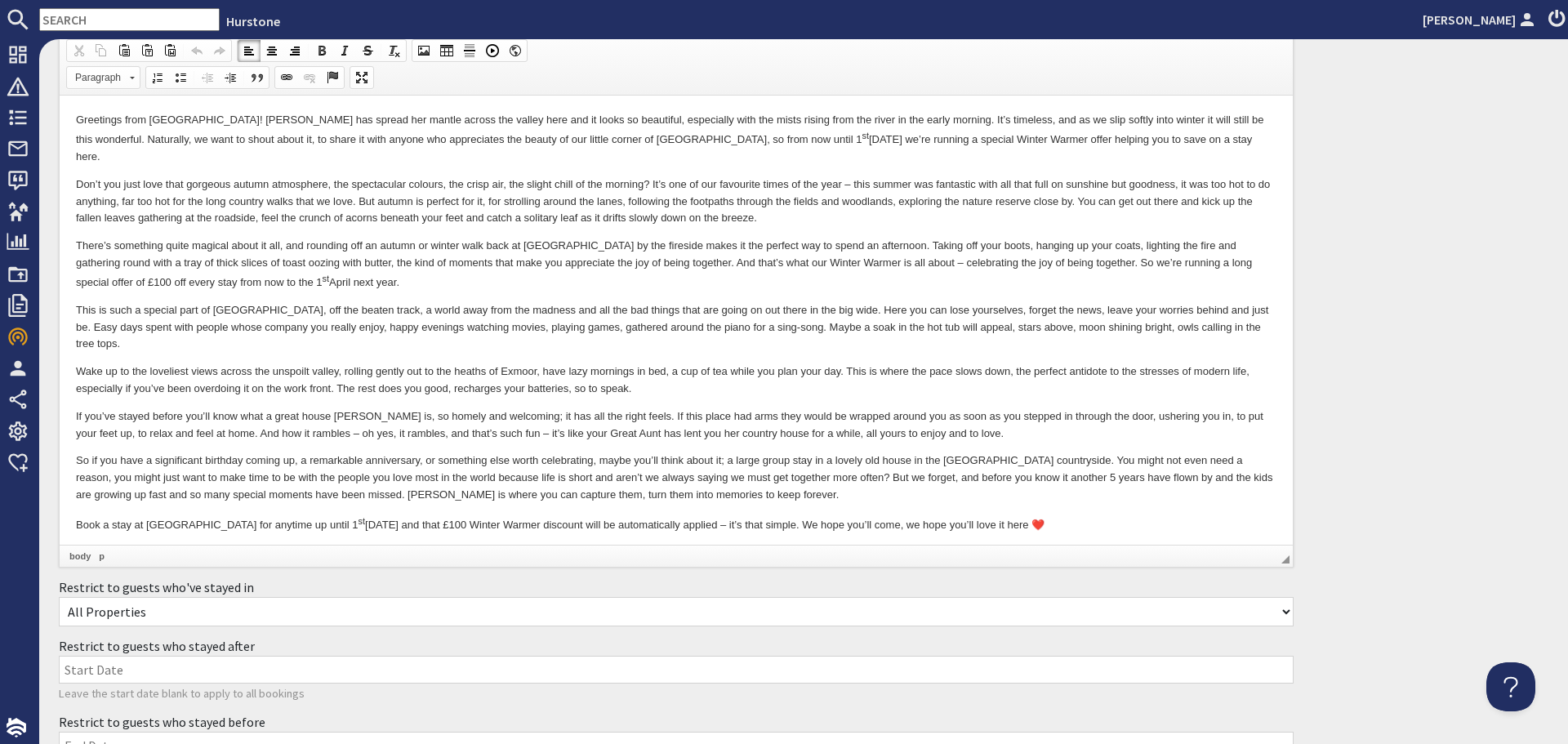
scroll to position [245, 0]
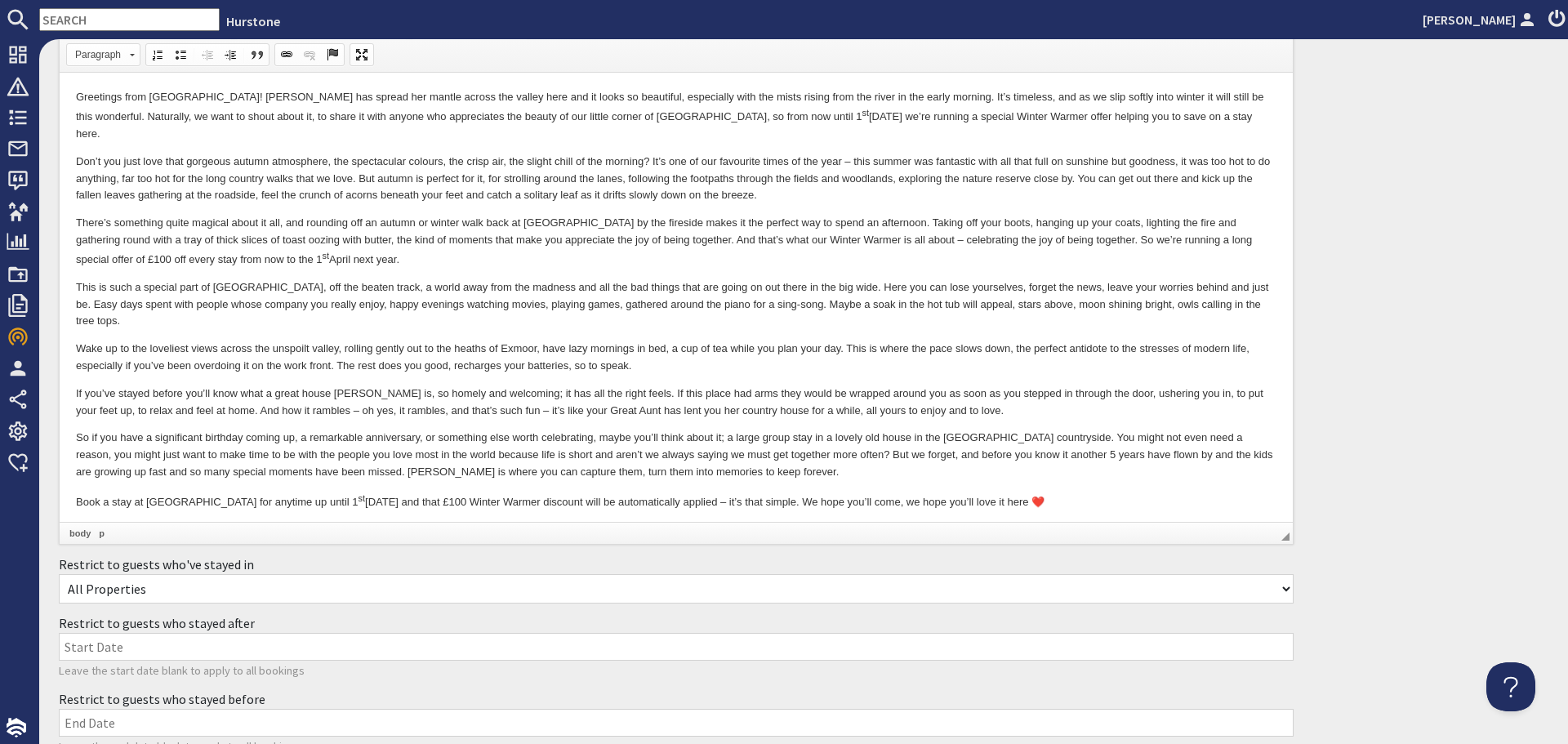
click at [348, 492] on p "Book a stay at [GEOGRAPHIC_DATA] for anytime up until [DATE] and that £100 Wint…" at bounding box center [676, 501] width 1201 height 19
drag, startPoint x: 425, startPoint y: 465, endPoint x: 515, endPoint y: 463, distance: 90.0
click at [515, 492] on p "Book a stay at [GEOGRAPHIC_DATA] for anytime up until [DATE], enter the code WI…" at bounding box center [676, 501] width 1201 height 19
drag, startPoint x: 663, startPoint y: 467, endPoint x: 589, endPoint y: 471, distance: 74.1
click at [589, 492] on p "Book a stay at [GEOGRAPHIC_DATA] for anytime up until [DATE], enter the code WI…" at bounding box center [676, 501] width 1201 height 19
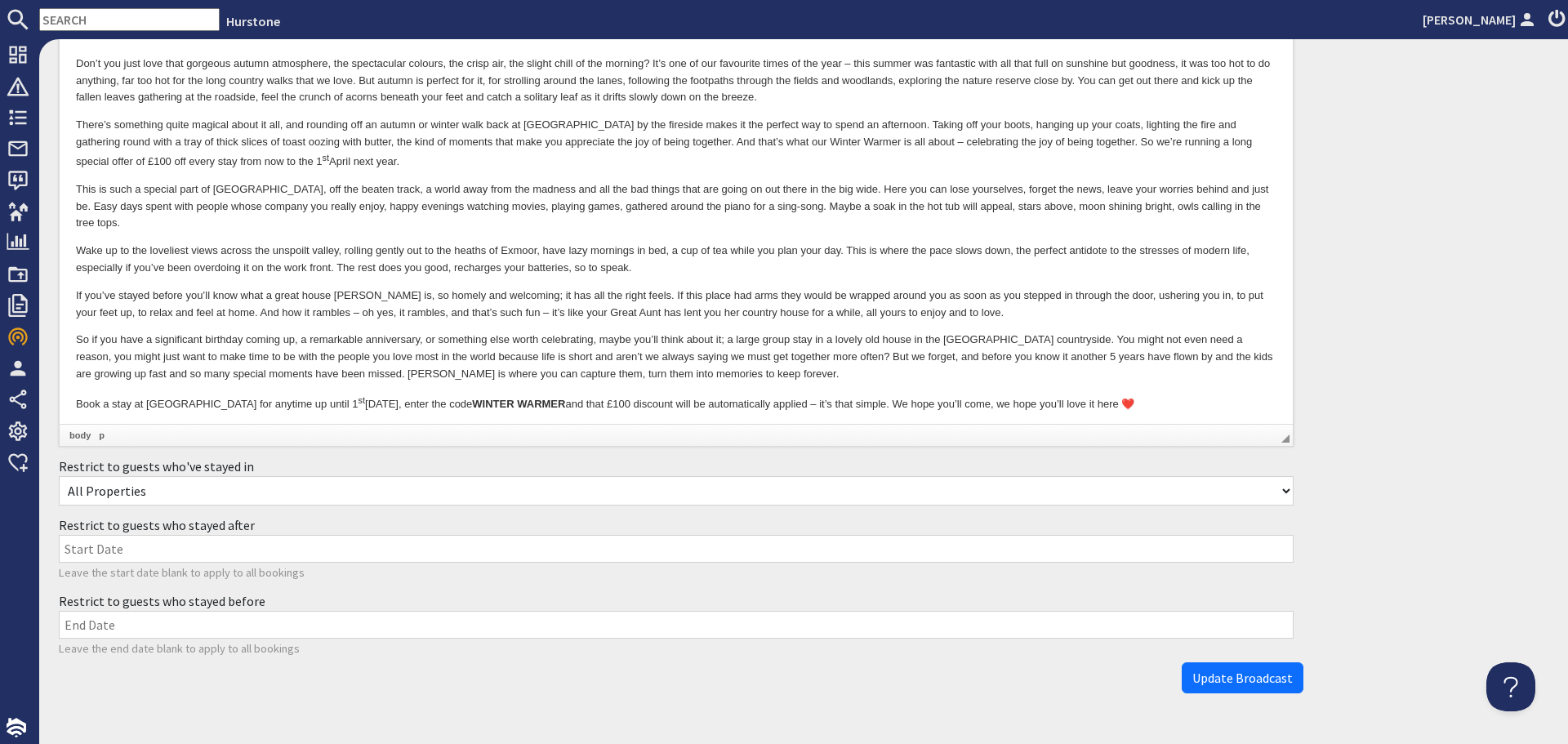
scroll to position [382, 0]
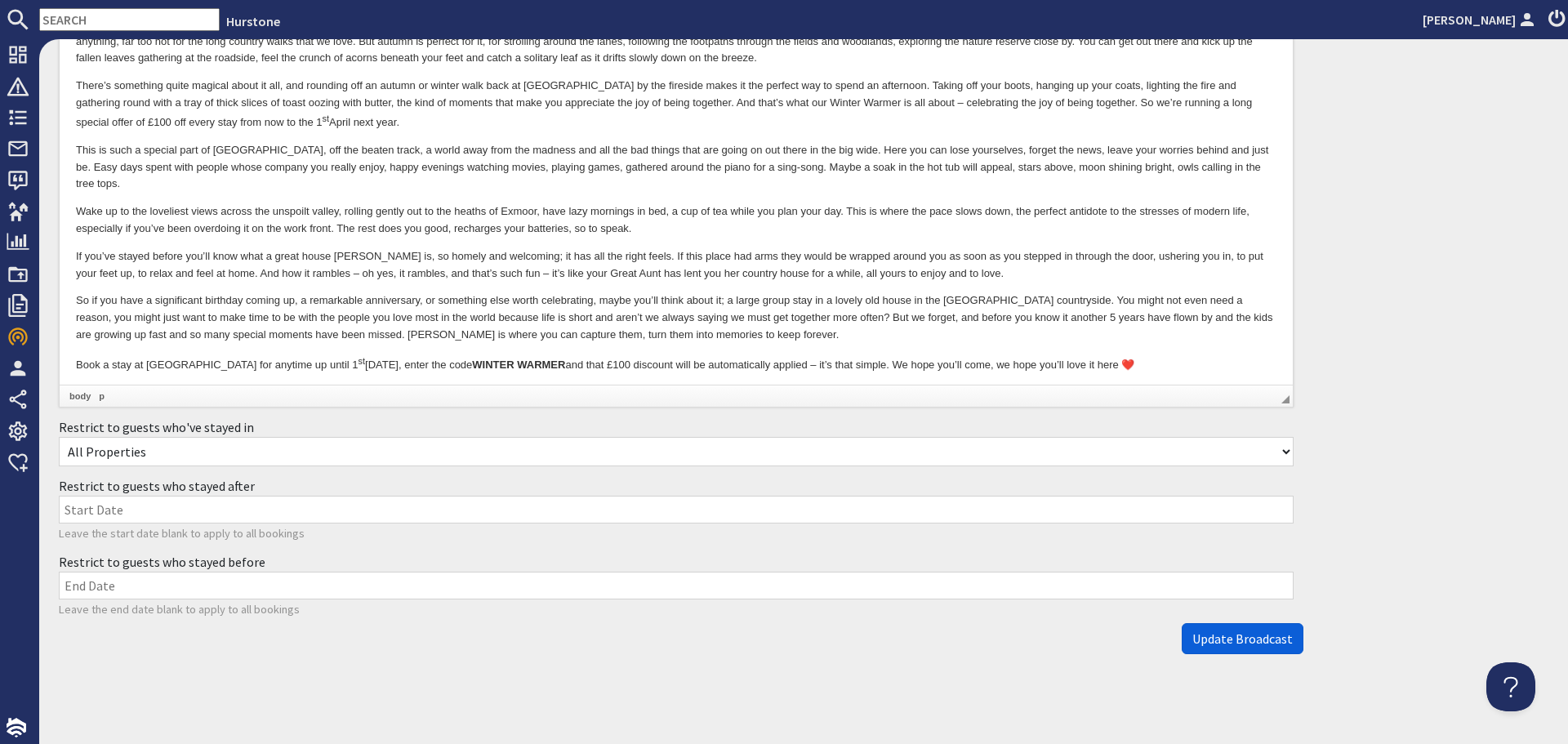
click at [1210, 642] on span "Update Broadcast" at bounding box center [1243, 639] width 101 height 16
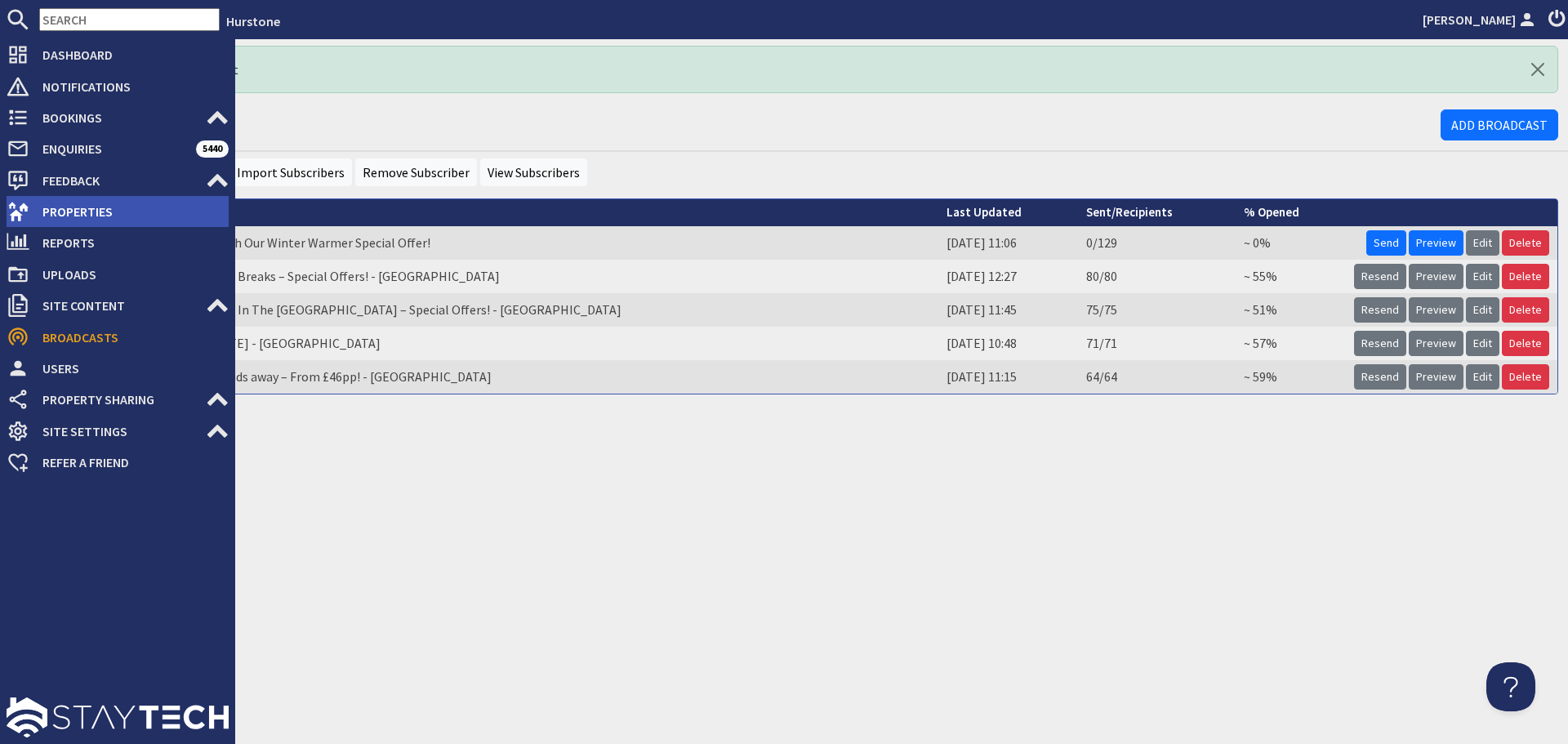
drag, startPoint x: 24, startPoint y: 220, endPoint x: 161, endPoint y: 200, distance: 138.5
click at [24, 220] on icon at bounding box center [17, 211] width 23 height 23
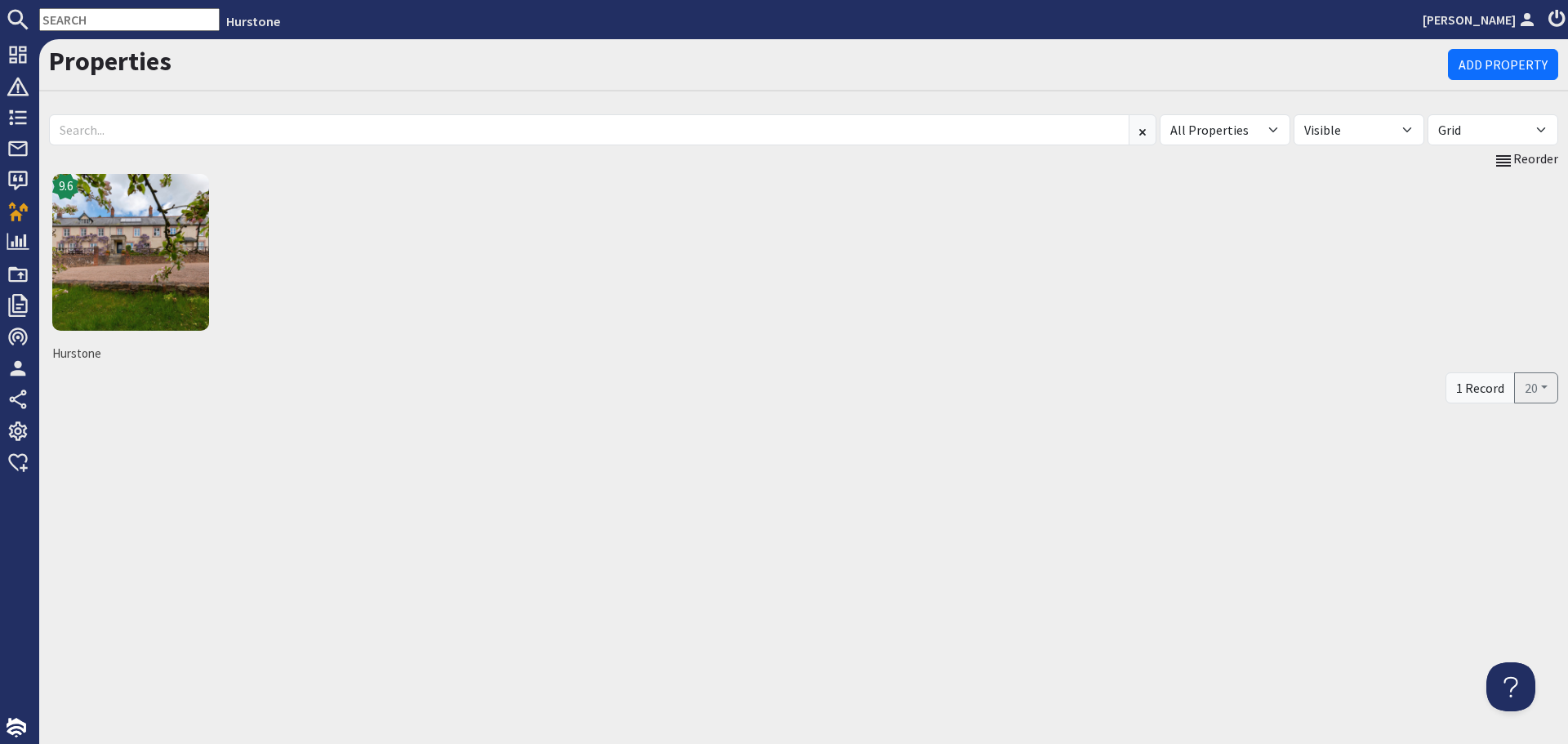
click at [1559, 14] on icon at bounding box center [1556, 19] width 23 height 19
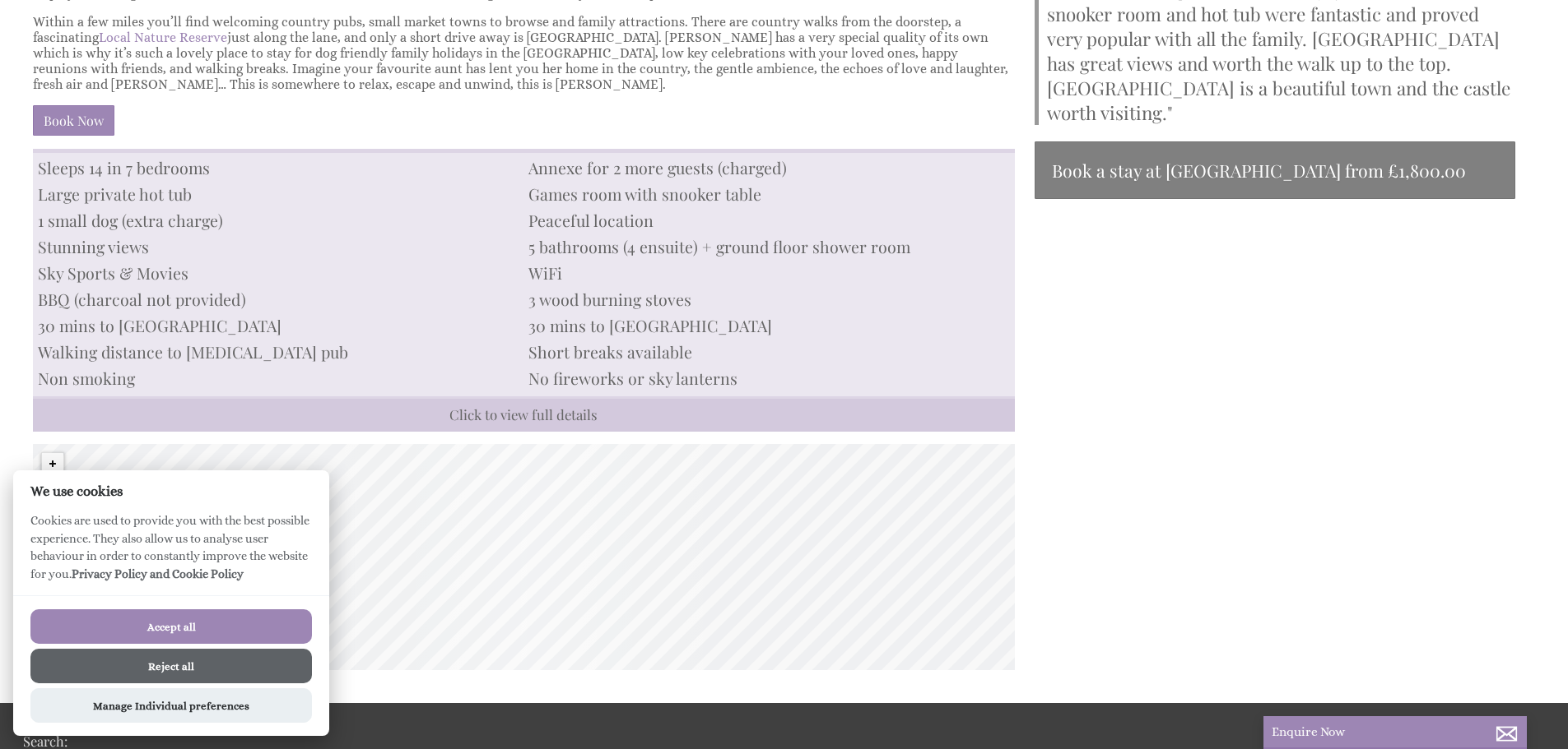
scroll to position [823, 0]
